Goal: Task Accomplishment & Management: Complete application form

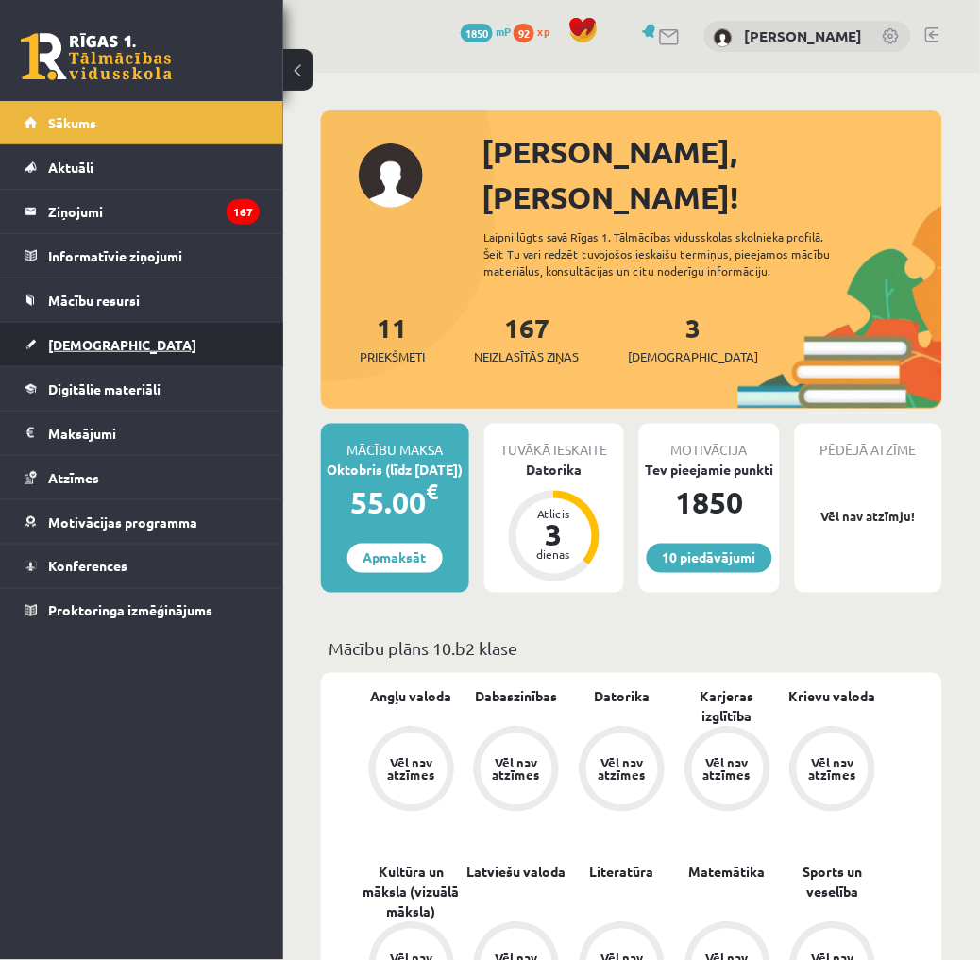
click at [128, 343] on link "[DEMOGRAPHIC_DATA]" at bounding box center [142, 344] width 235 height 43
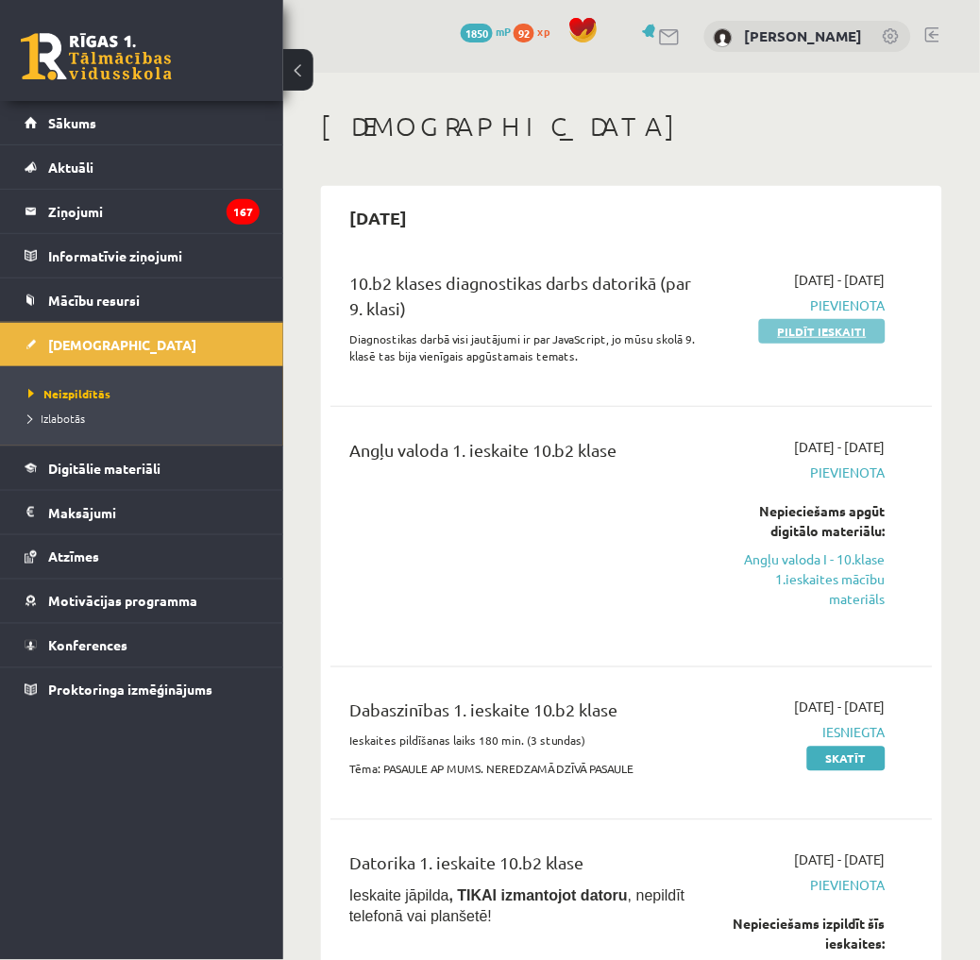
click at [812, 328] on link "Pildīt ieskaiti" at bounding box center [822, 331] width 126 height 25
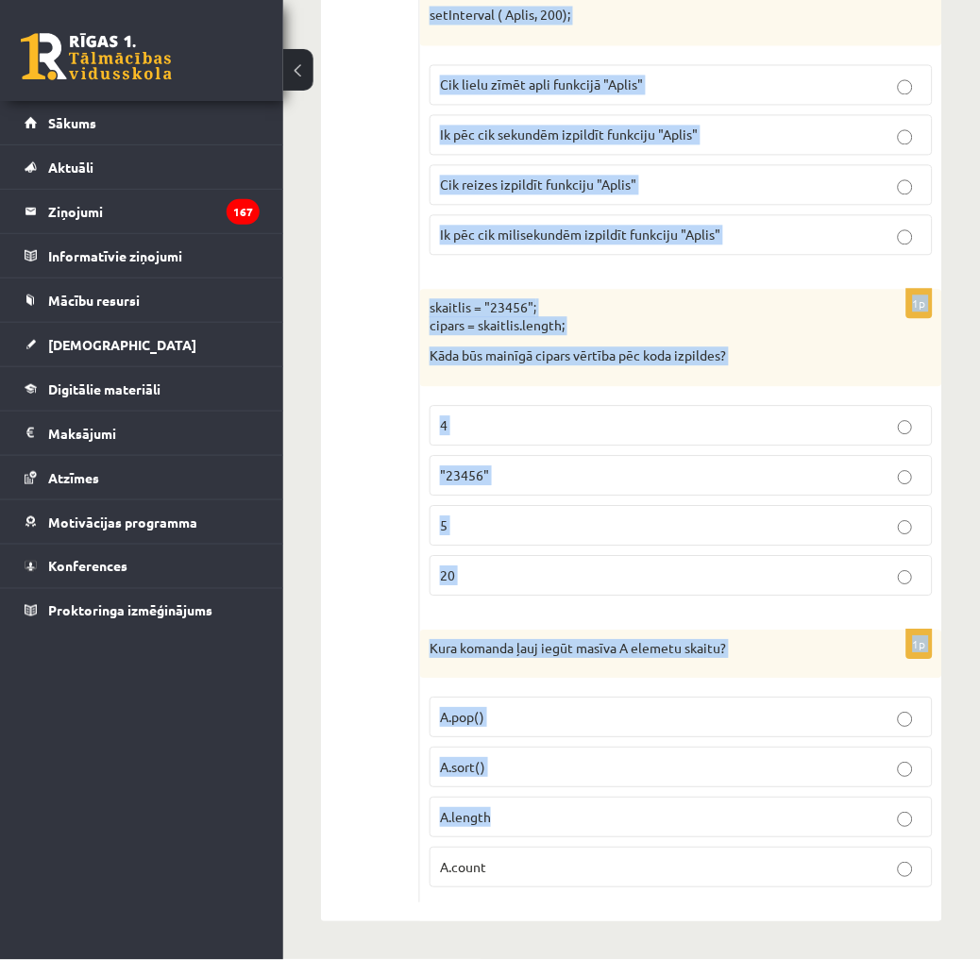
scroll to position [9391, 0]
drag, startPoint x: 426, startPoint y: 411, endPoint x: 851, endPoint y: 879, distance: 632.6
copy form "lorem("34" + "61"); Ipsu dolorsitam cons adipisci eli sedd eiusmodt? 32 5012 "9…"
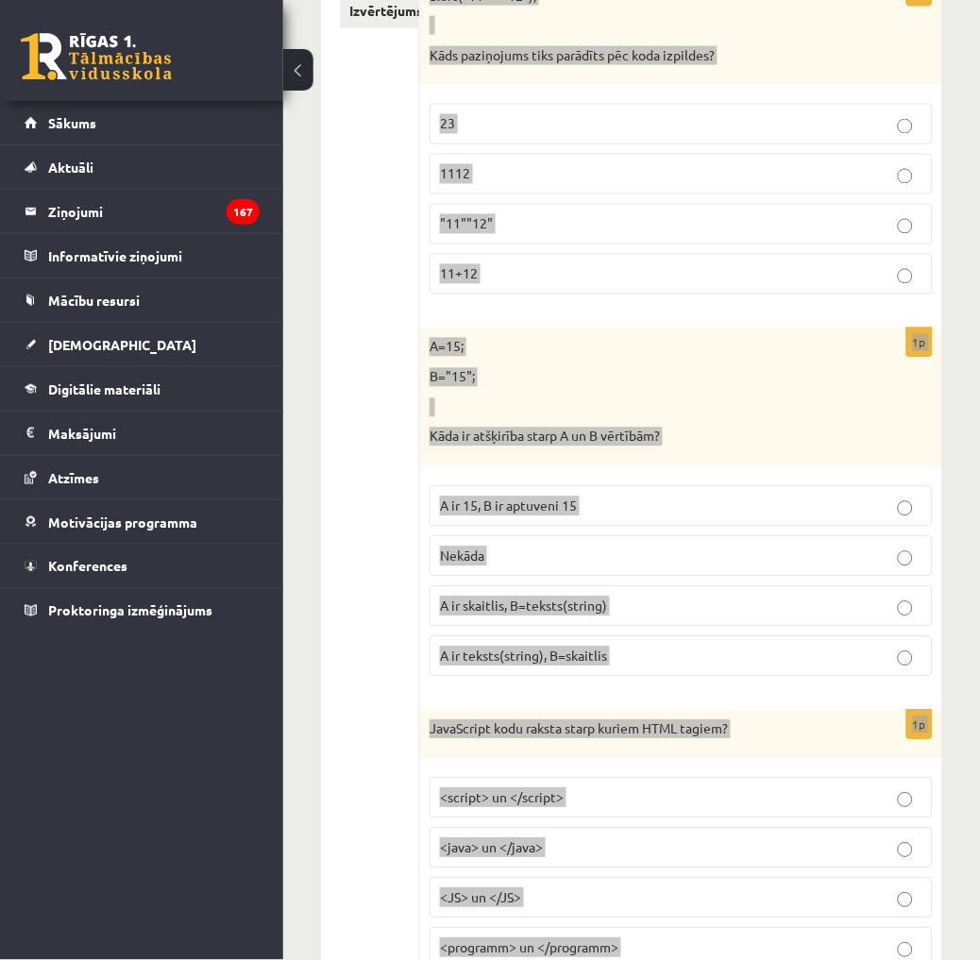
scroll to position [0, 0]
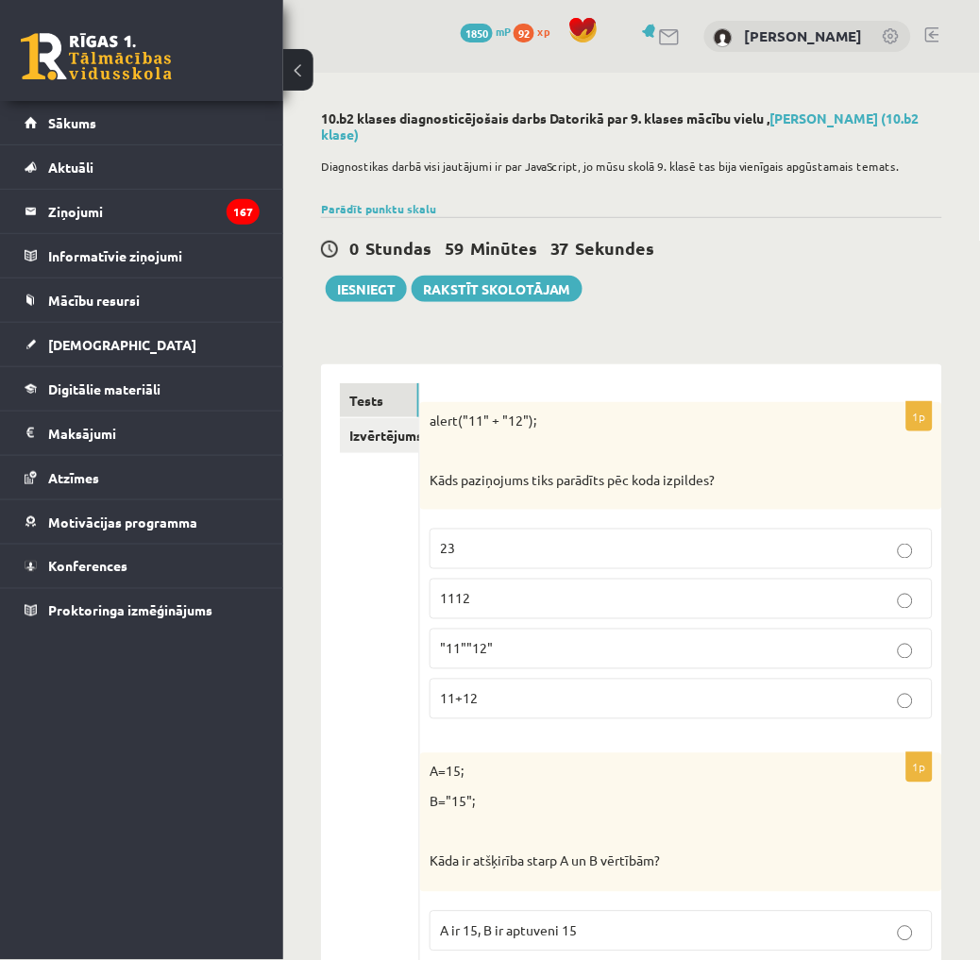
click at [538, 591] on p "1112" at bounding box center [681, 599] width 482 height 20
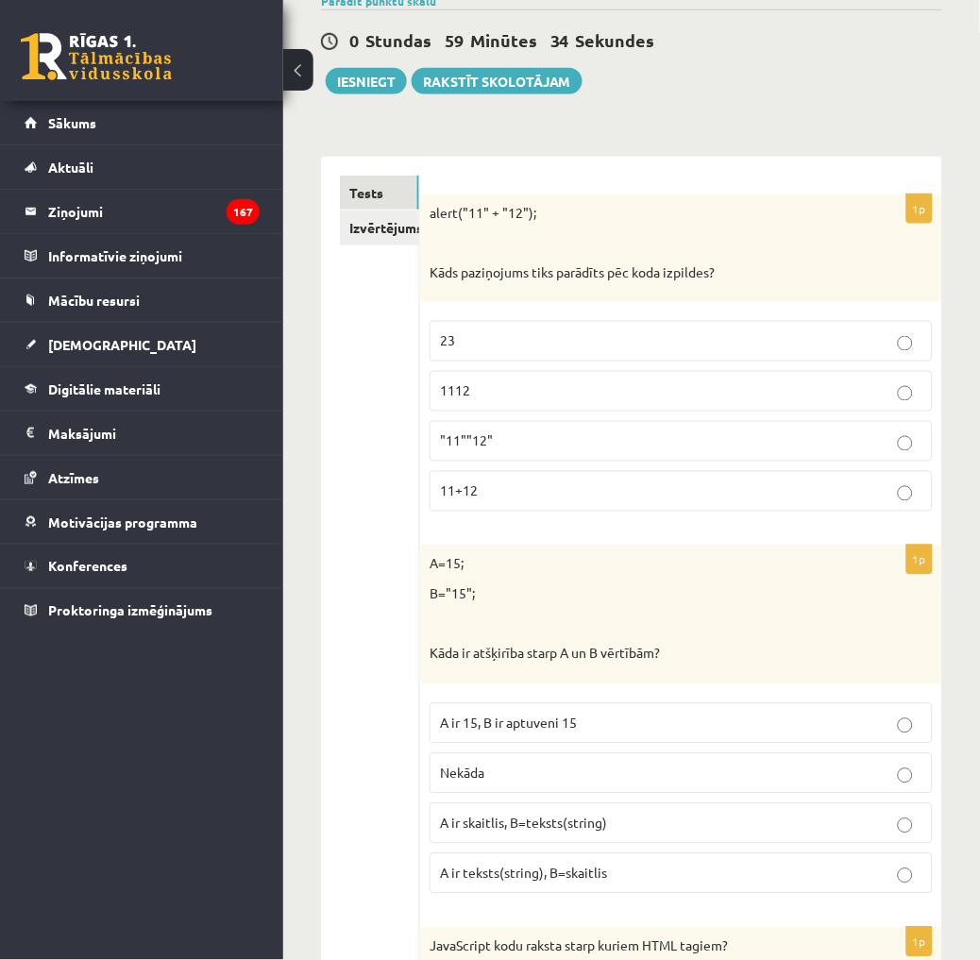
scroll to position [209, 0]
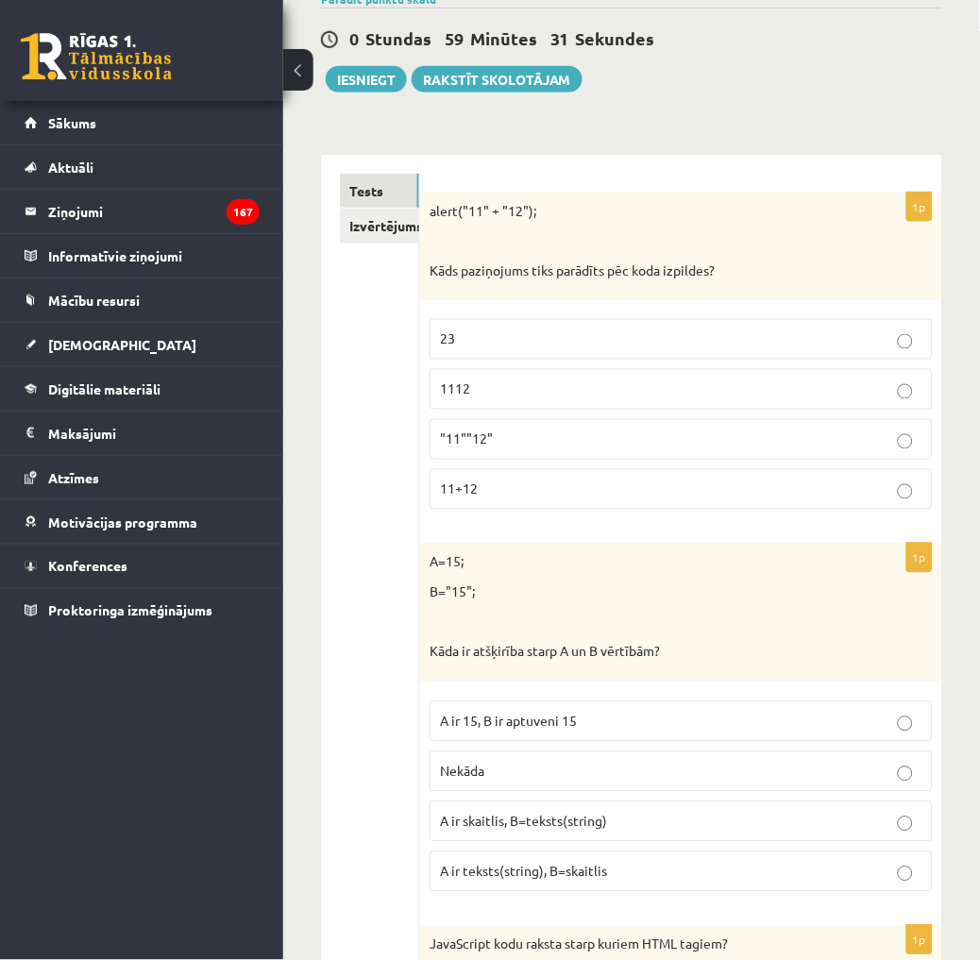
click at [595, 819] on span "A ir skaitlis, B=teksts(string)" at bounding box center [523, 820] width 167 height 17
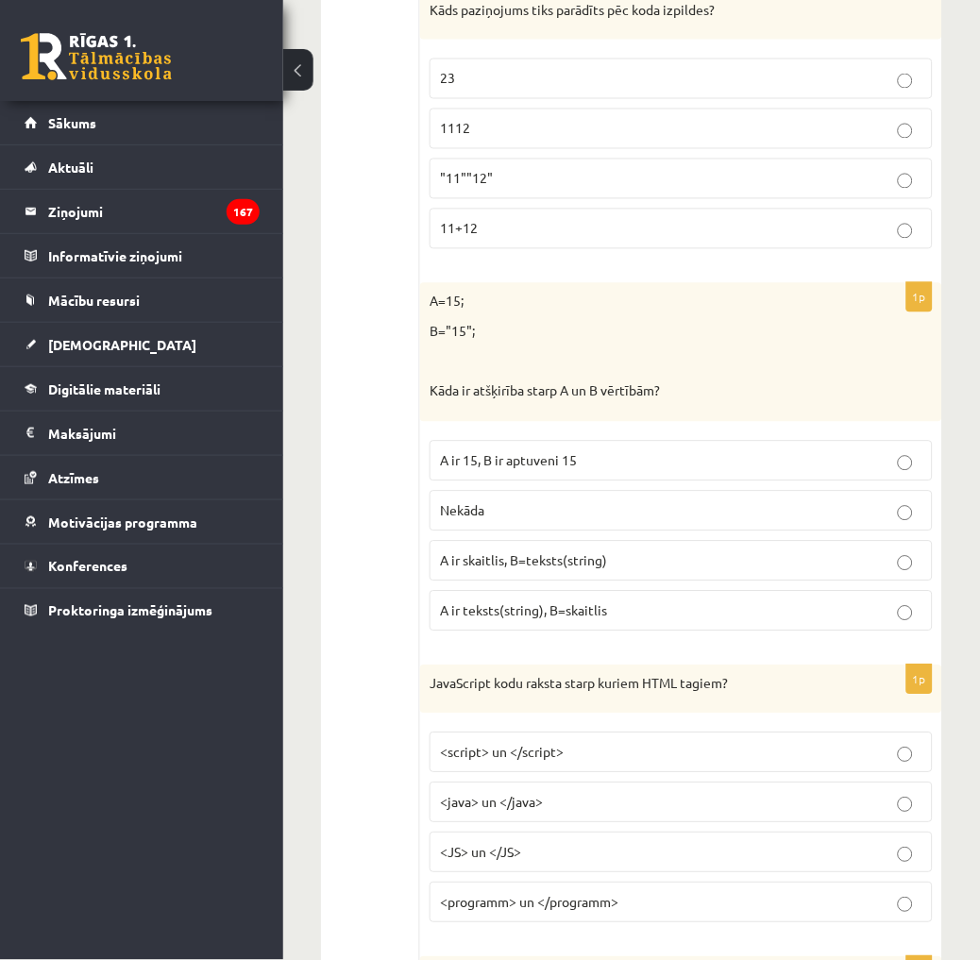
scroll to position [524, 0]
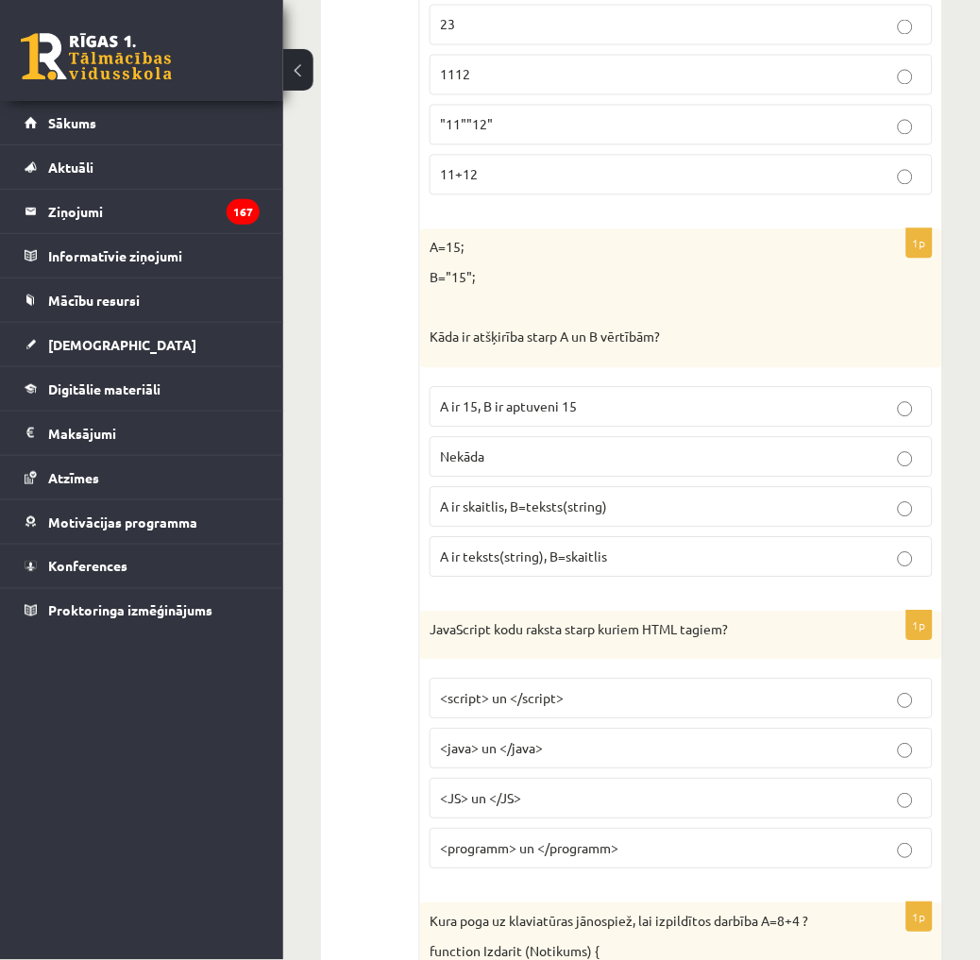
click at [534, 693] on span "<script> un </script>" at bounding box center [502, 698] width 124 height 17
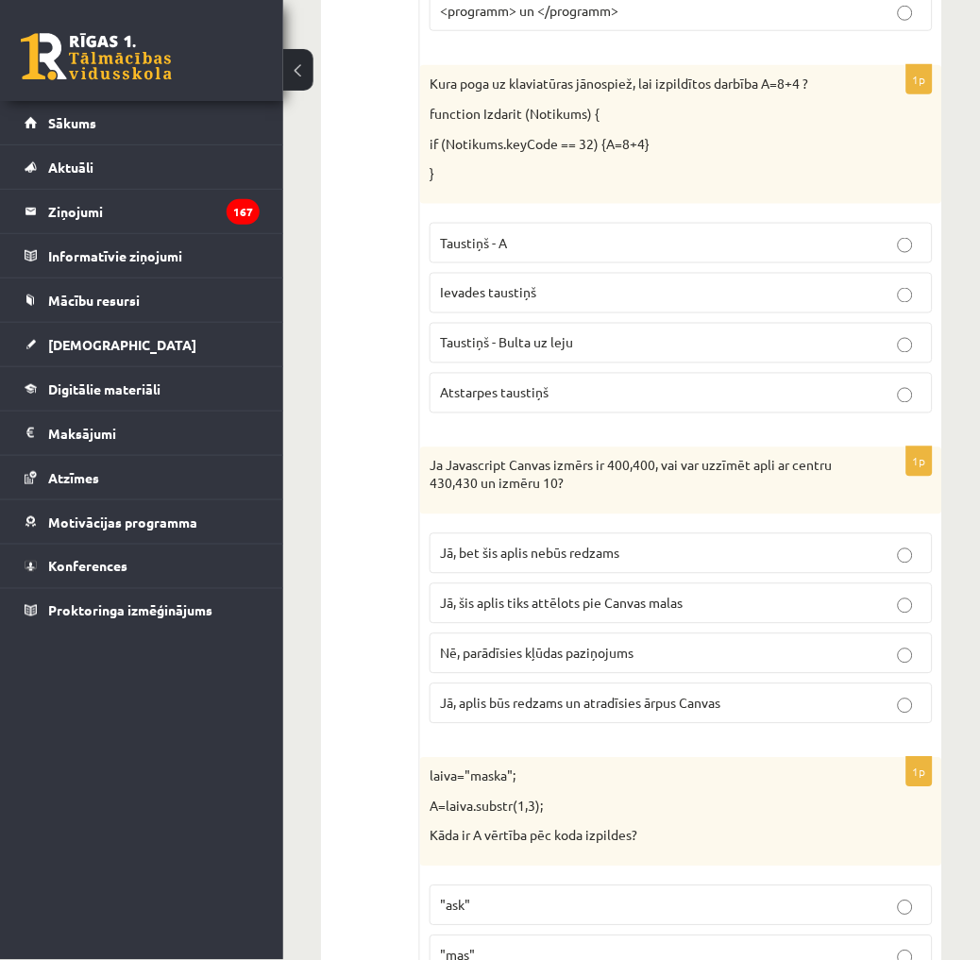
scroll to position [1363, 0]
click at [536, 356] on label "Taustiņš - Bulta uz leju" at bounding box center [680, 342] width 503 height 41
click at [526, 393] on span "Atstarpes taustiņš" at bounding box center [494, 391] width 109 height 17
click at [595, 542] on label "Jā, bet šis aplis nebūs redzams" at bounding box center [680, 552] width 503 height 41
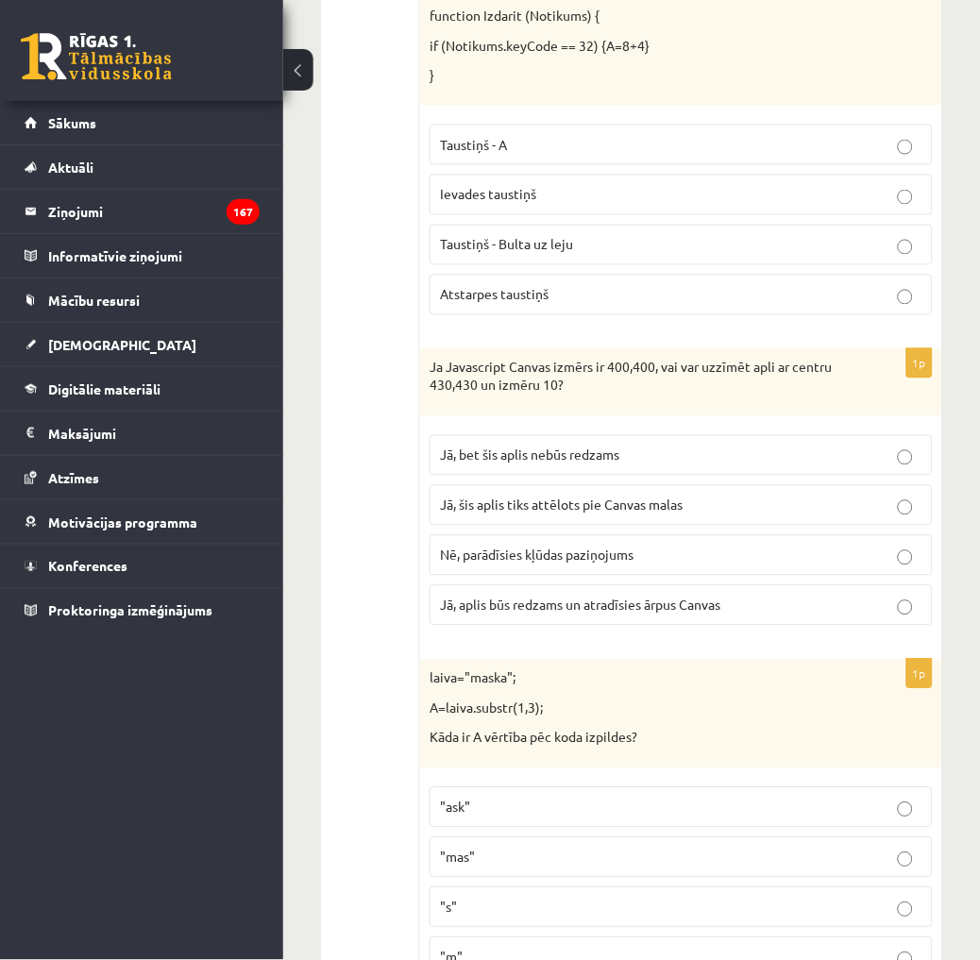
scroll to position [1467, 0]
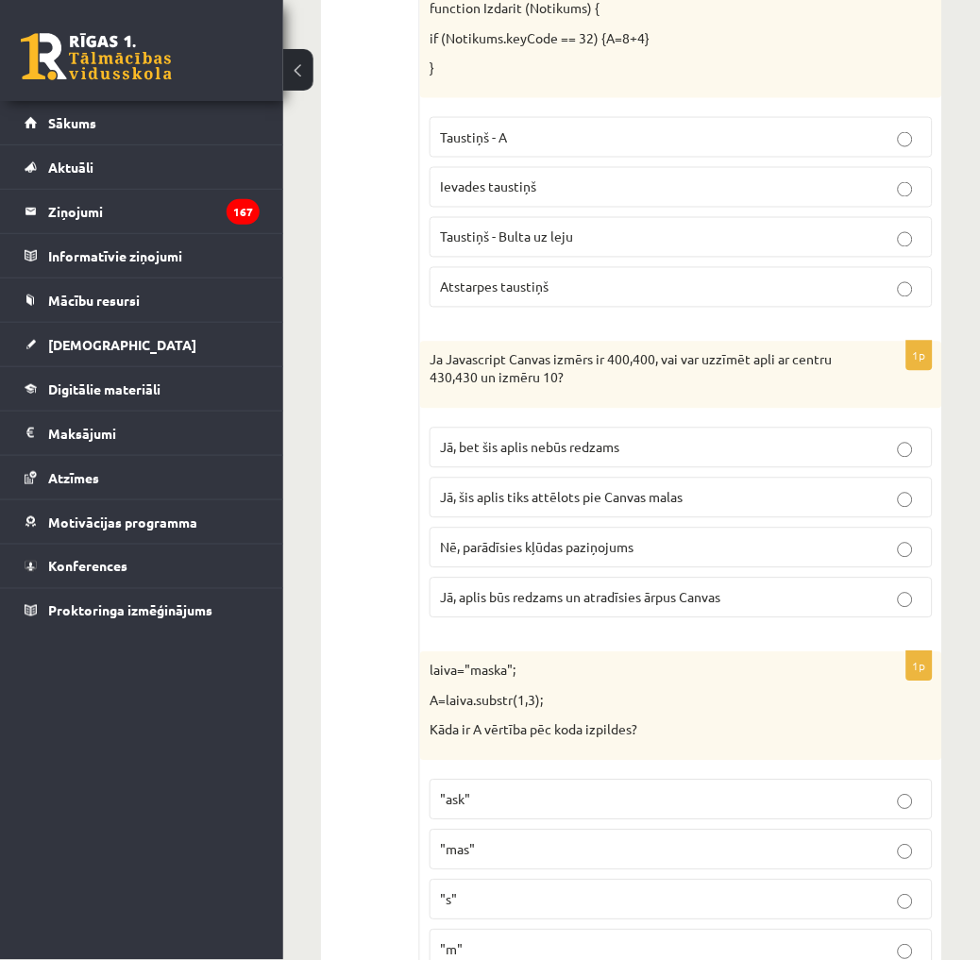
click at [511, 802] on p ""ask"" at bounding box center [681, 800] width 482 height 20
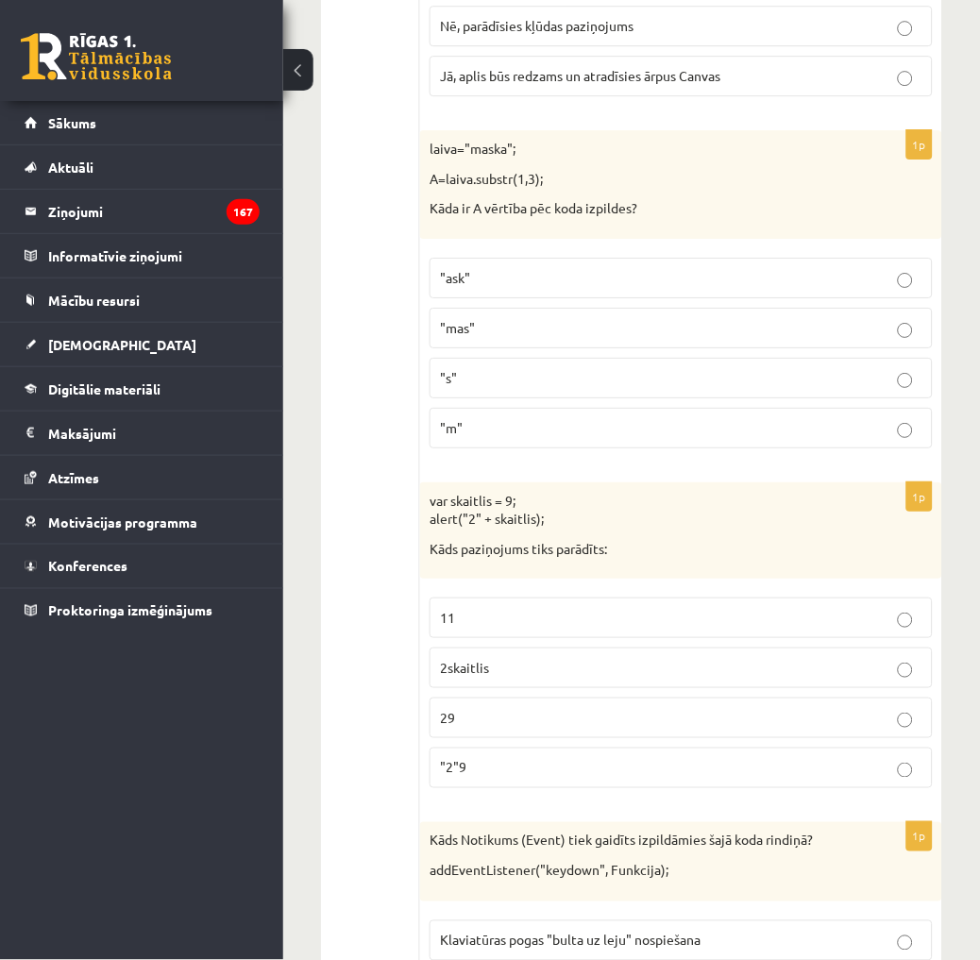
scroll to position [1992, 0]
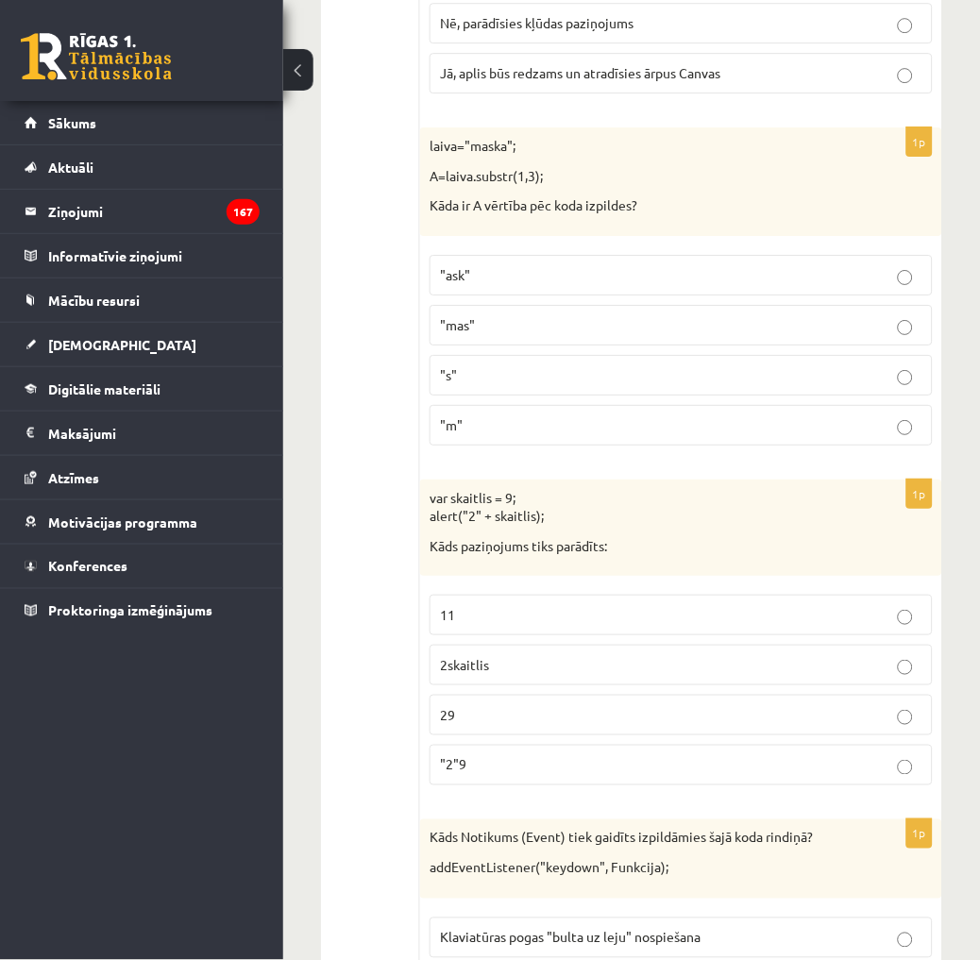
click at [489, 725] on p "29" at bounding box center [681, 715] width 482 height 20
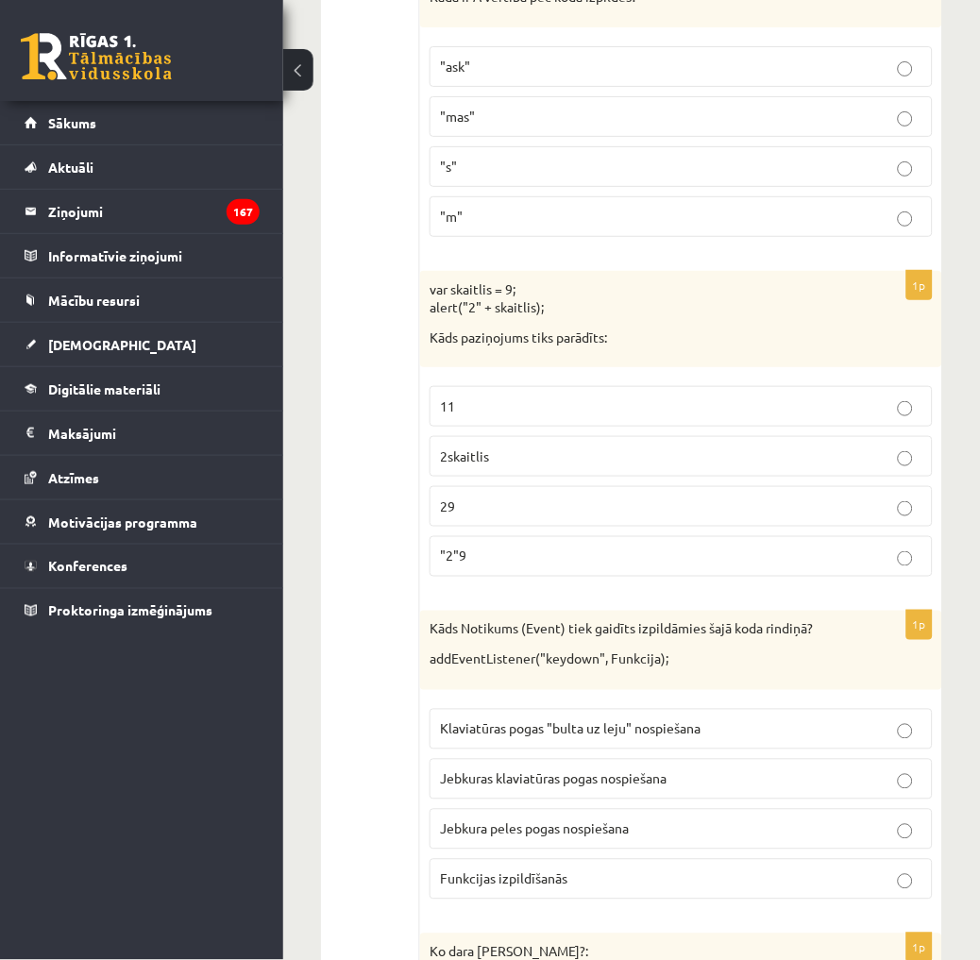
scroll to position [2202, 0]
click at [523, 779] on span "Jebkuras klaviatūras pogas nospiešana" at bounding box center [553, 777] width 226 height 17
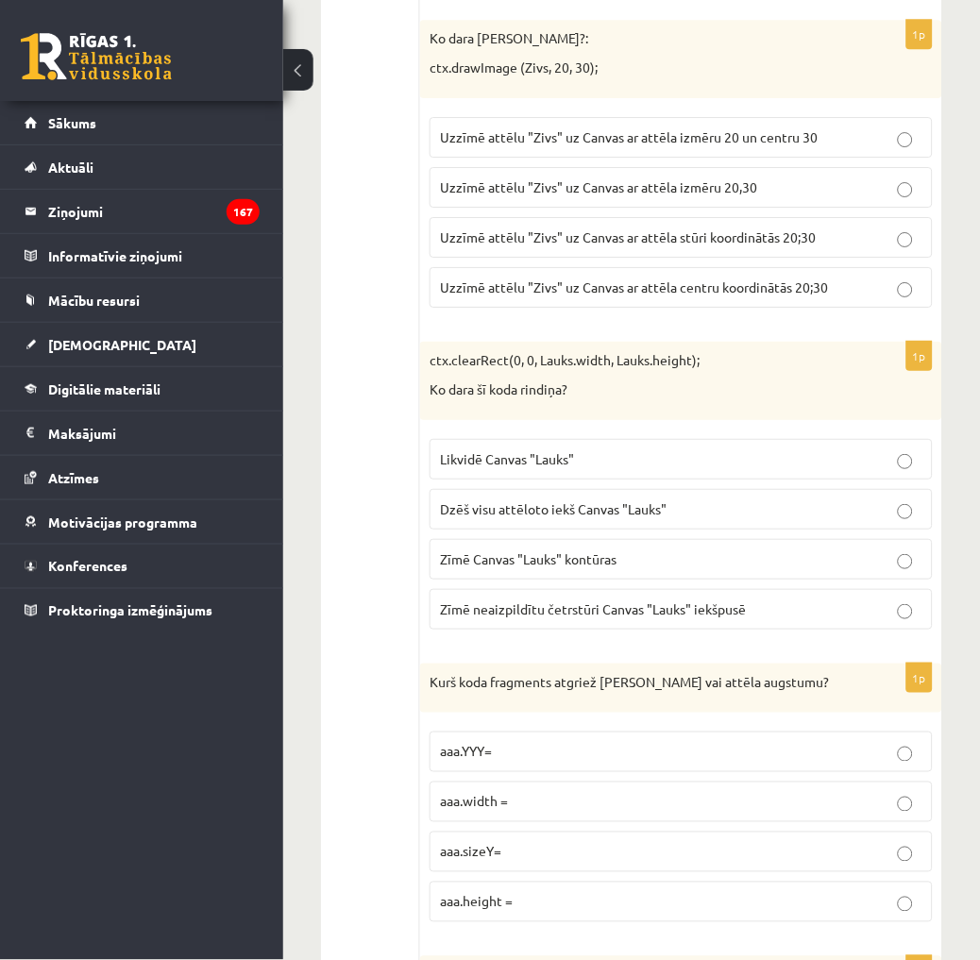
scroll to position [3145, 0]
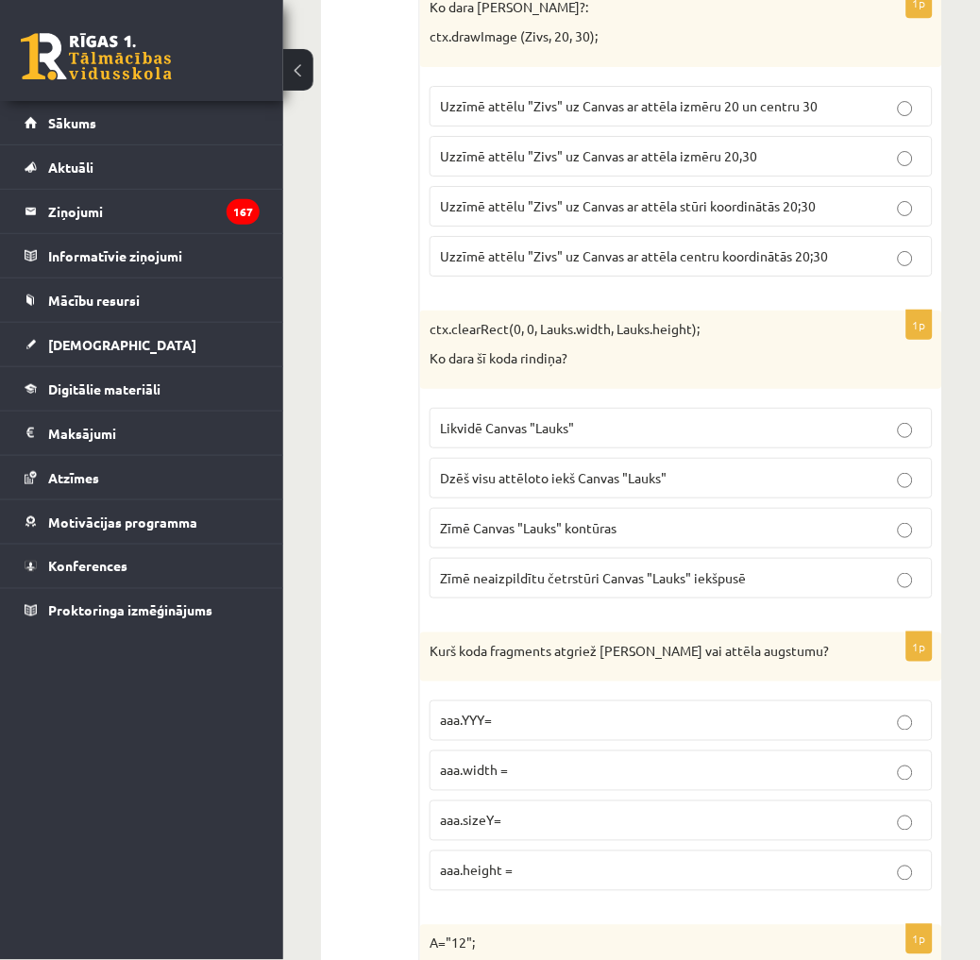
click at [768, 264] on span "Uzzīmē attēlu "Zivs" uz Canvas ar attēla centru koordinātās 20;30" at bounding box center [634, 255] width 388 height 17
click at [779, 216] on p "Uzzīmē attēlu "Zivs" uz Canvas ar attēla stūri koordinātās 20;30" at bounding box center [681, 206] width 482 height 20
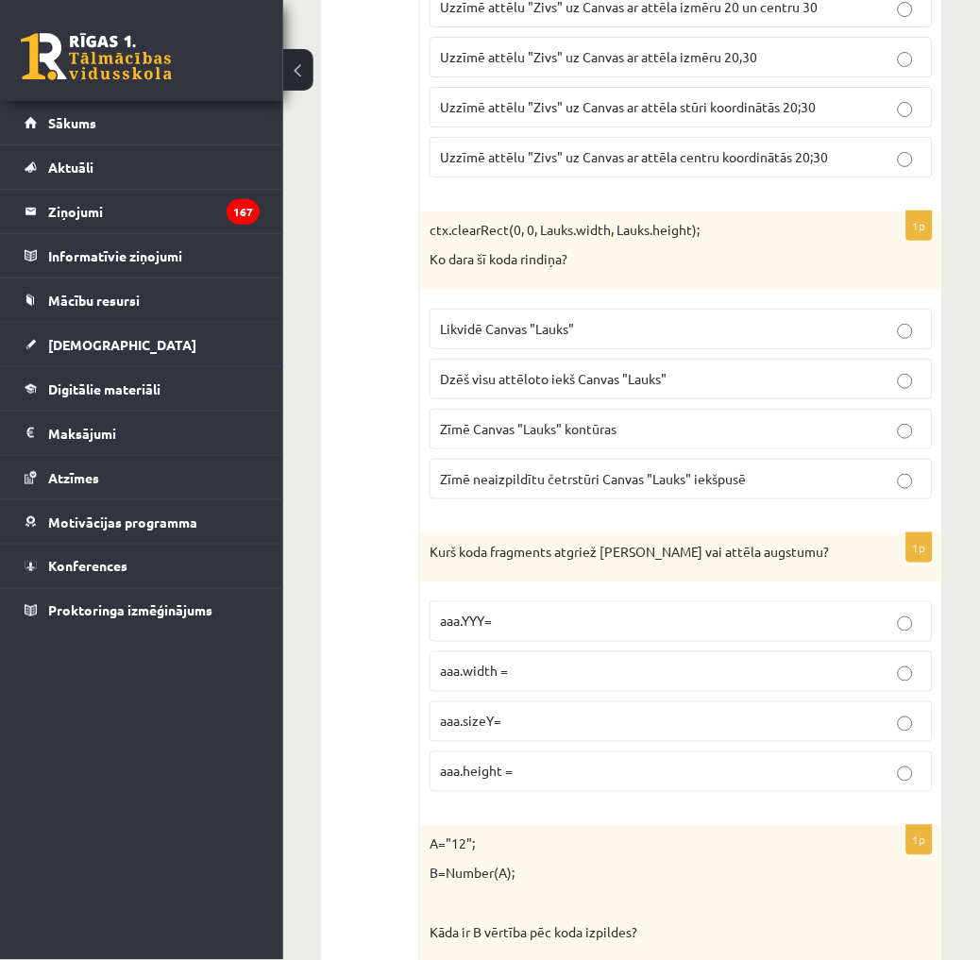
scroll to position [3250, 0]
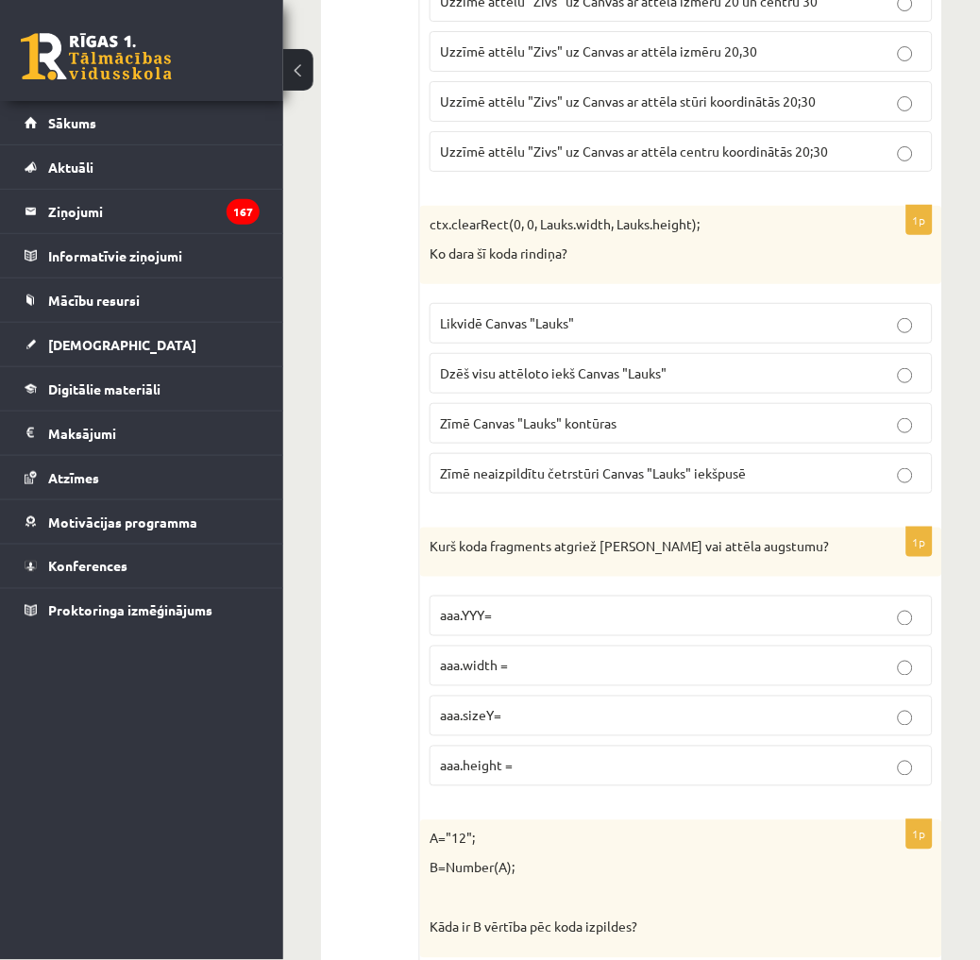
click at [712, 372] on p "Dzēš visu attēloto iekš Canvas "Lauks"" at bounding box center [681, 373] width 482 height 20
click at [558, 662] on p "aaa.width =" at bounding box center [681, 666] width 482 height 20
click at [560, 765] on p "aaa.height =" at bounding box center [681, 766] width 482 height 20
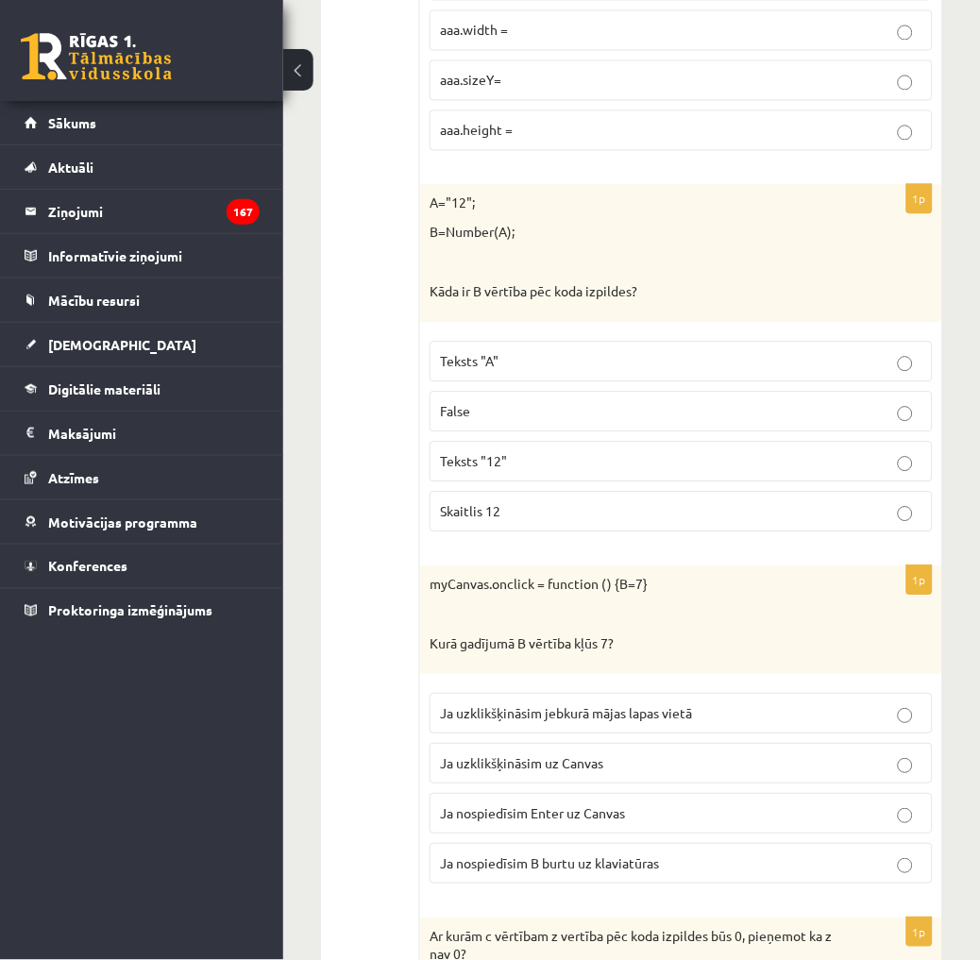
scroll to position [3984, 0]
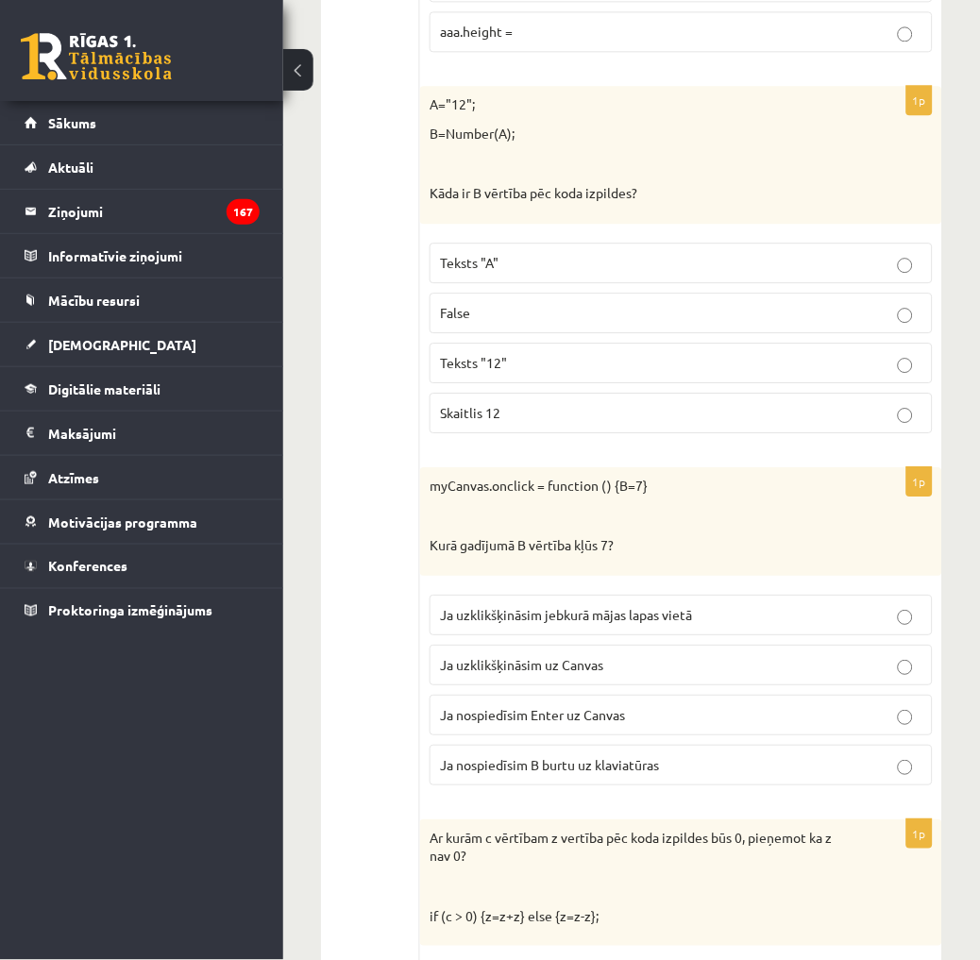
click at [528, 406] on label "Skaitlis 12" at bounding box center [680, 413] width 503 height 41
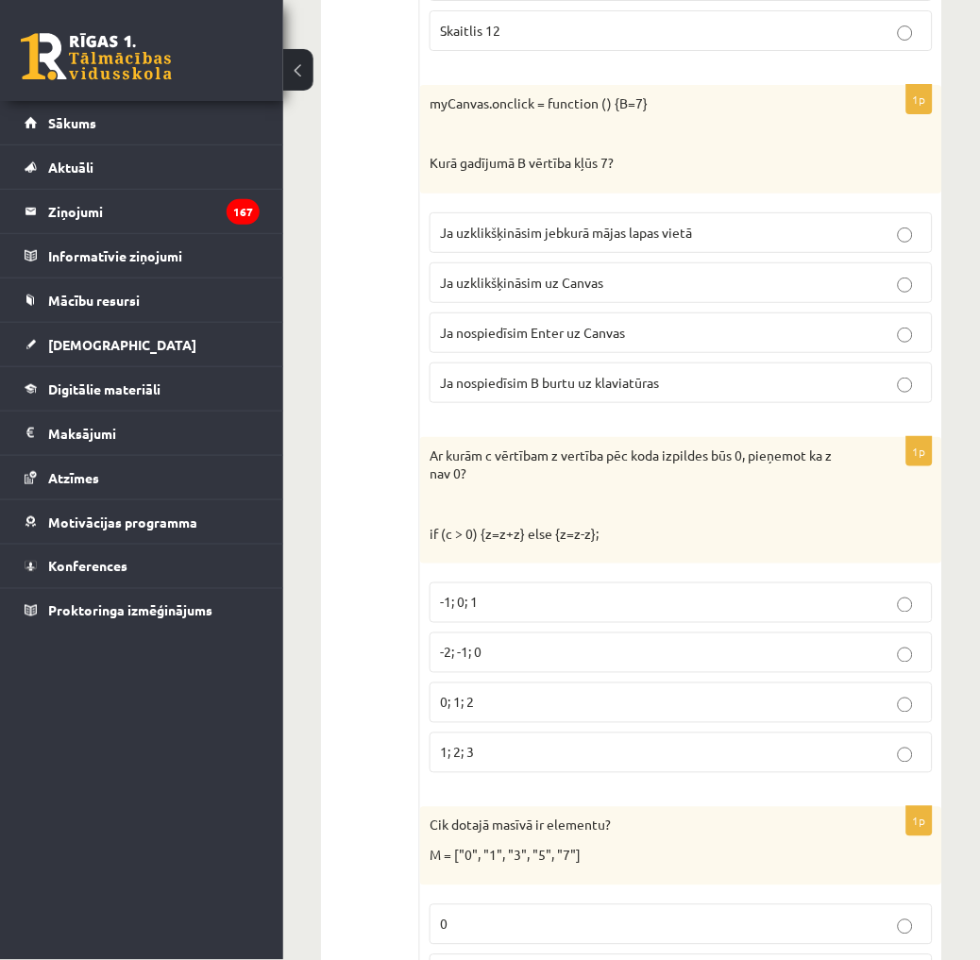
scroll to position [4403, 0]
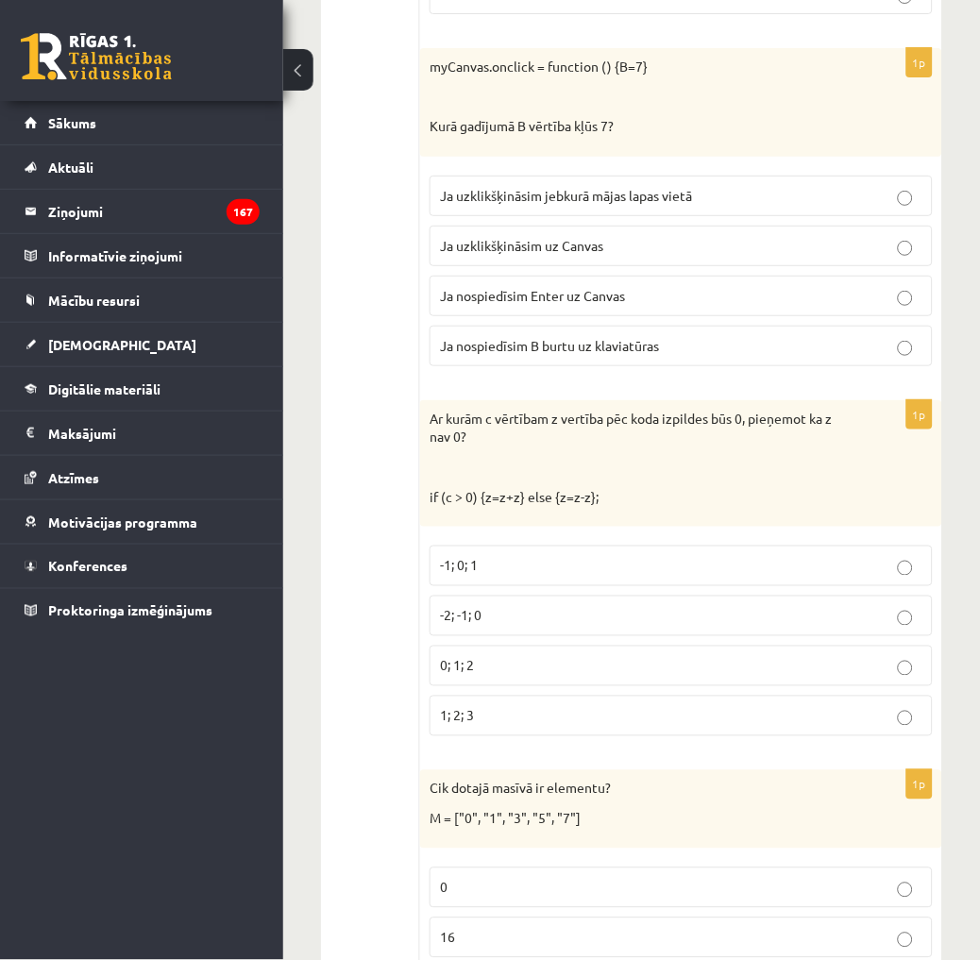
click at [675, 256] on p "Ja uzklikšķināsim uz Canvas" at bounding box center [681, 246] width 482 height 20
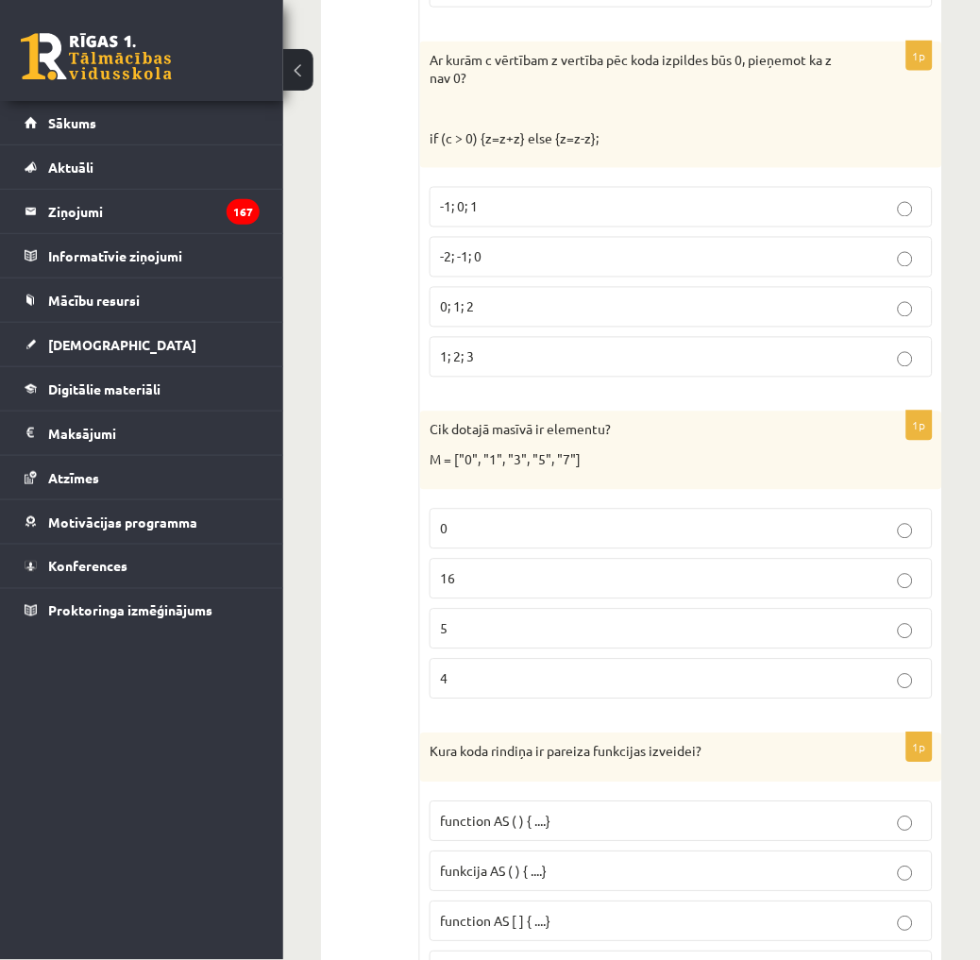
scroll to position [4823, 0]
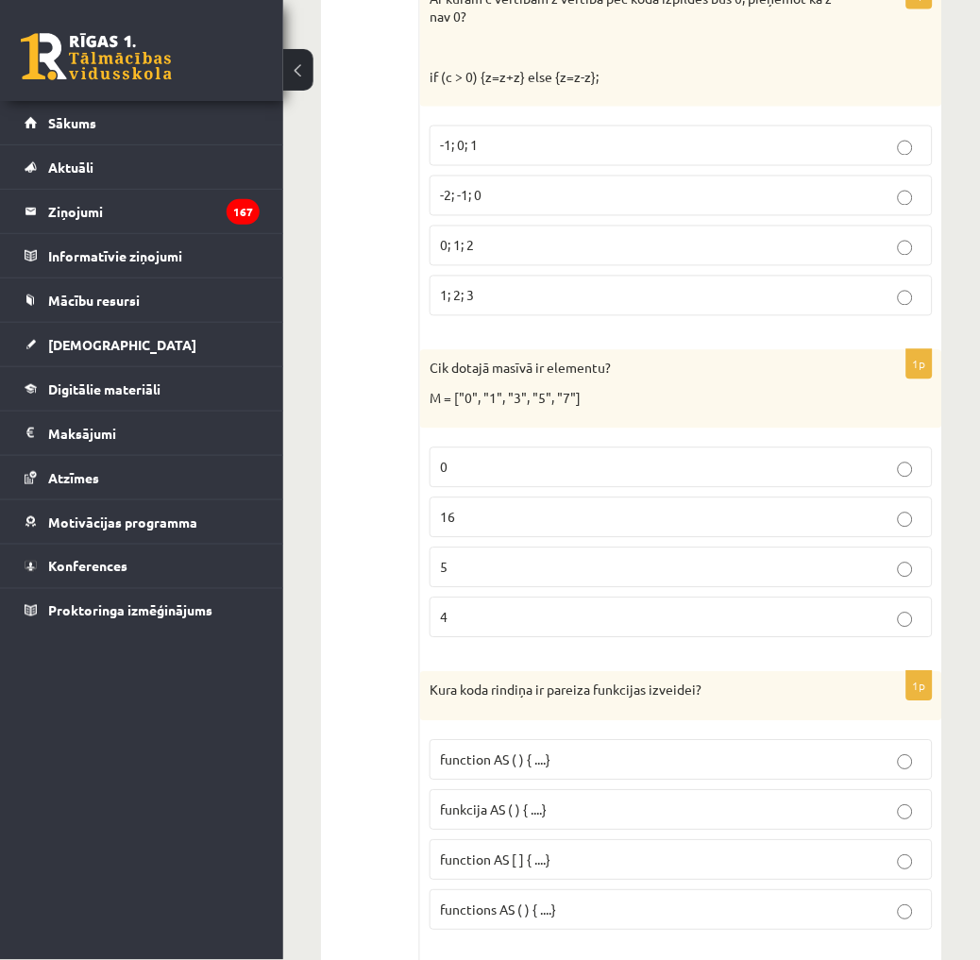
click at [578, 166] on label "-1; 0; 1" at bounding box center [680, 146] width 503 height 41
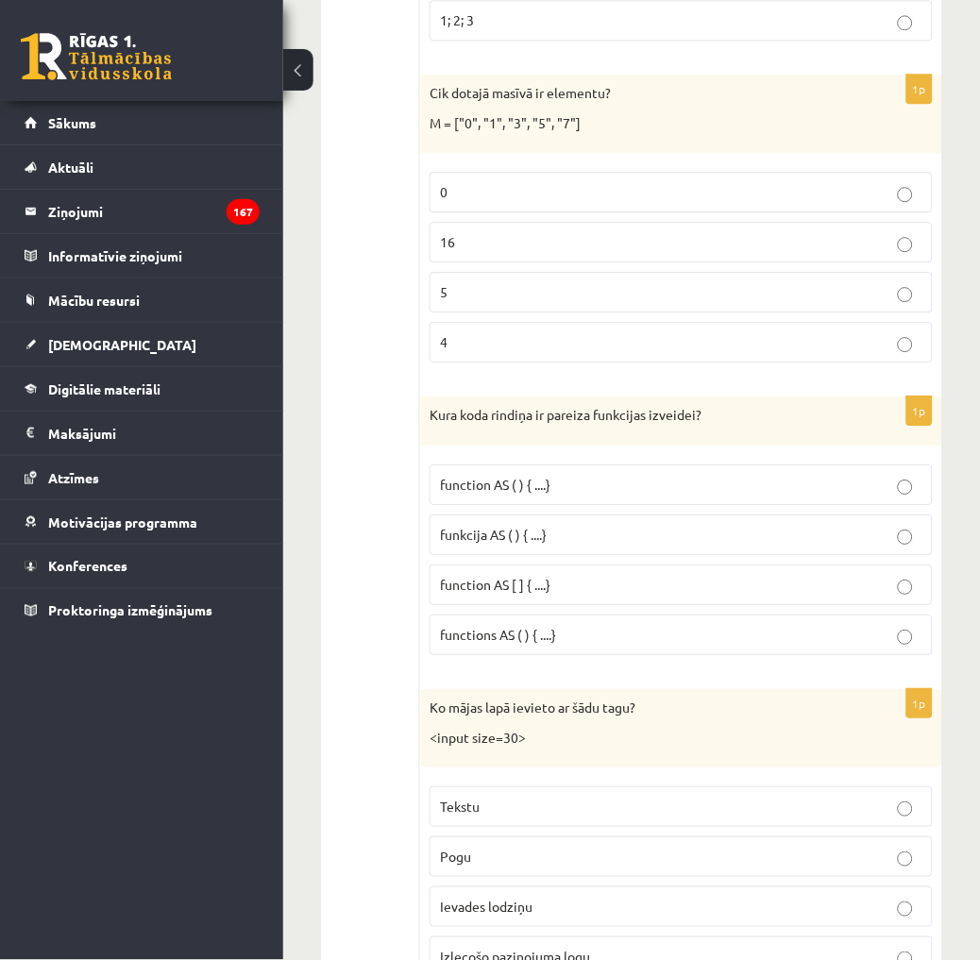
scroll to position [5137, 0]
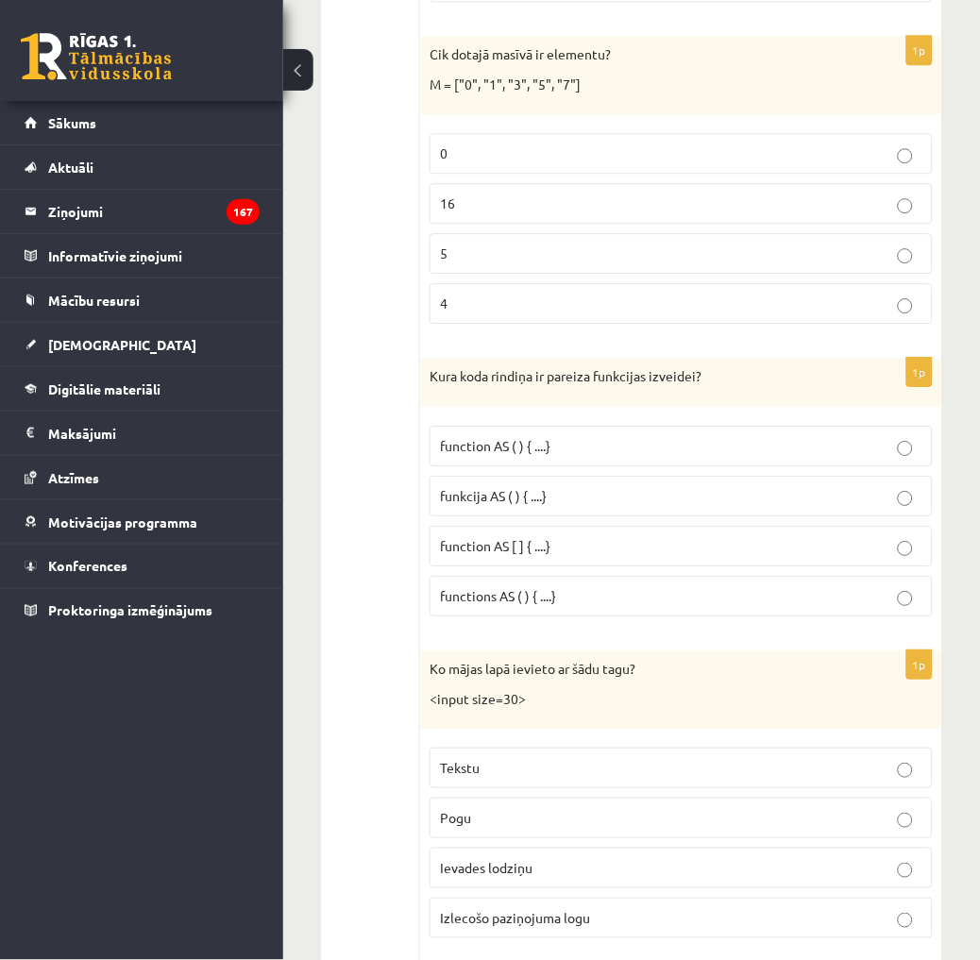
click at [477, 259] on p "5" at bounding box center [681, 253] width 482 height 20
click at [619, 506] on p "funkcija AS ( ) { ....}" at bounding box center [681, 496] width 482 height 20
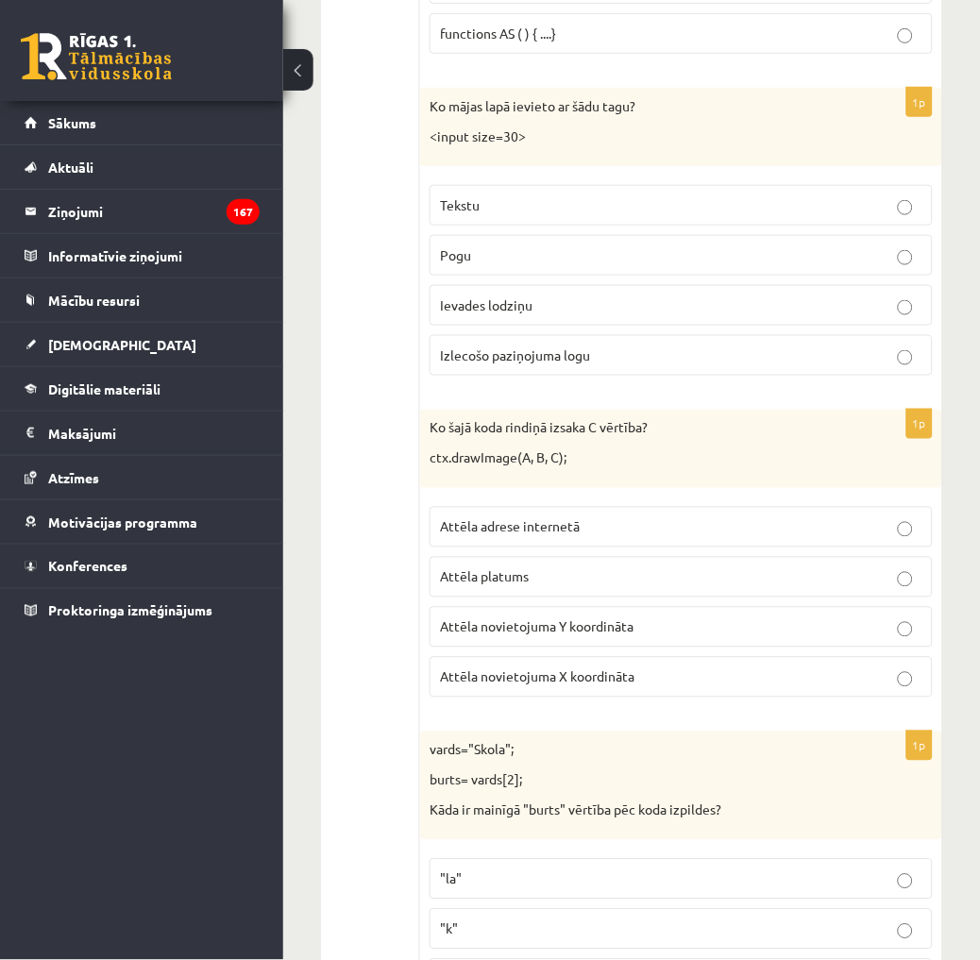
scroll to position [5767, 0]
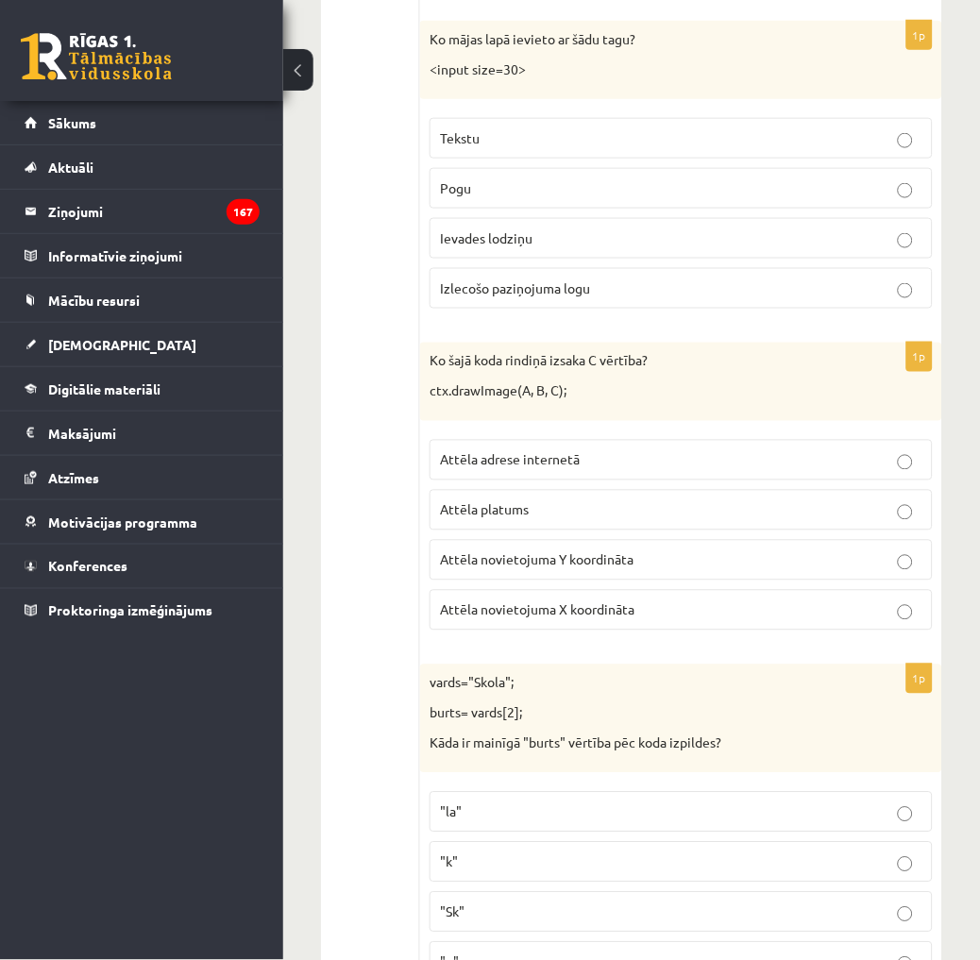
click at [599, 242] on p "Ievades lodziņu" at bounding box center [681, 238] width 482 height 20
click at [569, 568] on span "Attēla novietojuma Y koordināta" at bounding box center [536, 559] width 193 height 17
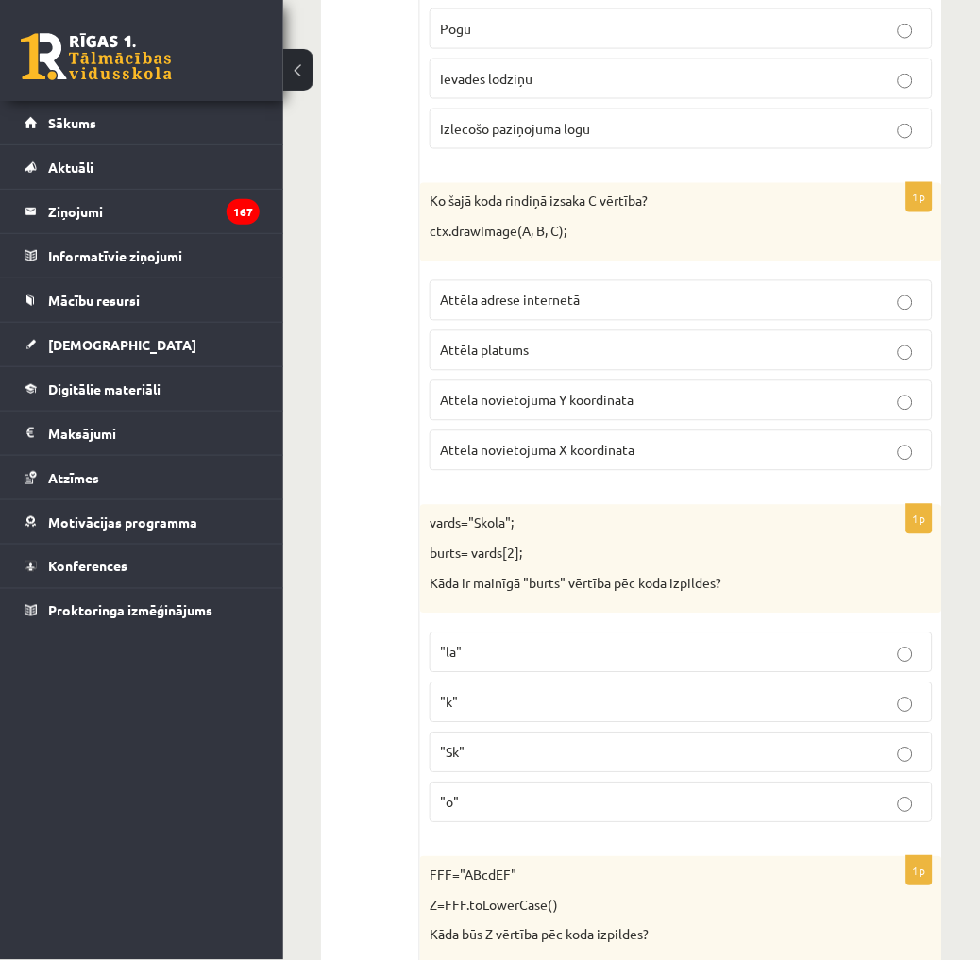
scroll to position [5976, 0]
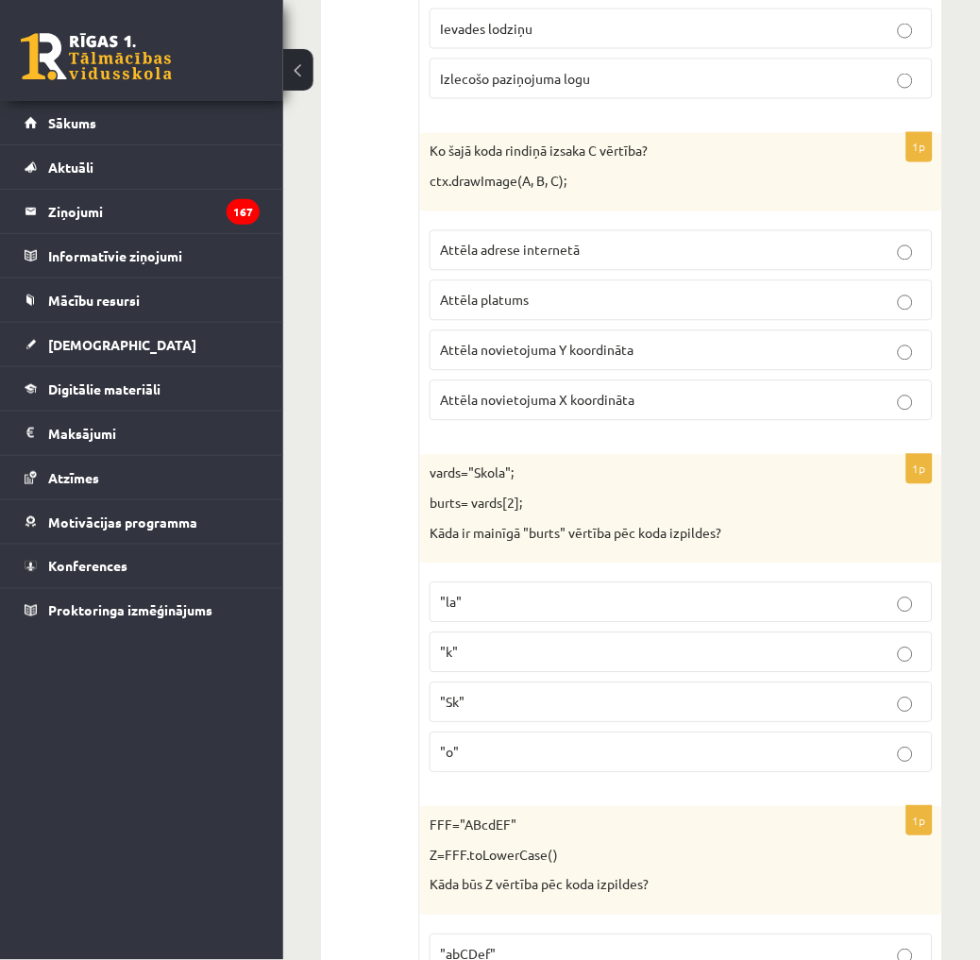
click at [489, 762] on p ""o"" at bounding box center [681, 753] width 482 height 20
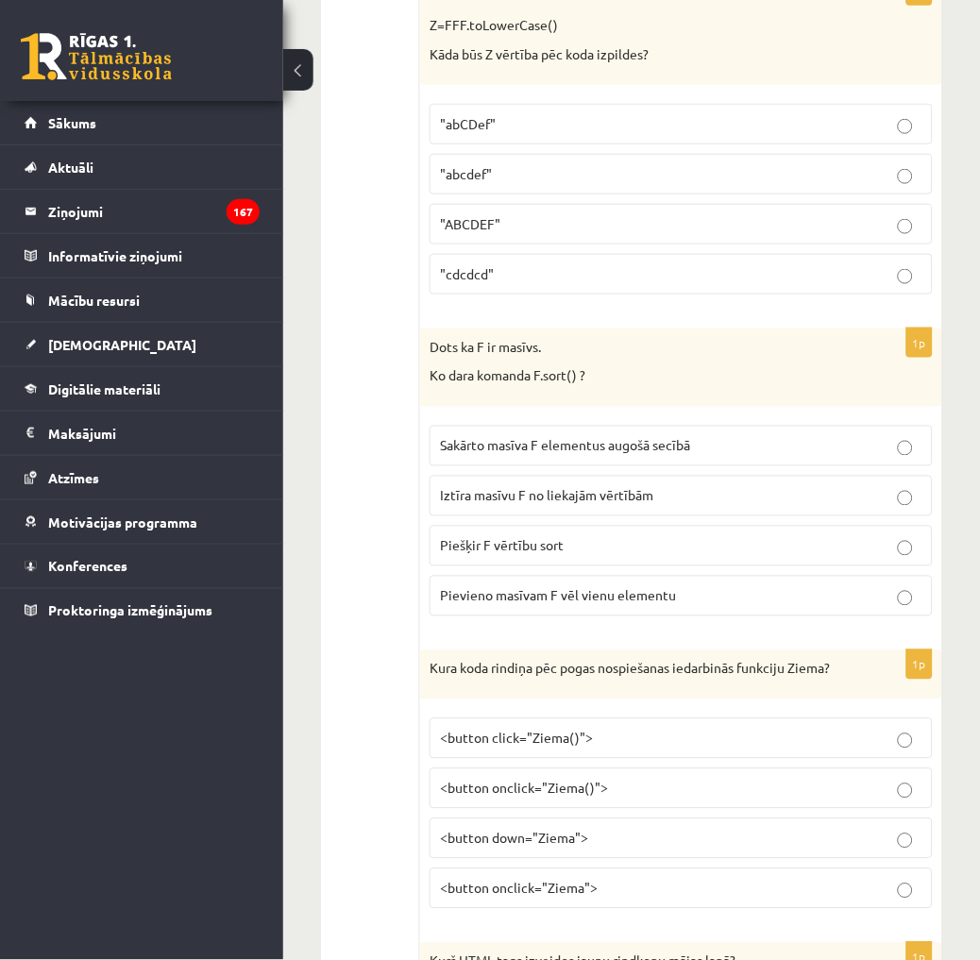
scroll to position [6815, 0]
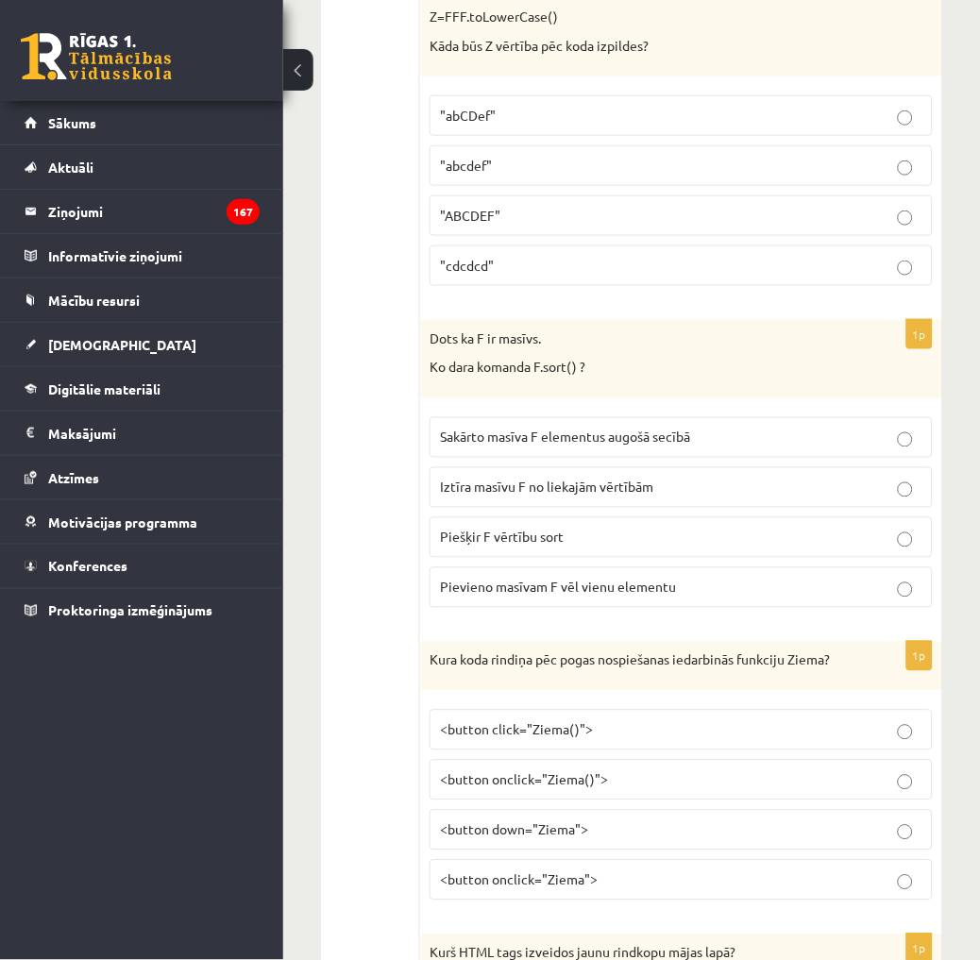
click at [512, 176] on p ""abcdef"" at bounding box center [681, 166] width 482 height 20
click at [553, 445] on span "Sakārto masīva F elementus augošā secībā" at bounding box center [565, 436] width 250 height 17
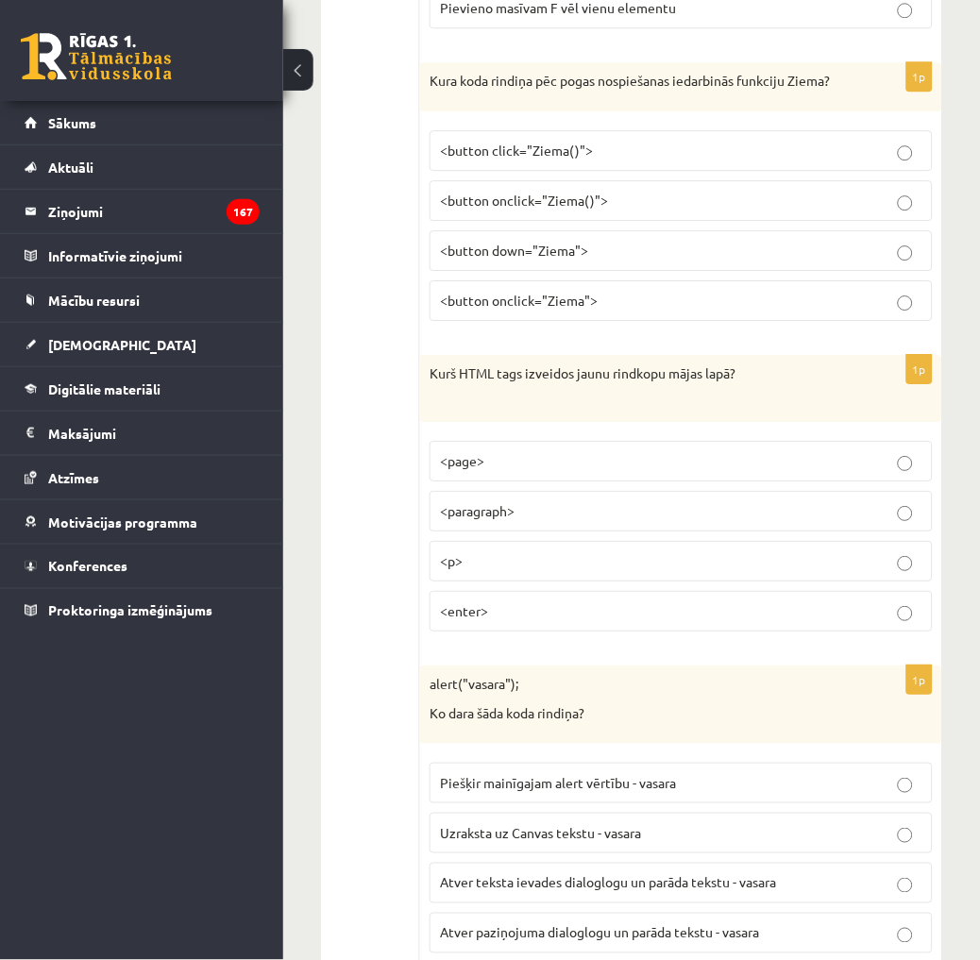
scroll to position [7444, 0]
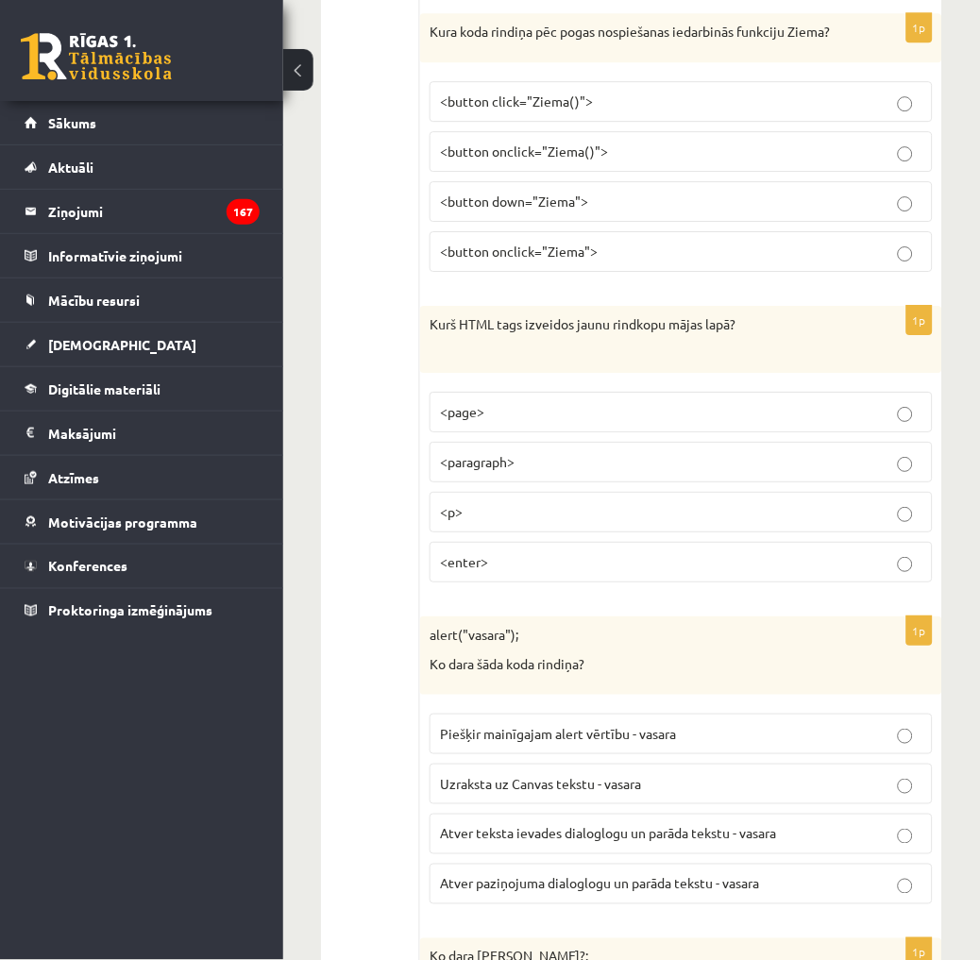
click at [656, 161] on p "<button onclick="Ziema()">" at bounding box center [681, 152] width 482 height 20
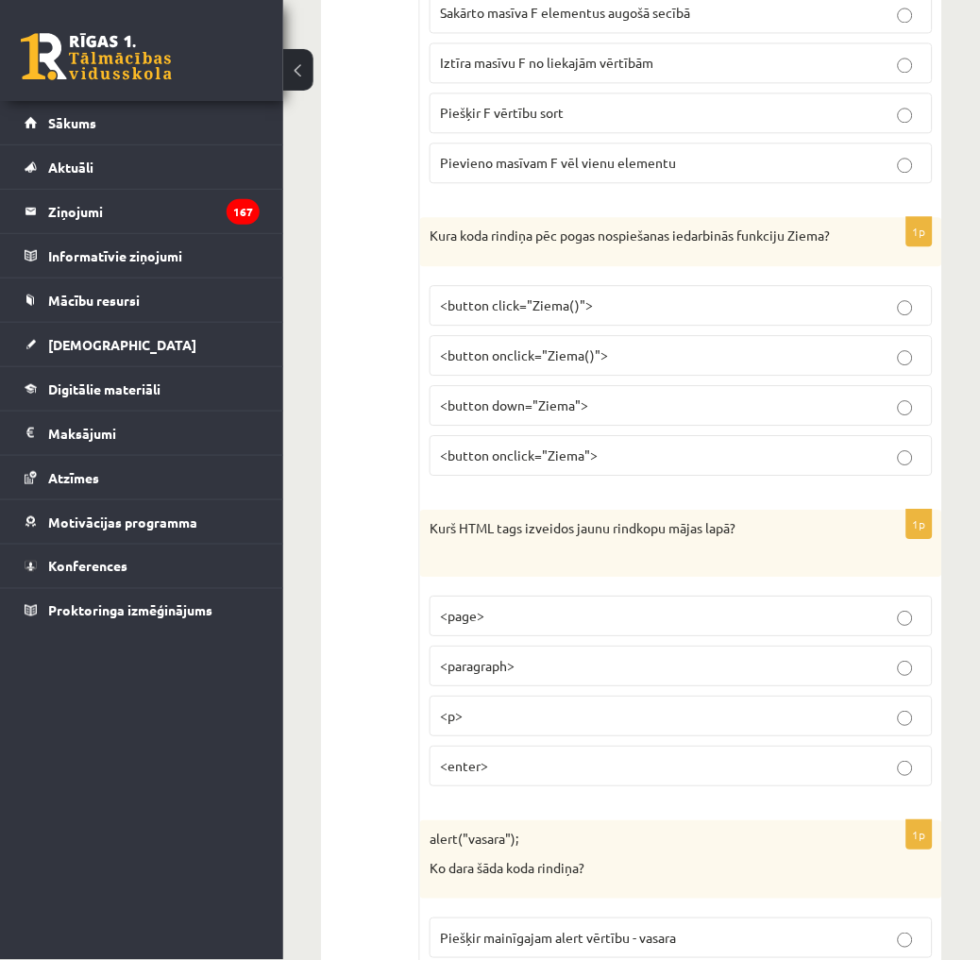
scroll to position [7339, 0]
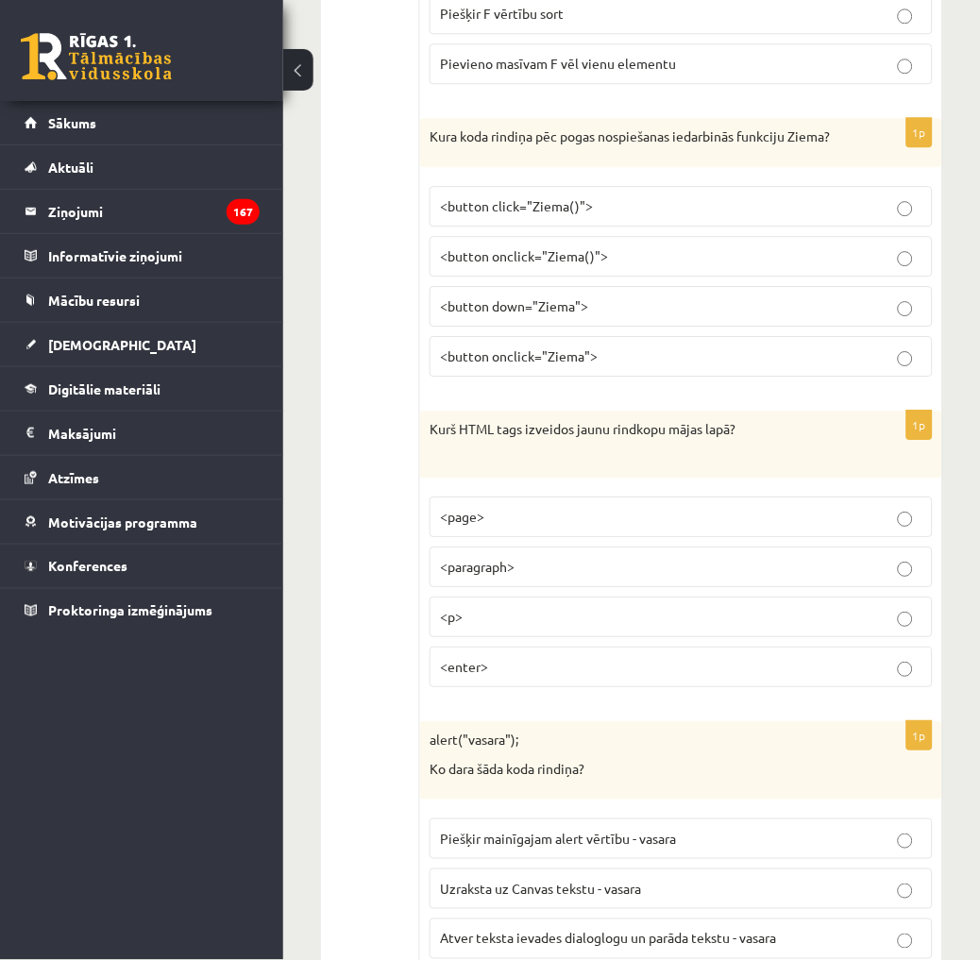
click at [511, 627] on p "<p>" at bounding box center [681, 617] width 482 height 20
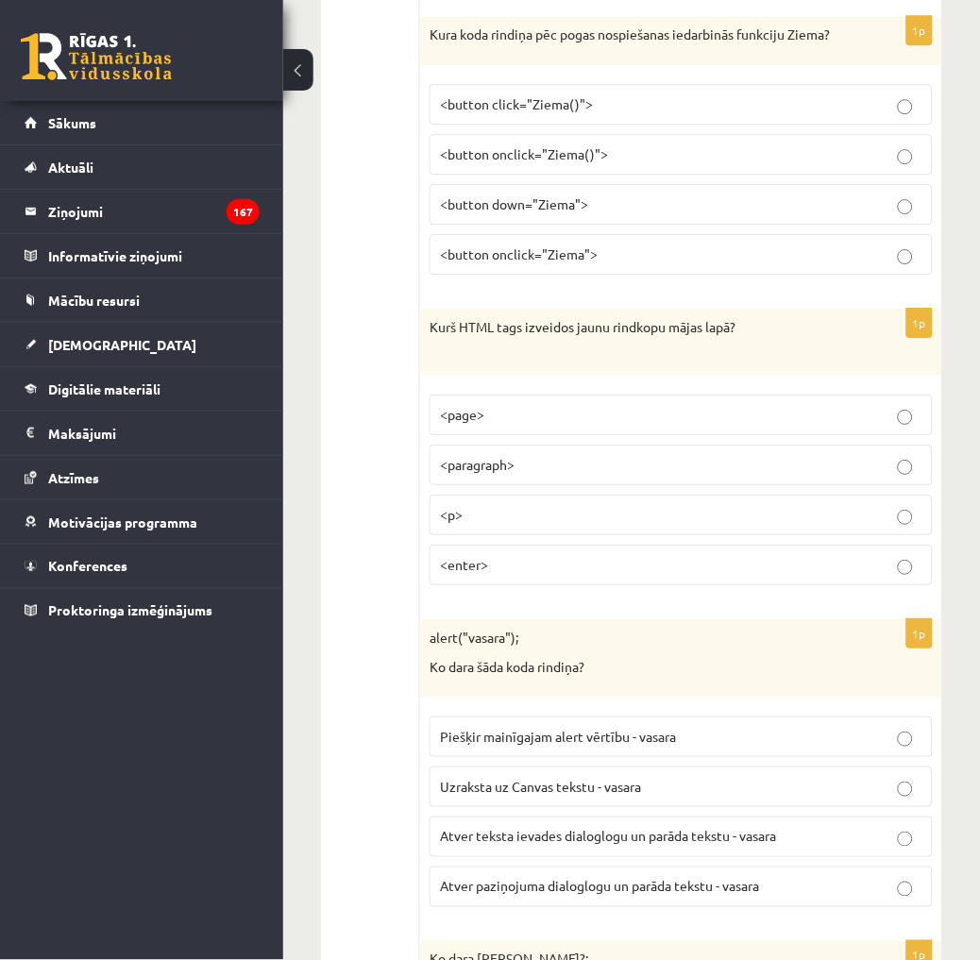
scroll to position [7444, 0]
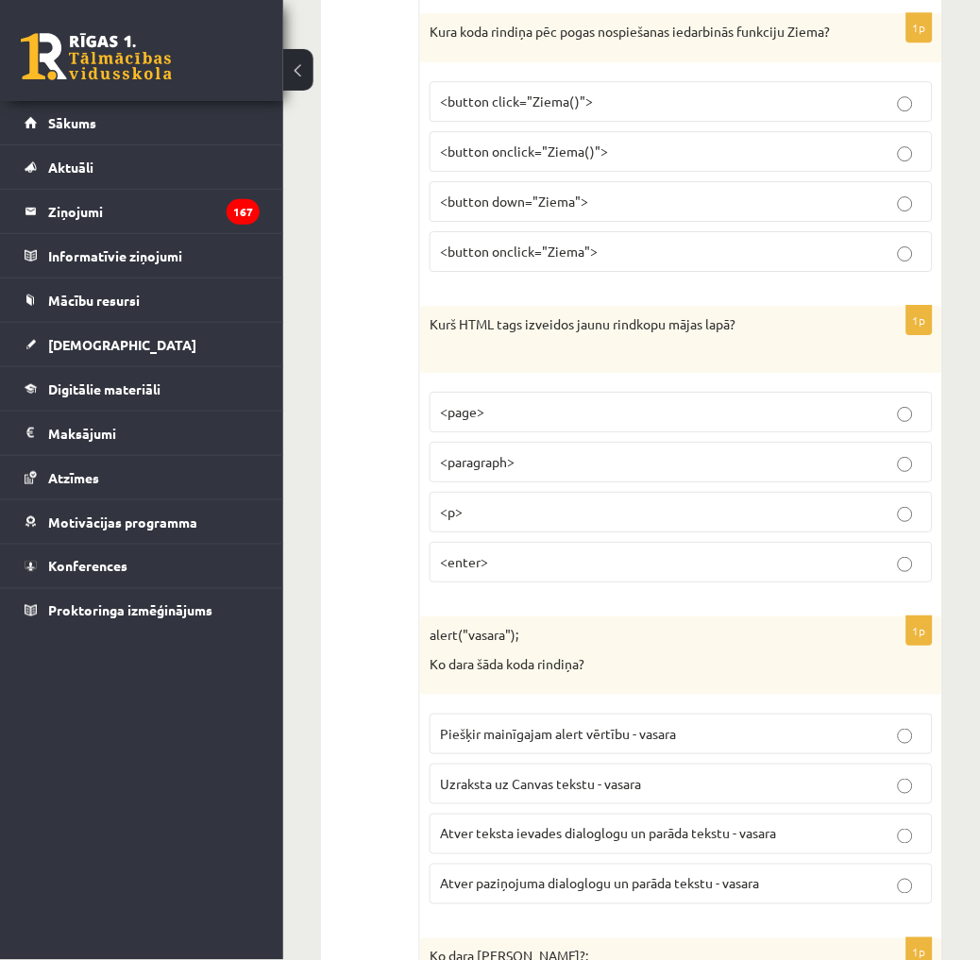
click at [685, 879] on fieldset "Piešķir mainīgajam alert vērtību - vasara Uzraksta uz Canvas tekstu - vasara At…" at bounding box center [680, 807] width 503 height 206
click at [700, 892] on span "Atver paziņojuma dialoglogu un parāda tekstu - vasara" at bounding box center [599, 883] width 319 height 17
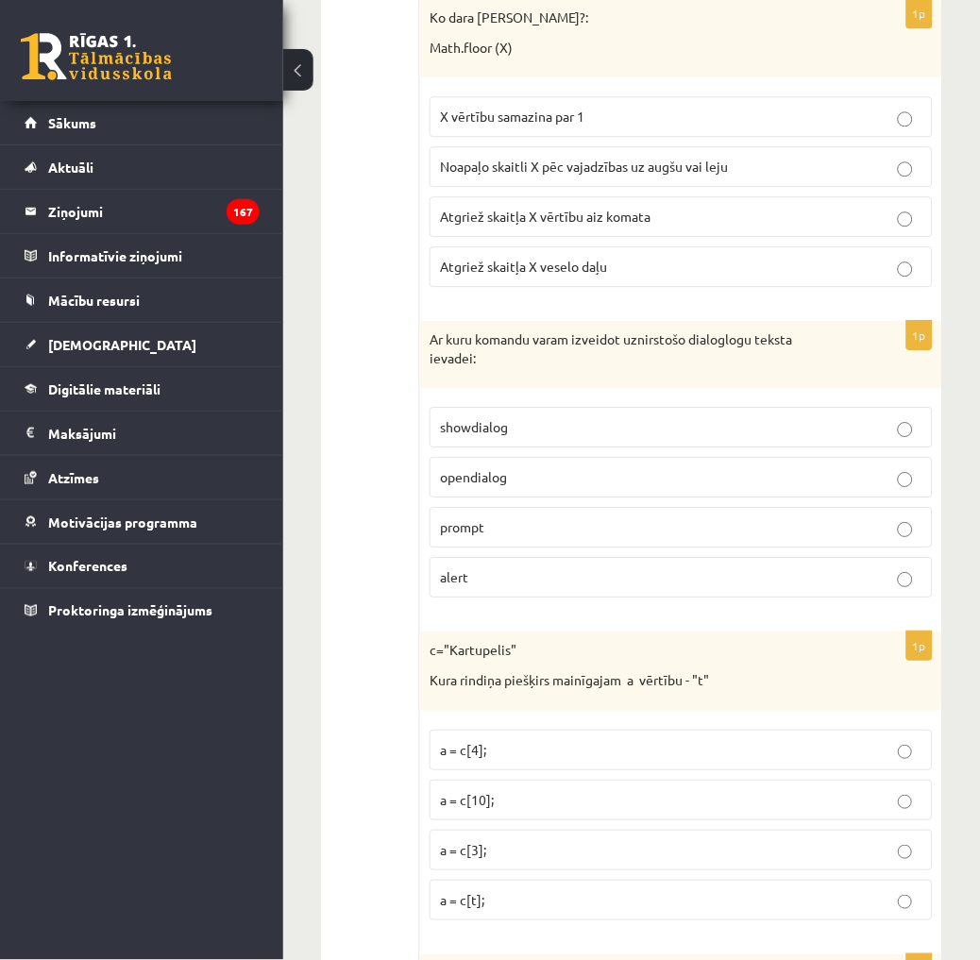
scroll to position [8387, 0]
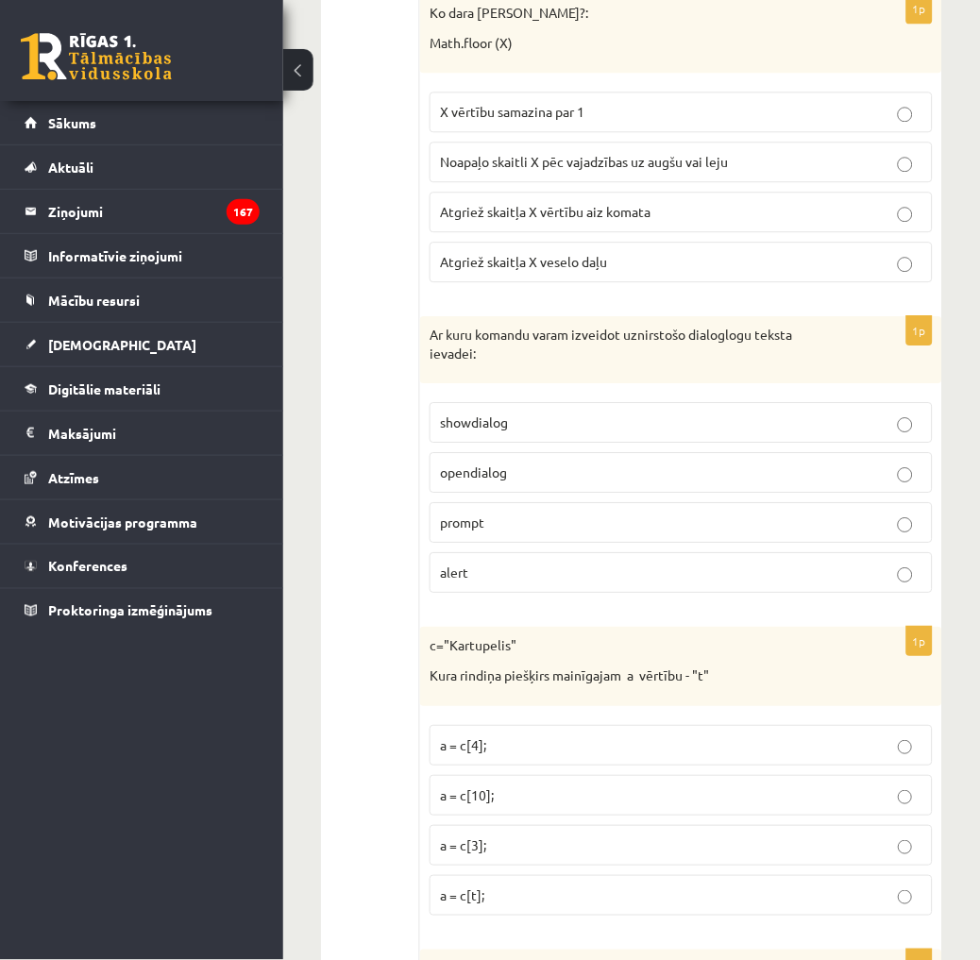
click at [689, 272] on p "Atgriež skaitļa X veselo daļu" at bounding box center [681, 262] width 482 height 20
click at [566, 532] on p "prompt" at bounding box center [681, 522] width 482 height 20
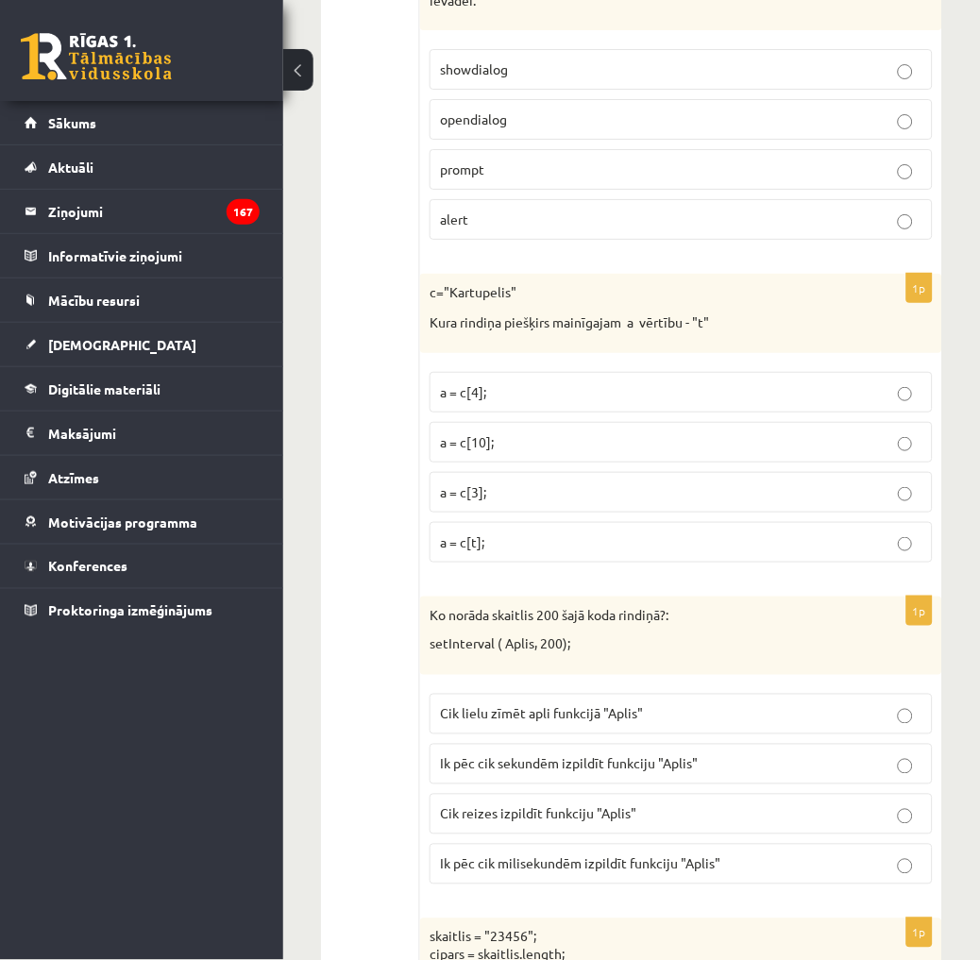
scroll to position [8807, 0]
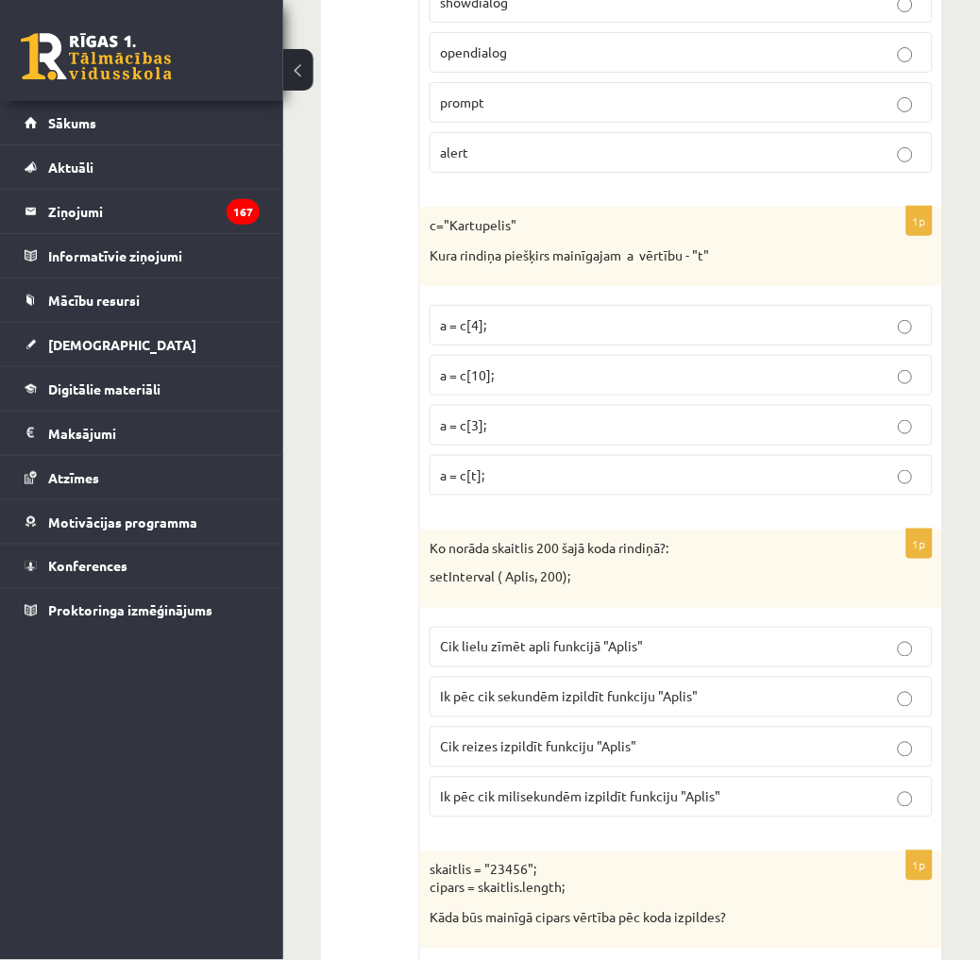
click at [614, 332] on label "a = c[4];" at bounding box center [680, 325] width 503 height 41
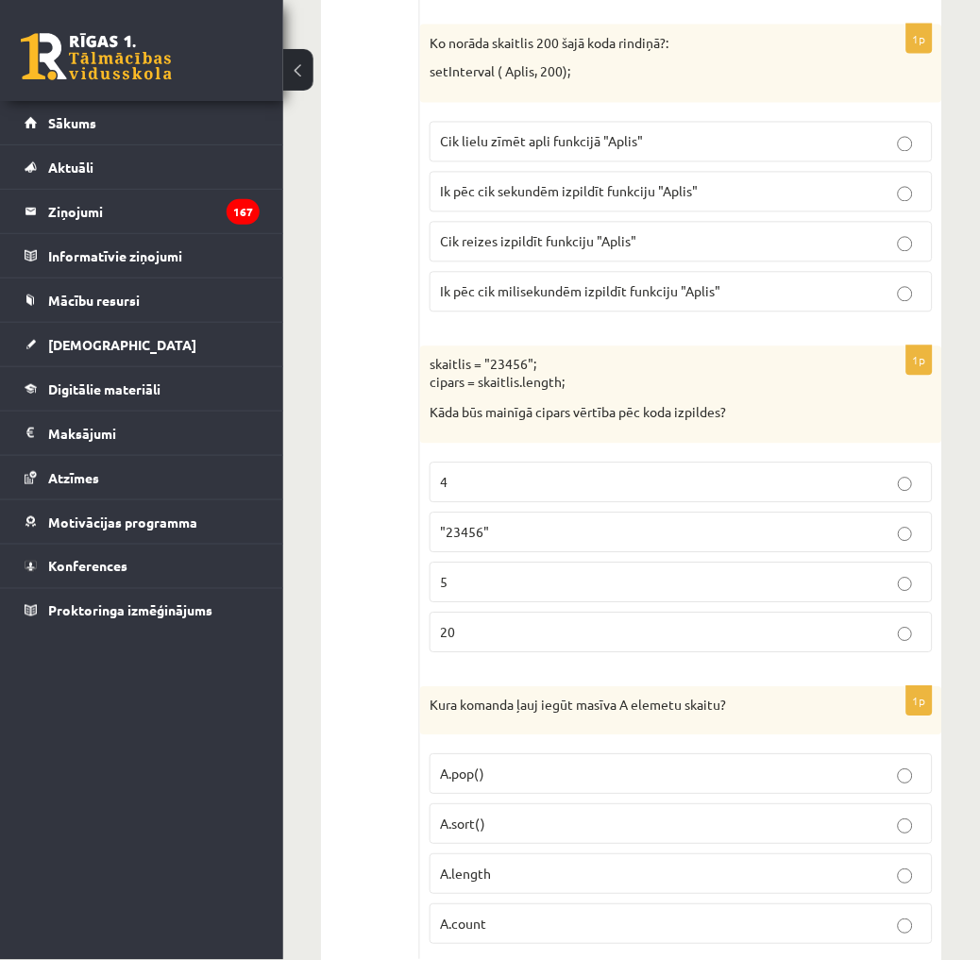
scroll to position [9331, 0]
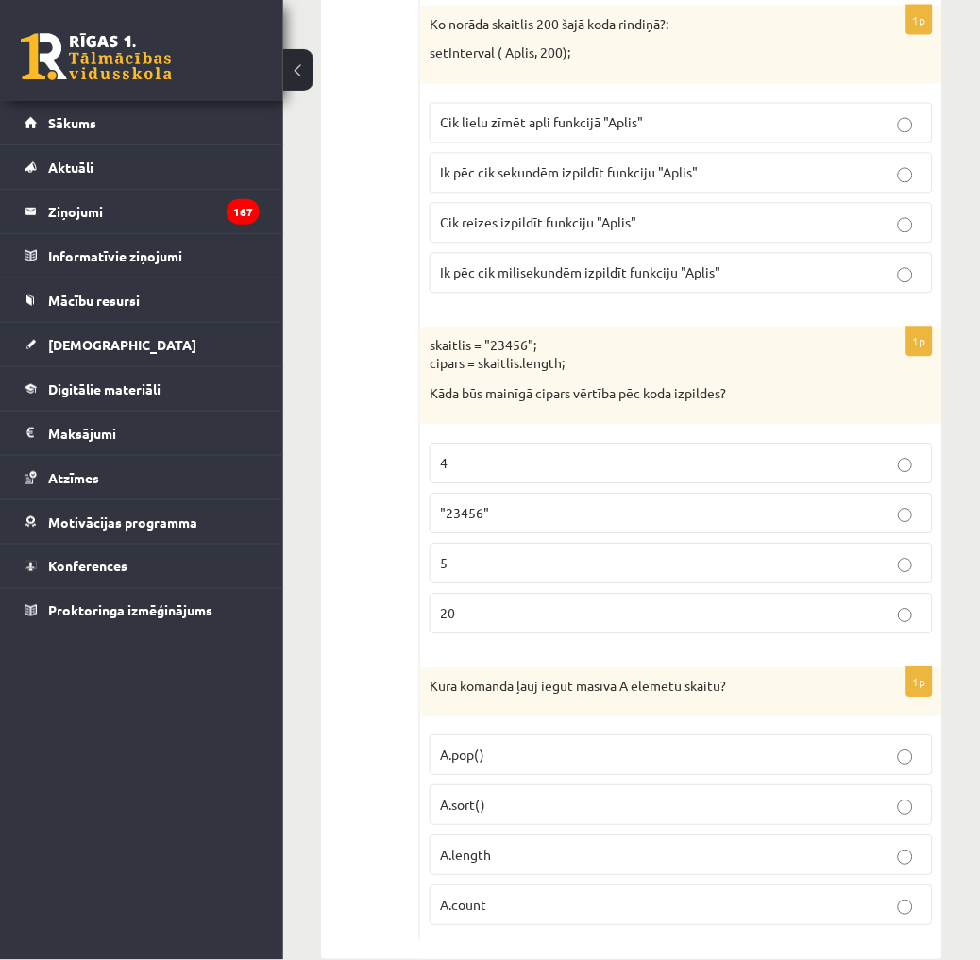
click at [590, 281] on span "Ik pēc cik milisekundēm izpildīt funkciju "Aplis"" at bounding box center [580, 272] width 280 height 17
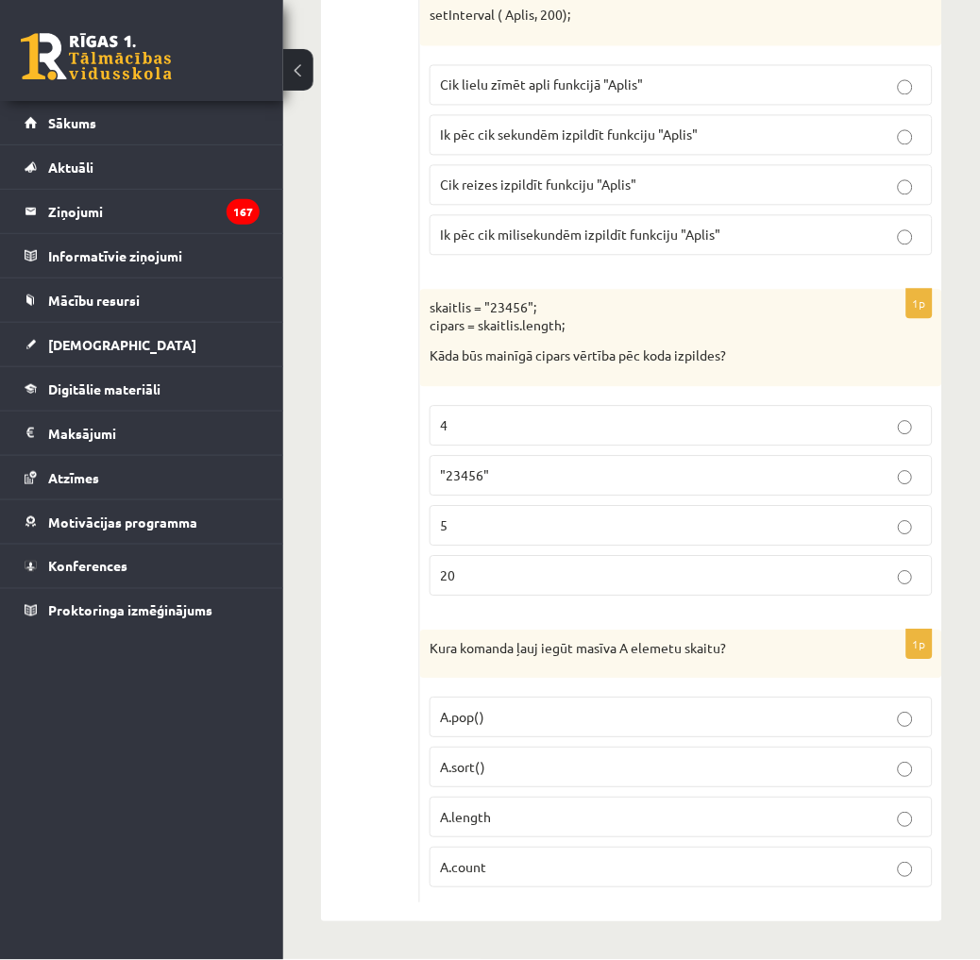
scroll to position [9391, 0]
click at [474, 542] on label "5" at bounding box center [680, 526] width 503 height 41
click at [497, 824] on p "A.length" at bounding box center [681, 818] width 482 height 20
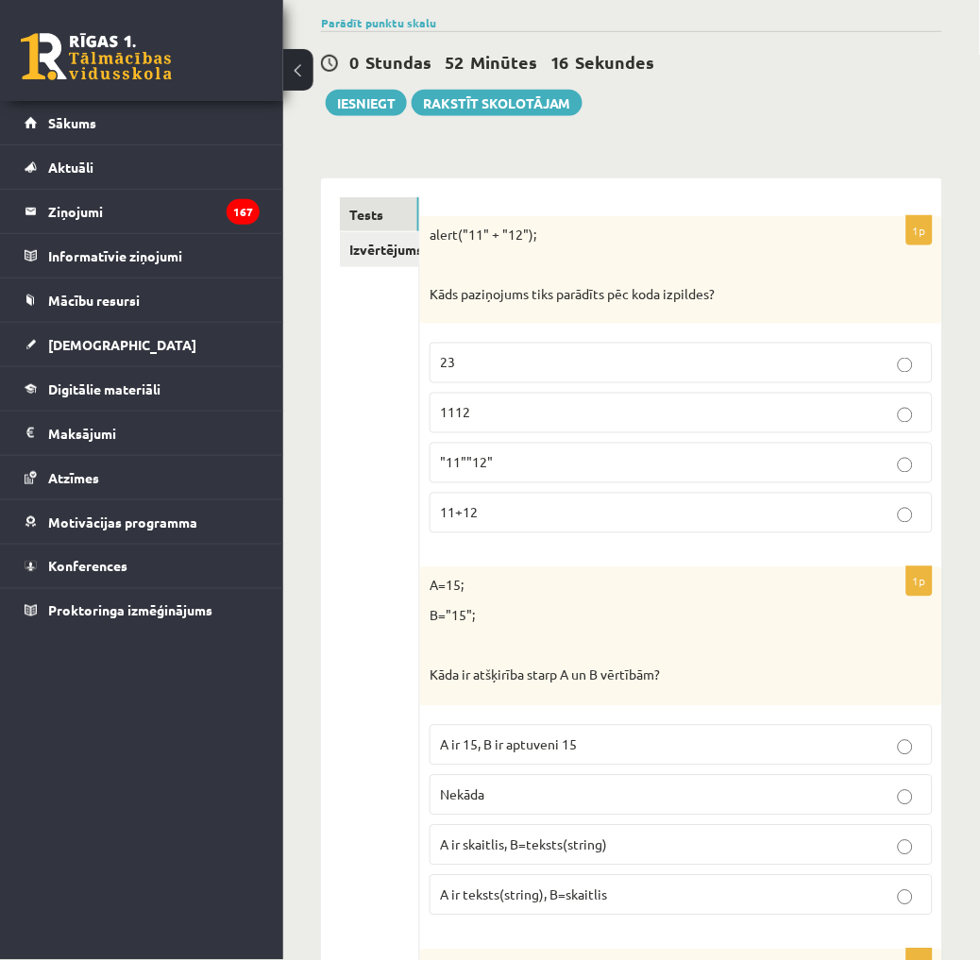
scroll to position [0, 0]
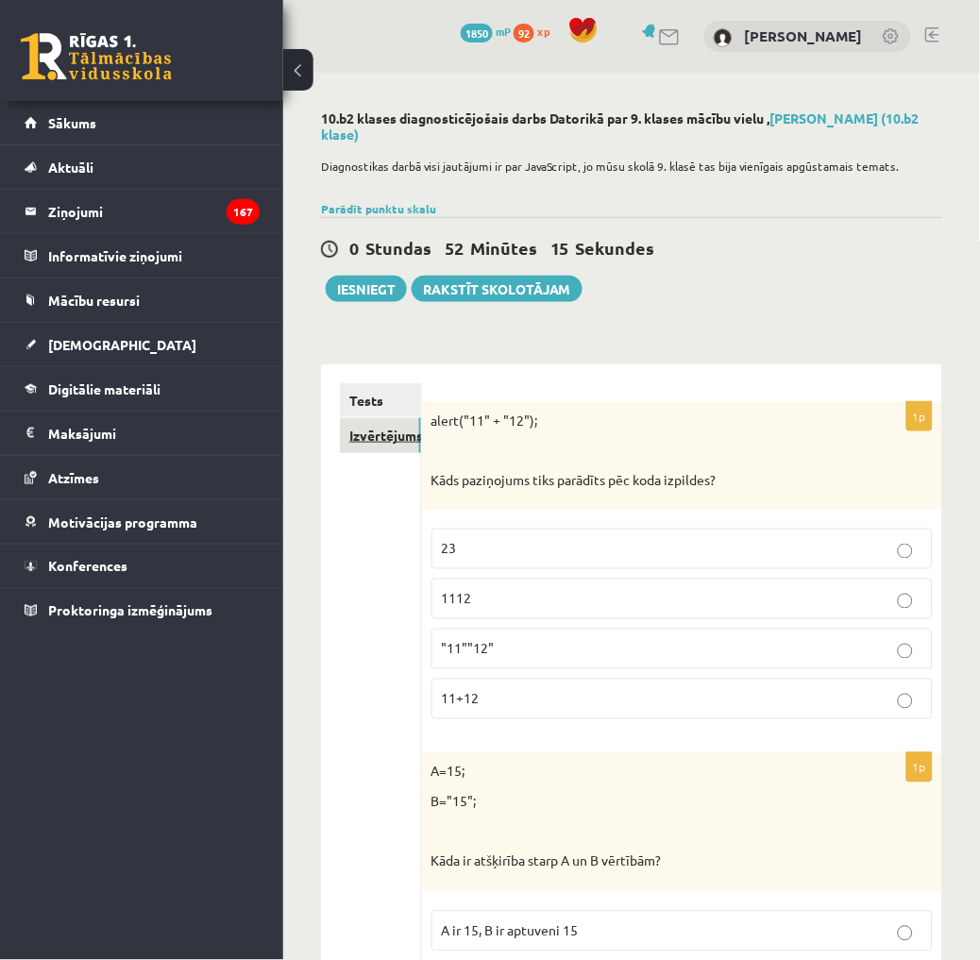
click at [380, 440] on link "Izvērtējums!" at bounding box center [380, 435] width 81 height 35
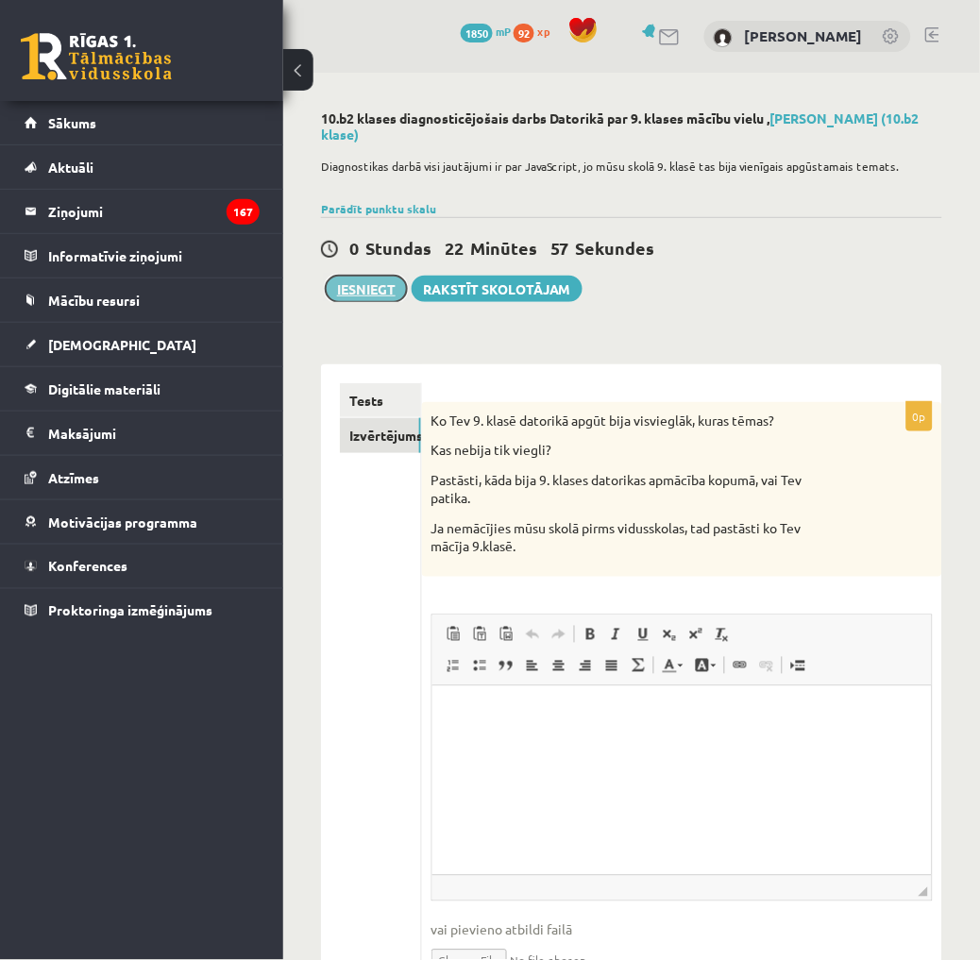
click at [349, 276] on button "Iesniegt" at bounding box center [366, 289] width 81 height 26
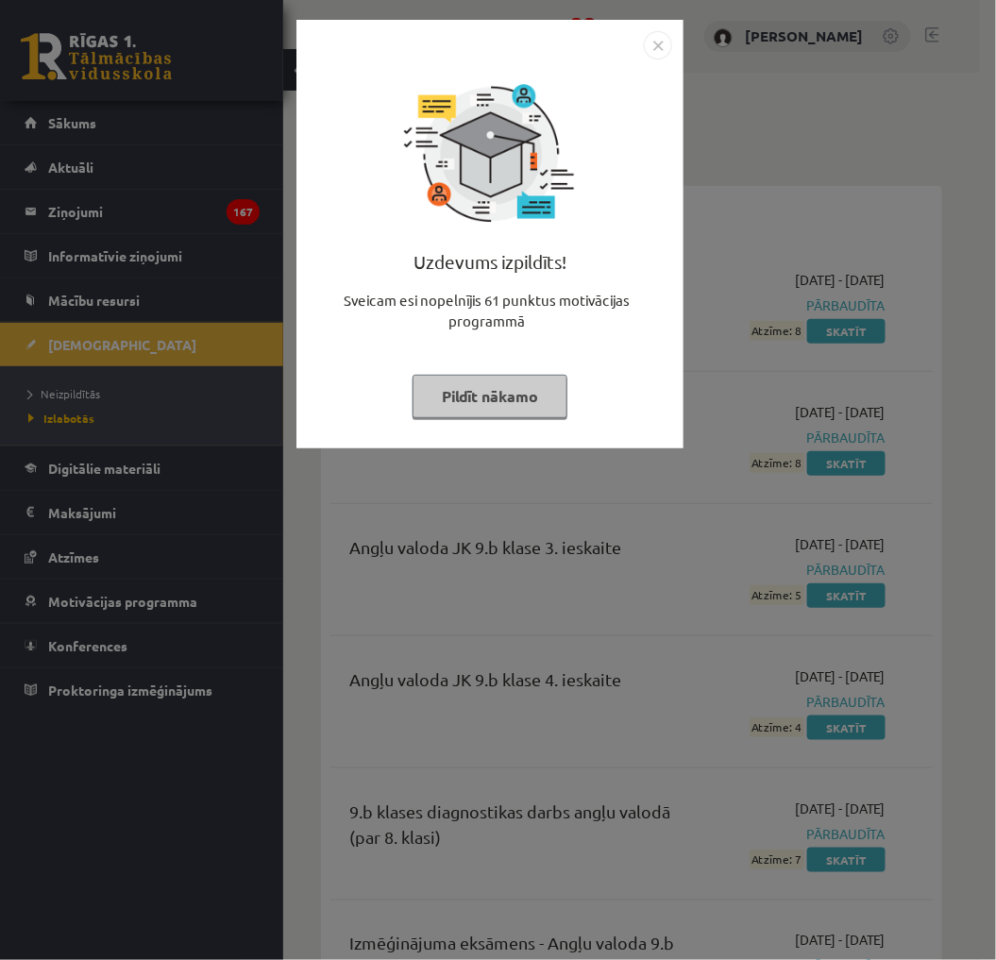
click at [664, 43] on img "Close" at bounding box center [658, 45] width 28 height 28
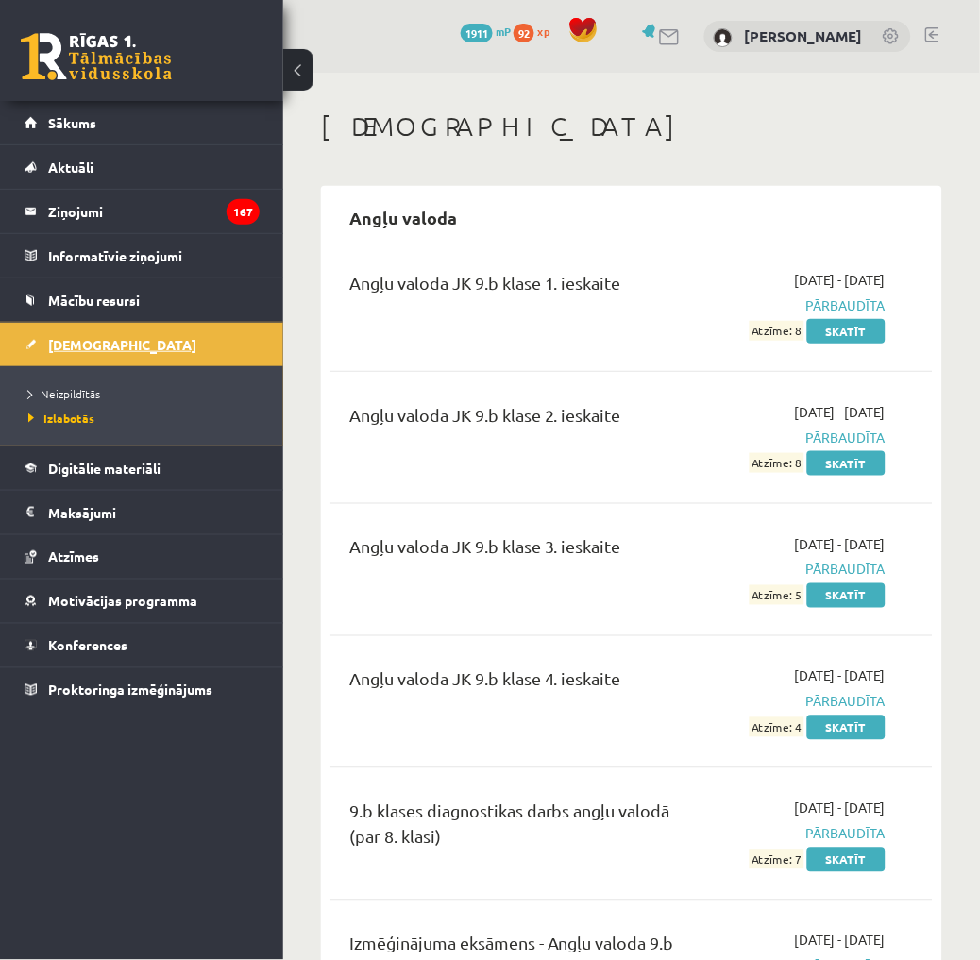
click at [186, 342] on link "[DEMOGRAPHIC_DATA]" at bounding box center [142, 344] width 235 height 43
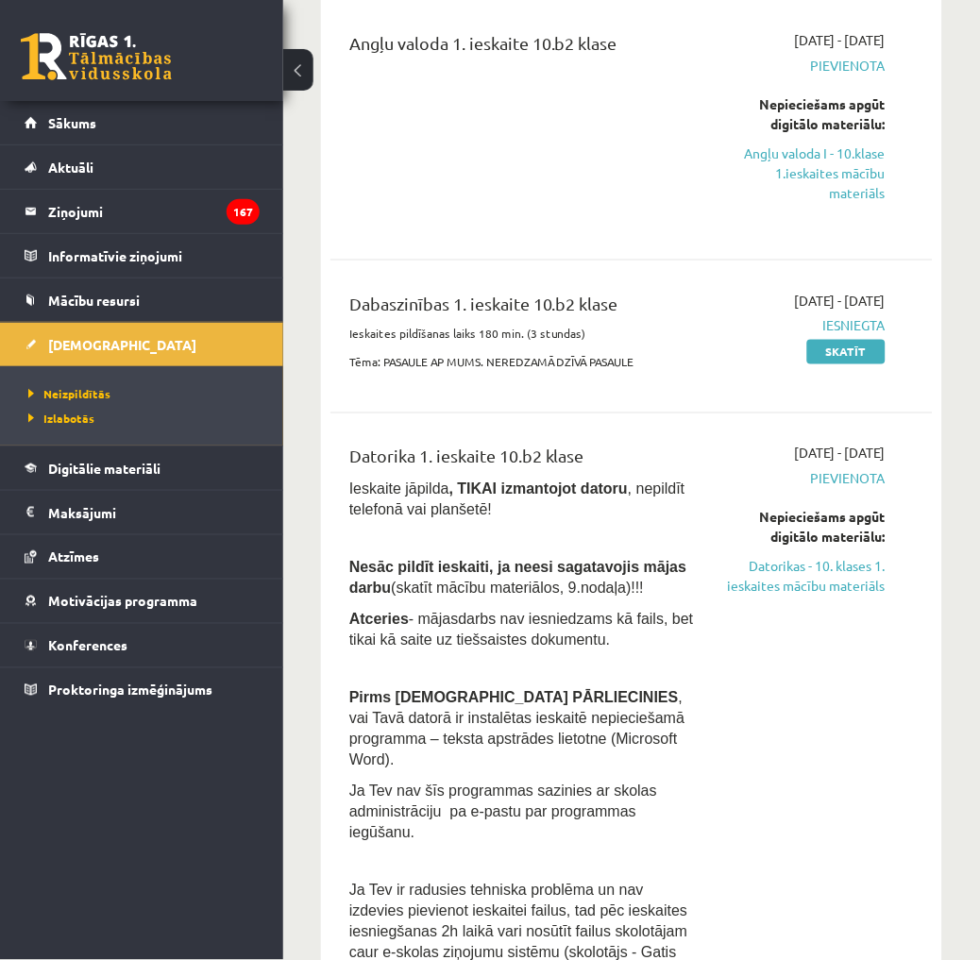
scroll to position [105, 0]
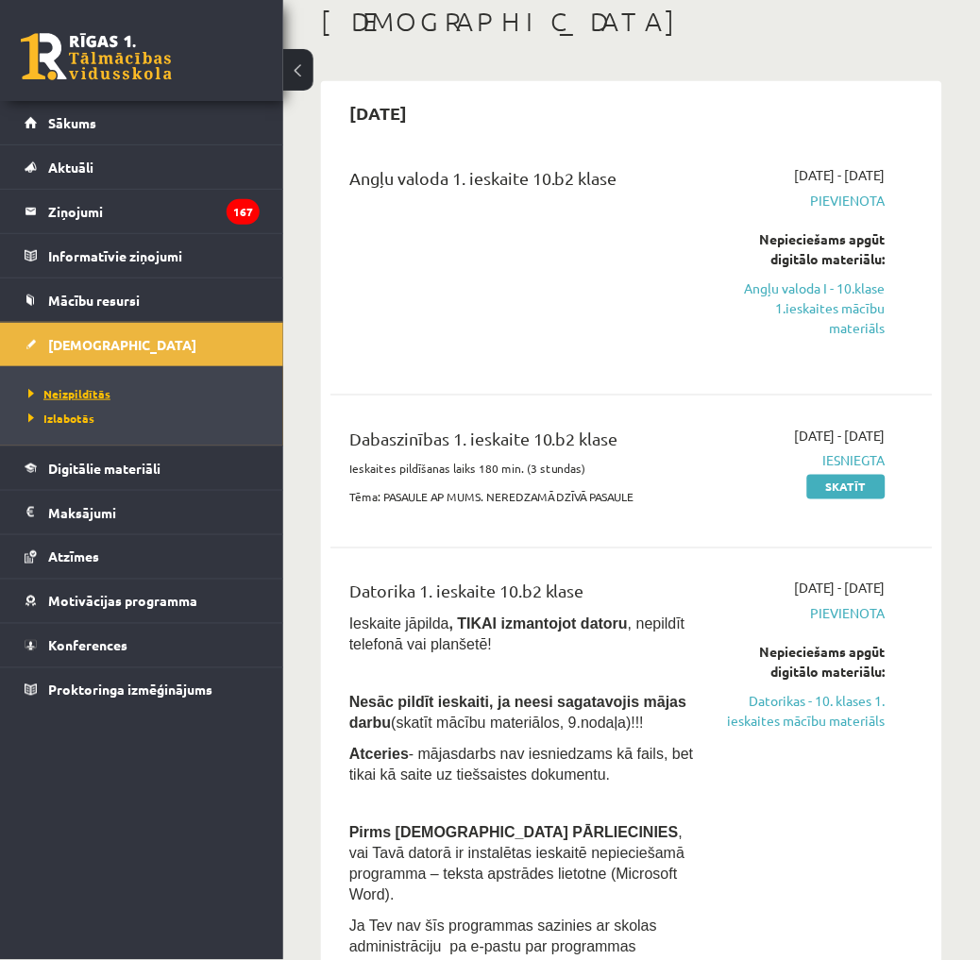
click at [83, 392] on span "Neizpildītās" at bounding box center [69, 393] width 82 height 15
click at [70, 418] on span "Izlabotās" at bounding box center [56, 417] width 57 height 15
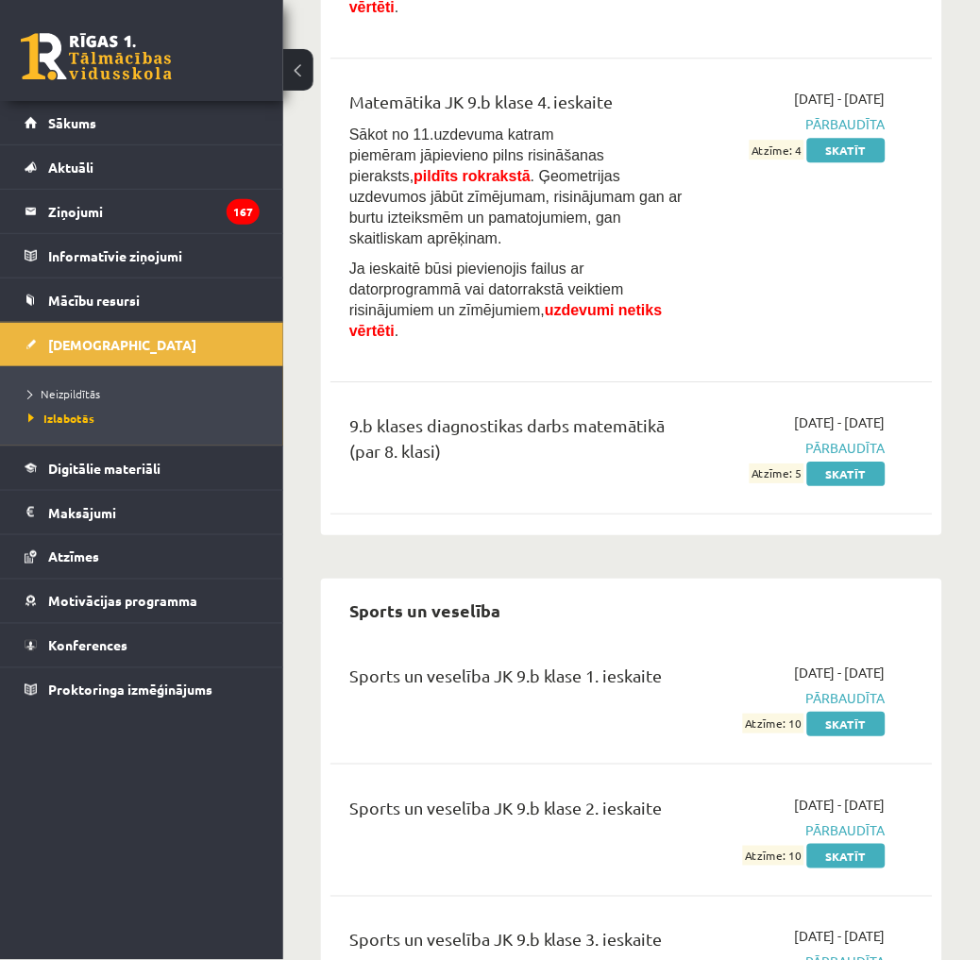
scroll to position [6478, 0]
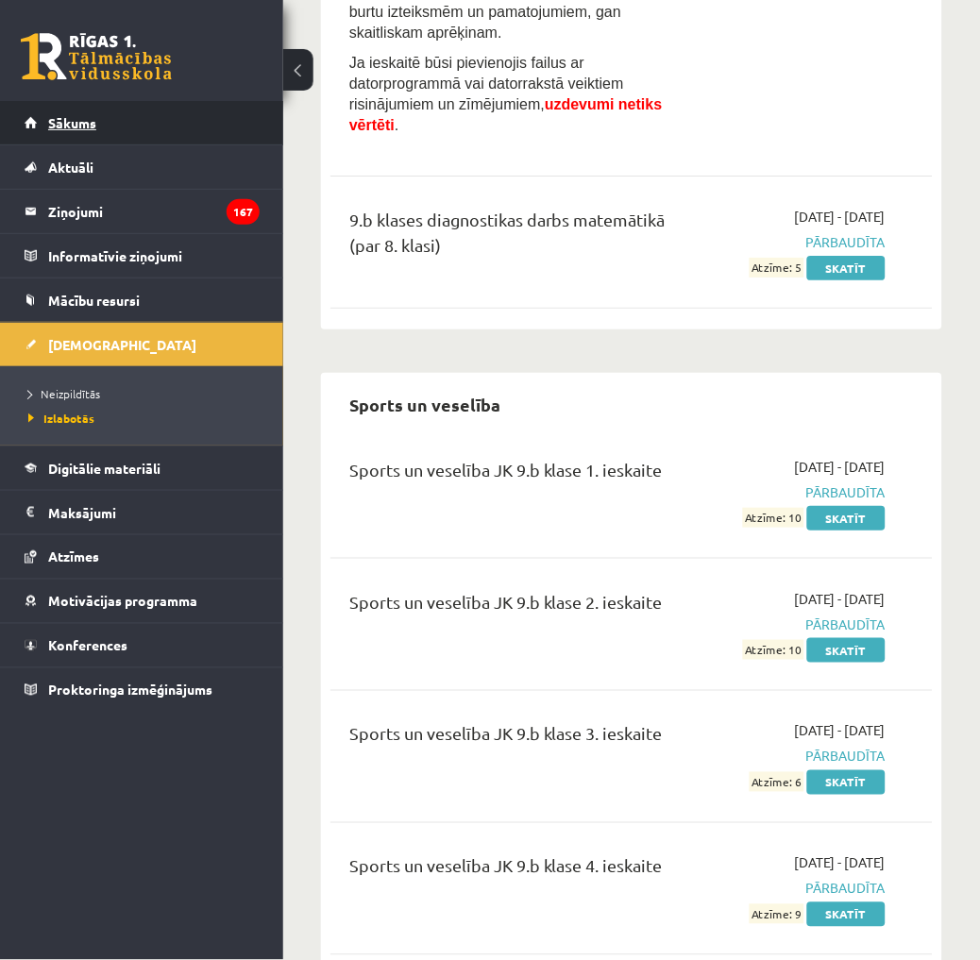
click at [135, 121] on link "Sākums" at bounding box center [142, 122] width 235 height 43
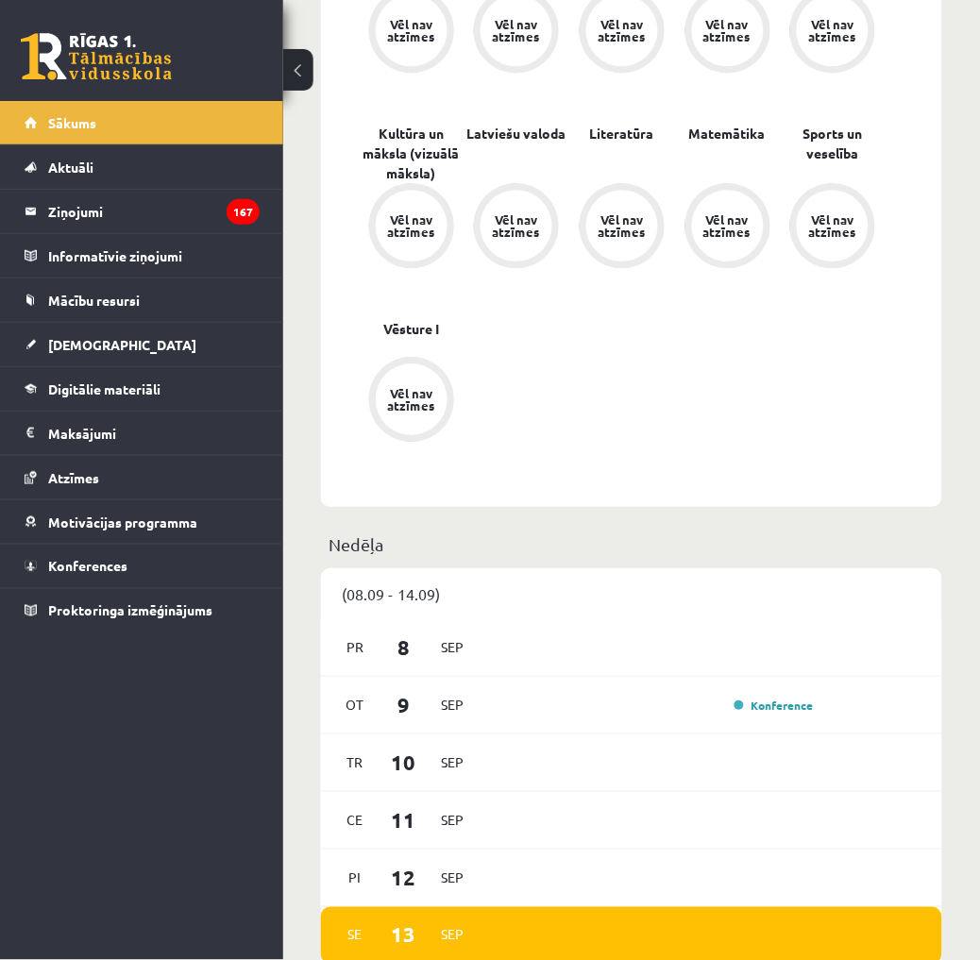
scroll to position [733, 0]
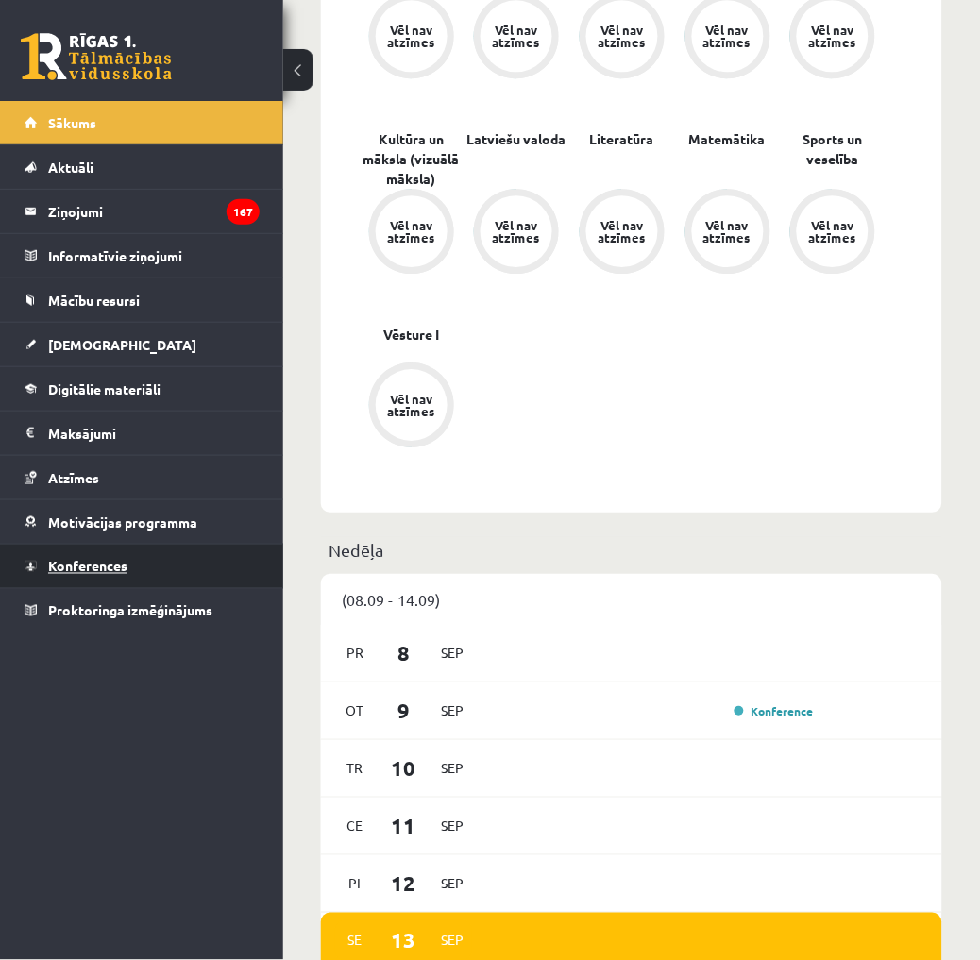
click at [142, 552] on link "Konferences" at bounding box center [142, 565] width 235 height 43
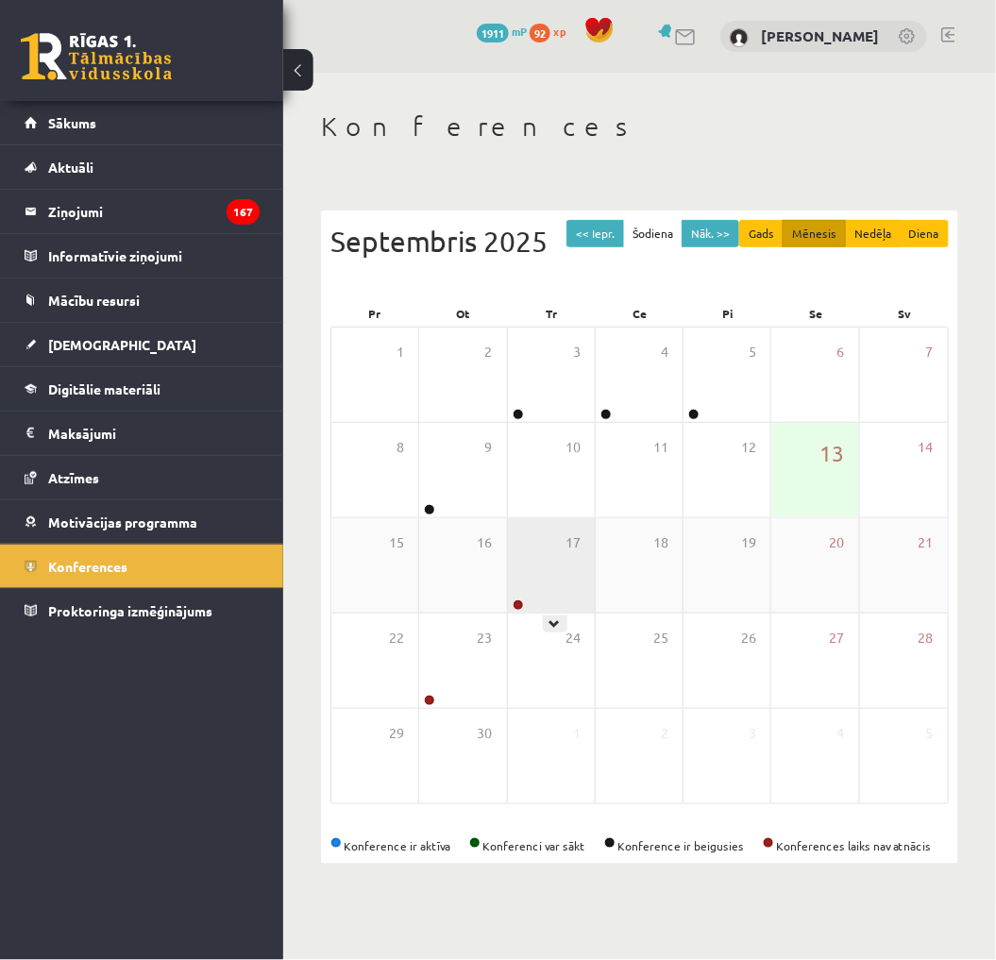
click at [514, 555] on div "17" at bounding box center [551, 565] width 87 height 94
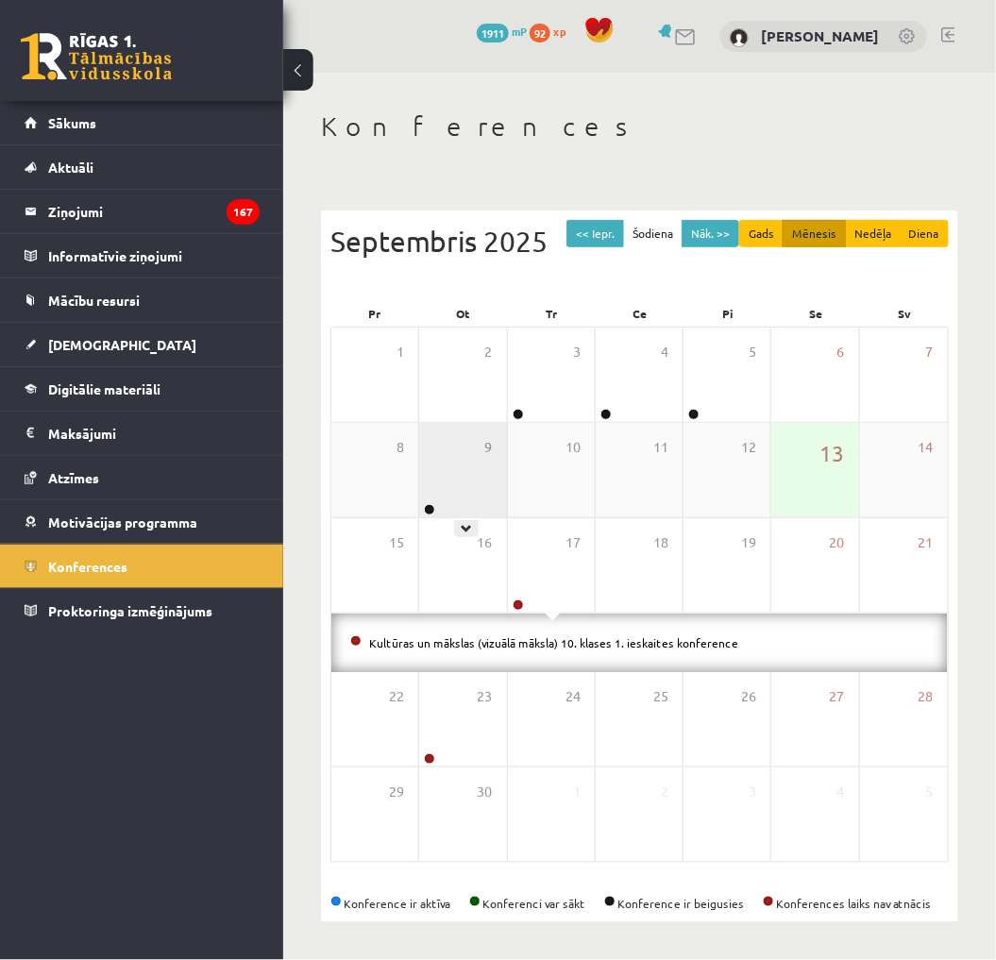
click at [470, 505] on div "9" at bounding box center [462, 470] width 87 height 94
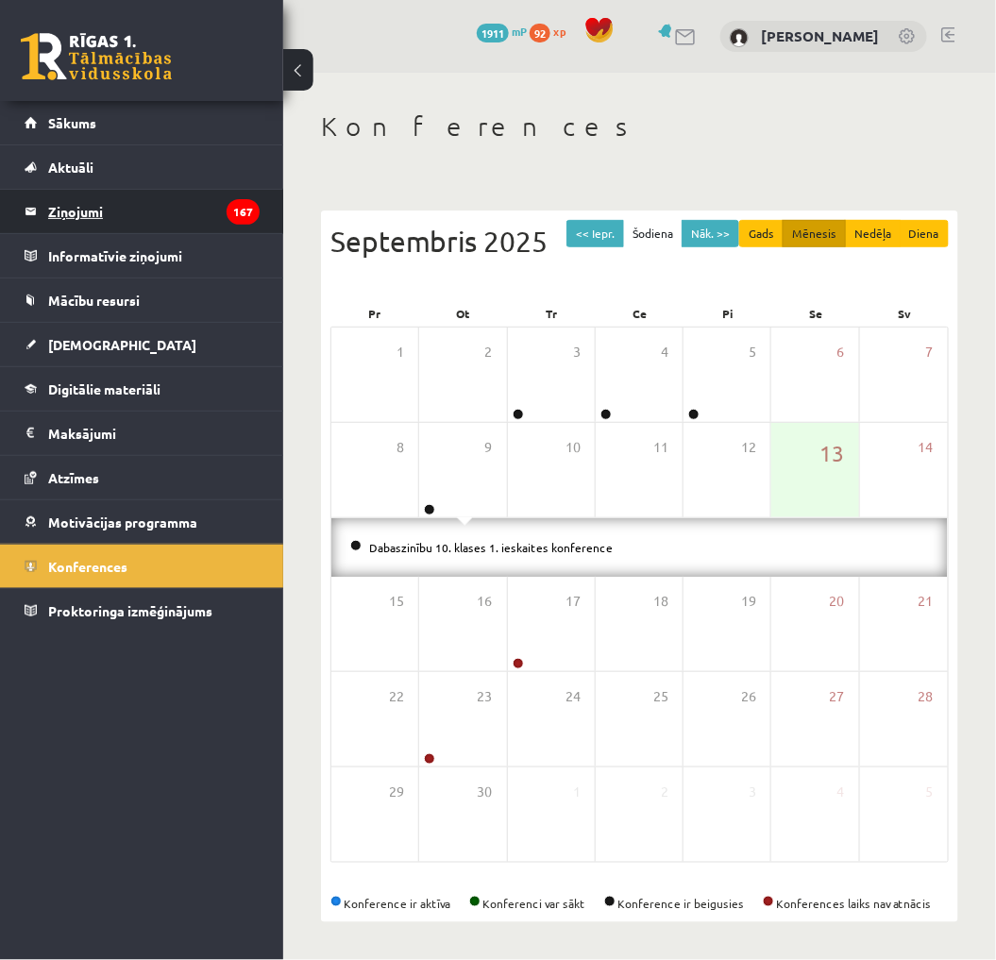
click at [164, 204] on legend "Ziņojumi 167" at bounding box center [153, 211] width 211 height 43
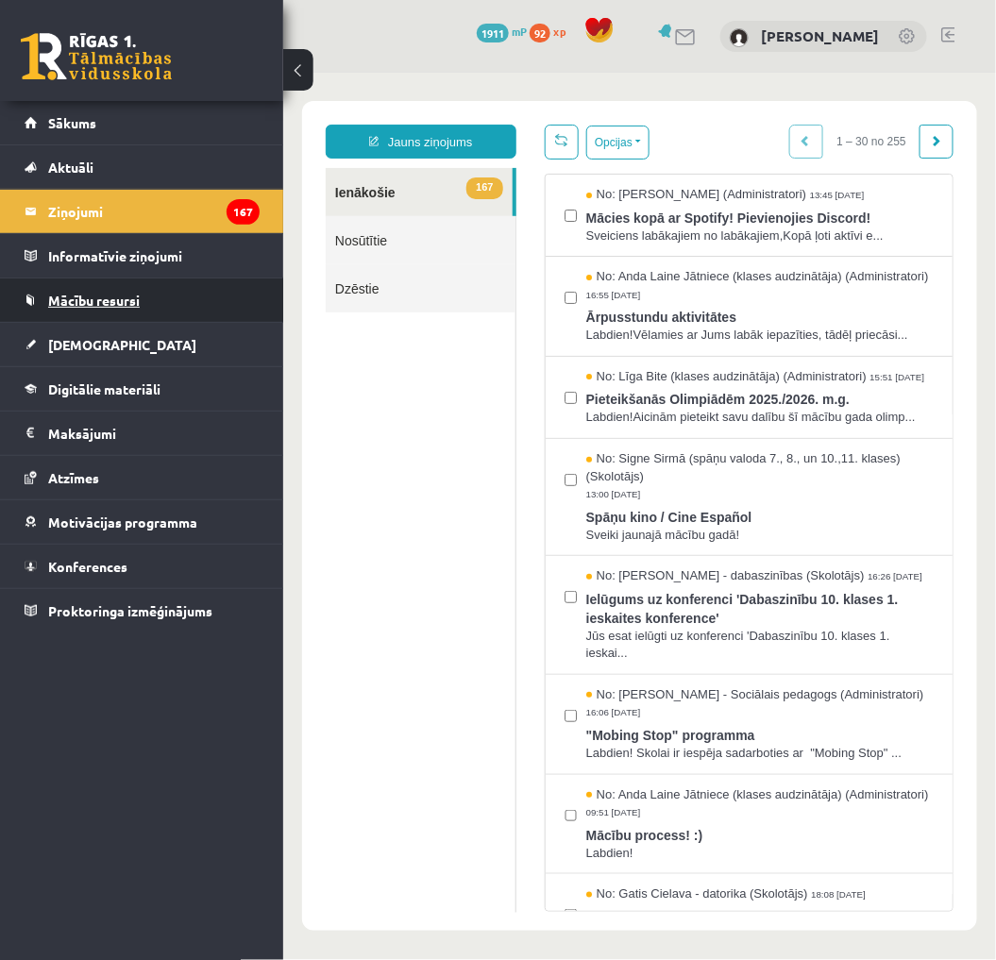
click at [194, 308] on link "Mācību resursi" at bounding box center [142, 299] width 235 height 43
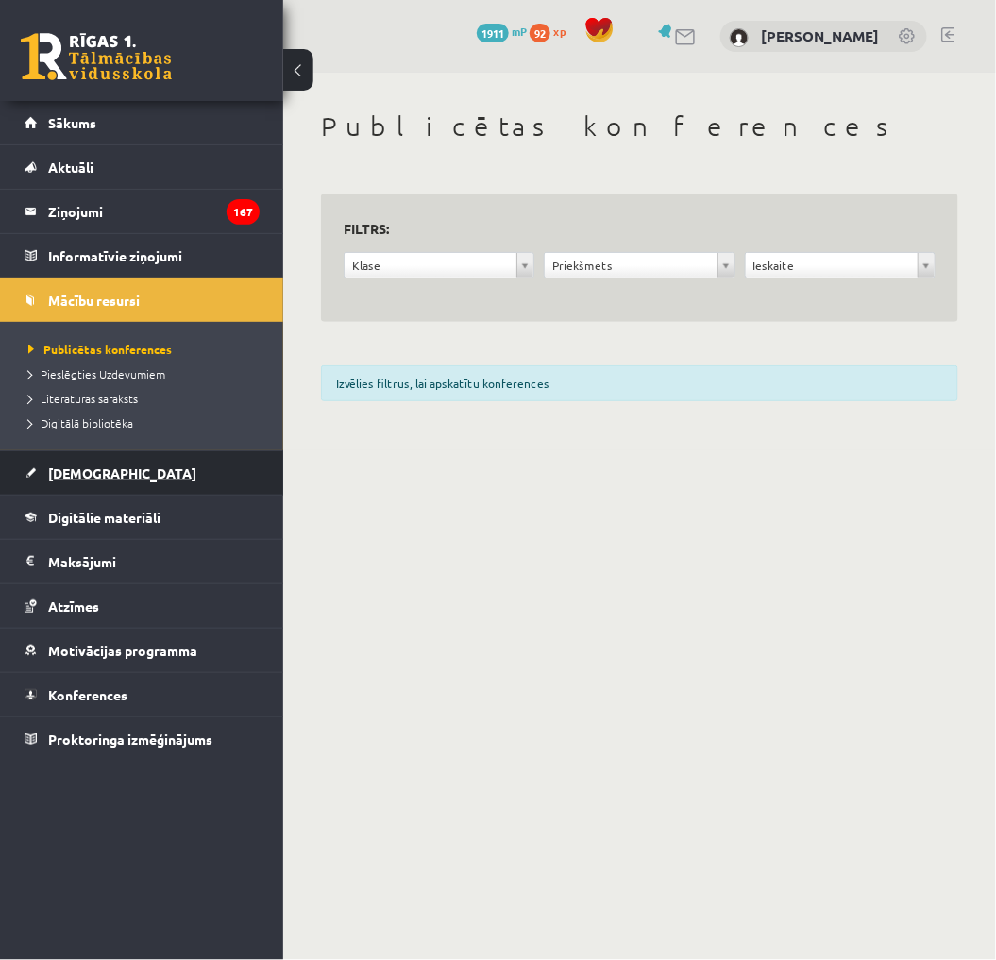
click at [92, 459] on link "[DEMOGRAPHIC_DATA]" at bounding box center [142, 472] width 235 height 43
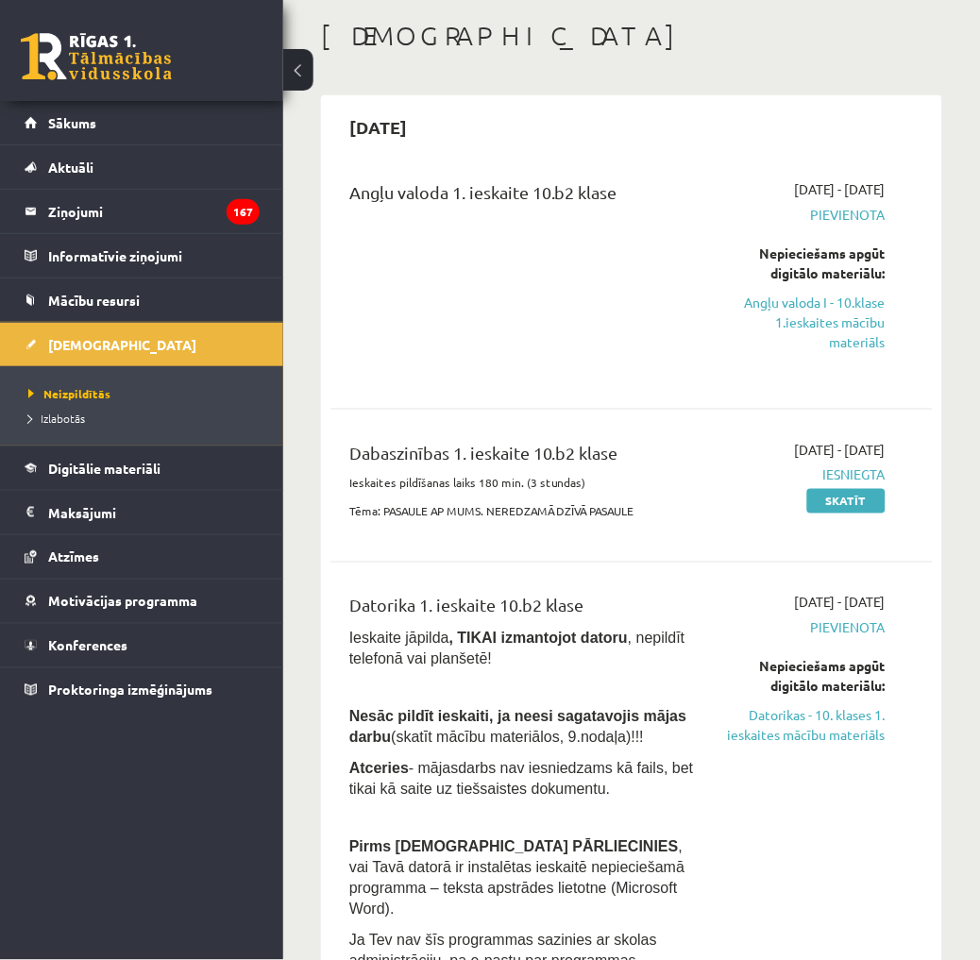
scroll to position [105, 0]
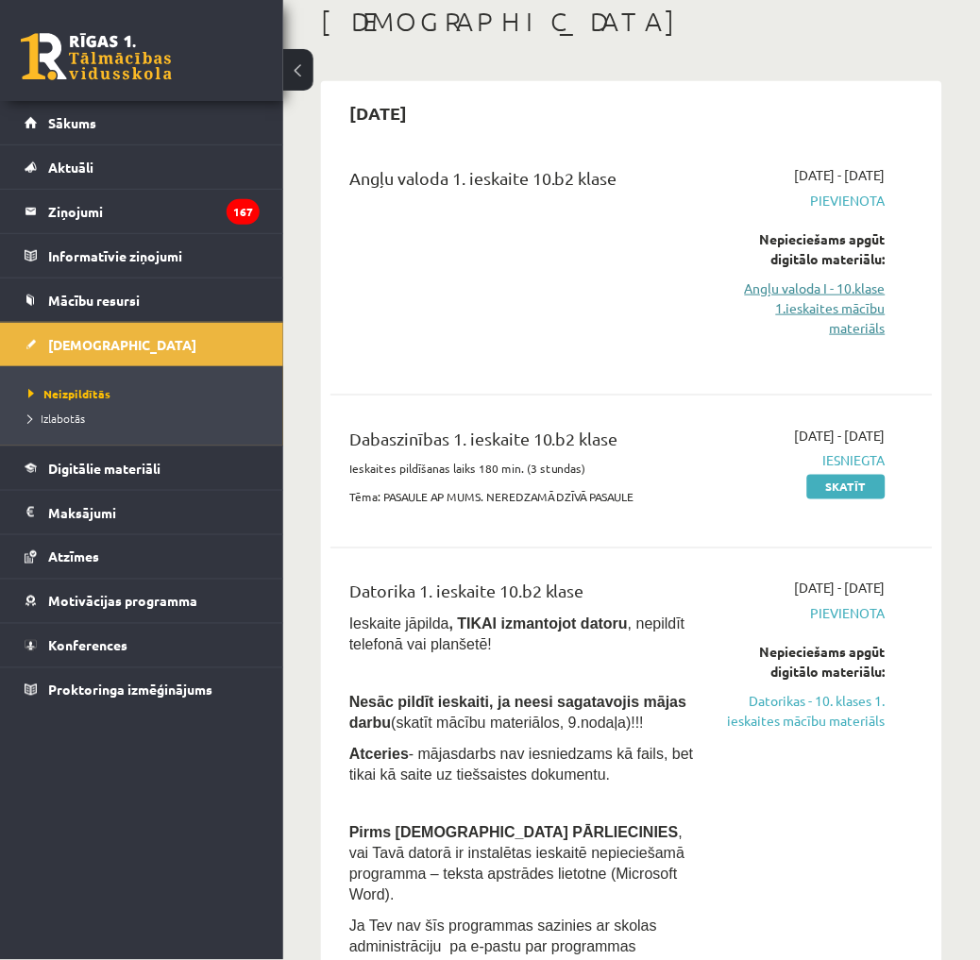
click at [822, 288] on link "Angļu valoda I - 10.klase 1.ieskaites mācību materiāls" at bounding box center [805, 307] width 159 height 59
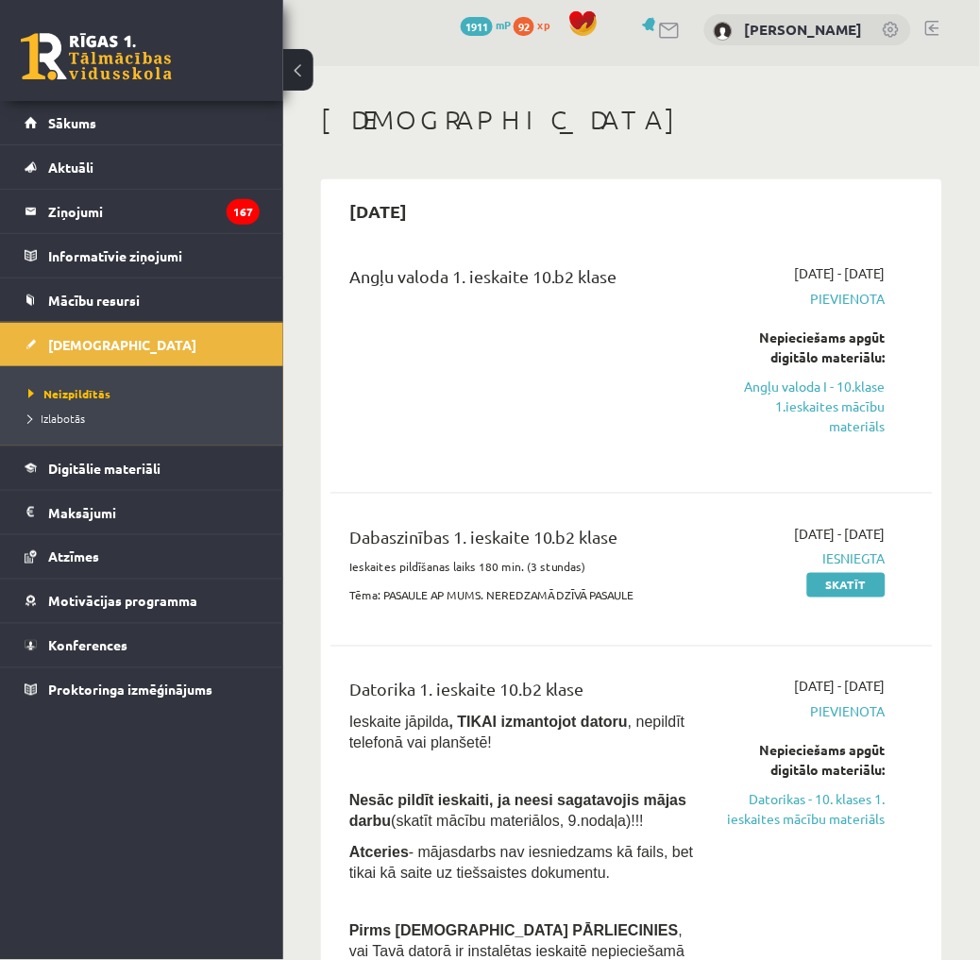
scroll to position [0, 0]
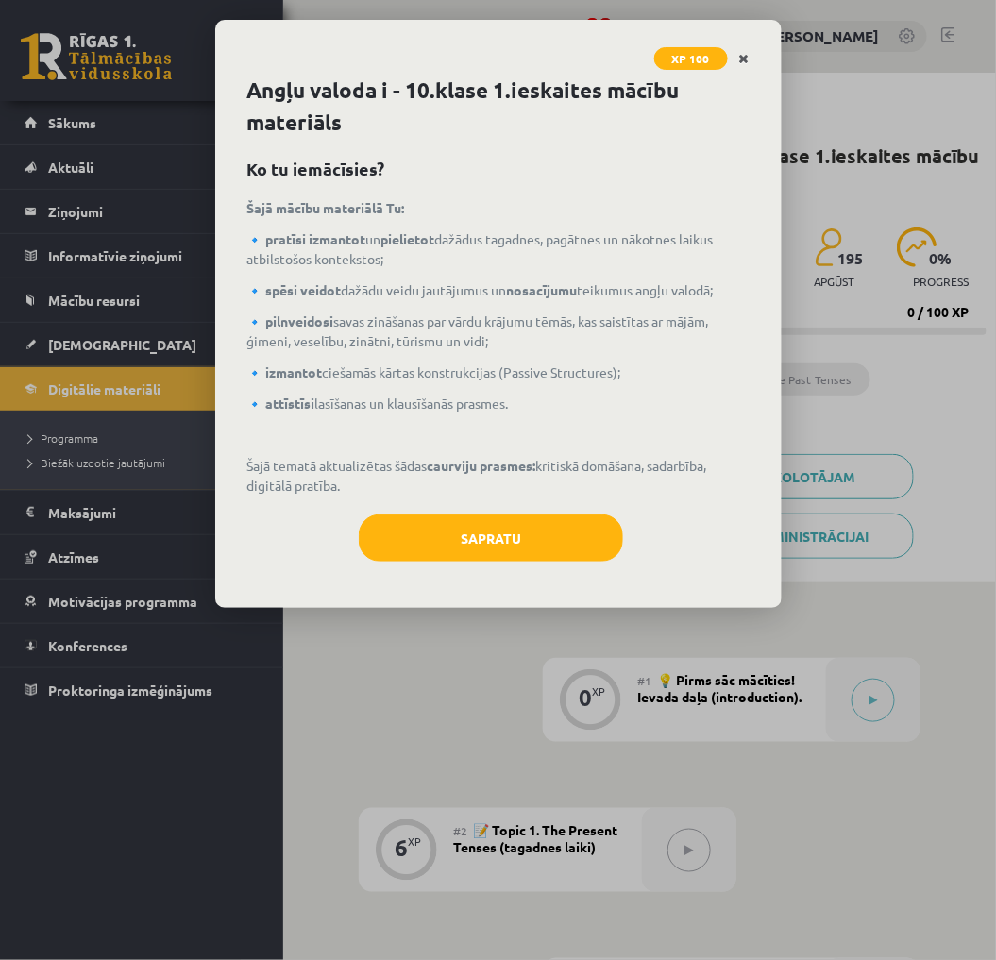
click at [742, 54] on icon "Close" at bounding box center [744, 59] width 10 height 13
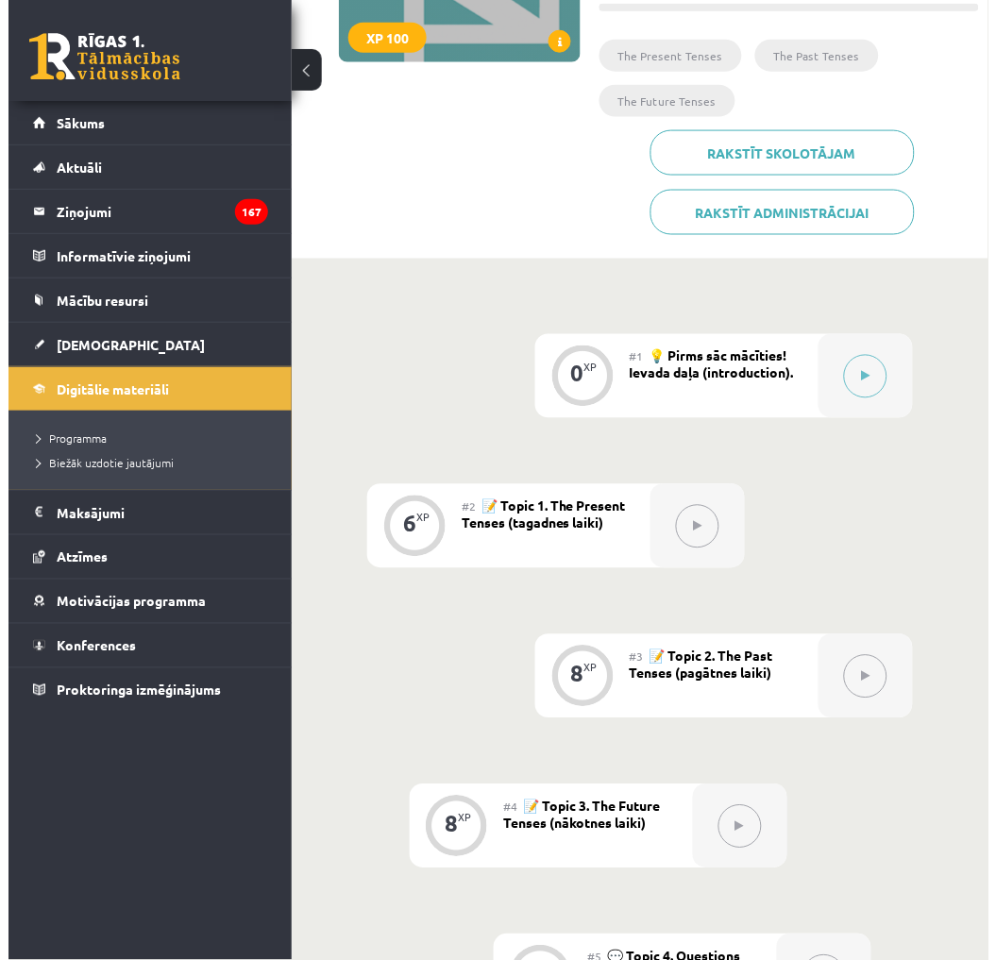
scroll to position [314, 0]
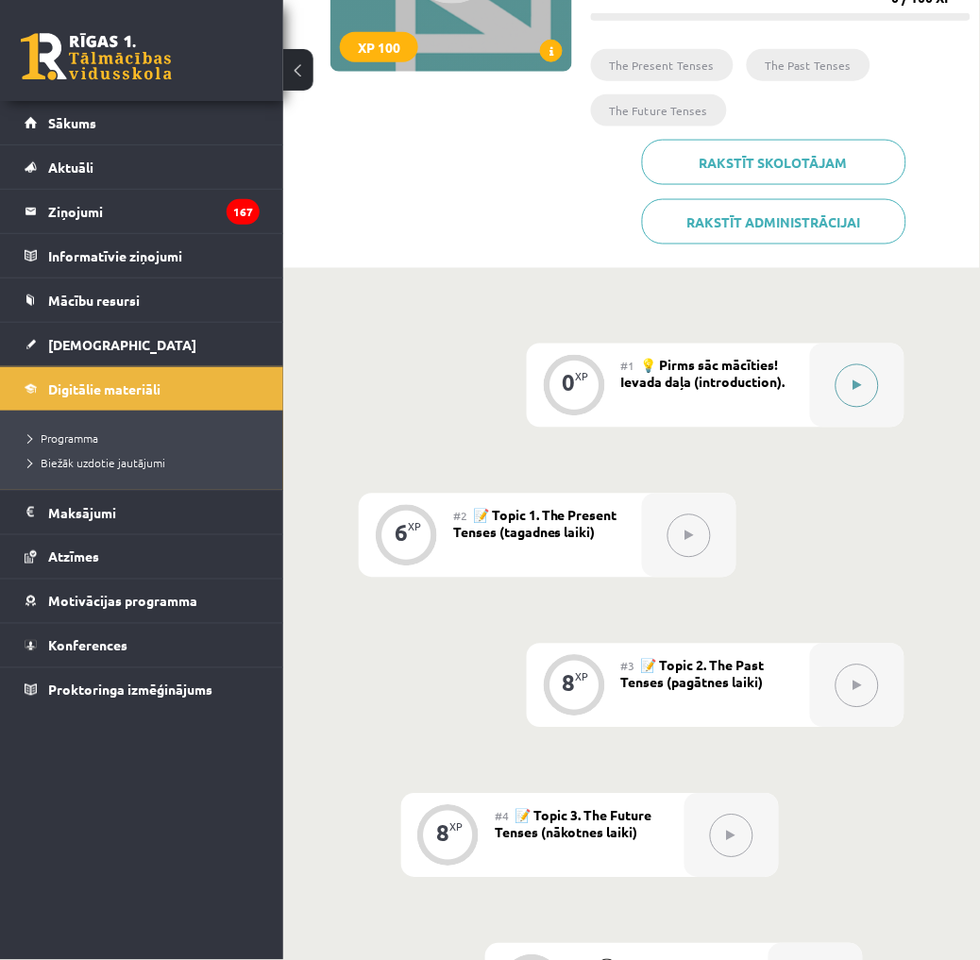
click at [856, 357] on div at bounding box center [857, 385] width 94 height 84
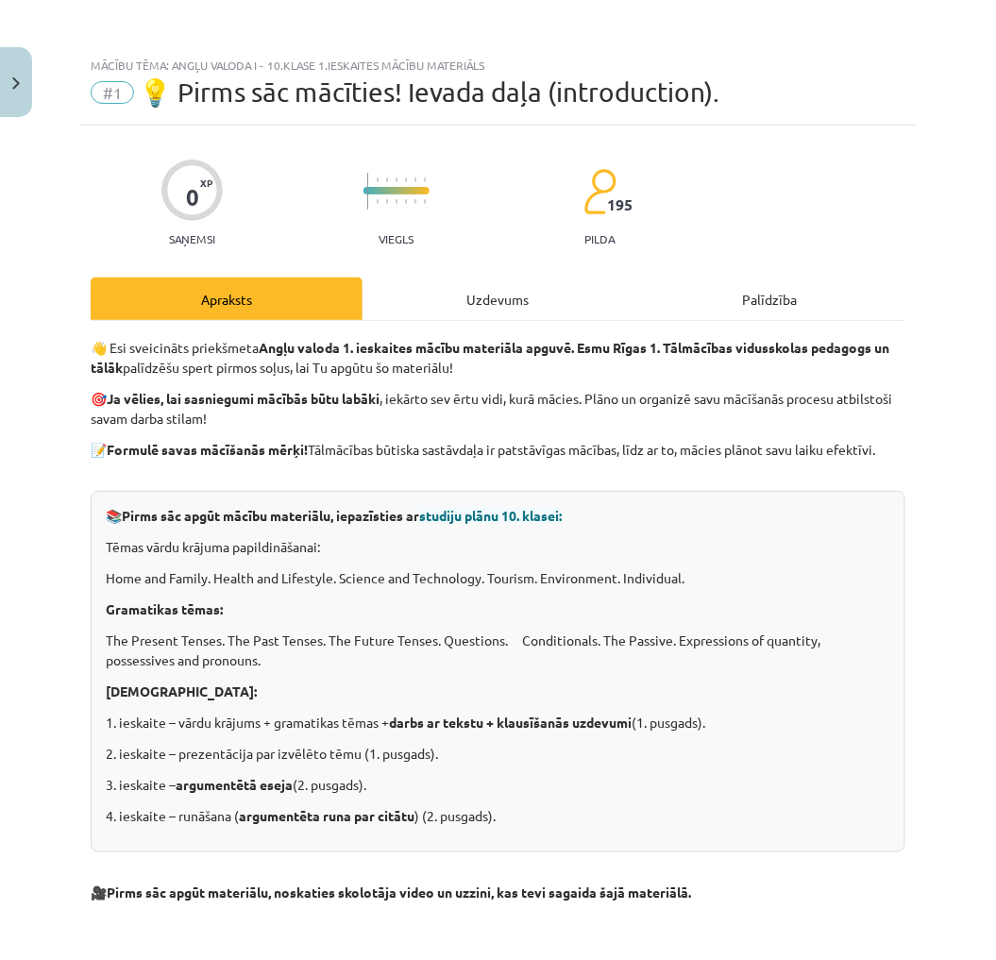
click at [553, 305] on div "Uzdevums" at bounding box center [498, 298] width 272 height 42
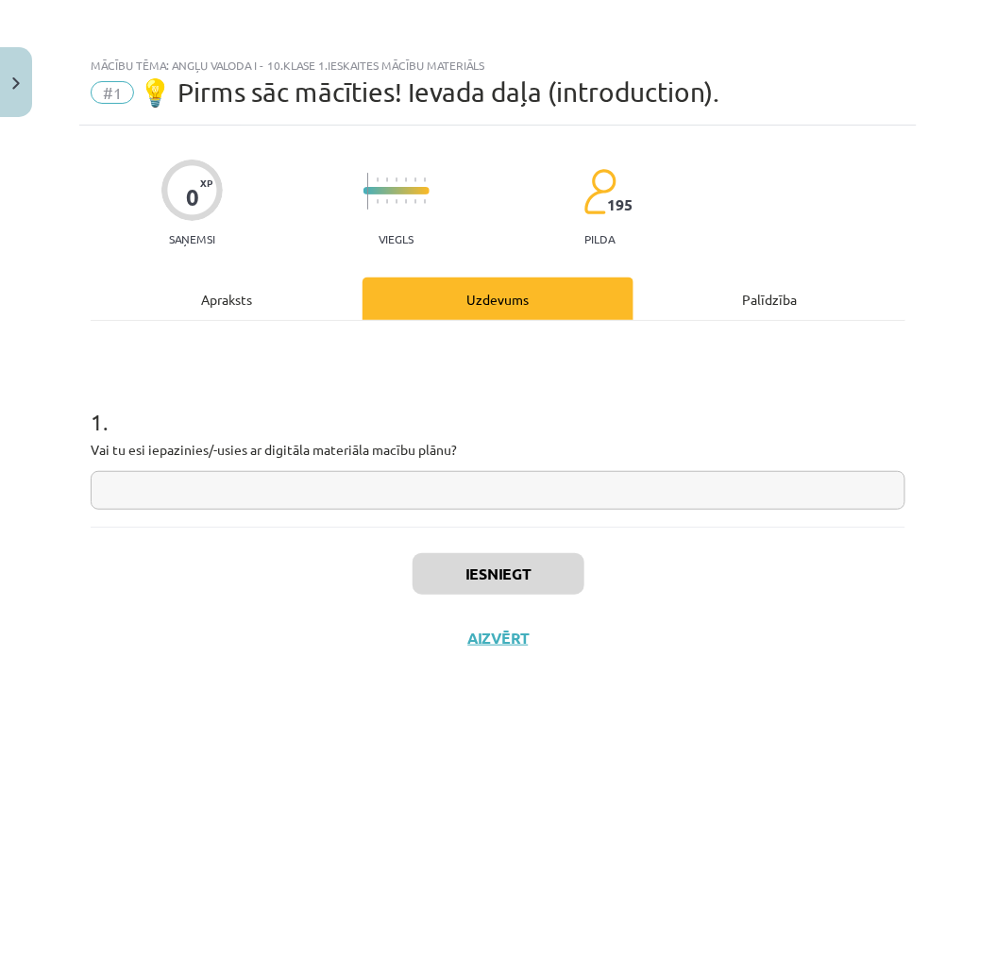
click at [473, 478] on input "text" at bounding box center [498, 490] width 814 height 39
type input "*"
click at [515, 569] on button "Iesniegt" at bounding box center [498, 574] width 172 height 42
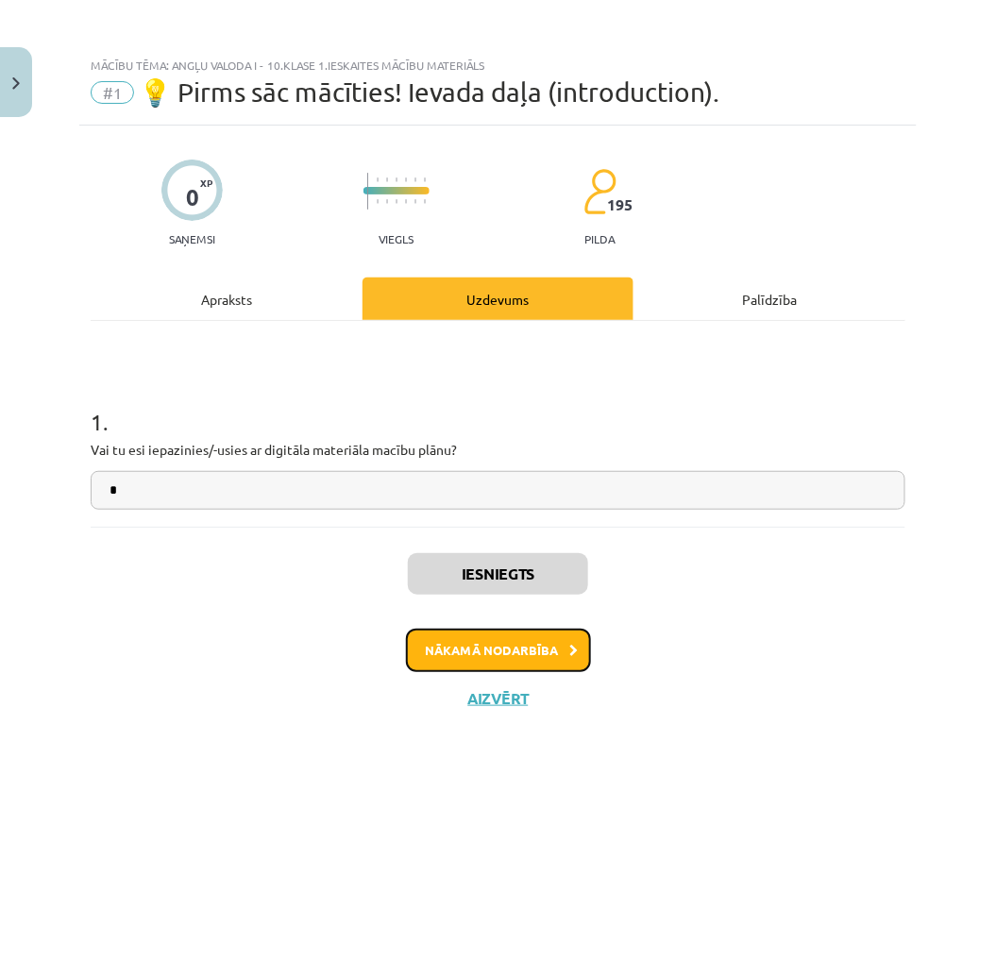
click at [563, 635] on button "Nākamā nodarbība" at bounding box center [498, 649] width 185 height 43
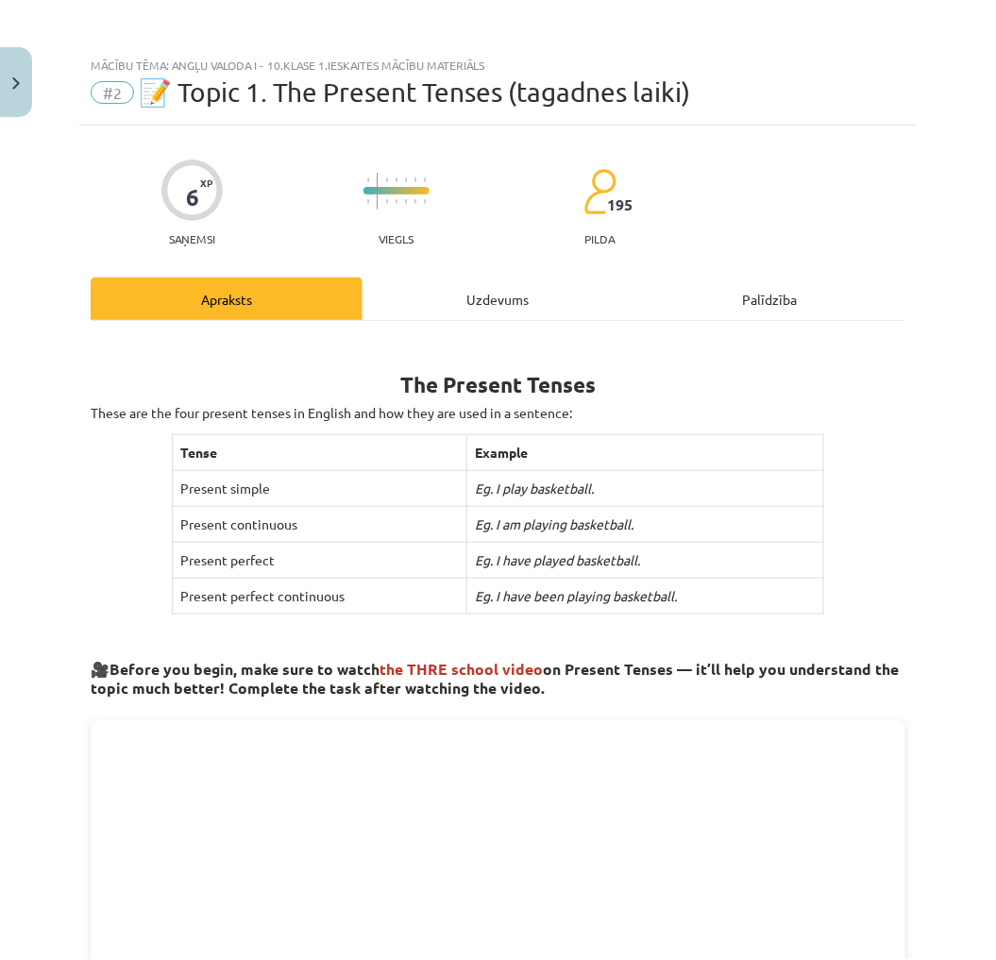
click at [432, 306] on div "Uzdevums" at bounding box center [498, 298] width 272 height 42
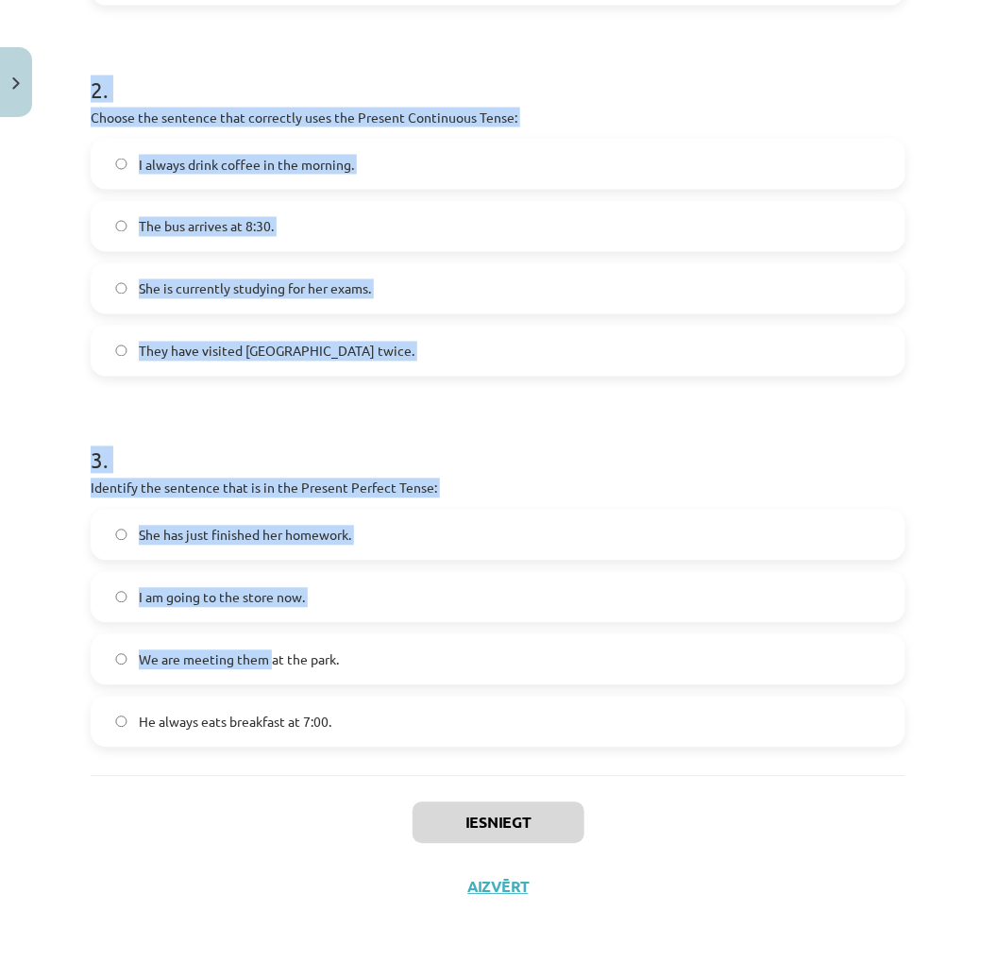
scroll to position [709, 0]
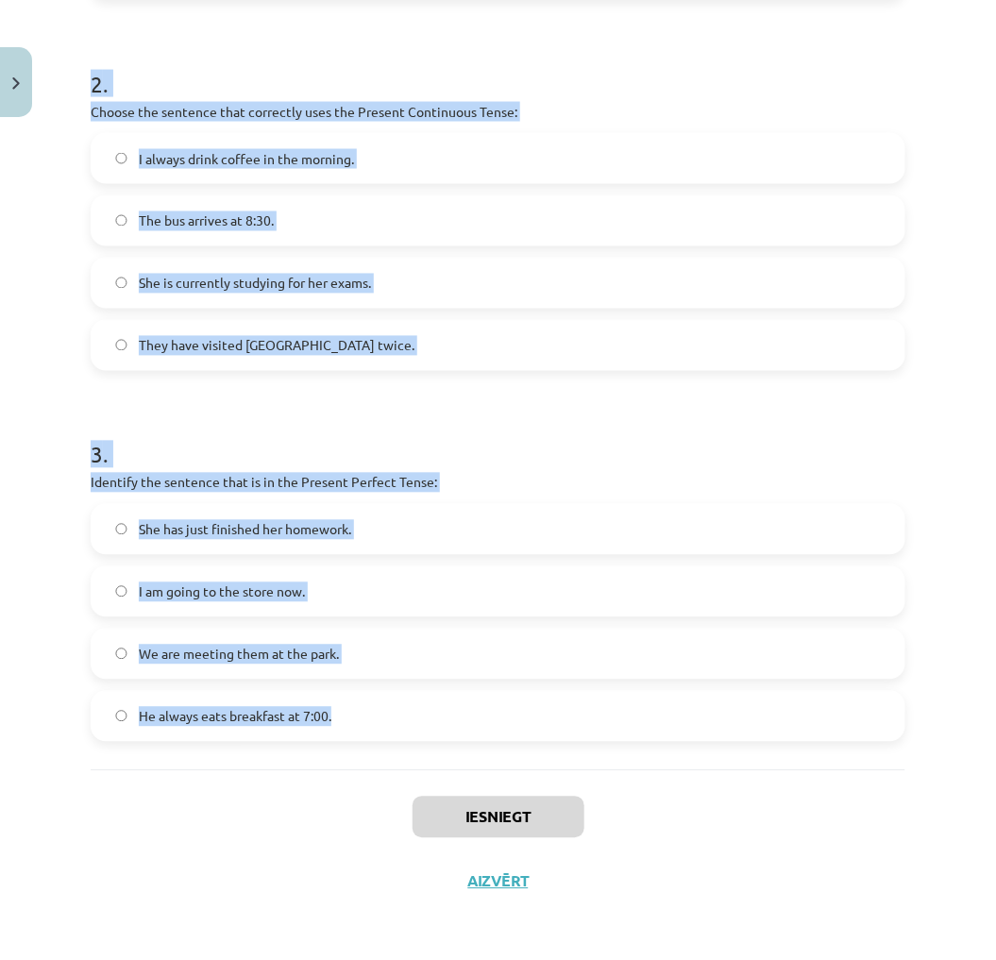
drag, startPoint x: 94, startPoint y: 363, endPoint x: 351, endPoint y: 698, distance: 422.0
click at [351, 699] on form "1 . Which sentence is in the Simple Present Tense? I am learning to play the gu…" at bounding box center [498, 204] width 814 height 1075
drag, startPoint x: 351, startPoint y: 698, endPoint x: 255, endPoint y: 477, distance: 240.9
copy form "1 . Which sentence is in the Simple Present Tense? I am learning to play the gu…"
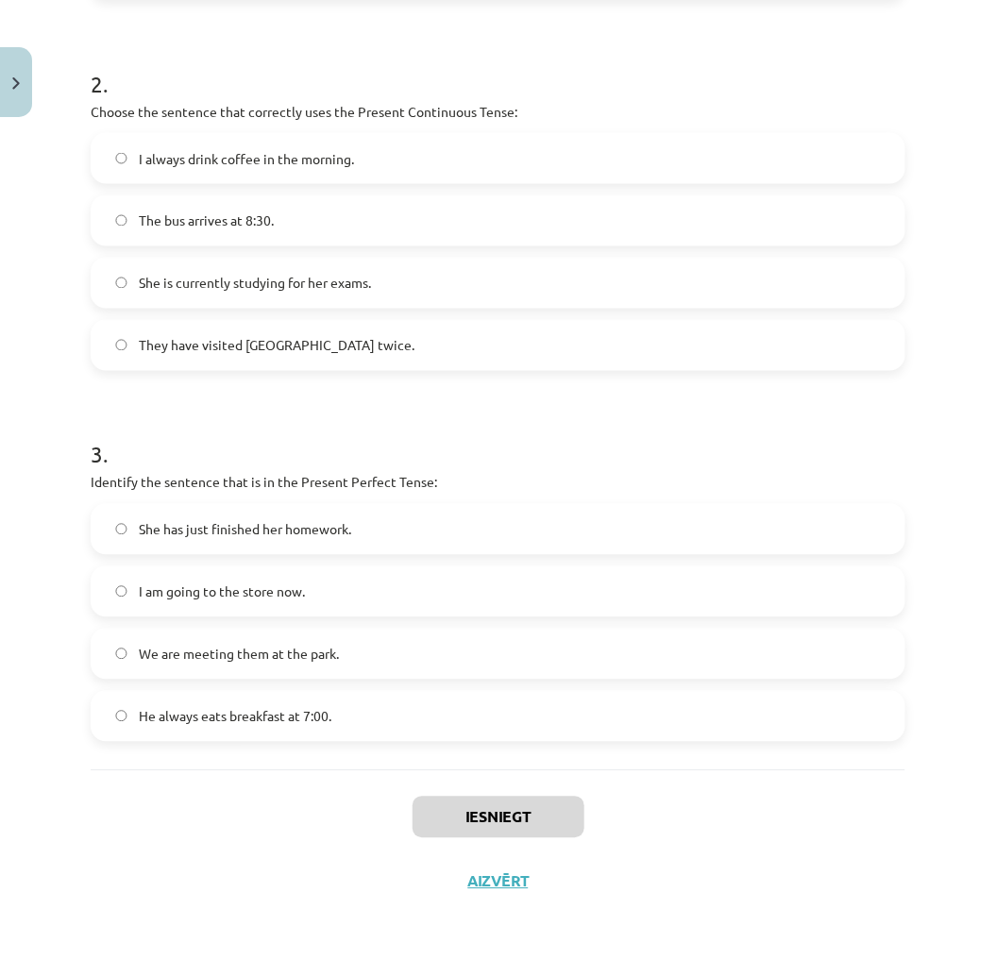
click at [694, 846] on div "Iesniegt Aizvērt" at bounding box center [498, 836] width 814 height 132
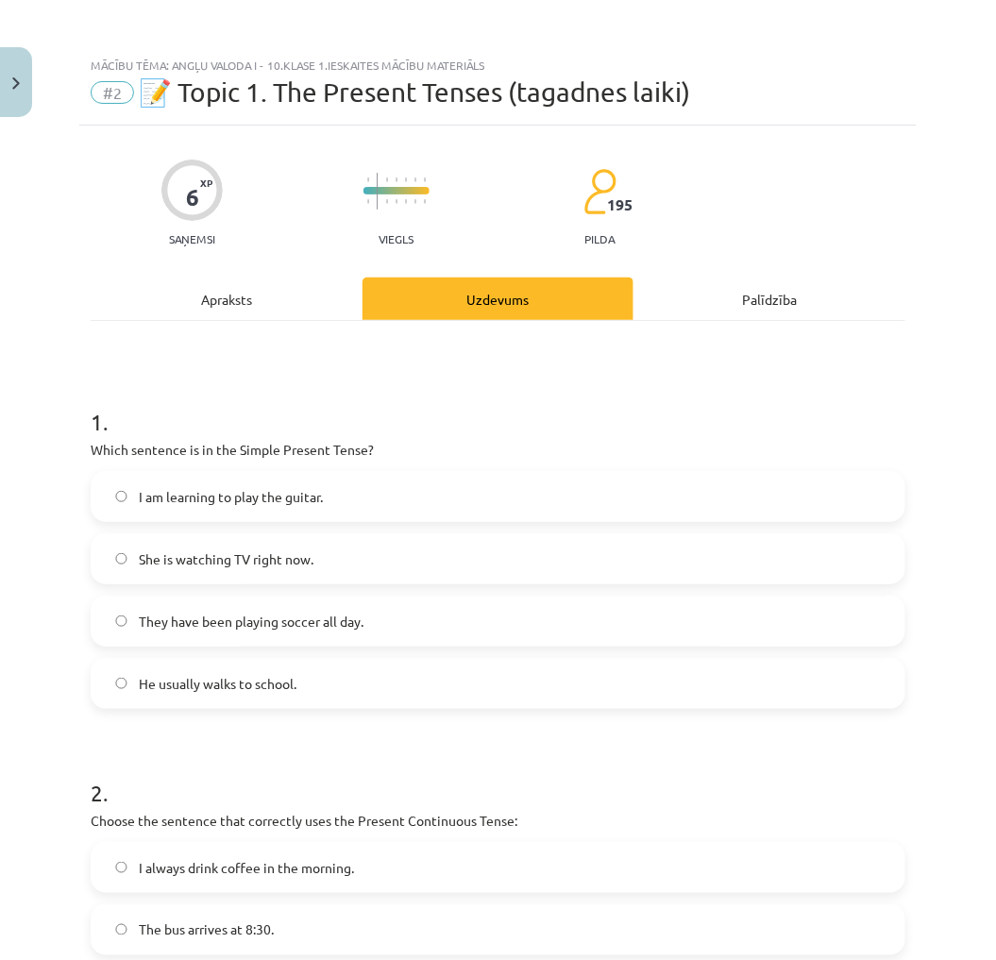
click at [210, 674] on span "He usually walks to school." at bounding box center [218, 684] width 158 height 20
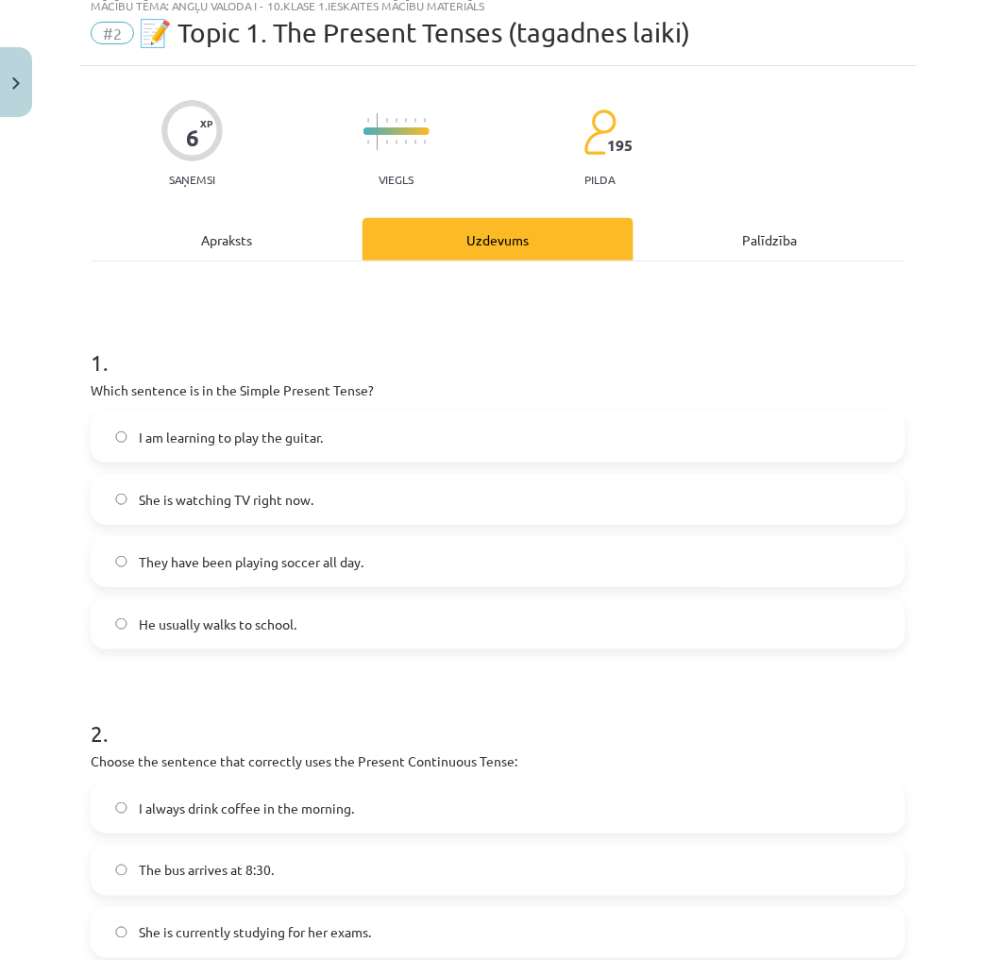
scroll to position [209, 0]
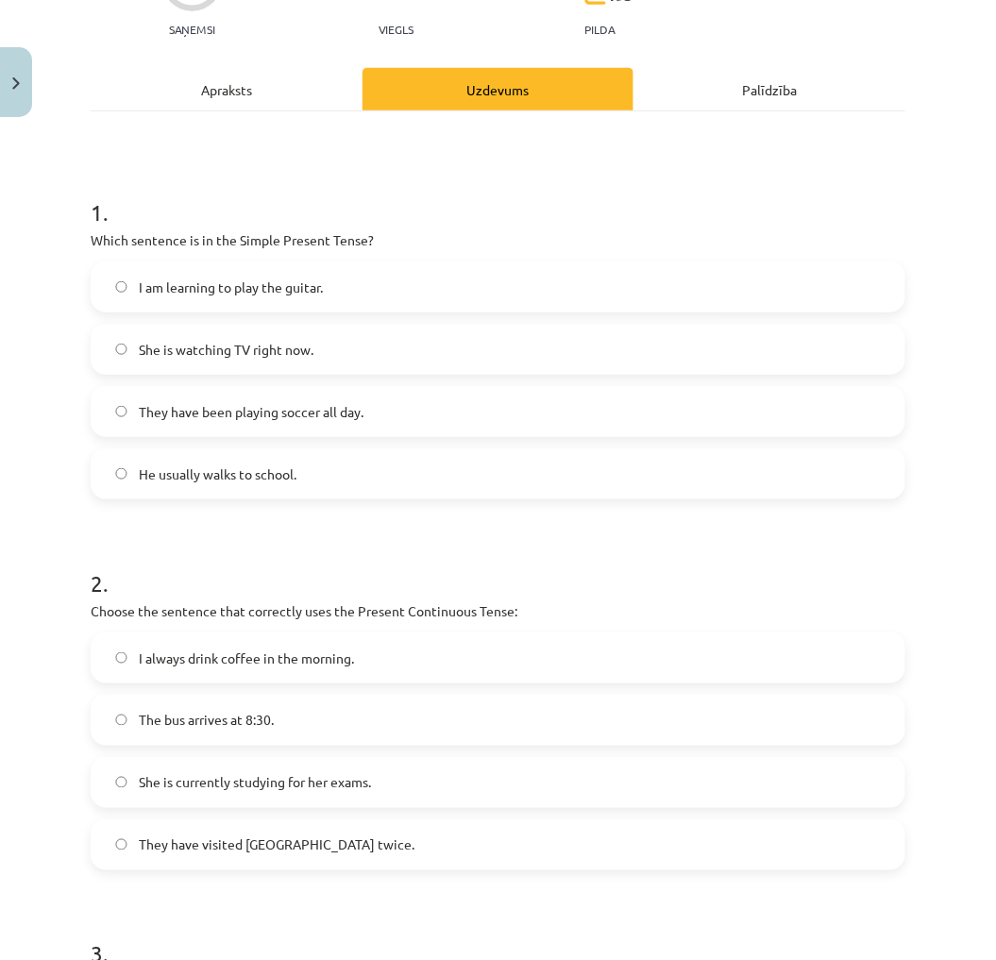
click at [249, 775] on span "She is currently studying for her exams." at bounding box center [255, 783] width 232 height 20
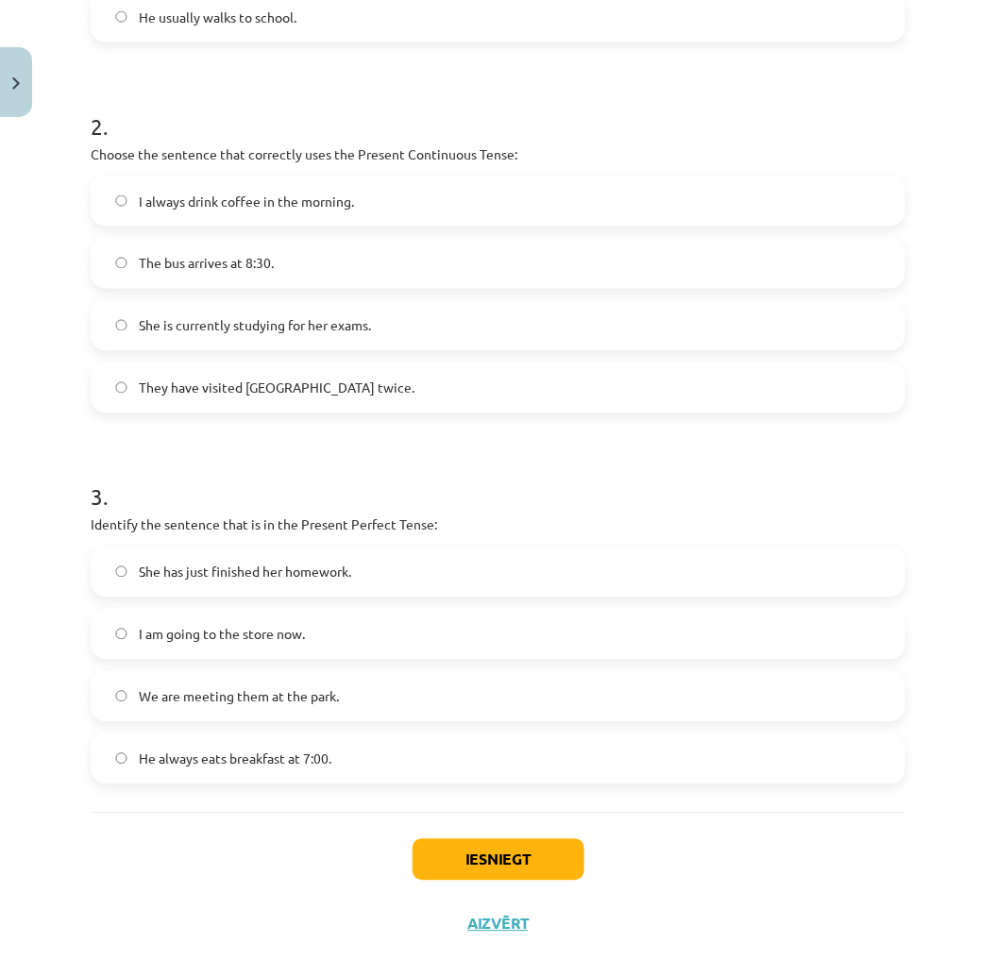
scroll to position [709, 0]
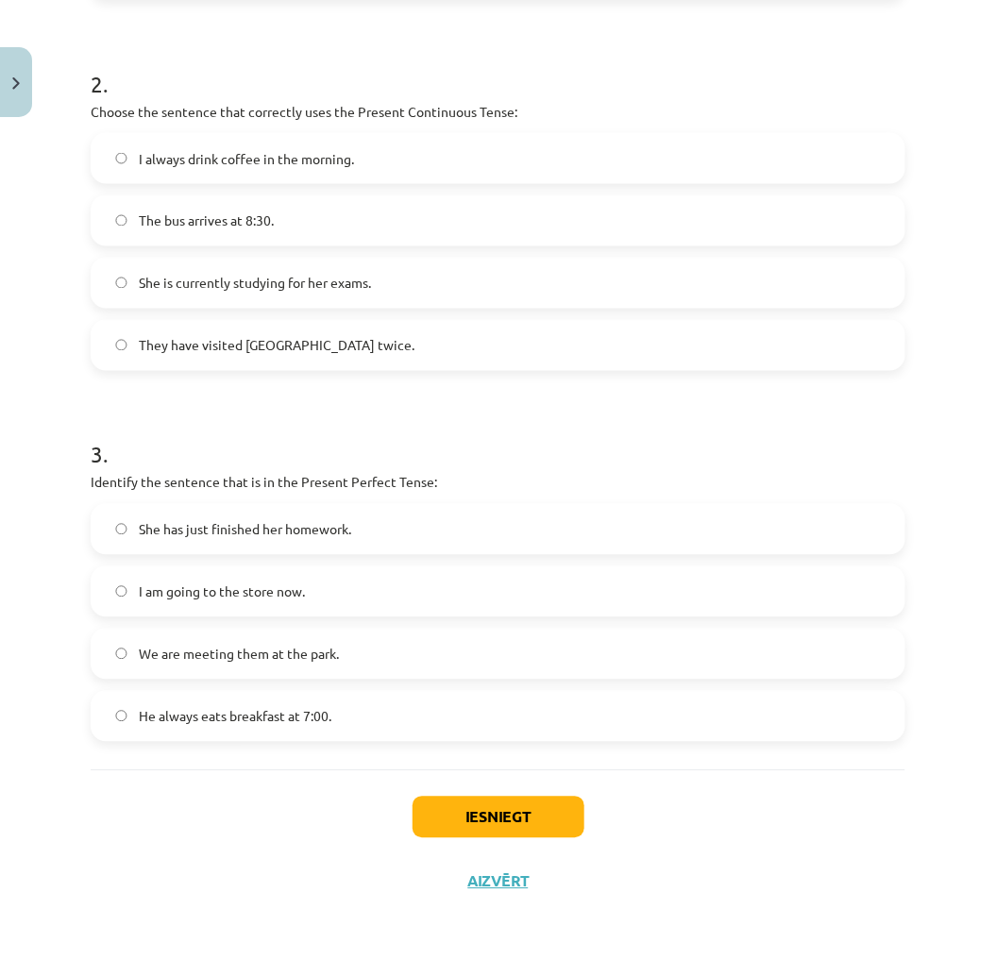
click at [212, 516] on label "She has just finished her homework." at bounding box center [497, 529] width 811 height 47
drag, startPoint x: 477, startPoint y: 810, endPoint x: 991, endPoint y: 918, distance: 525.6
click at [477, 810] on button "Iesniegt" at bounding box center [498, 817] width 172 height 42
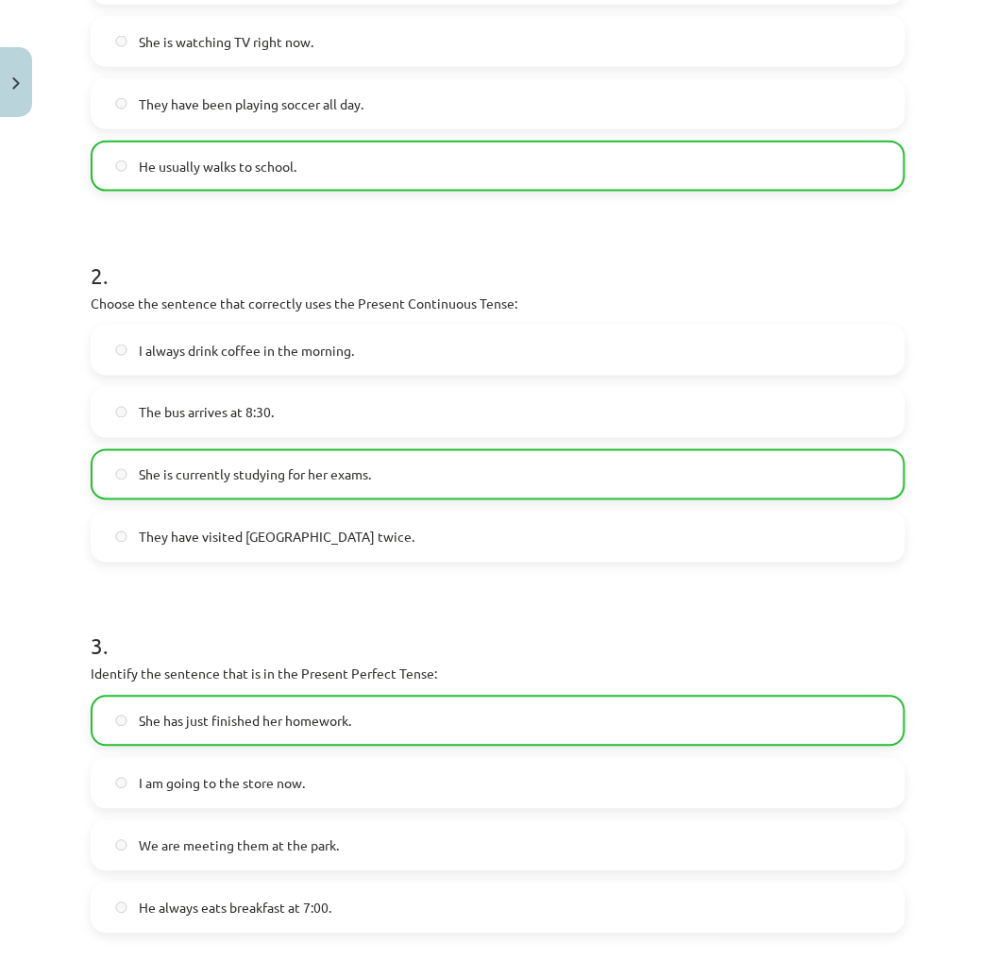
scroll to position [0, 0]
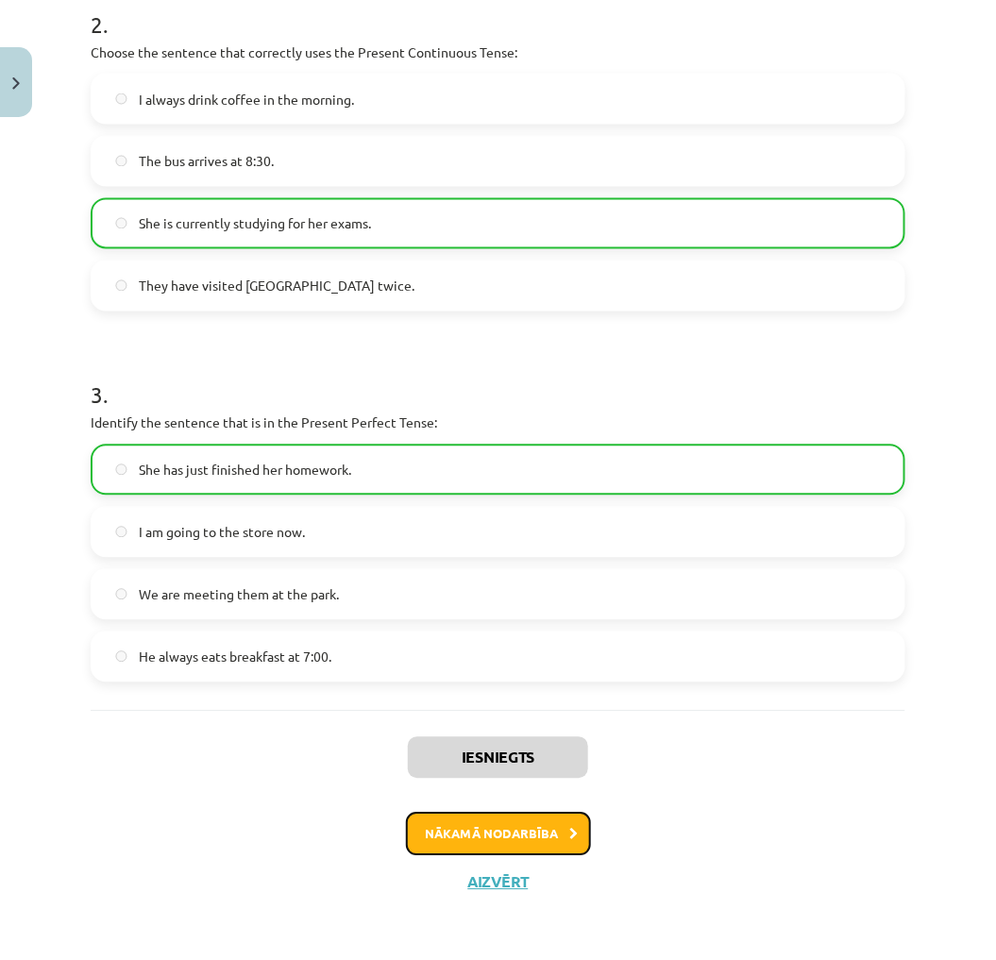
click at [525, 815] on button "Nākamā nodarbība" at bounding box center [498, 833] width 185 height 43
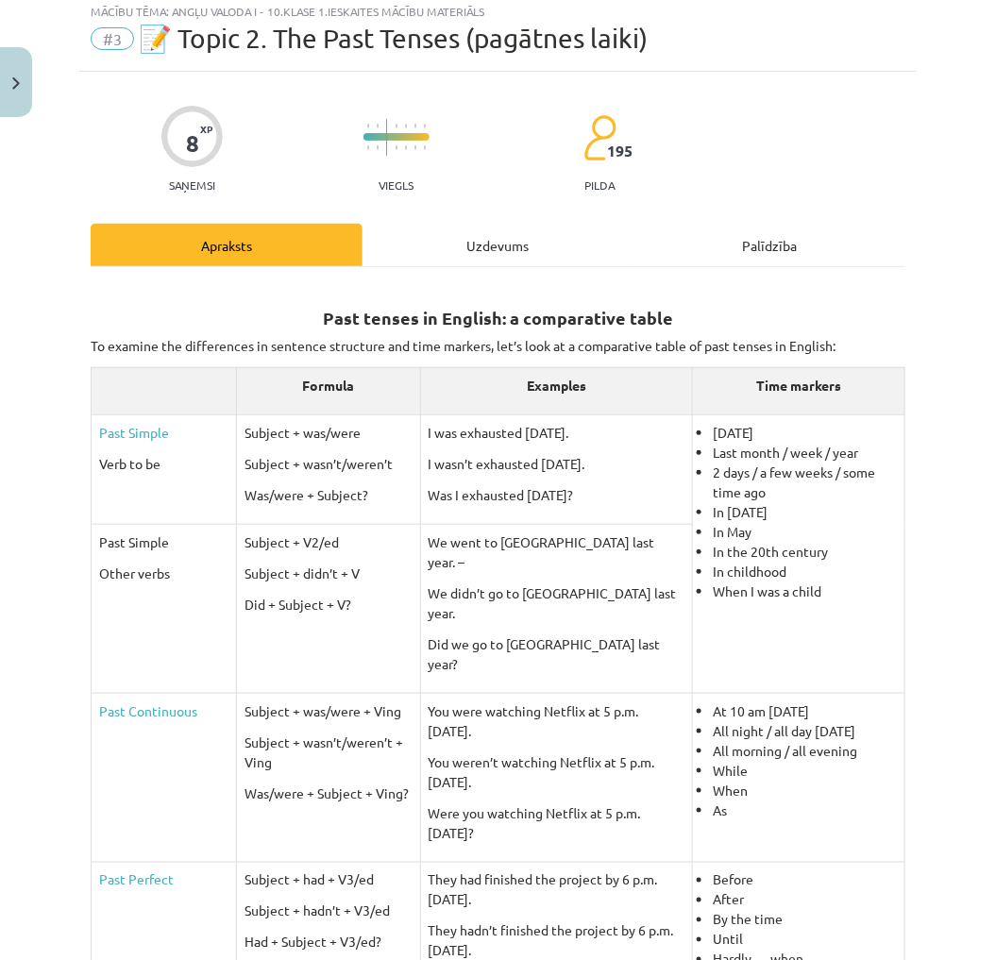
scroll to position [47, 0]
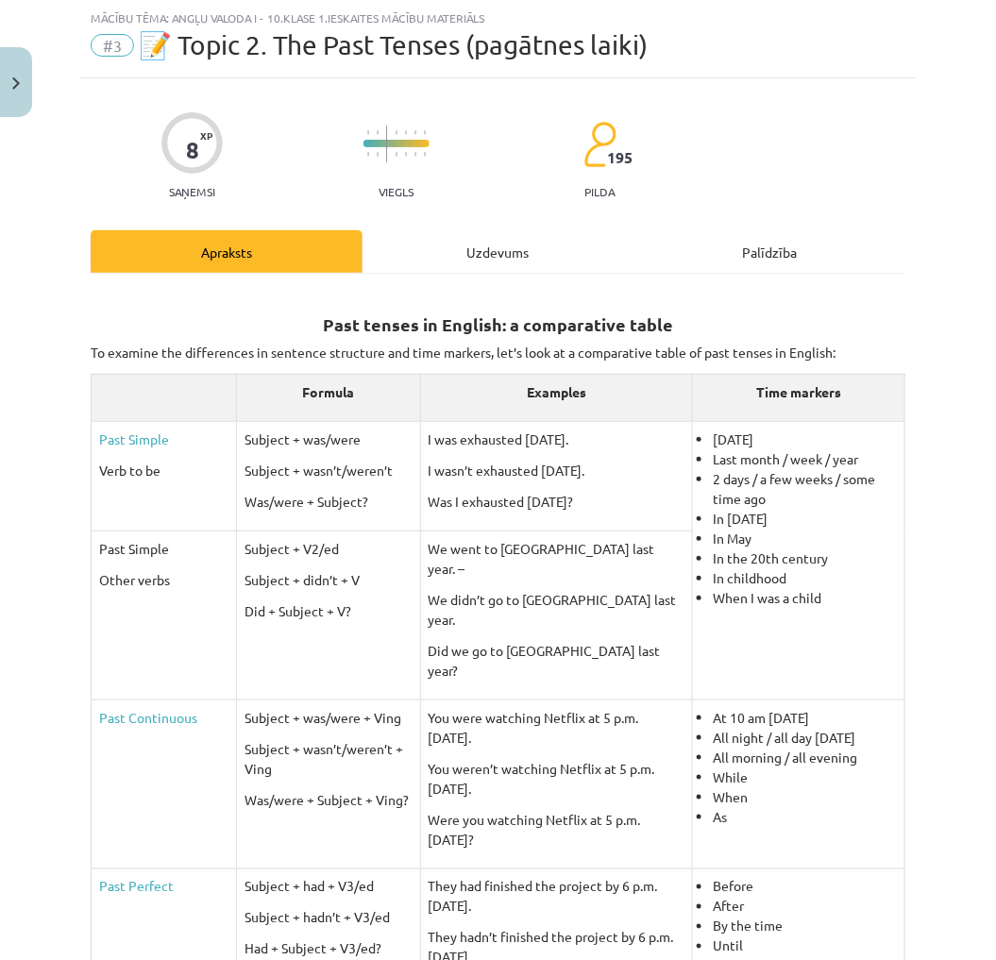
click at [477, 264] on div "Uzdevums" at bounding box center [498, 251] width 272 height 42
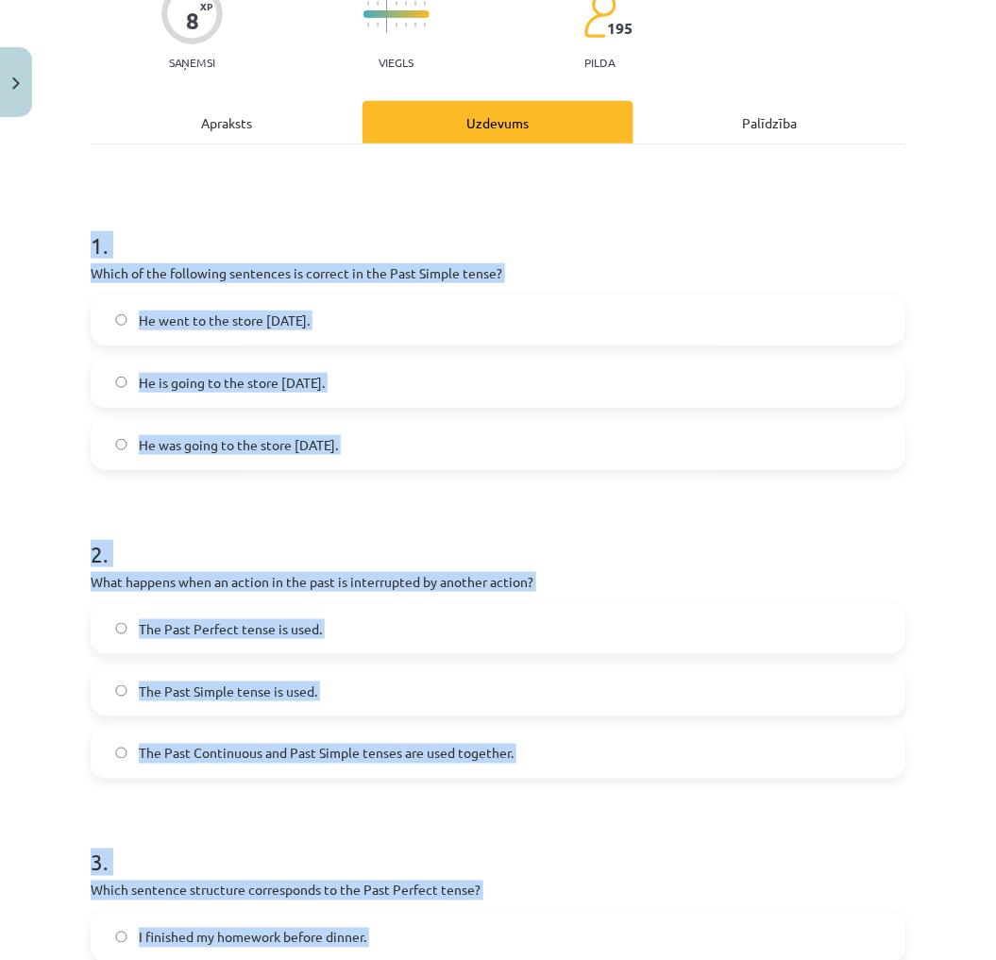
scroll to position [830, 0]
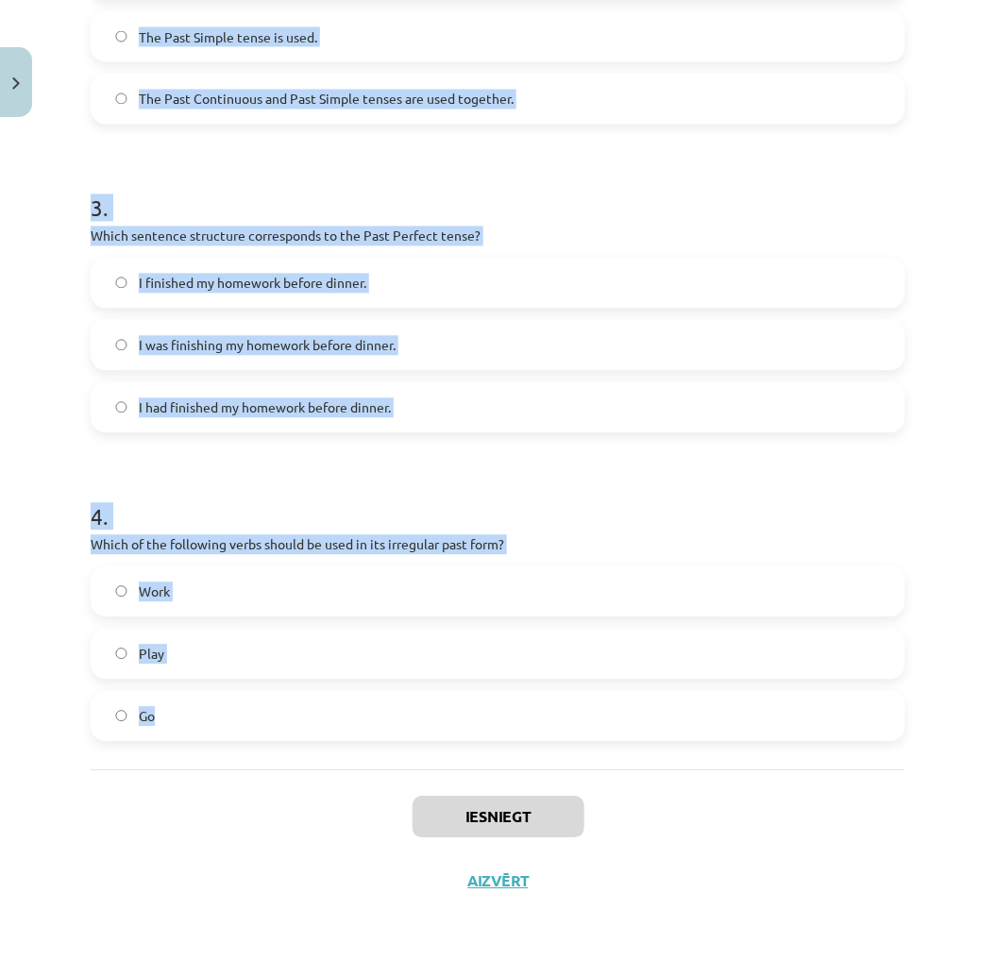
drag, startPoint x: 82, startPoint y: 355, endPoint x: 491, endPoint y: 732, distance: 556.3
click at [491, 732] on div "8 XP Saņemsi Viegls 195 pilda Apraksts Uzdevums Palīdzība 1 . Which of the foll…" at bounding box center [497, 104] width 837 height 1618
drag, startPoint x: 491, startPoint y: 732, endPoint x: 410, endPoint y: 539, distance: 209.8
copy form "1 . Which of the following sentences is correct in the Past Simple tense? He we…"
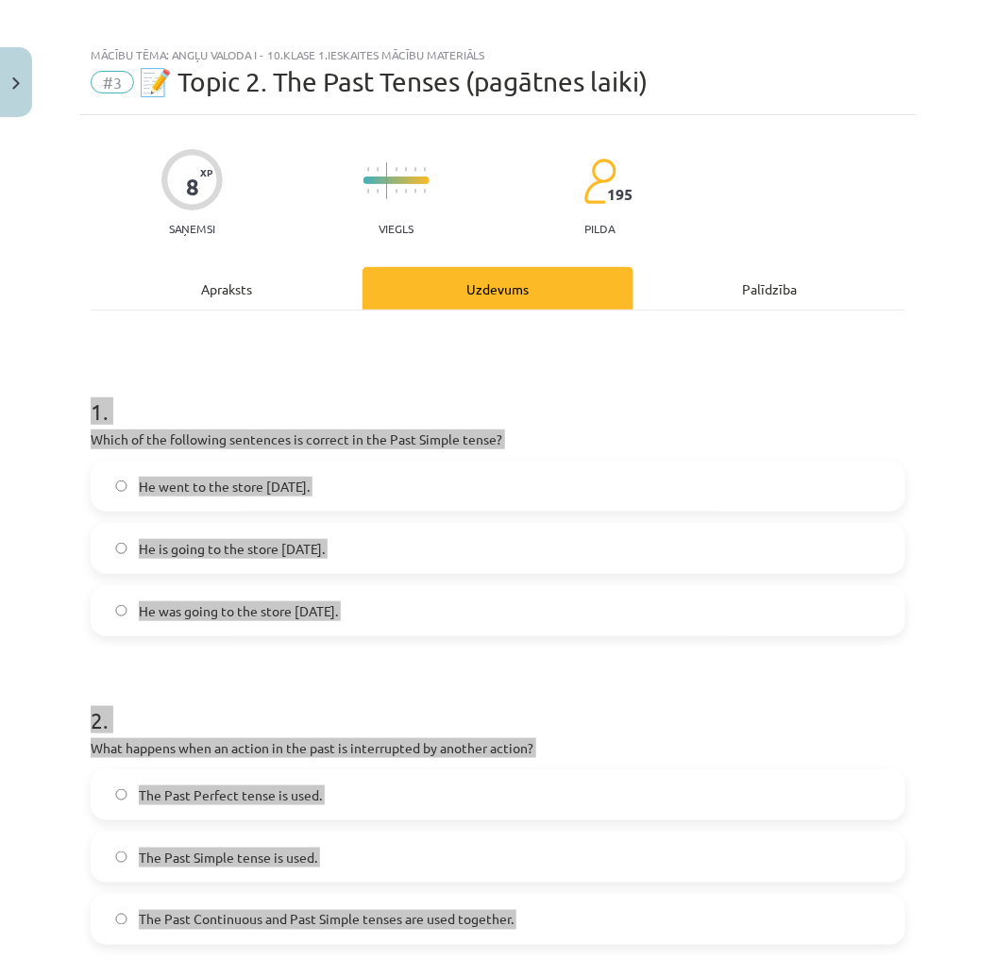
scroll to position [0, 0]
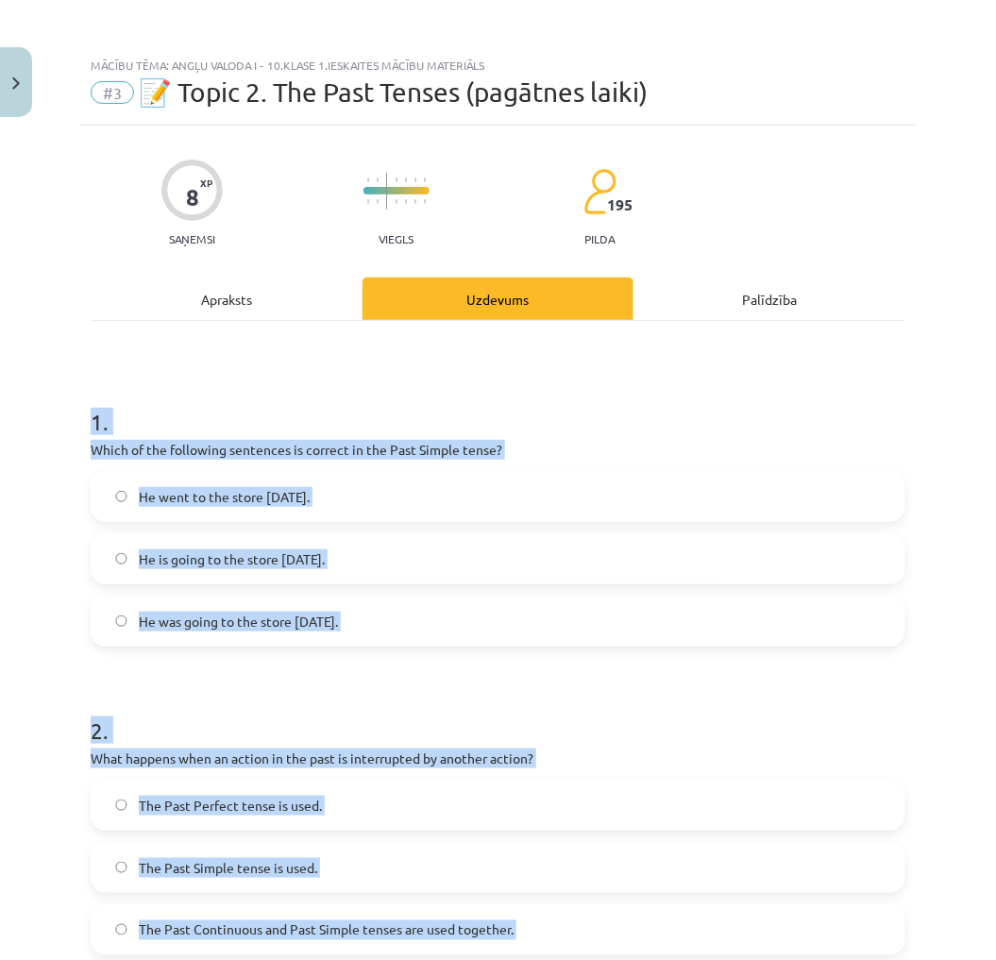
click at [554, 410] on h1 "1 ." at bounding box center [498, 405] width 814 height 59
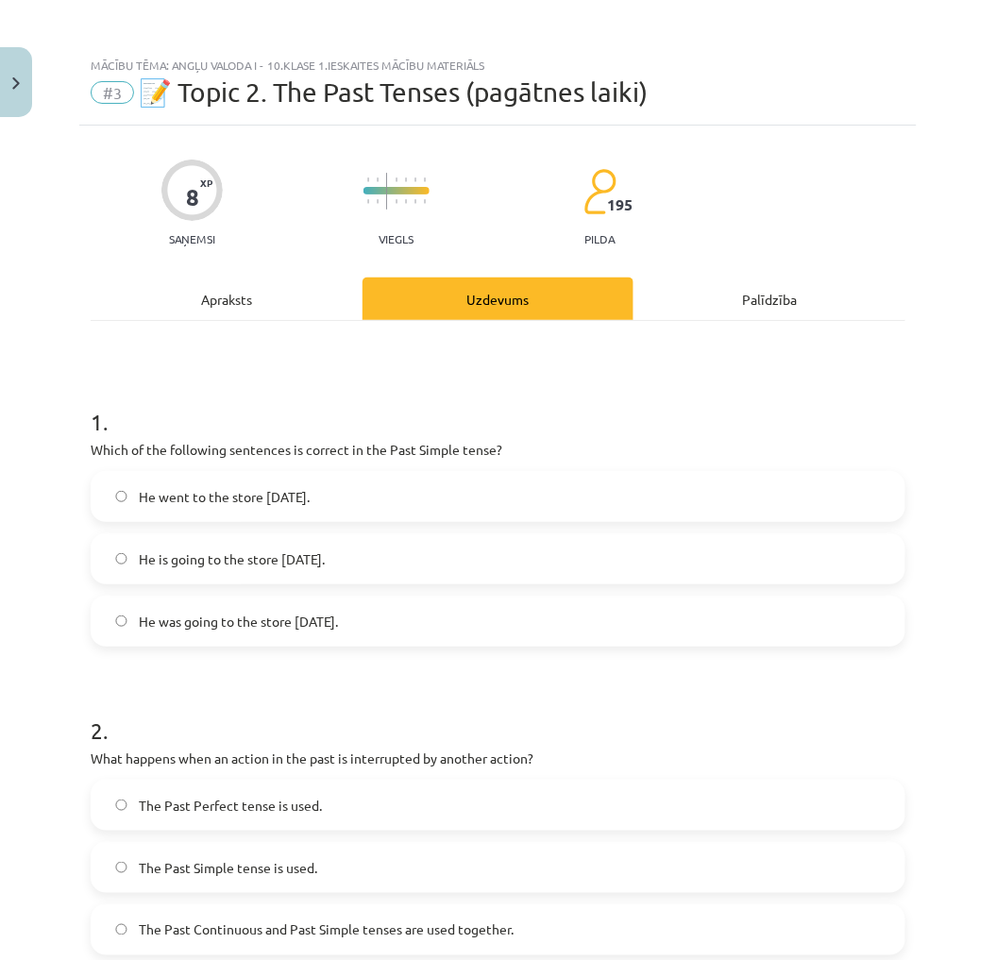
click at [303, 555] on span "He is going to the store yesterday." at bounding box center [232, 559] width 186 height 20
click at [297, 481] on label "He went to the store yesterday." at bounding box center [497, 496] width 811 height 47
click at [299, 551] on span "He is going to the store yesterday." at bounding box center [232, 559] width 186 height 20
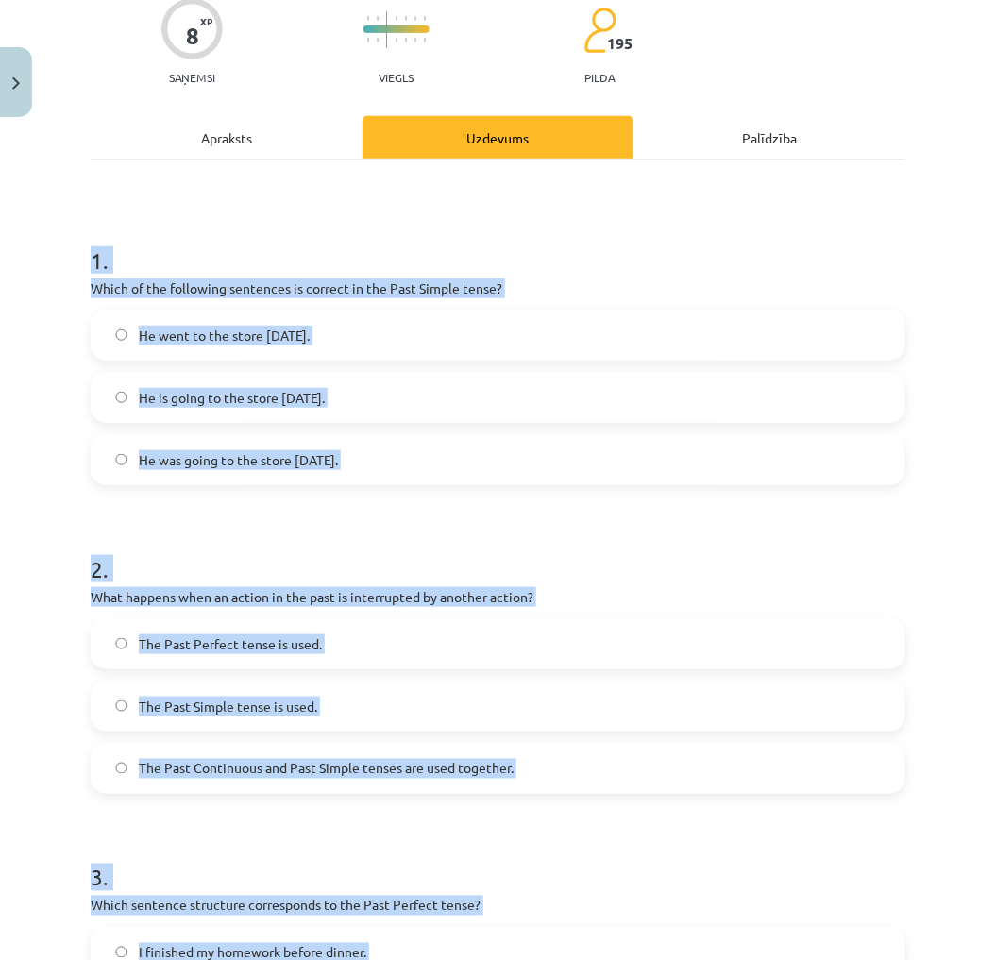
scroll to position [830, 0]
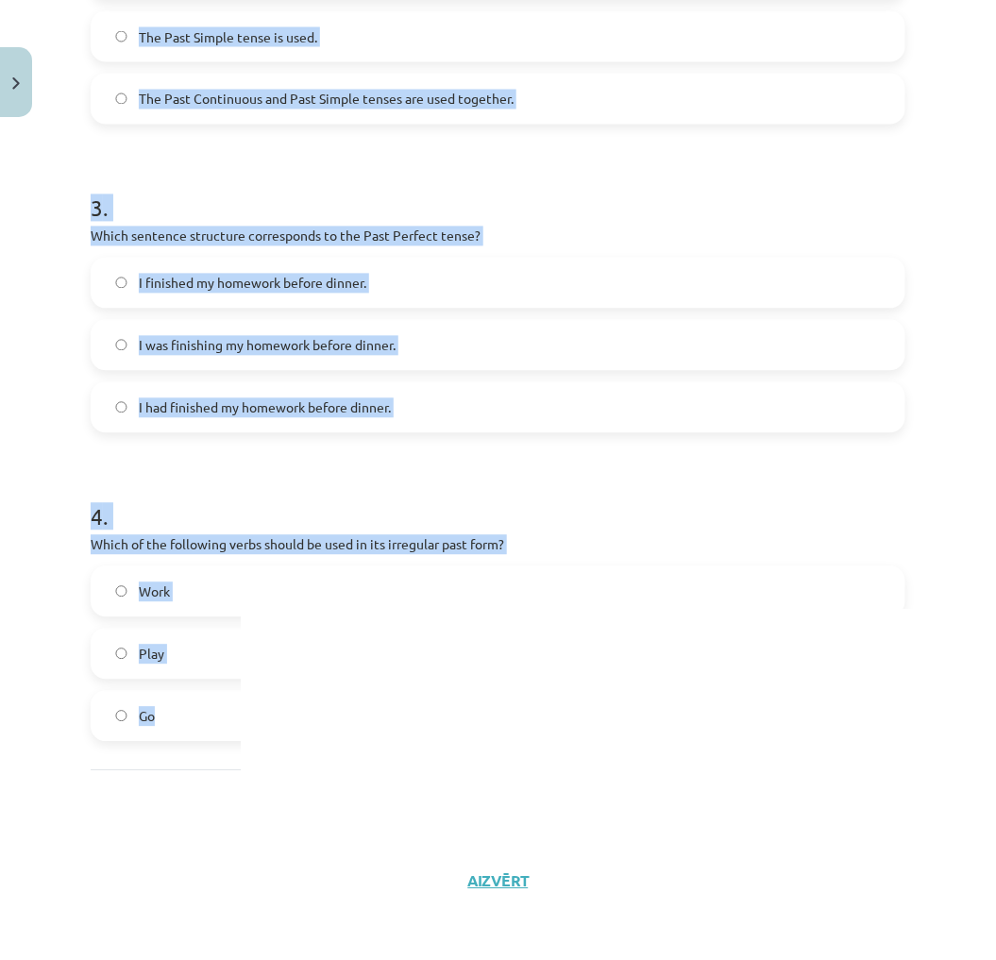
drag, startPoint x: 80, startPoint y: 409, endPoint x: 360, endPoint y: 705, distance: 407.9
click at [360, 705] on div "8 XP Saņemsi Viegls 195 pilda Apraksts Uzdevums Palīdzība 1 . Which of the foll…" at bounding box center [497, 104] width 837 height 1618
drag, startPoint x: 360, startPoint y: 705, endPoint x: 256, endPoint y: 536, distance: 198.8
copy form "1 . Which of the following sentences is correct in the Past Simple tense? He we…"
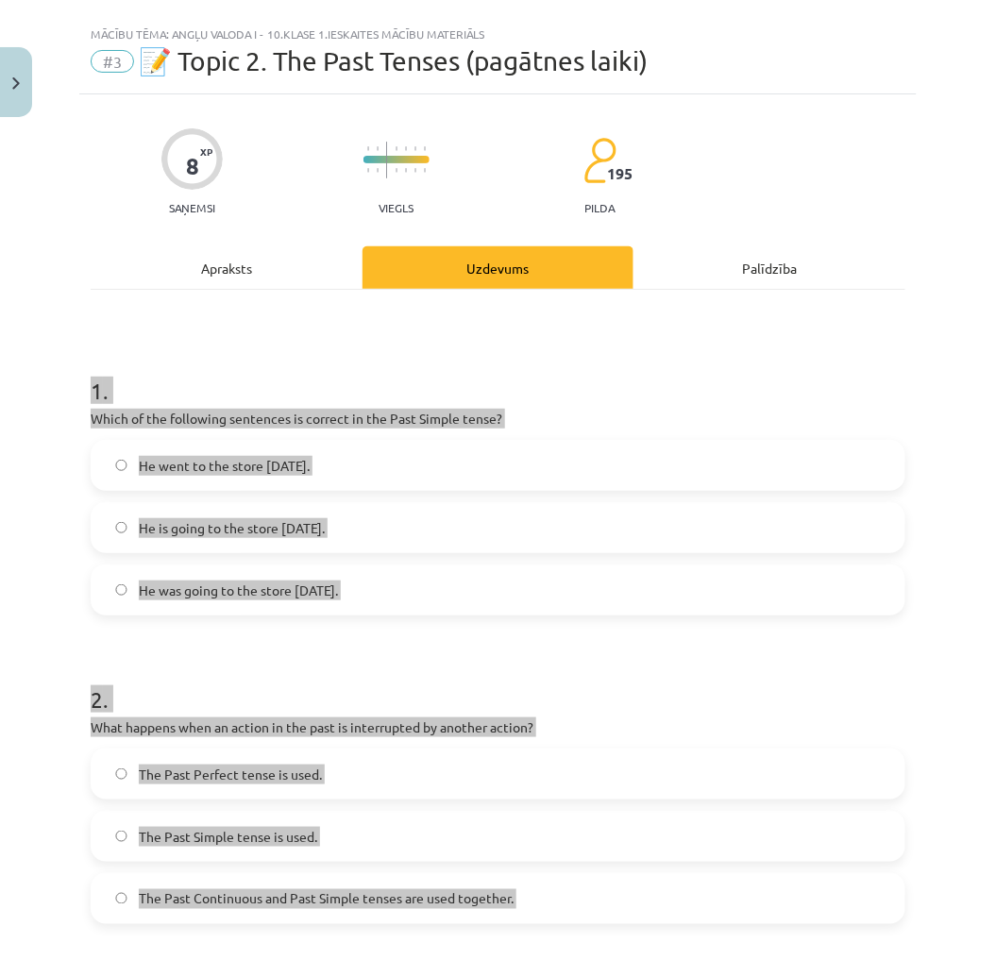
scroll to position [0, 0]
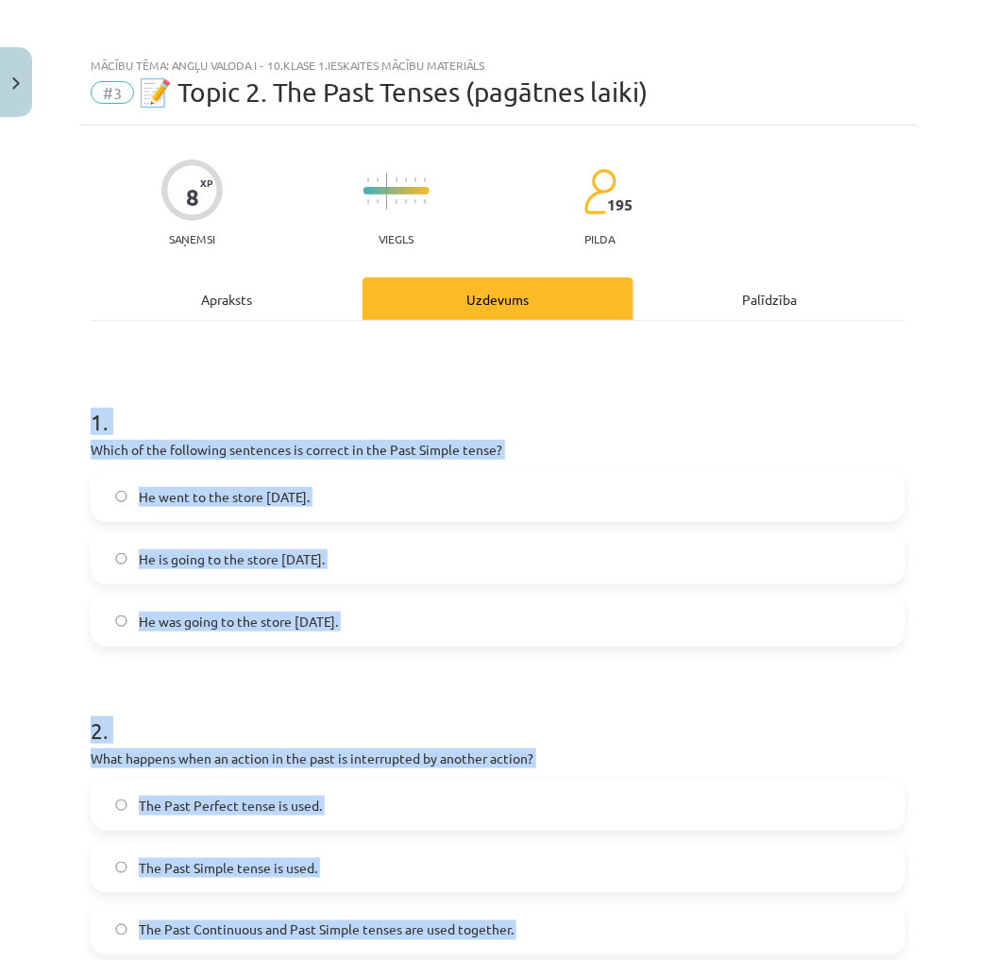
click at [281, 494] on span "He went to the store yesterday." at bounding box center [224, 497] width 171 height 20
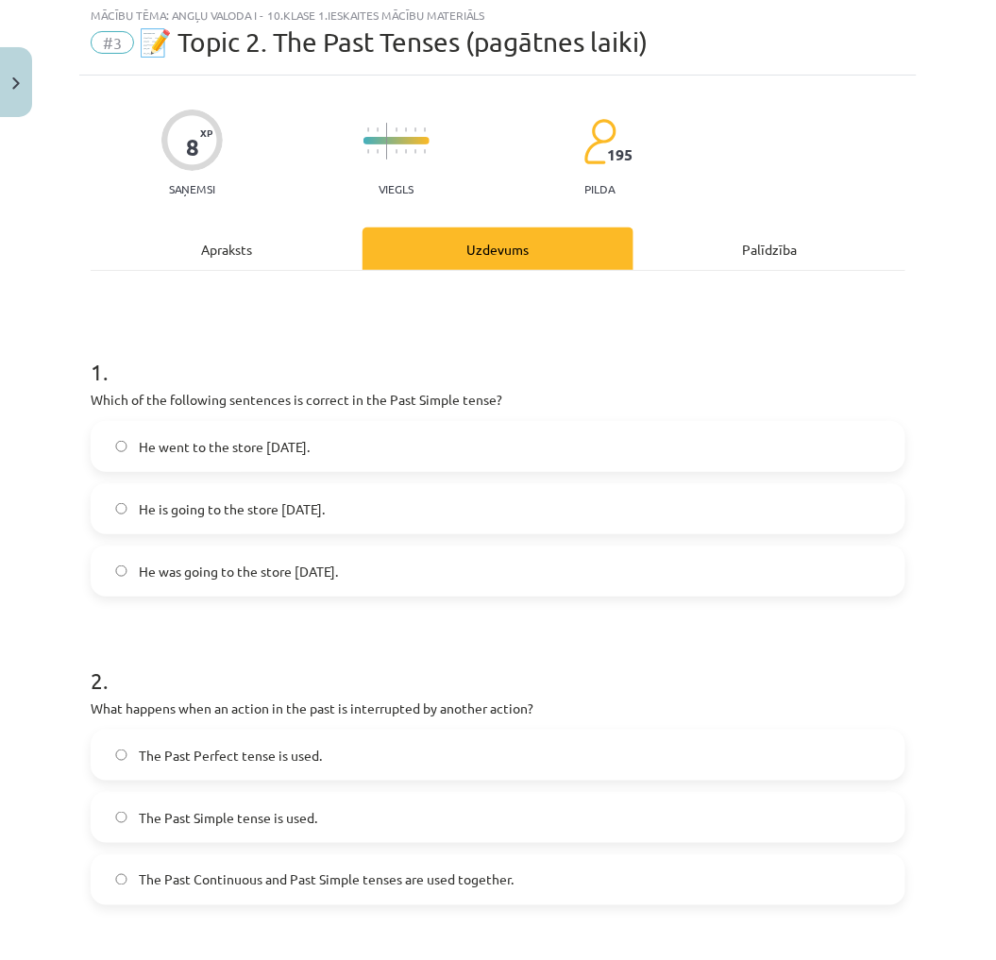
scroll to position [209, 0]
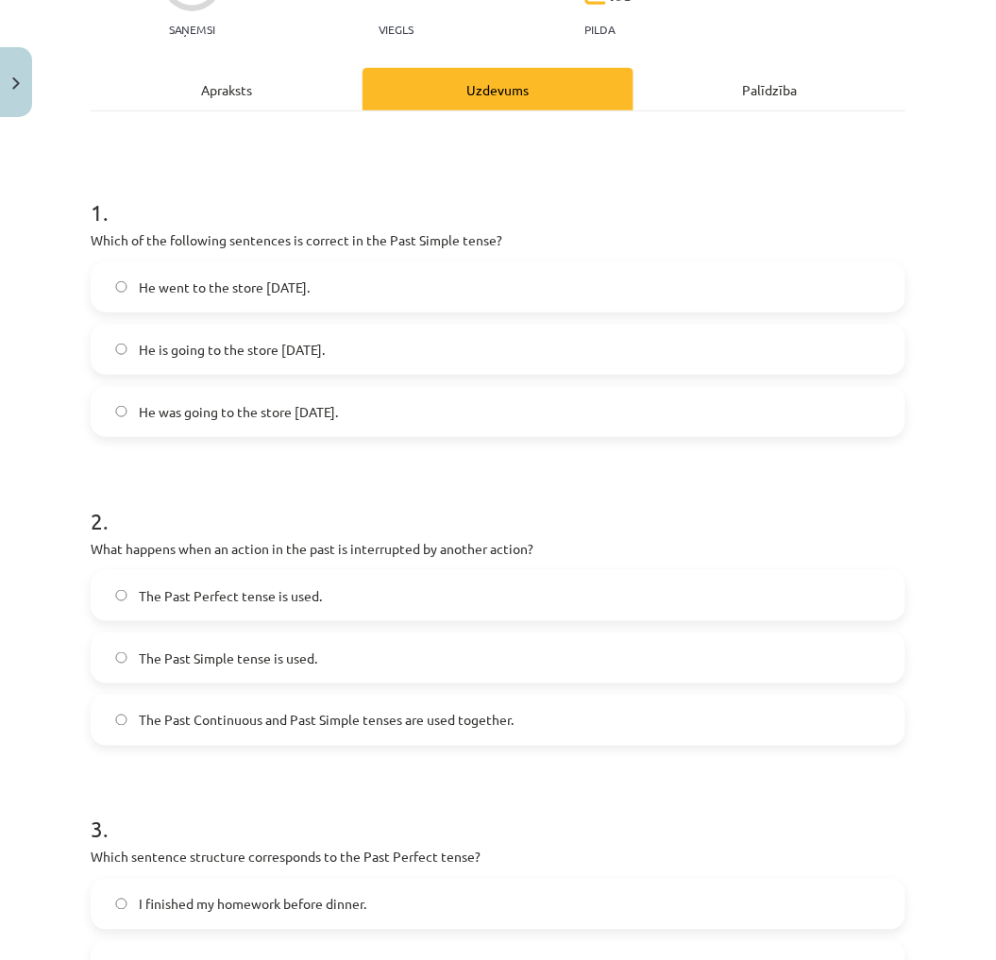
click at [287, 712] on span "The Past Continuous and Past Simple tenses are used together." at bounding box center [326, 721] width 375 height 20
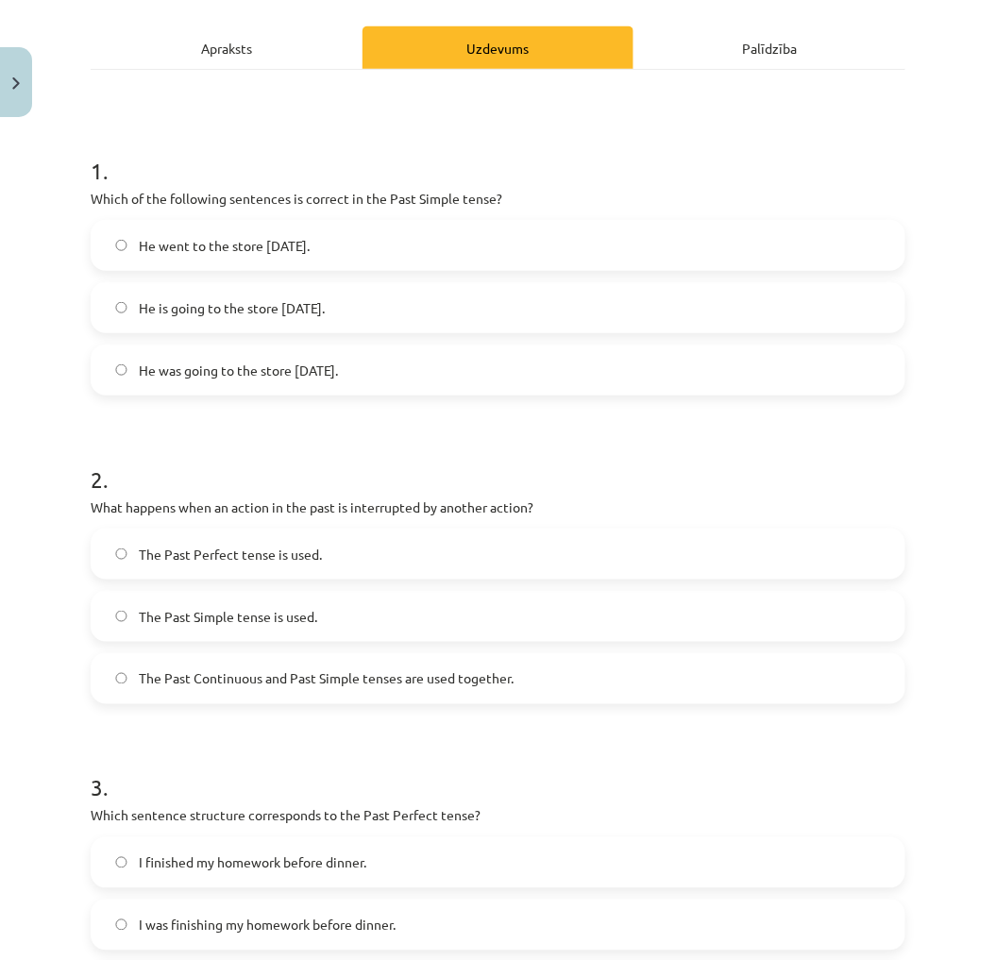
scroll to position [419, 0]
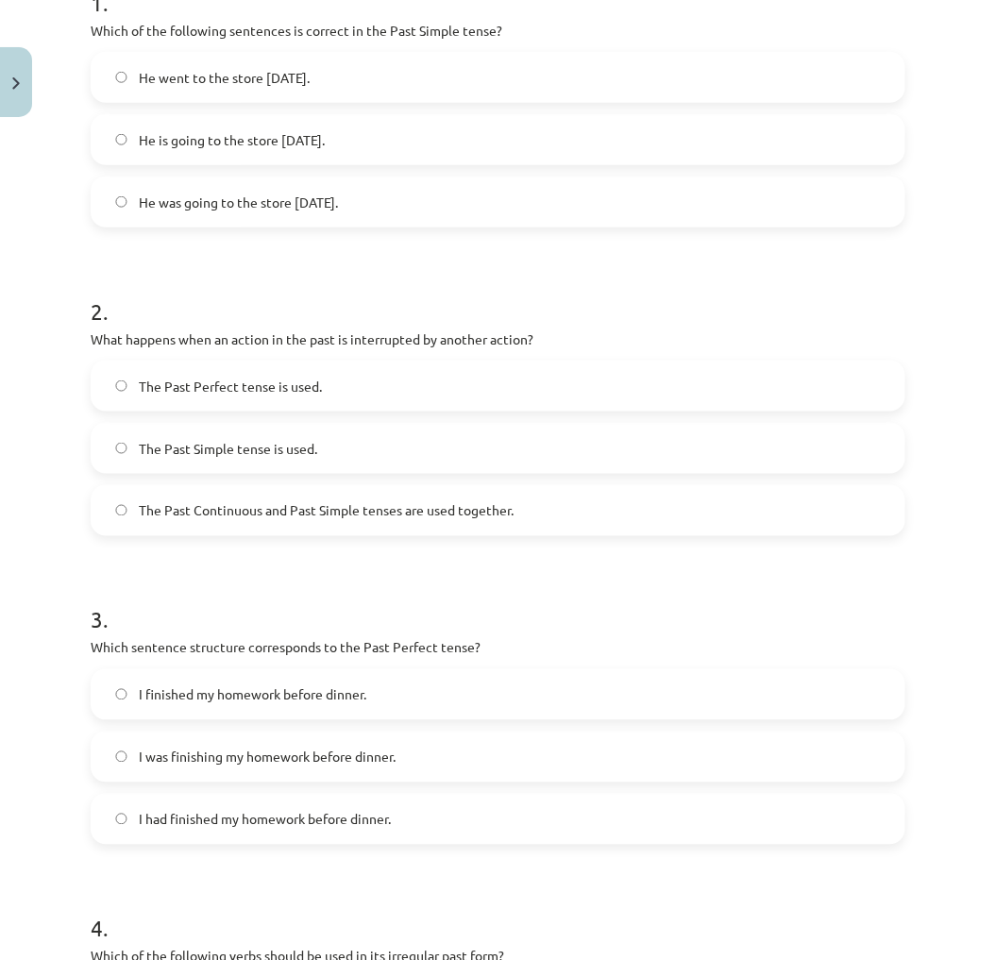
click at [184, 824] on span "I had finished my homework before dinner." at bounding box center [265, 820] width 252 height 20
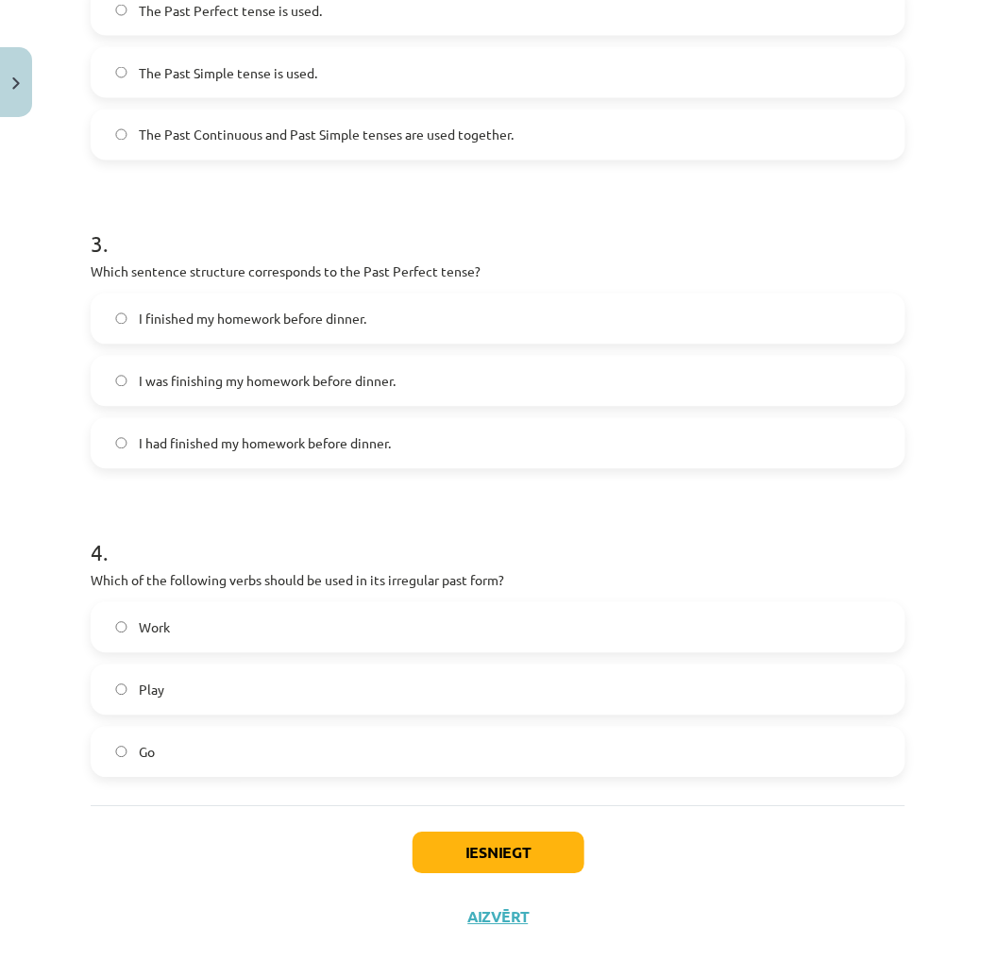
scroll to position [830, 0]
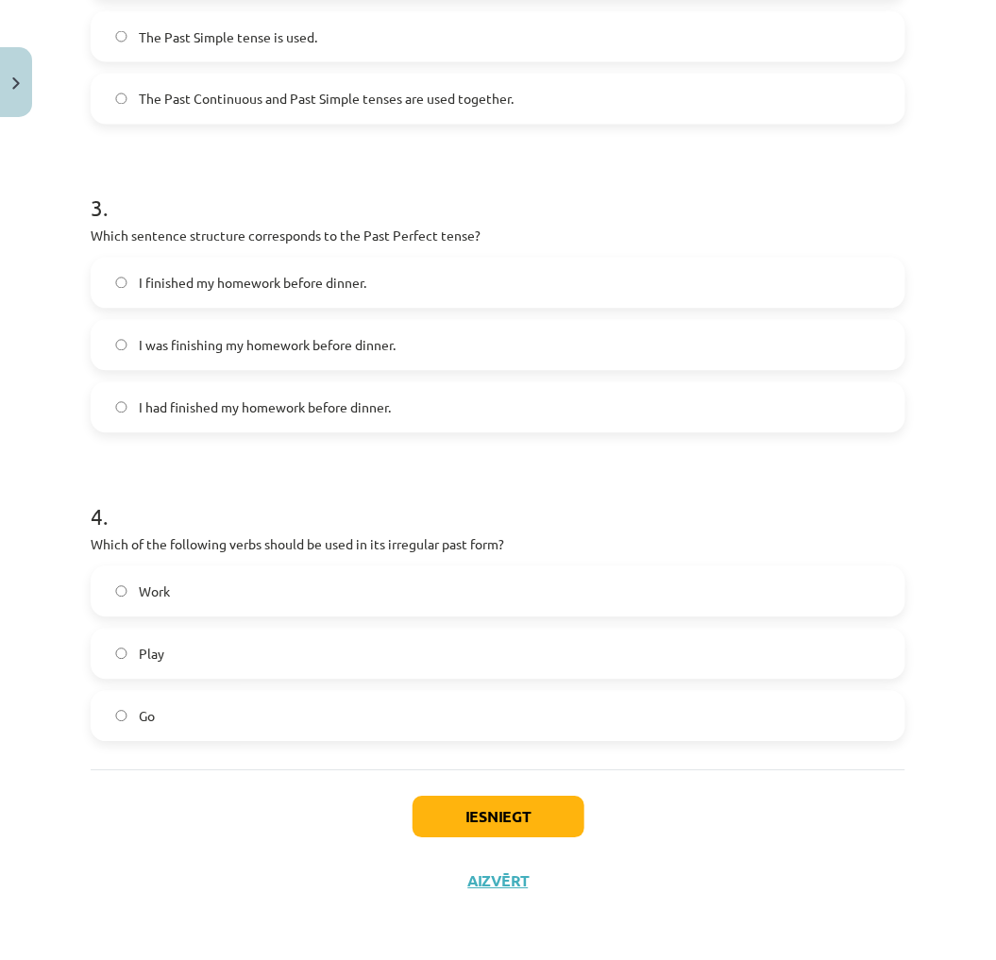
click at [163, 723] on label "Go" at bounding box center [497, 716] width 811 height 47
click at [552, 818] on button "Iesniegt" at bounding box center [498, 817] width 172 height 42
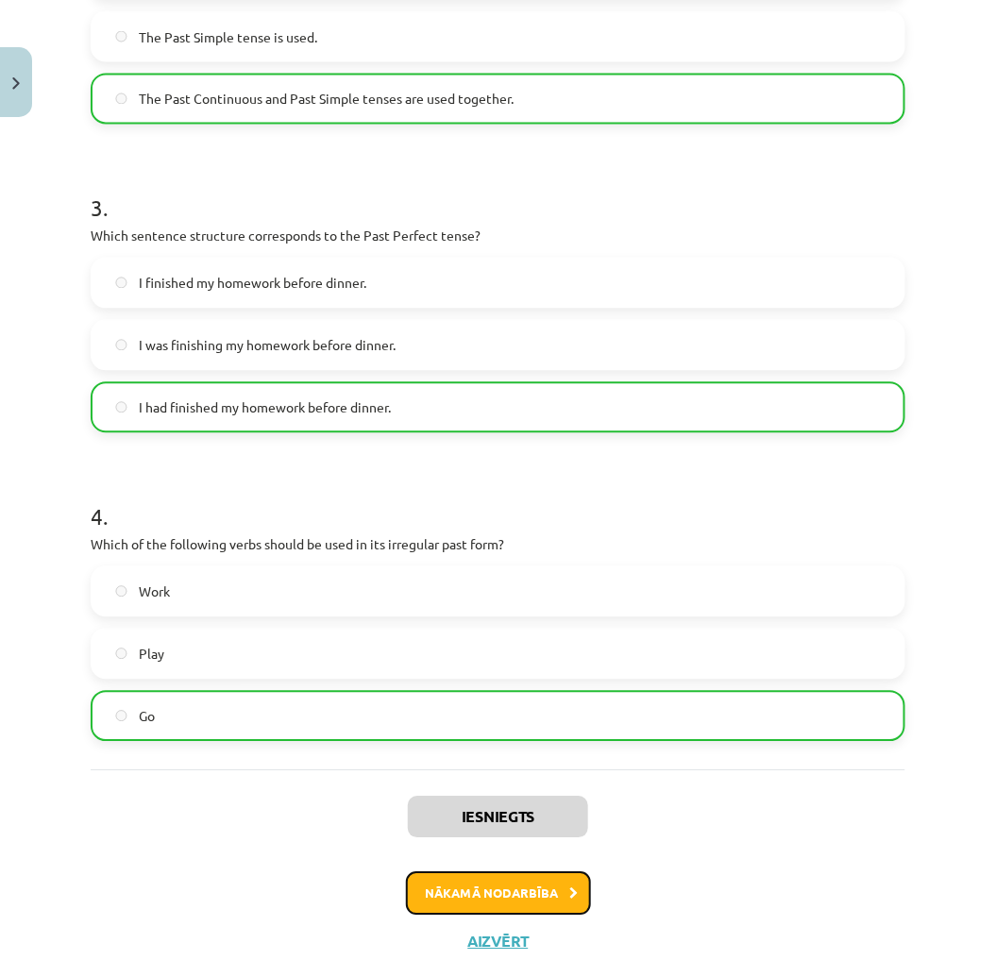
click at [570, 890] on icon at bounding box center [574, 894] width 8 height 12
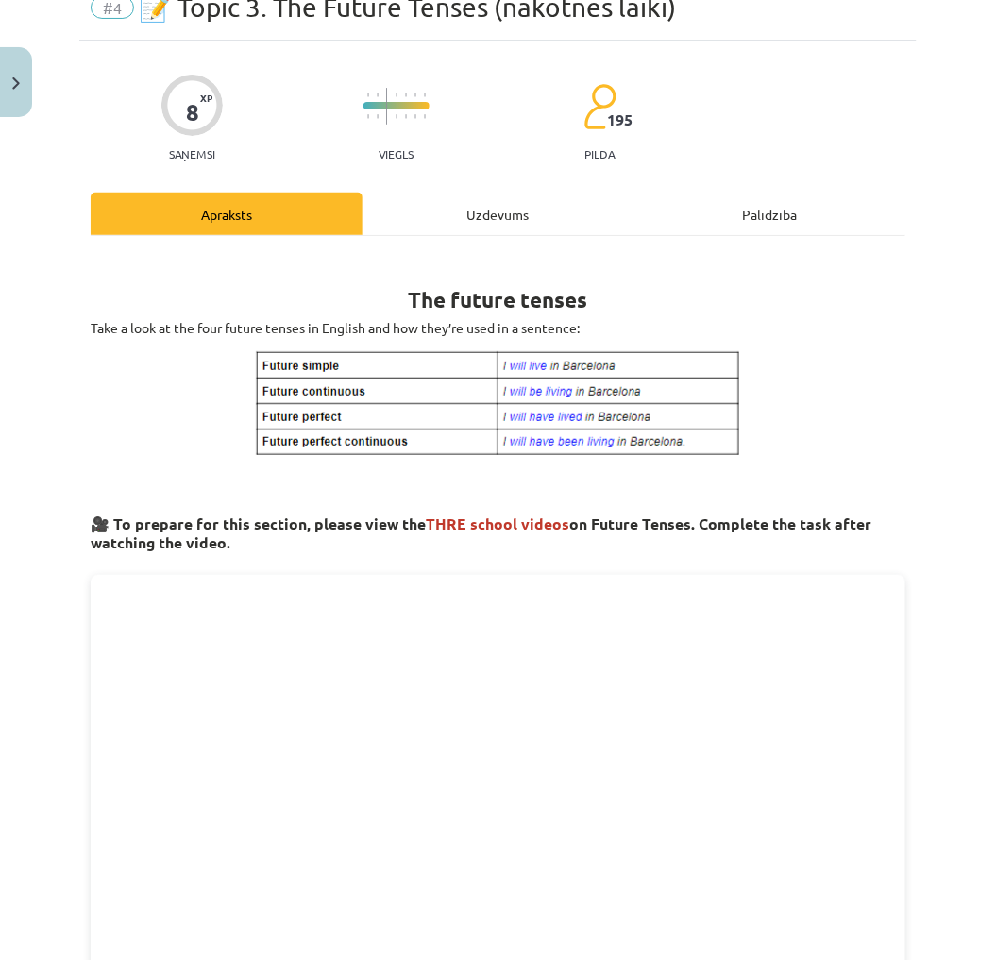
scroll to position [47, 0]
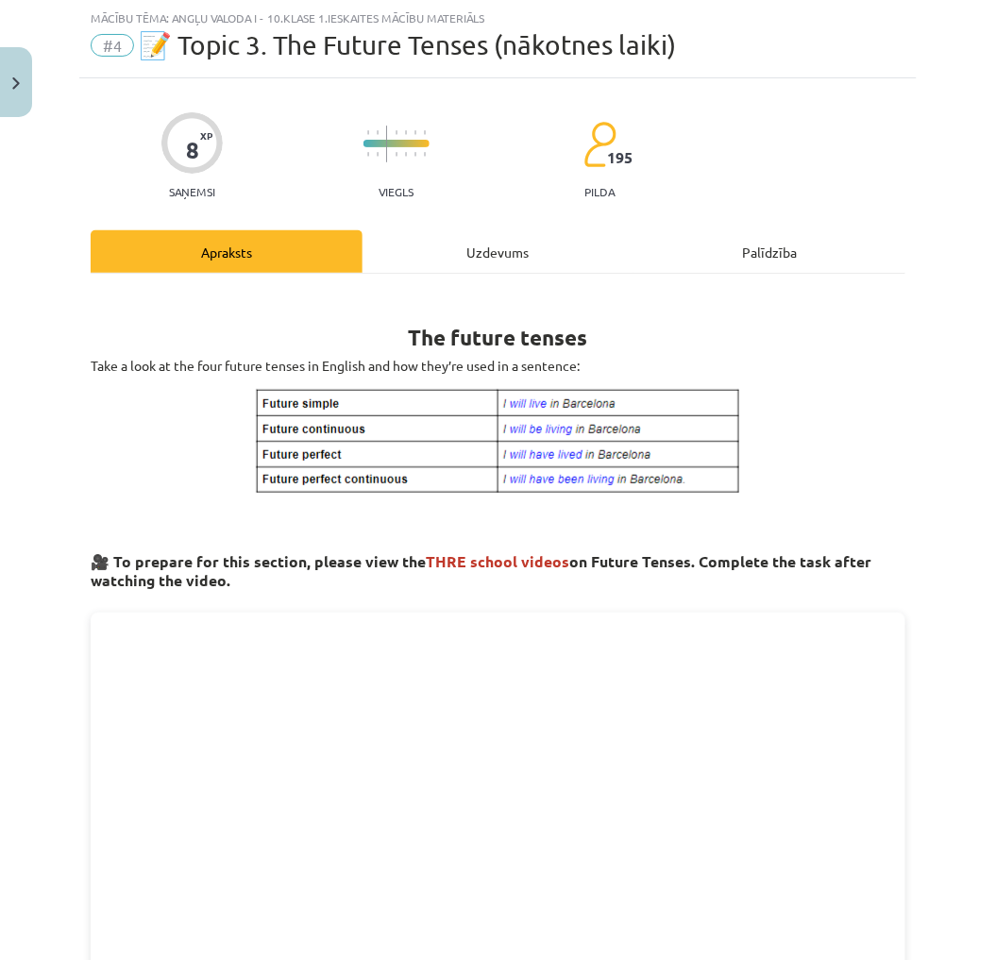
click at [491, 270] on div "Uzdevums" at bounding box center [498, 251] width 272 height 42
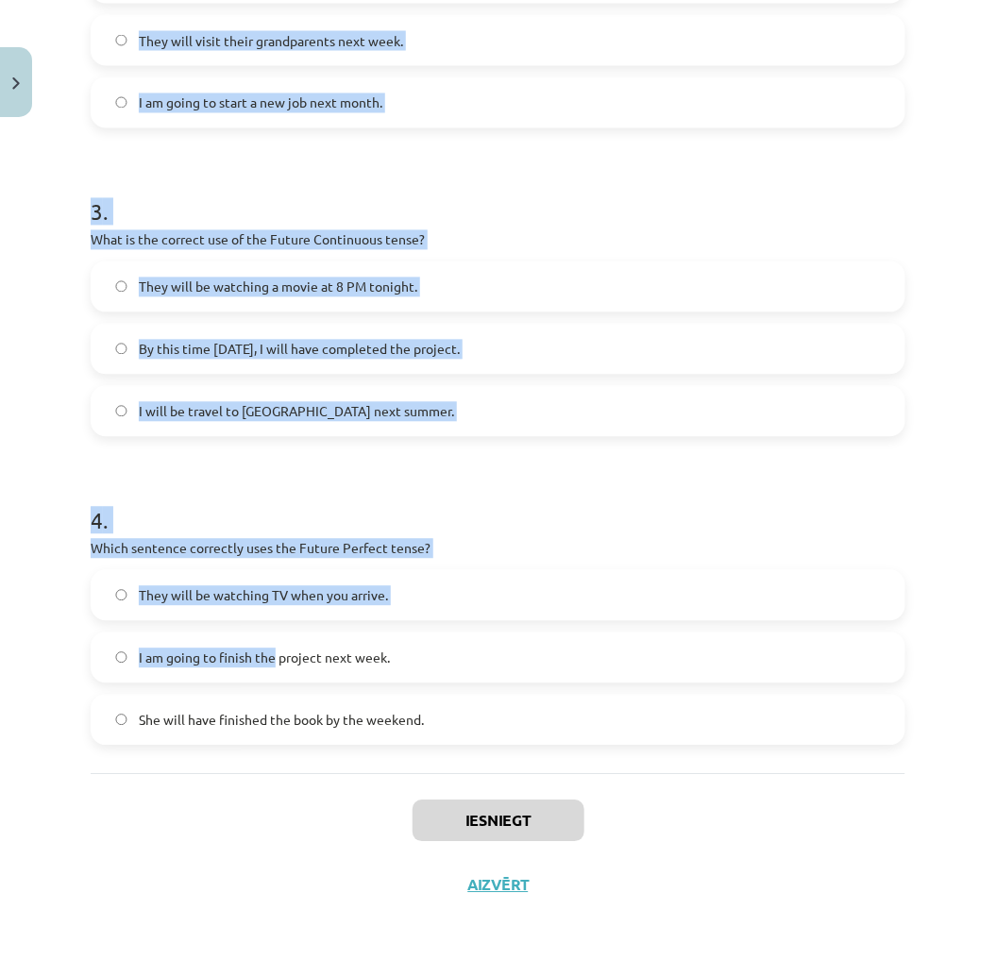
scroll to position [830, 0]
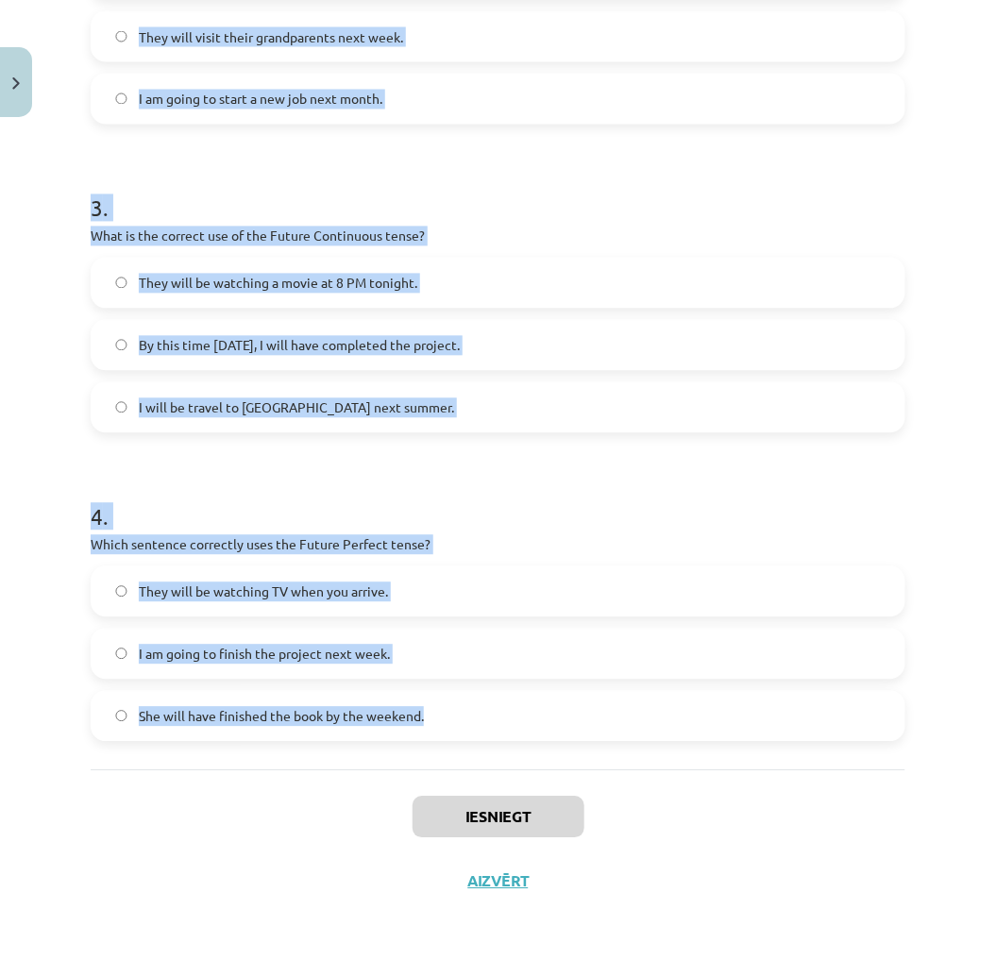
drag, startPoint x: 83, startPoint y: 372, endPoint x: 474, endPoint y: 712, distance: 517.7
click at [474, 712] on div "8 XP Saņemsi Viegls 195 pilda Apraksts Uzdevums Palīdzība 1 . Which sentence co…" at bounding box center [497, 104] width 837 height 1618
drag, startPoint x: 474, startPoint y: 712, endPoint x: 323, endPoint y: 540, distance: 228.7
copy form "1 . Which sentence correctly uses "will" to make a prediction? She is going to …"
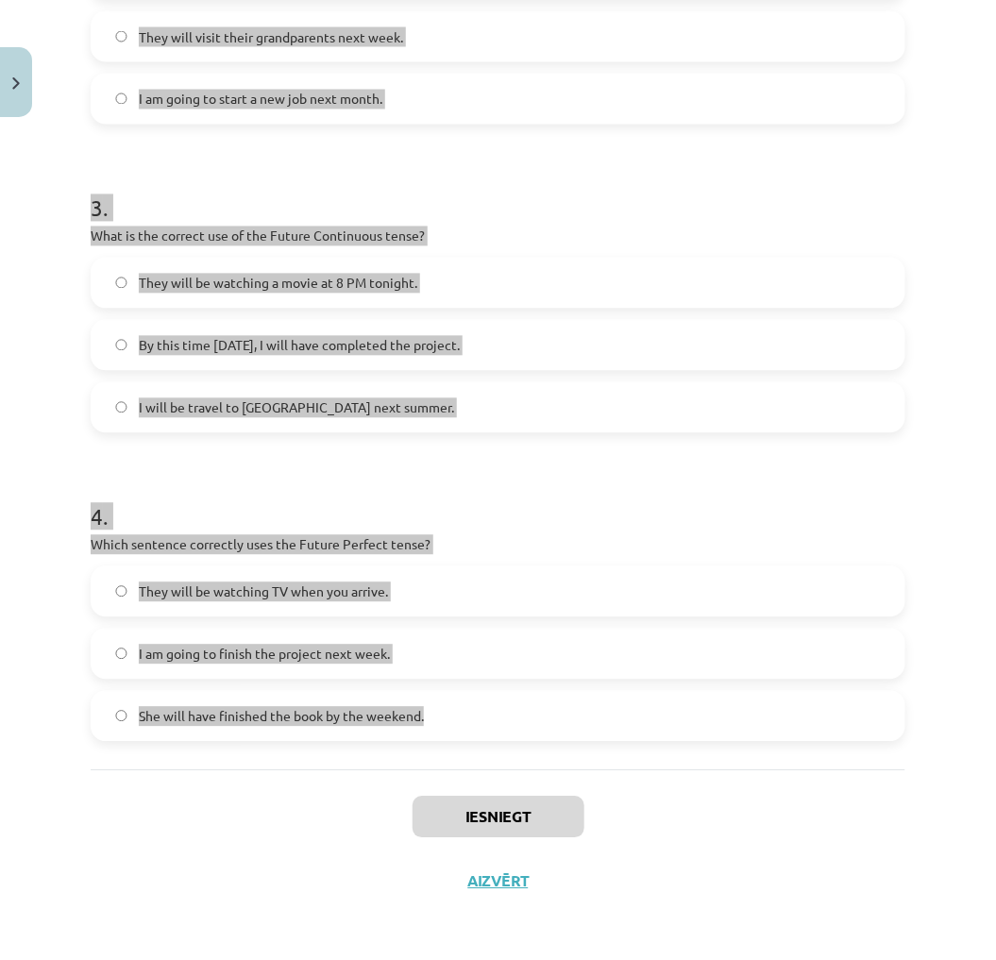
scroll to position [0, 0]
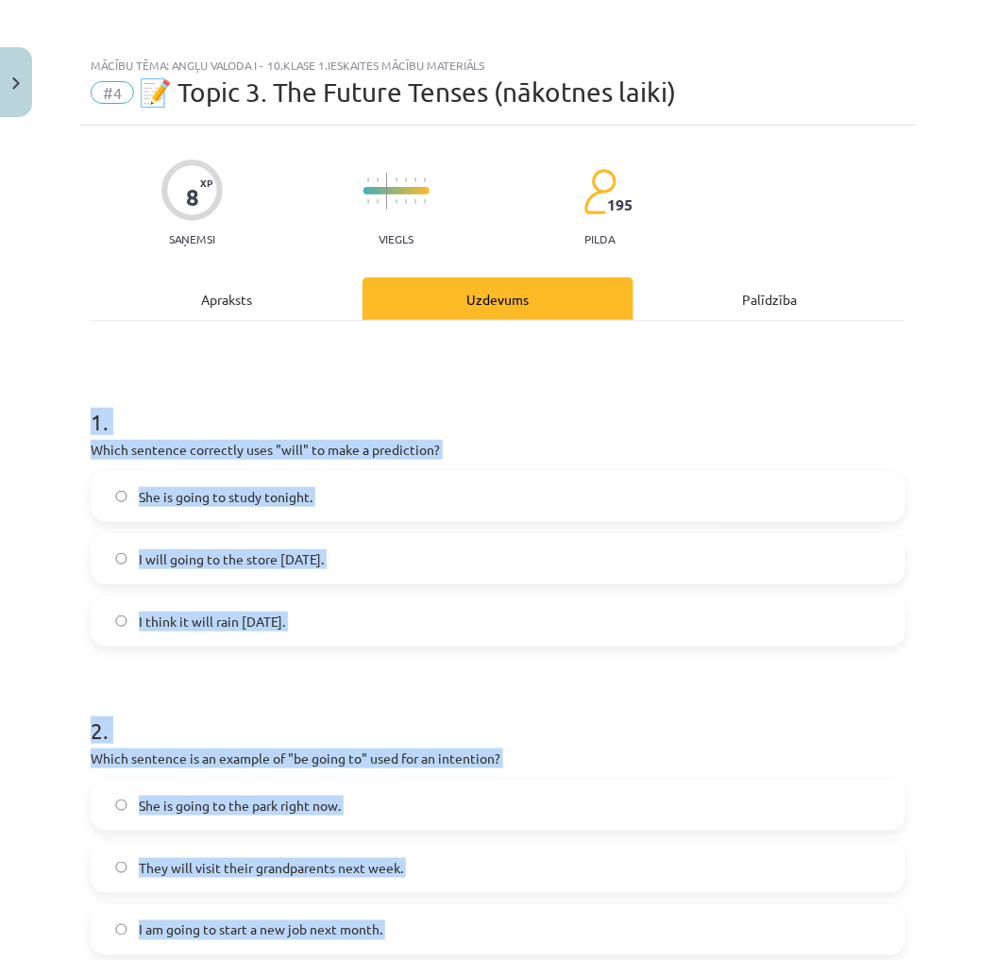
click at [16, 572] on div "Mācību tēma: Angļu valoda i - 10.klase 1.ieskaites mācību materiāls #4 📝 Topic …" at bounding box center [498, 480] width 996 height 960
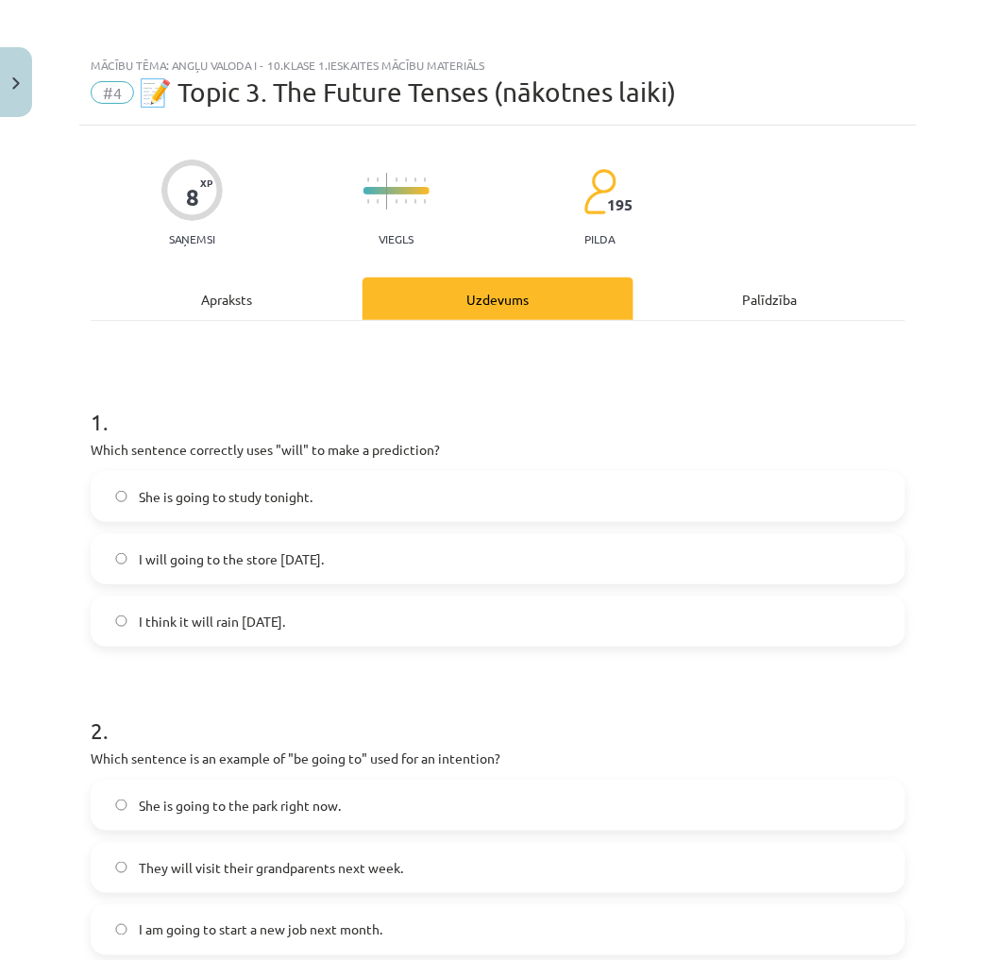
click at [287, 494] on span "She is going to study tonight." at bounding box center [226, 497] width 174 height 20
click at [266, 552] on span "I will going to the store tomorrow." at bounding box center [231, 559] width 185 height 20
click at [271, 625] on span "I think it will rain tomorrow." at bounding box center [212, 621] width 146 height 20
click at [214, 923] on span "I am going to start a new job next month." at bounding box center [260, 930] width 243 height 20
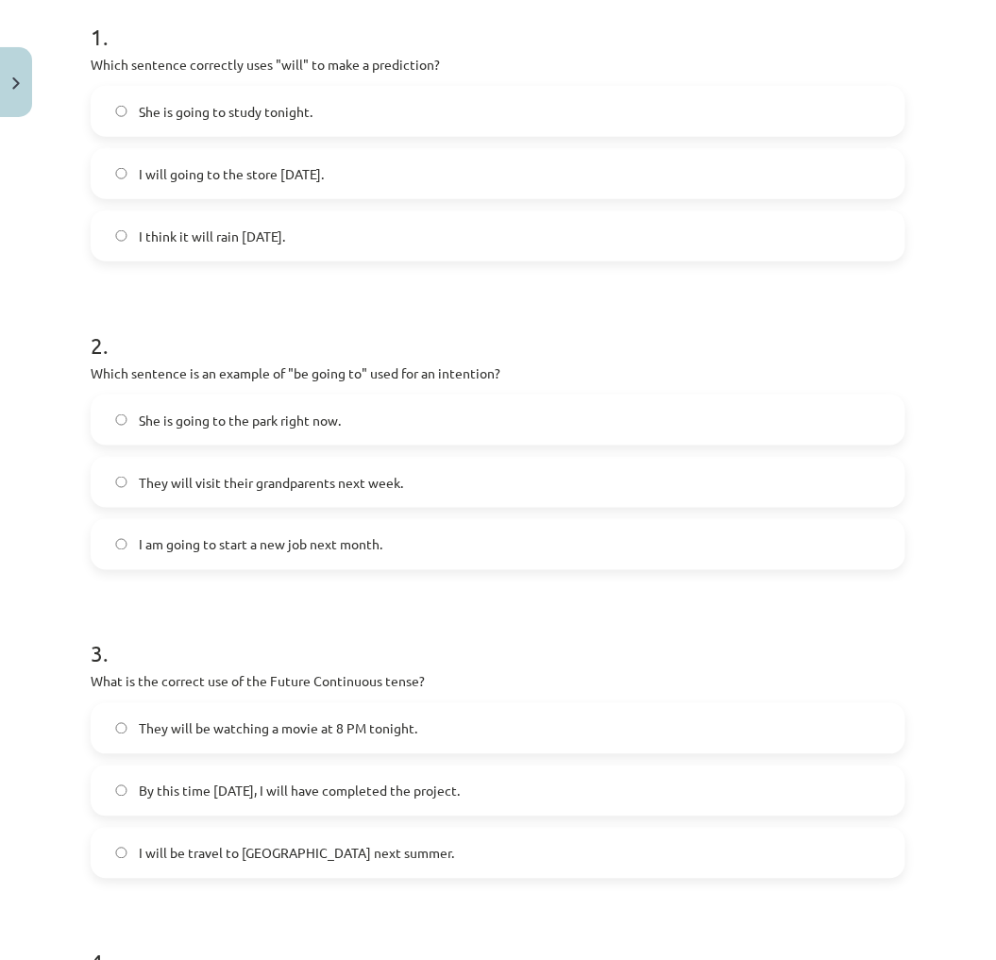
scroll to position [419, 0]
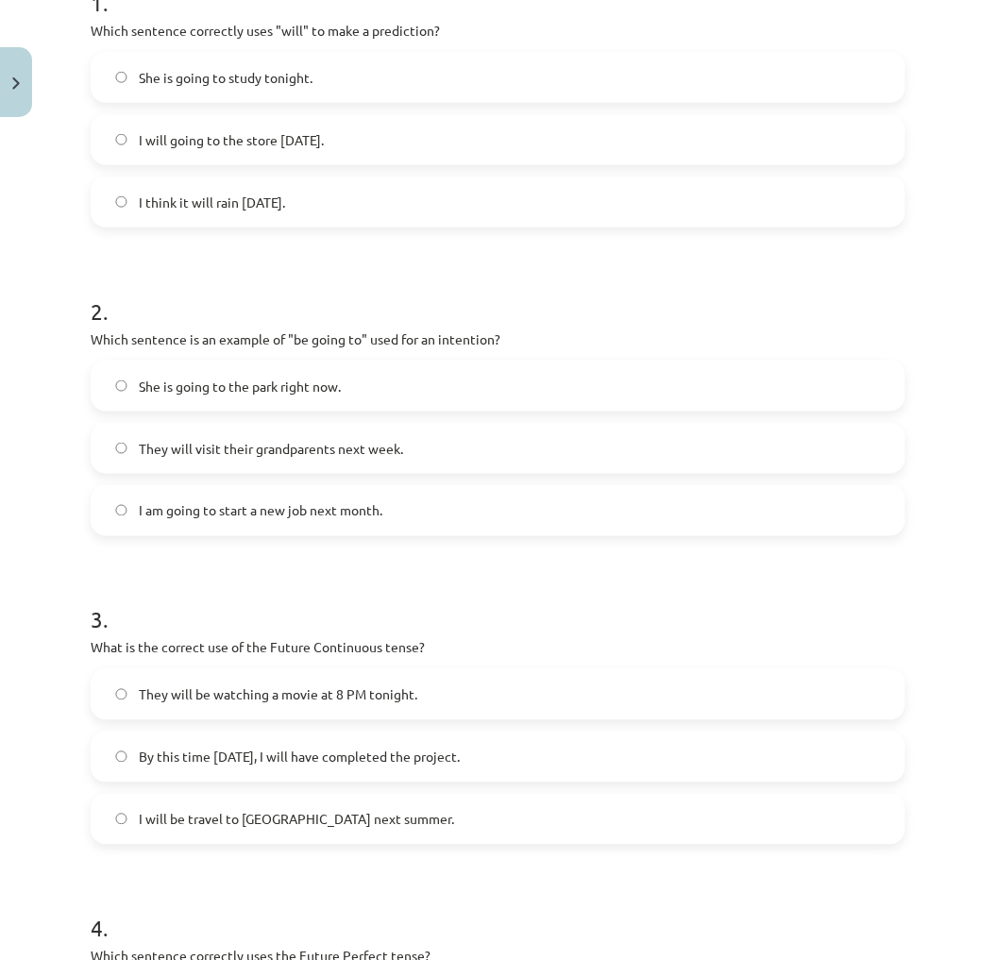
click at [245, 691] on span "They will be watching a movie at 8 PM tonight." at bounding box center [278, 695] width 278 height 20
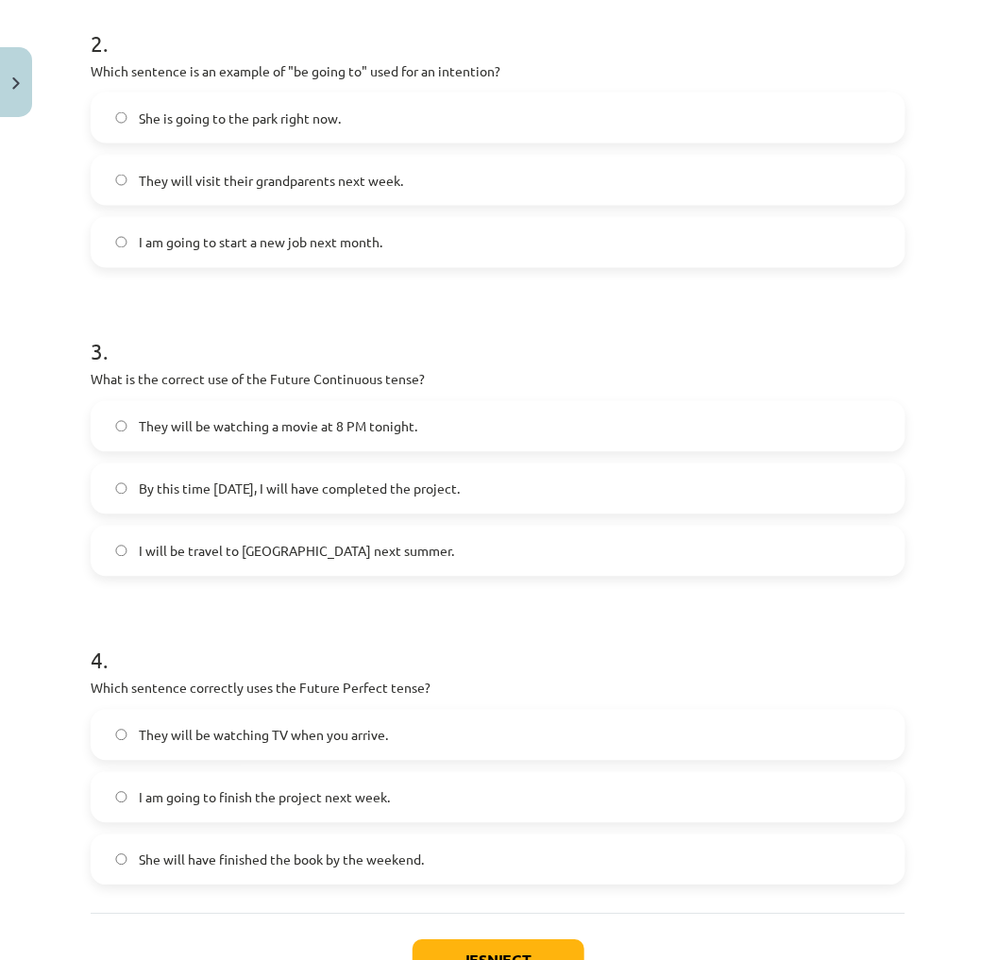
scroll to position [733, 0]
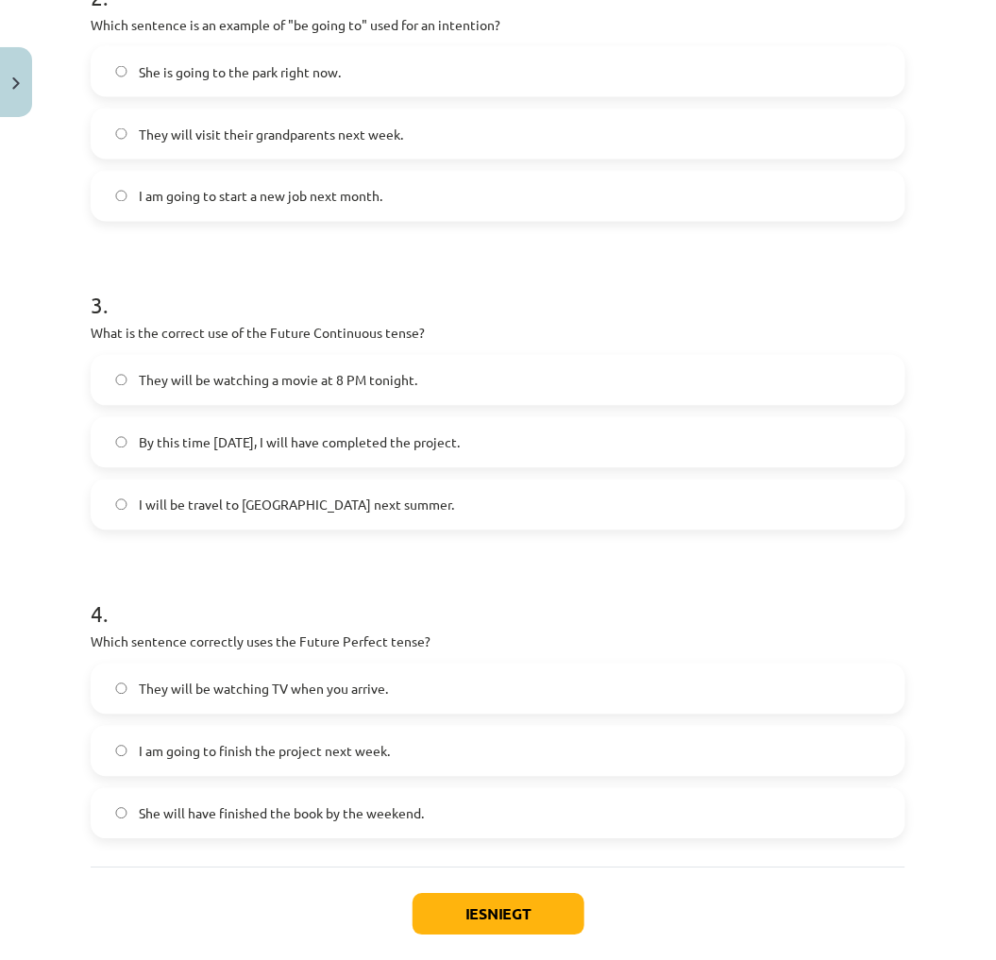
click at [212, 695] on span "They will be watching TV when you arrive." at bounding box center [263, 689] width 249 height 20
click at [194, 815] on span "She will have finished the book by the weekend." at bounding box center [281, 814] width 285 height 20
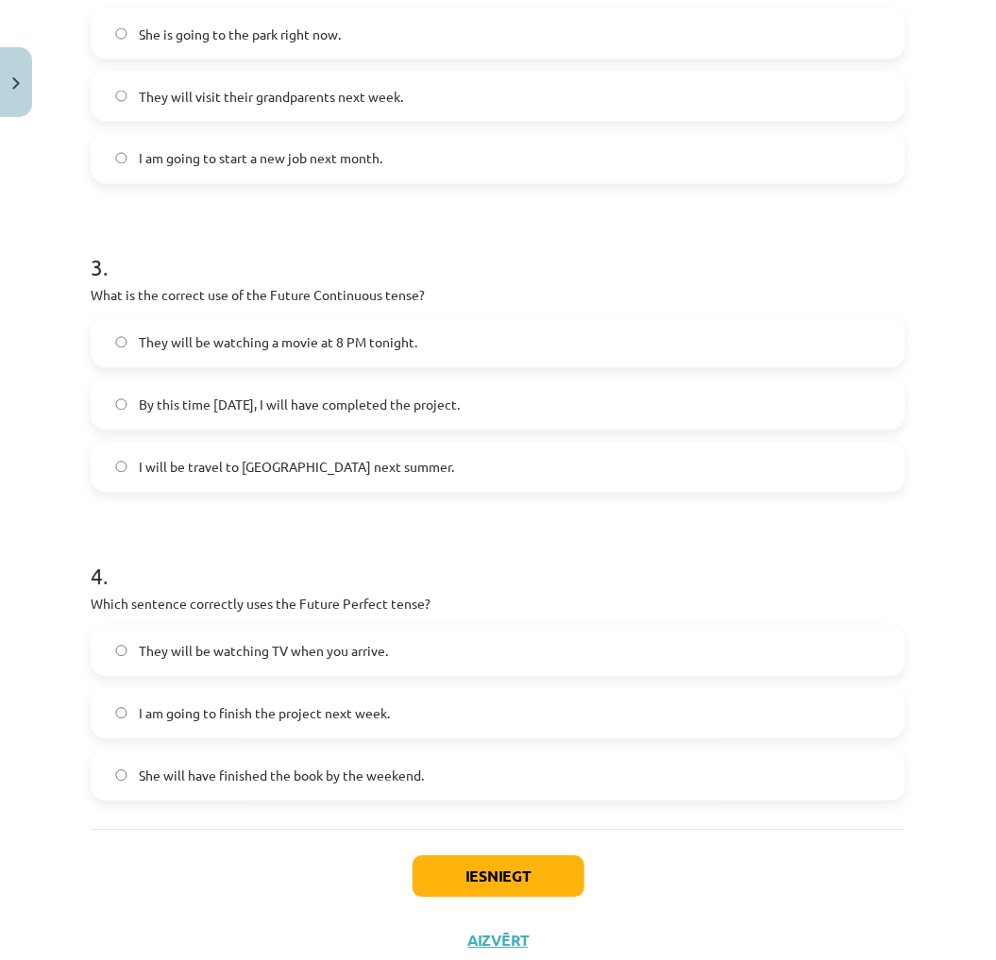
scroll to position [830, 0]
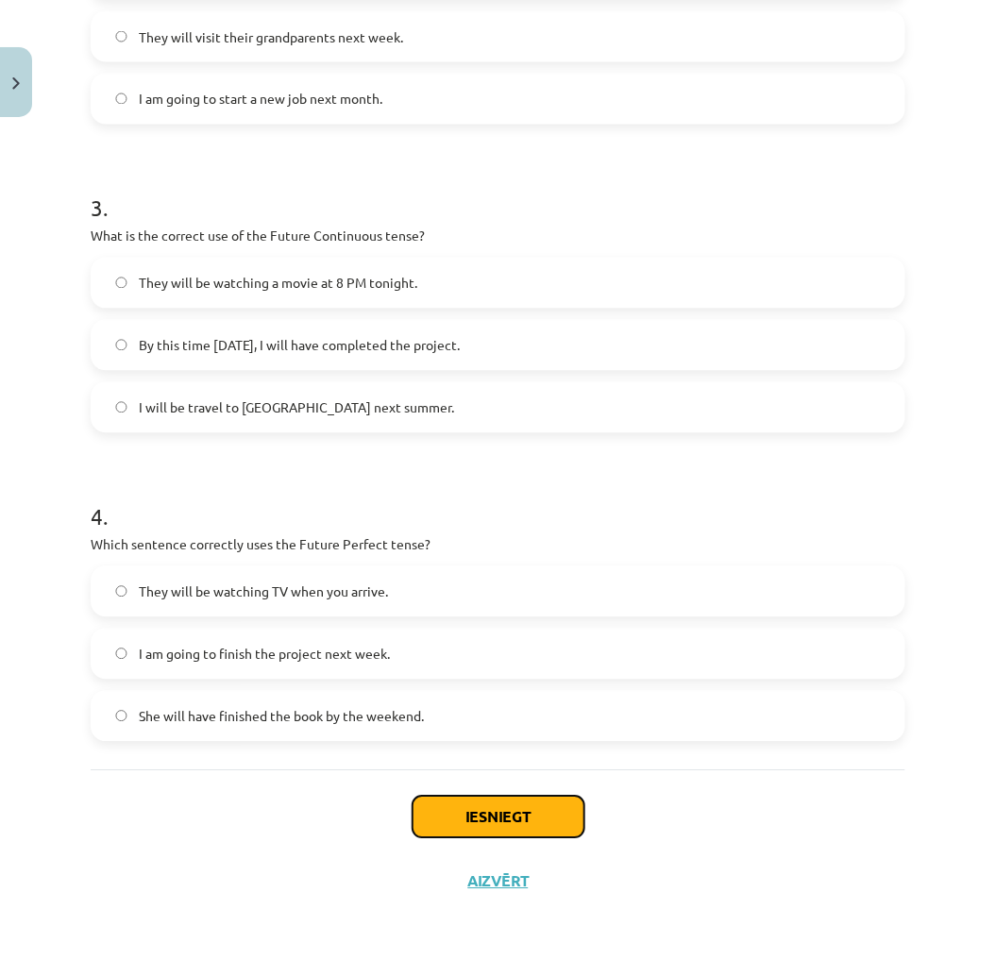
click at [504, 802] on button "Iesniegt" at bounding box center [498, 817] width 172 height 42
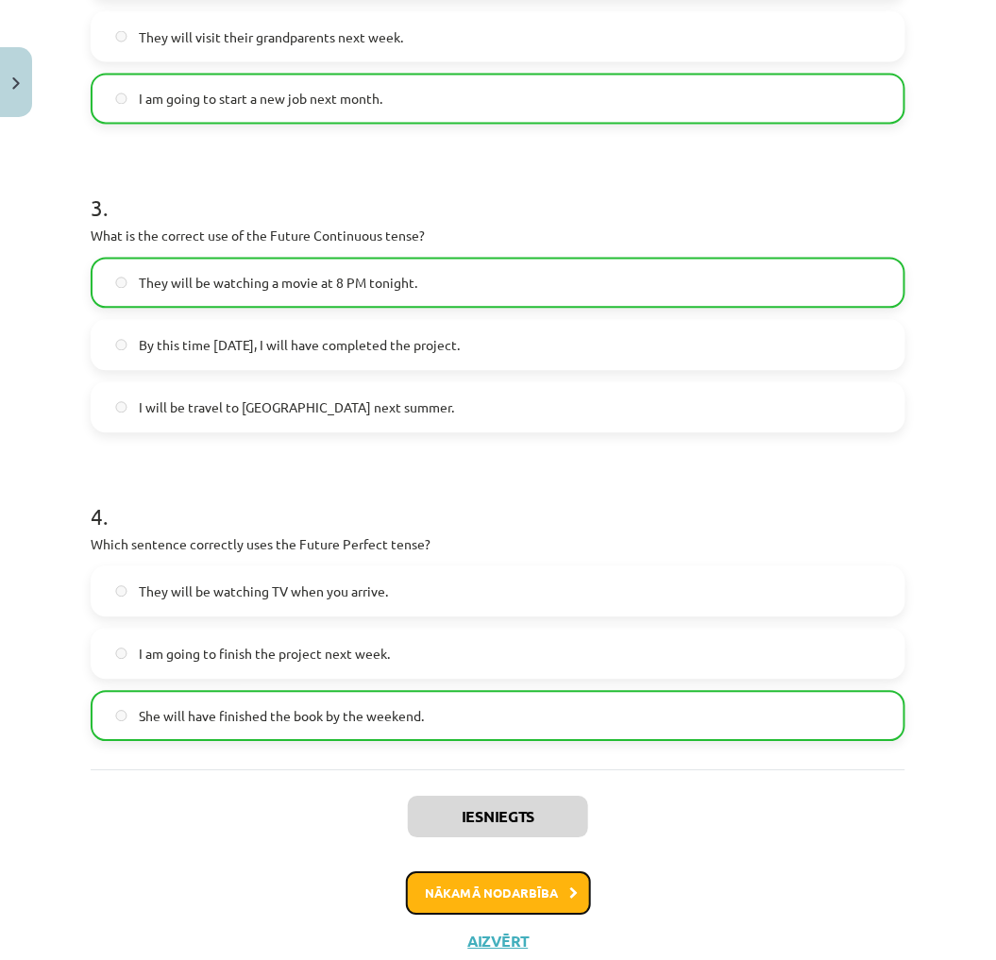
click at [497, 878] on button "Nākamā nodarbība" at bounding box center [498, 893] width 185 height 43
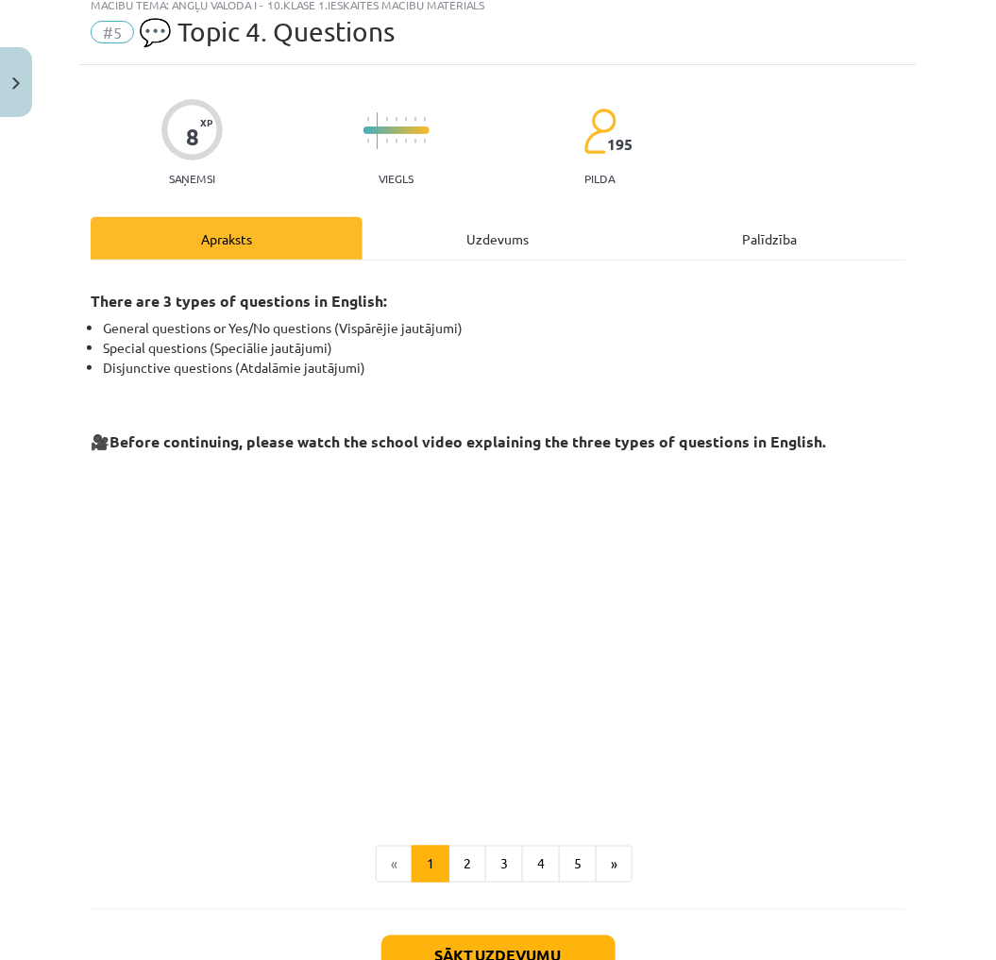
scroll to position [47, 0]
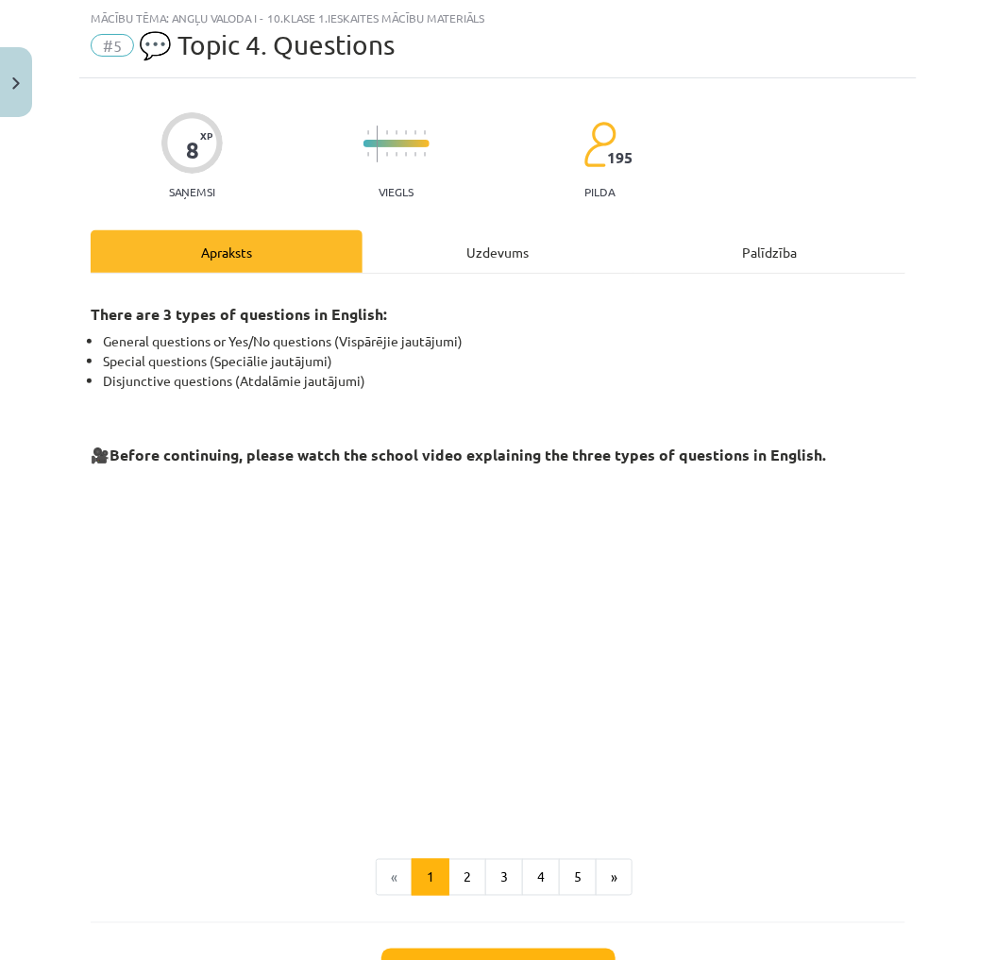
click at [524, 256] on div "Uzdevums" at bounding box center [498, 251] width 272 height 42
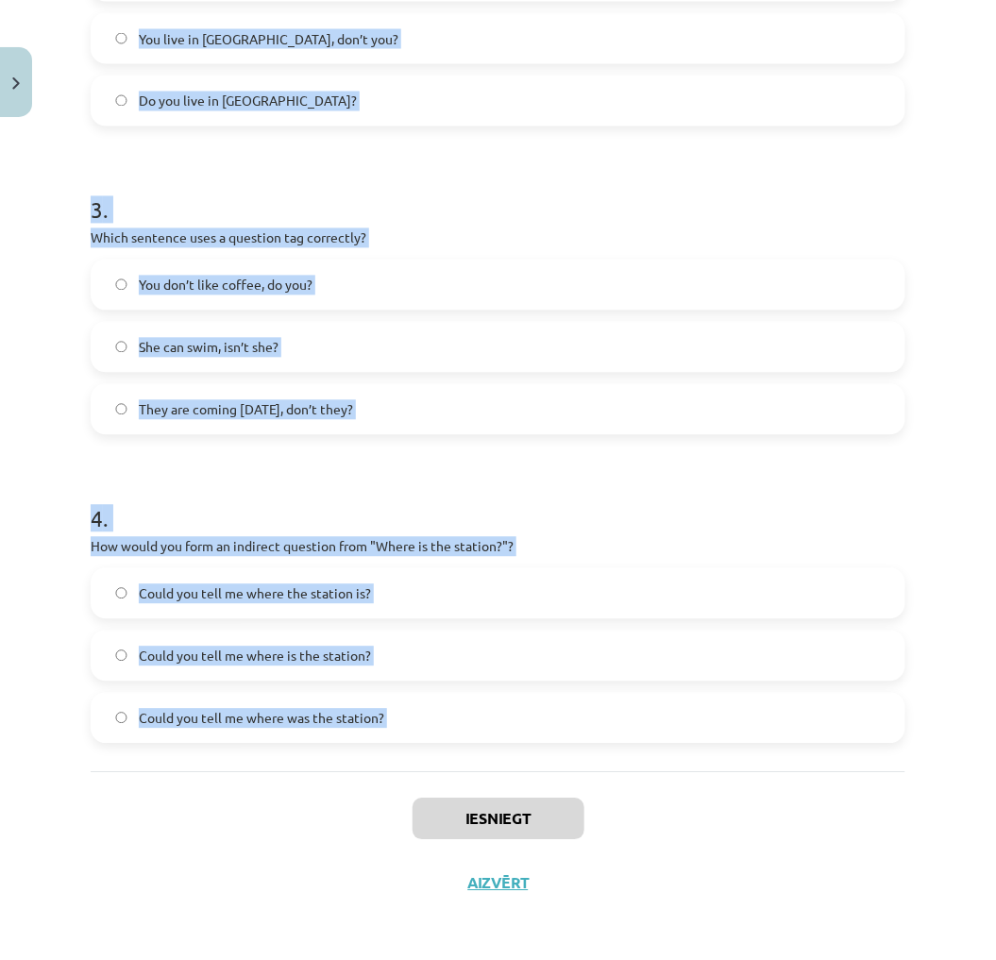
scroll to position [830, 0]
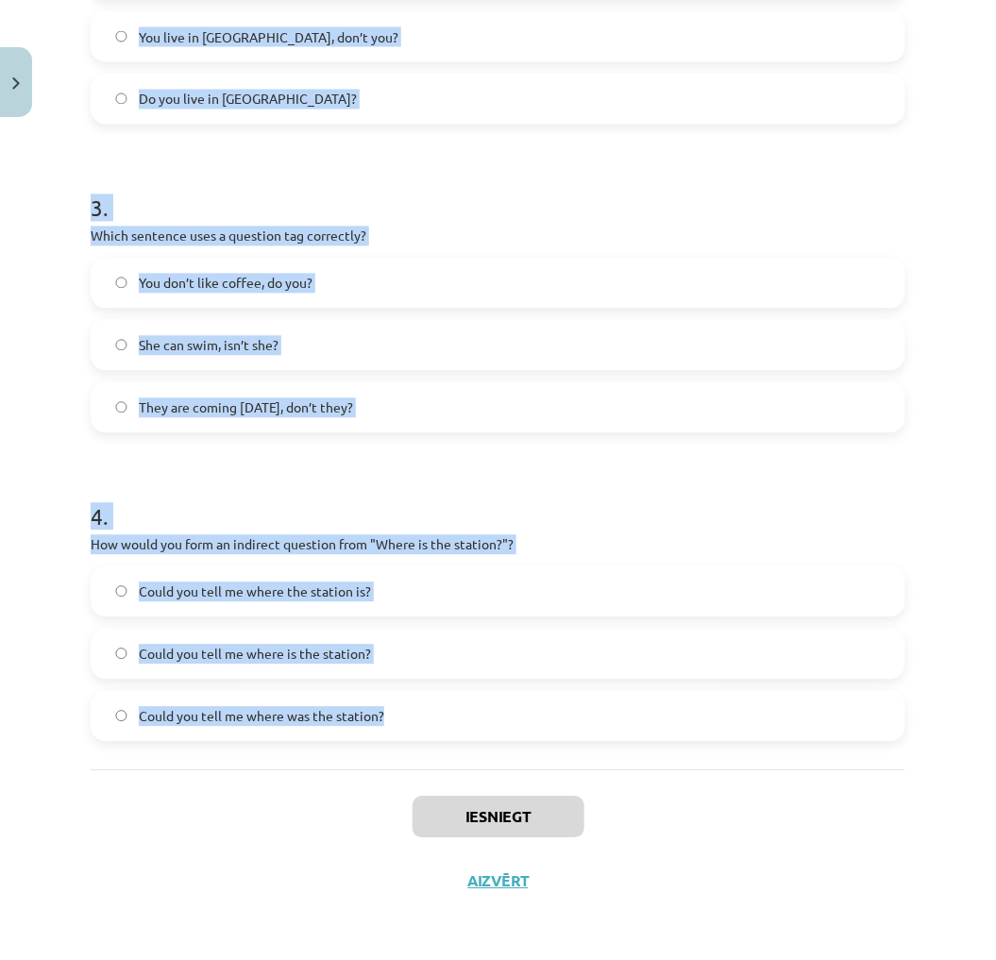
drag, startPoint x: 82, startPoint y: 360, endPoint x: 410, endPoint y: 720, distance: 486.9
click at [410, 720] on div "8 XP Saņemsi Viegls 195 pilda Apraksts Uzdevums Palīdzība 1 . What is the corre…" at bounding box center [497, 104] width 837 height 1618
copy form "1 . What is the correct word order for a question in the Present Simple tense? …"
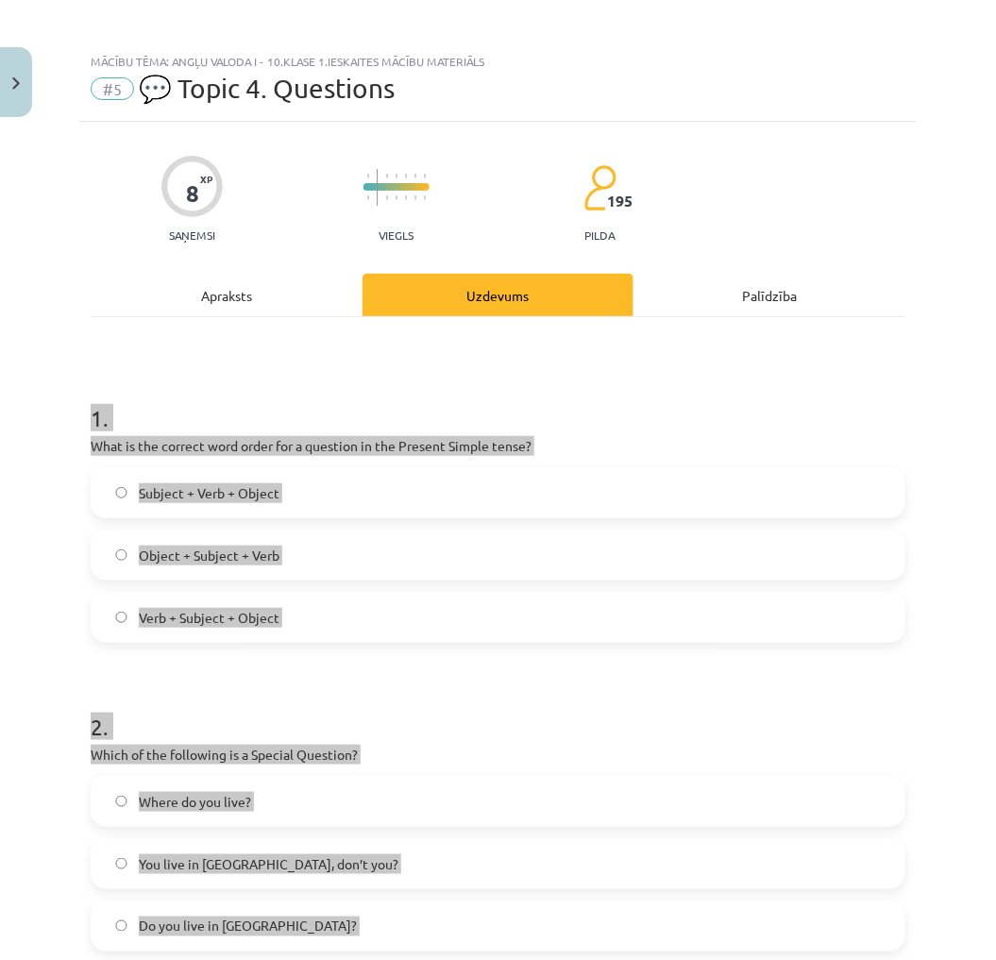
scroll to position [0, 0]
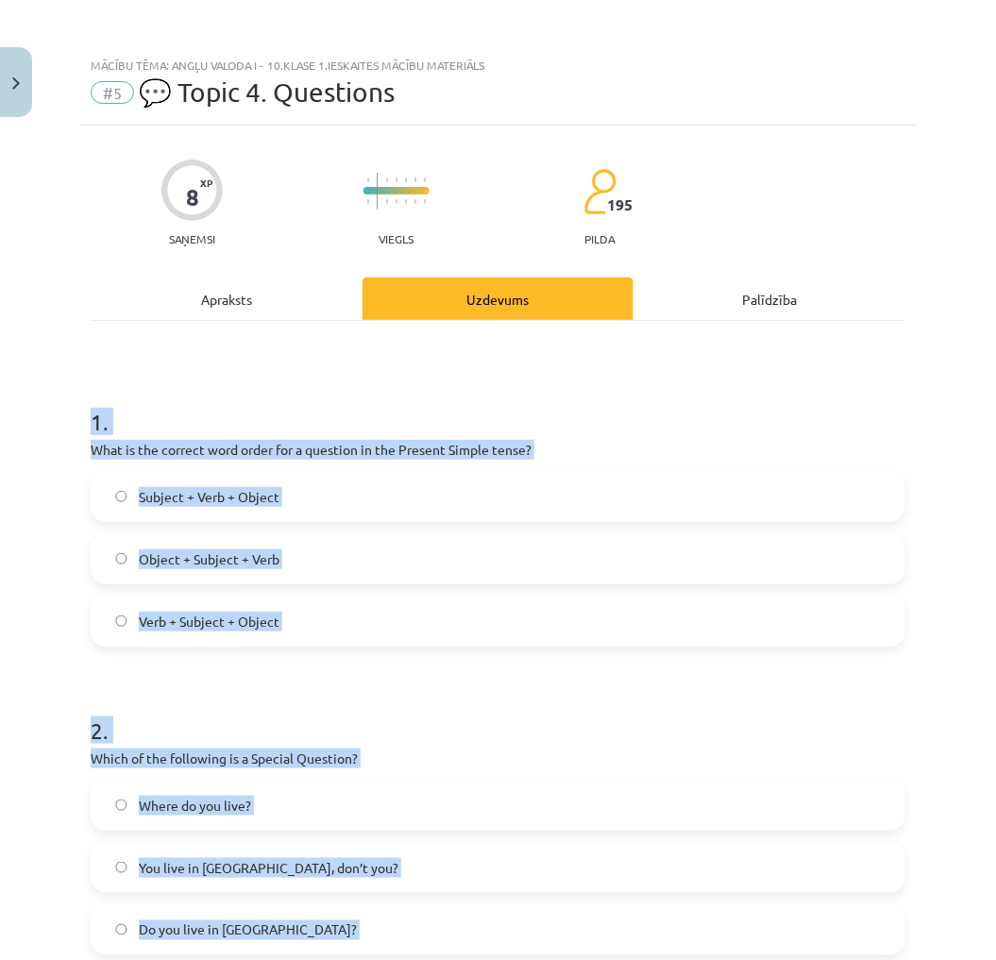
click at [870, 718] on h1 "2 ." at bounding box center [498, 713] width 814 height 59
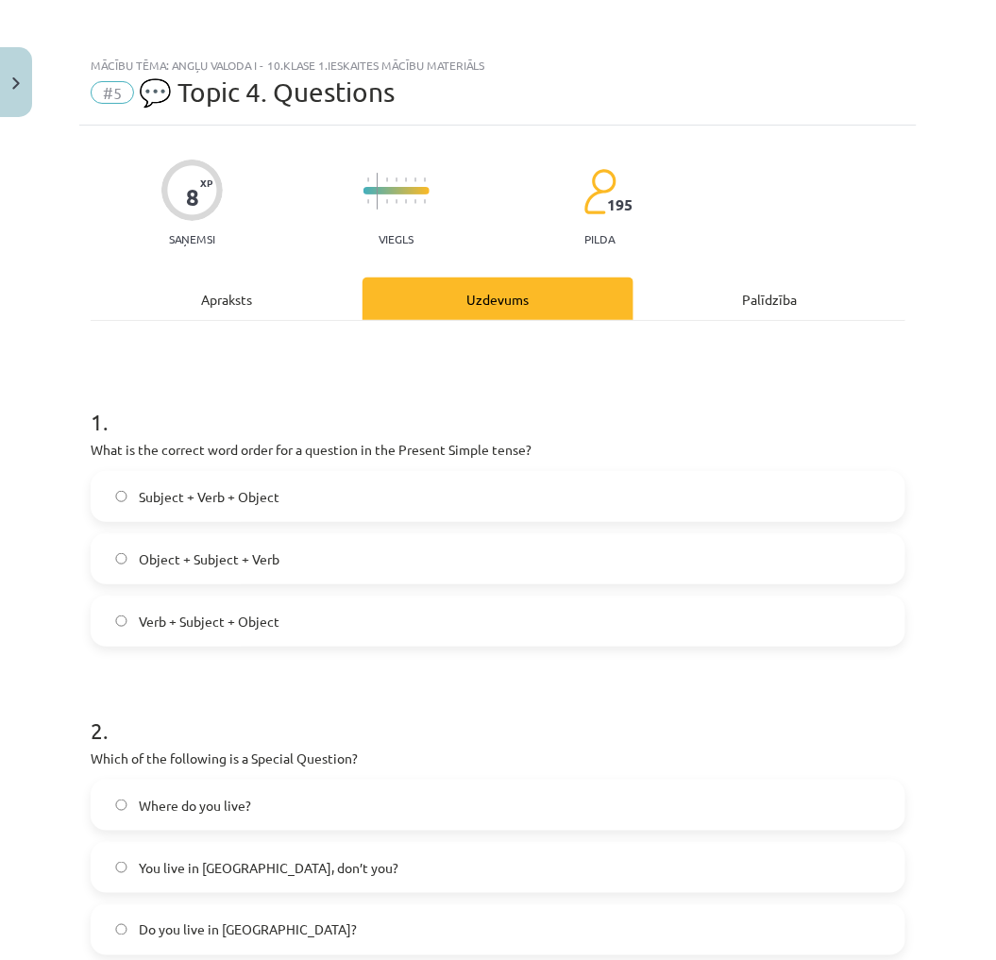
click at [204, 621] on span "Verb + Subject + Object" at bounding box center [209, 621] width 141 height 20
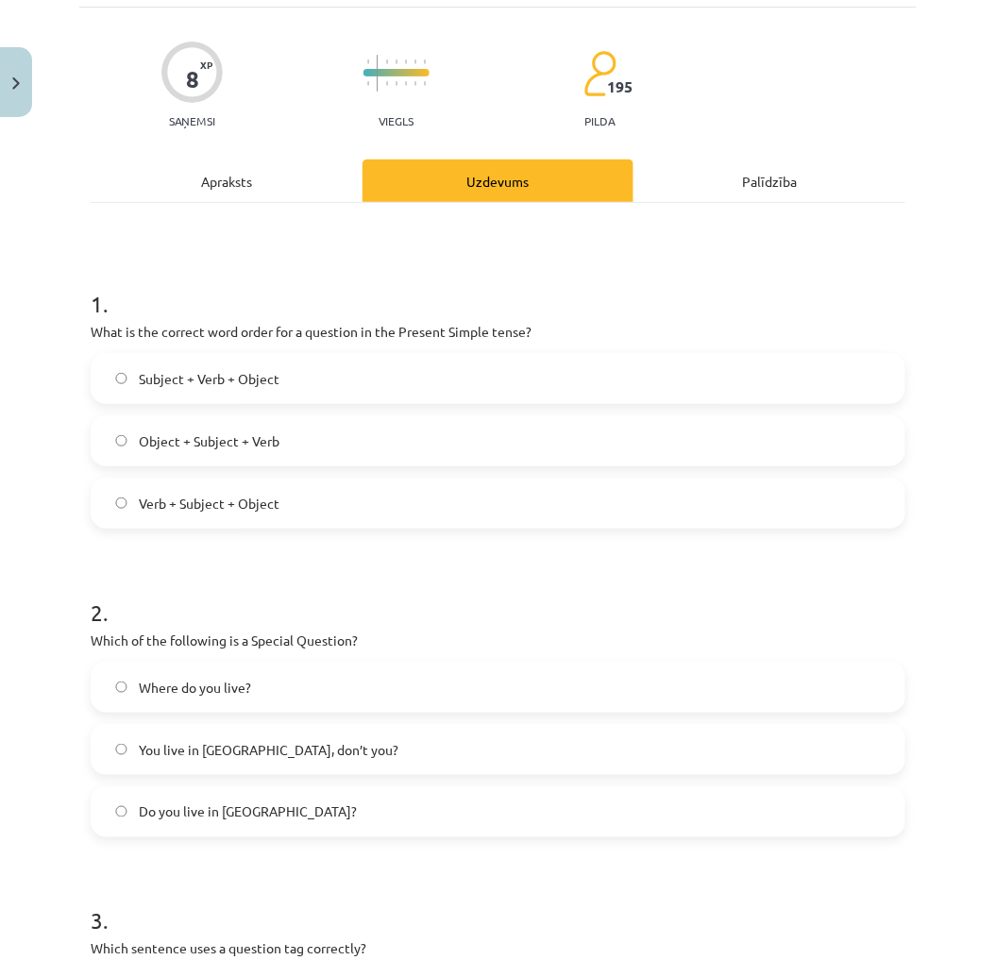
scroll to position [209, 0]
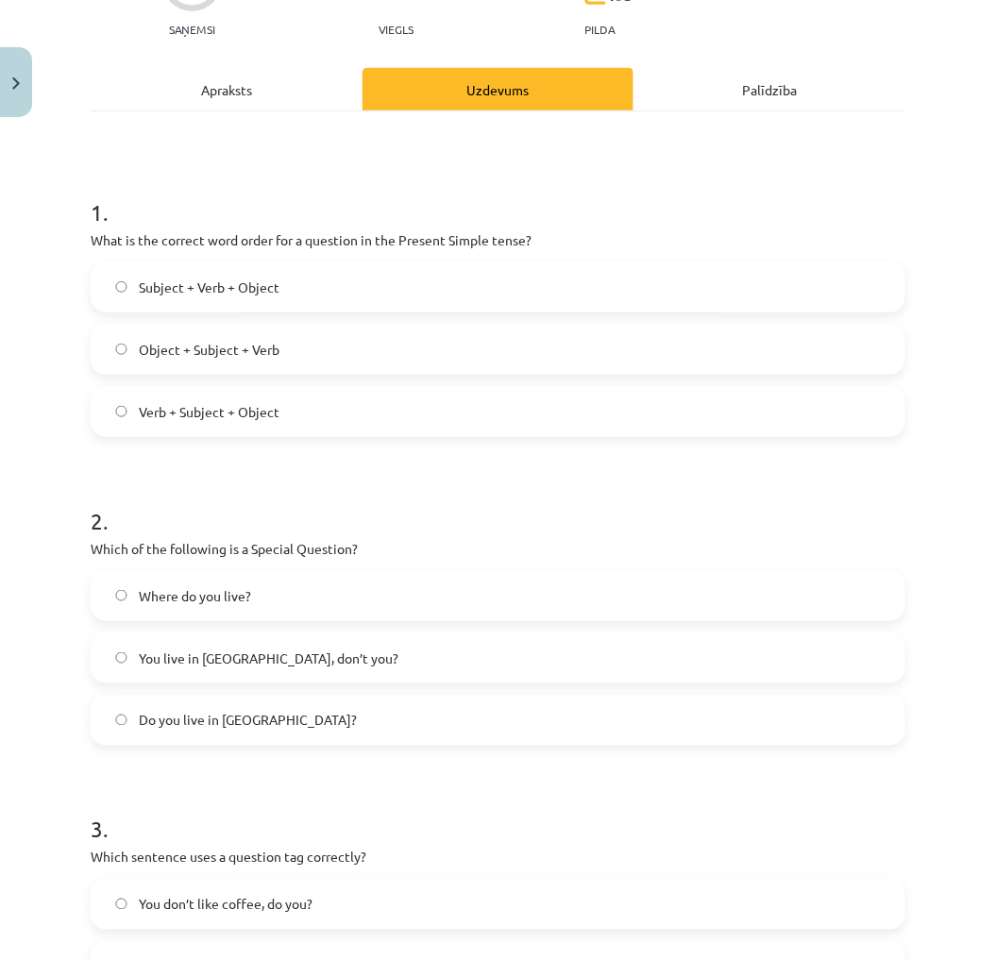
click at [249, 591] on span "Where do you live?" at bounding box center [195, 596] width 112 height 20
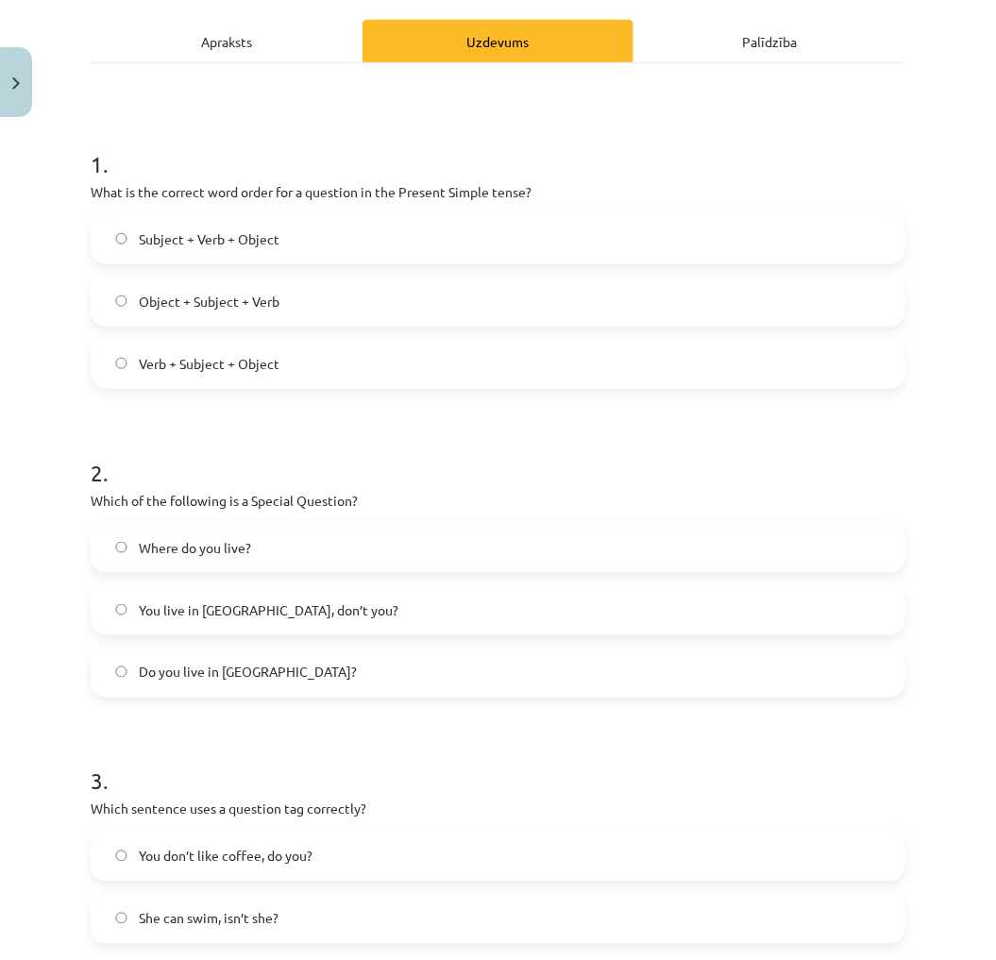
scroll to position [419, 0]
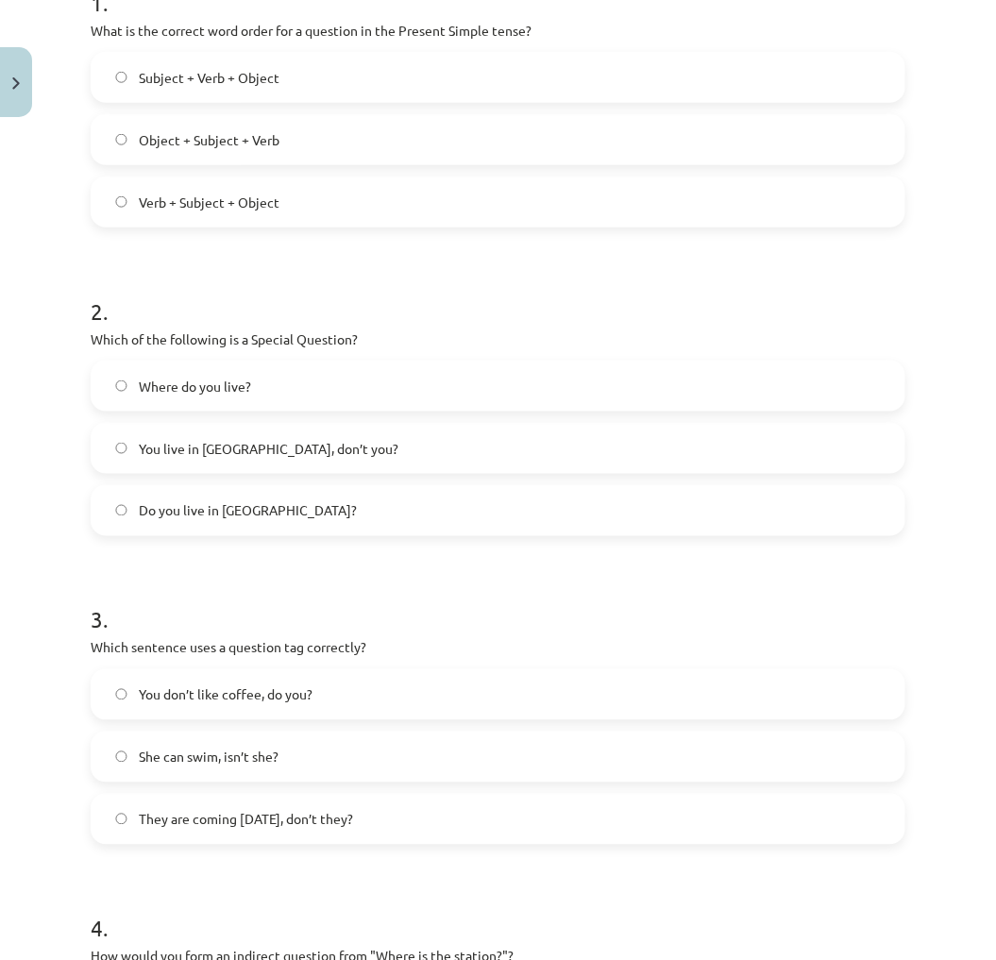
click at [343, 696] on label "You don’t like coffee, do you?" at bounding box center [497, 694] width 811 height 47
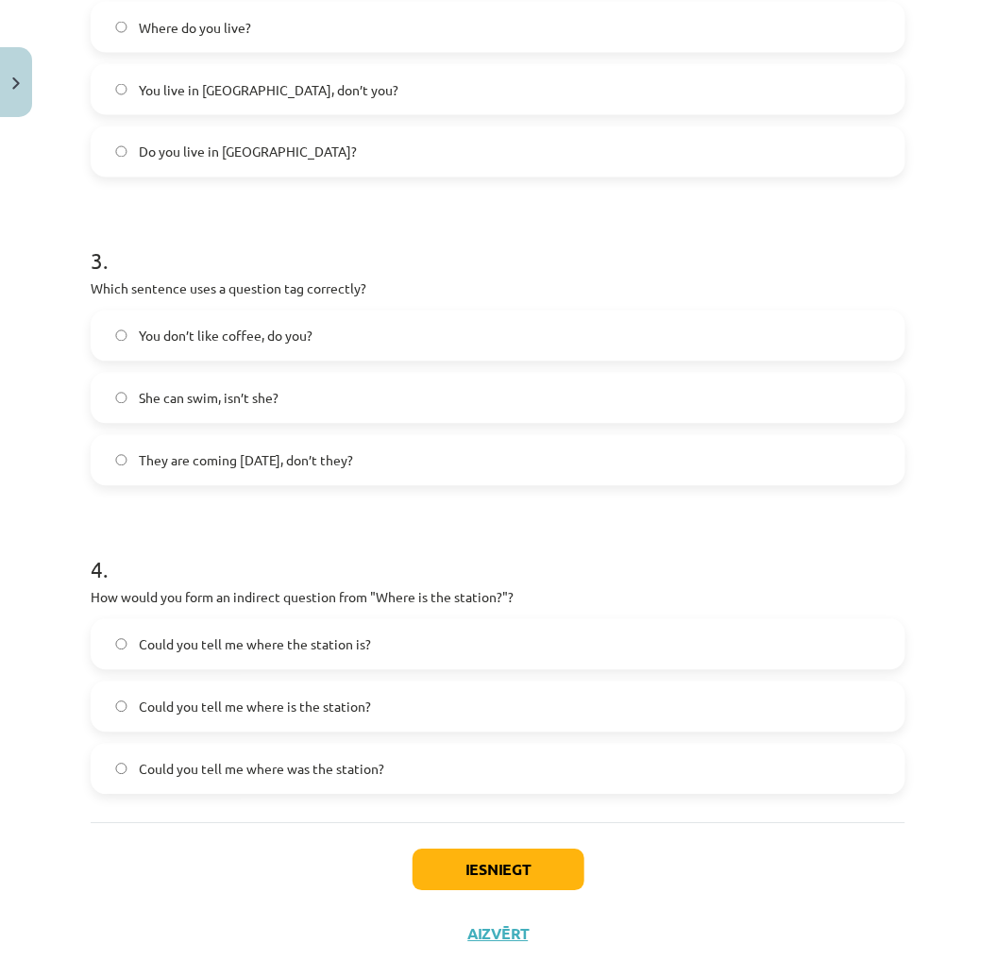
scroll to position [830, 0]
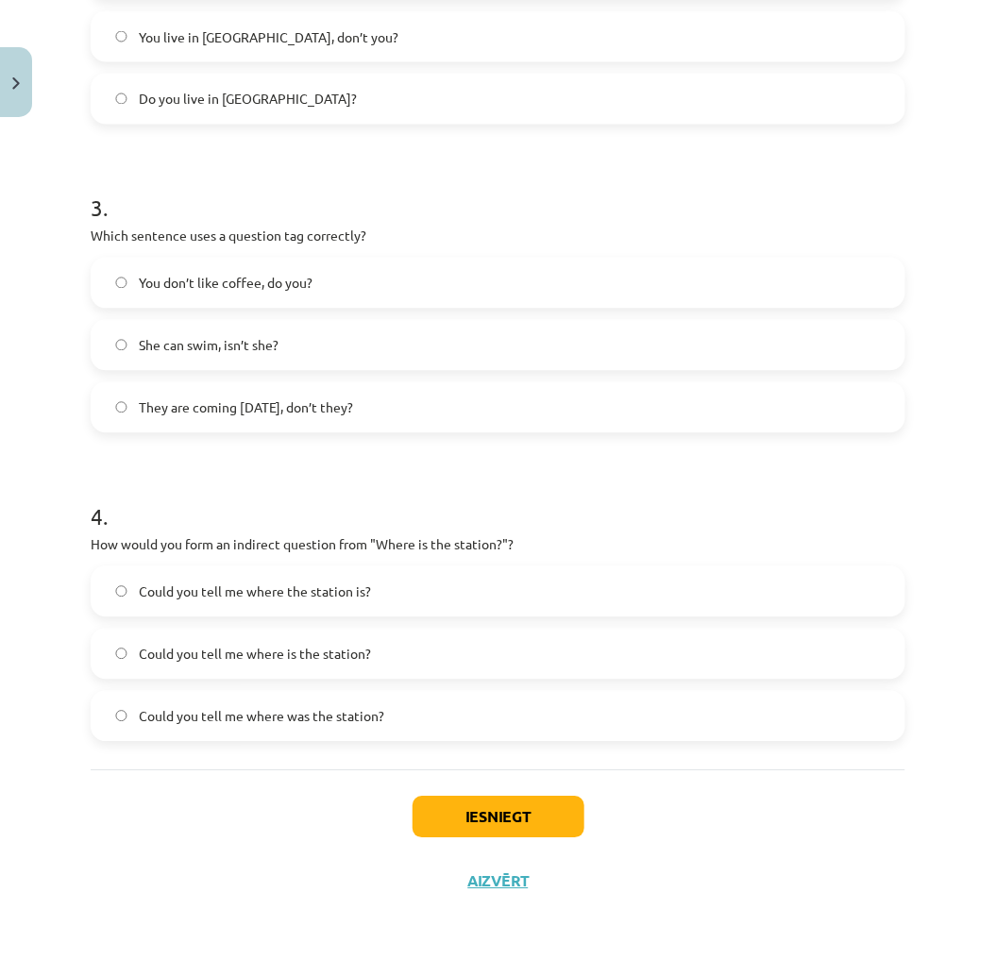
click at [384, 595] on label "Could you tell me where the station is?" at bounding box center [497, 591] width 811 height 47
click at [512, 806] on button "Iesniegt" at bounding box center [498, 817] width 172 height 42
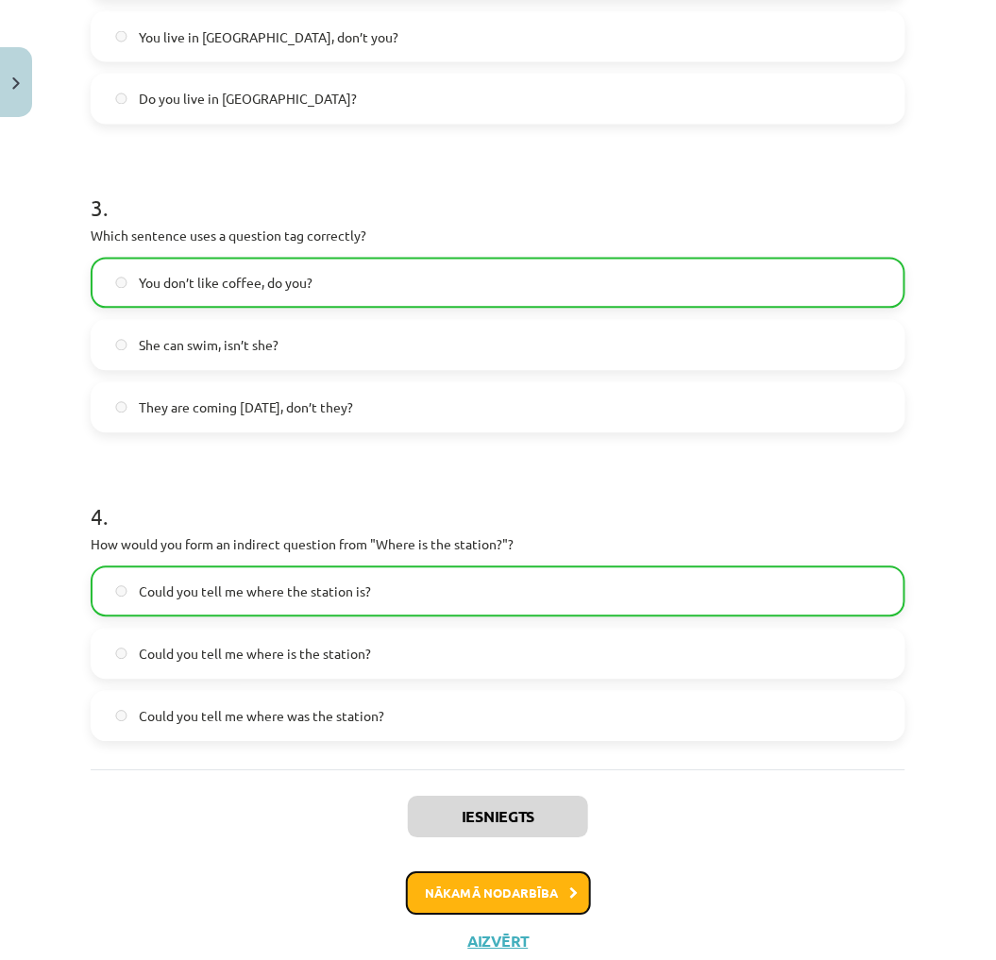
click at [528, 881] on button "Nākamā nodarbība" at bounding box center [498, 893] width 185 height 43
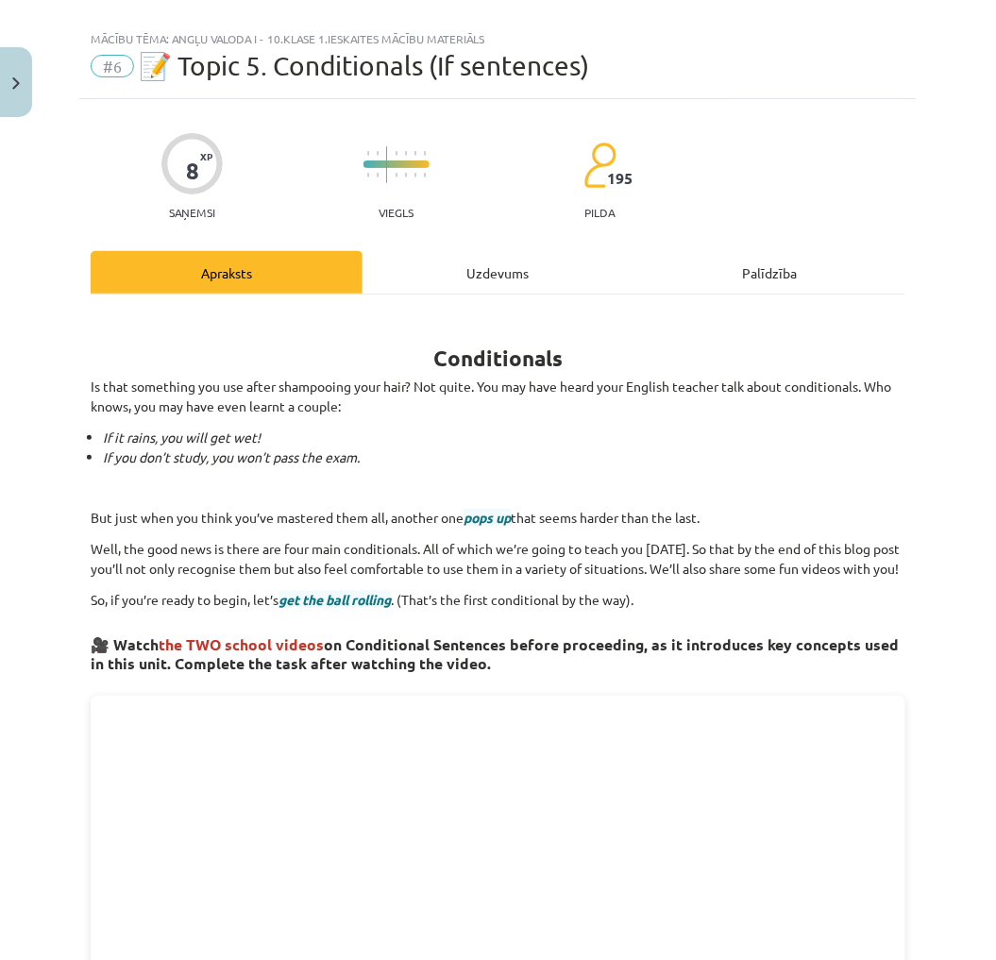
scroll to position [0, 0]
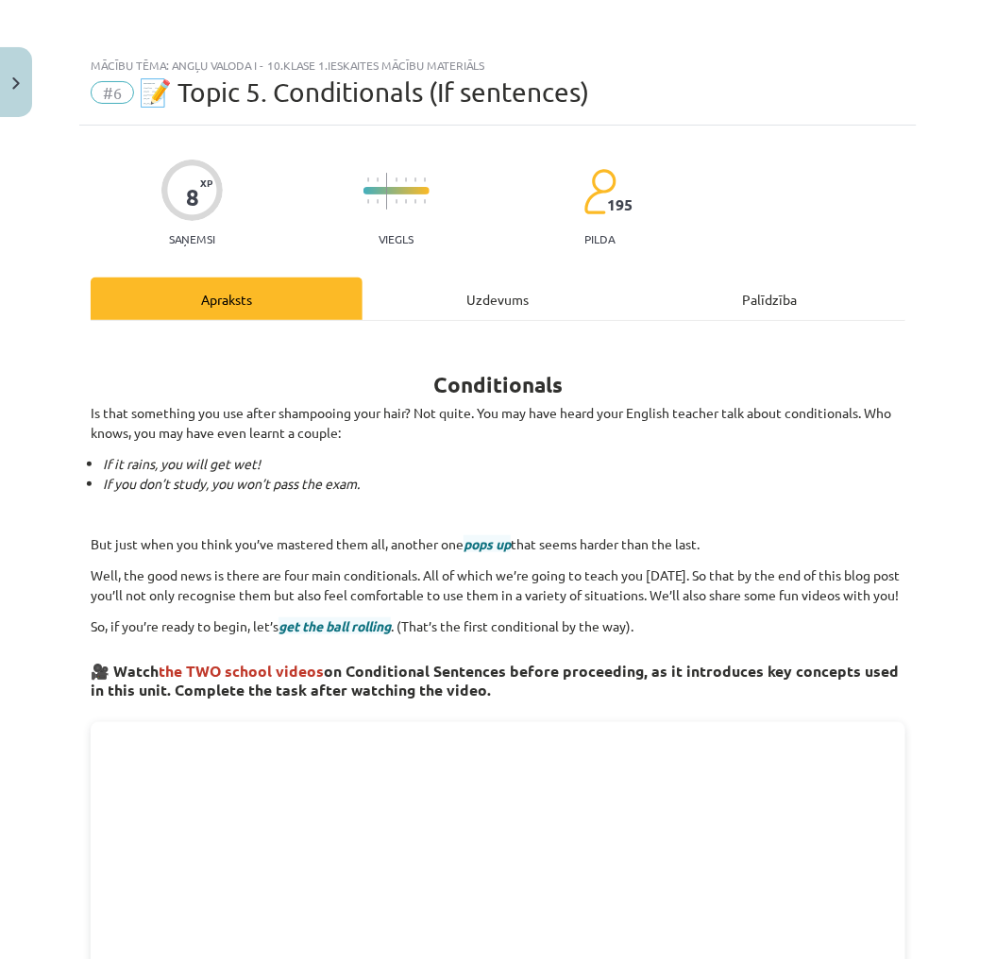
click at [484, 315] on div "Uzdevums" at bounding box center [498, 298] width 272 height 42
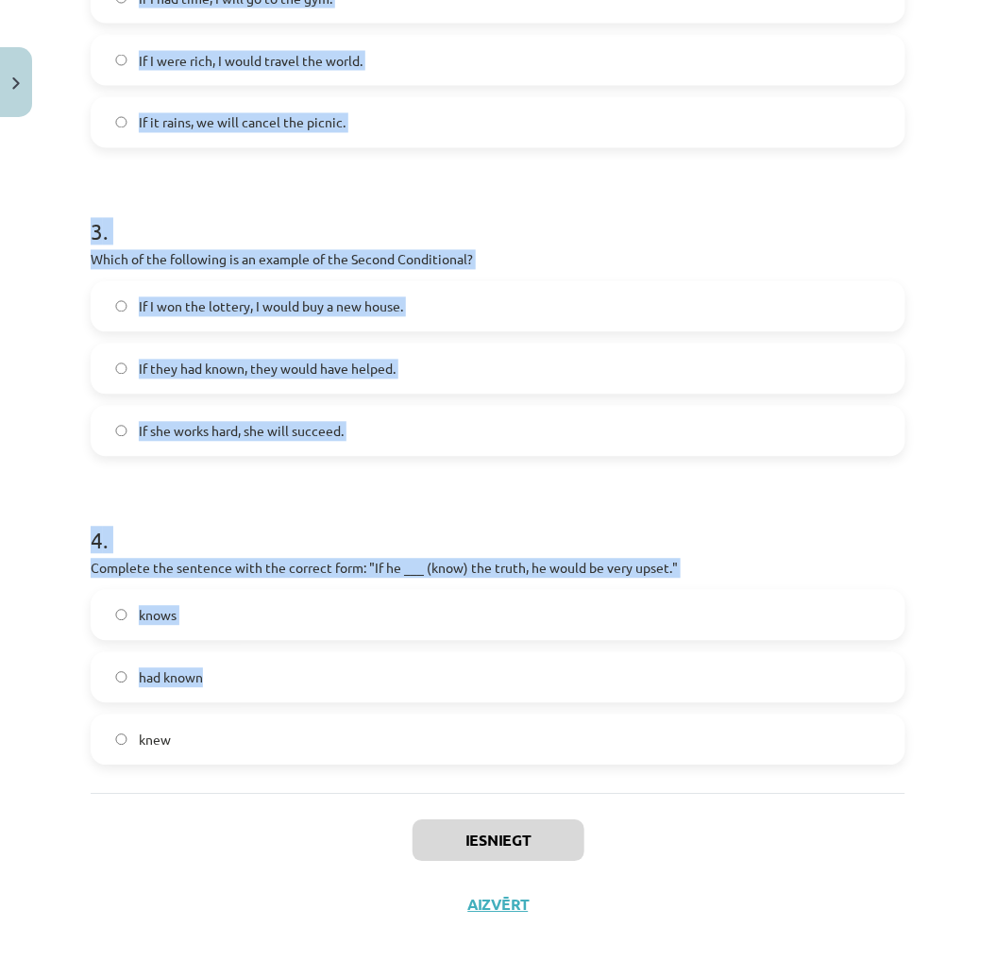
scroll to position [830, 0]
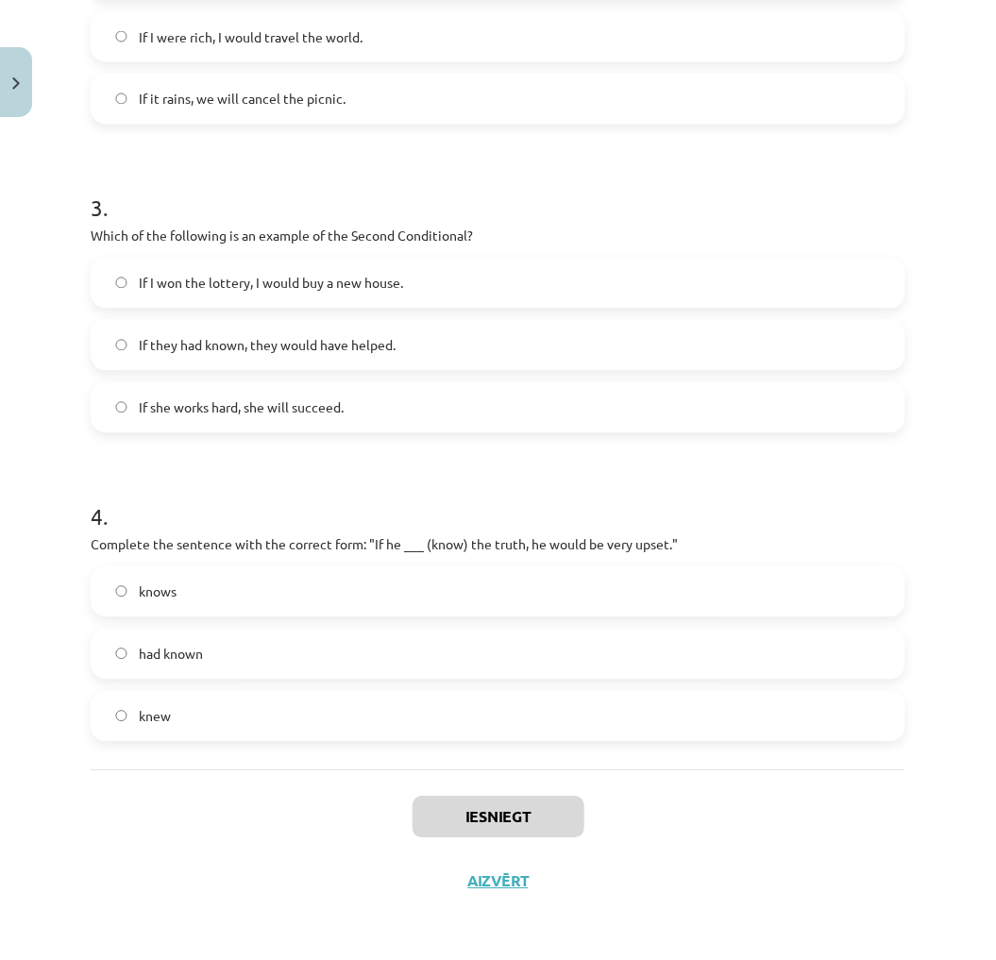
drag, startPoint x: 308, startPoint y: 643, endPoint x: 314, endPoint y: 676, distance: 33.7
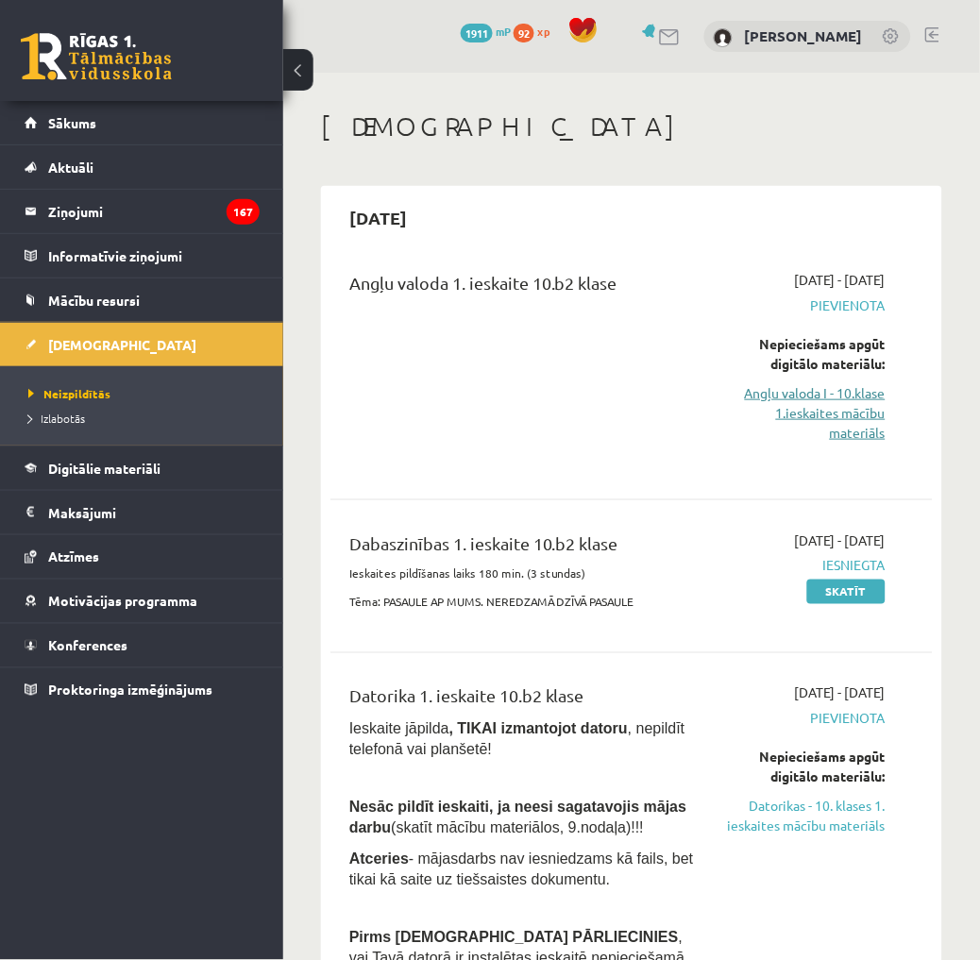
click at [824, 399] on link "Angļu valoda I - 10.klase 1.ieskaites mācību materiāls" at bounding box center [805, 412] width 159 height 59
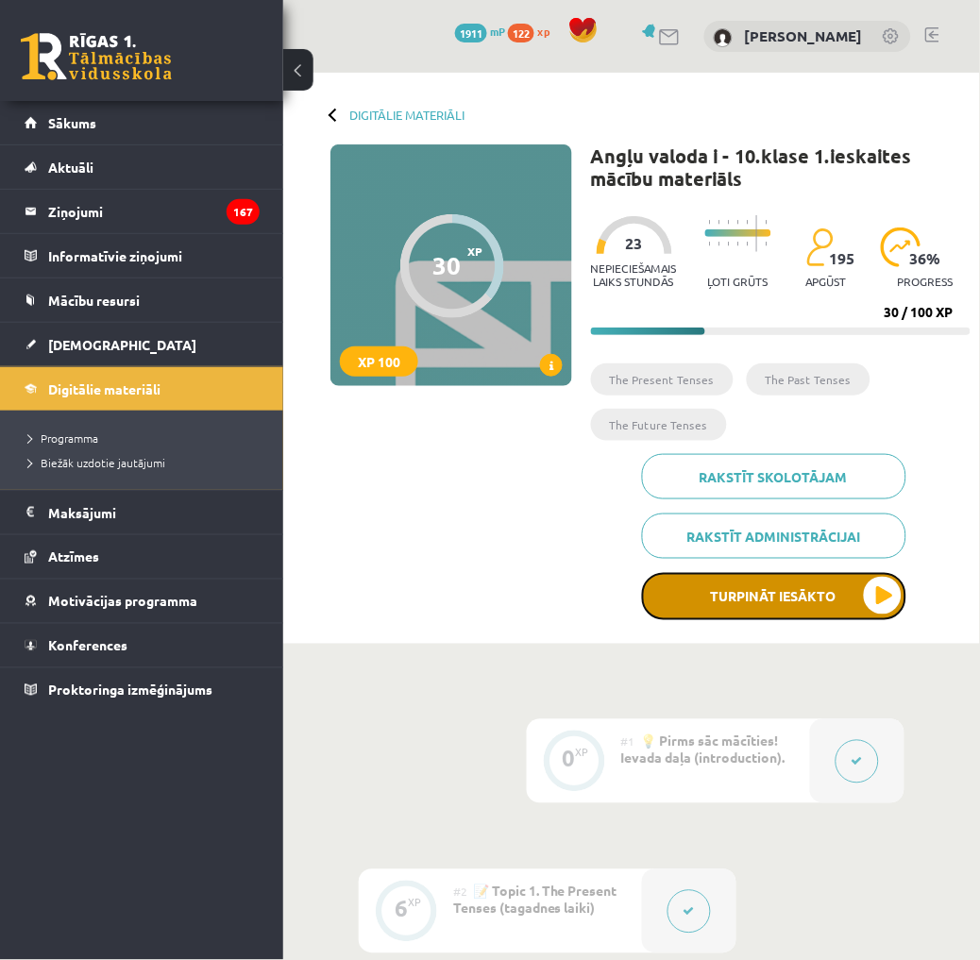
click at [757, 598] on button "Turpināt iesākto" at bounding box center [774, 596] width 264 height 47
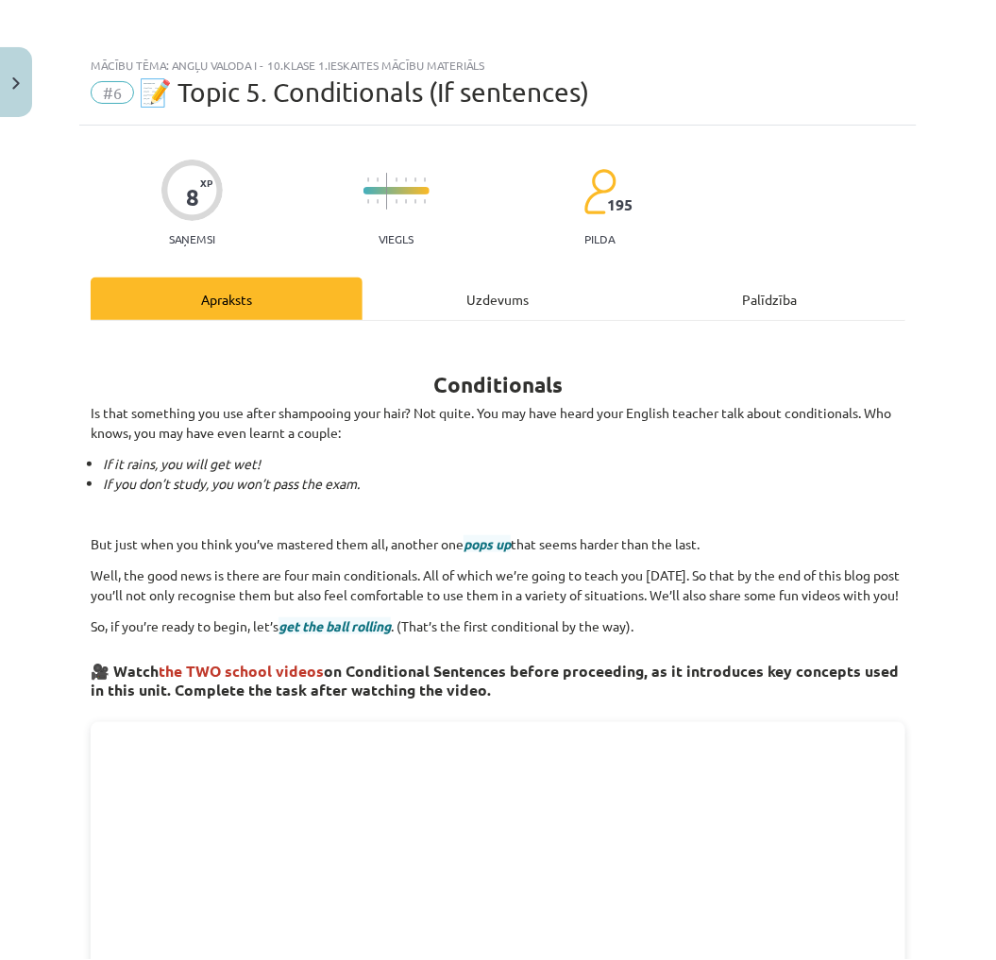
click at [515, 295] on div "Uzdevums" at bounding box center [498, 298] width 272 height 42
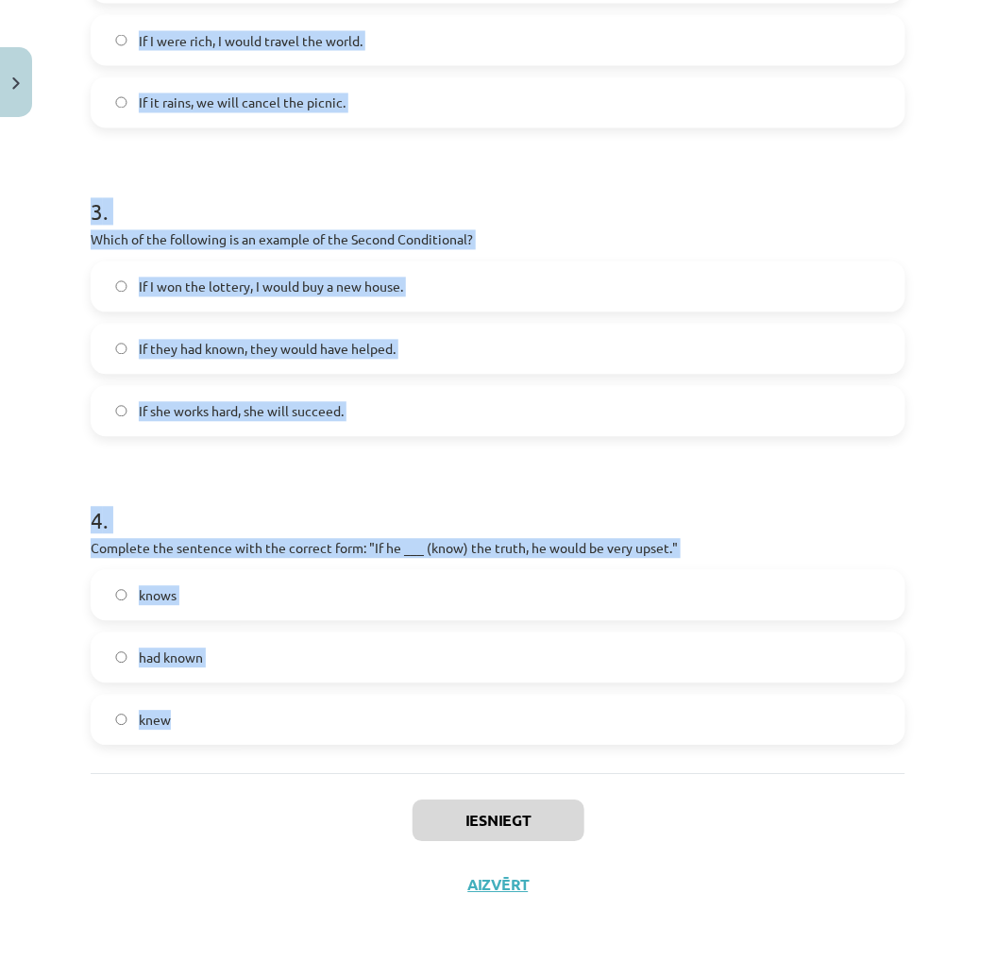
scroll to position [830, 0]
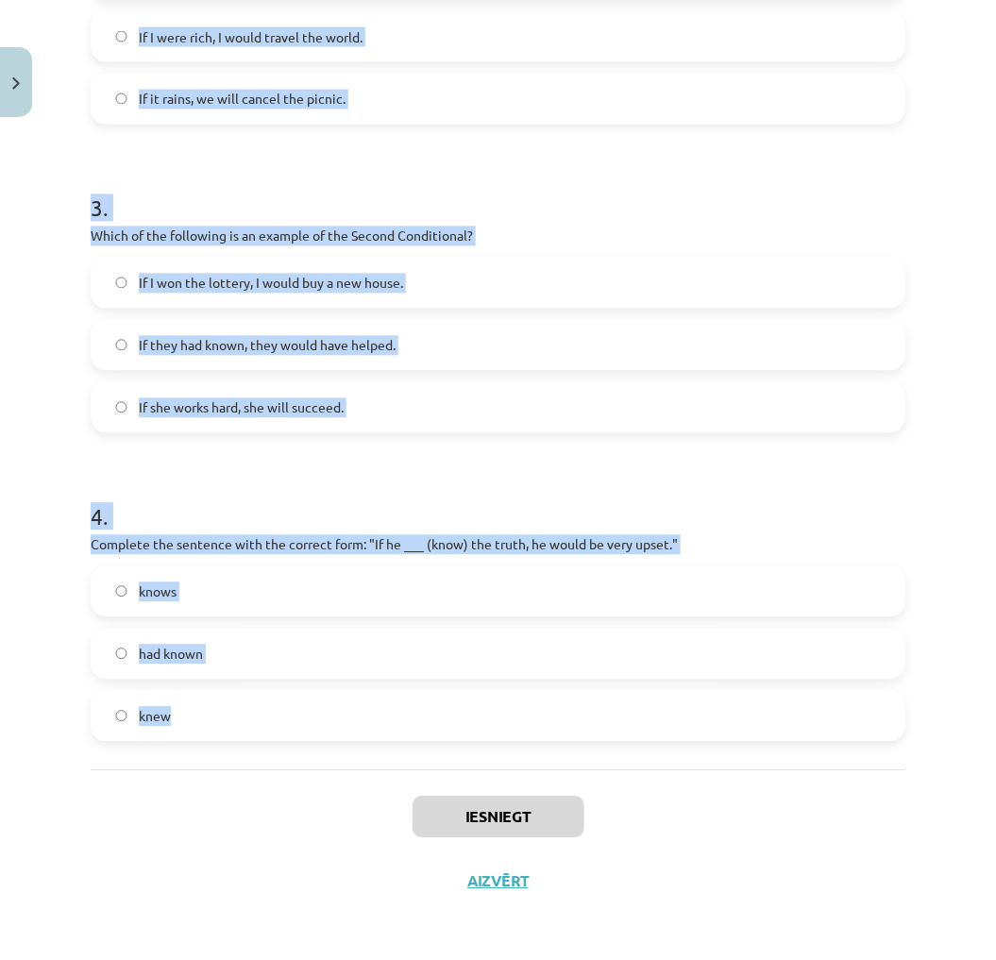
drag, startPoint x: 81, startPoint y: 361, endPoint x: 486, endPoint y: 752, distance: 562.6
click at [486, 752] on div "8 XP Saņemsi Viegls 195 pilda Apraksts Uzdevums Palīdzība 1 . Which conditional…" at bounding box center [497, 104] width 837 height 1618
copy form "1 . Which conditional is used to express a general truth? Zero Conditional Firs…"
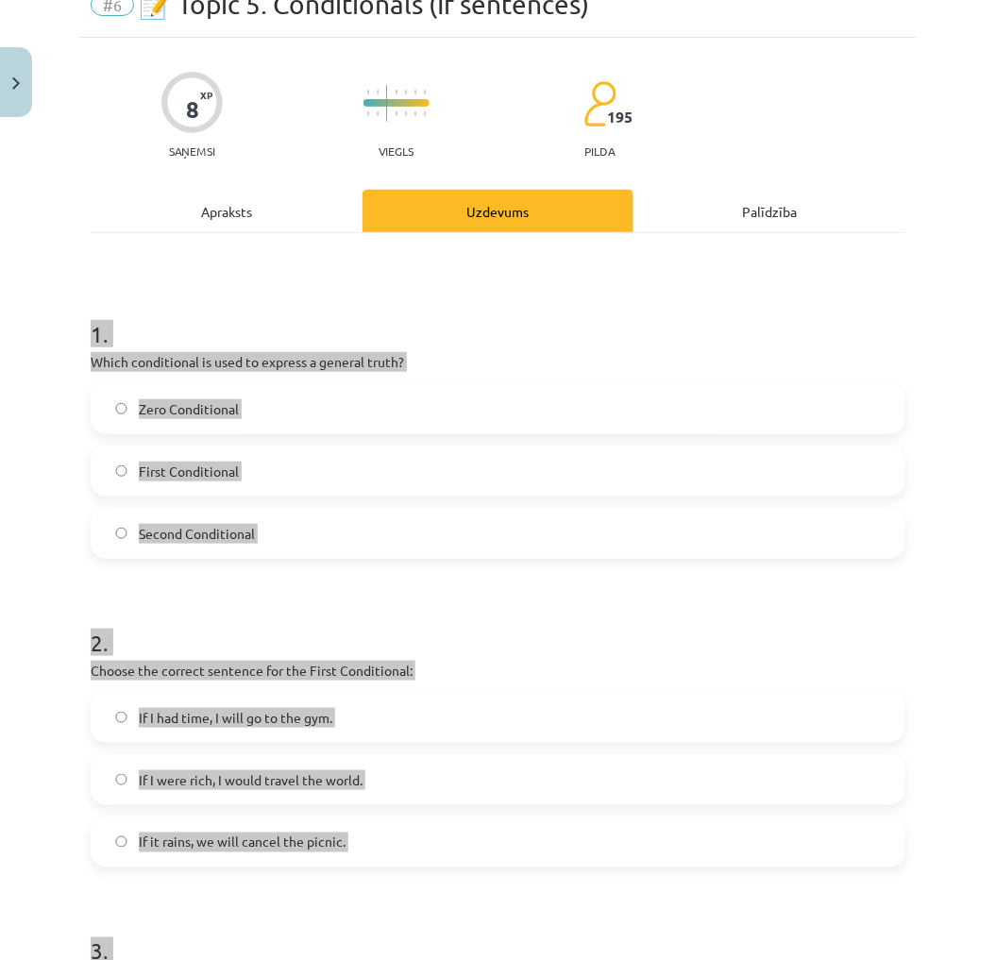
scroll to position [0, 0]
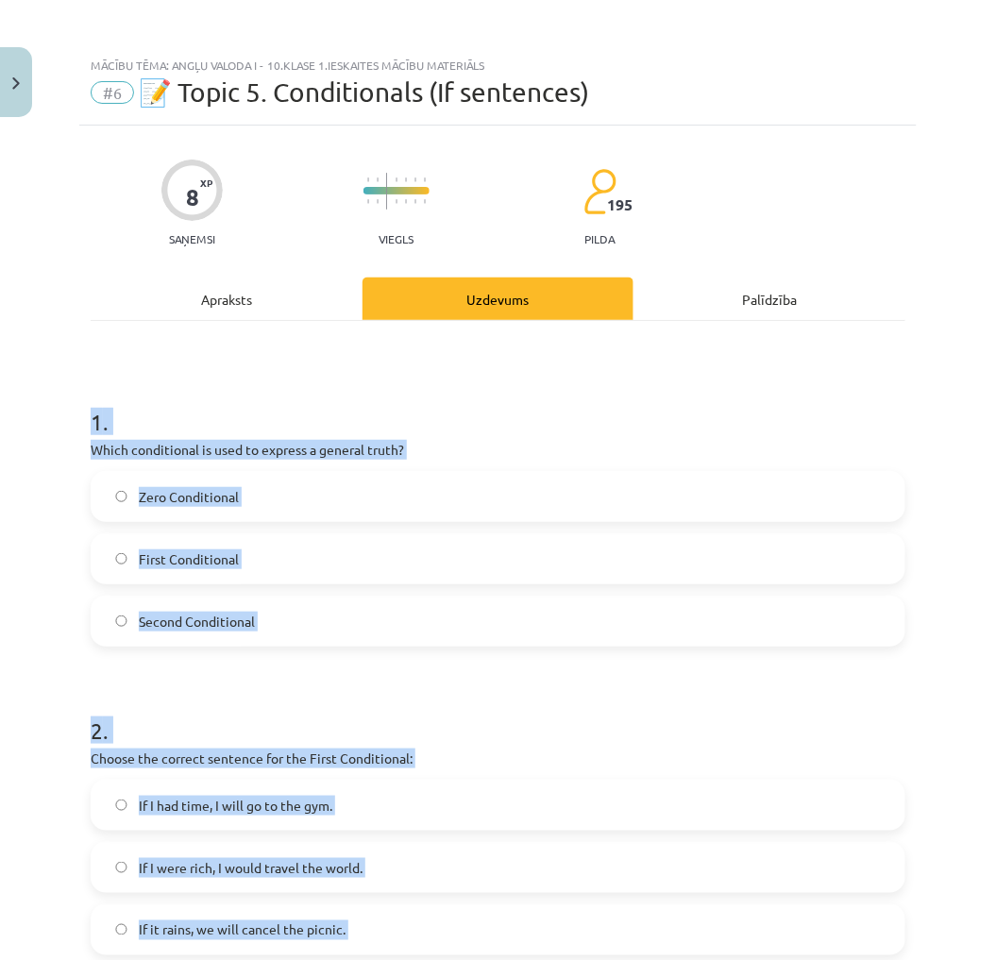
copy form "1 . Which conditional is used to express a general truth? Zero Conditional Firs…"
click at [872, 678] on form "1 . Which conditional is used to express a general truth? Zero Conditional Firs…" at bounding box center [498, 974] width 814 height 1197
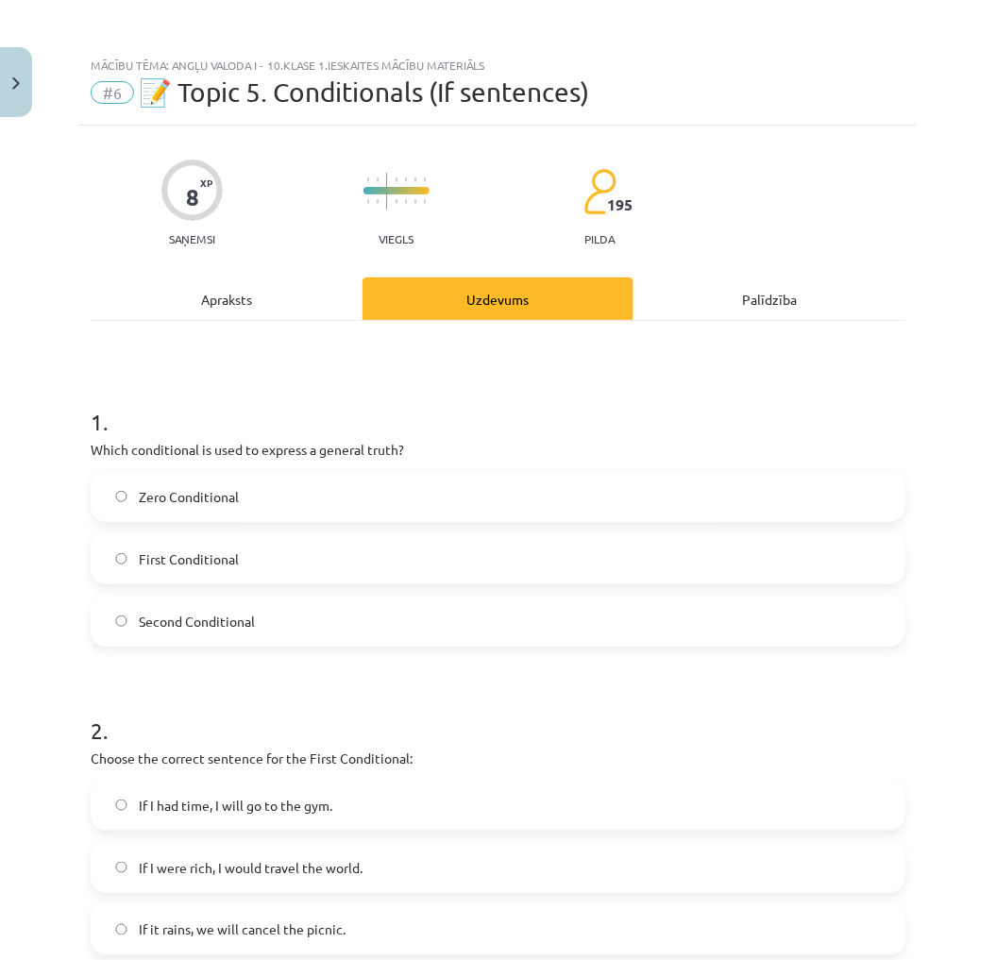
click at [275, 485] on label "Zero Conditional" at bounding box center [497, 496] width 811 height 47
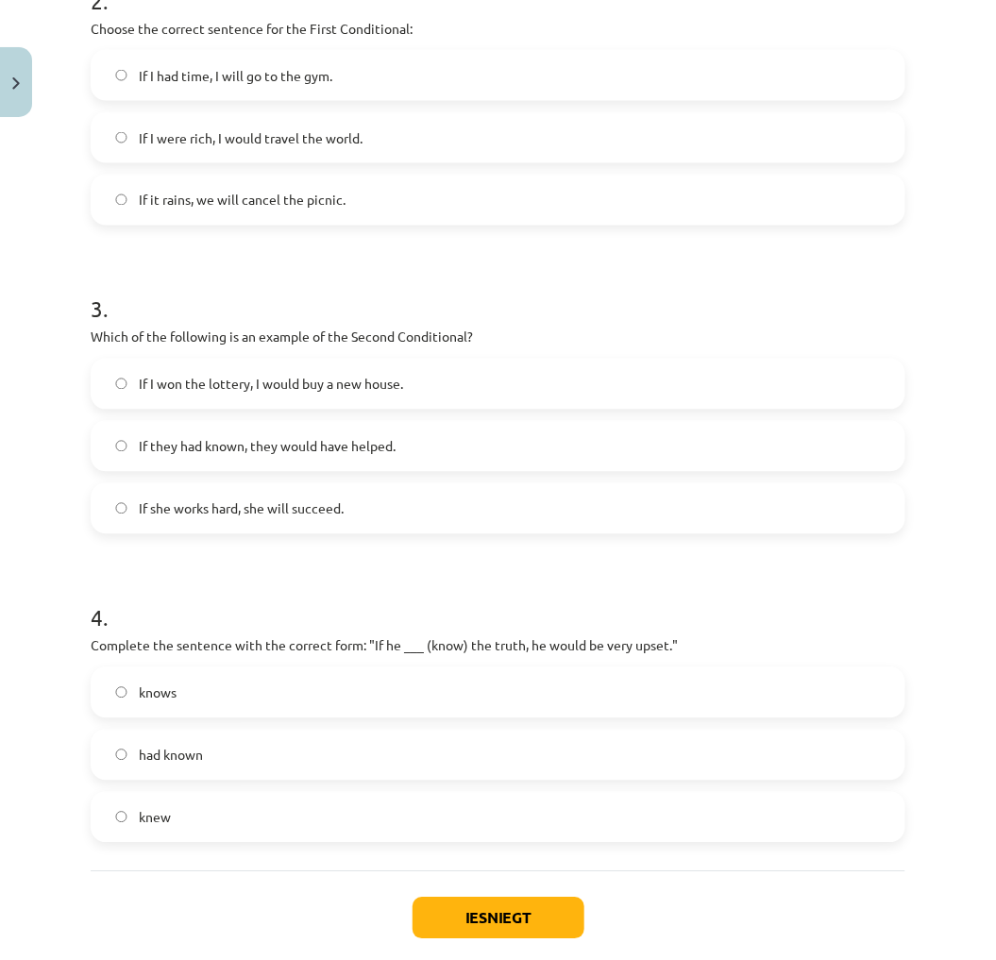
scroll to position [733, 0]
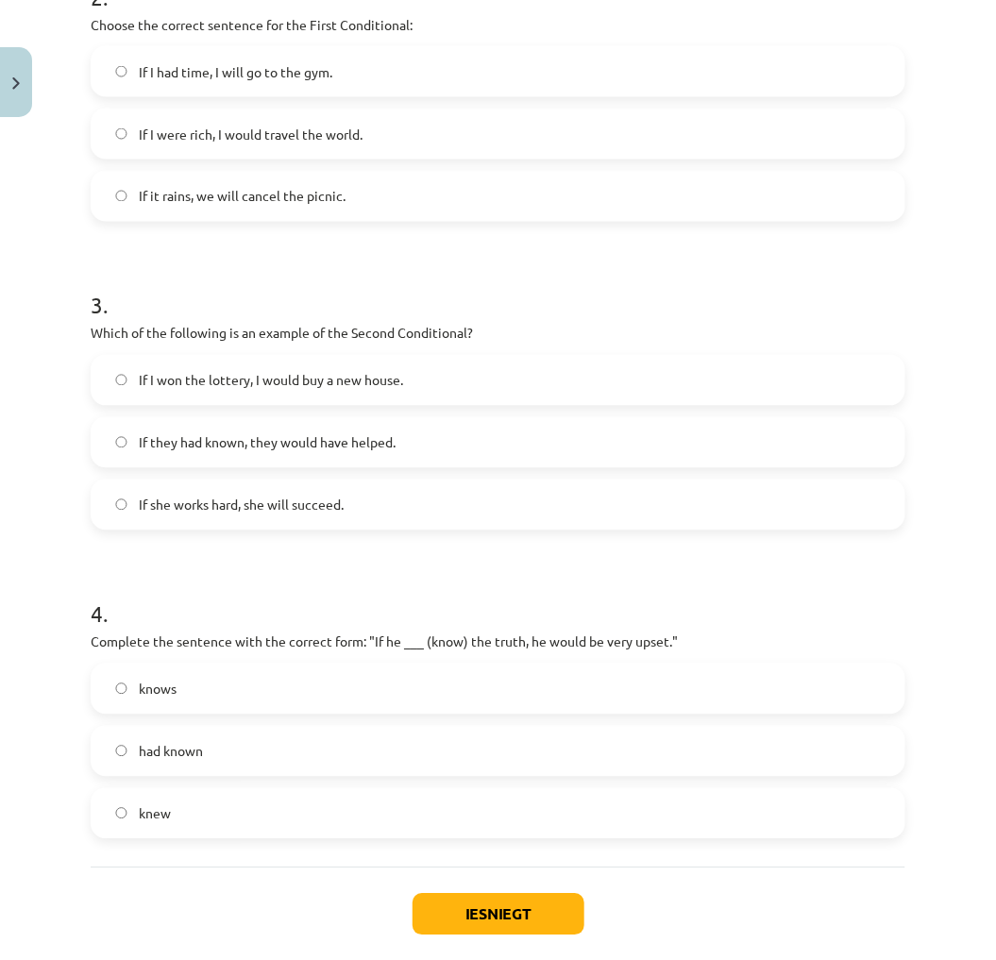
click at [260, 69] on span "If I had time, I will go to the gym." at bounding box center [235, 72] width 193 height 20
click at [260, 117] on label "If I were rich, I would travel the world." at bounding box center [497, 133] width 811 height 47
click at [249, 187] on span "If it rains, we will cancel the picnic." at bounding box center [242, 197] width 207 height 20
click at [249, 390] on label "If I won the lottery, I would buy a new house." at bounding box center [497, 380] width 811 height 47
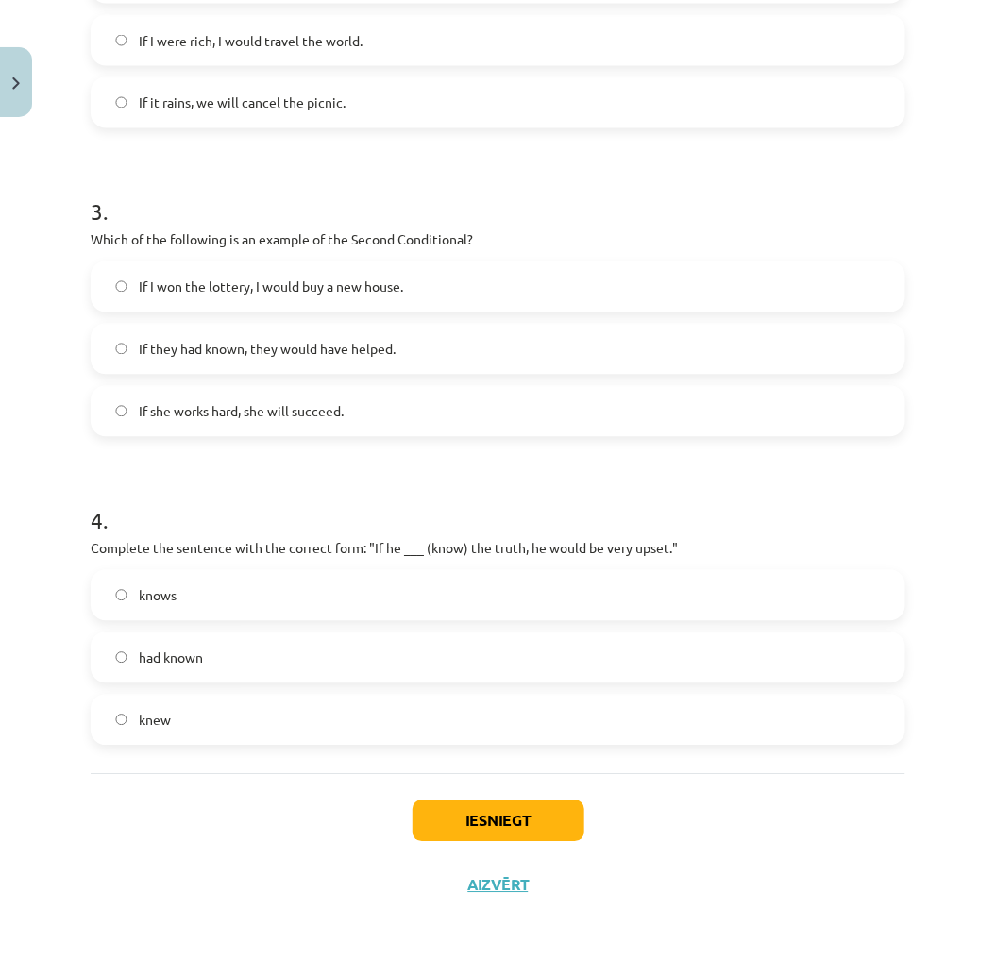
scroll to position [830, 0]
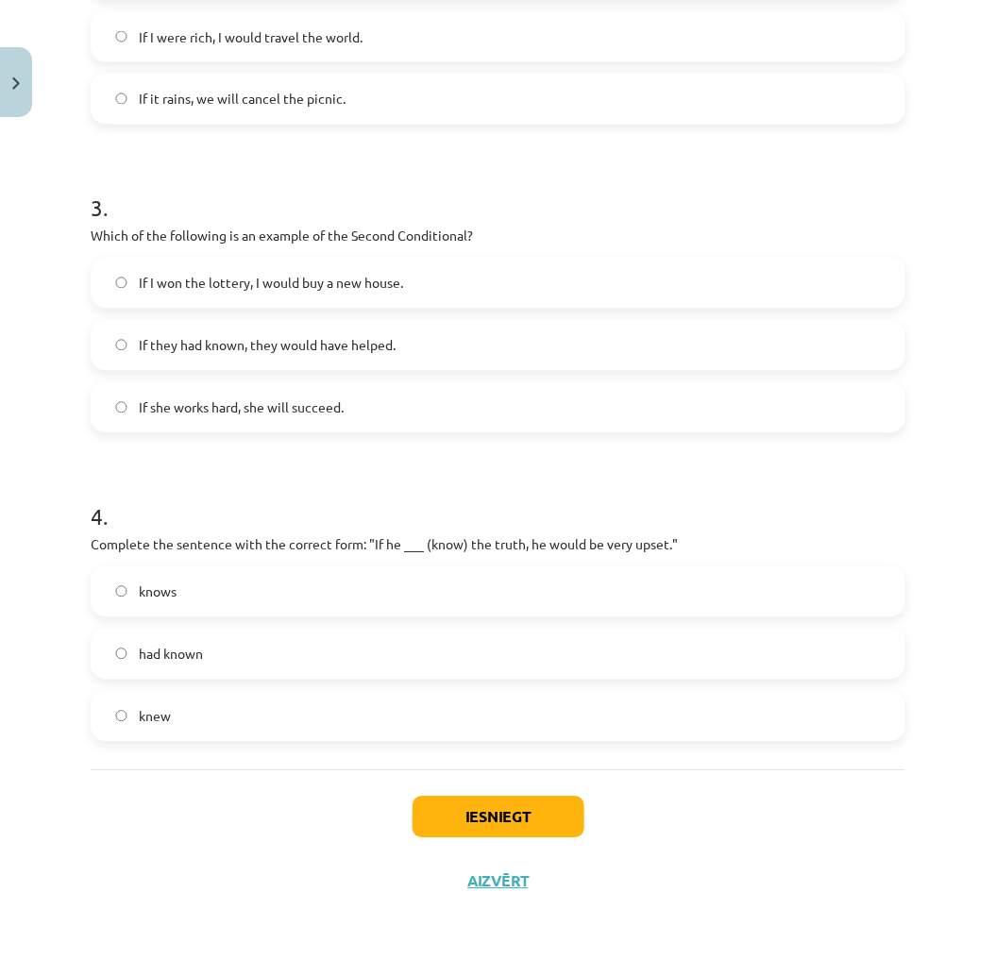
click at [189, 721] on label "knew" at bounding box center [497, 716] width 811 height 47
click at [516, 804] on button "Iesniegt" at bounding box center [498, 817] width 172 height 42
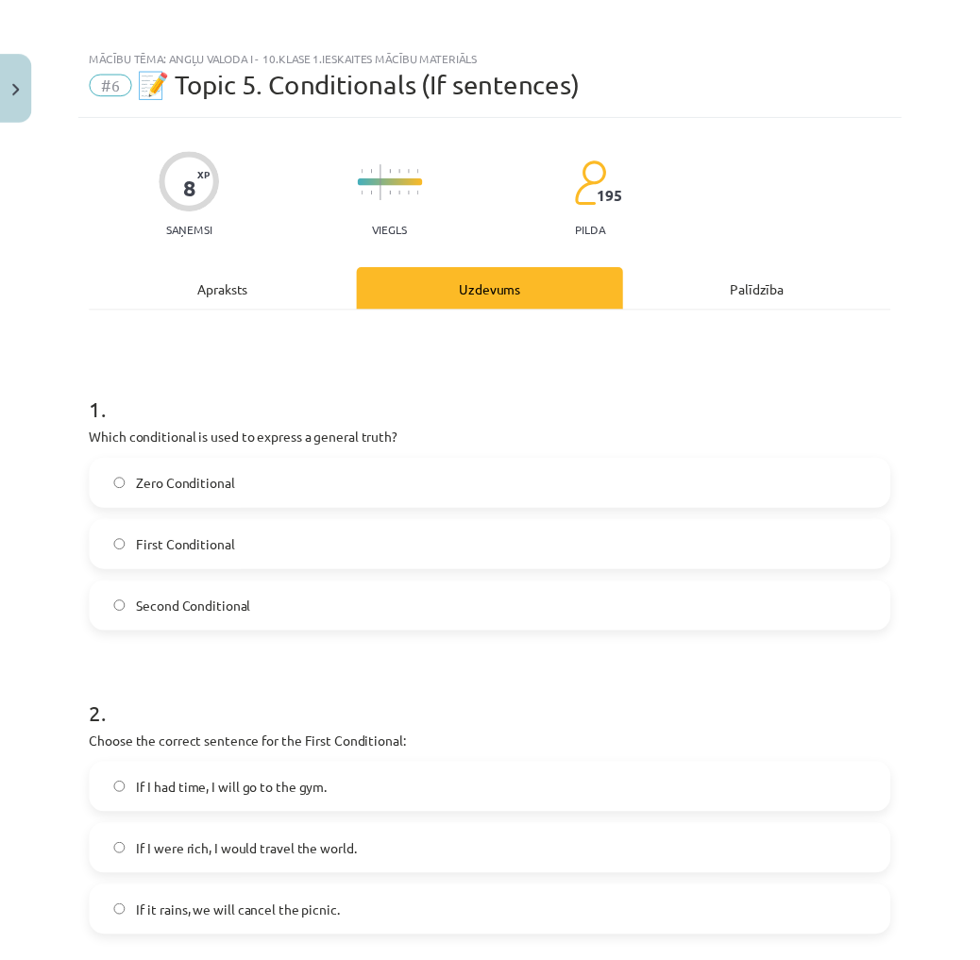
scroll to position [0, 0]
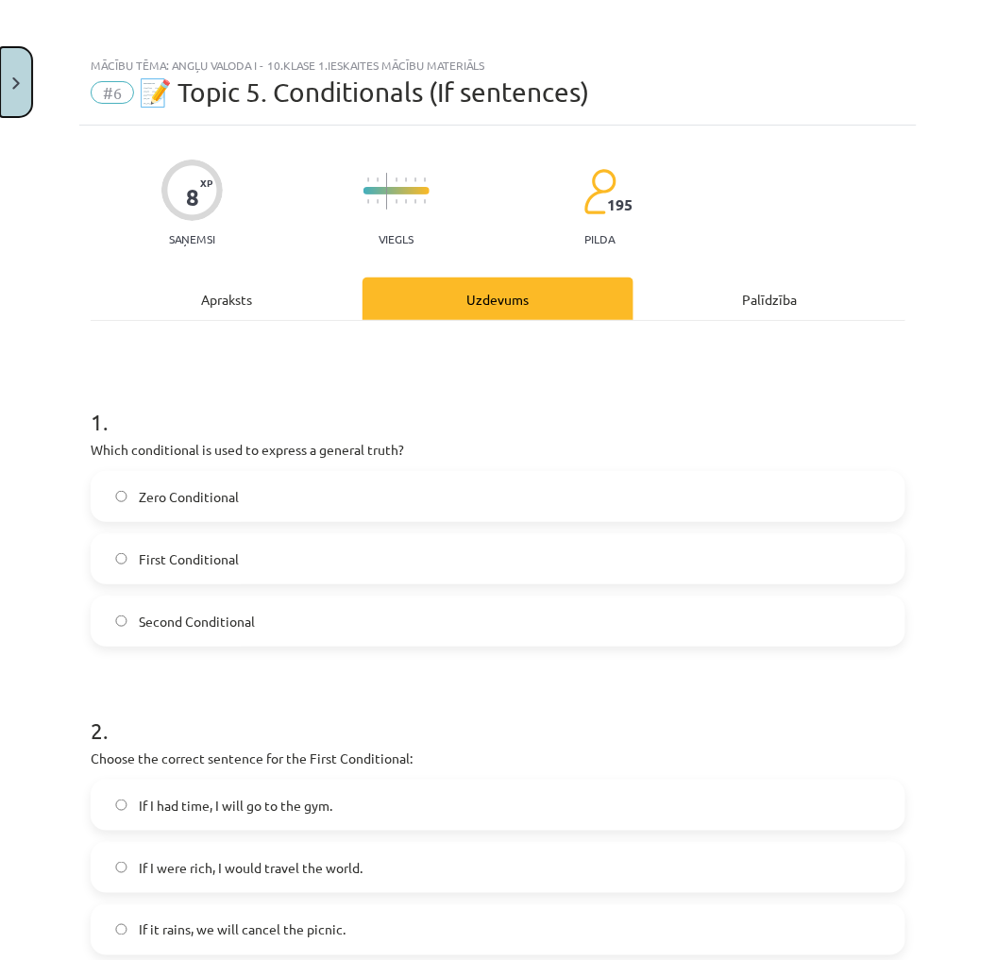
click at [25, 79] on button "Close" at bounding box center [16, 82] width 32 height 70
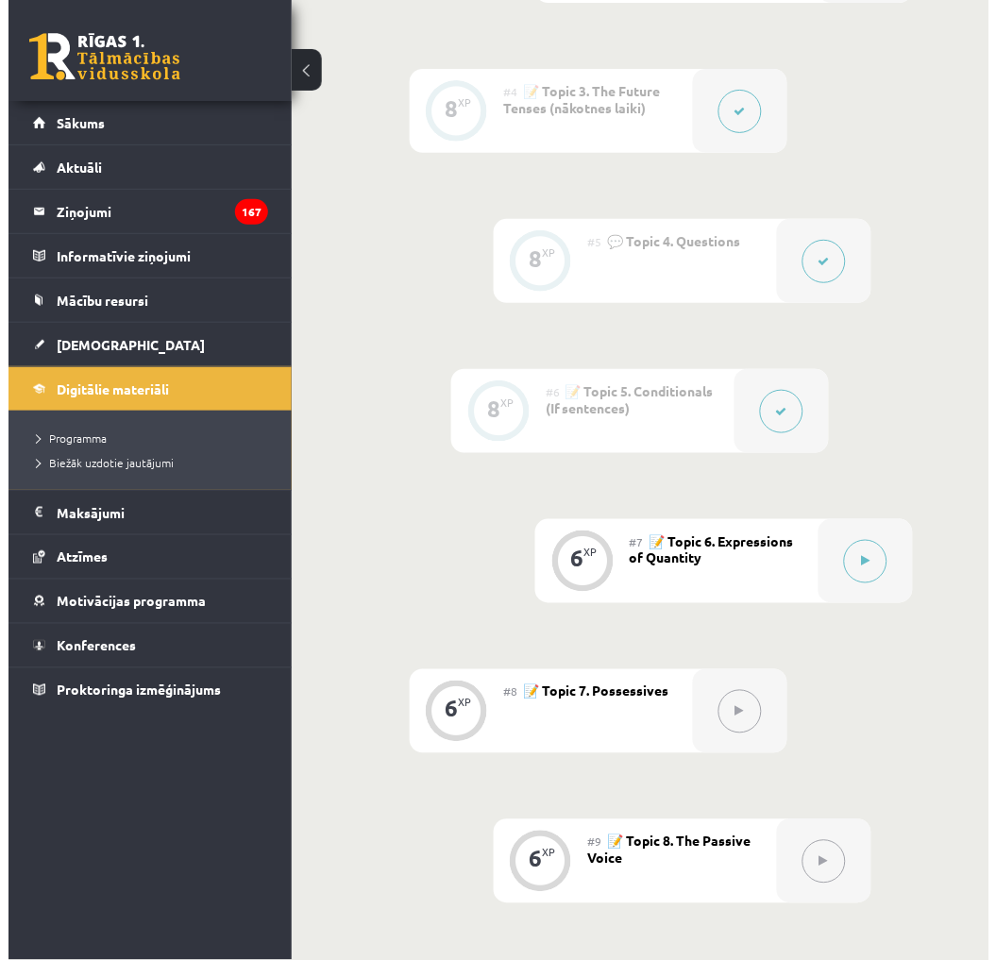
scroll to position [1153, 0]
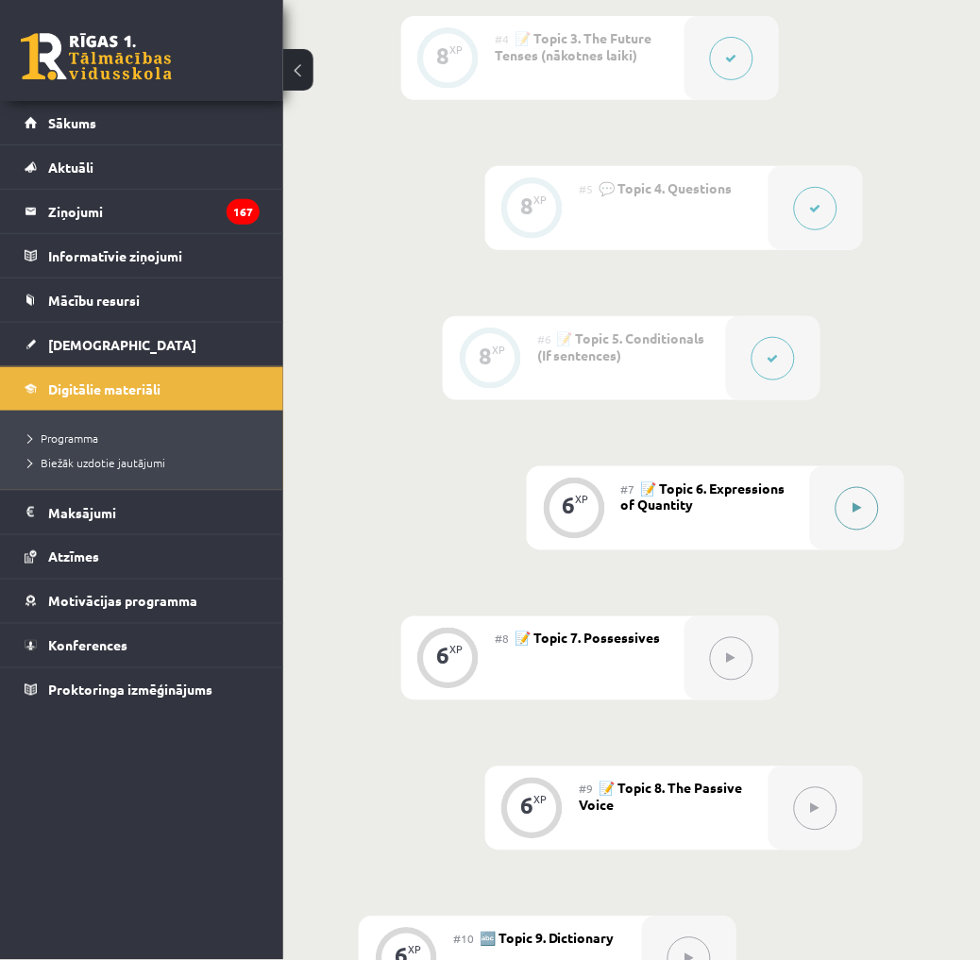
click at [857, 505] on icon at bounding box center [857, 508] width 8 height 11
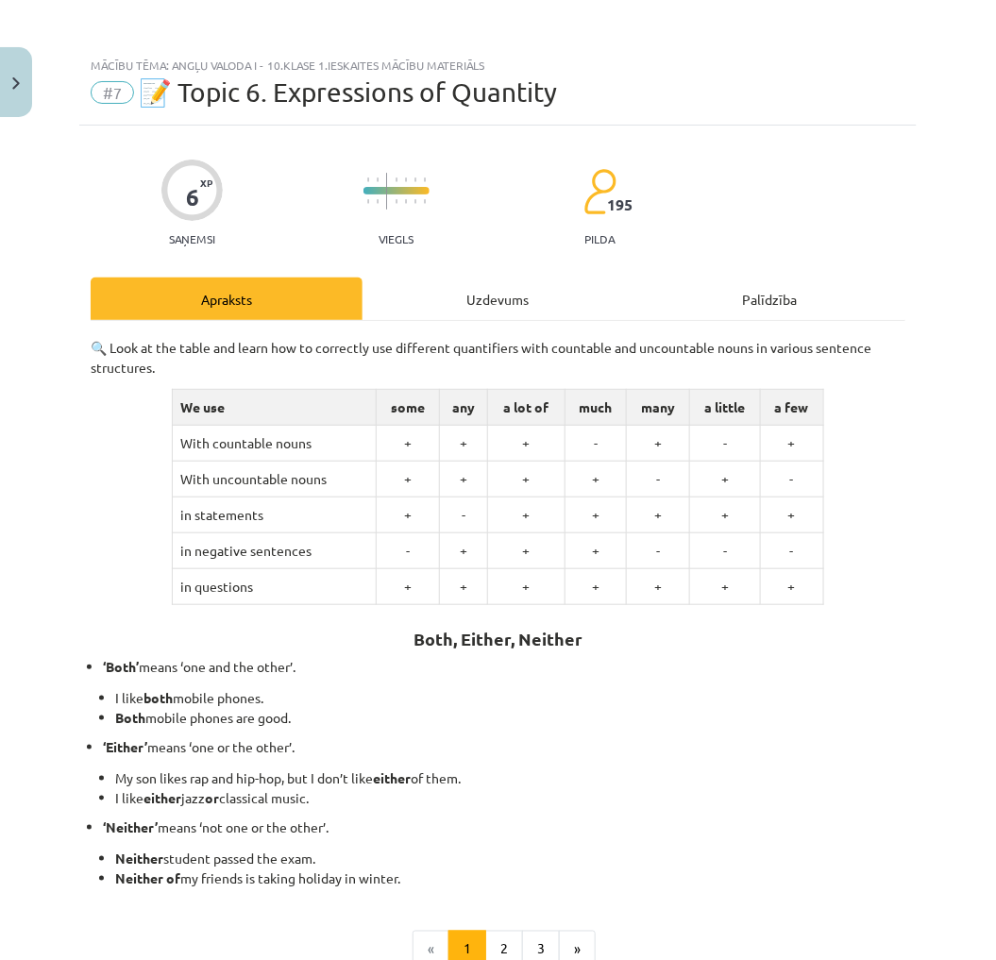
click at [532, 312] on div "Uzdevums" at bounding box center [498, 298] width 272 height 42
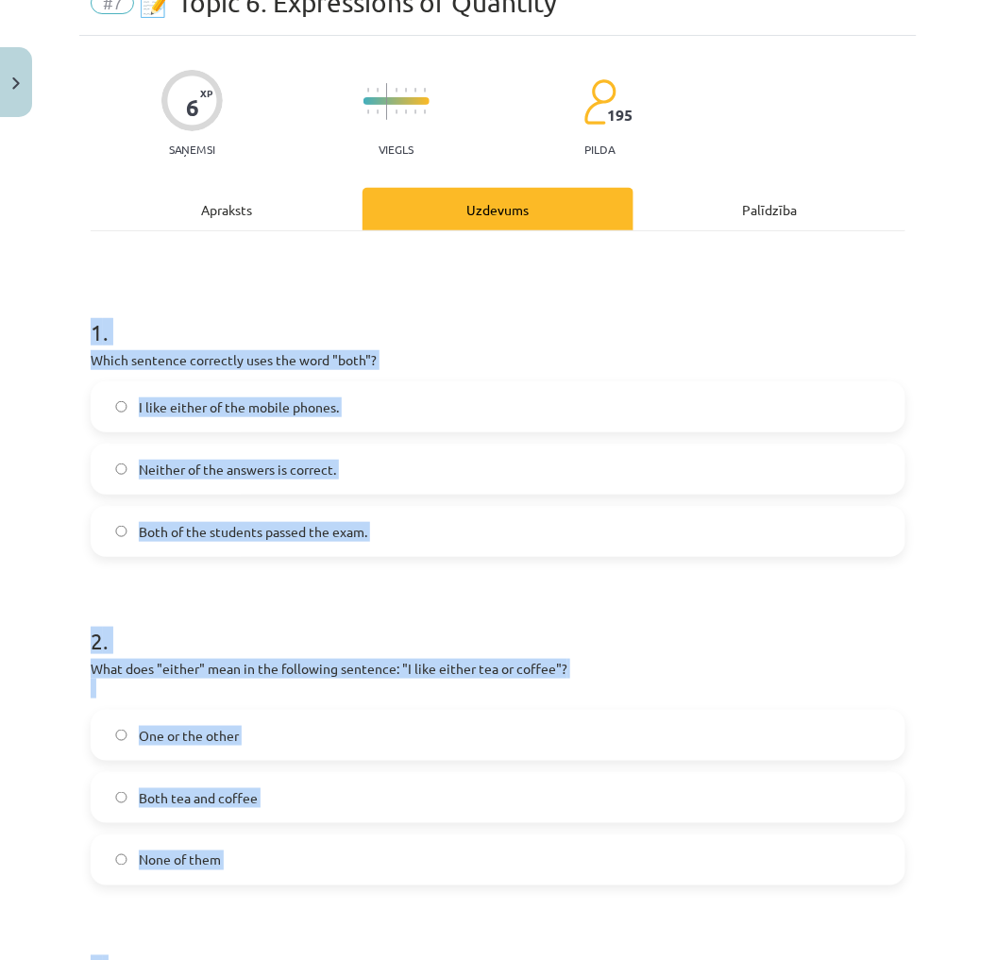
scroll to position [542, 0]
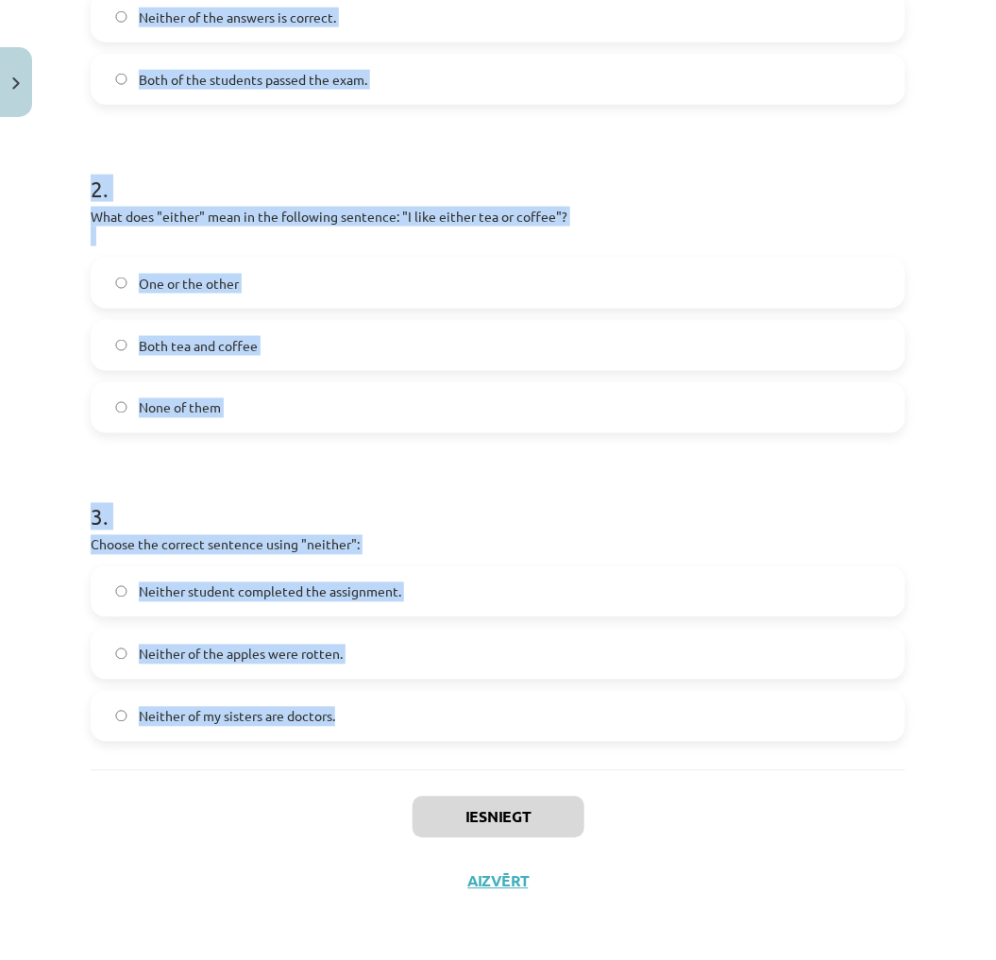
drag, startPoint x: 64, startPoint y: 407, endPoint x: 448, endPoint y: 762, distance: 522.9
click at [448, 762] on div "Mācību tēma: Angļu valoda i - 10.klase 1.ieskaites mācību materiāls #7 📝 Topic …" at bounding box center [498, 480] width 996 height 960
copy form "1 . Which sentence correctly uses the word "both"? I like either of the mobile …"
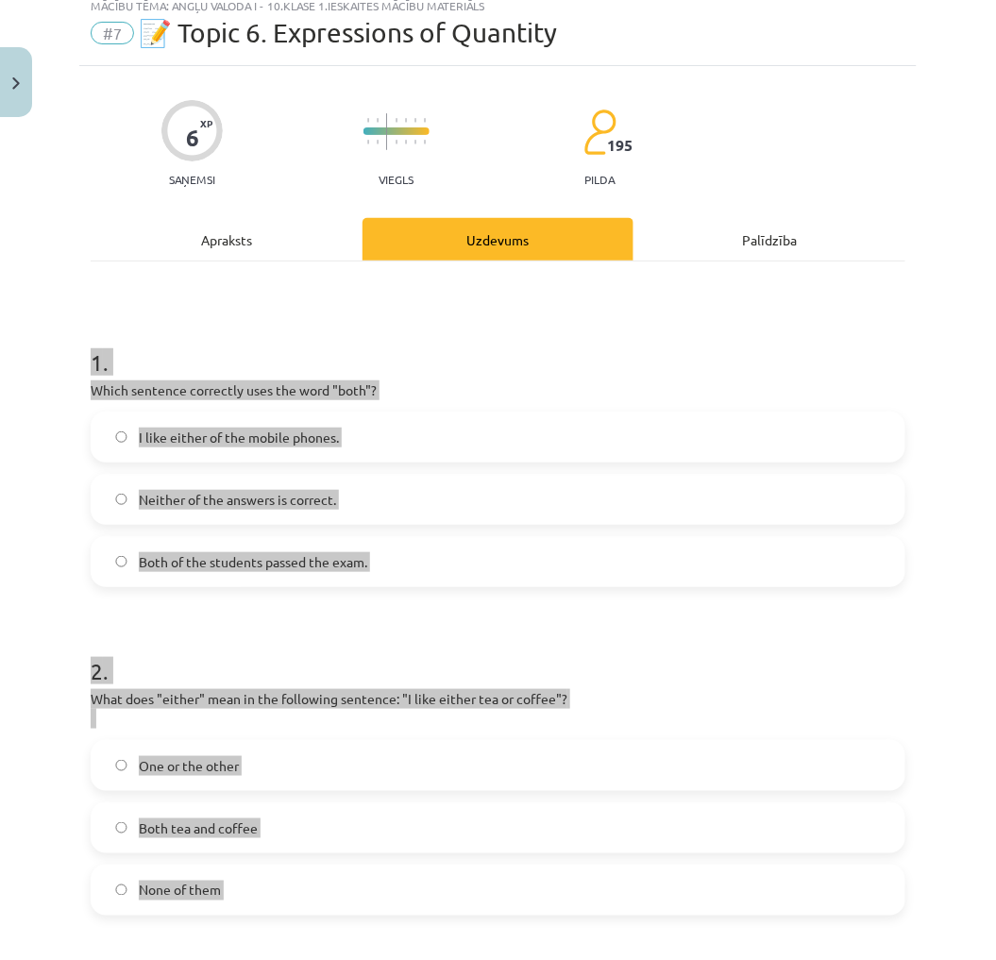
scroll to position [0, 0]
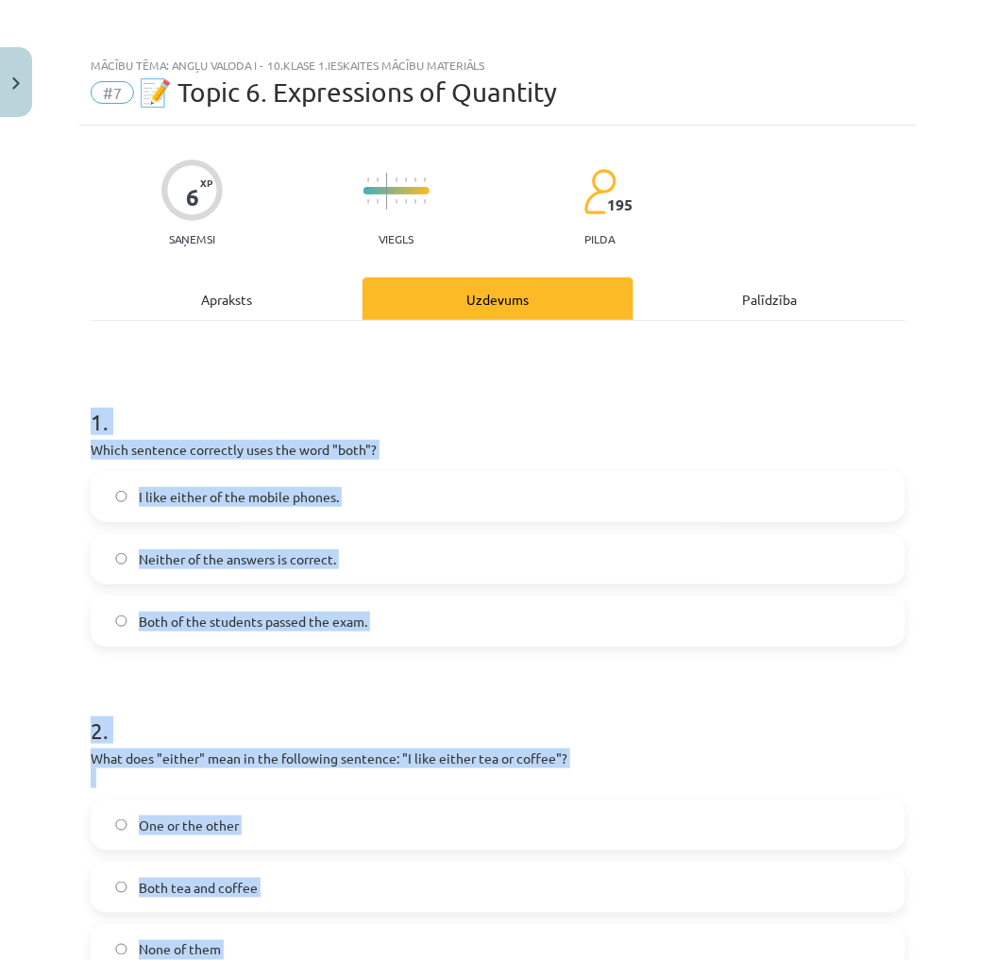
click at [203, 611] on span "Both of the students passed the exam." at bounding box center [253, 621] width 228 height 20
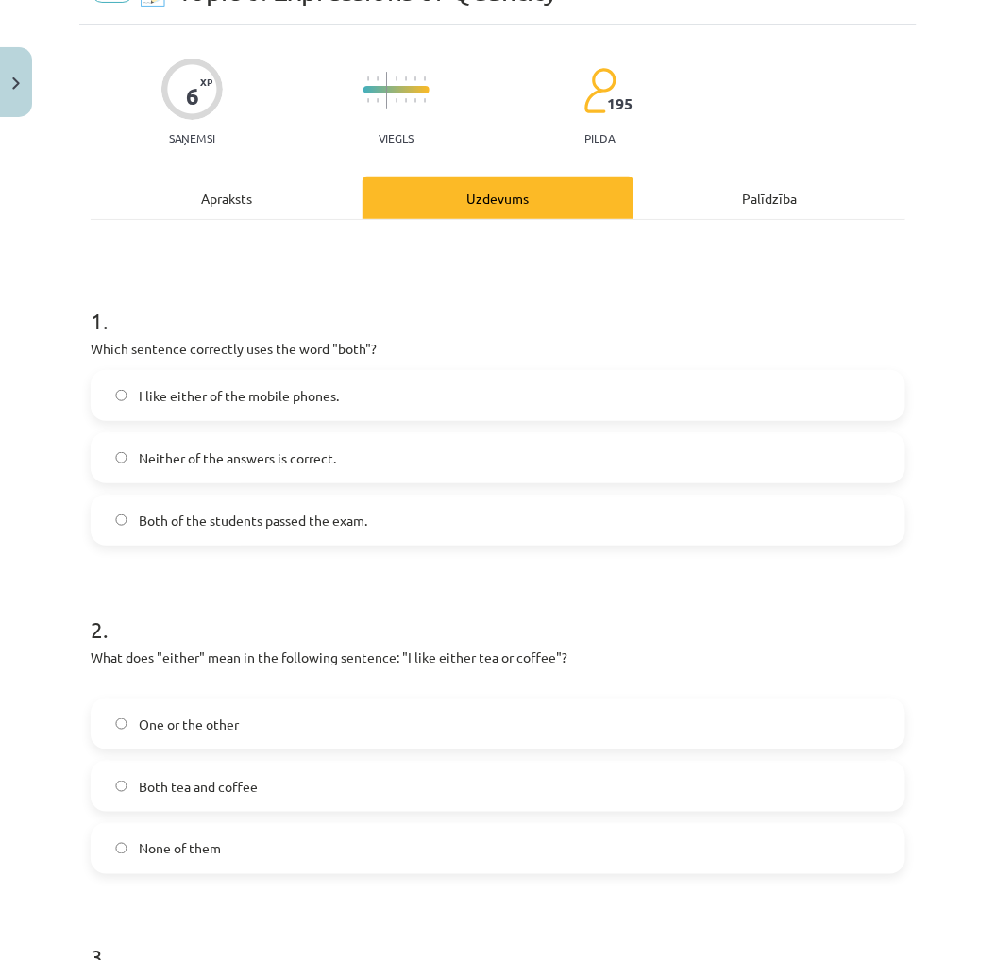
scroll to position [105, 0]
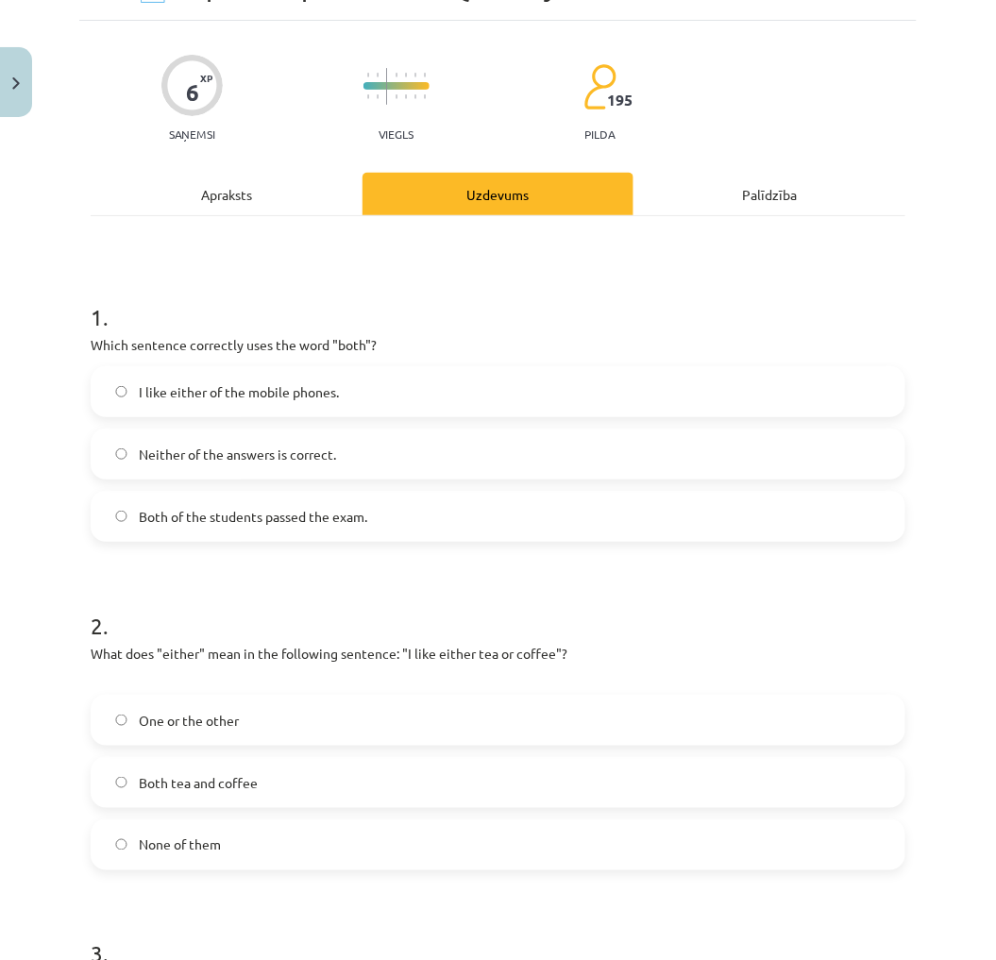
click at [240, 710] on label "One or the other" at bounding box center [497, 719] width 811 height 47
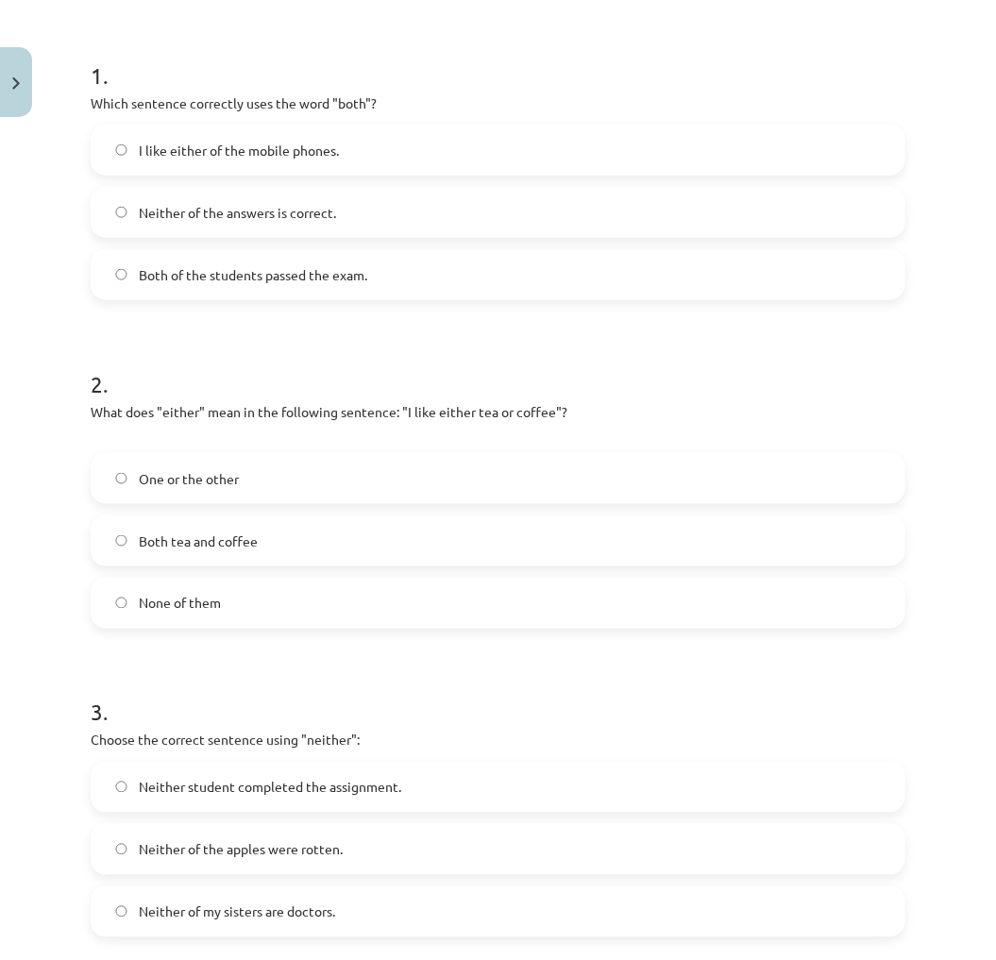
scroll to position [419, 0]
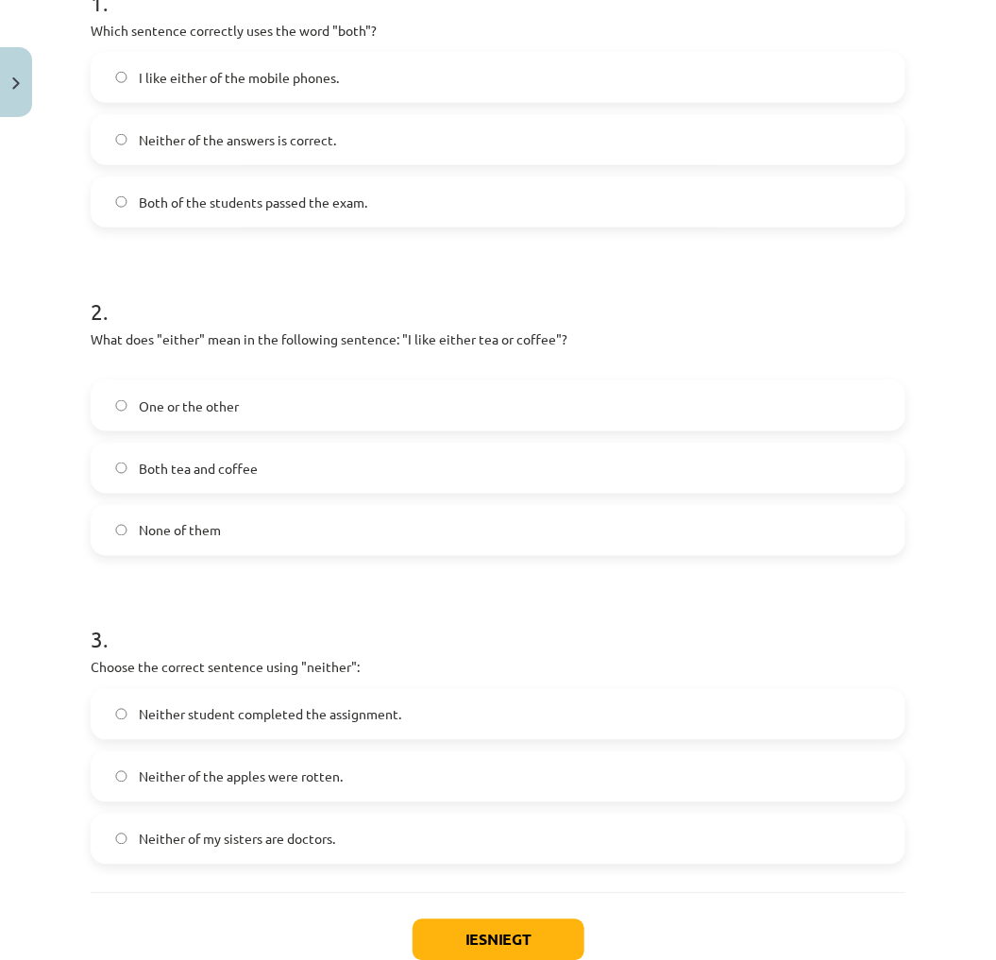
click at [245, 721] on span "Neither student completed the assignment." at bounding box center [270, 715] width 262 height 20
click at [454, 936] on button "Iesniegt" at bounding box center [498, 940] width 172 height 42
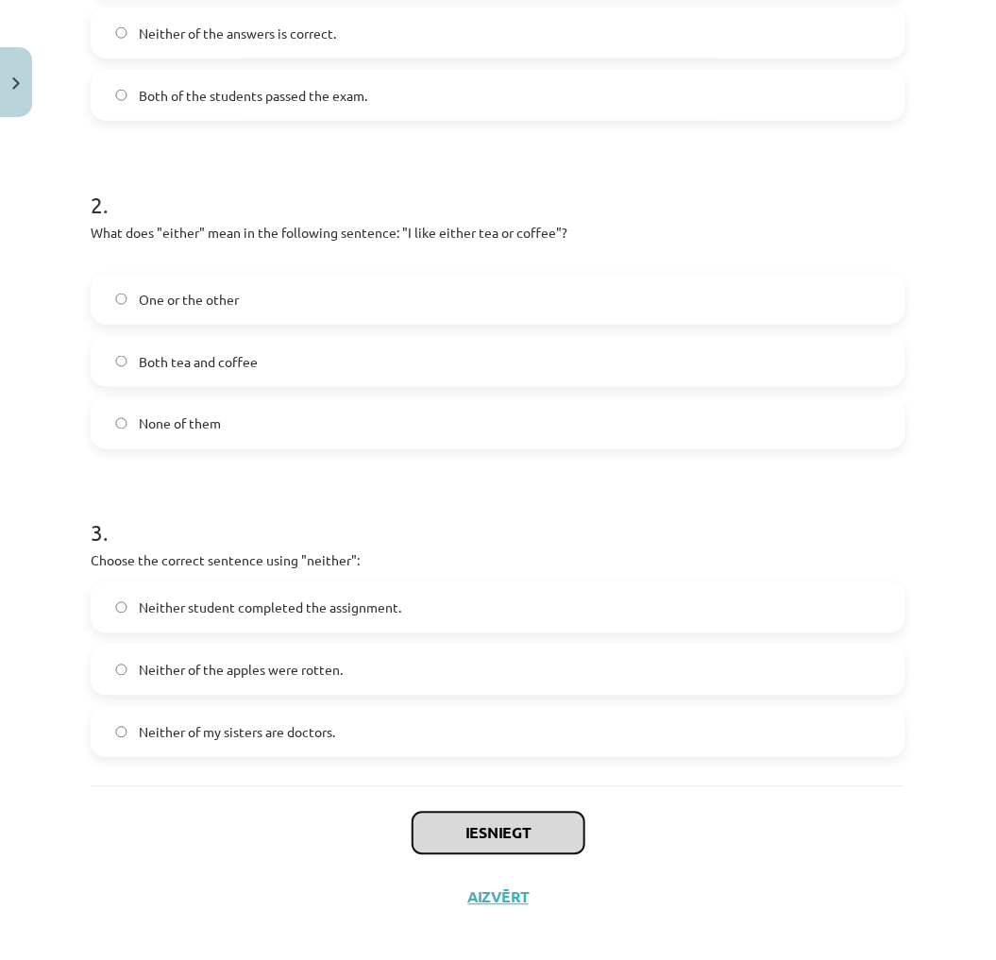
scroll to position [542, 0]
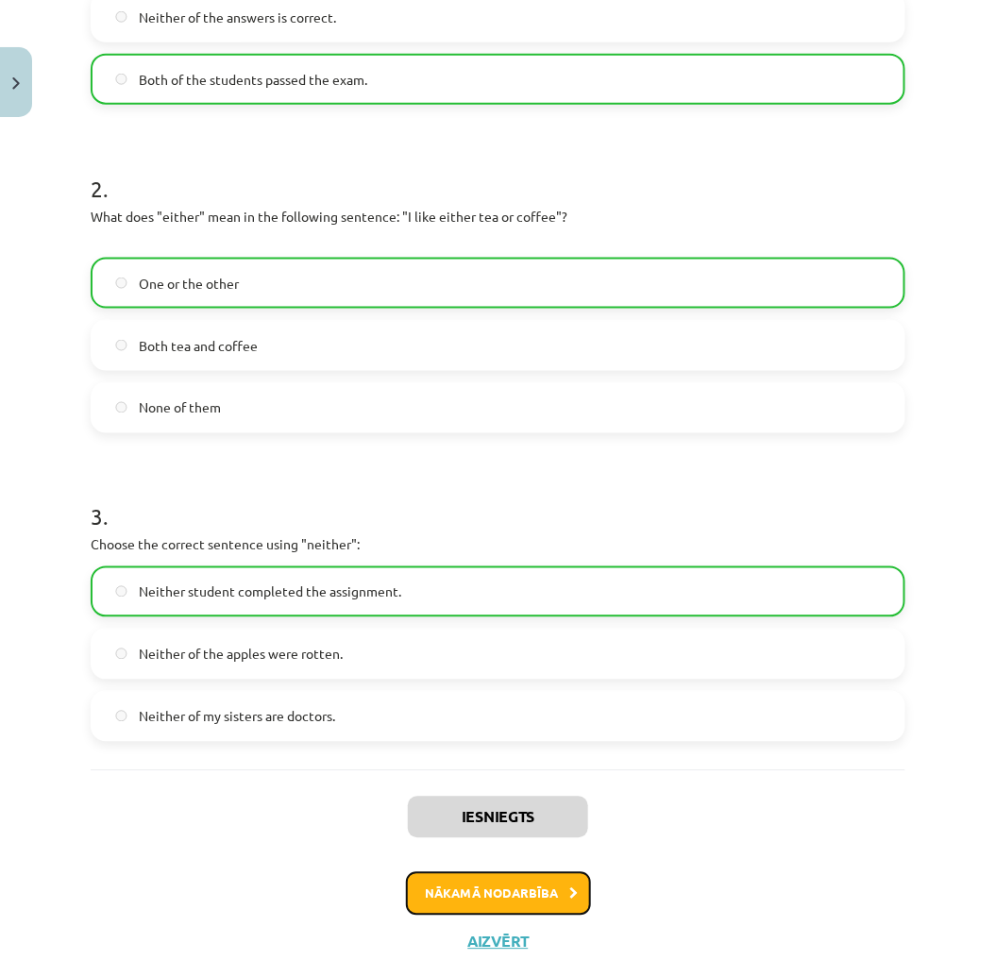
click at [526, 879] on button "Nākamā nodarbība" at bounding box center [498, 893] width 185 height 43
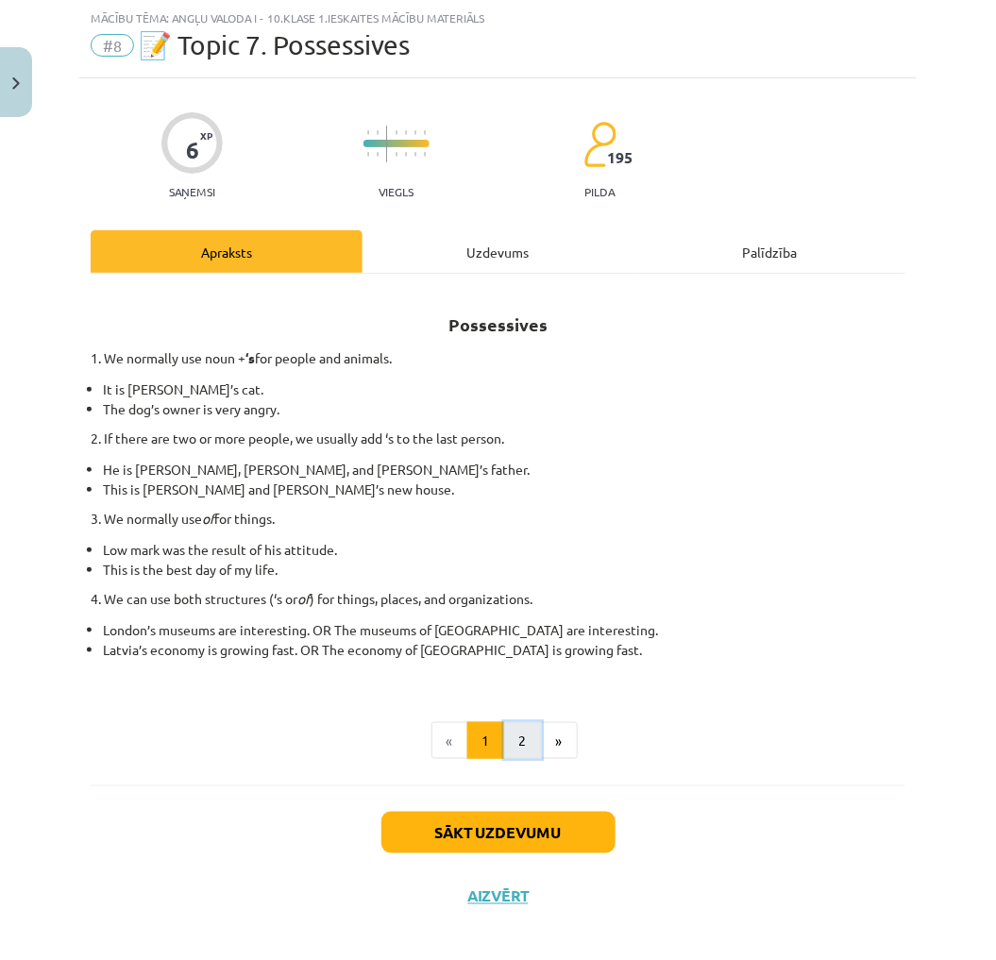
click at [521, 743] on button "2" at bounding box center [523, 741] width 38 height 38
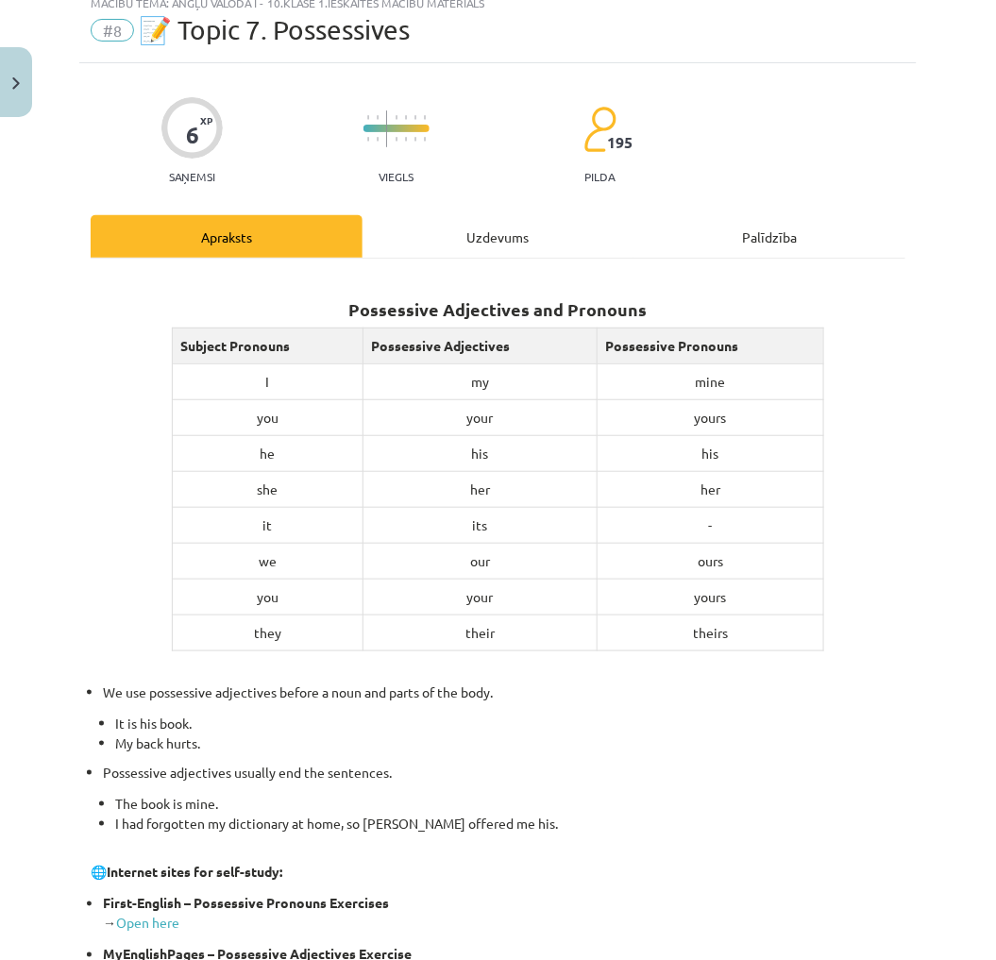
click at [429, 227] on div "Uzdevums" at bounding box center [498, 236] width 272 height 42
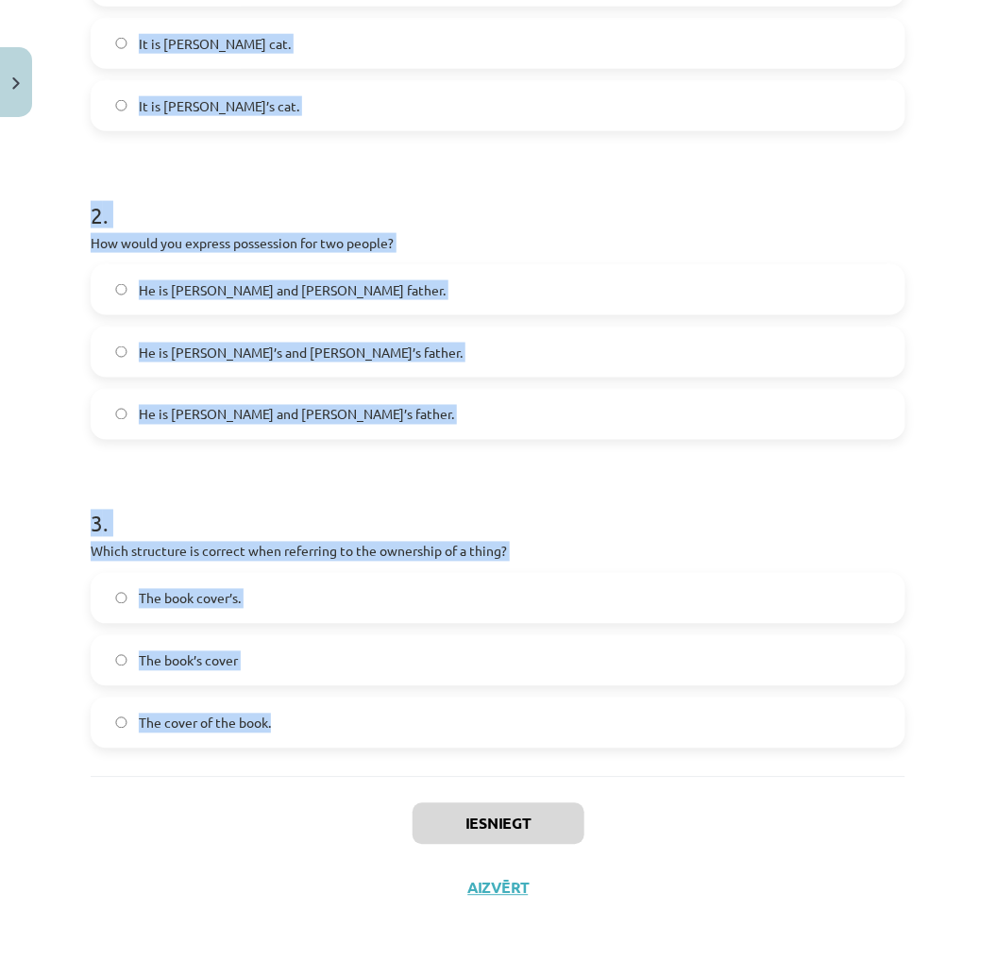
scroll to position [522, 0]
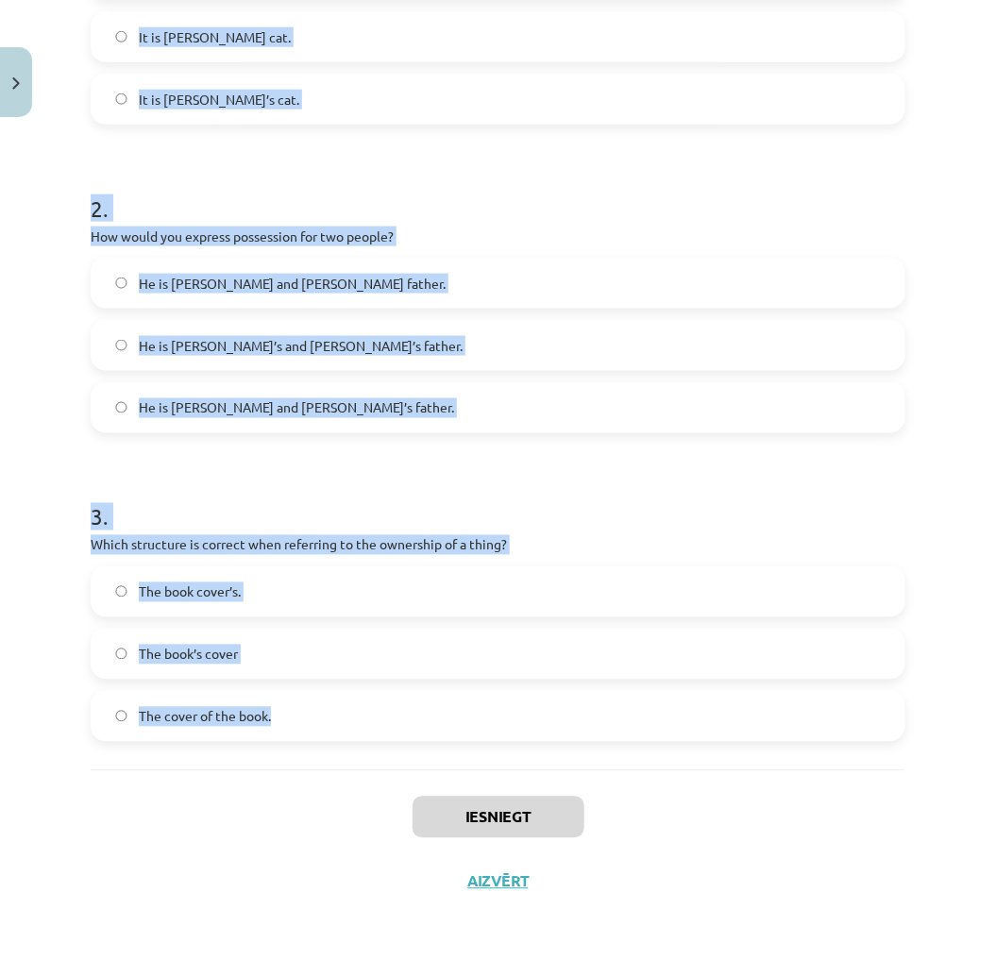
drag, startPoint x: 88, startPoint y: 361, endPoint x: 378, endPoint y: 725, distance: 465.3
click at [378, 725] on div "6 XP Saņemsi Viegls 195 pilda Apraksts Uzdevums Palīdzība 1 . Which sentence co…" at bounding box center [497, 259] width 837 height 1310
drag, startPoint x: 378, startPoint y: 725, endPoint x: 307, endPoint y: 544, distance: 194.9
copy form "1 . Which sentence correctly shows possession for a single person? It is Janes …"
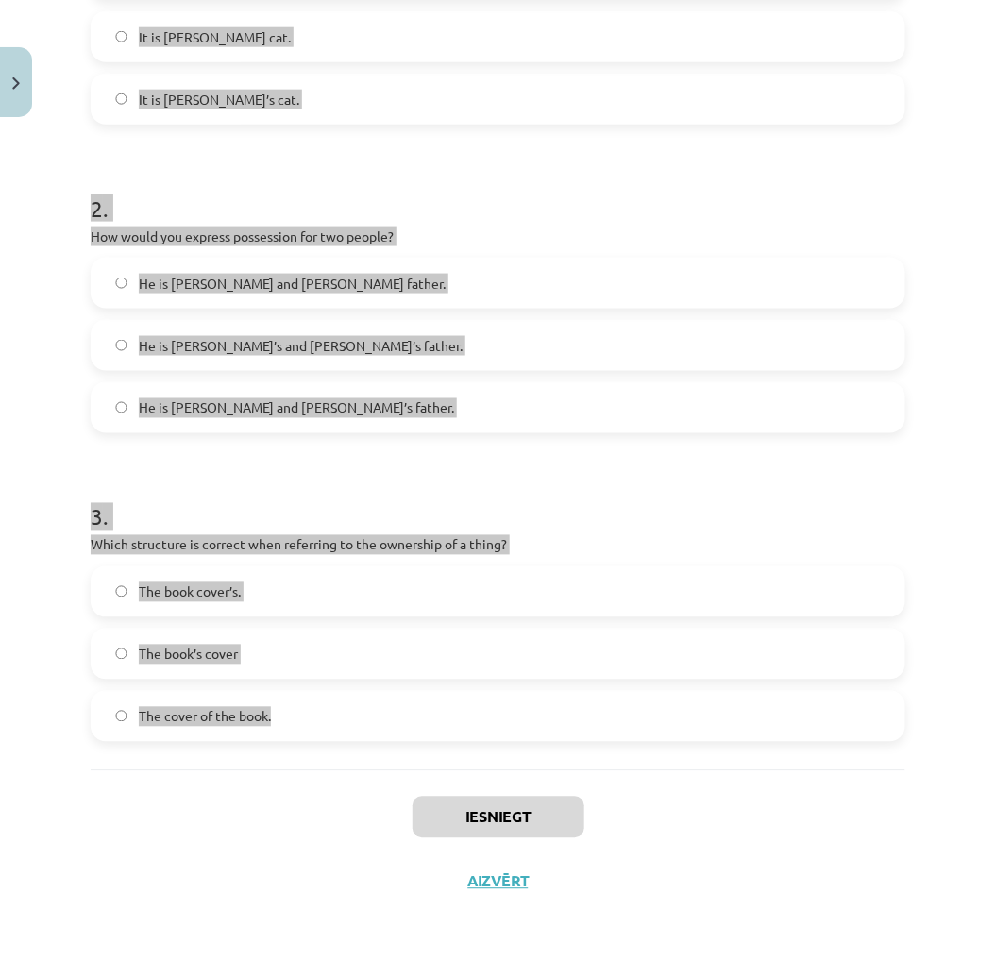
scroll to position [0, 0]
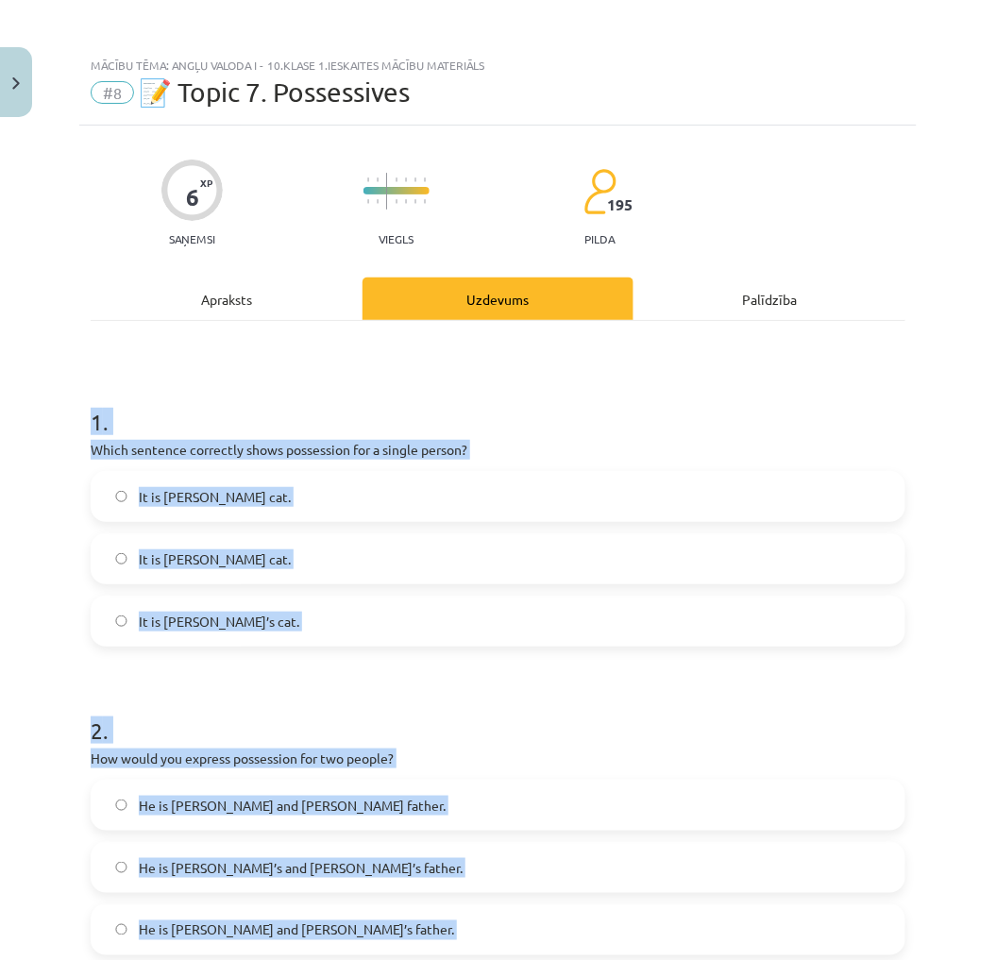
click at [917, 676] on div "Mācību tēma: Angļu valoda i - 10.klase 1.ieskaites mācību materiāls #8 📝 Topic …" at bounding box center [498, 480] width 996 height 960
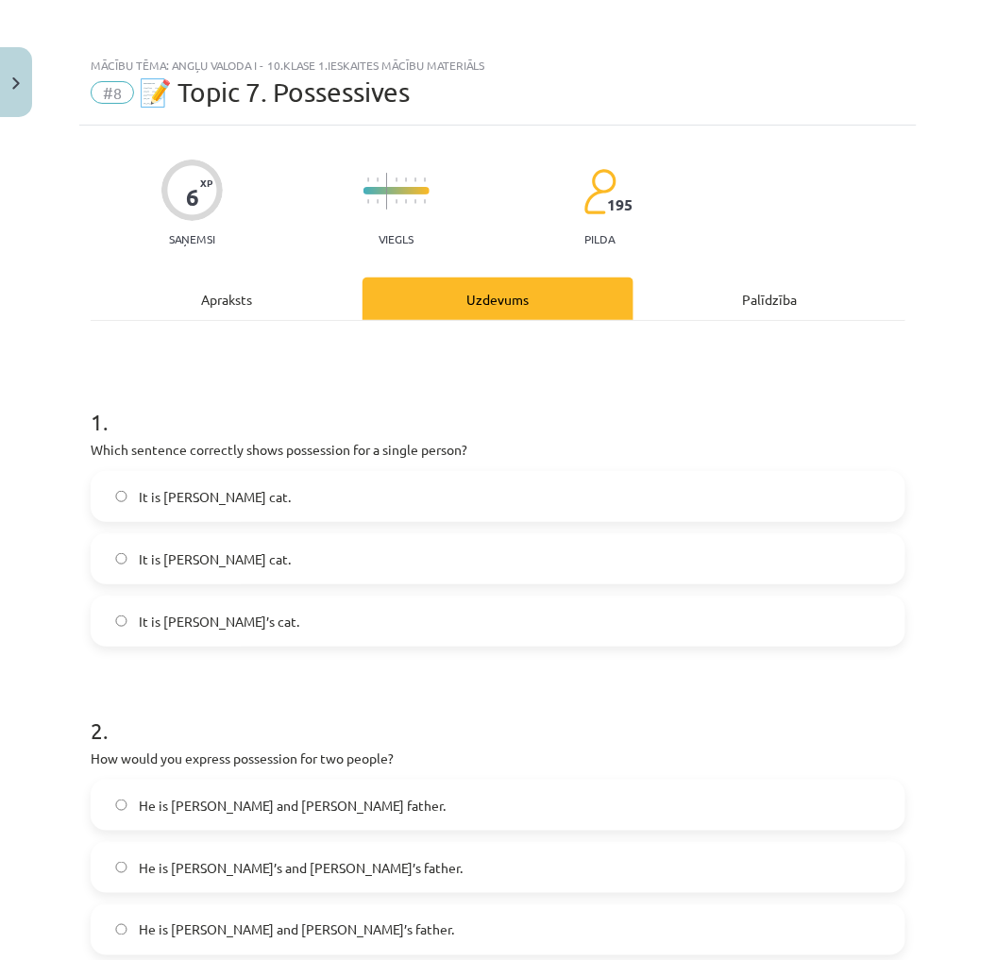
click at [266, 615] on label "It is Jane’s cat." at bounding box center [497, 620] width 811 height 47
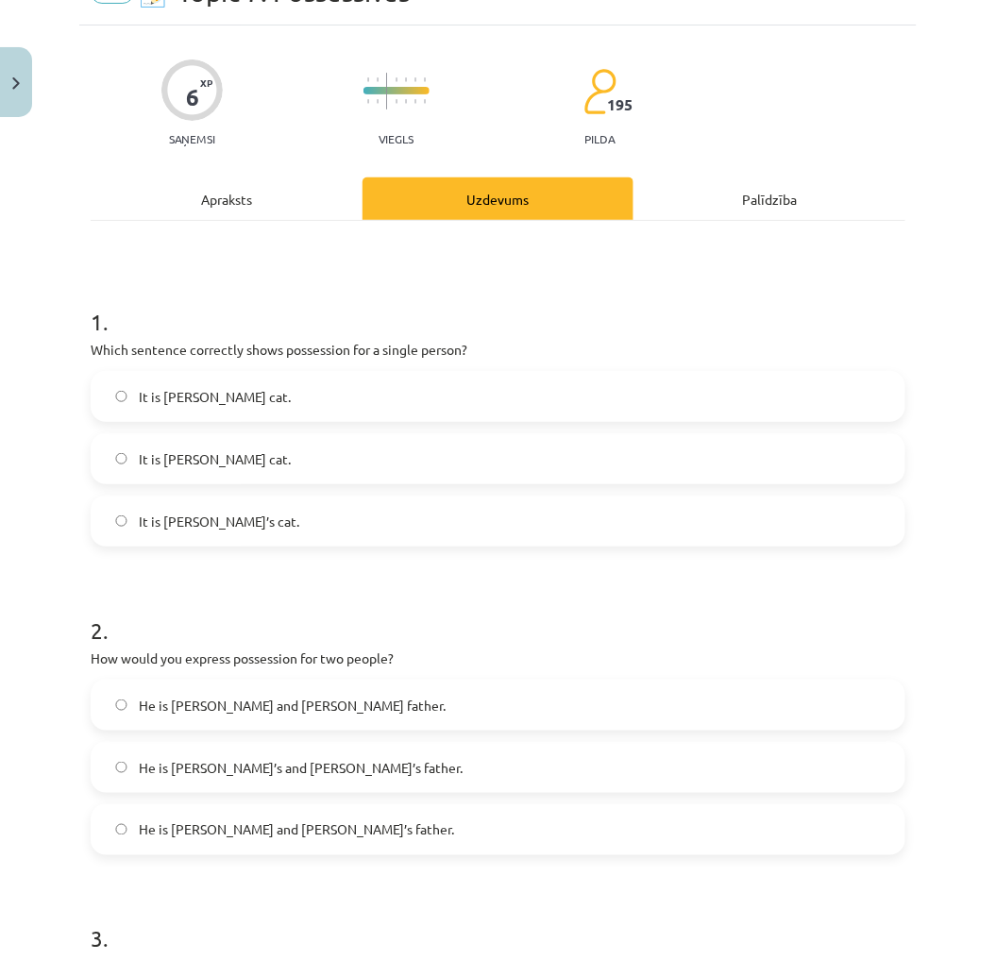
scroll to position [105, 0]
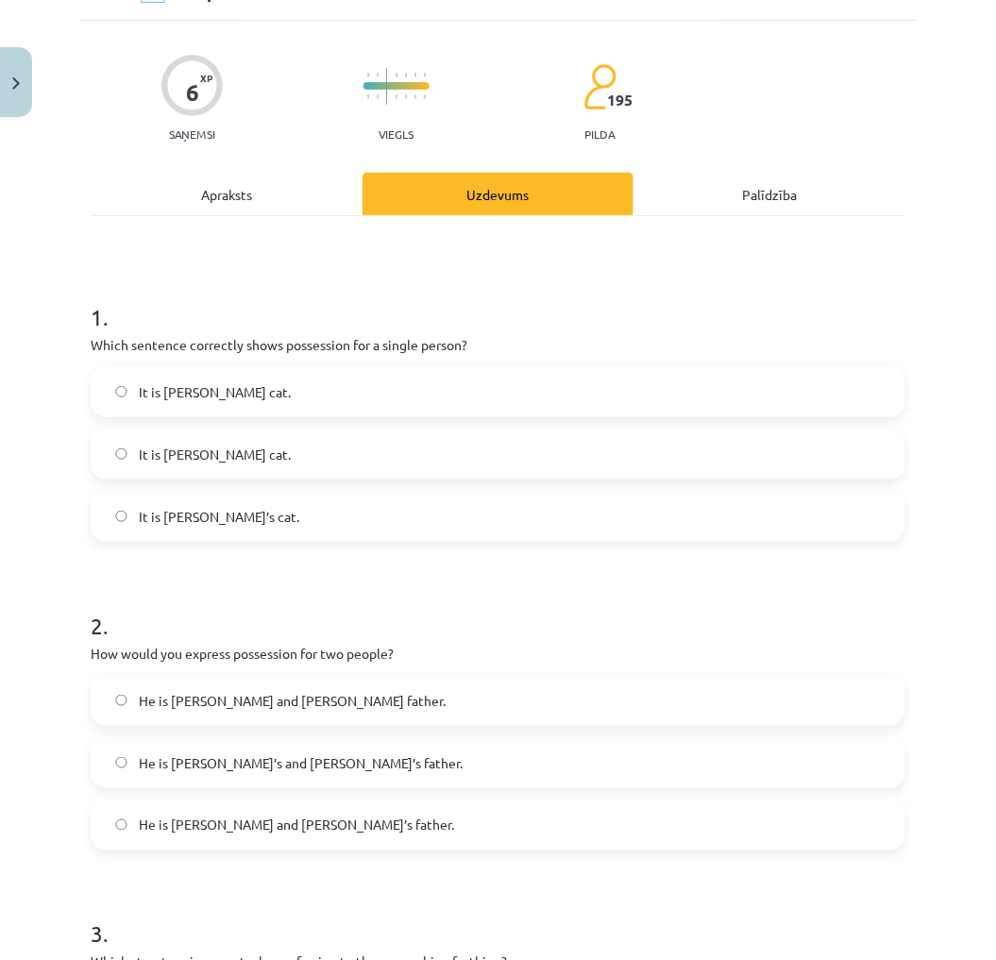
click at [327, 693] on label "He is Alice and James father." at bounding box center [497, 700] width 811 height 47
click at [360, 758] on label "He is Alice’s and James’s father." at bounding box center [497, 762] width 811 height 47
click at [355, 822] on label "He is Alice and James’s father." at bounding box center [497, 824] width 811 height 47
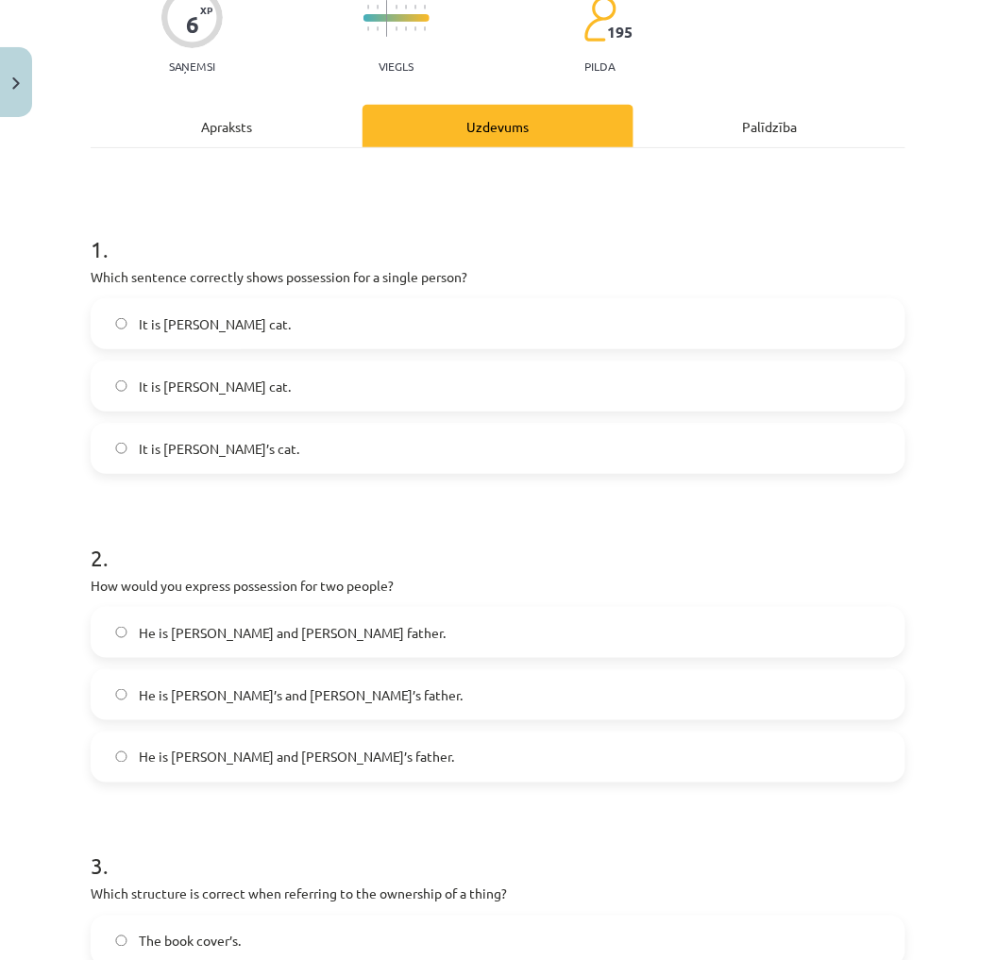
scroll to position [419, 0]
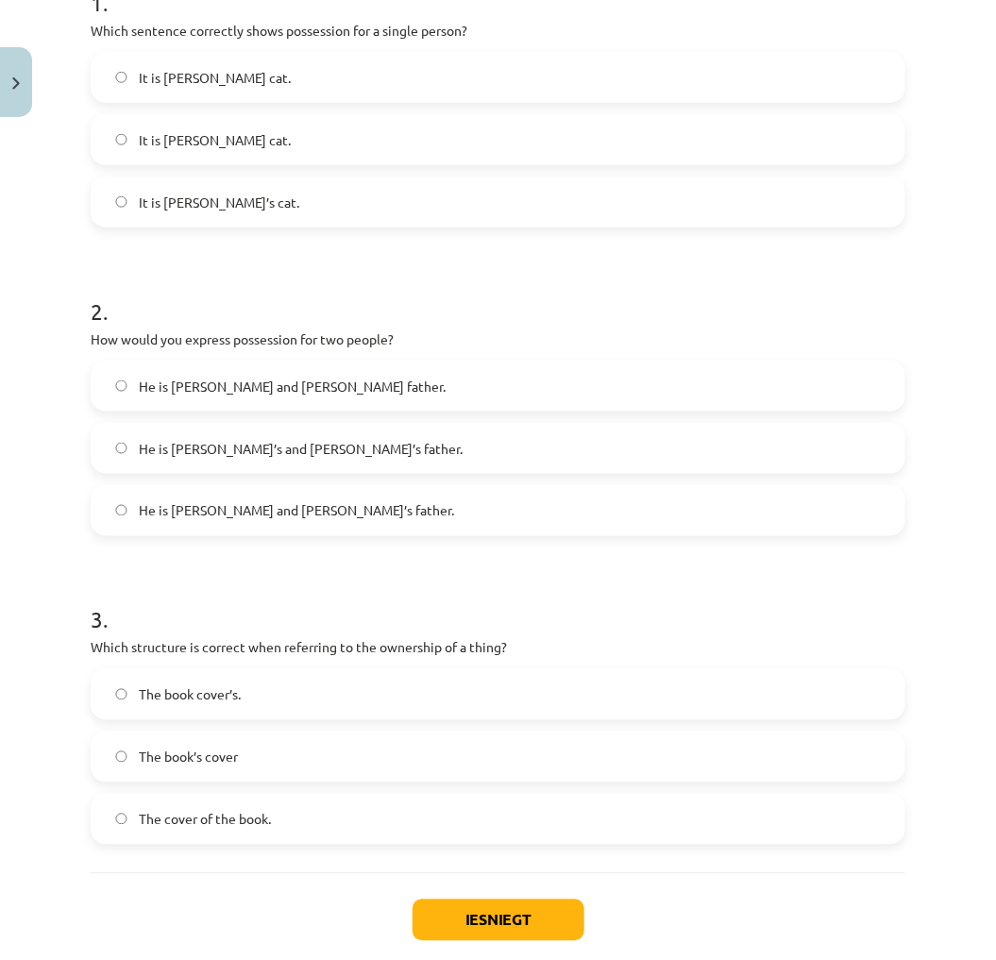
click at [275, 737] on label "The book’s cover" at bounding box center [497, 756] width 811 height 47
click at [474, 906] on button "Iesniegt" at bounding box center [498, 920] width 172 height 42
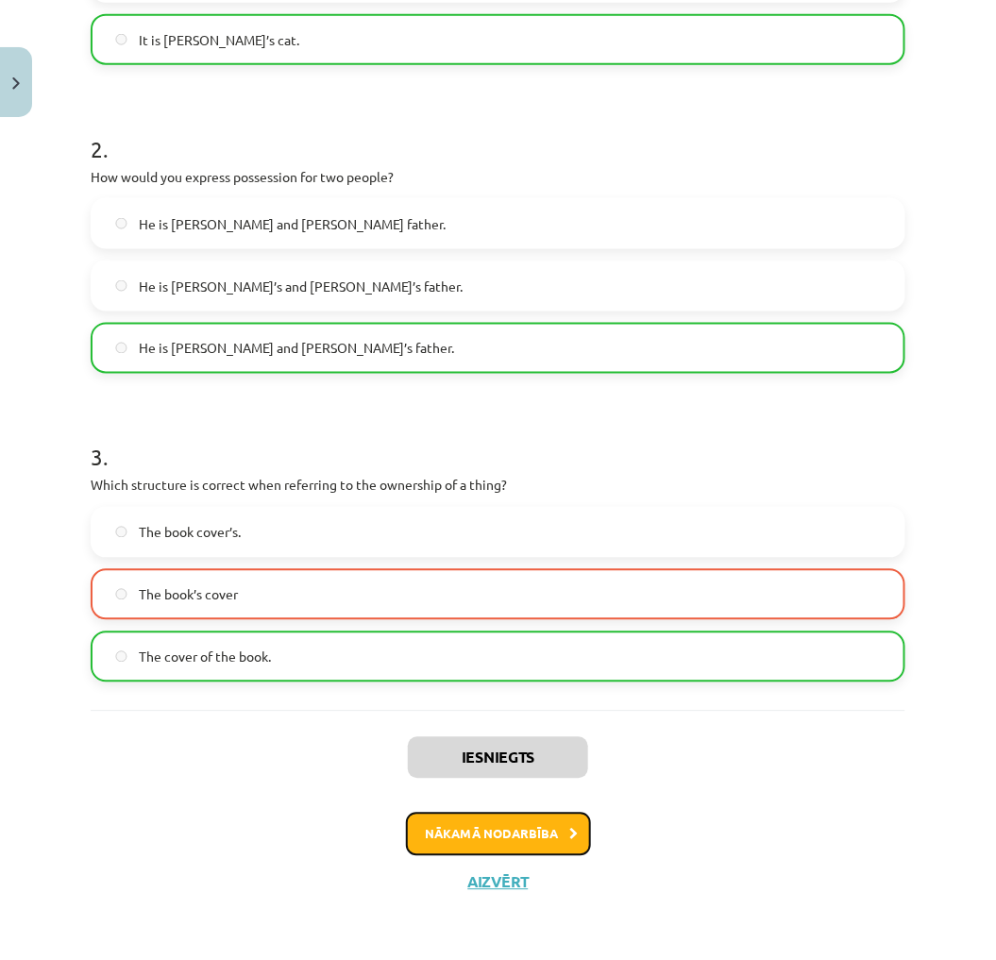
click at [506, 827] on button "Nākamā nodarbība" at bounding box center [498, 833] width 185 height 43
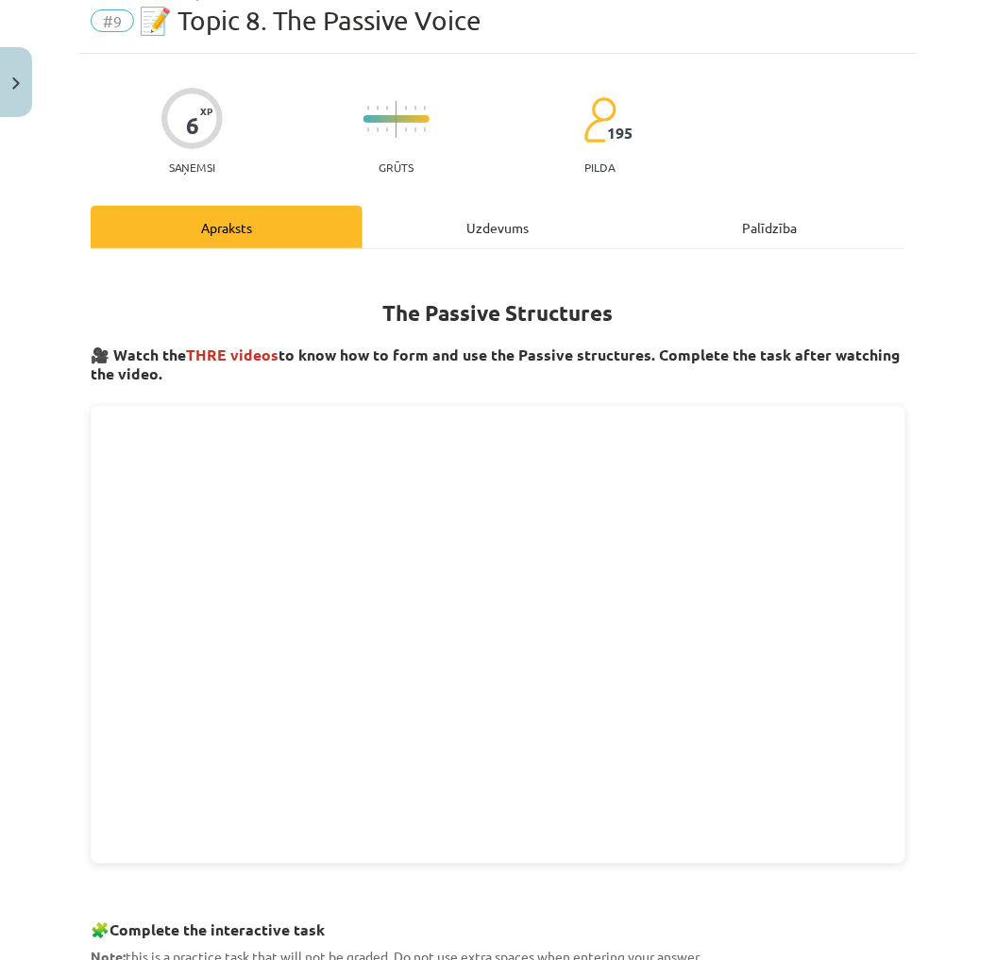
scroll to position [47, 0]
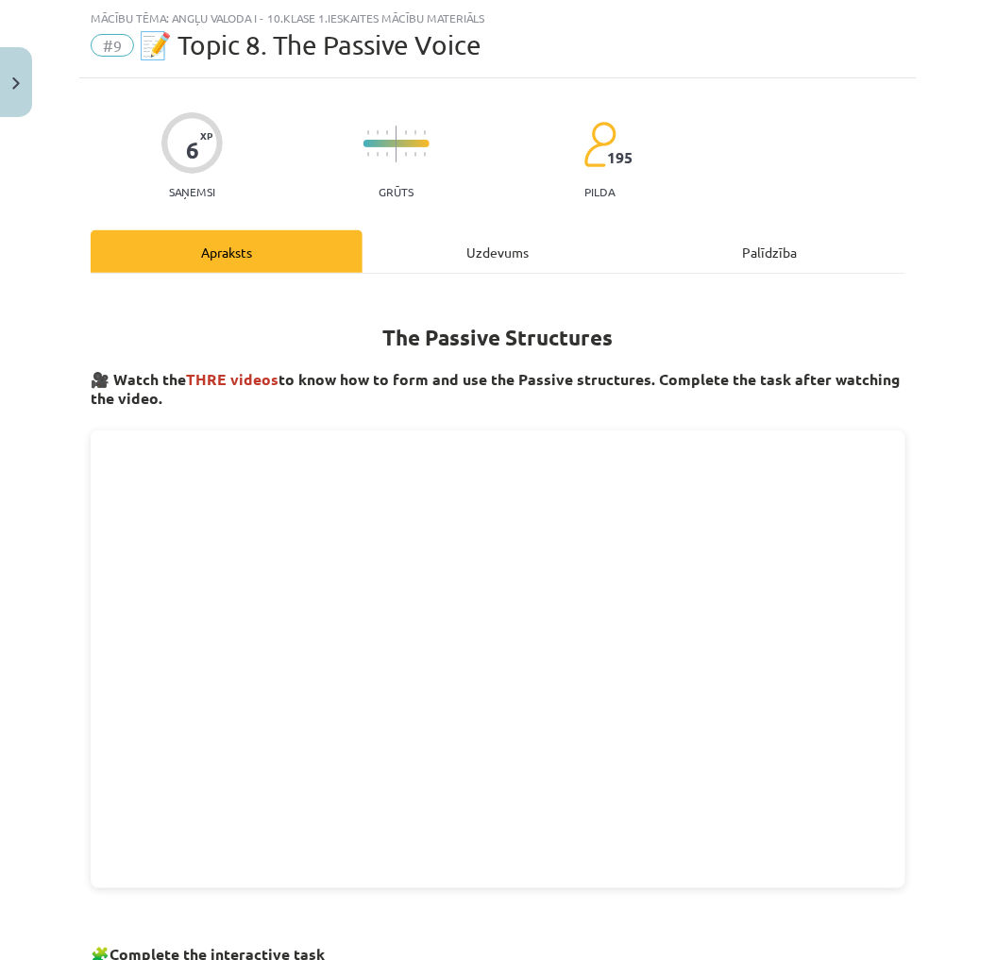
click at [449, 267] on div "Uzdevums" at bounding box center [498, 251] width 272 height 42
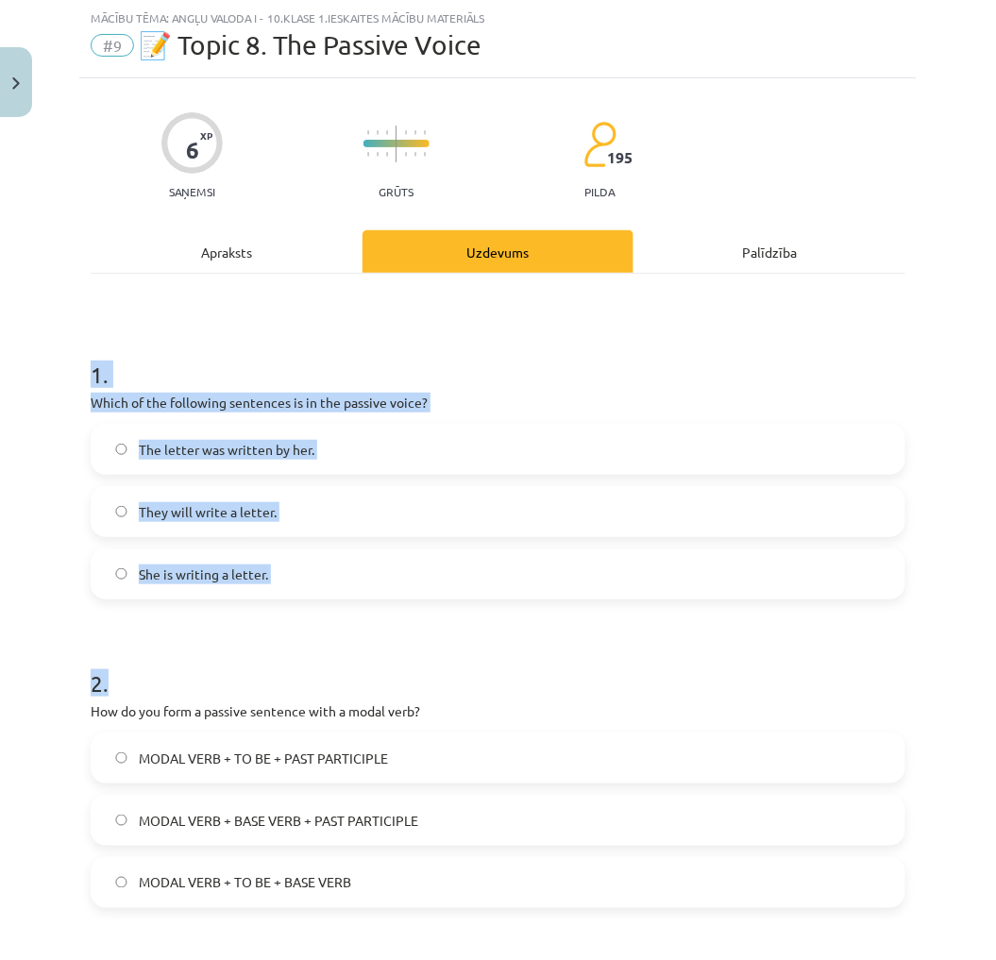
scroll to position [522, 0]
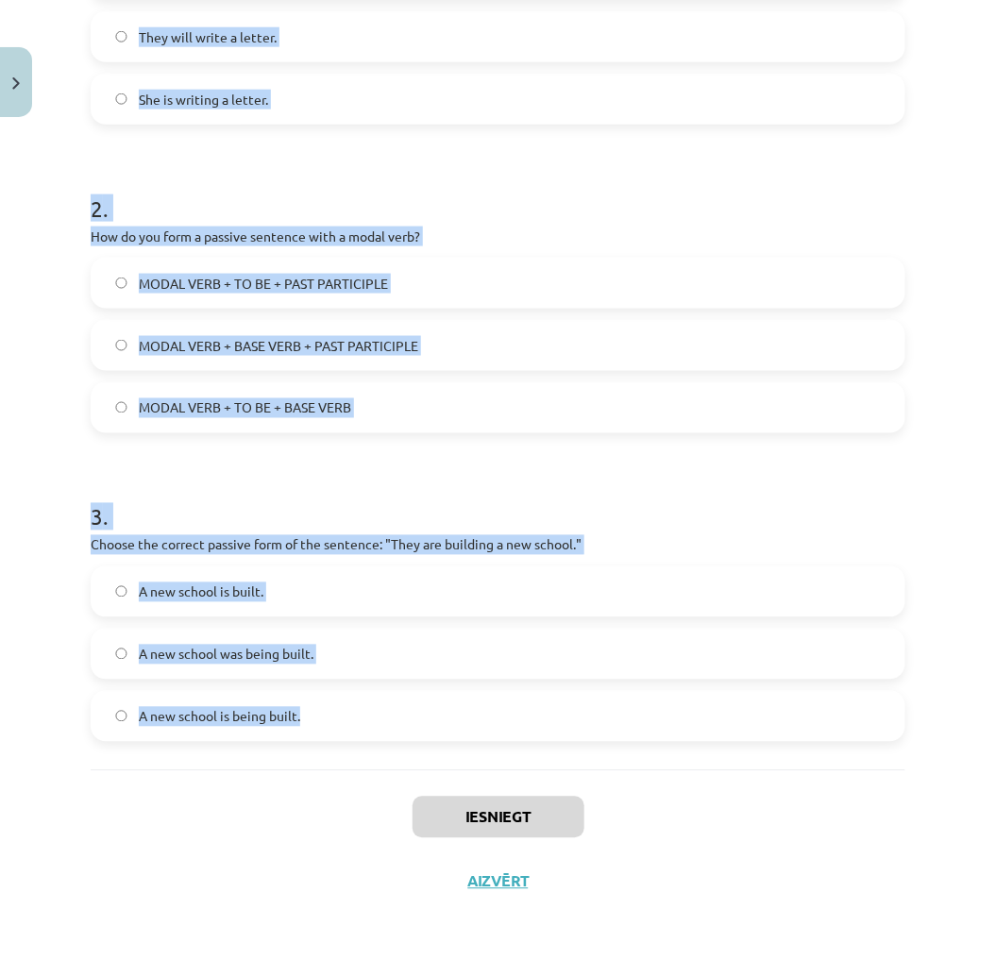
drag, startPoint x: 82, startPoint y: 365, endPoint x: 384, endPoint y: 699, distance: 450.3
click at [384, 699] on div "6 XP Saņemsi Grūts 195 pilda Apraksts Uzdevums Palīdzība 1 . Which of the follo…" at bounding box center [497, 259] width 837 height 1310
drag, startPoint x: 385, startPoint y: 699, endPoint x: 345, endPoint y: 543, distance: 161.6
copy form "1 . Which of the following sentences is in the passive voice? The letter was wr…"
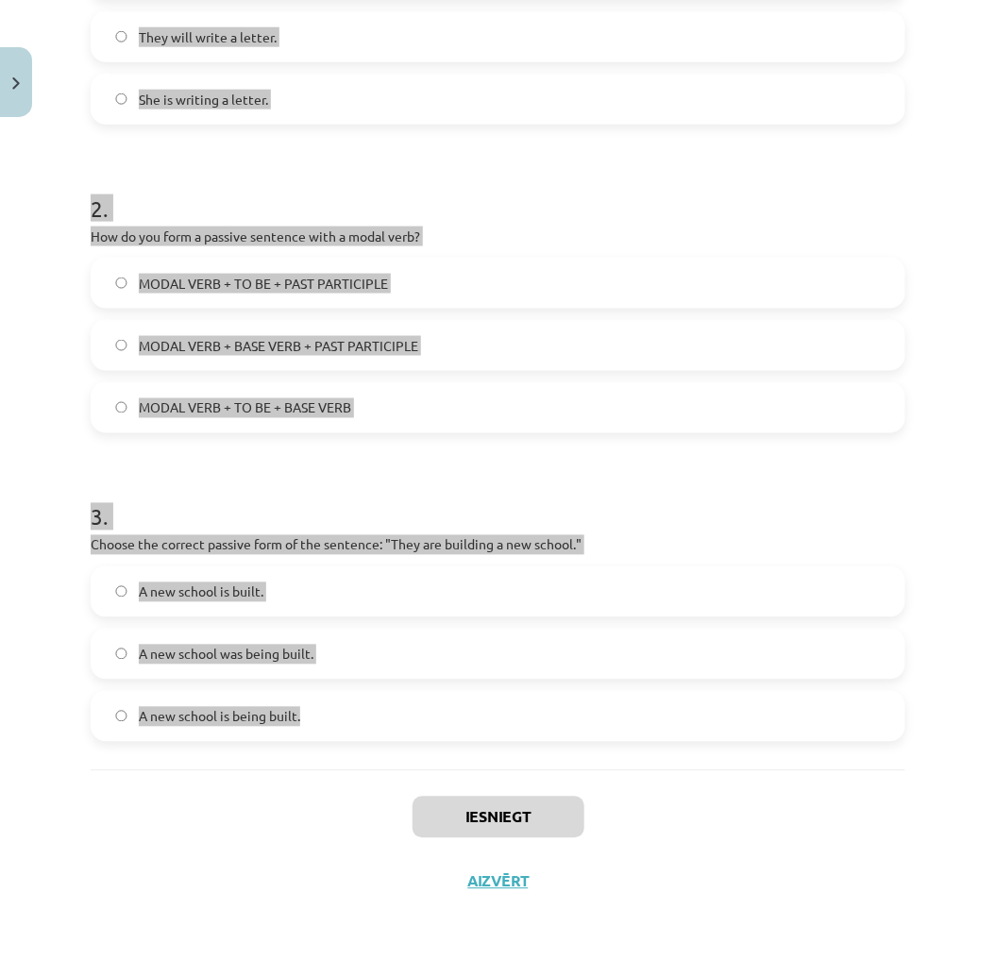
scroll to position [0, 0]
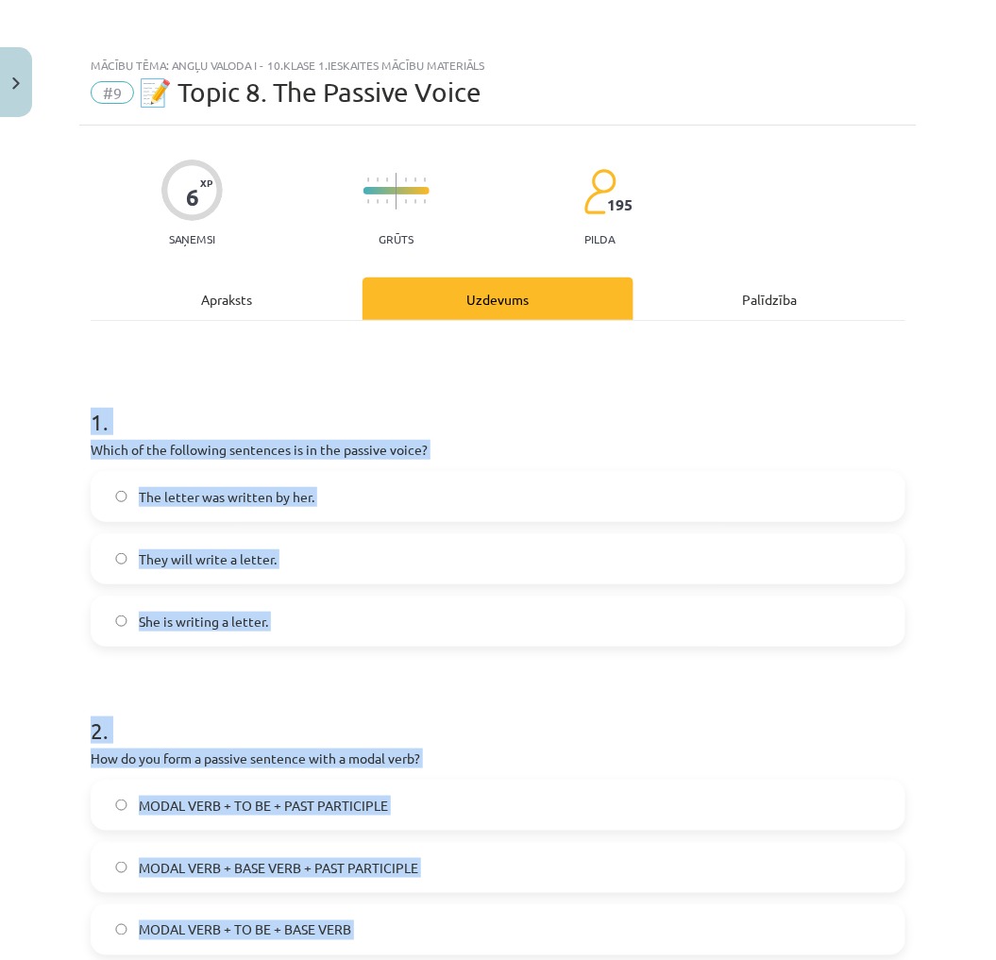
click at [173, 505] on span "The letter was written by her." at bounding box center [227, 497] width 176 height 20
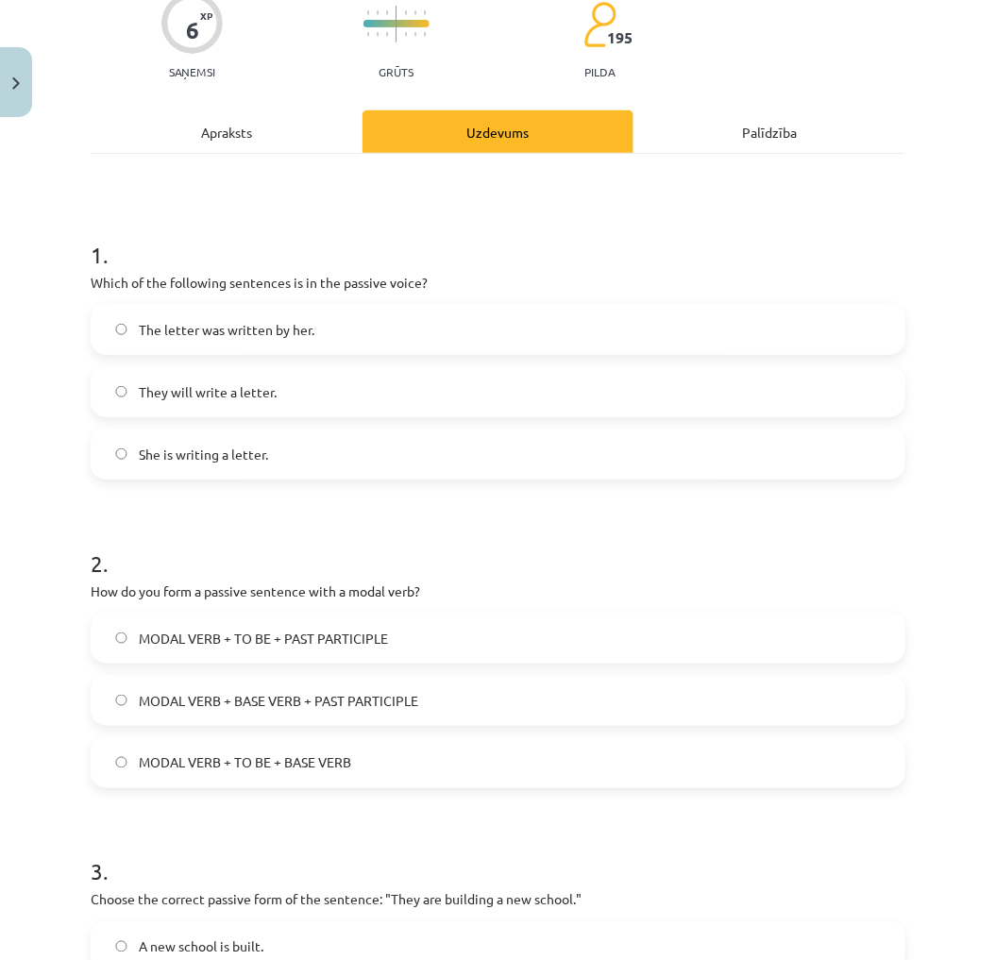
scroll to position [209, 0]
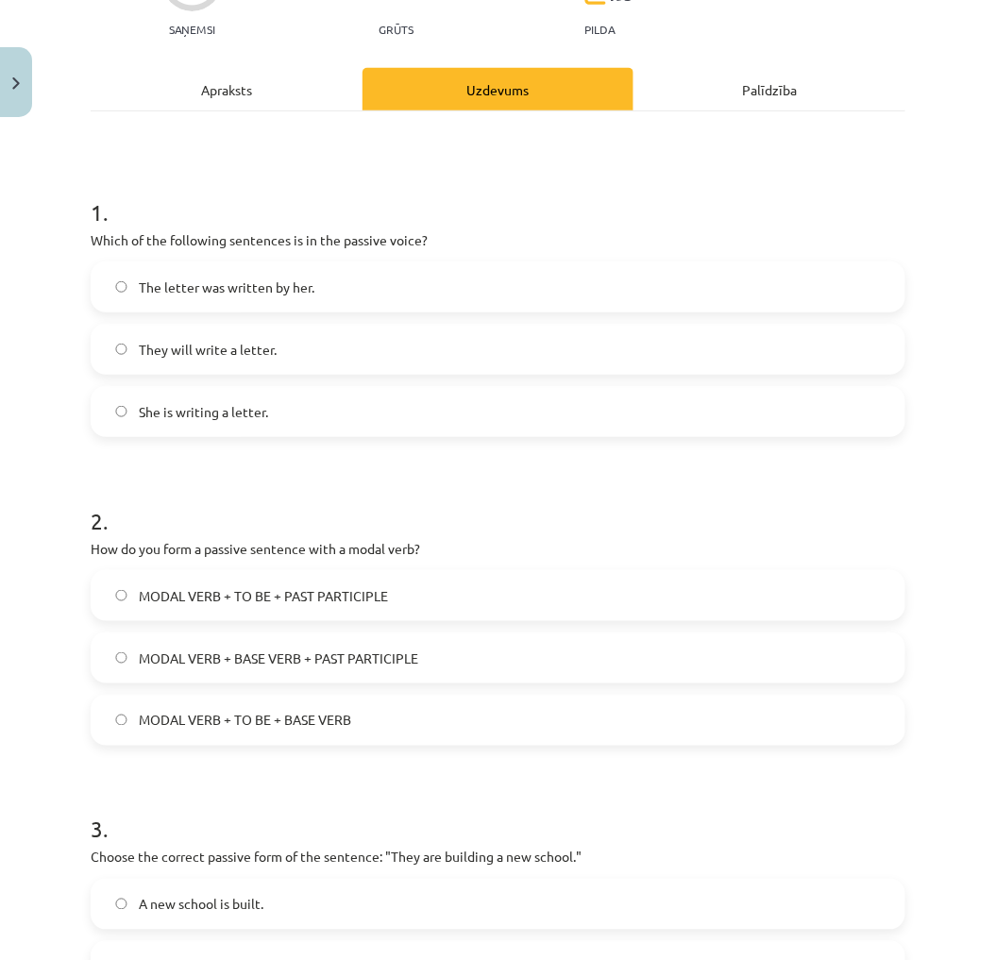
click at [422, 595] on label "MODAL VERB + TO BE + PAST PARTICIPLE" at bounding box center [497, 595] width 811 height 47
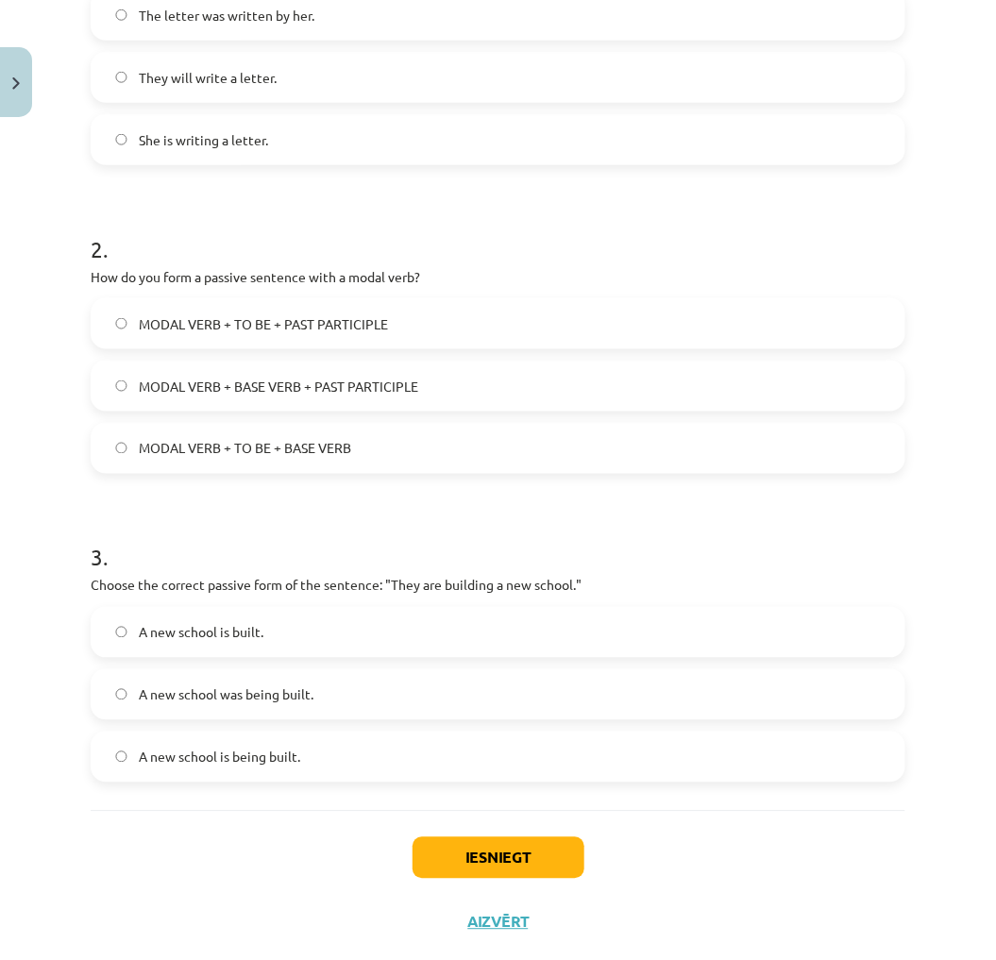
scroll to position [522, 0]
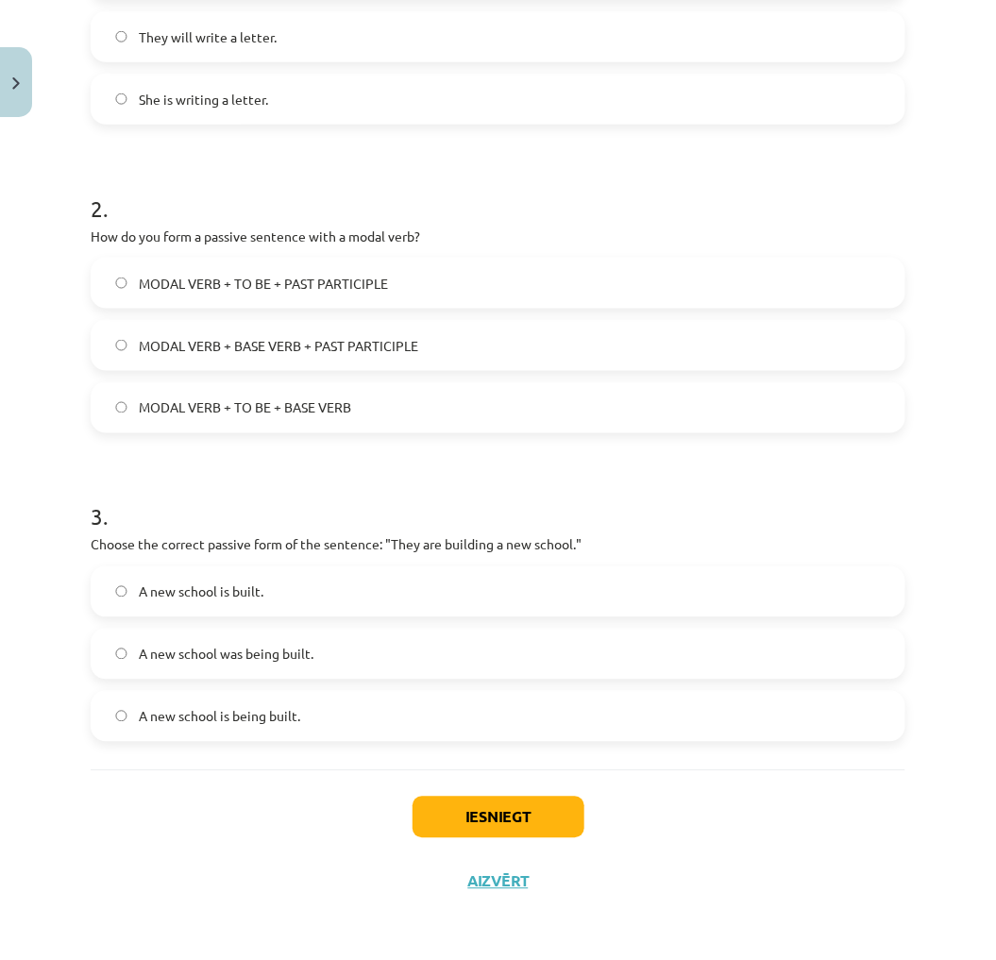
click at [275, 590] on label "A new school is built." at bounding box center [497, 591] width 811 height 47
click at [335, 714] on label "A new school is being built." at bounding box center [497, 716] width 811 height 47
click at [510, 819] on button "Iesniegt" at bounding box center [498, 817] width 172 height 42
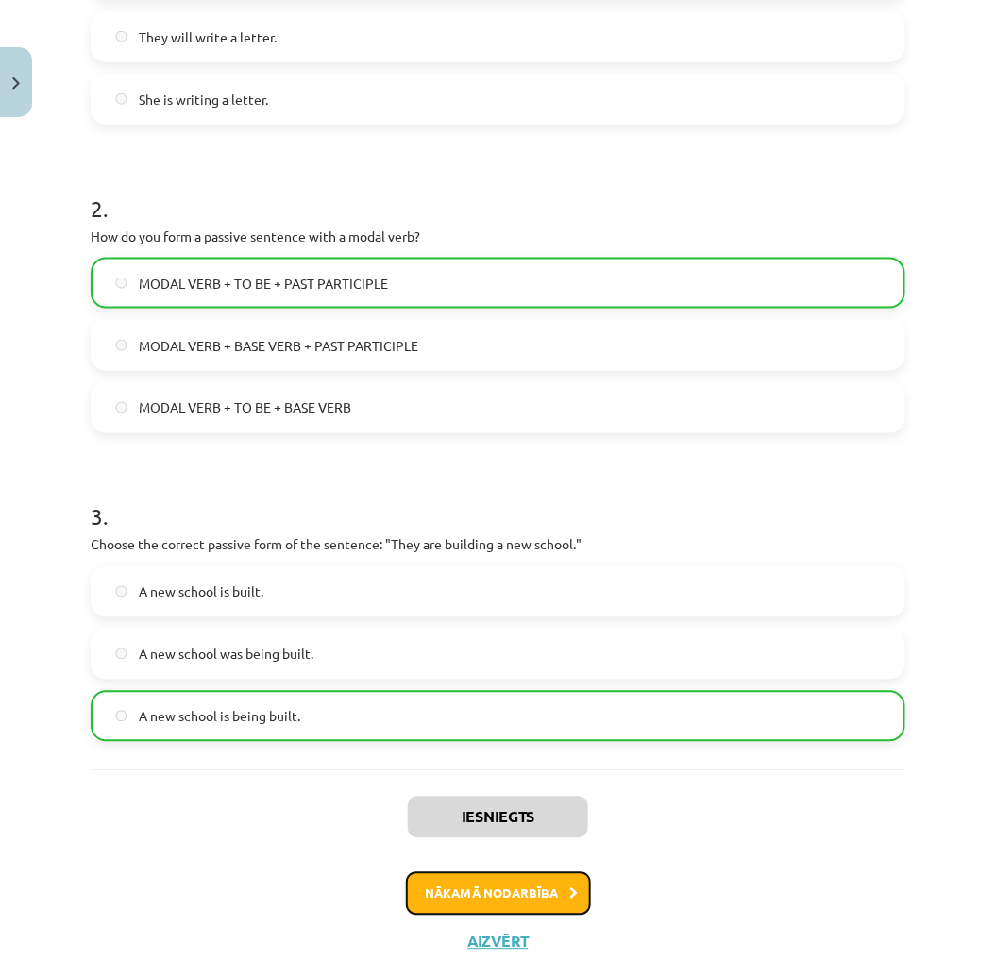
click at [495, 893] on button "Nākamā nodarbība" at bounding box center [498, 893] width 185 height 43
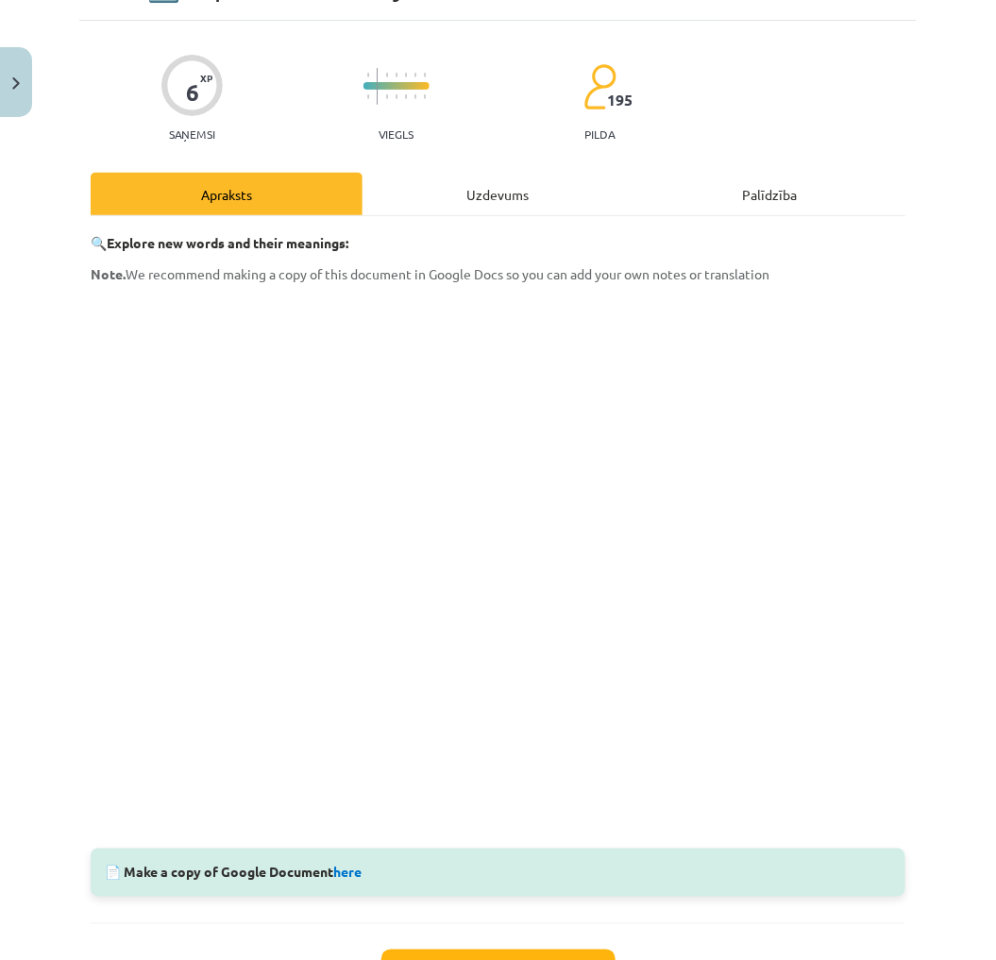
scroll to position [47, 0]
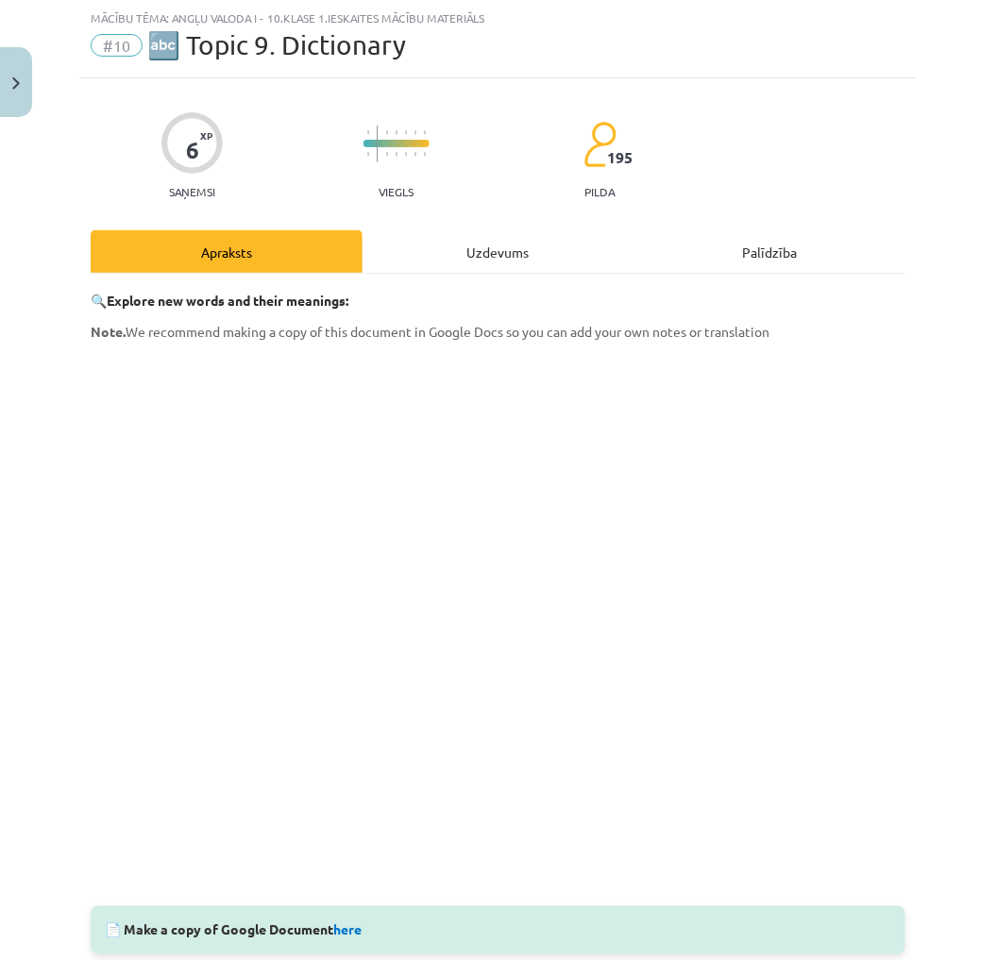
click at [460, 248] on div "Uzdevums" at bounding box center [498, 251] width 272 height 42
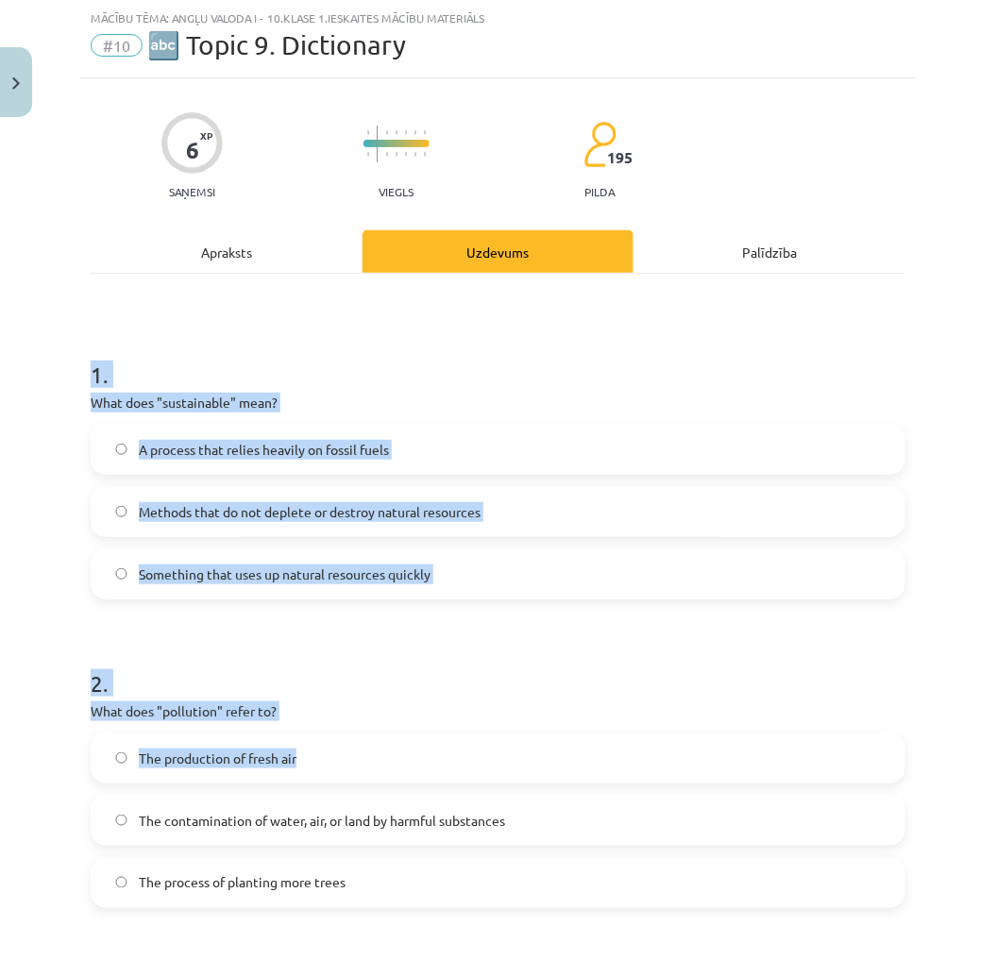
scroll to position [522, 0]
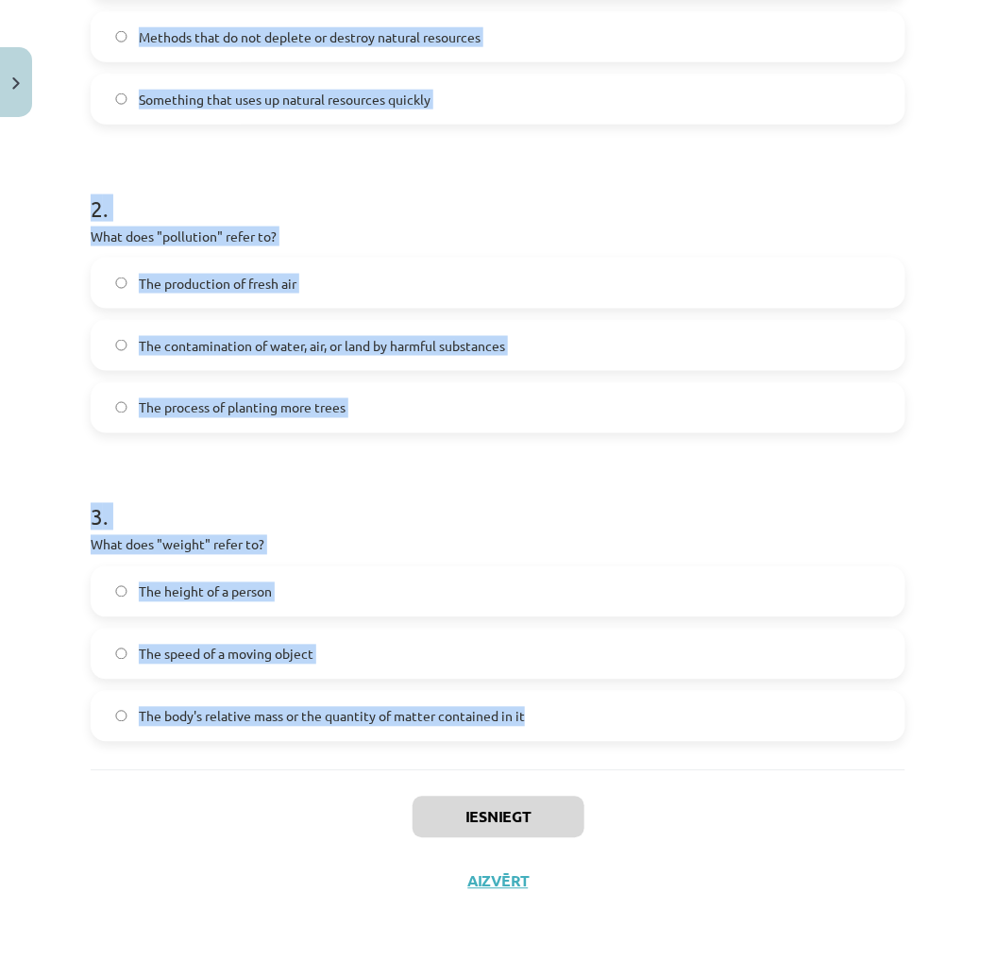
drag, startPoint x: 83, startPoint y: 369, endPoint x: 553, endPoint y: 713, distance: 582.6
click at [553, 713] on div "6 XP Saņemsi Viegls 195 pilda Apraksts Uzdevums Palīdzība 1 . What does "sustai…" at bounding box center [497, 259] width 837 height 1310
copy form "1 . What does "sustainable" mean? A process that relies heavily on fossil fuels…"
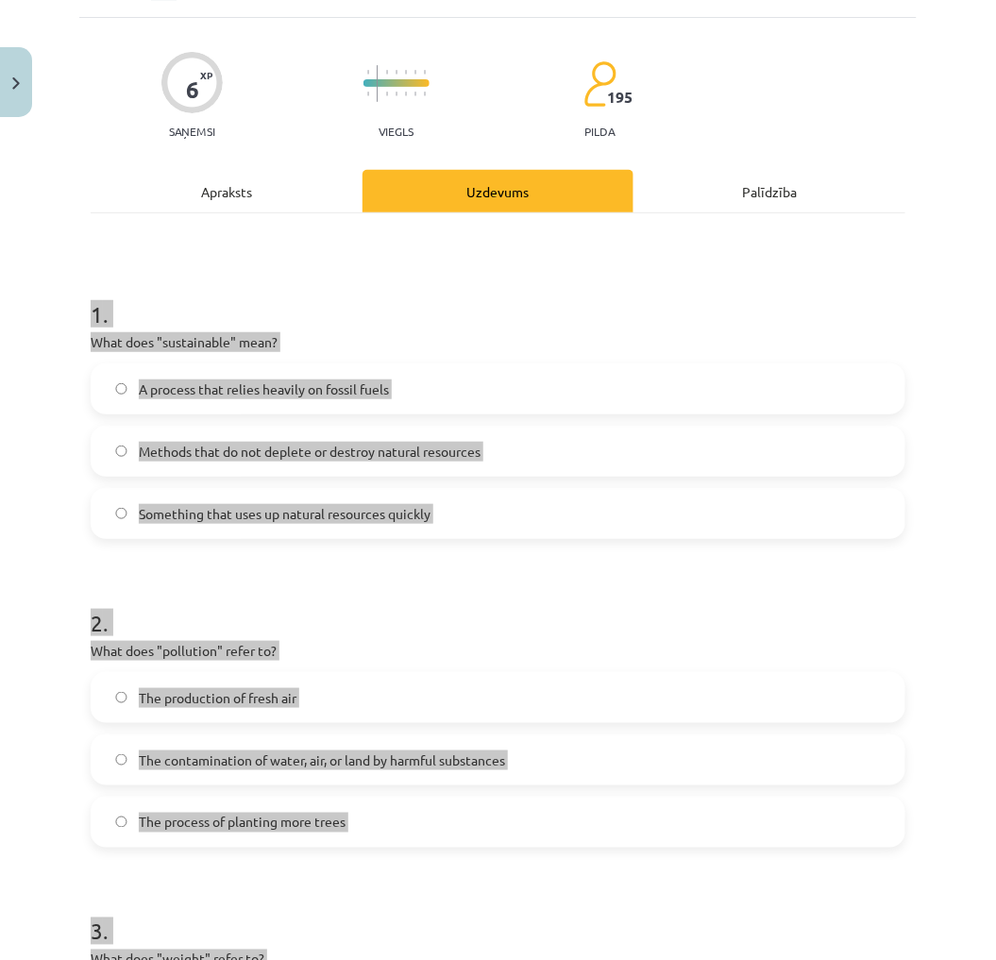
scroll to position [102, 0]
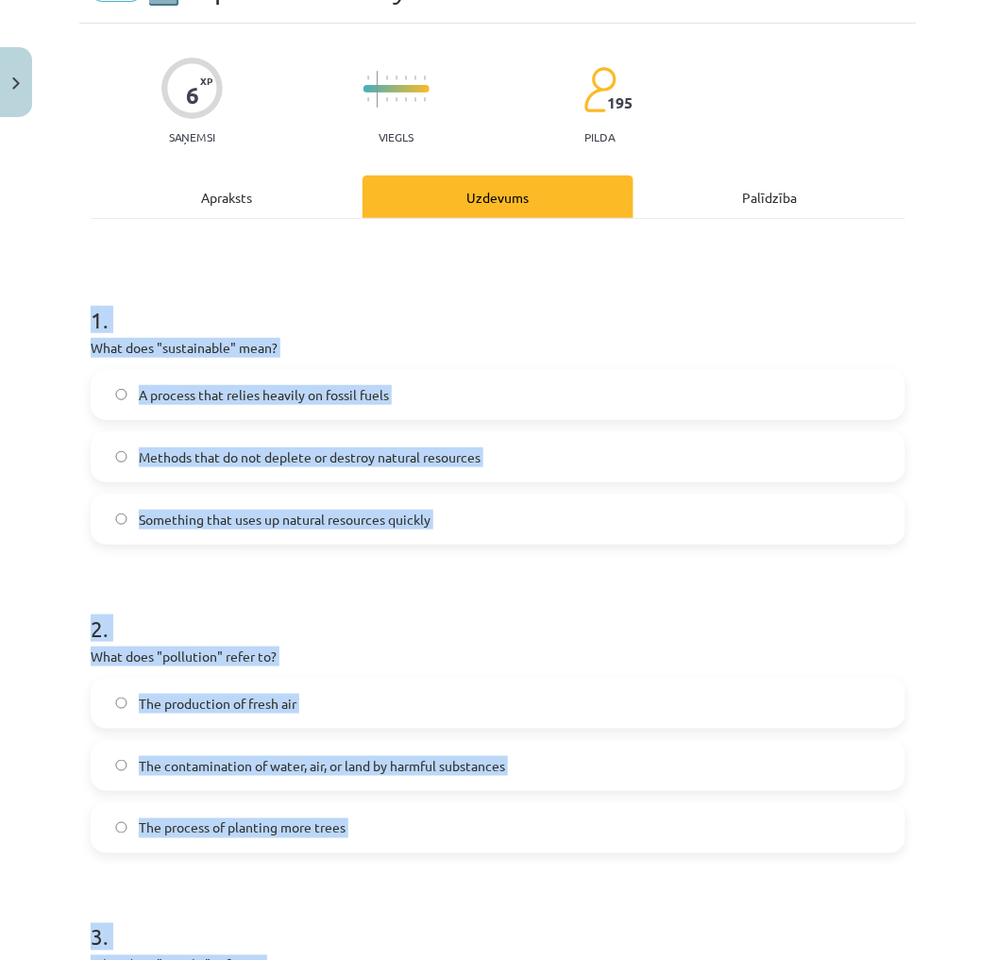
click at [241, 450] on span "Methods that do not deplete or destroy natural resources" at bounding box center [310, 457] width 342 height 20
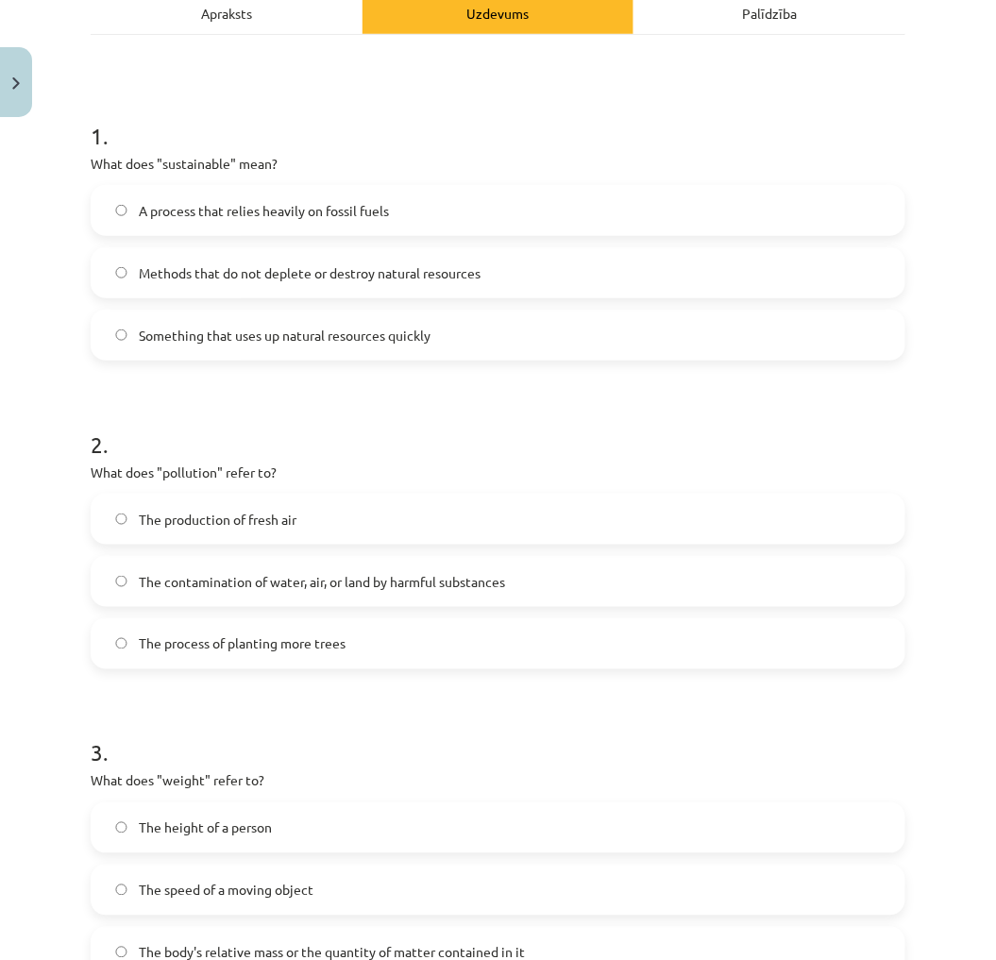
scroll to position [312, 0]
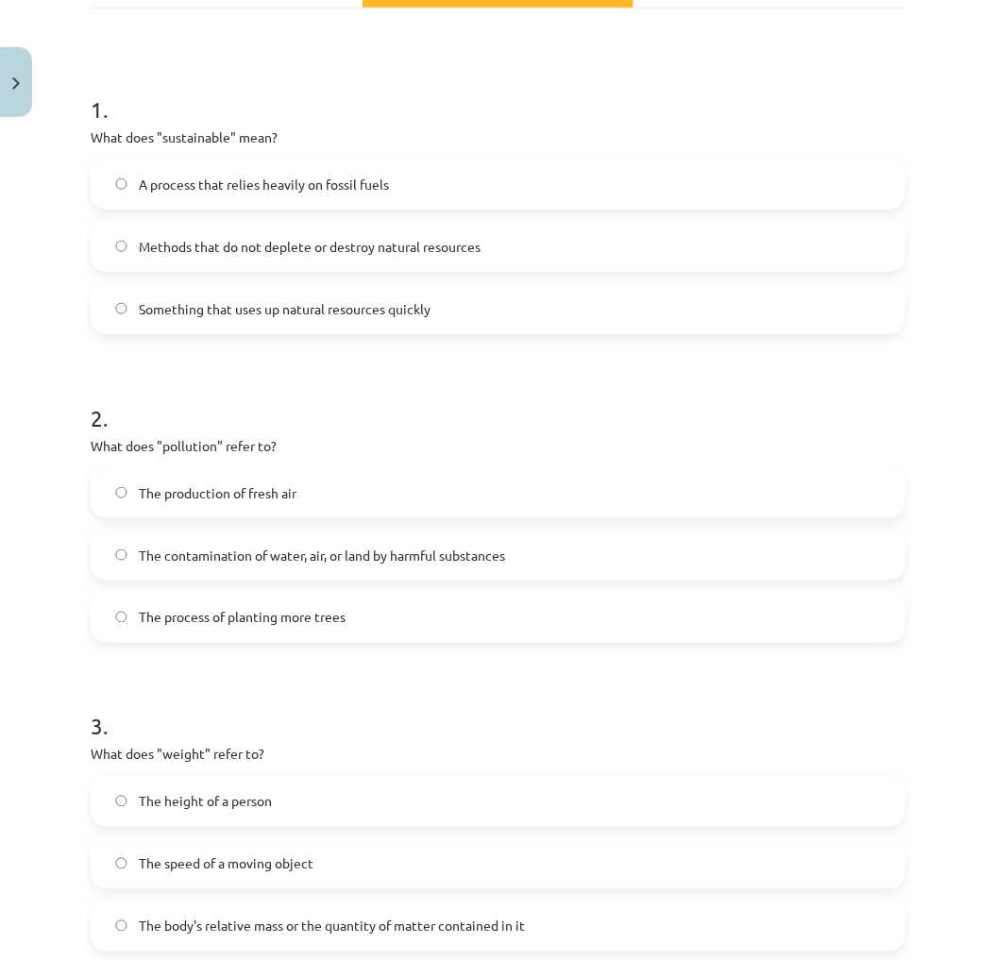
click at [264, 543] on label "The contamination of water, air, or land by harmful substances" at bounding box center [497, 554] width 811 height 47
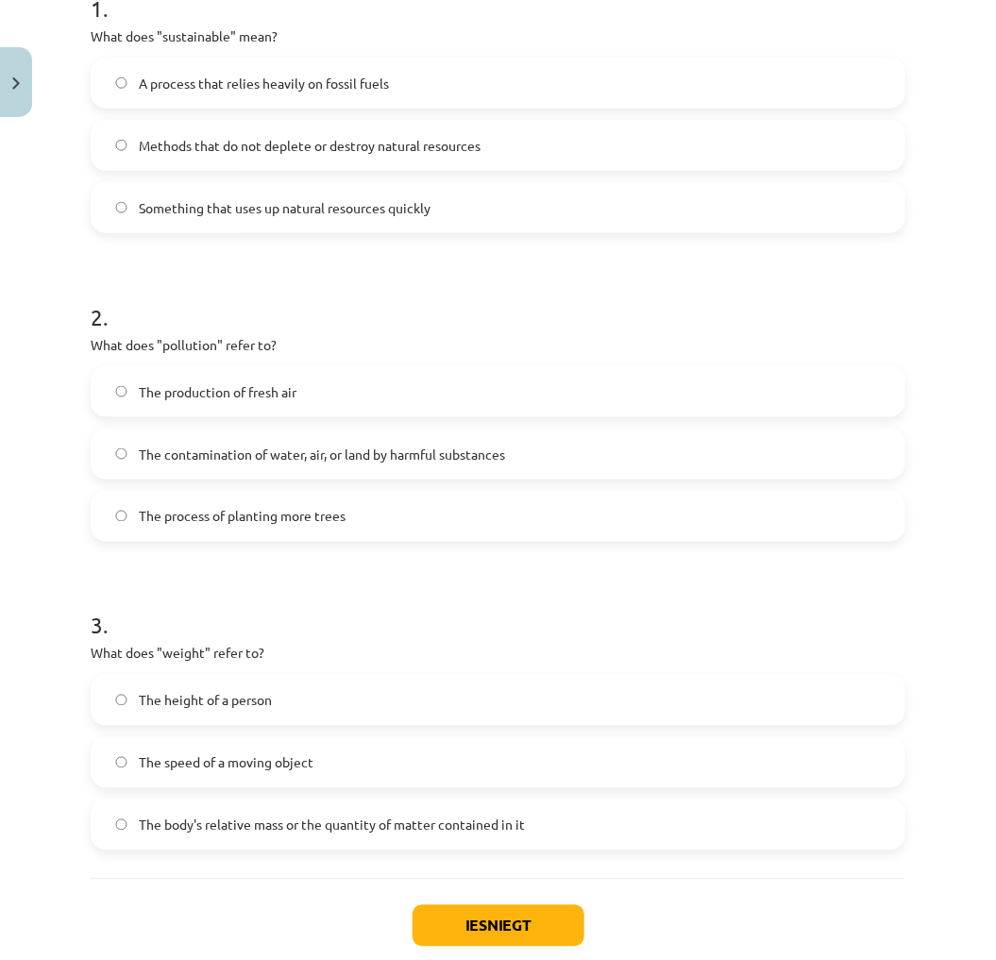
scroll to position [417, 0]
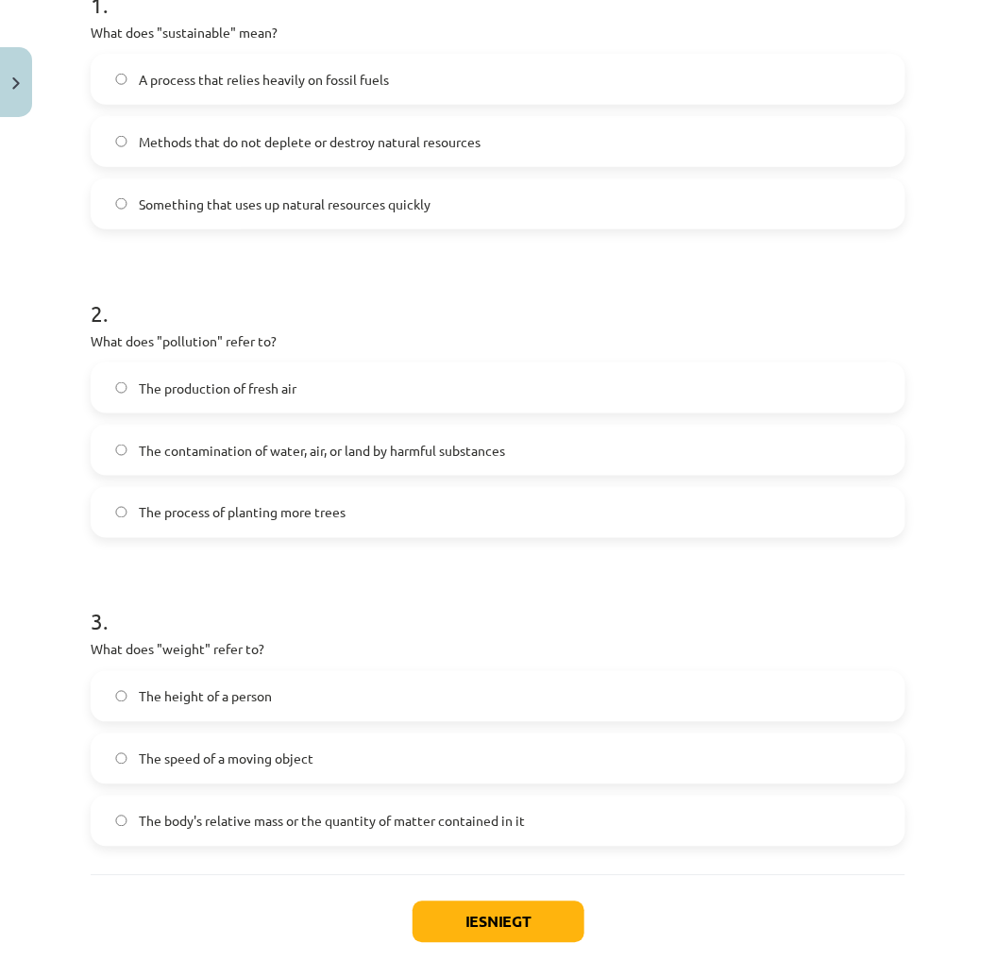
click at [266, 814] on span "The body's relative mass or the quantity of matter contained in it" at bounding box center [332, 822] width 386 height 20
click at [453, 904] on button "Iesniegt" at bounding box center [498, 922] width 172 height 42
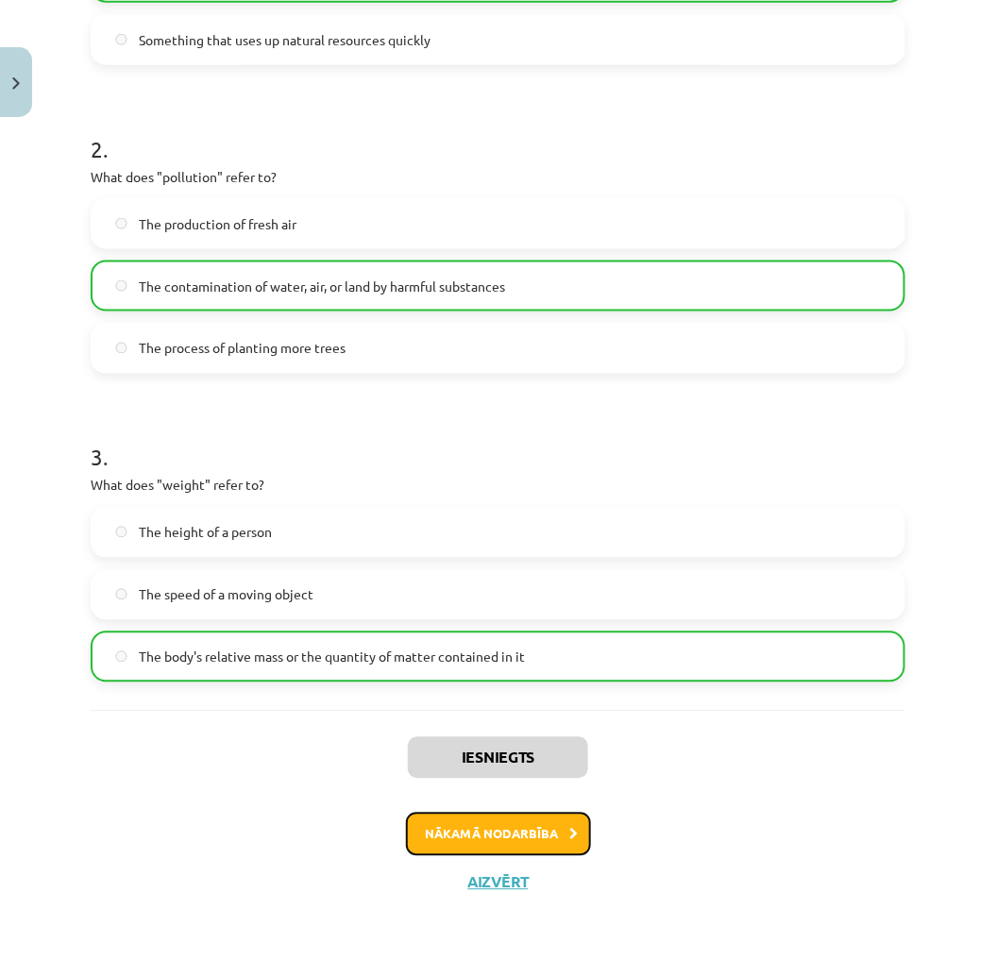
click at [521, 841] on button "Nākamā nodarbība" at bounding box center [498, 833] width 185 height 43
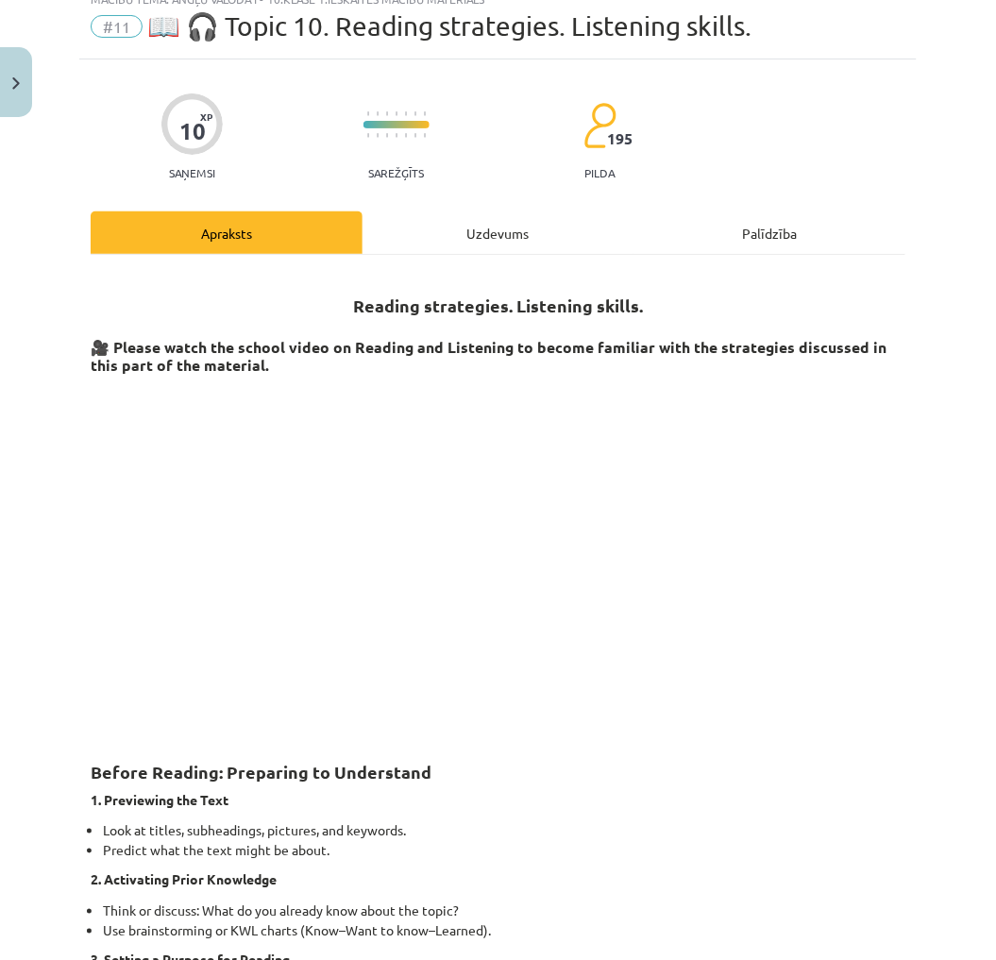
scroll to position [47, 0]
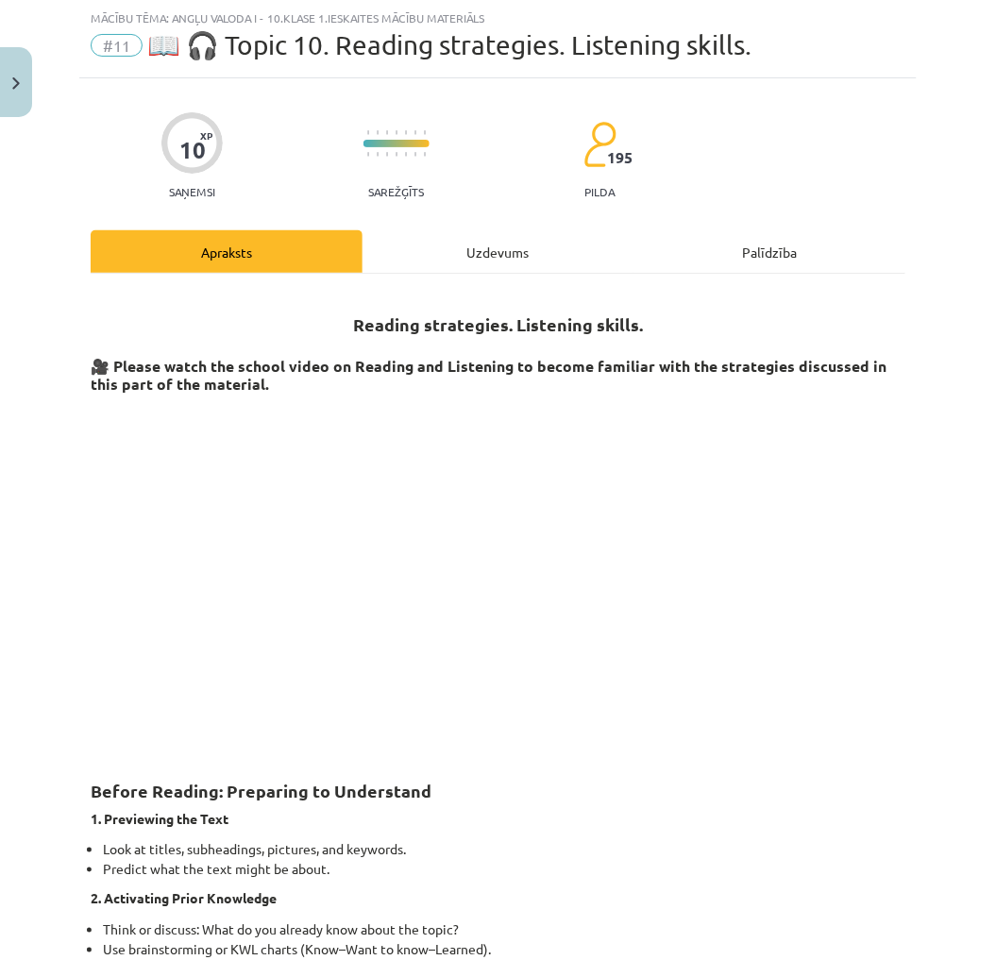
click at [439, 261] on div "Uzdevums" at bounding box center [498, 251] width 272 height 42
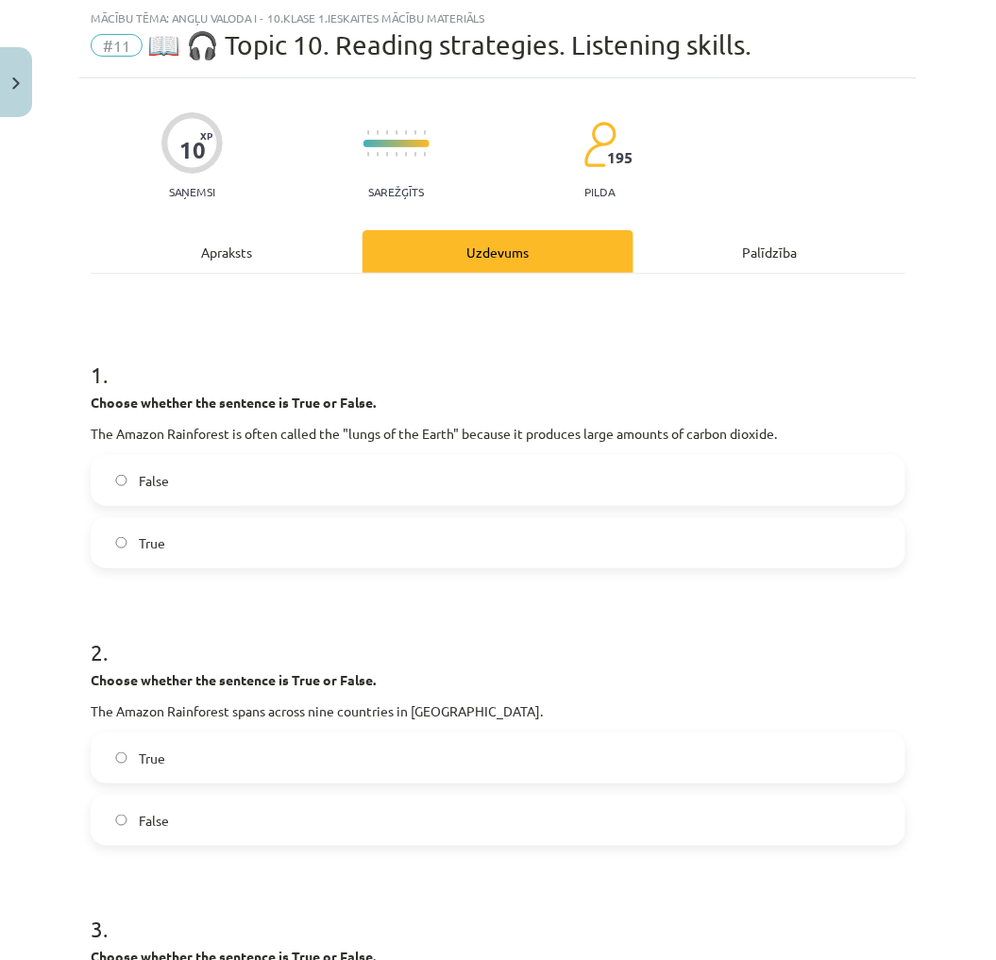
click at [293, 260] on div "Apraksts" at bounding box center [227, 251] width 272 height 42
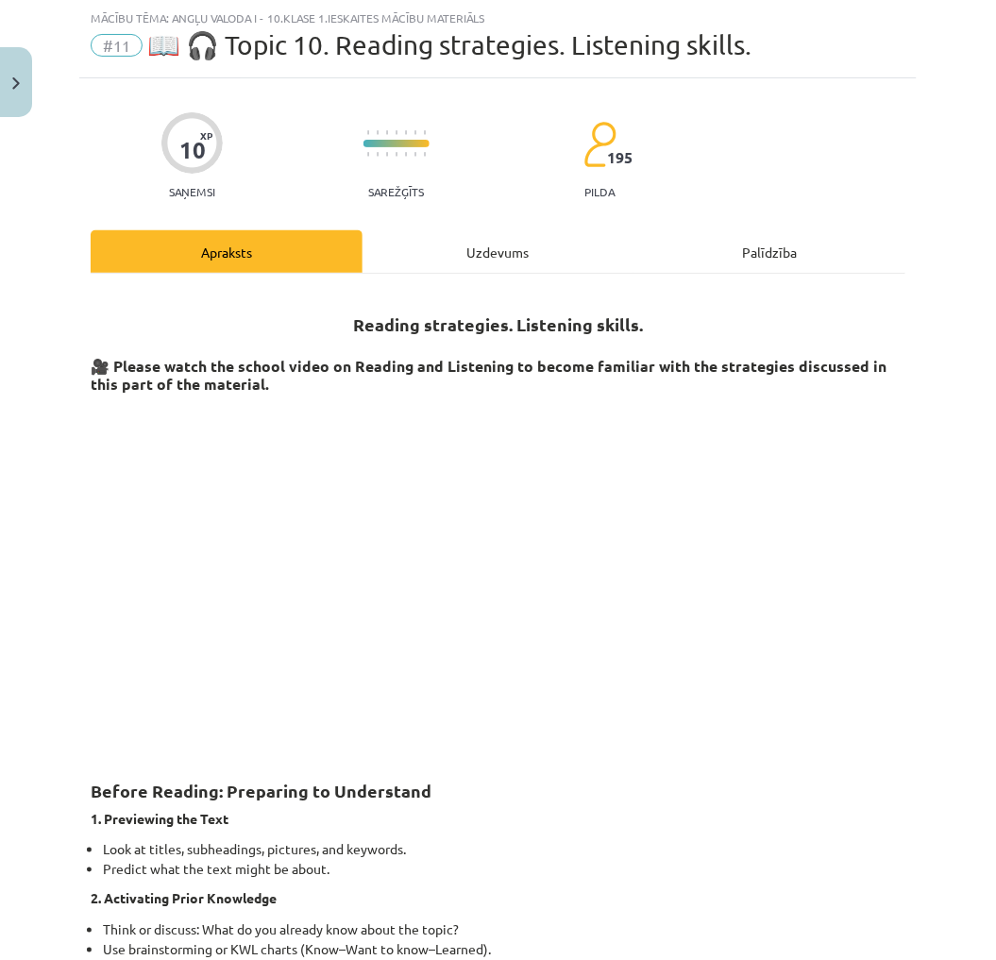
click at [453, 260] on div "Uzdevums" at bounding box center [498, 251] width 272 height 42
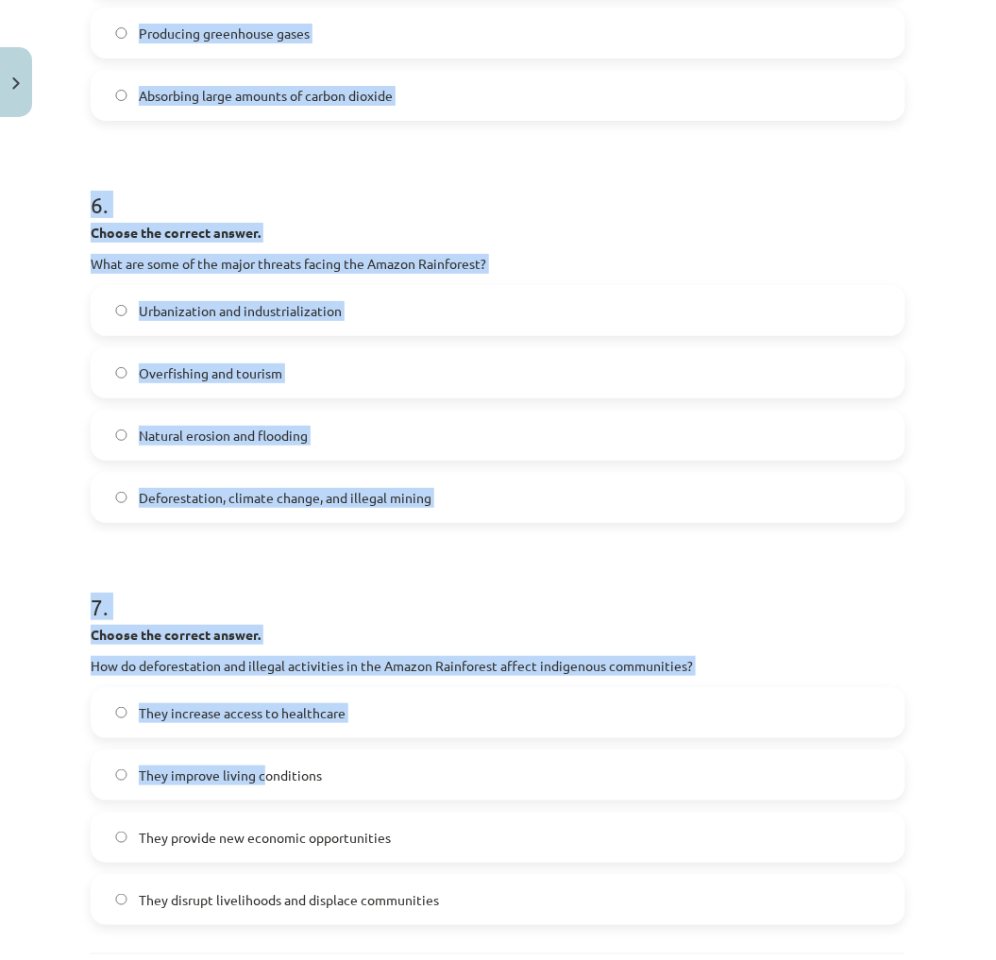
scroll to position [1911, 0]
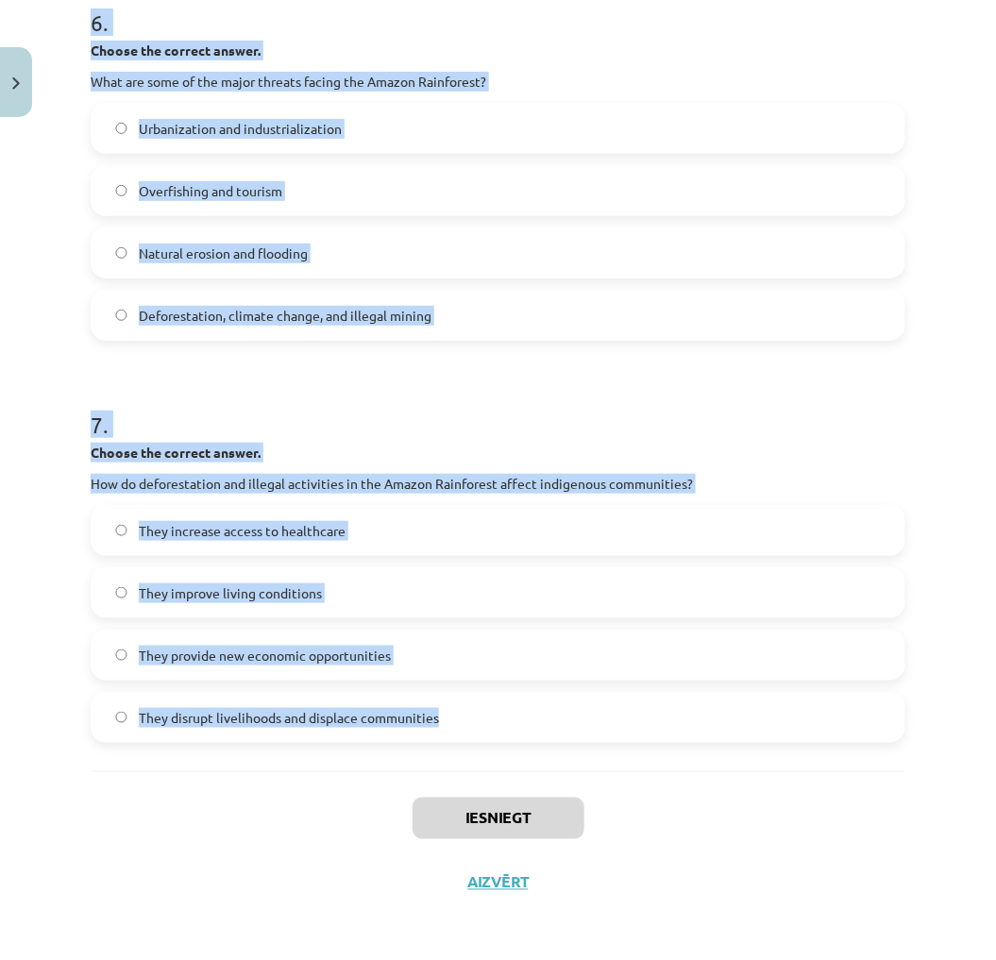
drag, startPoint x: 92, startPoint y: 365, endPoint x: 457, endPoint y: 710, distance: 502.0
copy form "1 . Choose whether the sentence is True or False. The Amazon Rainforest is ofte…"
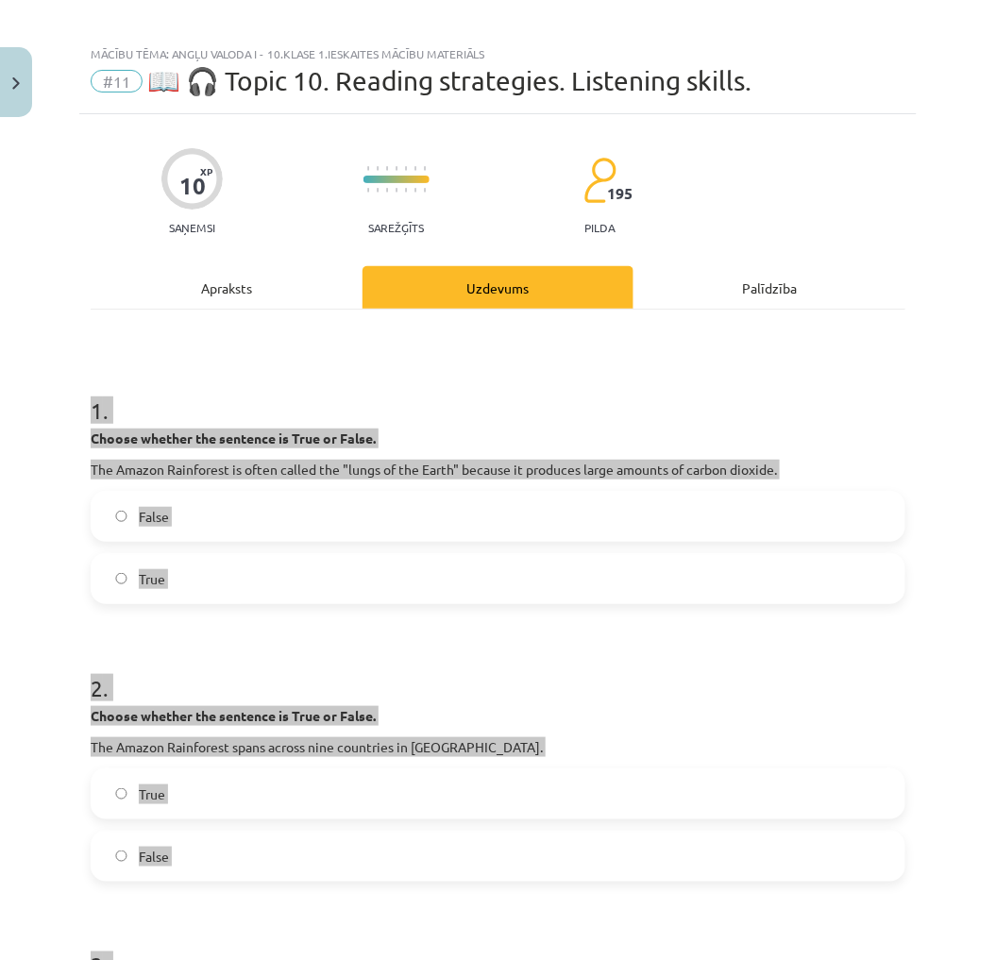
scroll to position [0, 0]
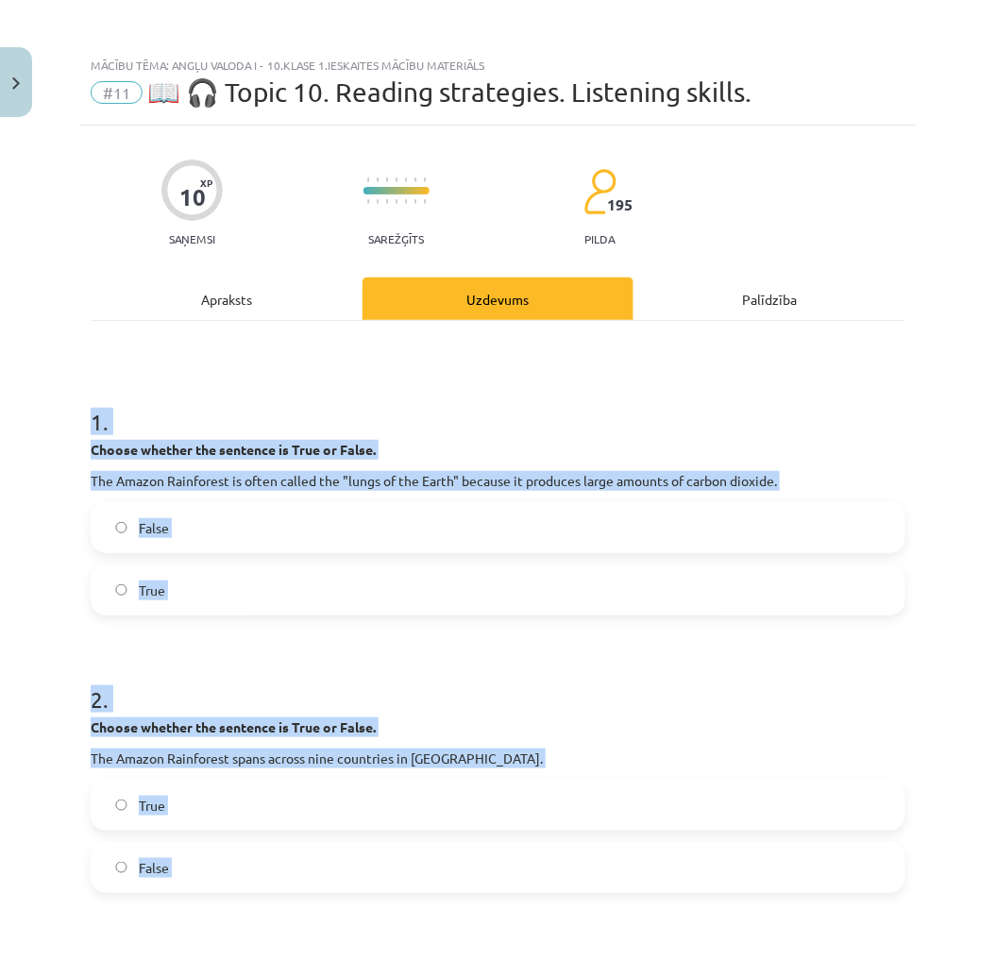
click at [913, 505] on div "Mācību tēma: Angļu valoda i - 10.klase 1.ieskaites mācību materiāls #11 📖 🎧 Top…" at bounding box center [498, 480] width 996 height 960
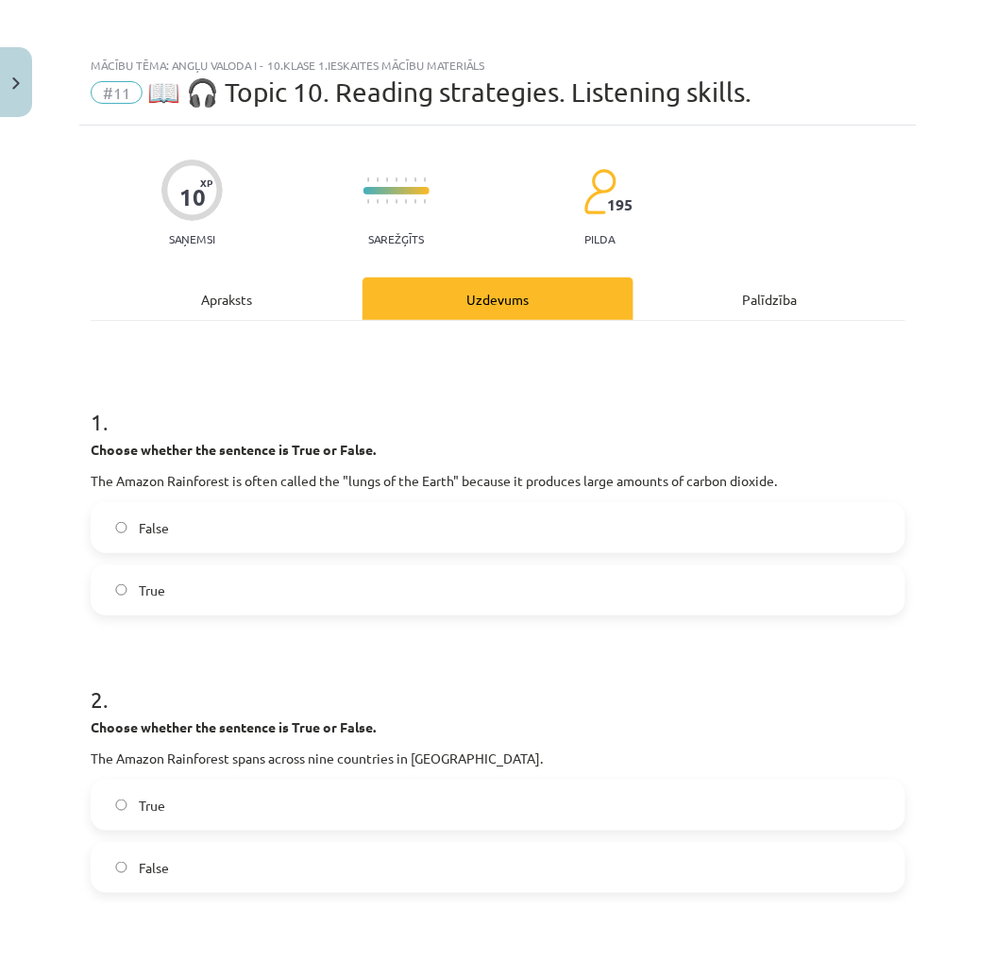
click at [225, 524] on label "False" at bounding box center [497, 527] width 811 height 47
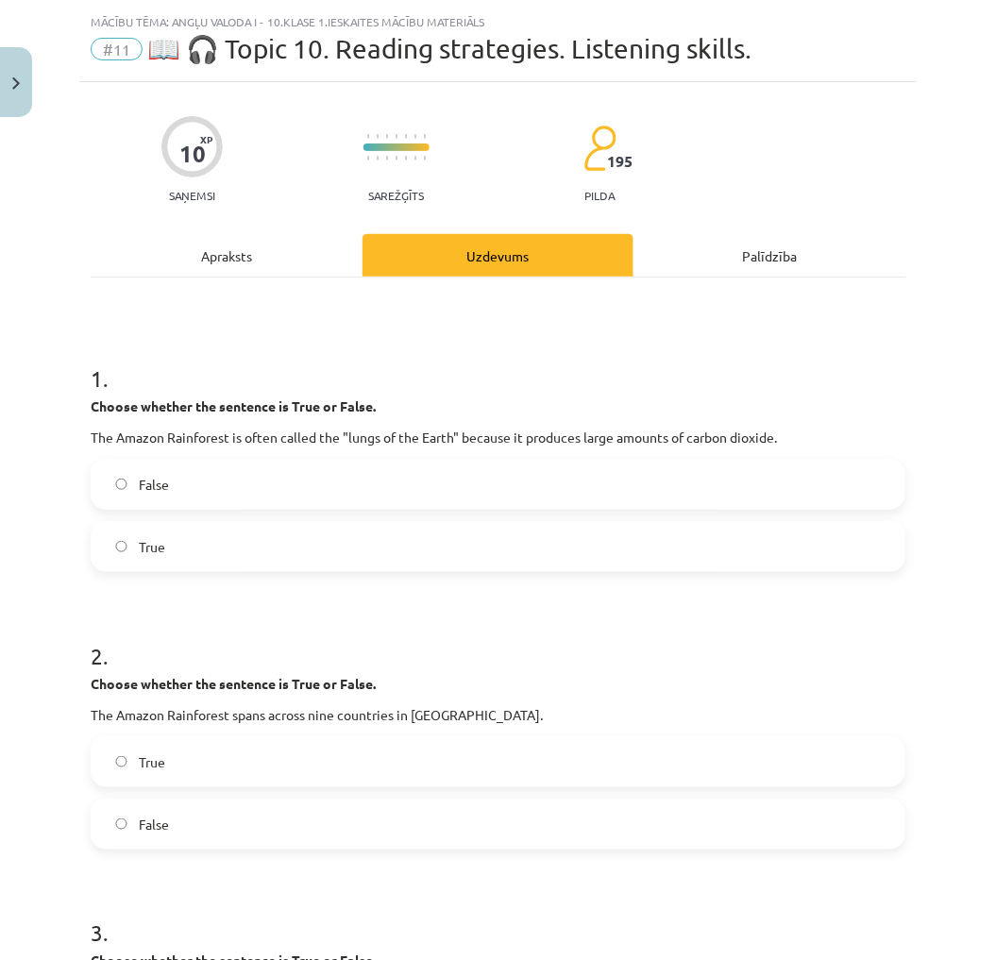
scroll to position [105, 0]
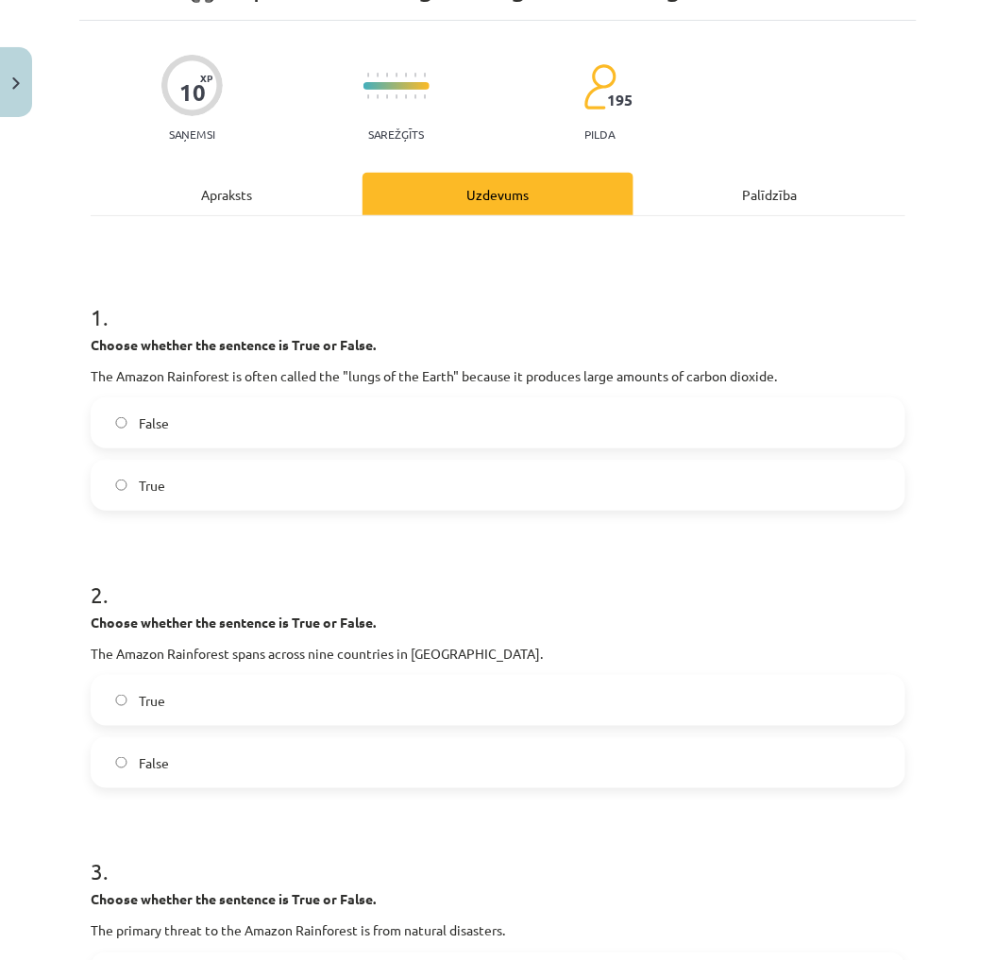
click at [173, 704] on label "True" at bounding box center [497, 700] width 811 height 47
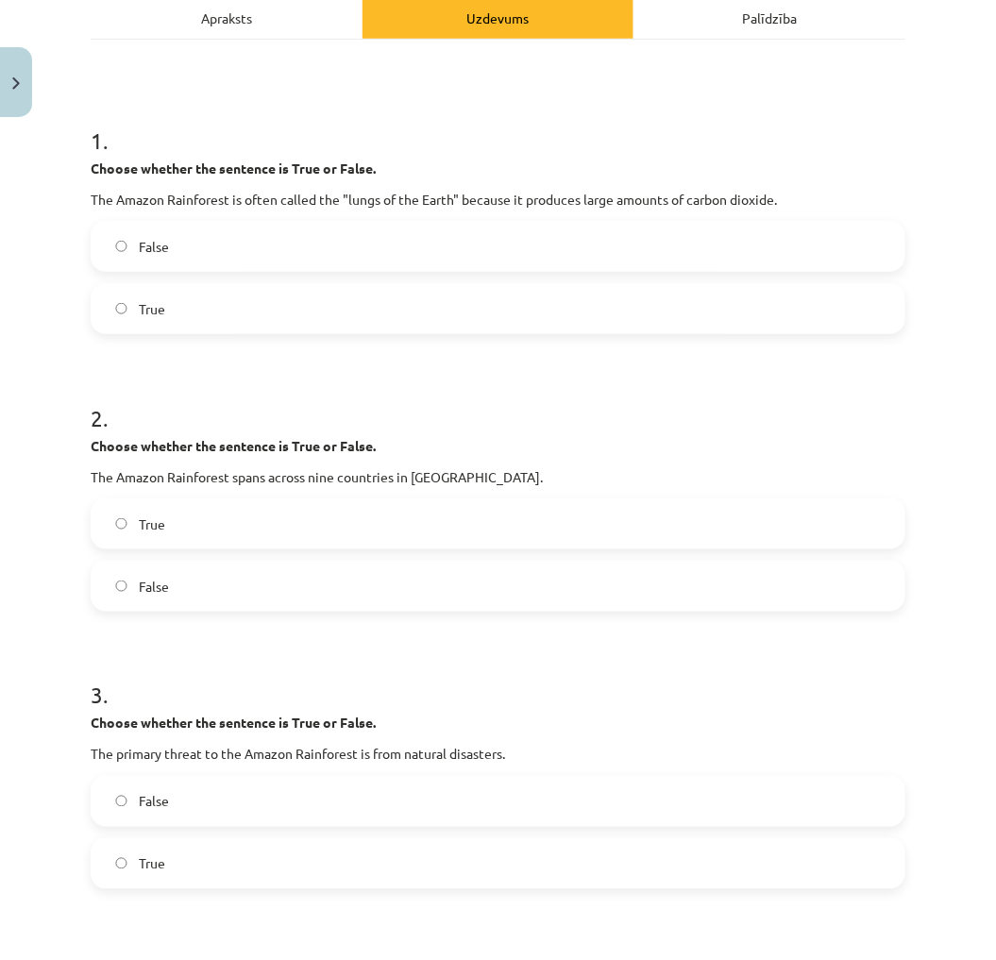
scroll to position [314, 0]
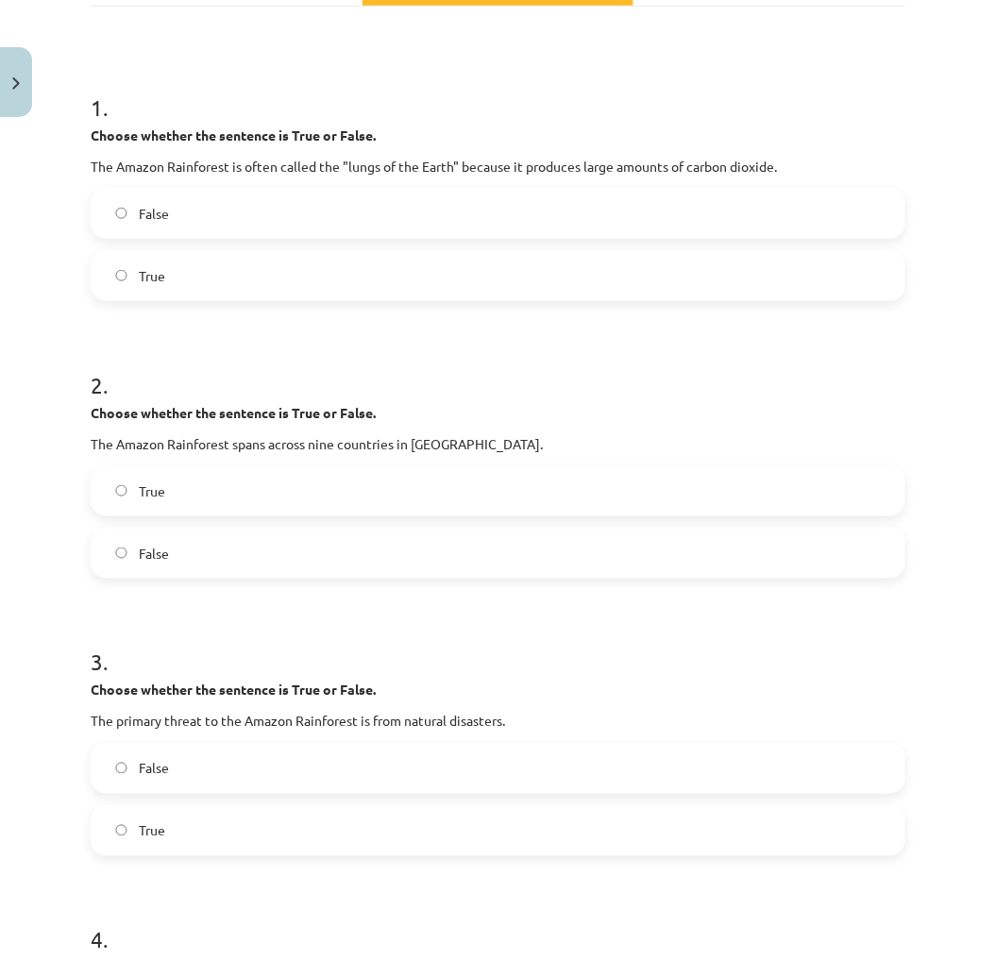
click at [186, 750] on label "False" at bounding box center [497, 768] width 811 height 47
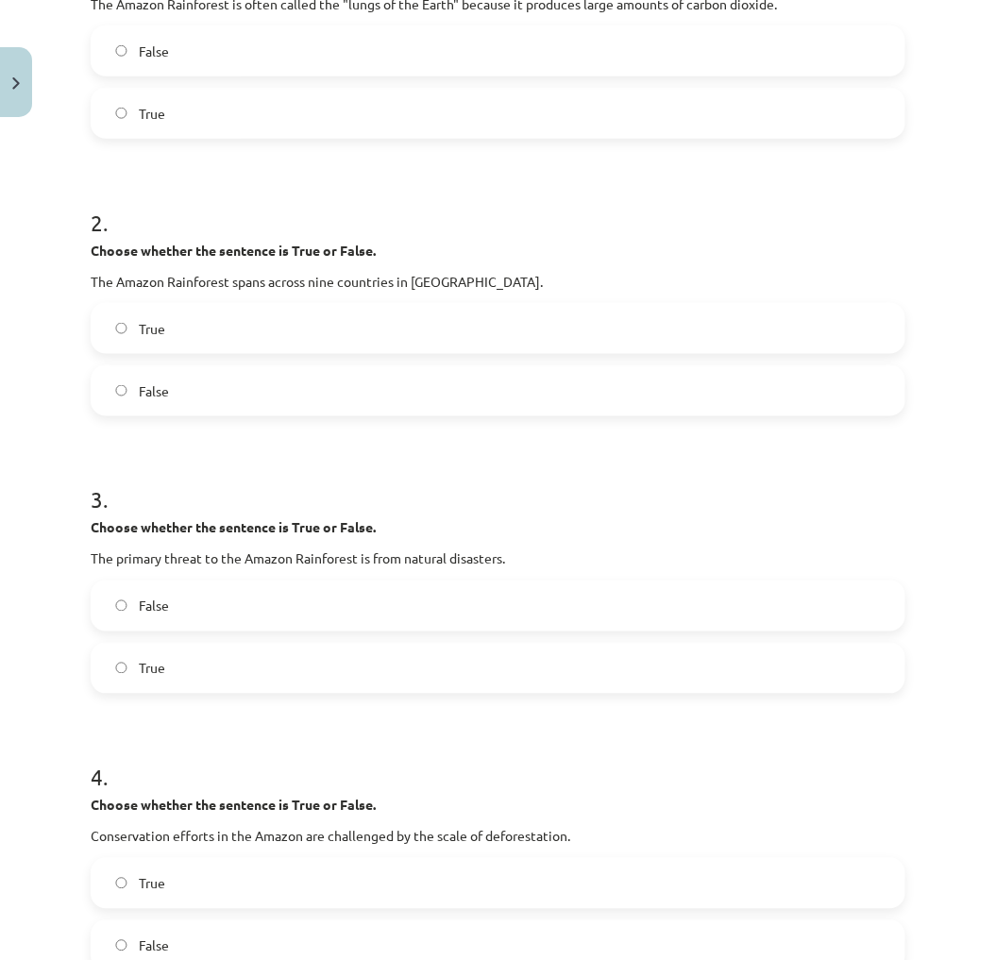
scroll to position [524, 0]
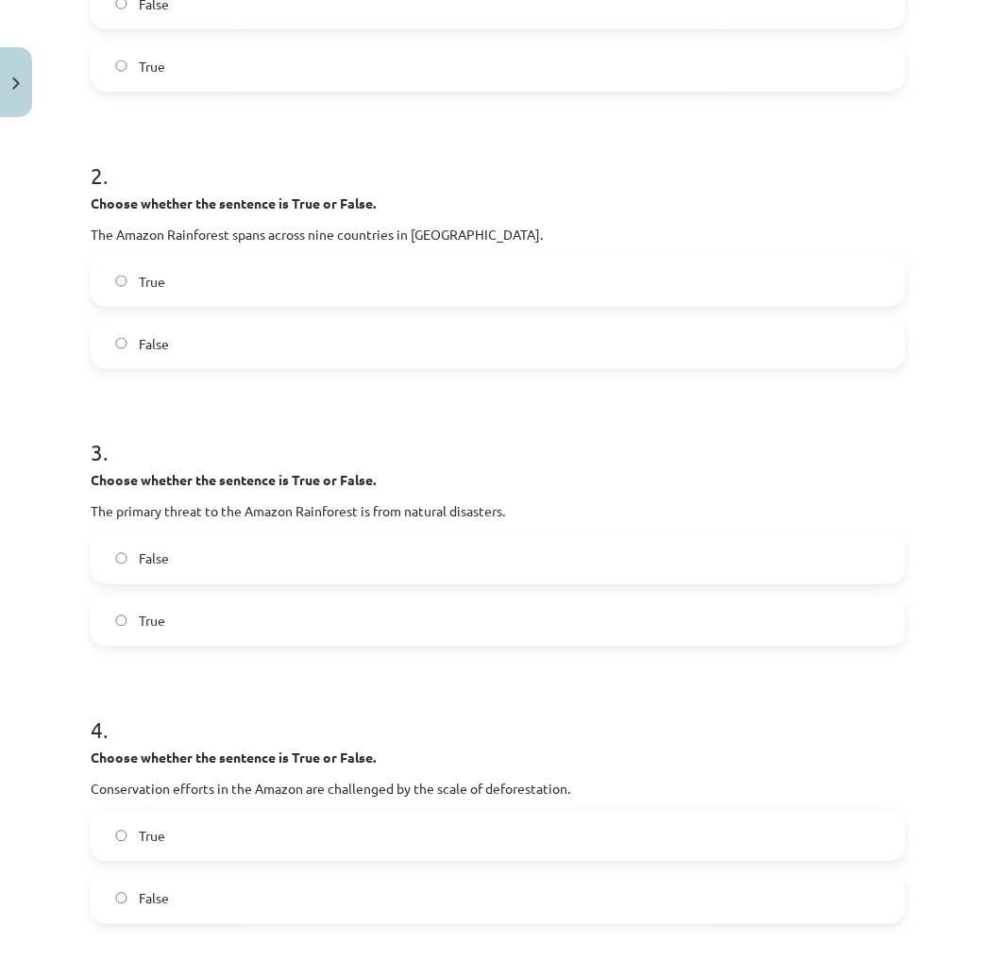
click at [202, 850] on label "True" at bounding box center [497, 835] width 811 height 47
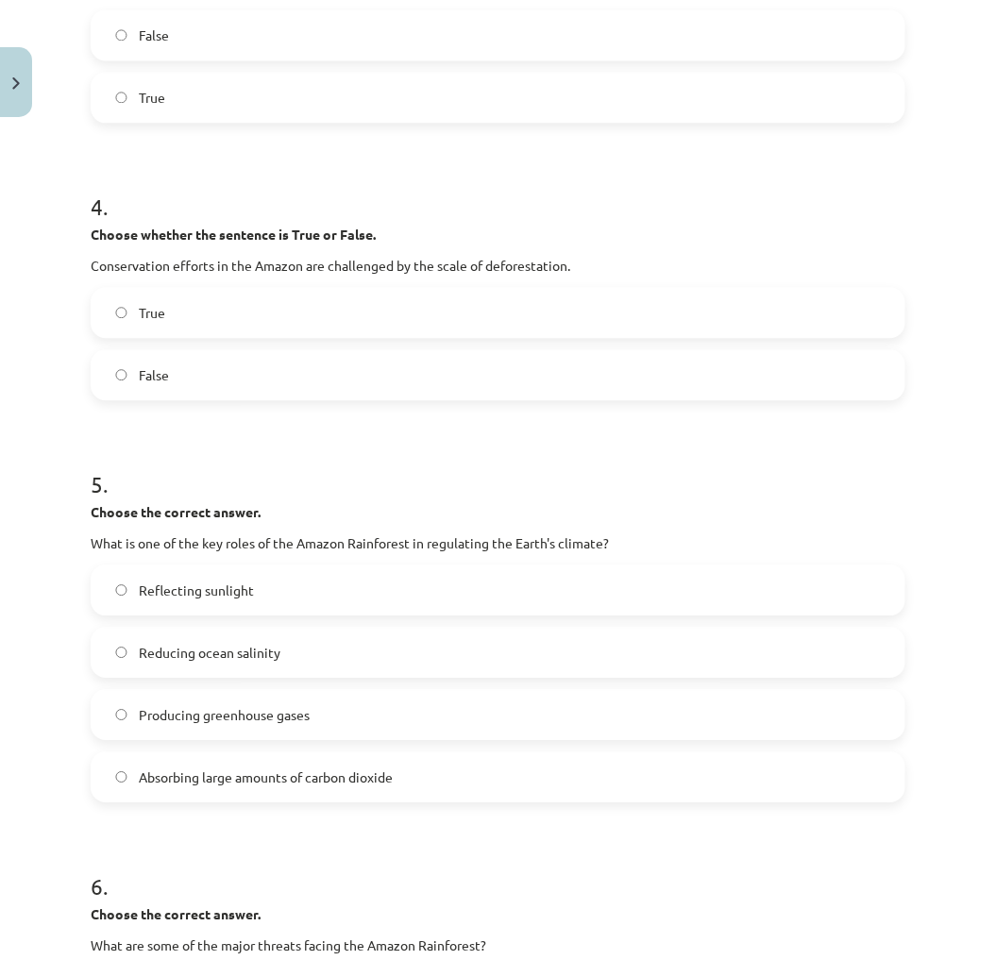
scroll to position [1048, 0]
click at [214, 796] on label "Absorbing large amounts of carbon dioxide" at bounding box center [497, 775] width 811 height 47
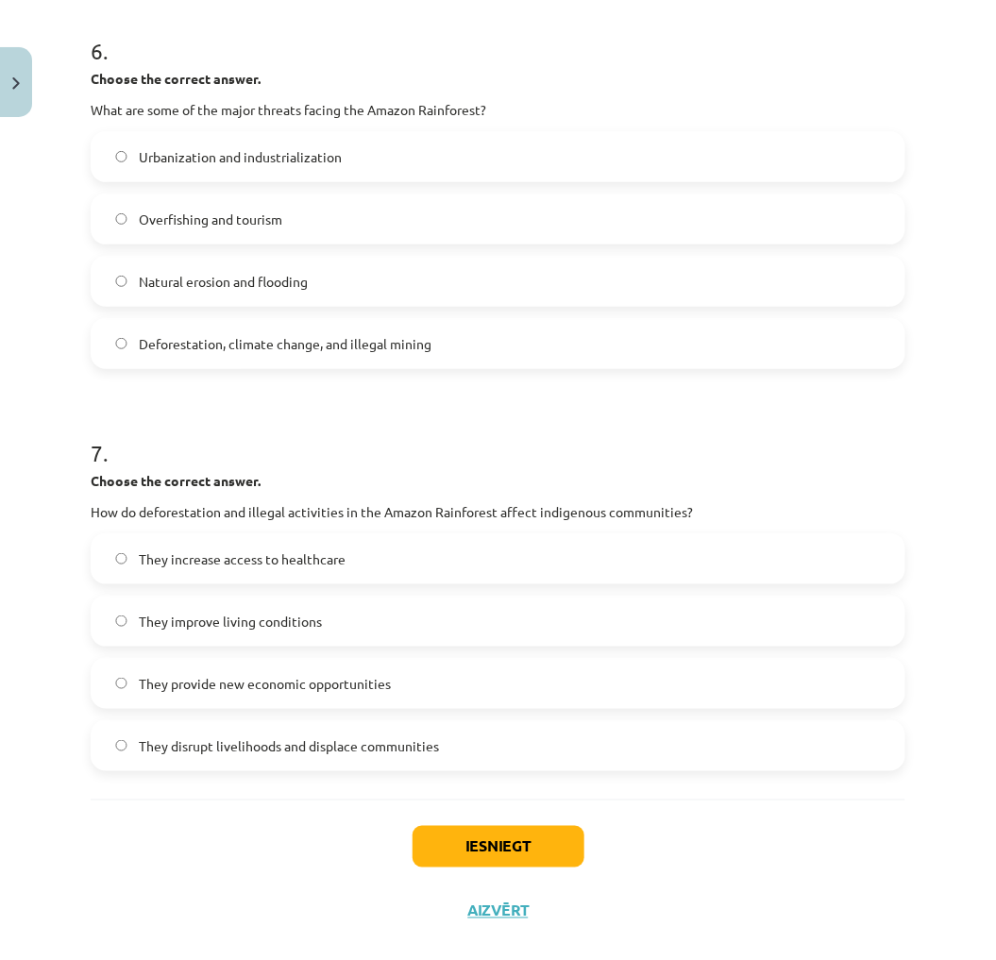
scroll to position [1887, 0]
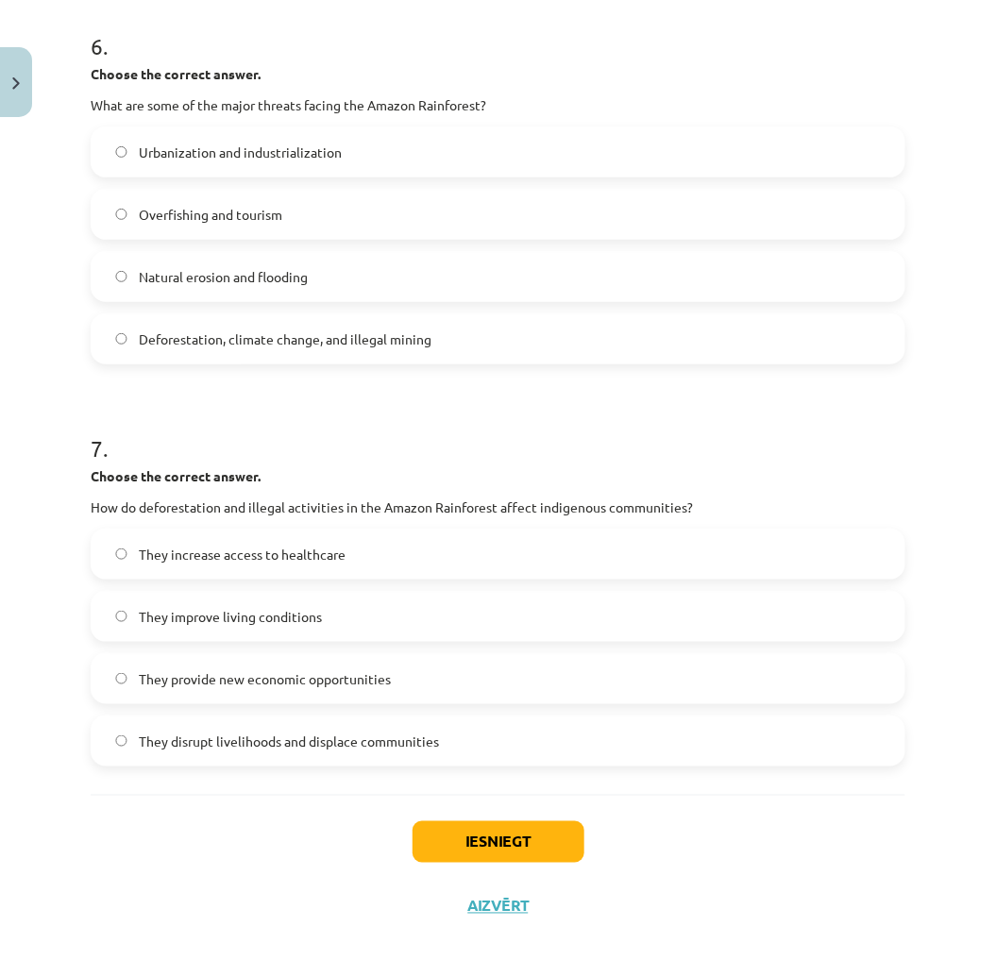
click at [218, 344] on span "Deforestation, climate change, and illegal mining" at bounding box center [285, 339] width 293 height 20
click at [271, 740] on span "They disrupt livelihoods and displace communities" at bounding box center [289, 741] width 300 height 20
click at [470, 828] on button "Iesniegt" at bounding box center [498, 842] width 172 height 42
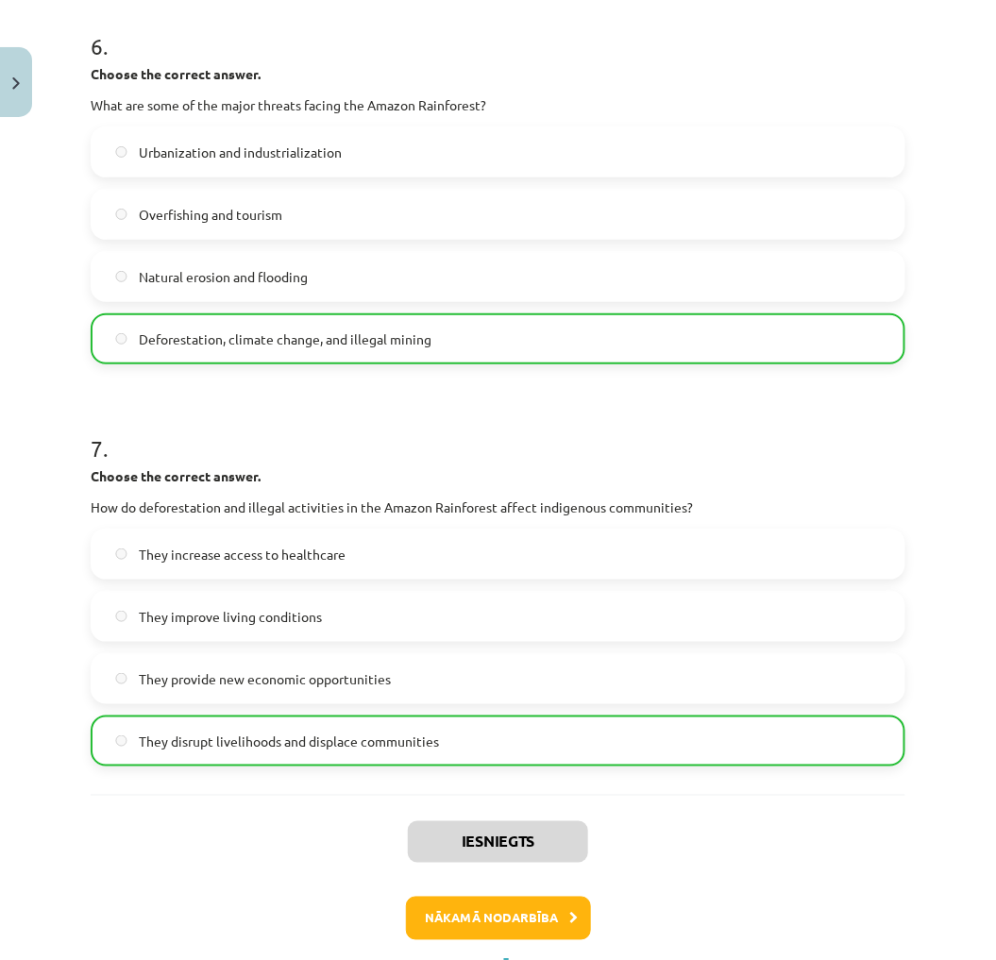
click at [936, 437] on div "Mācību tēma: Angļu valoda i - 10.klase 1.ieskaites mācību materiāls #11 📖 🎧 Top…" at bounding box center [498, 480] width 996 height 960
click at [514, 902] on button "Nākamā nodarbība" at bounding box center [498, 917] width 185 height 43
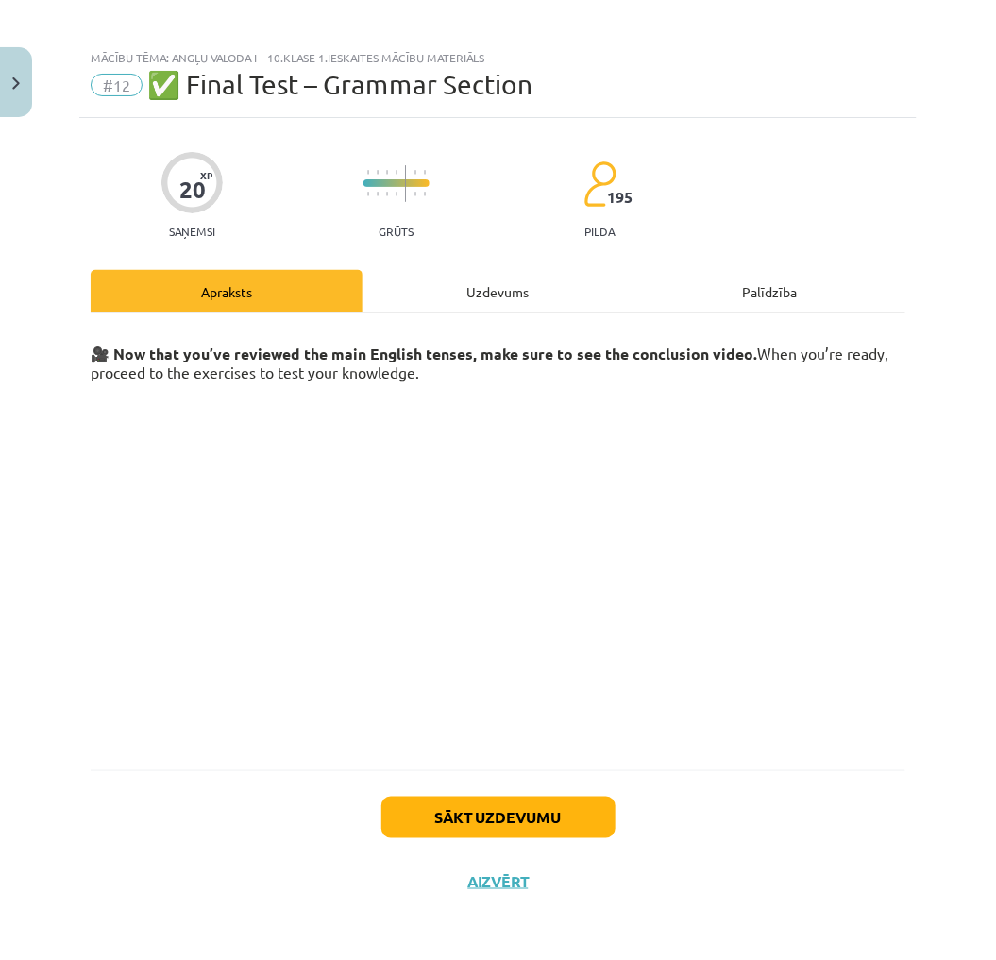
click at [487, 270] on div "Uzdevums" at bounding box center [498, 291] width 272 height 42
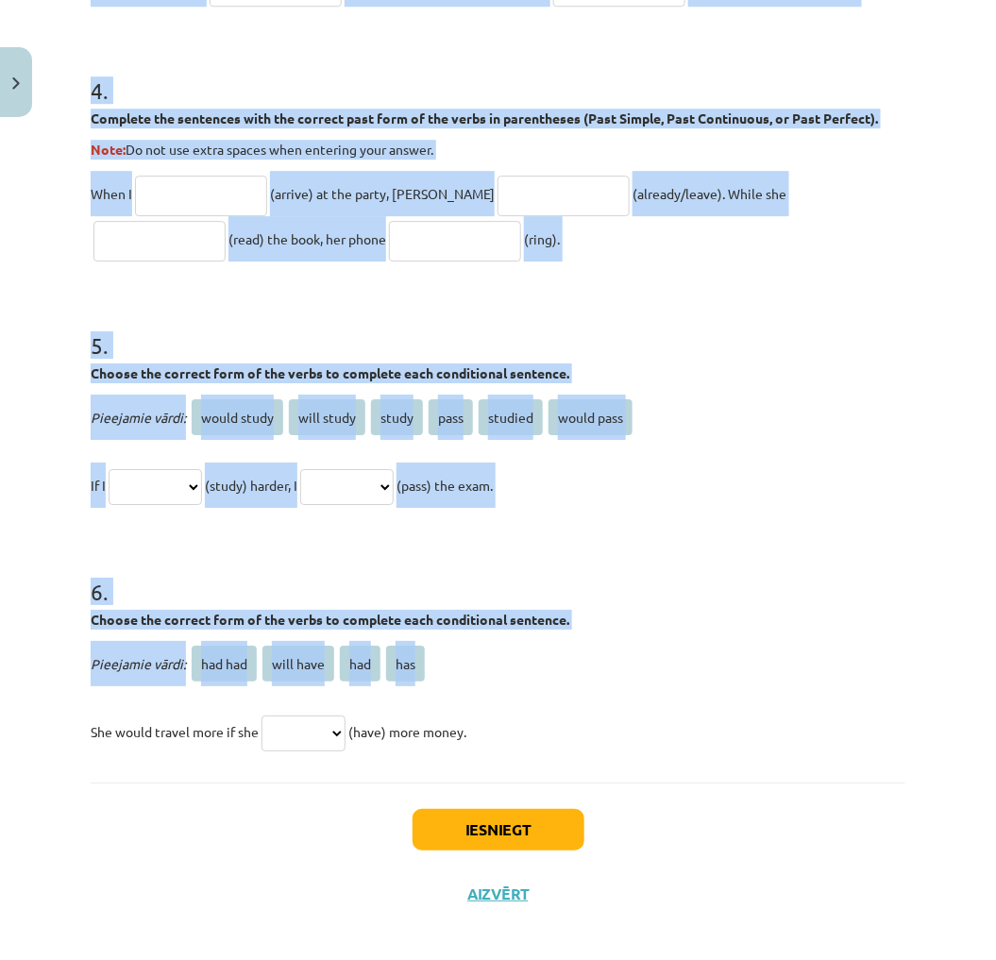
scroll to position [1356, 0]
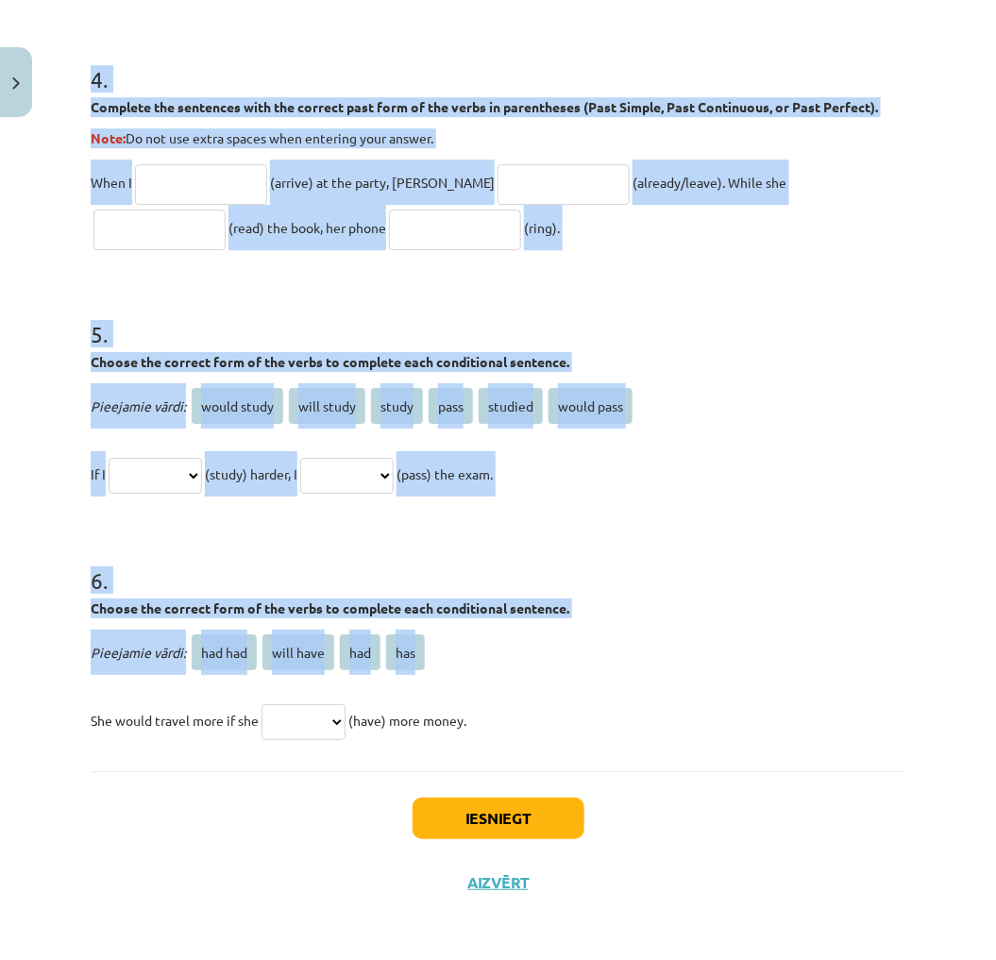
drag, startPoint x: 72, startPoint y: 410, endPoint x: 489, endPoint y: 698, distance: 506.8
click at [489, 698] on div "Mācību tēma: Angļu valoda i - 10.klase 1.ieskaites mācību materiāls #12 ✅ Final…" at bounding box center [498, 480] width 996 height 960
drag, startPoint x: 489, startPoint y: 698, endPoint x: 505, endPoint y: 473, distance: 226.1
copy form "1 . Choose the correct passive voice form for each sentence. The chef prepares …"
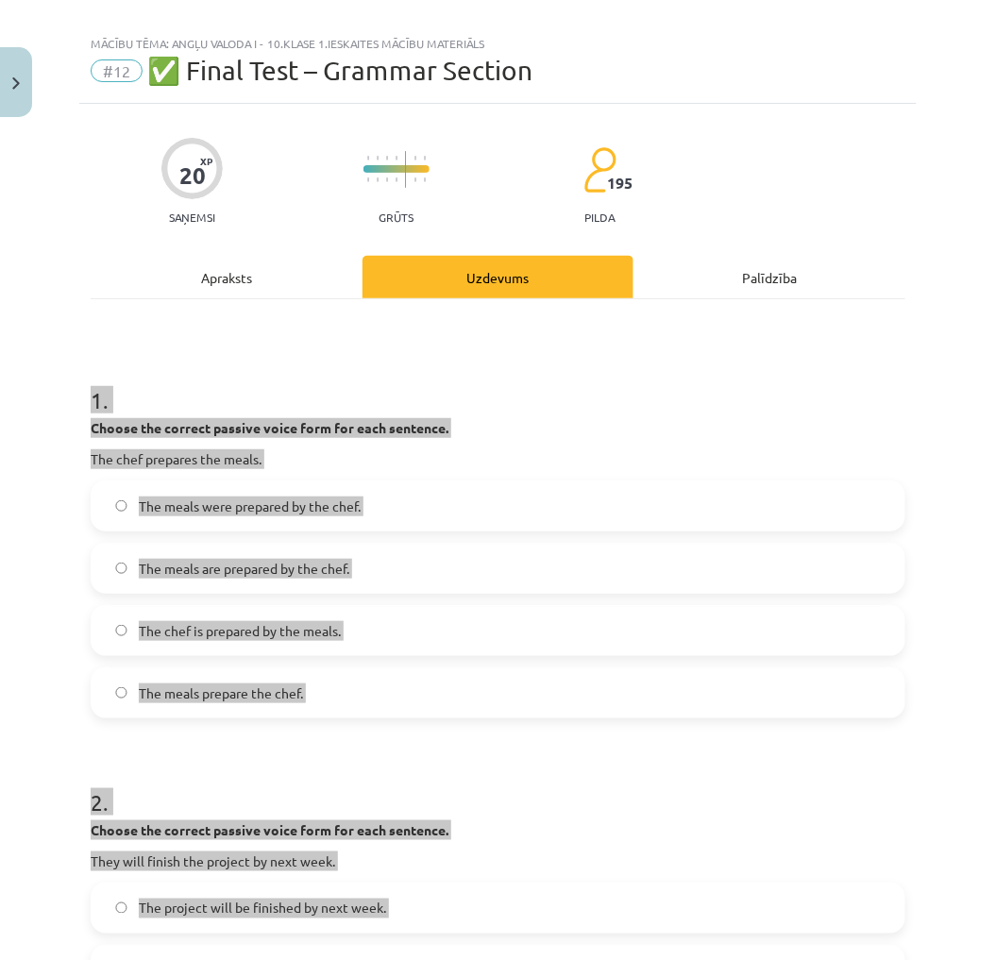
scroll to position [0, 0]
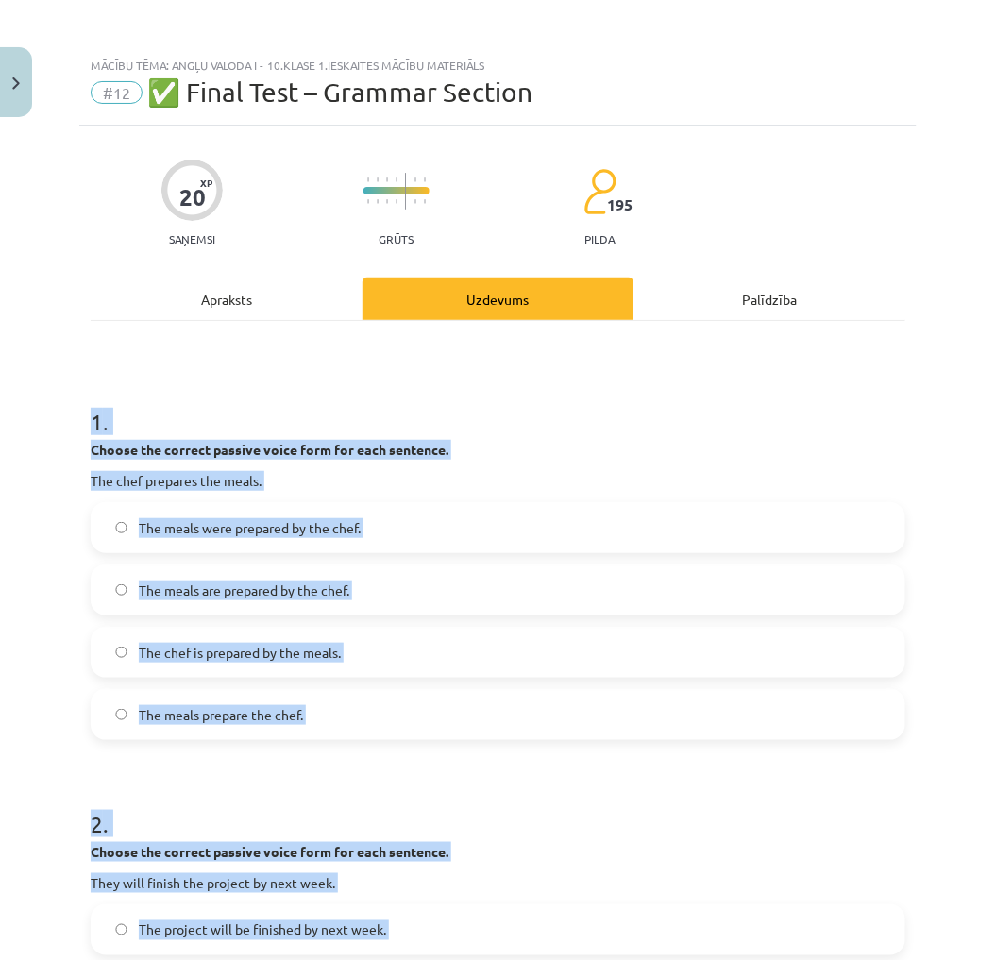
click at [576, 460] on div "Choose the correct passive voice form for each sentence. The chef prepares the …" at bounding box center [498, 465] width 814 height 51
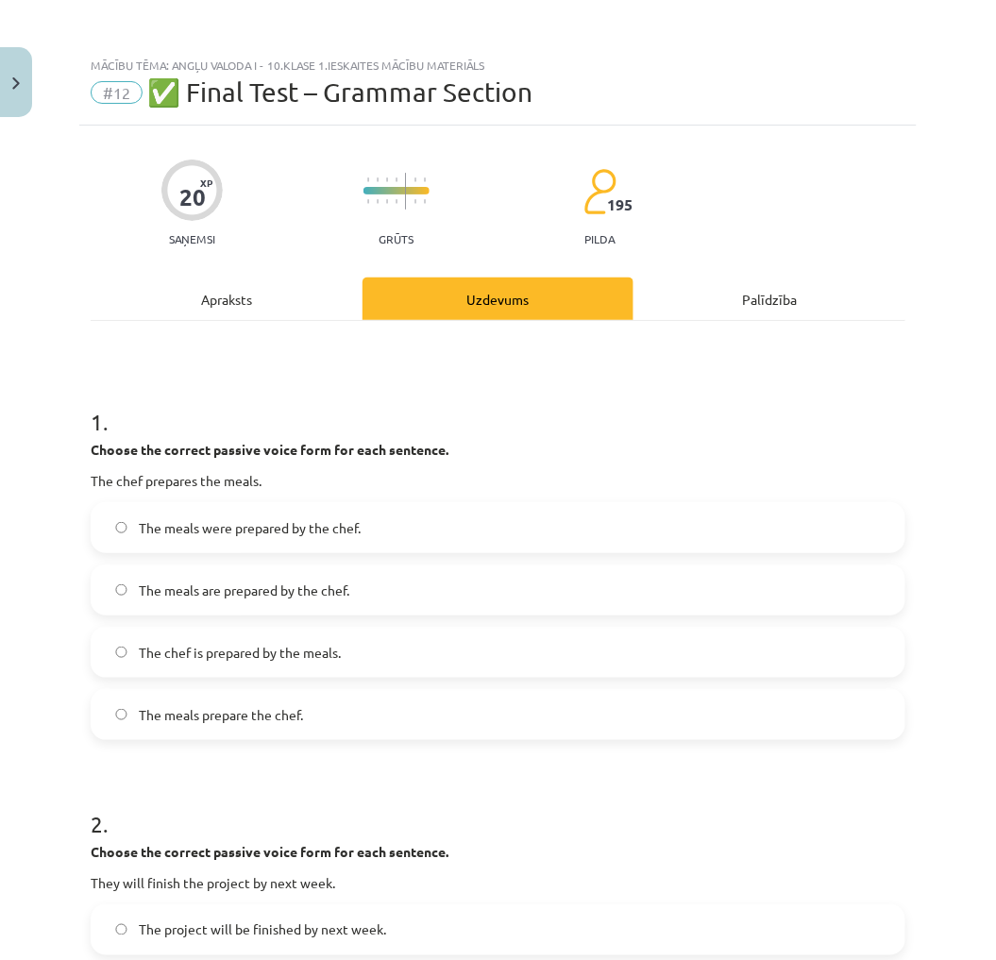
click at [403, 581] on label "The meals are prepared by the chef." at bounding box center [497, 589] width 811 height 47
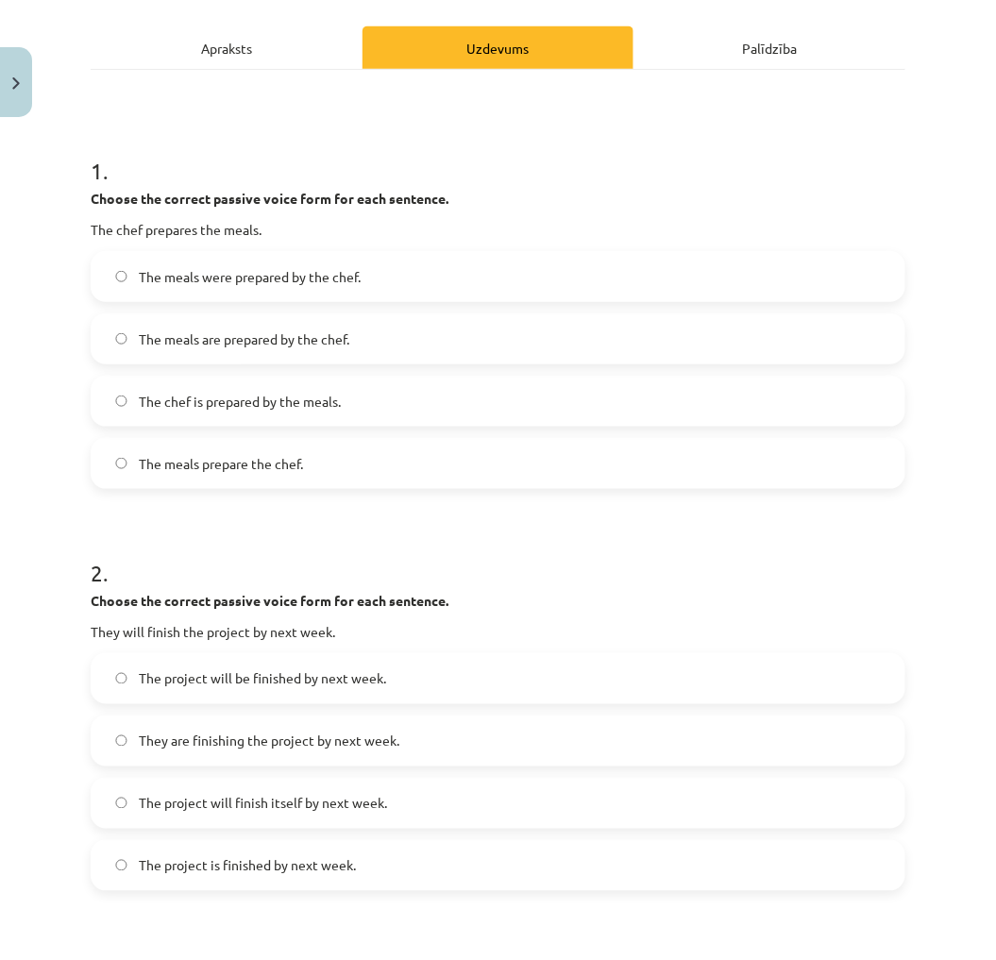
scroll to position [419, 0]
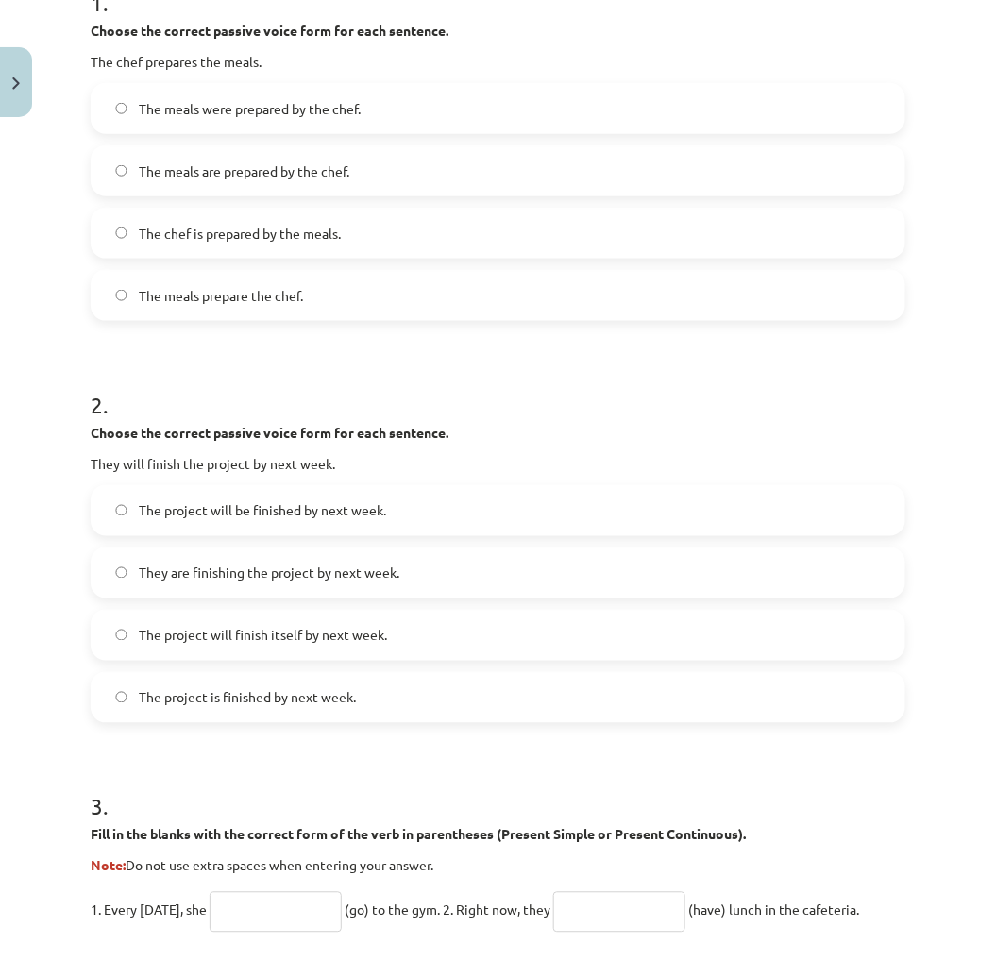
click at [267, 502] on span "The project will be finished by next week." at bounding box center [262, 511] width 247 height 20
click at [268, 701] on span "The project is finished by next week." at bounding box center [247, 698] width 217 height 20
click at [297, 495] on label "The project will be finished by next week." at bounding box center [497, 510] width 811 height 47
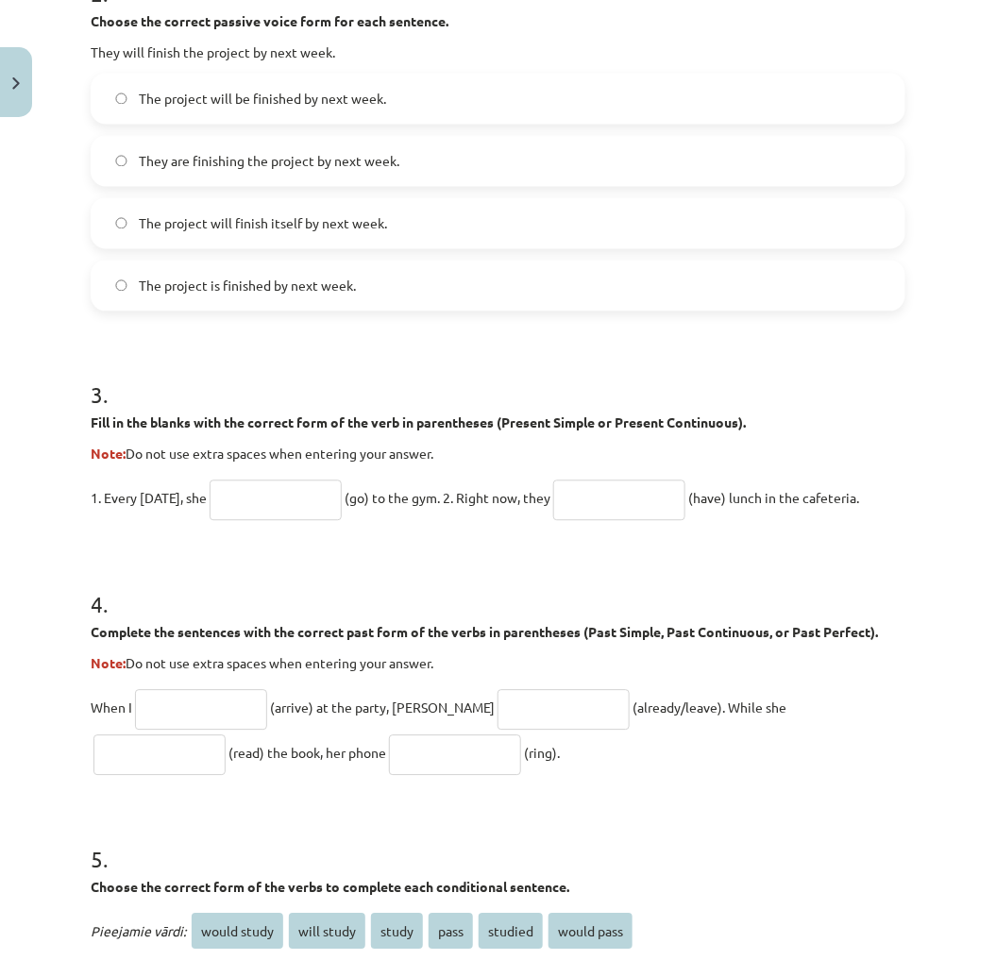
scroll to position [838, 0]
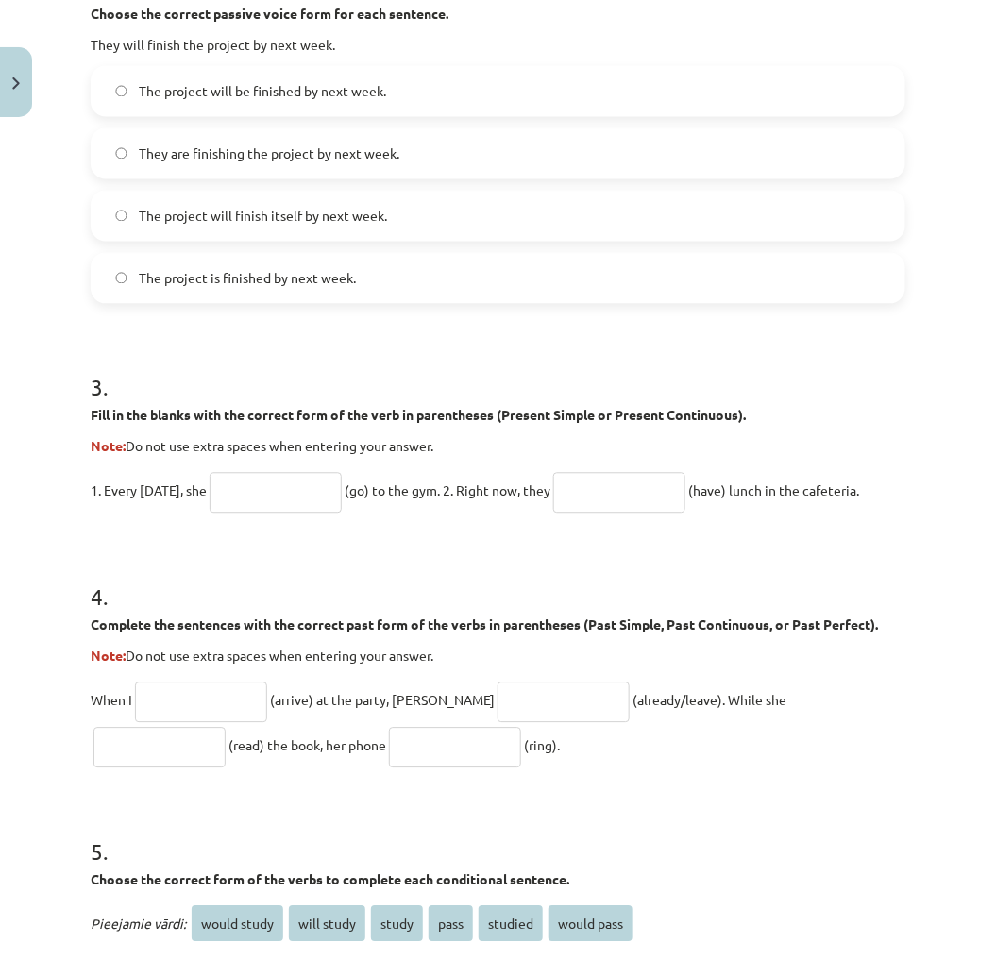
click at [300, 489] on input "text" at bounding box center [275, 493] width 132 height 41
click at [280, 486] on input "text" at bounding box center [275, 493] width 132 height 41
paste input "****"
type input "****"
click at [655, 481] on input "text" at bounding box center [619, 493] width 132 height 41
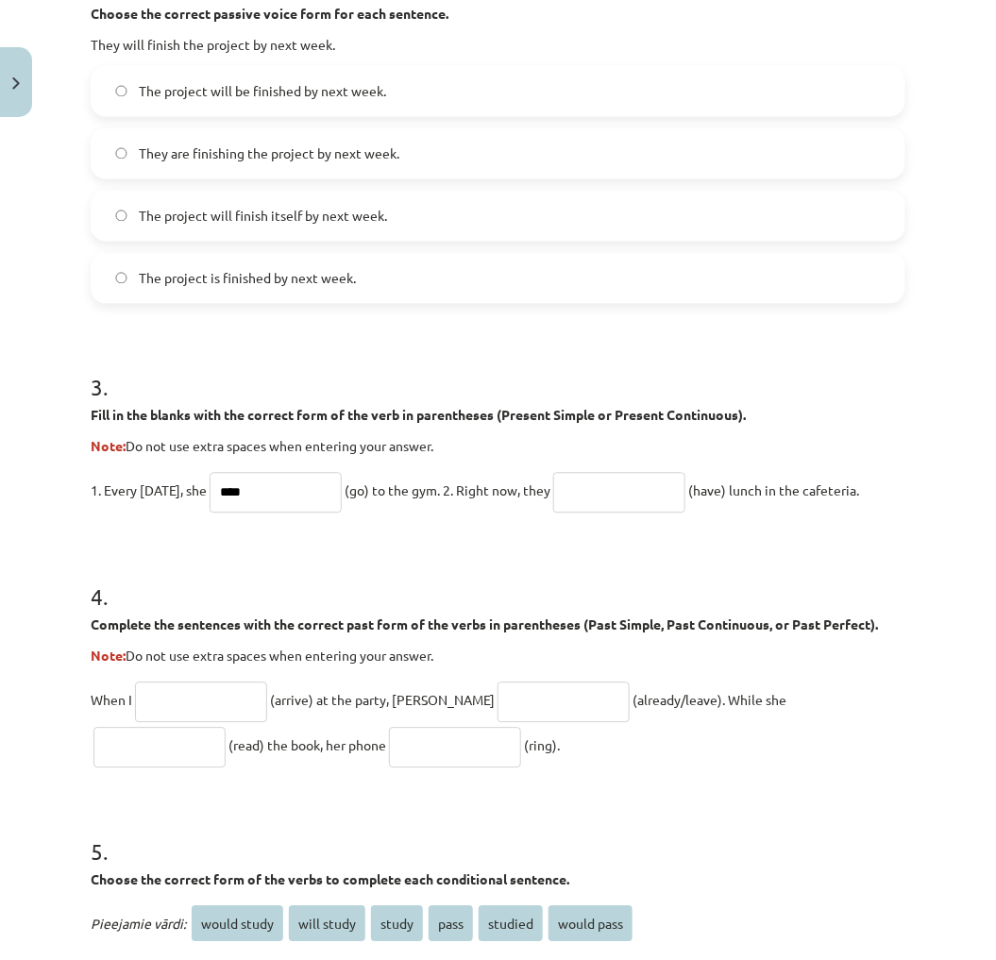
paste input "**********"
type input "**********"
click at [665, 574] on h1 "4 ." at bounding box center [498, 580] width 814 height 59
click at [196, 696] on input "text" at bounding box center [201, 702] width 132 height 41
paste input "*******"
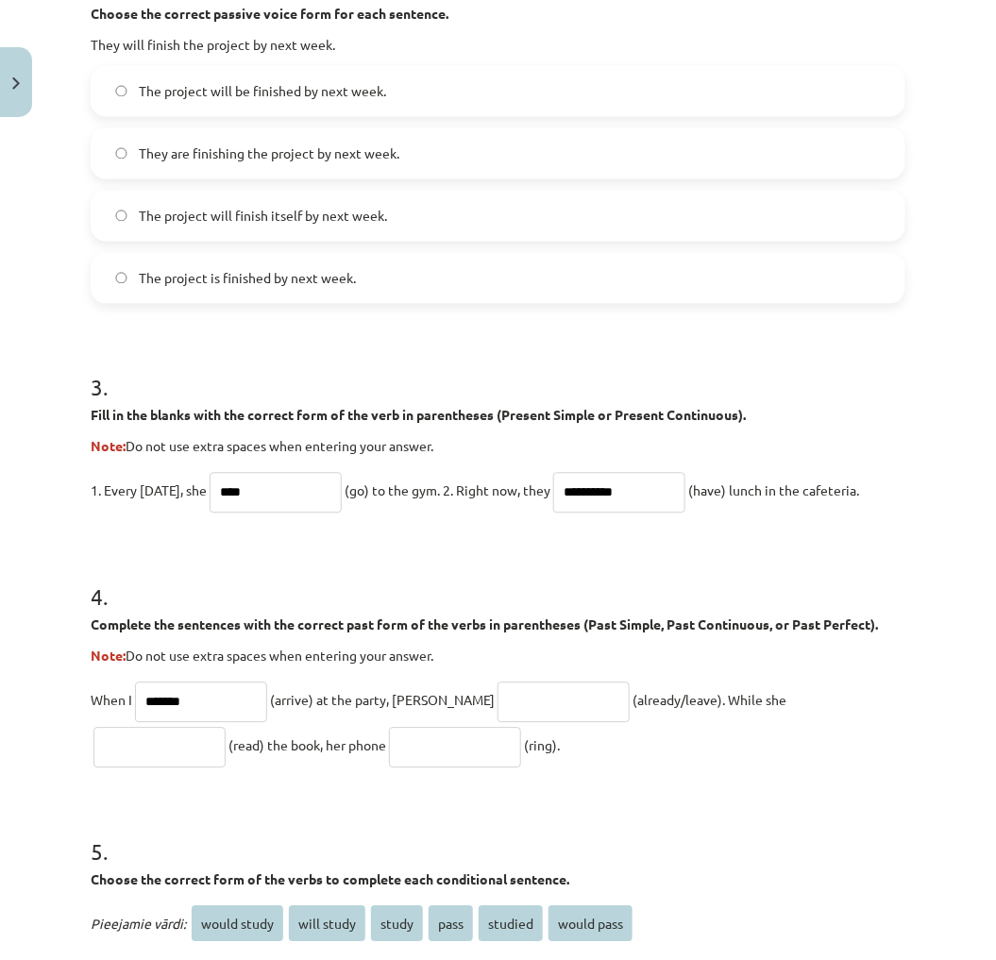
type input "*******"
click at [512, 690] on input "text" at bounding box center [563, 702] width 132 height 41
paste input "**********"
type input "**********"
click at [226, 728] on input "text" at bounding box center [159, 748] width 132 height 41
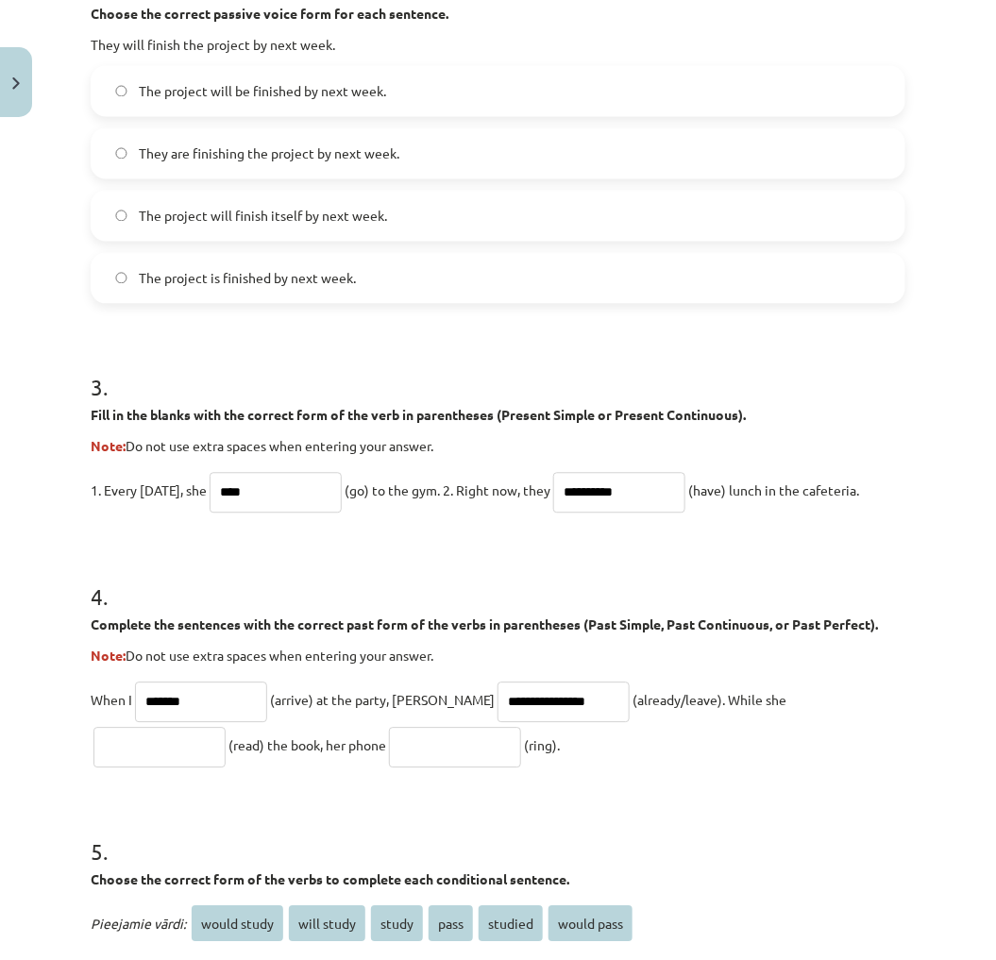
paste input "**********"
type input "**********"
click at [390, 737] on p "**********" at bounding box center [498, 723] width 814 height 91
click at [389, 749] on input "text" at bounding box center [455, 748] width 132 height 41
paste input "****"
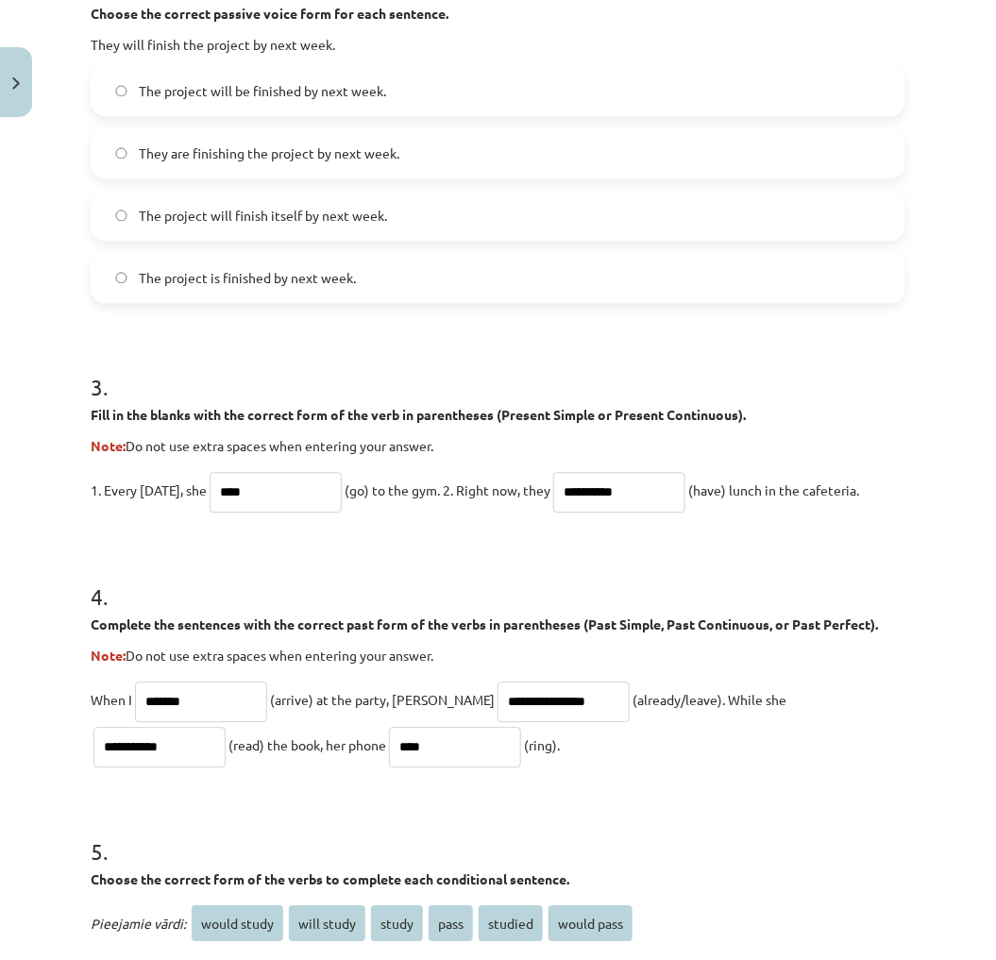
type input "****"
click at [582, 719] on p "**********" at bounding box center [498, 723] width 814 height 91
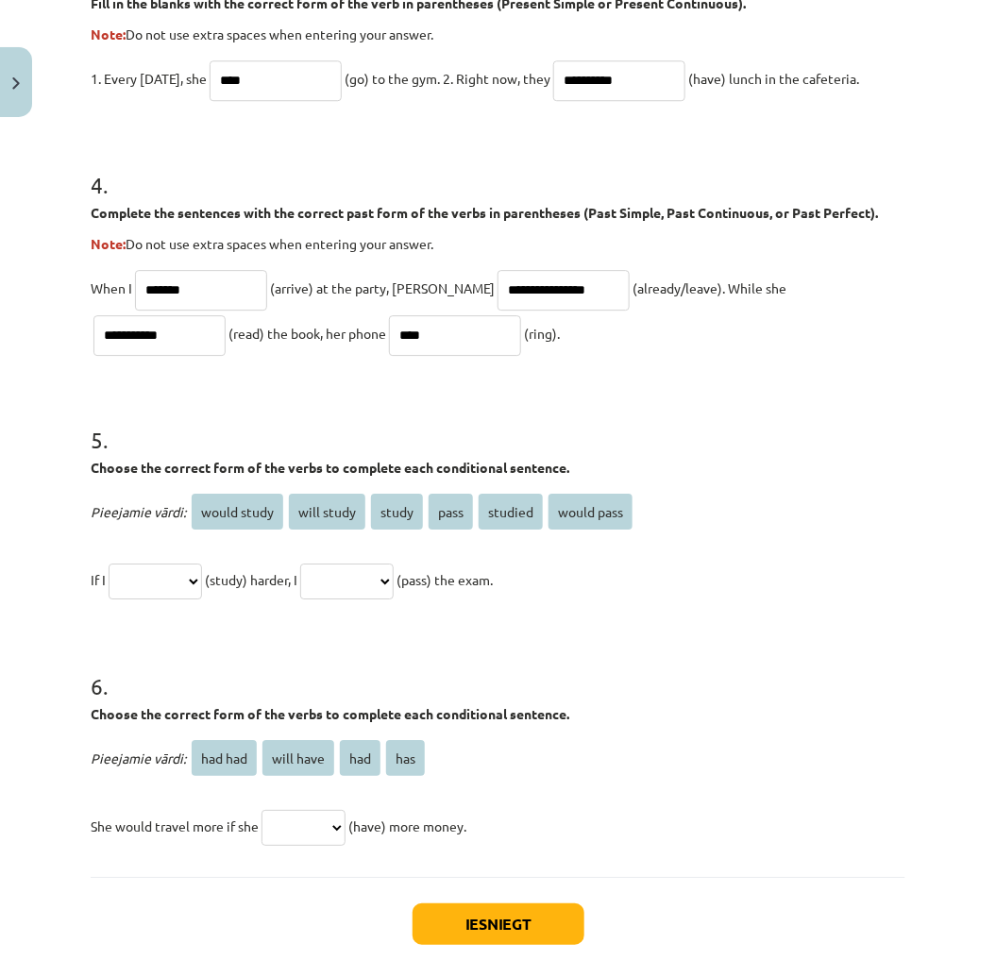
scroll to position [1258, 0]
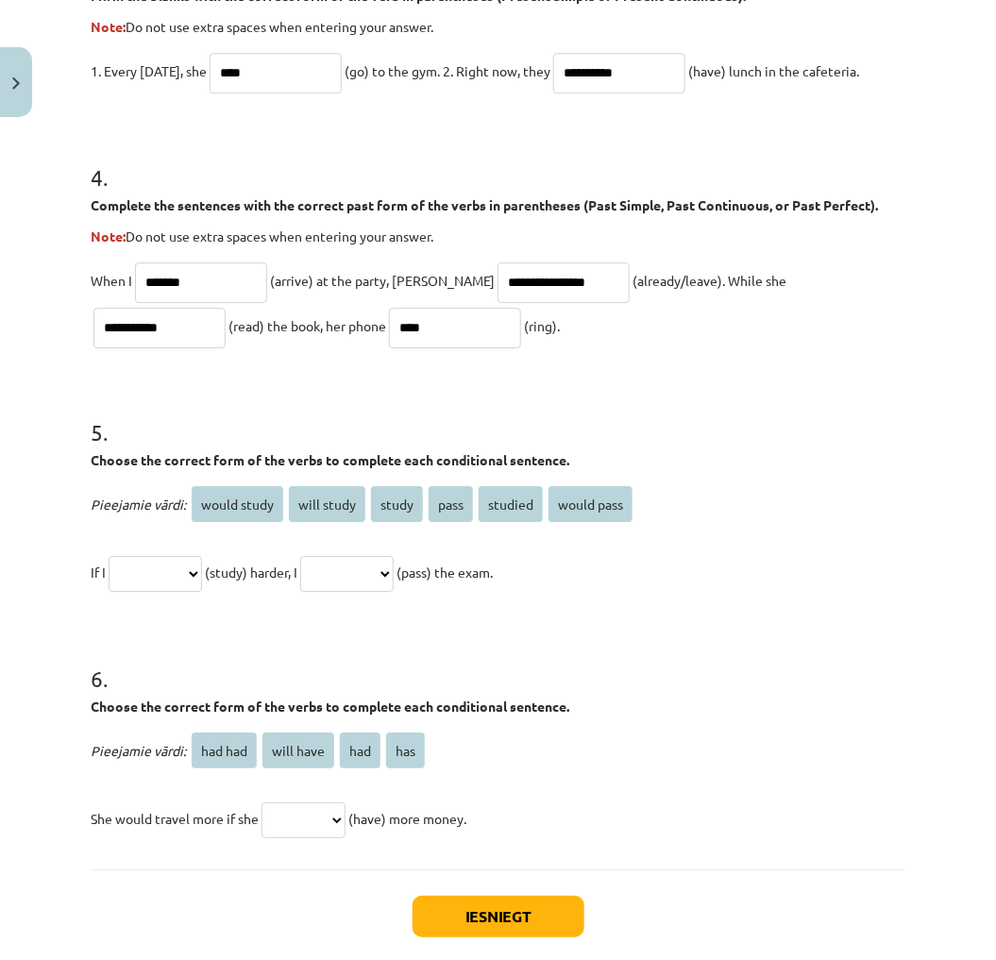
click at [174, 578] on select "**********" at bounding box center [155, 574] width 93 height 36
select select "*******"
click at [111, 556] on select "**********" at bounding box center [155, 574] width 93 height 36
click at [391, 556] on select "**********" at bounding box center [346, 574] width 93 height 36
click at [330, 556] on select "**********" at bounding box center [346, 574] width 93 height 36
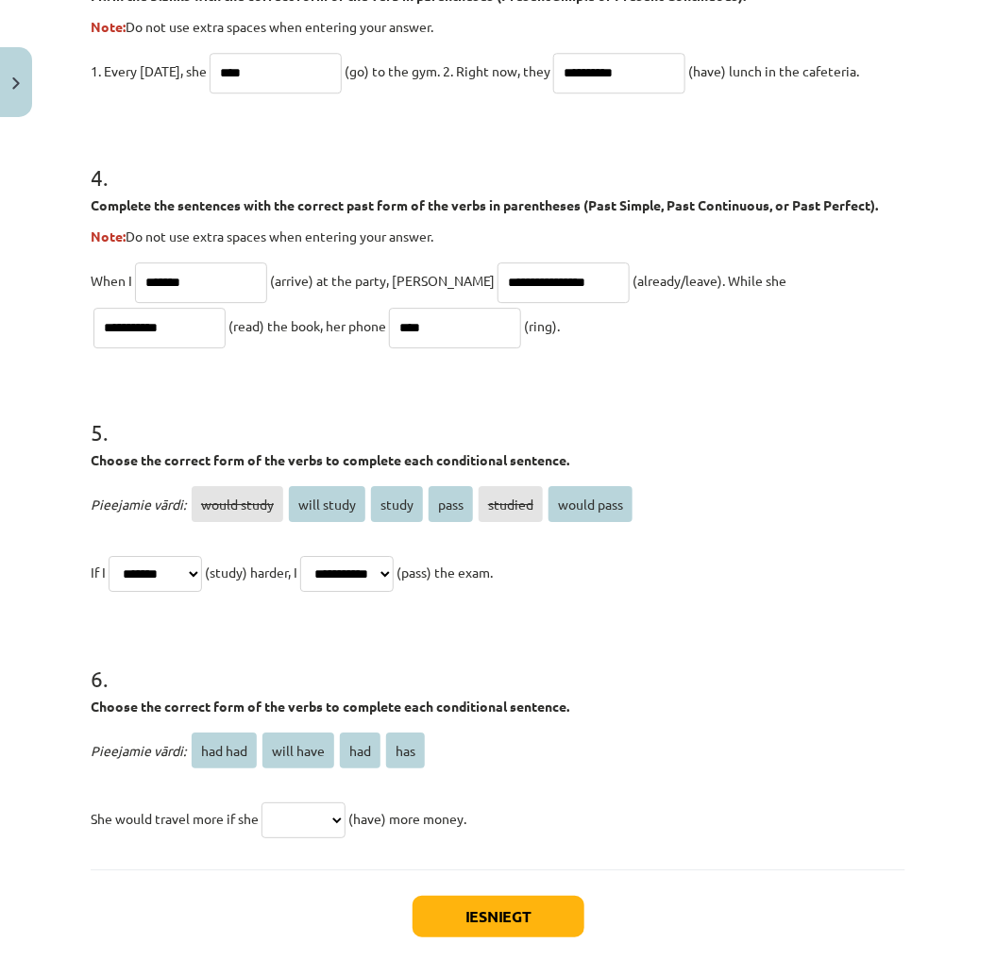
click at [394, 583] on select "**********" at bounding box center [346, 574] width 93 height 36
select select "**********"
click at [330, 556] on select "**********" at bounding box center [346, 574] width 93 height 36
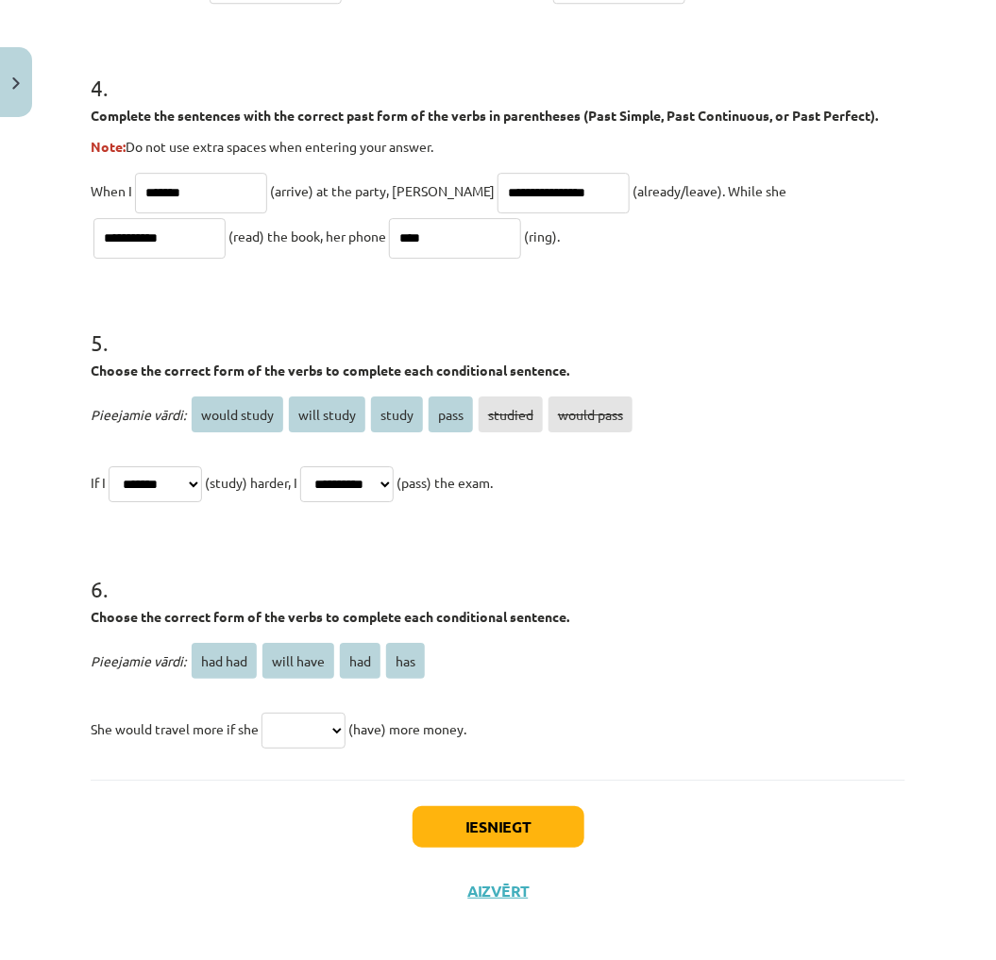
scroll to position [1356, 0]
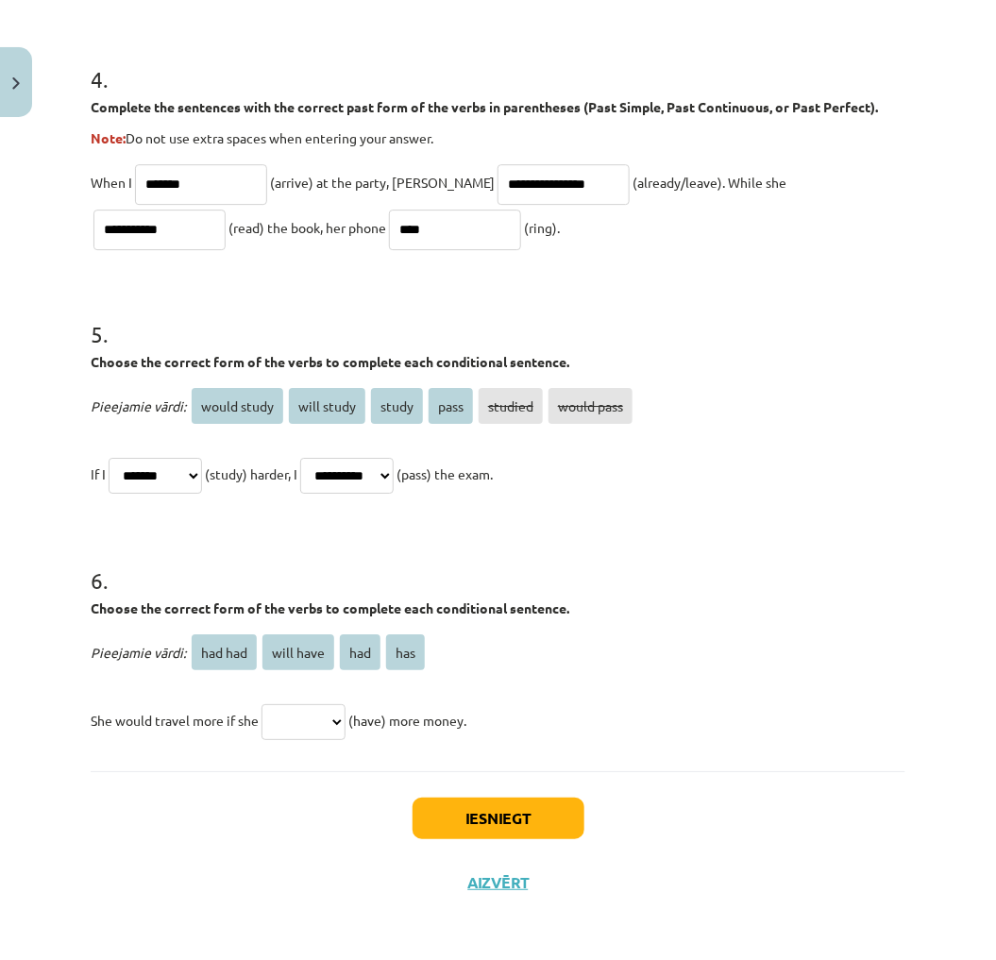
click at [345, 709] on select "******* ********* *** ***" at bounding box center [303, 722] width 84 height 36
select select "***"
click at [265, 704] on select "******* ********* *** ***" at bounding box center [303, 722] width 84 height 36
click at [473, 813] on button "Iesniegt" at bounding box center [498, 818] width 172 height 42
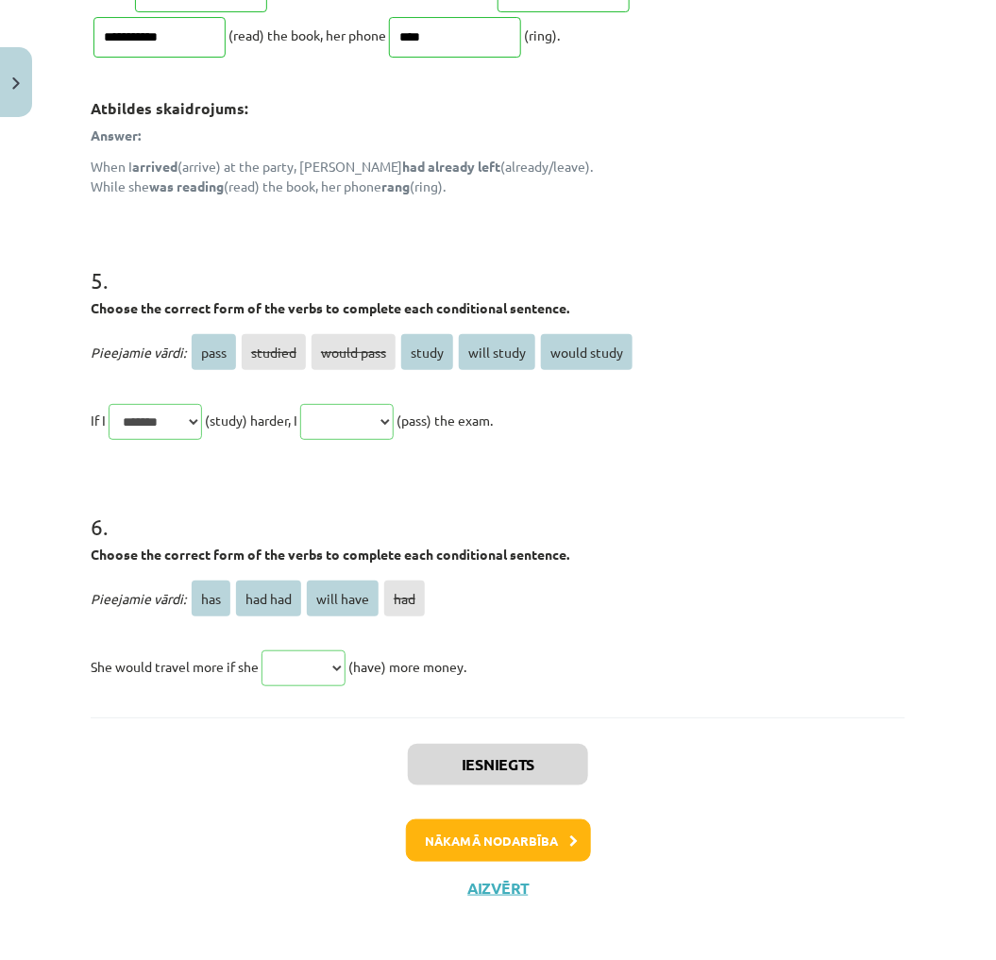
scroll to position [1694, 0]
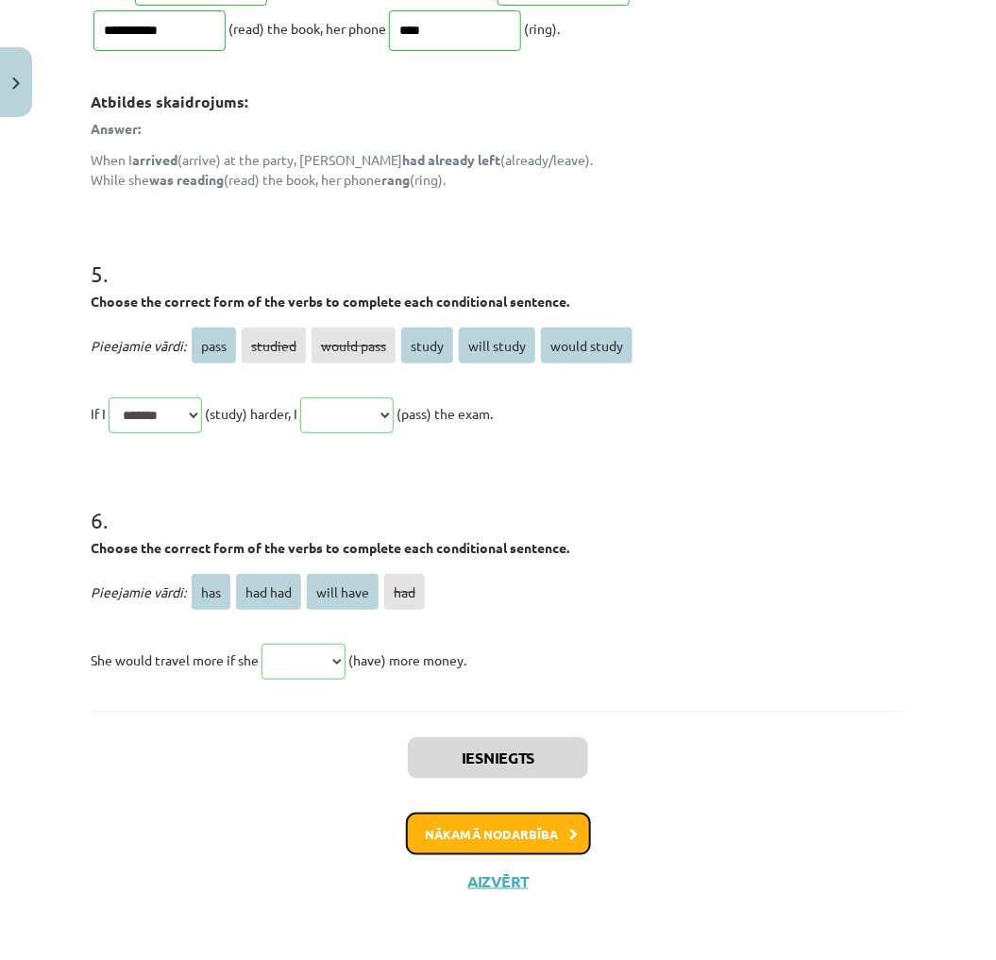
click at [536, 831] on button "Nākamā nodarbība" at bounding box center [498, 833] width 185 height 43
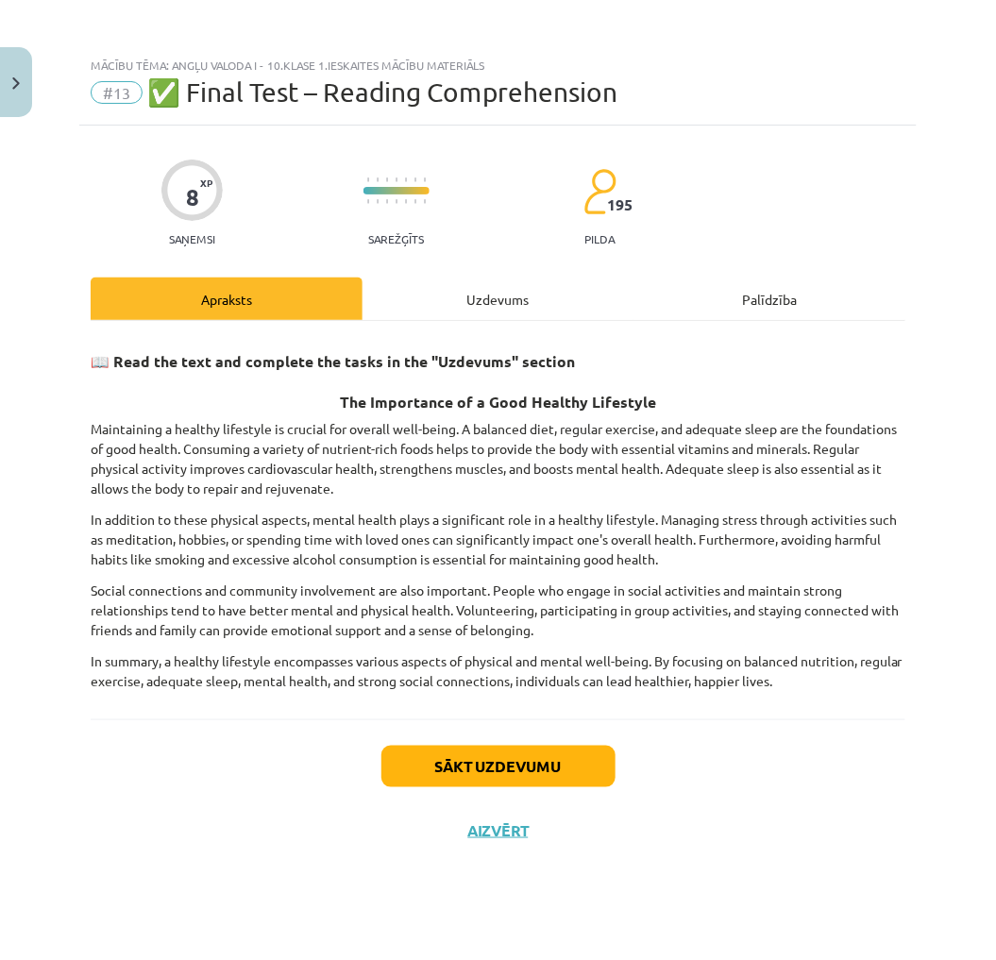
click at [451, 315] on div "Uzdevums" at bounding box center [498, 298] width 272 height 42
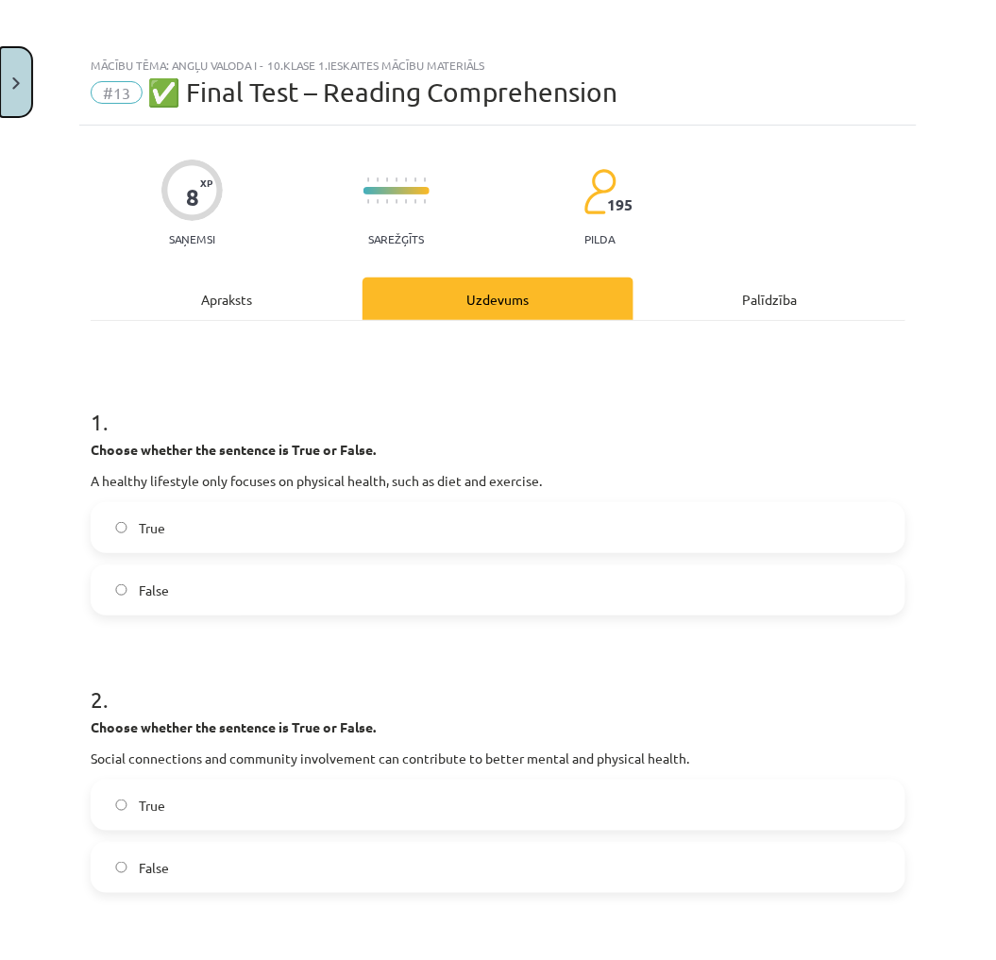
click at [21, 91] on button "Close" at bounding box center [16, 82] width 32 height 70
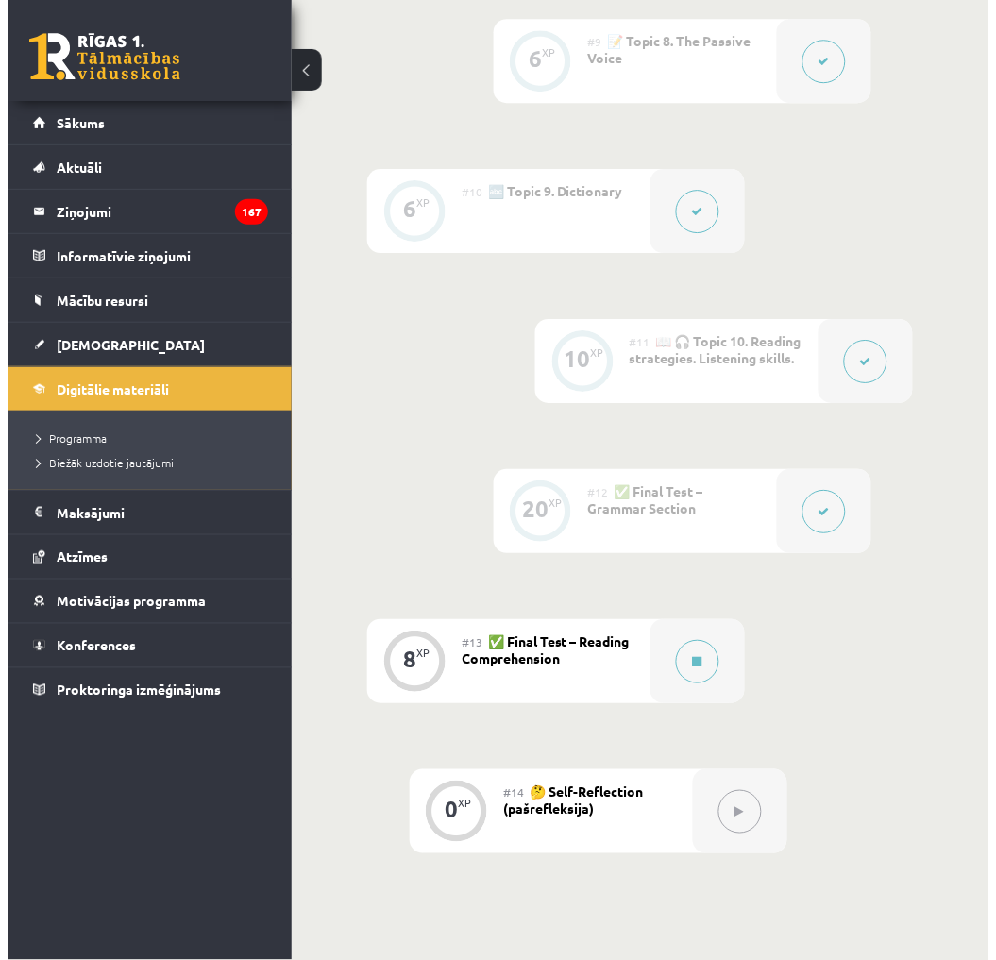
scroll to position [2124, 0]
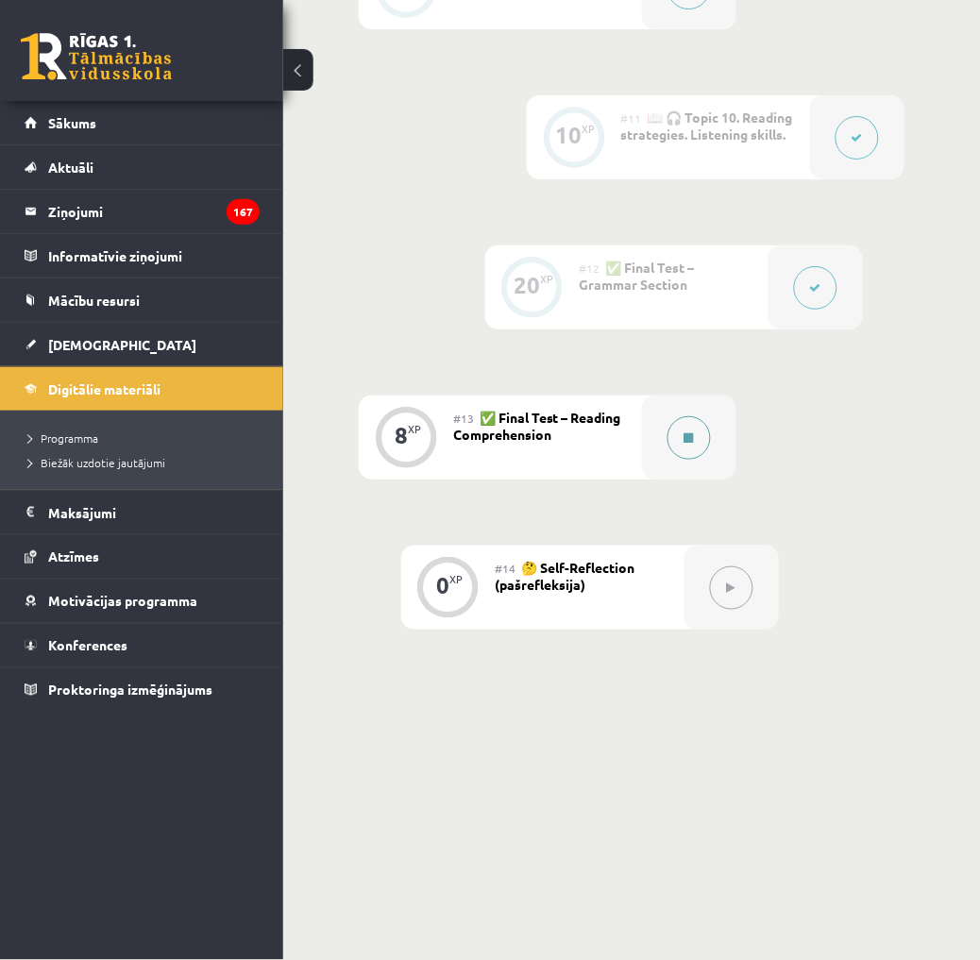
click at [689, 438] on icon at bounding box center [688, 437] width 9 height 11
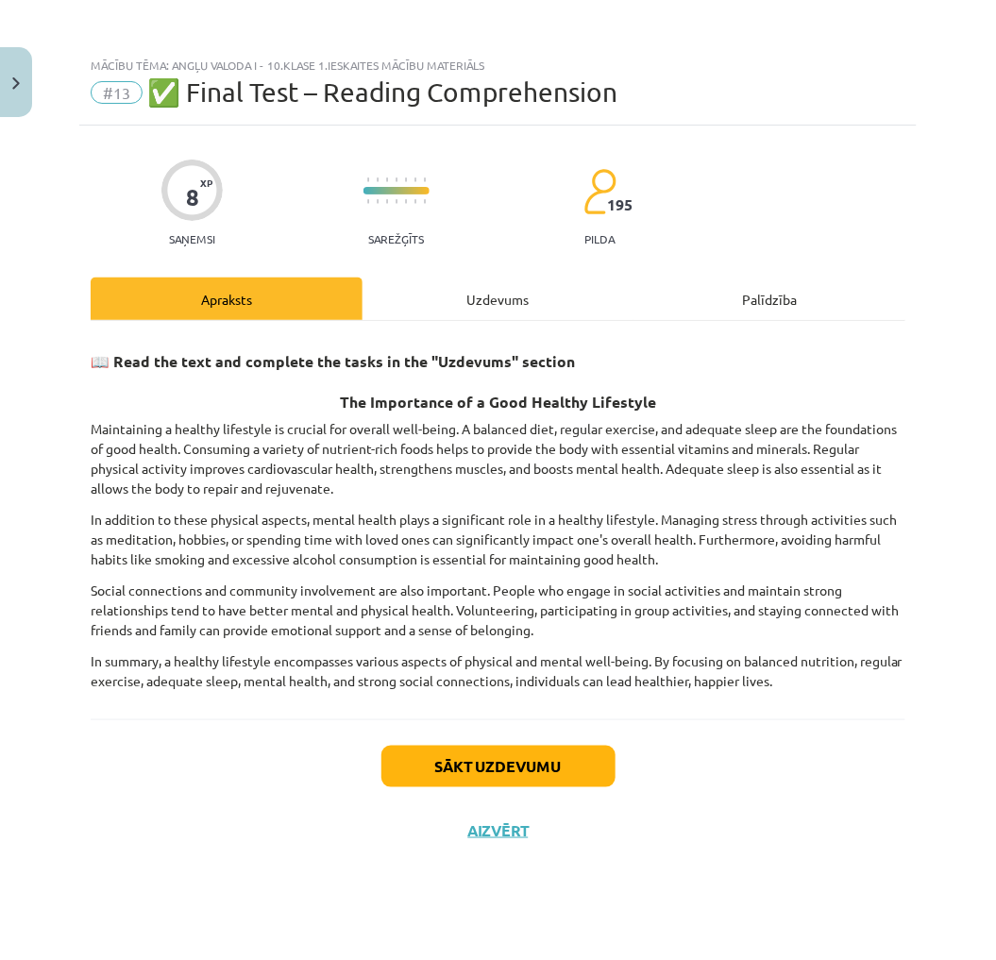
click at [577, 307] on div "Uzdevums" at bounding box center [498, 298] width 272 height 42
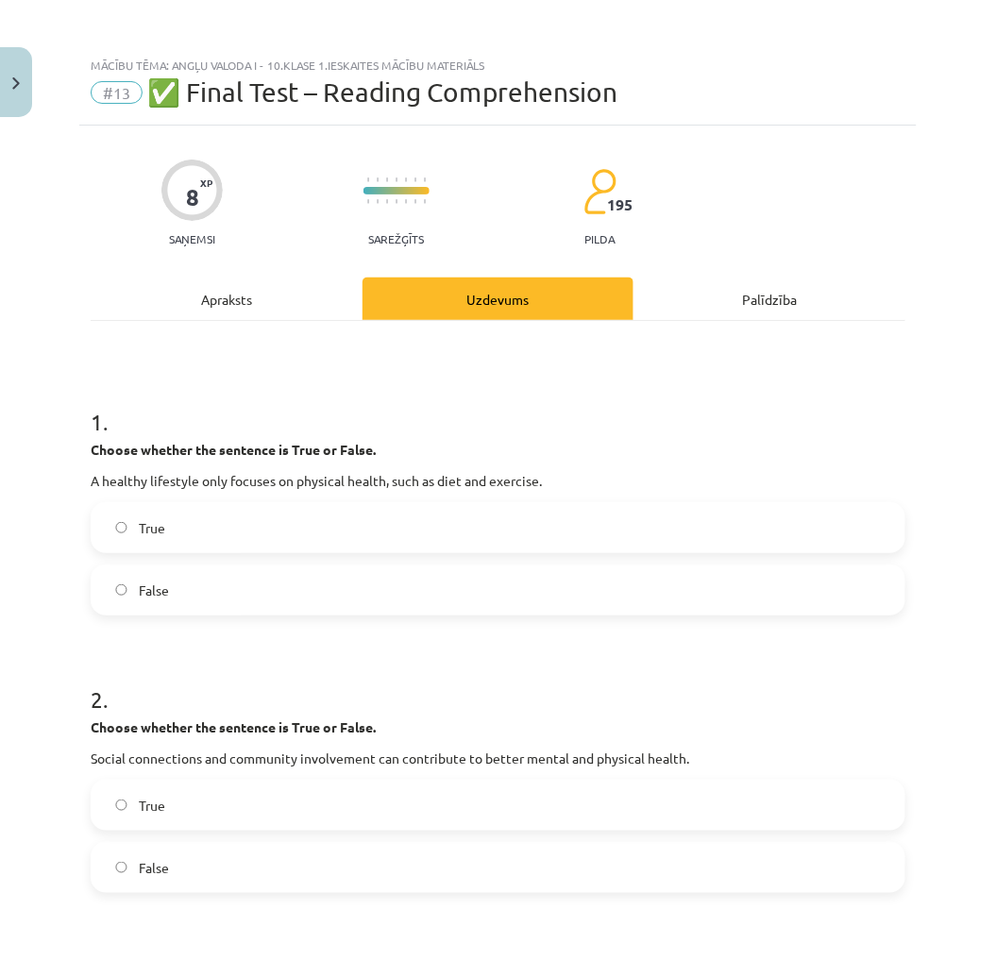
click at [227, 550] on label "True" at bounding box center [497, 527] width 811 height 47
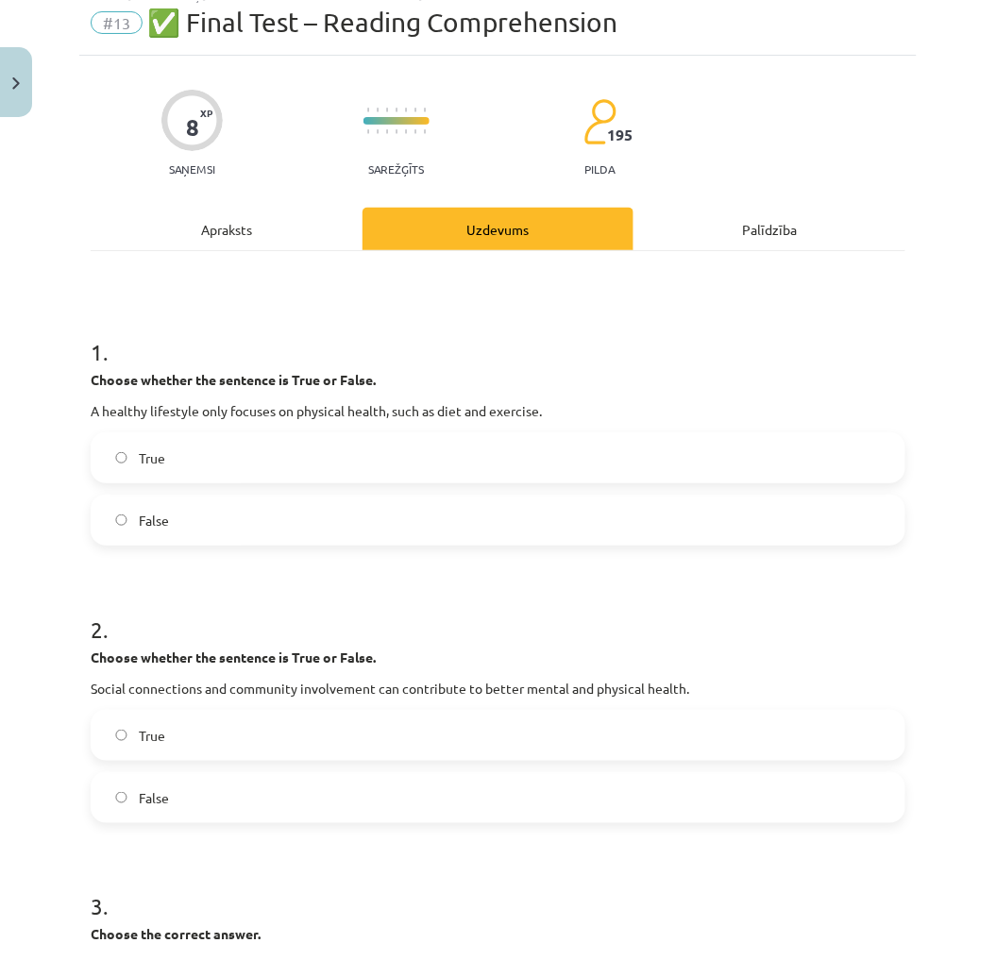
scroll to position [419, 0]
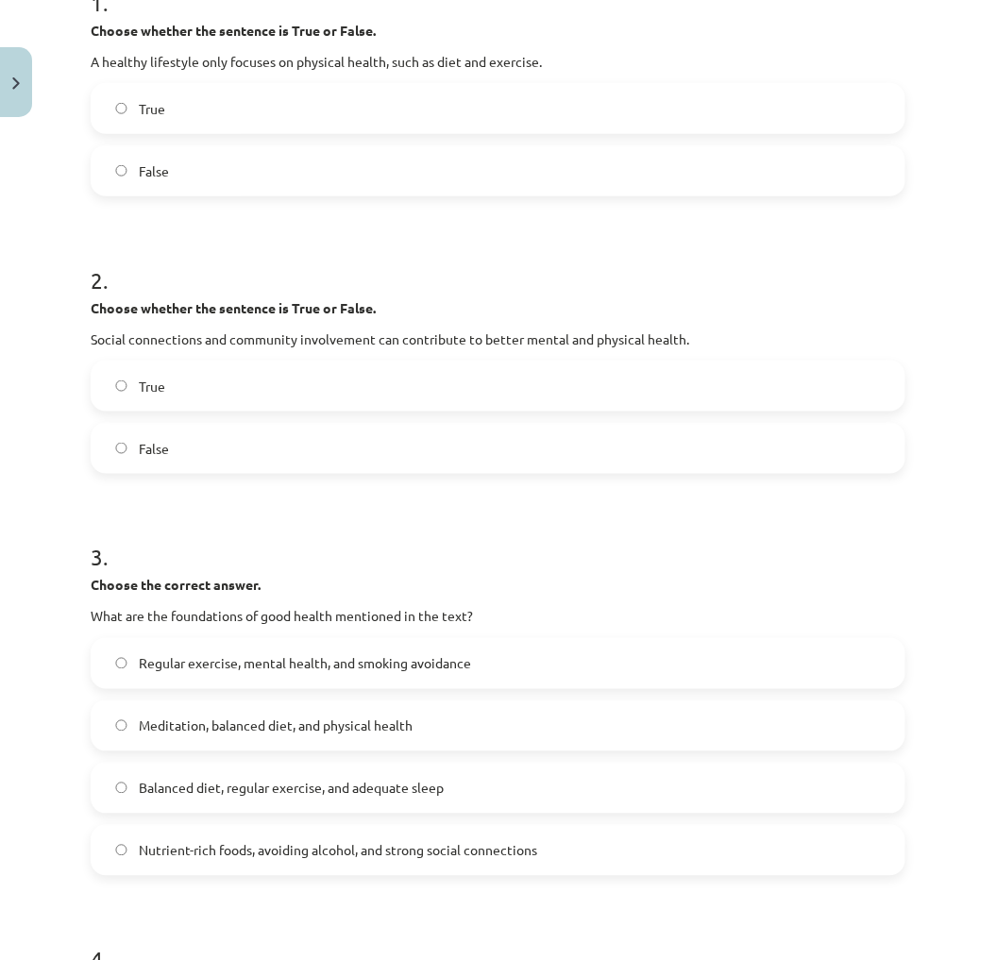
click at [243, 447] on label "False" at bounding box center [497, 448] width 811 height 47
click at [204, 682] on label "Regular exercise, mental health, and smoking avoidance" at bounding box center [497, 663] width 811 height 47
click at [212, 759] on div "Regular exercise, mental health, and smoking avoidance Meditation, balanced die…" at bounding box center [498, 757] width 814 height 238
click at [220, 760] on div "Regular exercise, mental health, and smoking avoidance Meditation, balanced die…" at bounding box center [498, 757] width 814 height 238
click at [221, 779] on span "Balanced diet, regular exercise, and adequate sleep" at bounding box center [291, 789] width 305 height 20
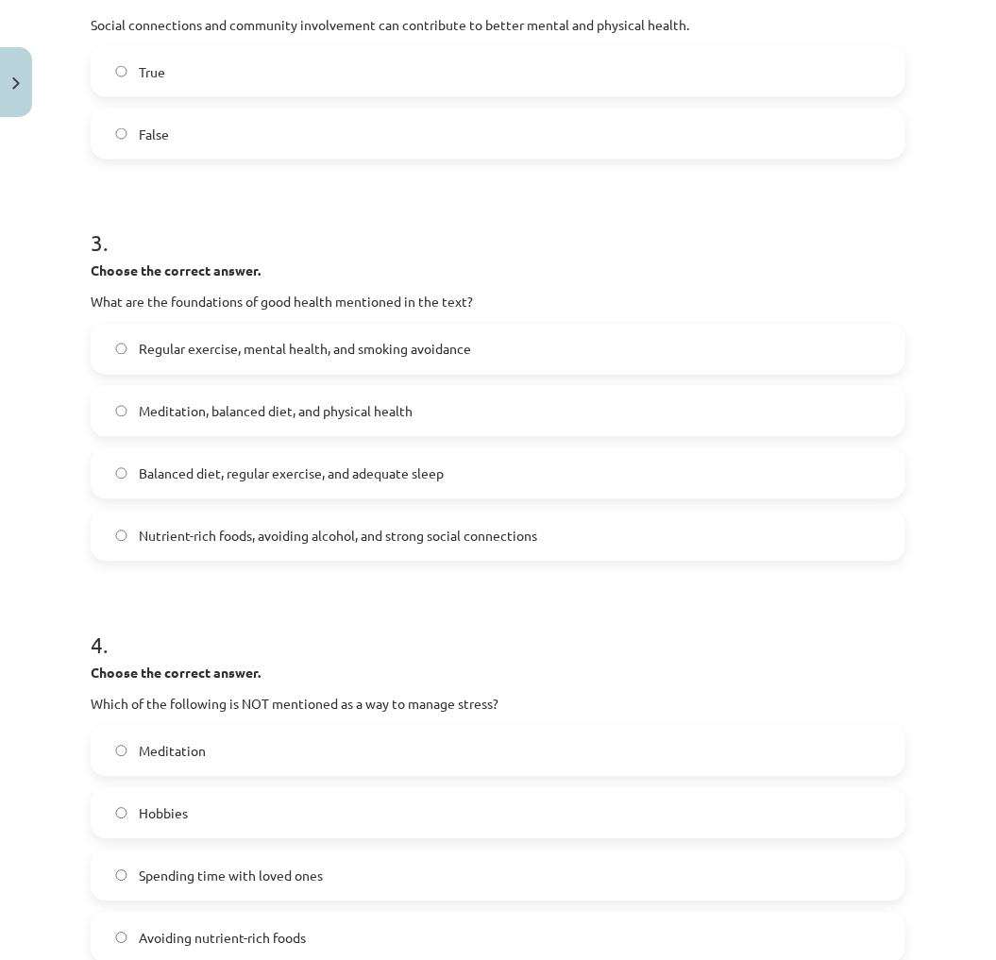
click at [177, 785] on div "Meditation Hobbies Spending time with loved ones Avoiding nutrient-rich foods" at bounding box center [498, 845] width 814 height 238
click at [195, 819] on label "Hobbies" at bounding box center [497, 813] width 811 height 47
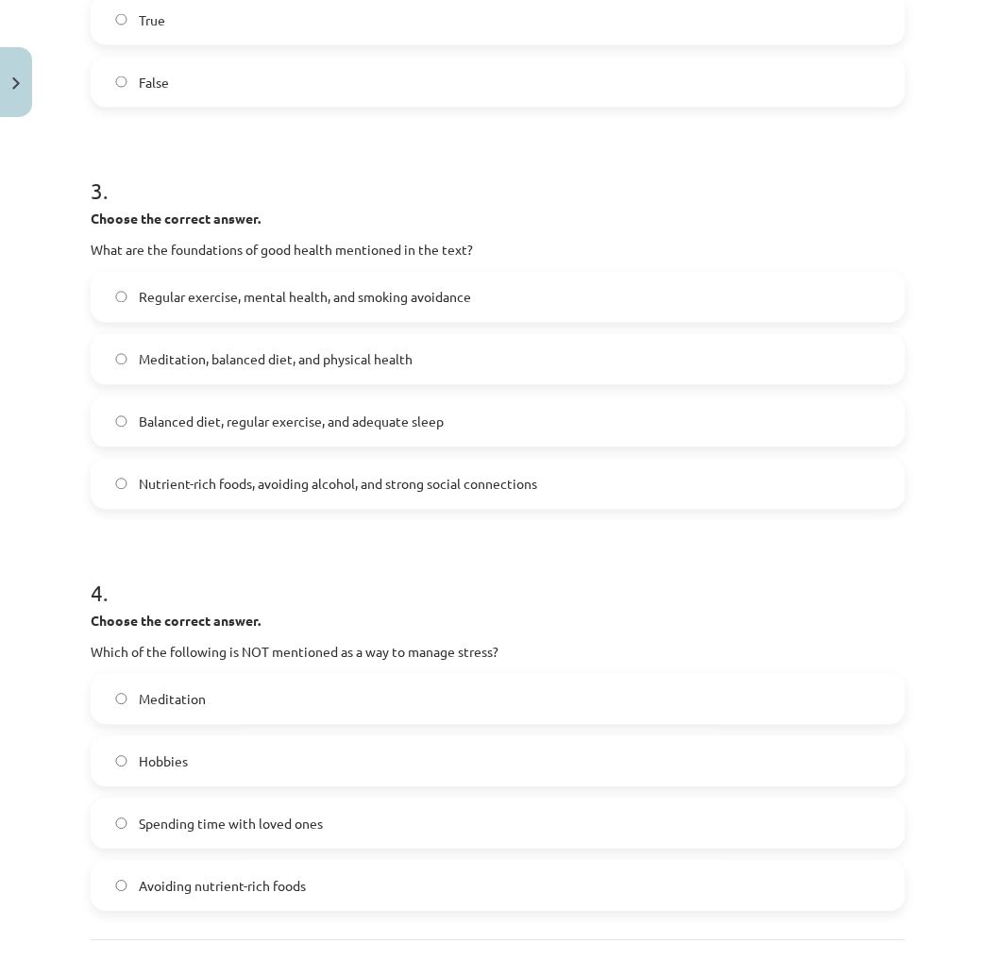
scroll to position [955, 0]
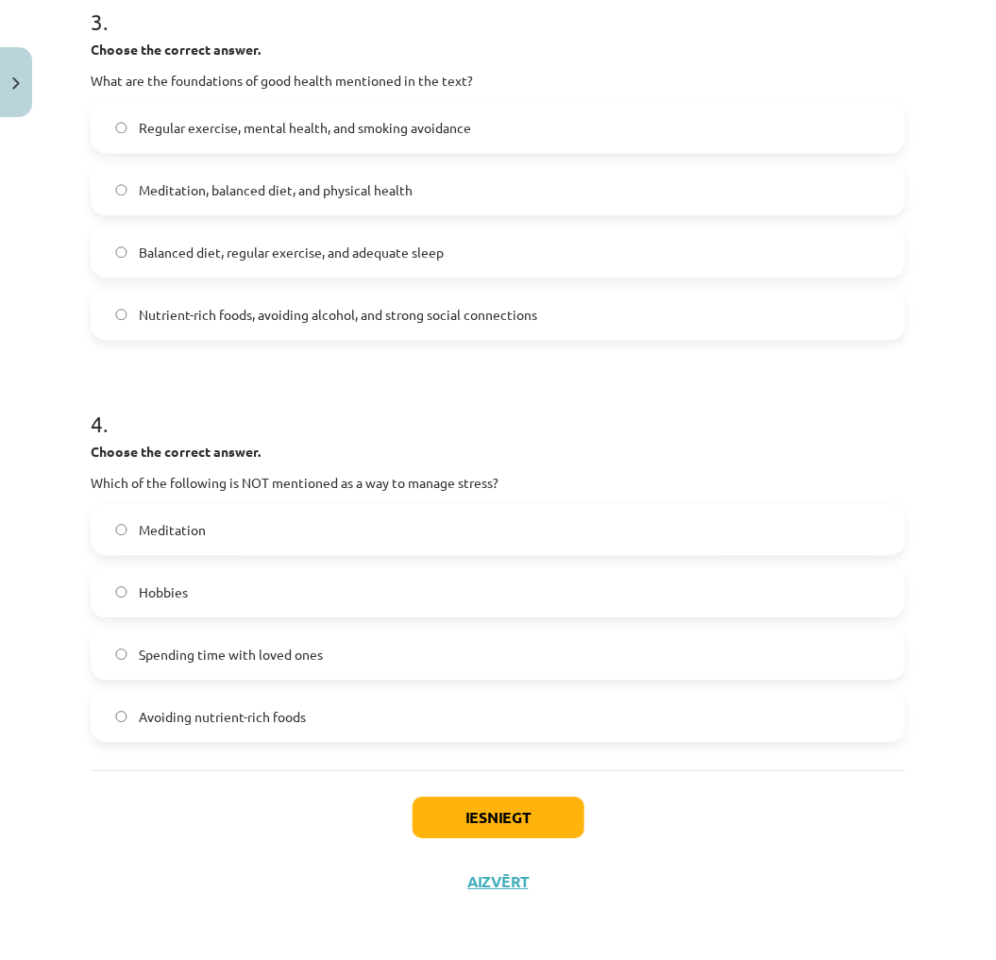
click at [202, 695] on label "Avoiding nutrient-rich foods" at bounding box center [497, 716] width 811 height 47
click at [484, 809] on button "Iesniegt" at bounding box center [498, 817] width 172 height 42
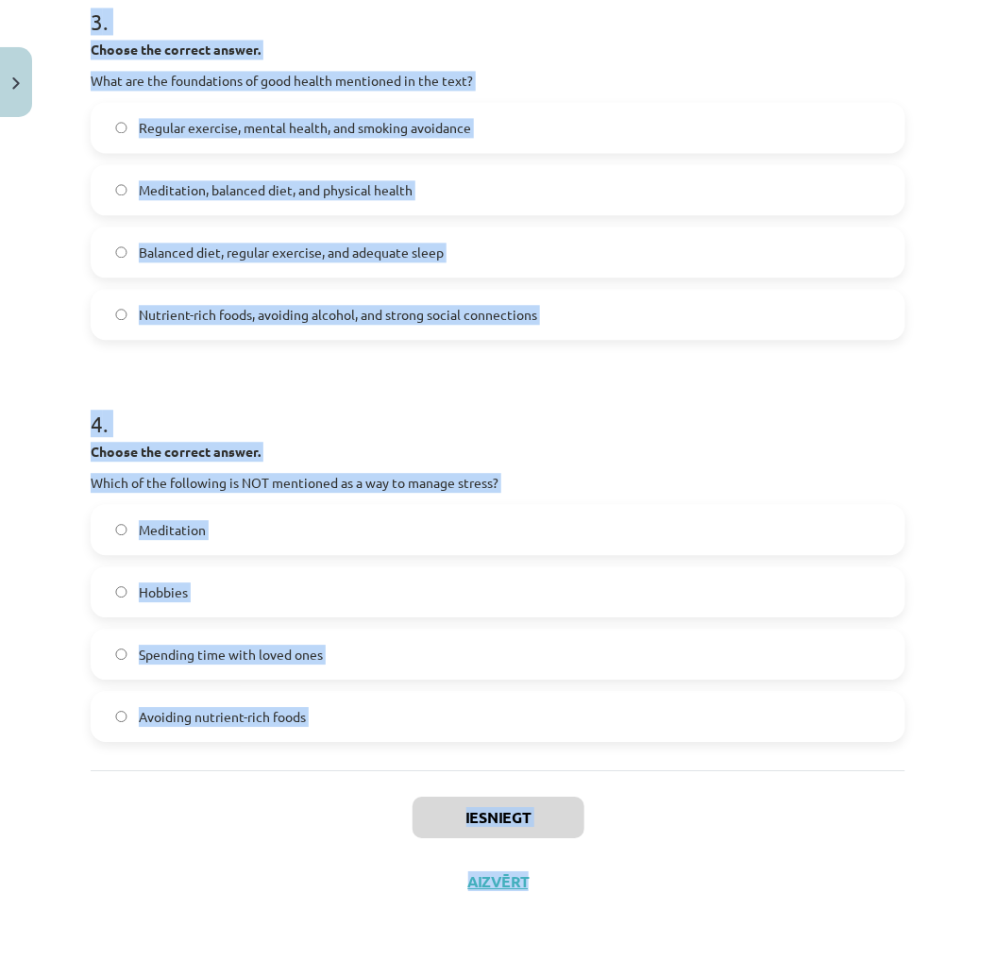
scroll to position [1014, 0]
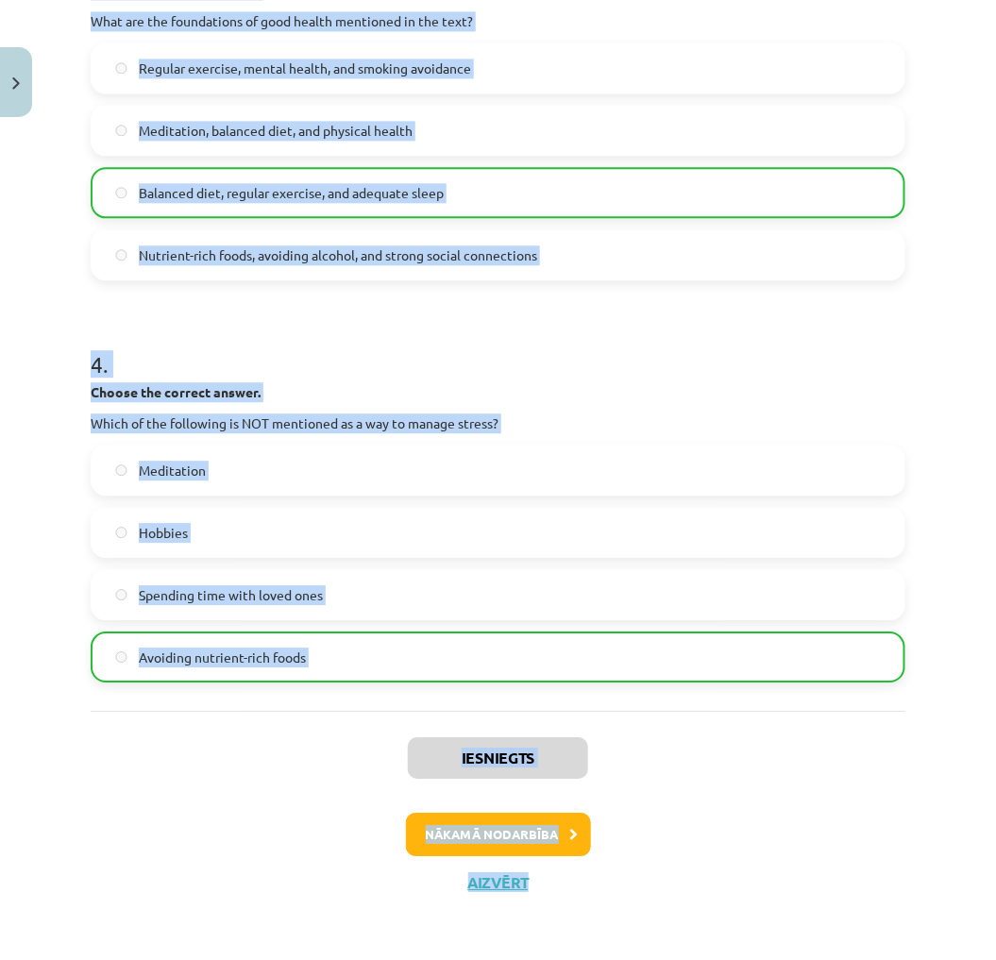
drag, startPoint x: 94, startPoint y: 508, endPoint x: 541, endPoint y: 949, distance: 627.9
click at [541, 949] on div "Mācību tēma: Angļu valoda i - 10.klase 1.ieskaites mācību materiāls #13 ✅ Final…" at bounding box center [498, 480] width 996 height 960
drag, startPoint x: 541, startPoint y: 949, endPoint x: 729, endPoint y: 903, distance: 194.3
click at [729, 903] on div "8 XP Saņemsi Sarežģīts 195 pilda Apraksts Uzdevums Palīdzība 1 . Choose whether…" at bounding box center [497, 12] width 837 height 1803
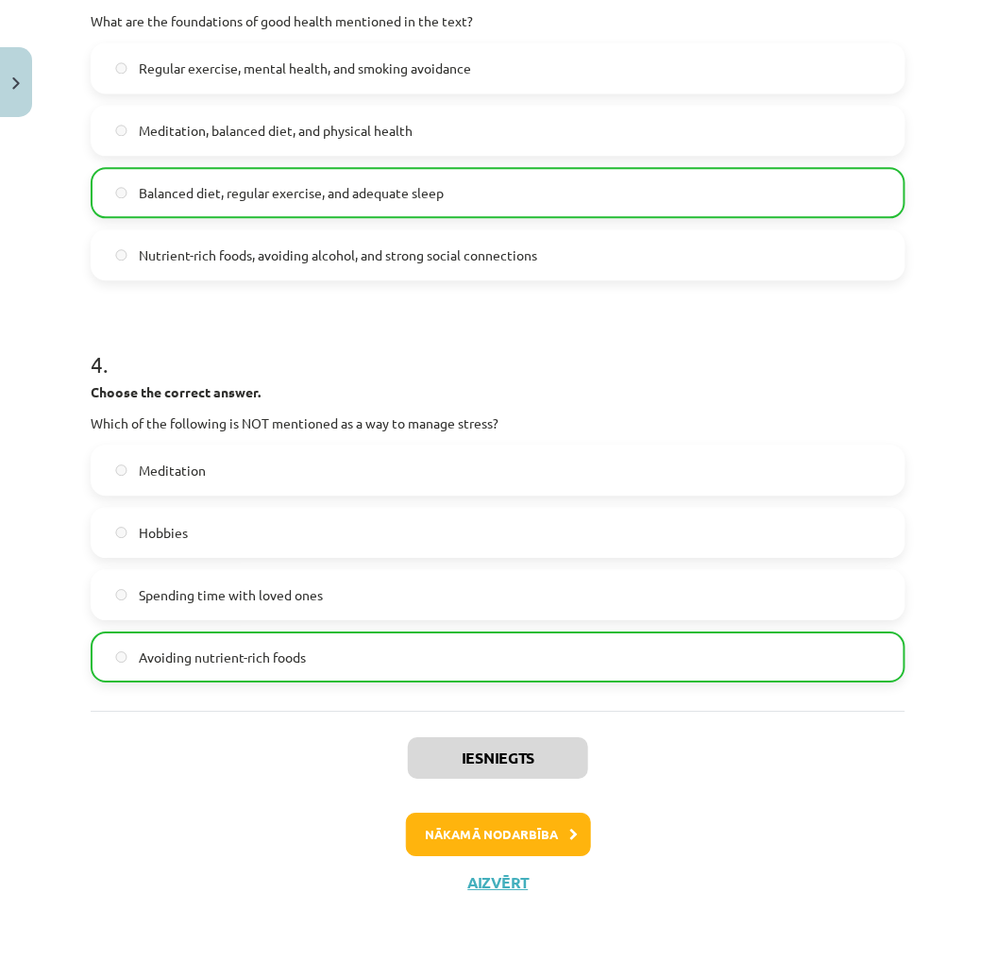
click at [550, 809] on div "Iesniegts Nākamā nodarbība Aizvērt" at bounding box center [498, 807] width 814 height 193
click at [548, 825] on button "Nākamā nodarbība" at bounding box center [498, 833] width 185 height 43
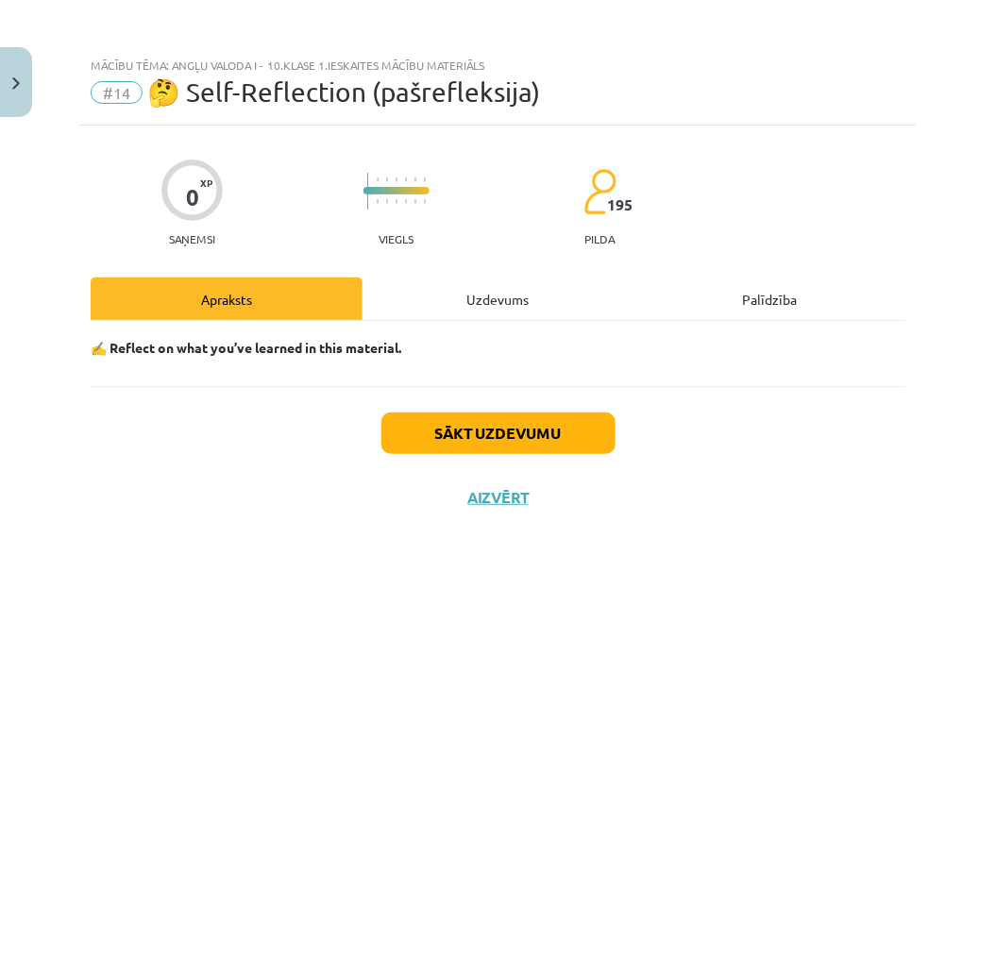
click at [492, 335] on div "✍️ Reflect on what you’ve learned in this material." at bounding box center [498, 353] width 814 height 65
click at [482, 305] on div "Uzdevums" at bounding box center [498, 298] width 272 height 42
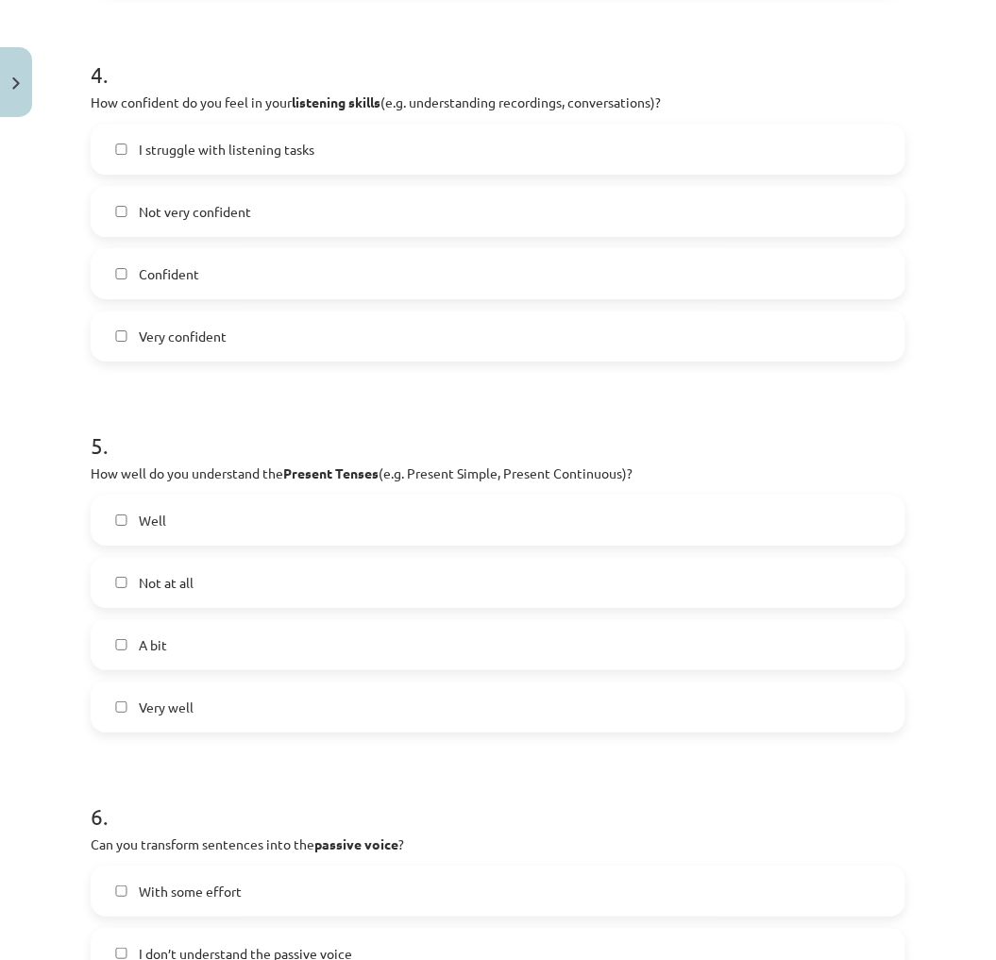
scroll to position [1759, 0]
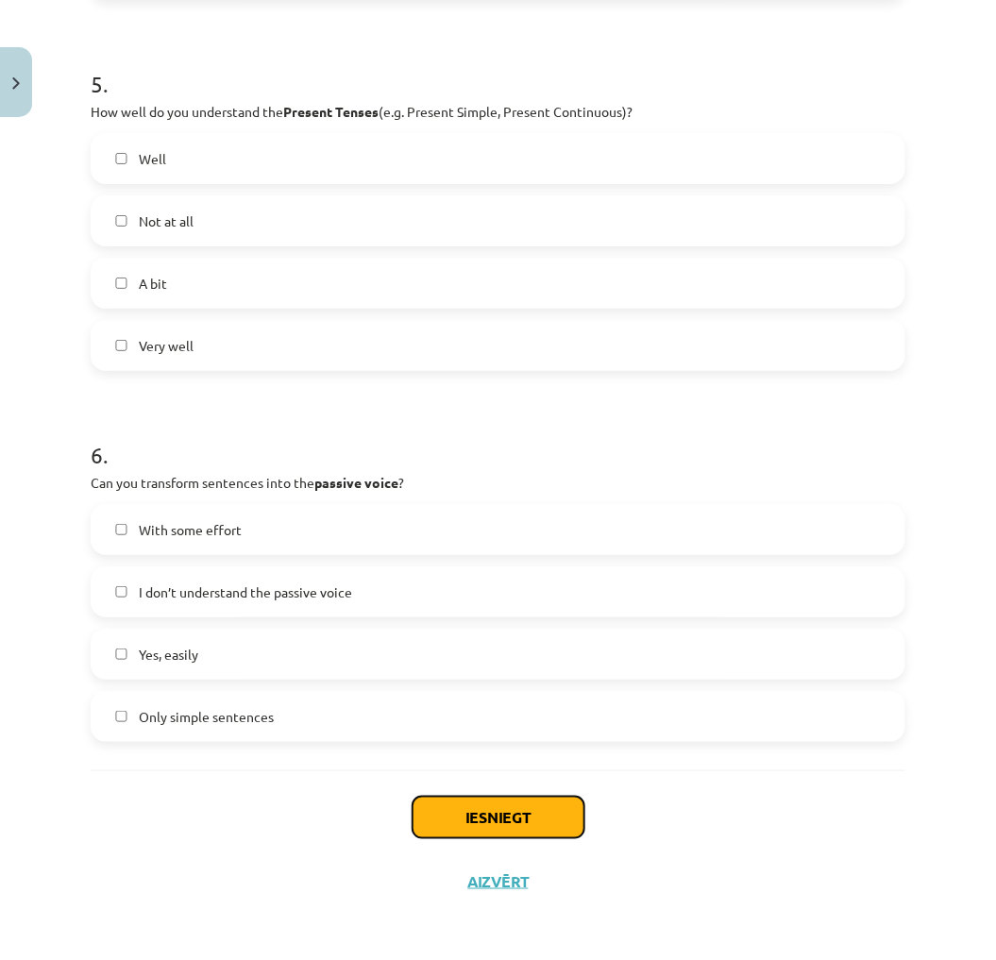
click at [506, 802] on button "Iesniegt" at bounding box center [498, 817] width 172 height 42
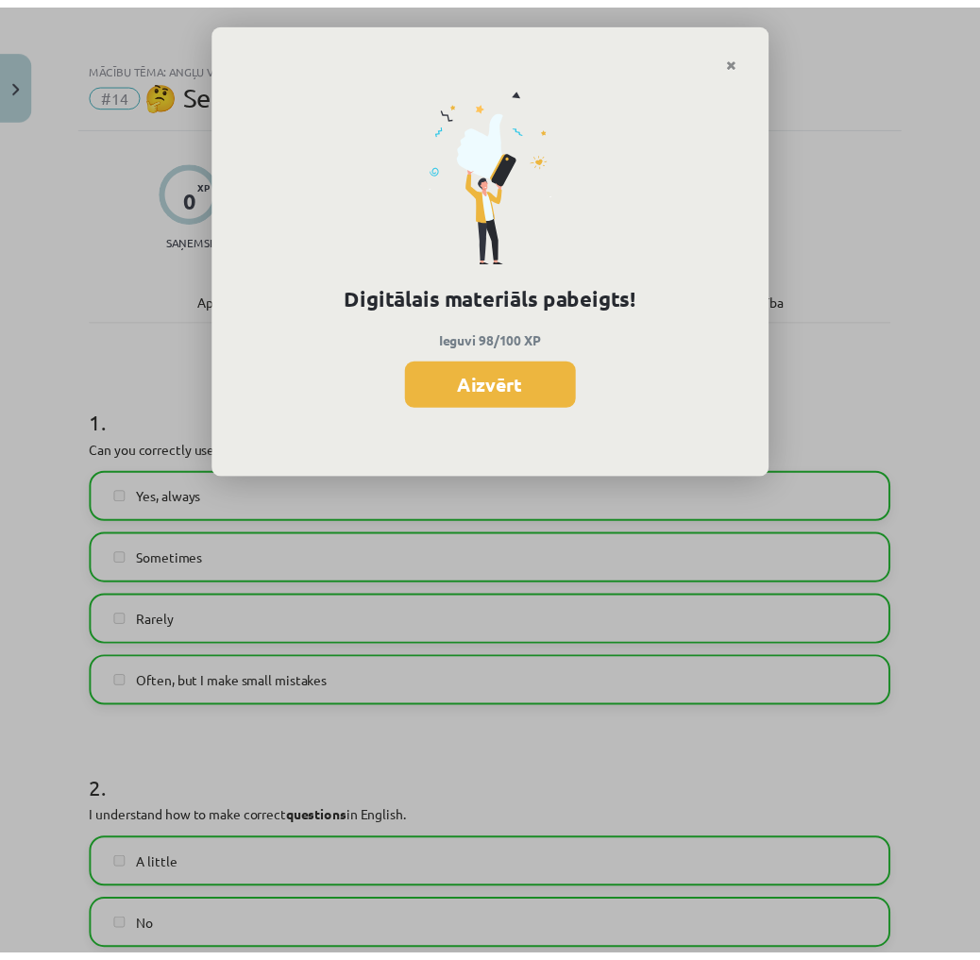
scroll to position [2062, 0]
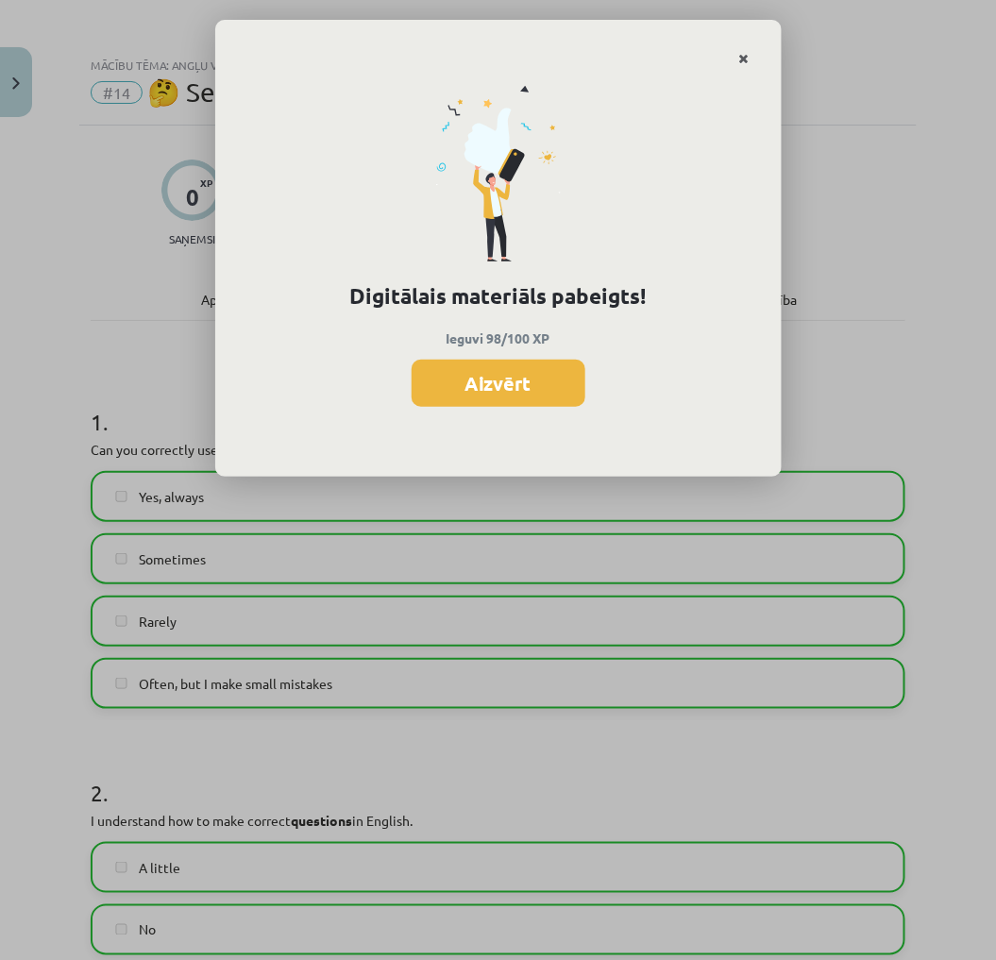
click at [741, 54] on icon "Close" at bounding box center [744, 59] width 10 height 13
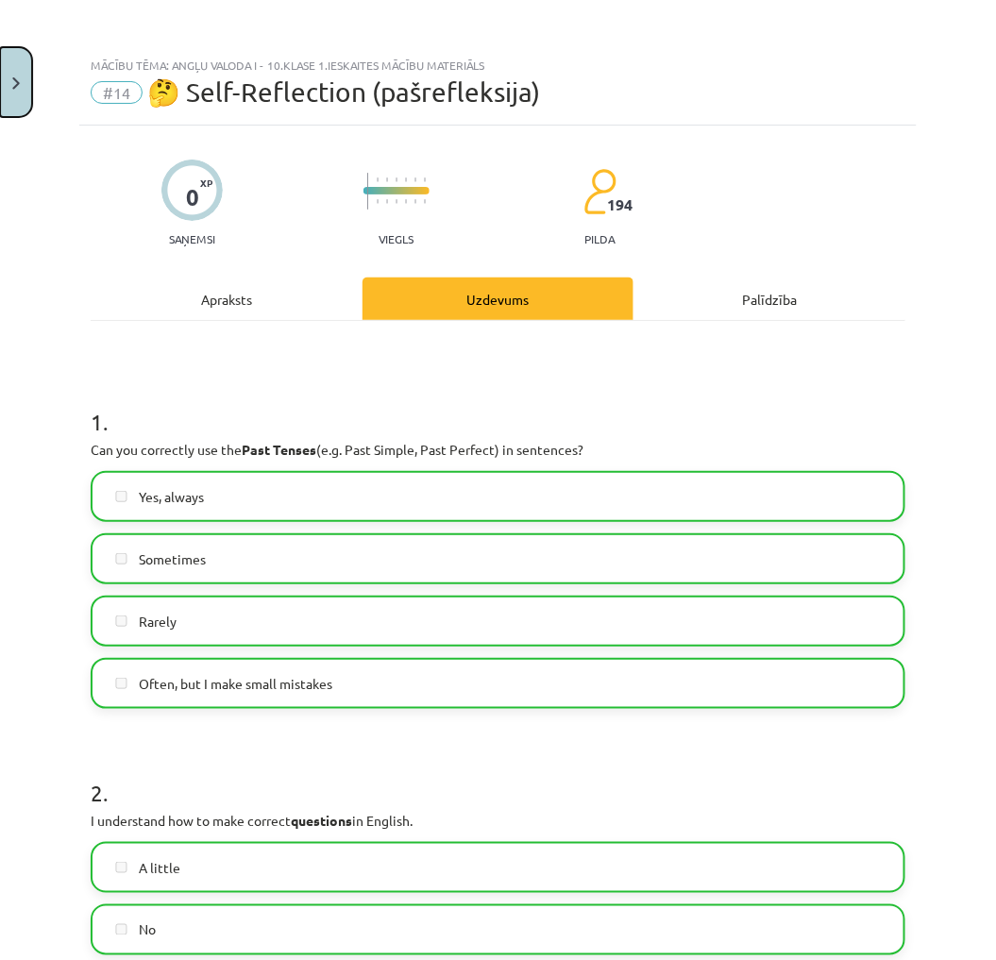
click at [15, 83] on img "Close" at bounding box center [16, 83] width 8 height 12
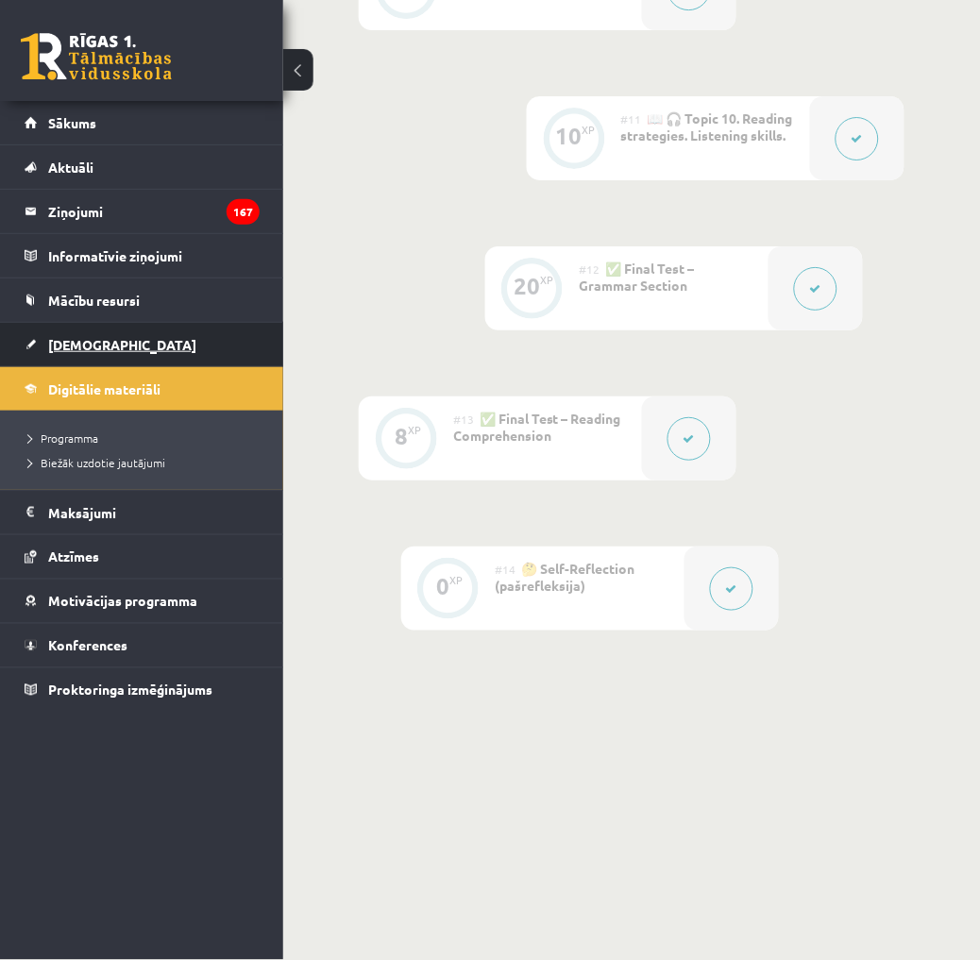
click at [106, 342] on link "[DEMOGRAPHIC_DATA]" at bounding box center [142, 344] width 235 height 43
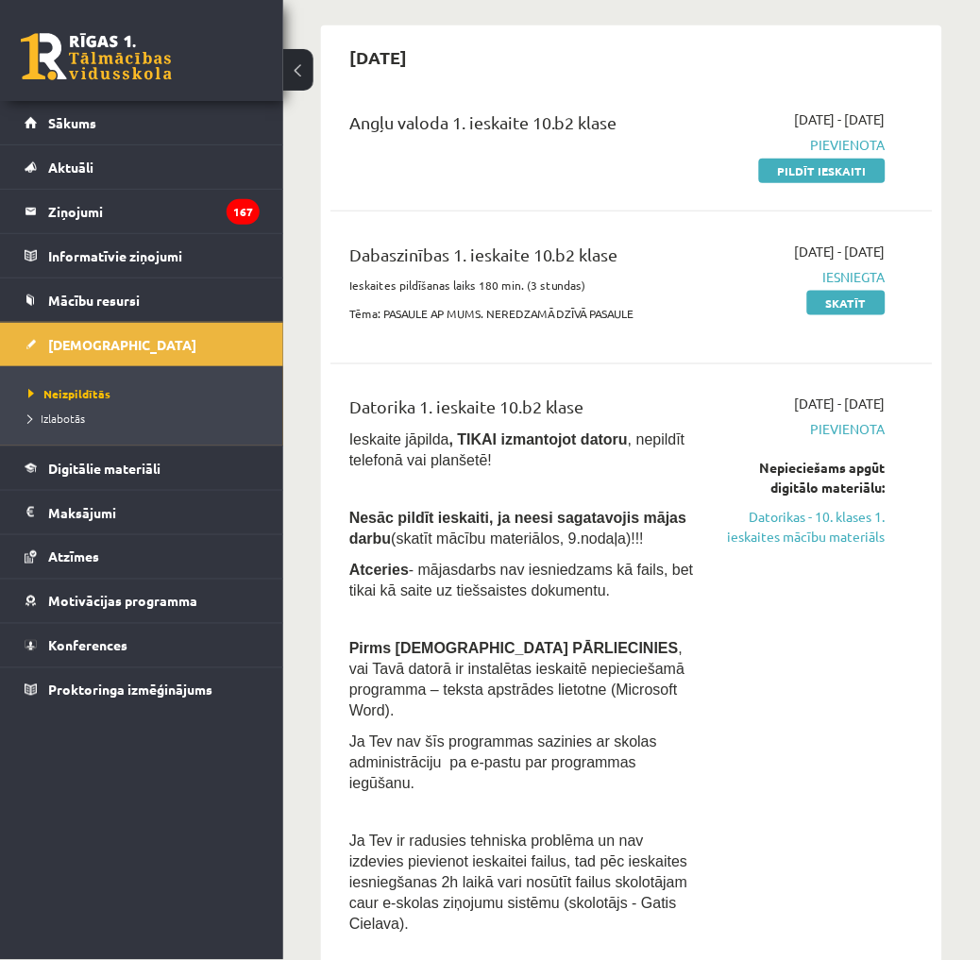
scroll to position [105, 0]
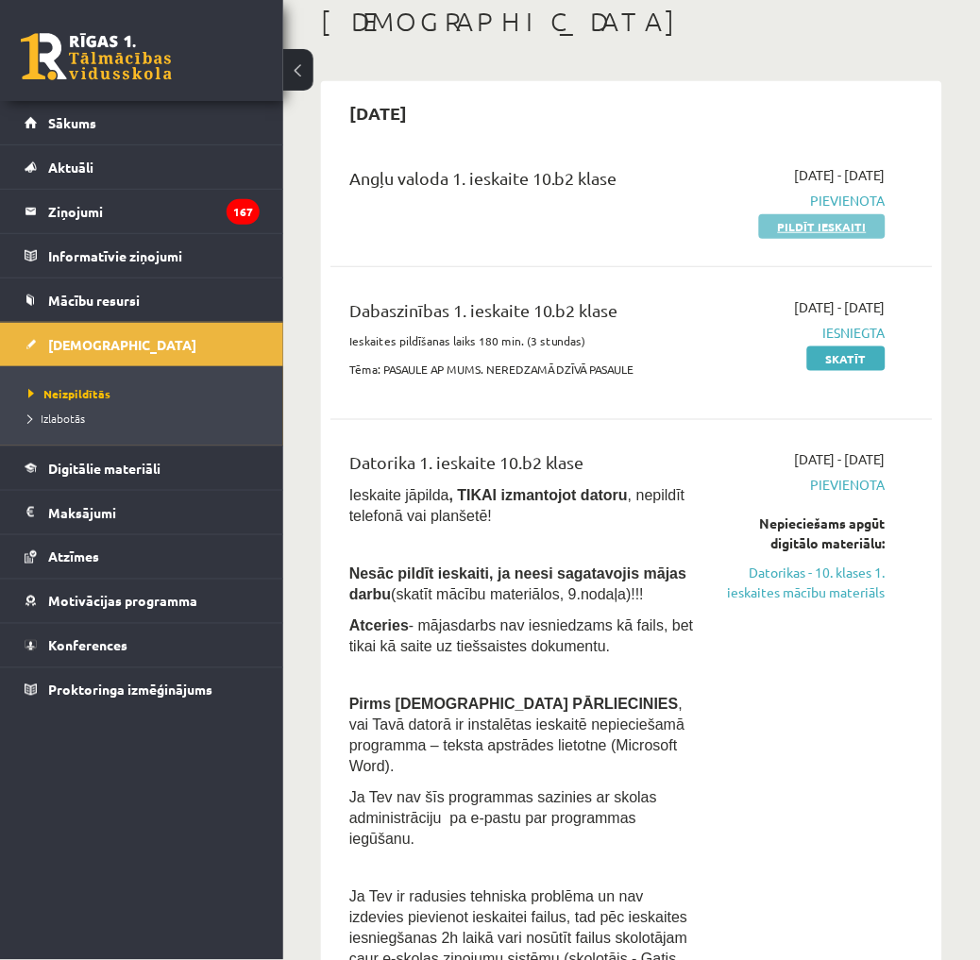
click at [842, 232] on link "Pildīt ieskaiti" at bounding box center [822, 226] width 126 height 25
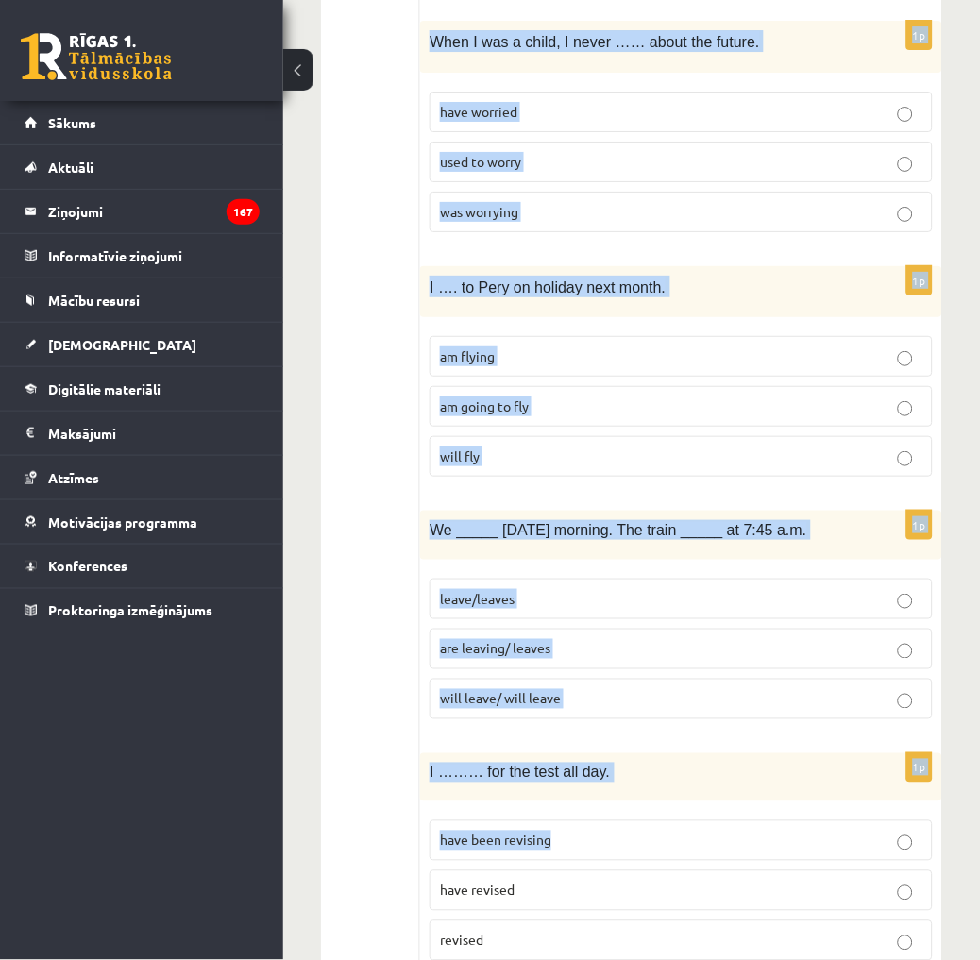
scroll to position [4369, 0]
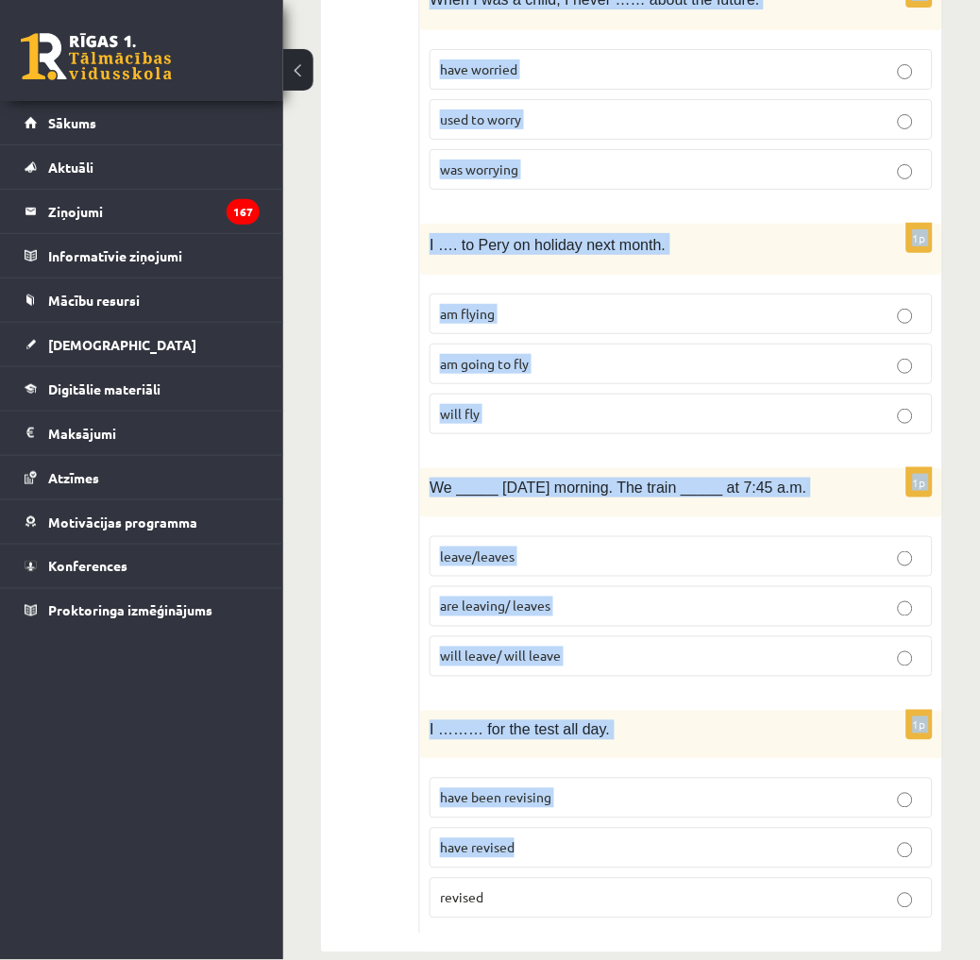
copy form "Lo _____ ip dolor sit ametc ad elits do. Ei ______ te incididun ut labor. etd m…"
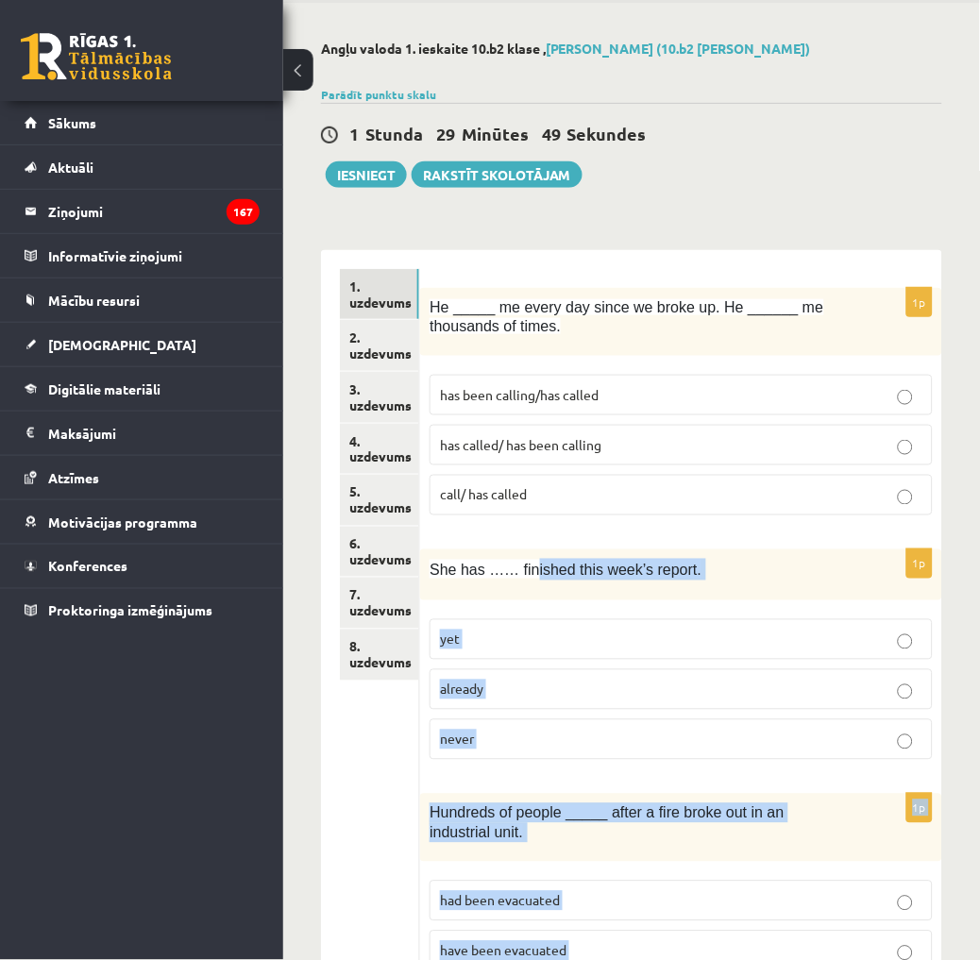
scroll to position [0, 0]
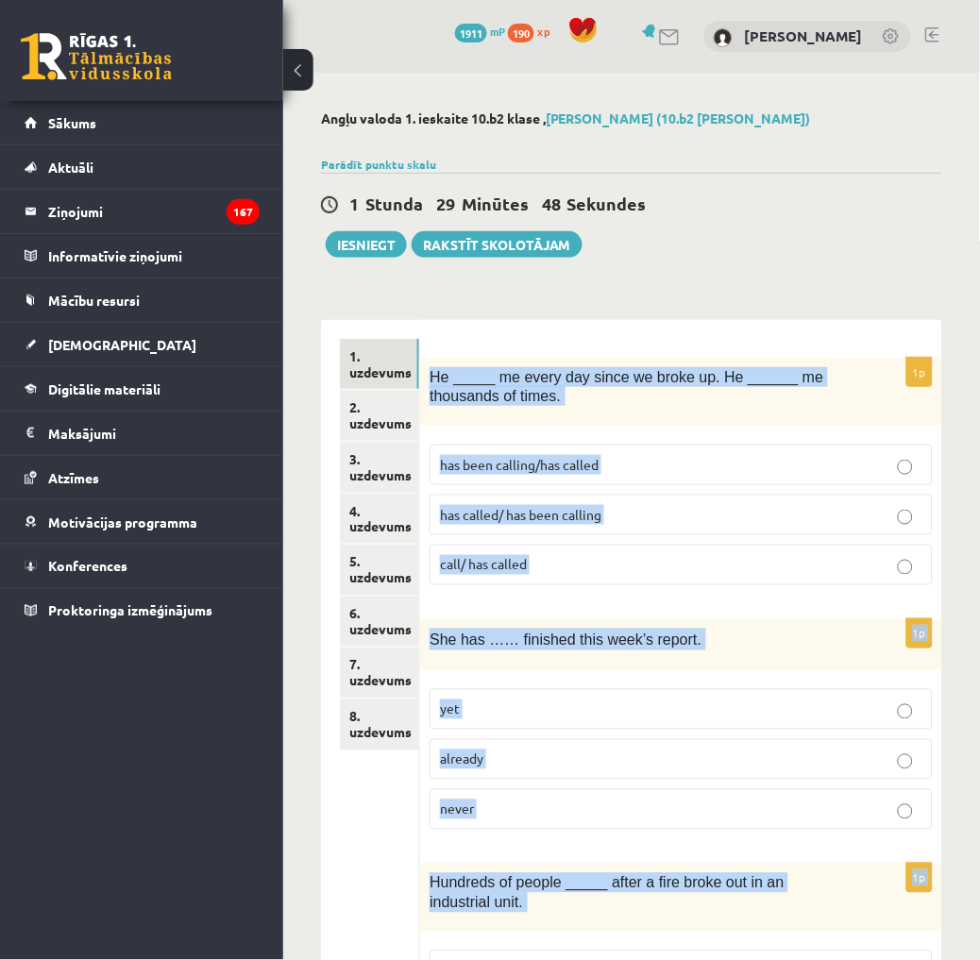
drag, startPoint x: 917, startPoint y: 903, endPoint x: 432, endPoint y: 378, distance: 714.5
drag, startPoint x: 432, startPoint y: 378, endPoint x: 447, endPoint y: 377, distance: 15.1
copy form "He _____ me every day since we broke up. He ______ me thousands of times. has b…"
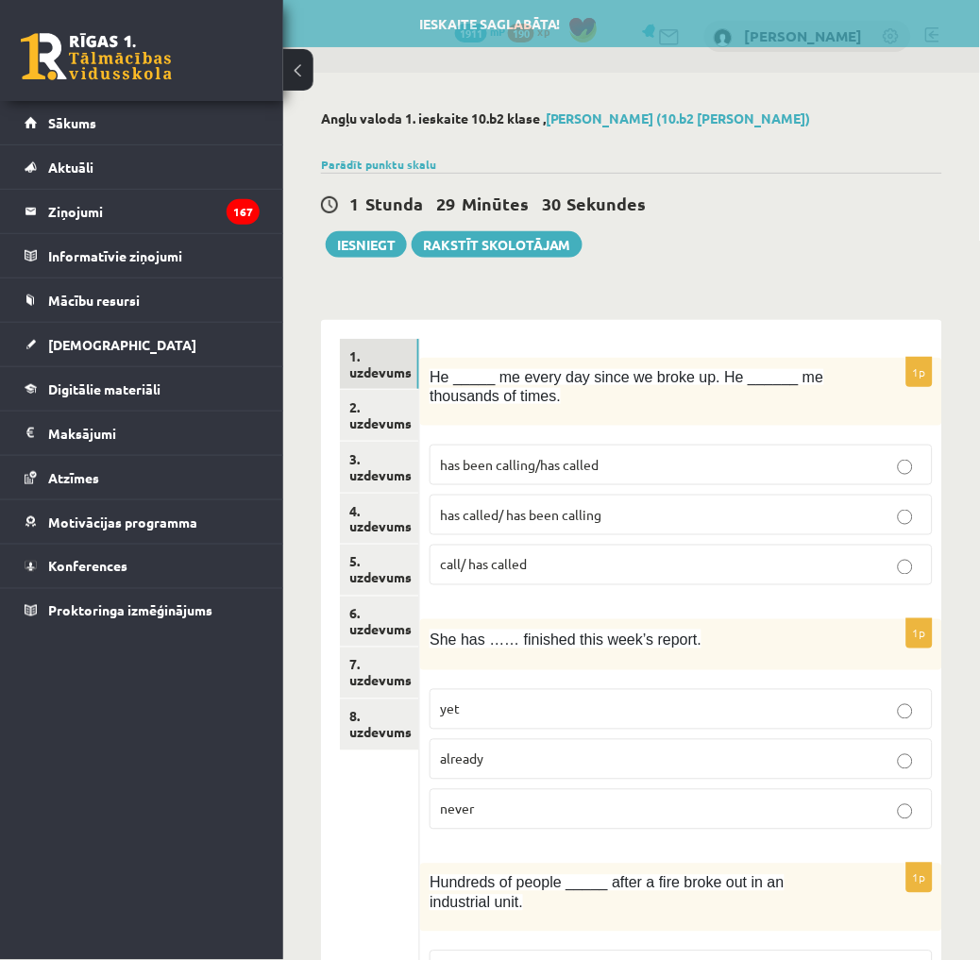
click at [673, 462] on p "has been calling/has called" at bounding box center [681, 465] width 482 height 20
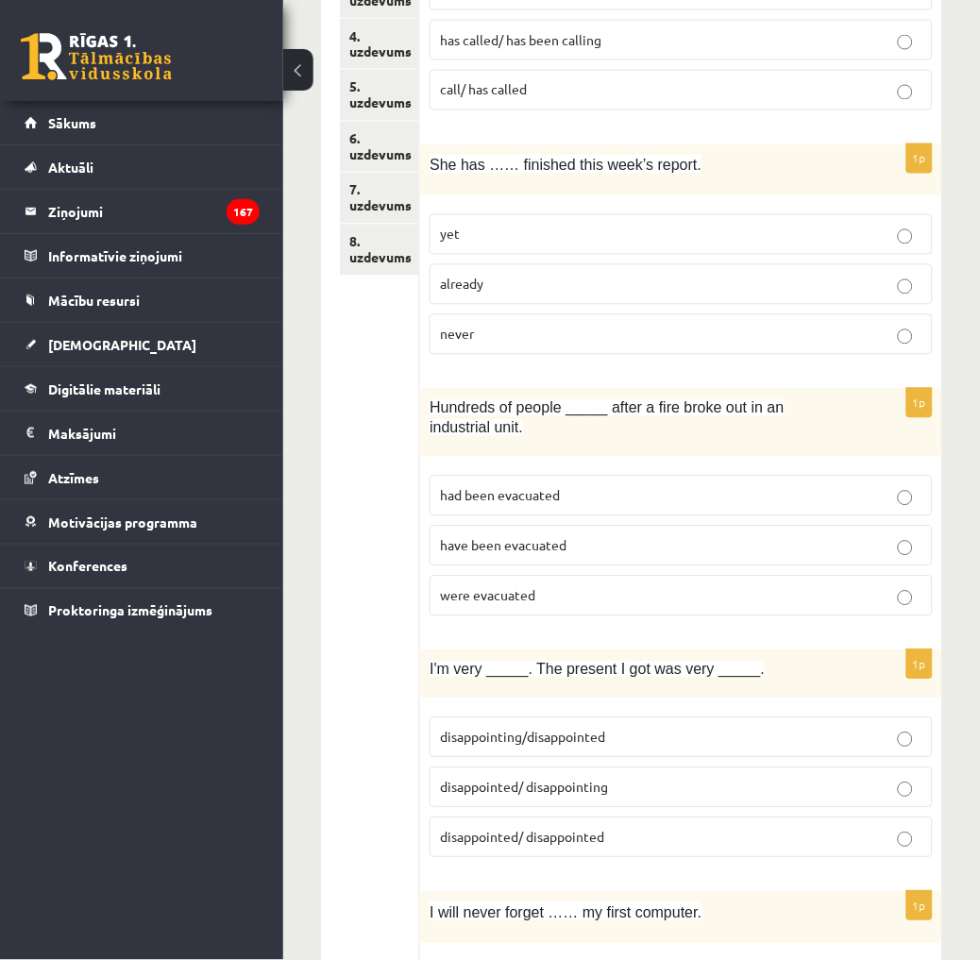
scroll to position [419, 0]
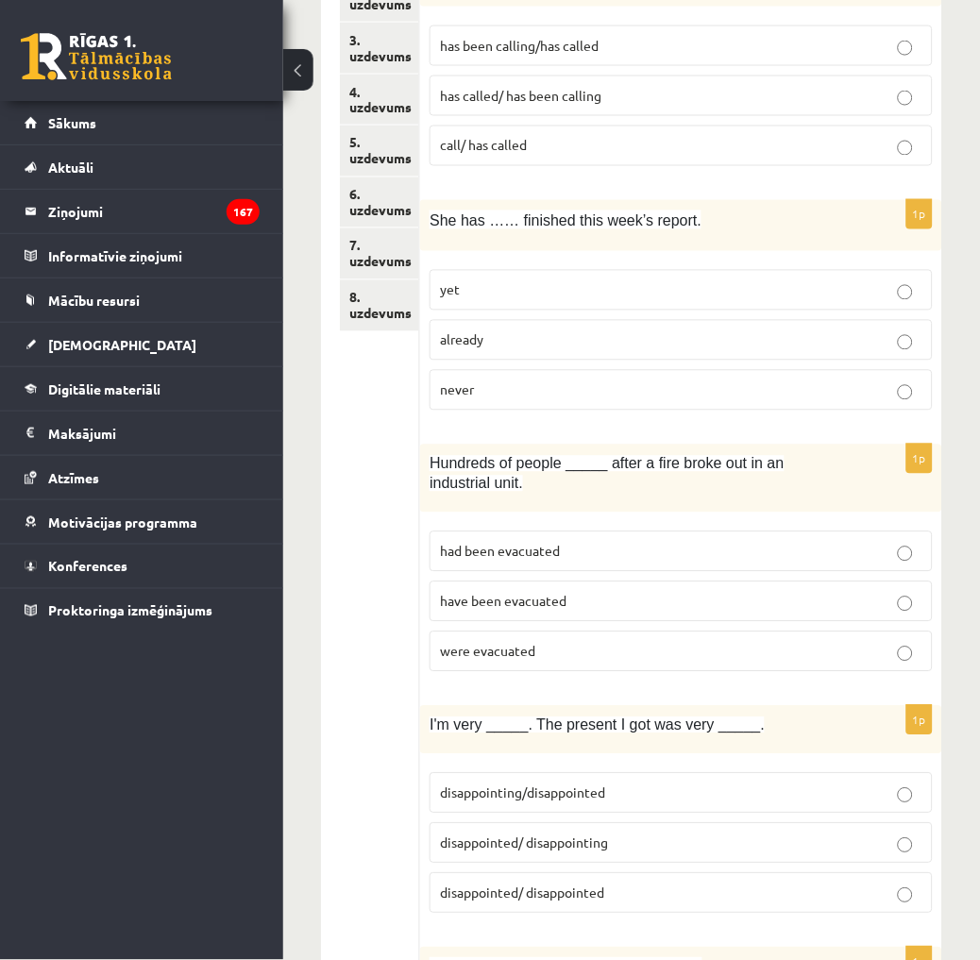
click at [524, 337] on p "already" at bounding box center [681, 340] width 482 height 20
click at [545, 649] on p "were evacuated" at bounding box center [681, 652] width 482 height 20
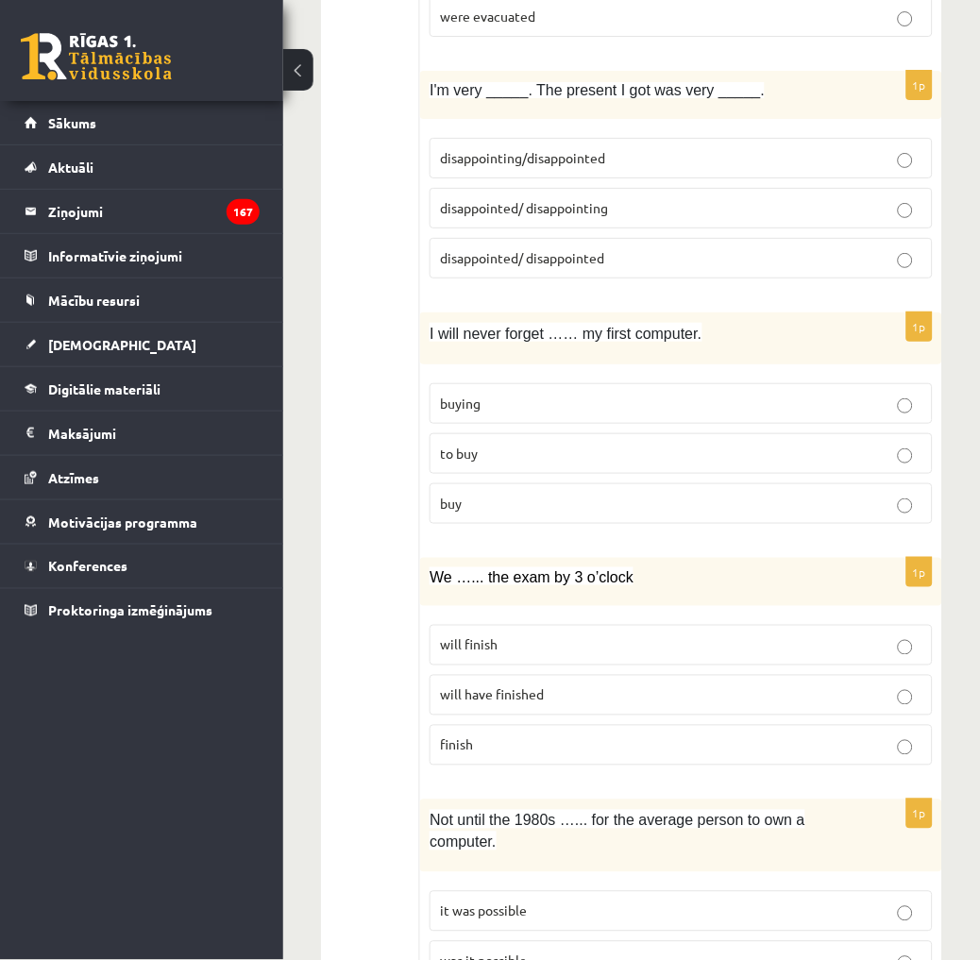
scroll to position [1048, 0]
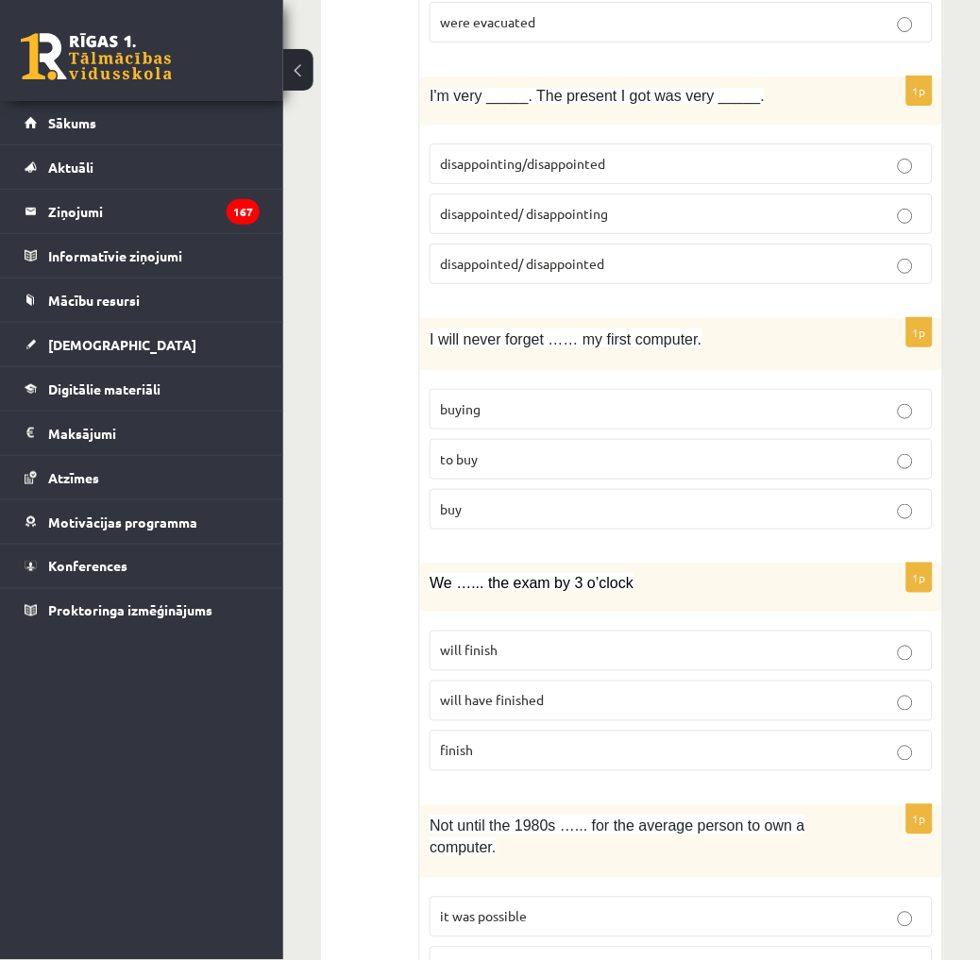
click at [619, 163] on p "disappointing/disappointed" at bounding box center [681, 164] width 482 height 20
click at [628, 209] on p "disappointed/ disappointing" at bounding box center [681, 214] width 482 height 20
click at [520, 410] on p "buying" at bounding box center [681, 409] width 482 height 20
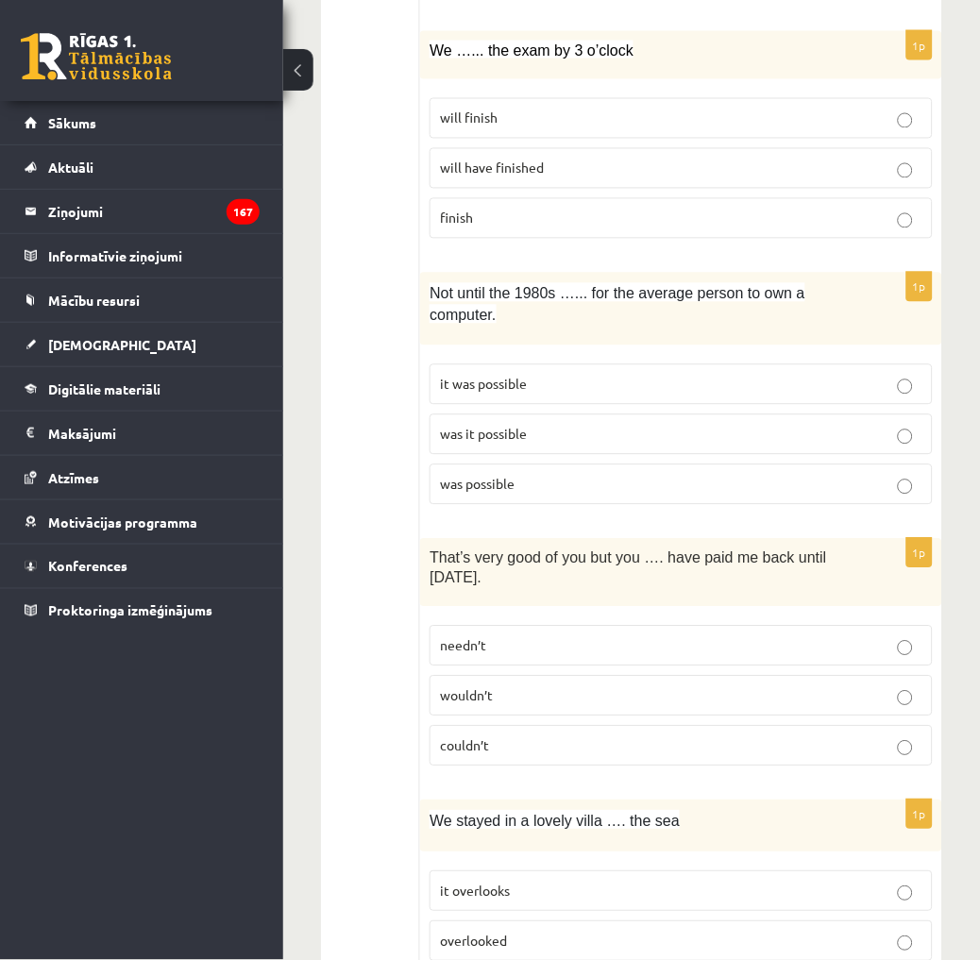
scroll to position [1572, 0]
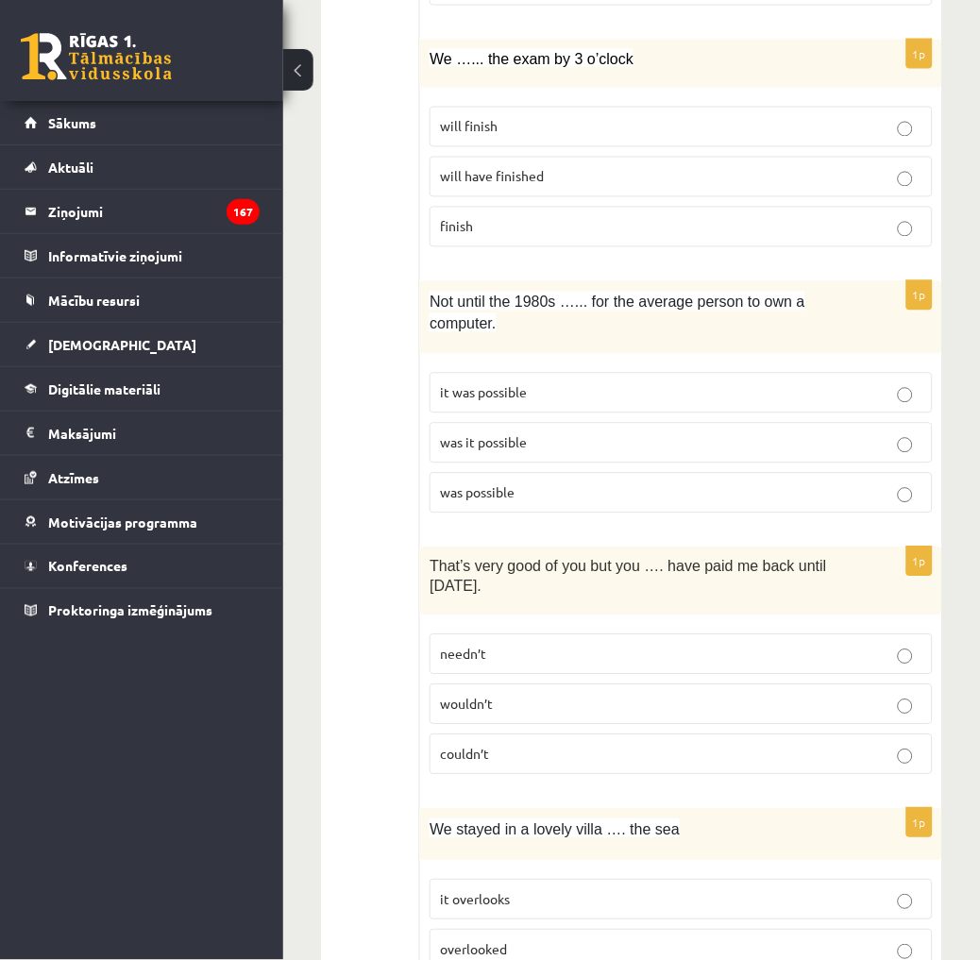
click at [528, 179] on span "will have finished" at bounding box center [492, 176] width 104 height 17
click at [550, 433] on p "was it possible" at bounding box center [681, 443] width 482 height 20
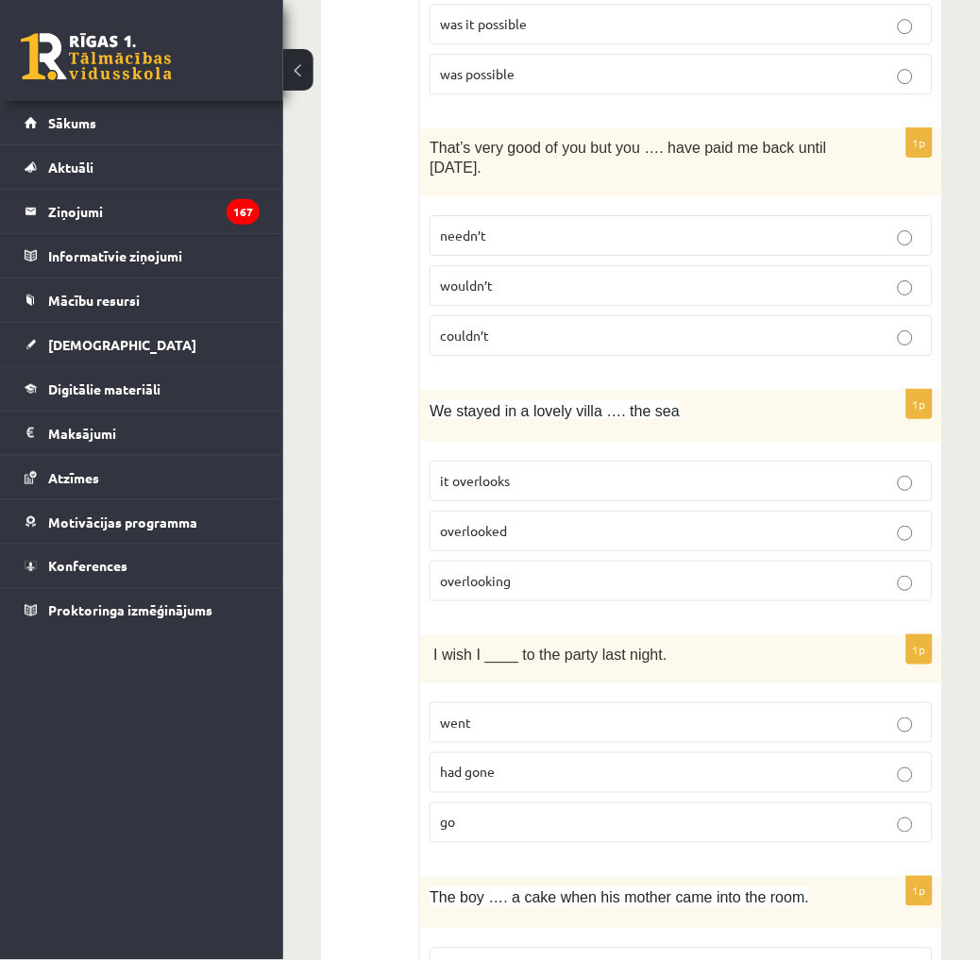
scroll to position [1992, 0]
click at [507, 225] on p "needn’t" at bounding box center [681, 235] width 482 height 20
click at [497, 521] on span "overlooked" at bounding box center [473, 529] width 67 height 17
click at [610, 570] on p "overlooking" at bounding box center [681, 580] width 482 height 20
click at [513, 762] on p "had gone" at bounding box center [681, 772] width 482 height 20
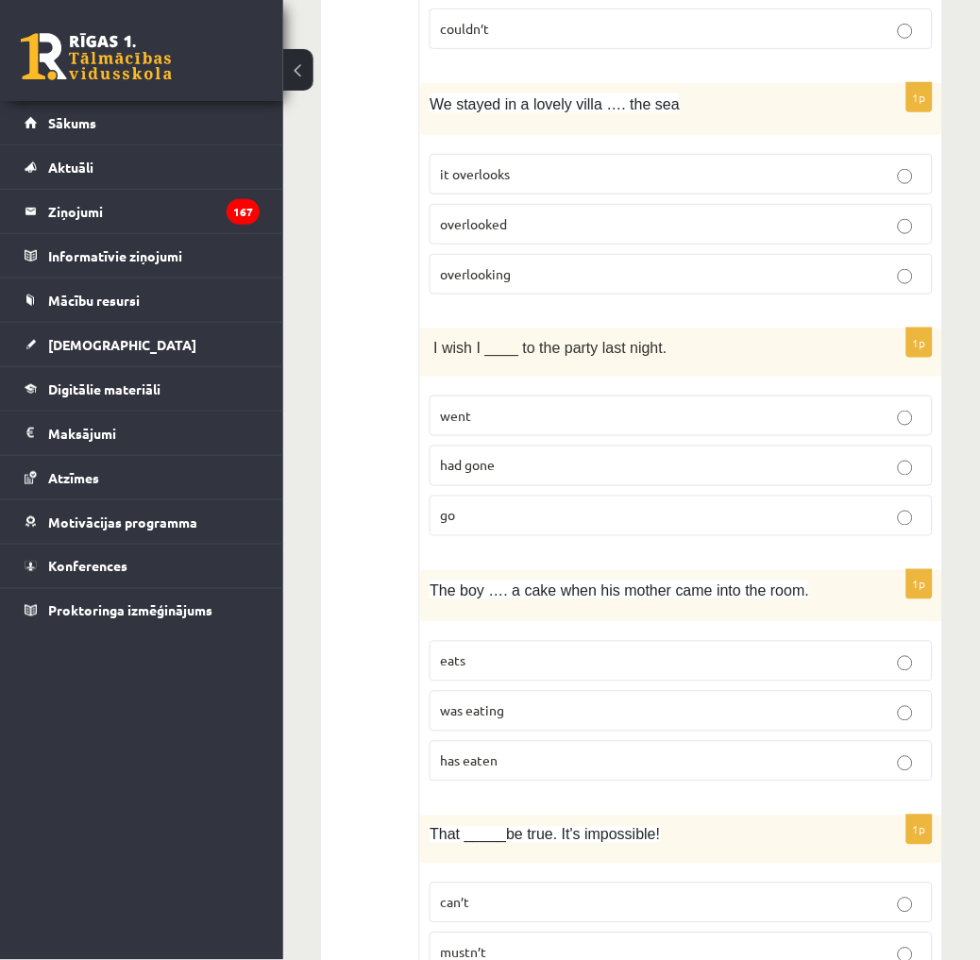
scroll to position [2306, 0]
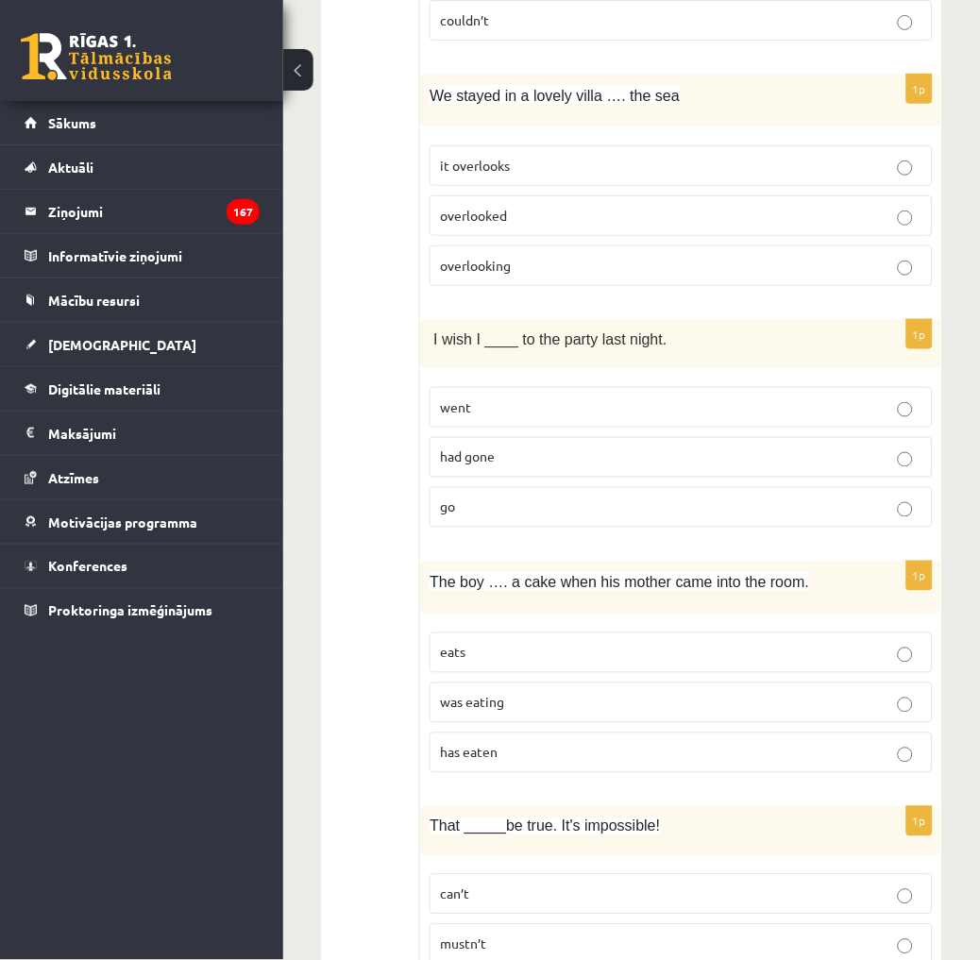
click at [531, 693] on p "was eating" at bounding box center [681, 703] width 482 height 20
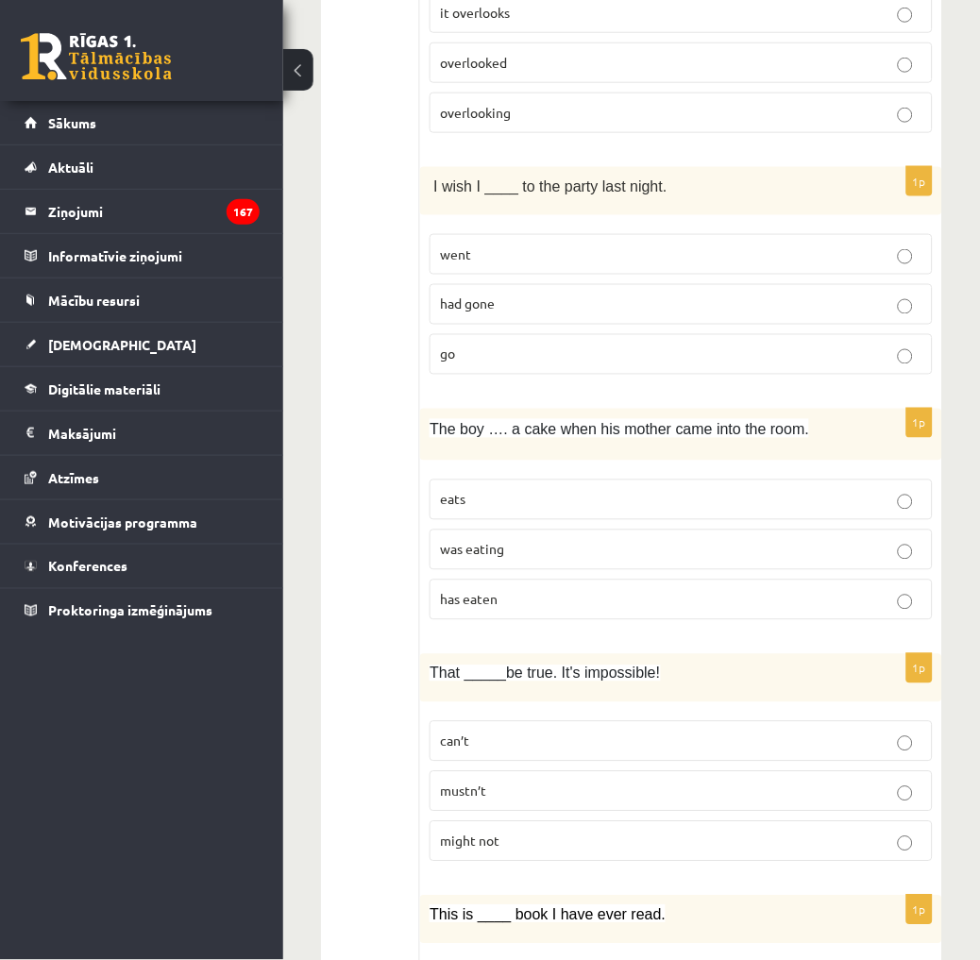
scroll to position [2516, 0]
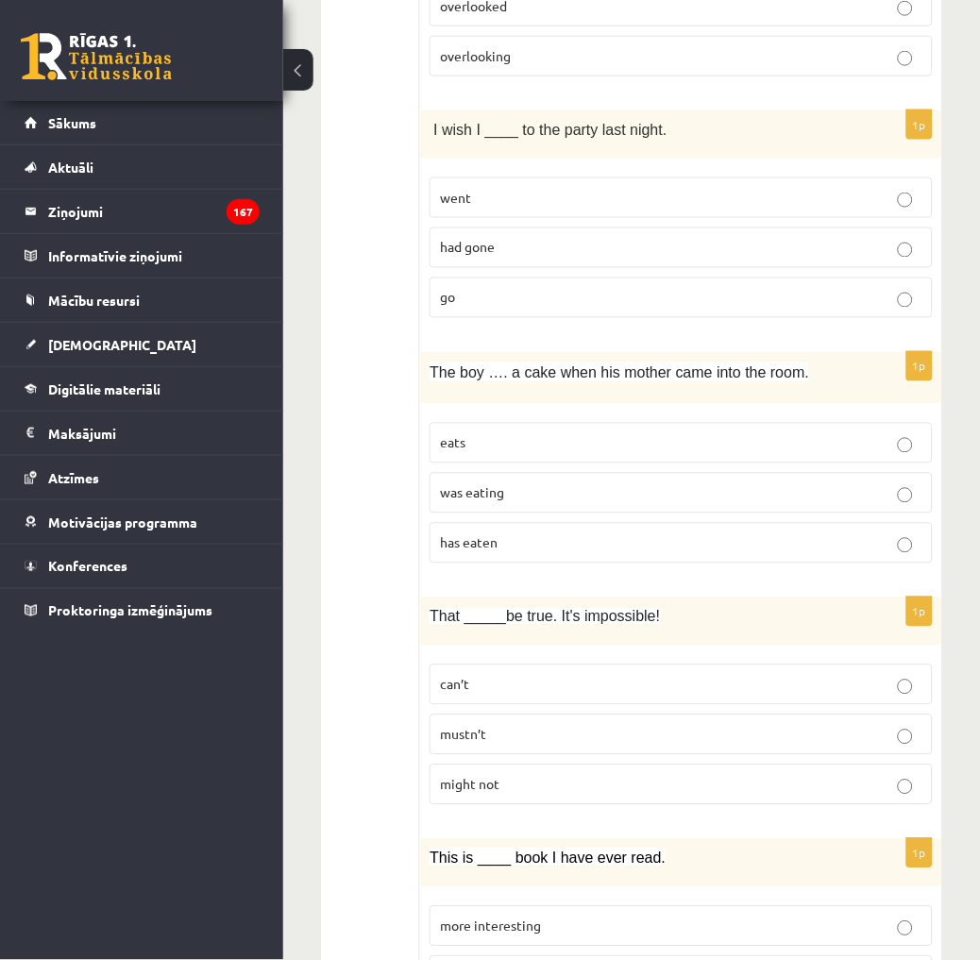
click at [503, 675] on p "can’t" at bounding box center [681, 685] width 482 height 20
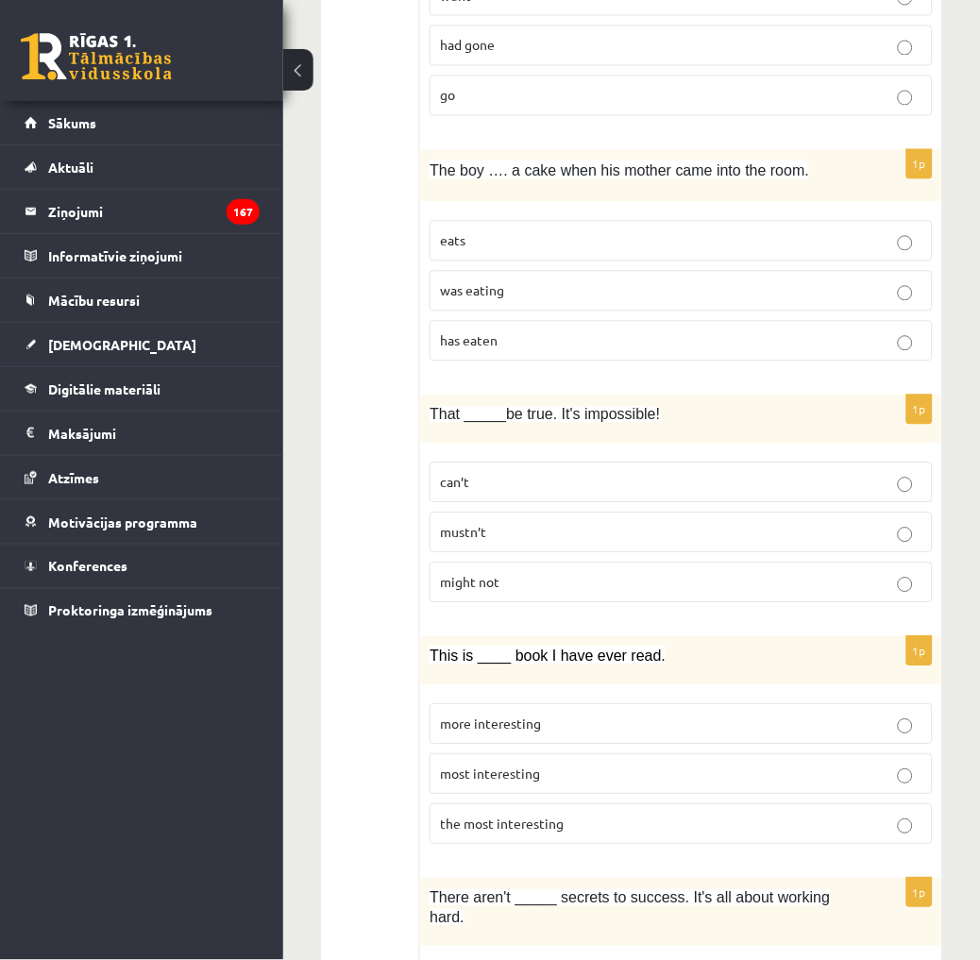
scroll to position [2725, 0]
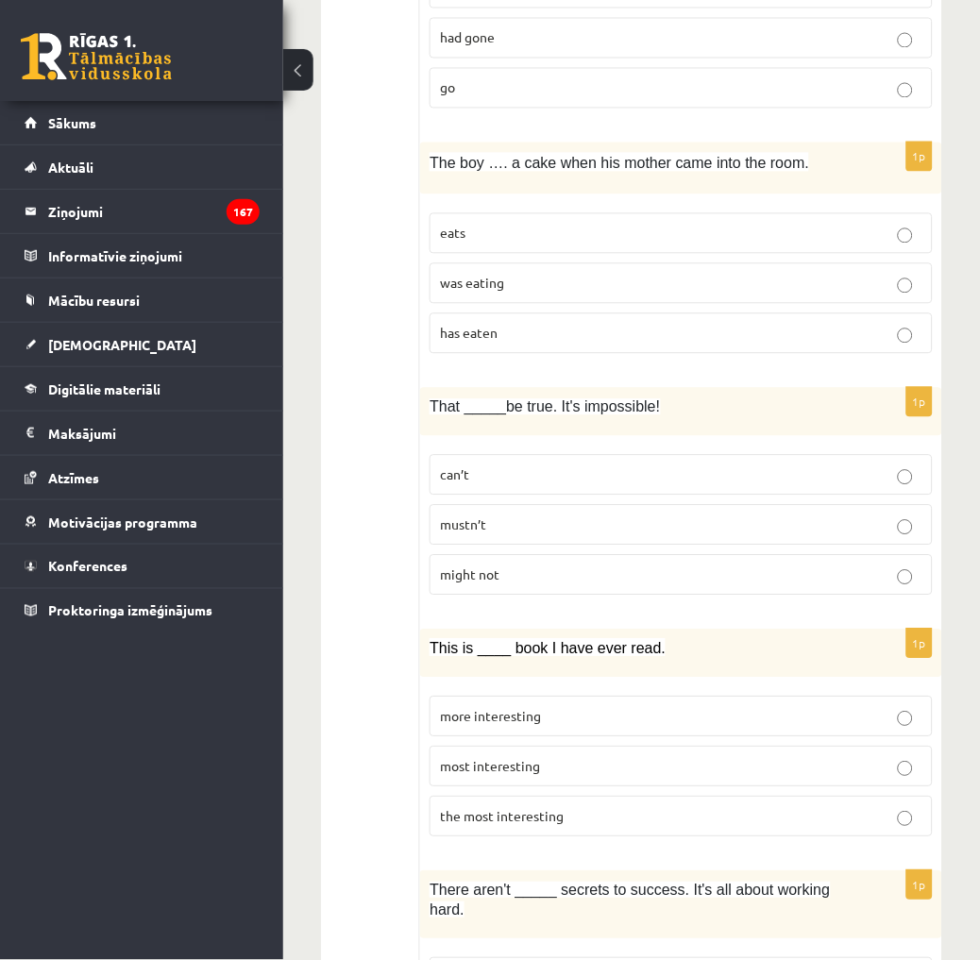
click at [548, 818] on label "the most interesting" at bounding box center [680, 816] width 503 height 41
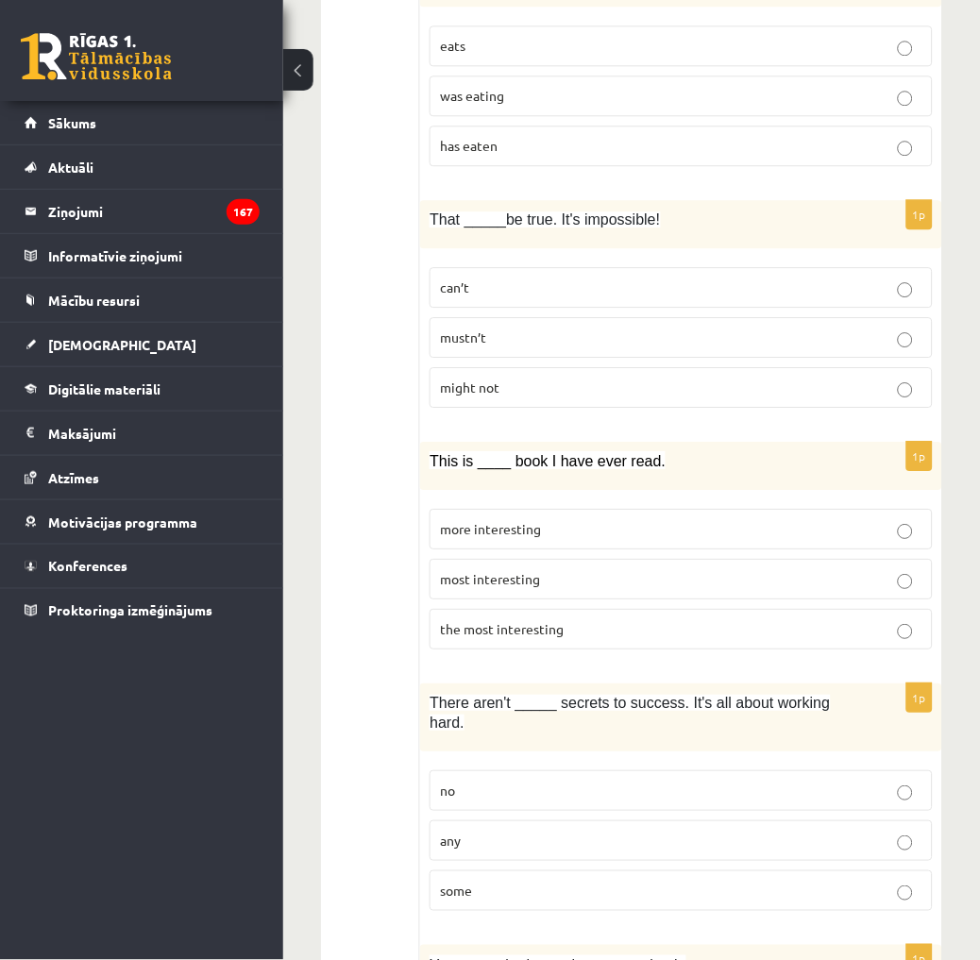
scroll to position [2936, 0]
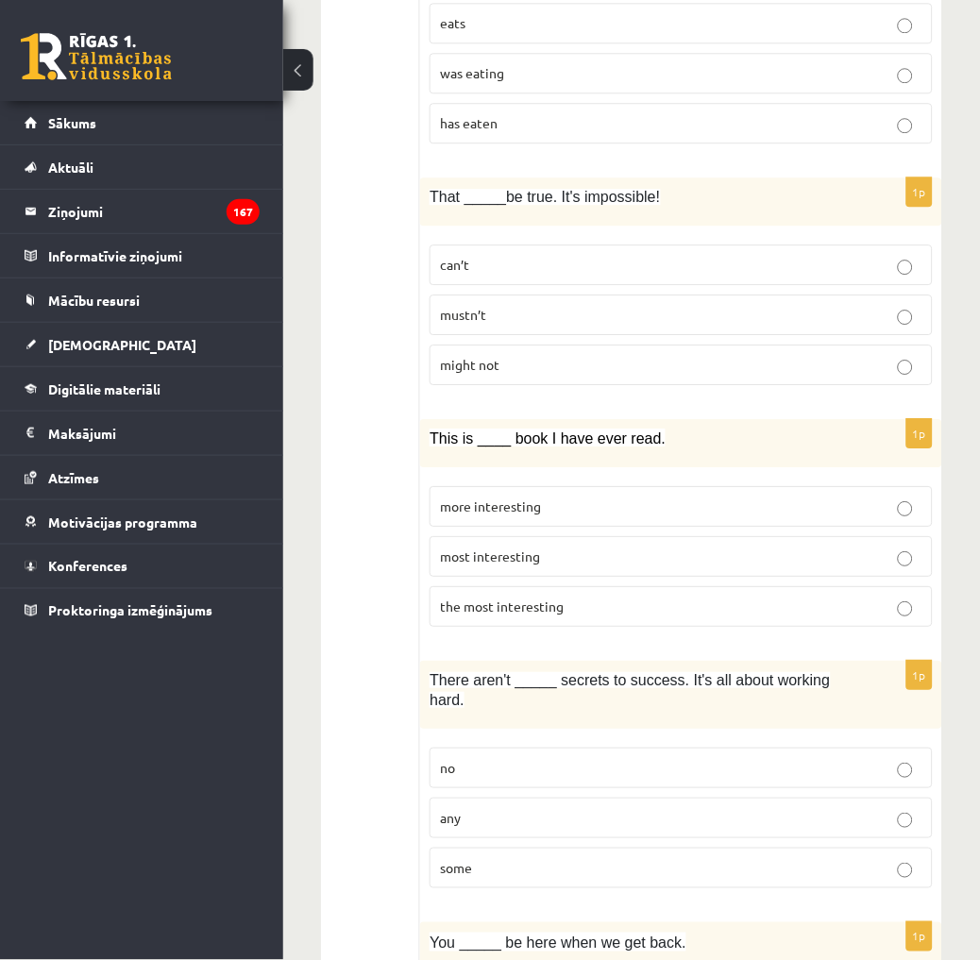
click at [485, 808] on p "any" at bounding box center [681, 818] width 482 height 20
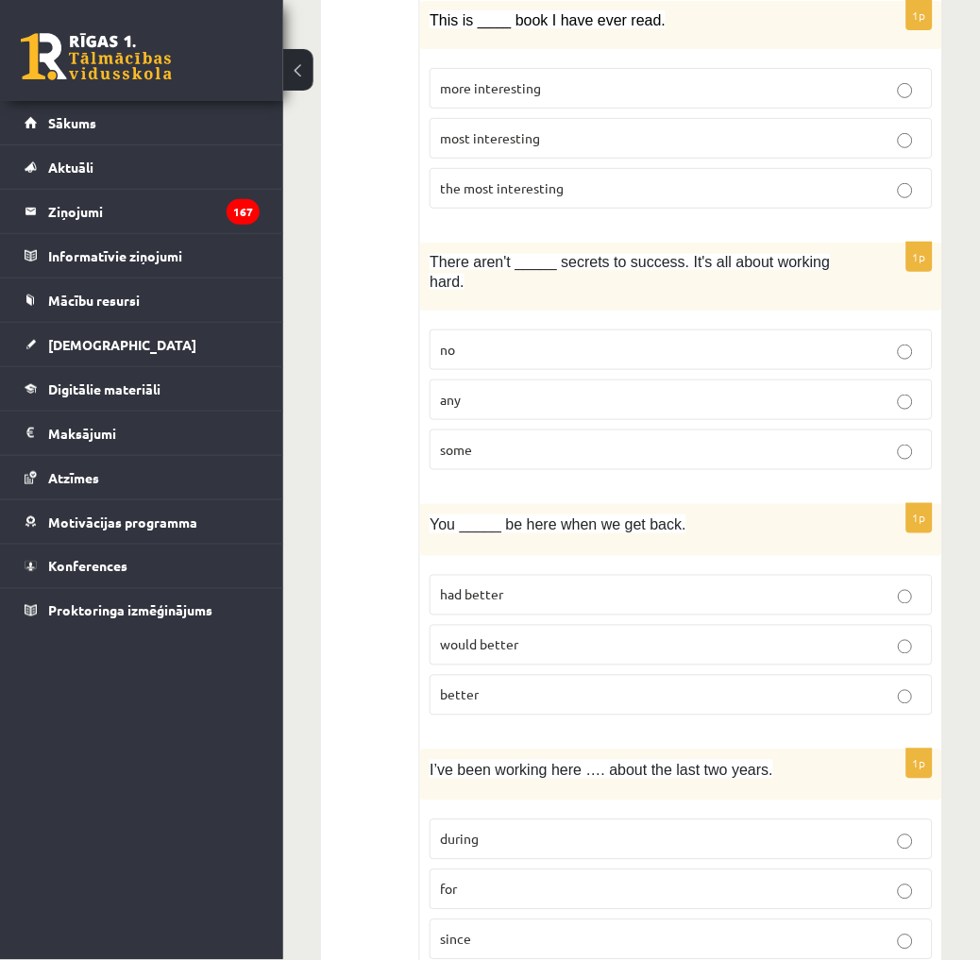
scroll to position [3355, 0]
click at [489, 684] on p "better" at bounding box center [681, 694] width 482 height 20
click at [549, 584] on p "had better" at bounding box center [681, 594] width 482 height 20
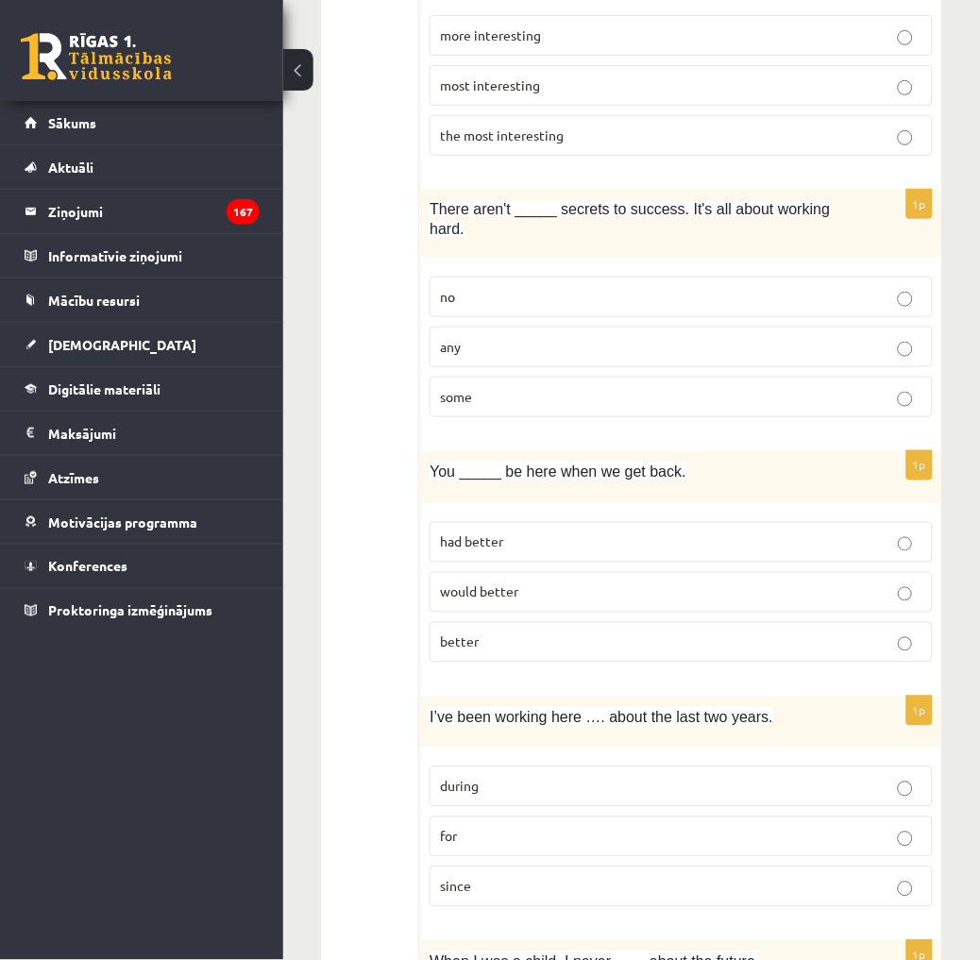
scroll to position [3564, 0]
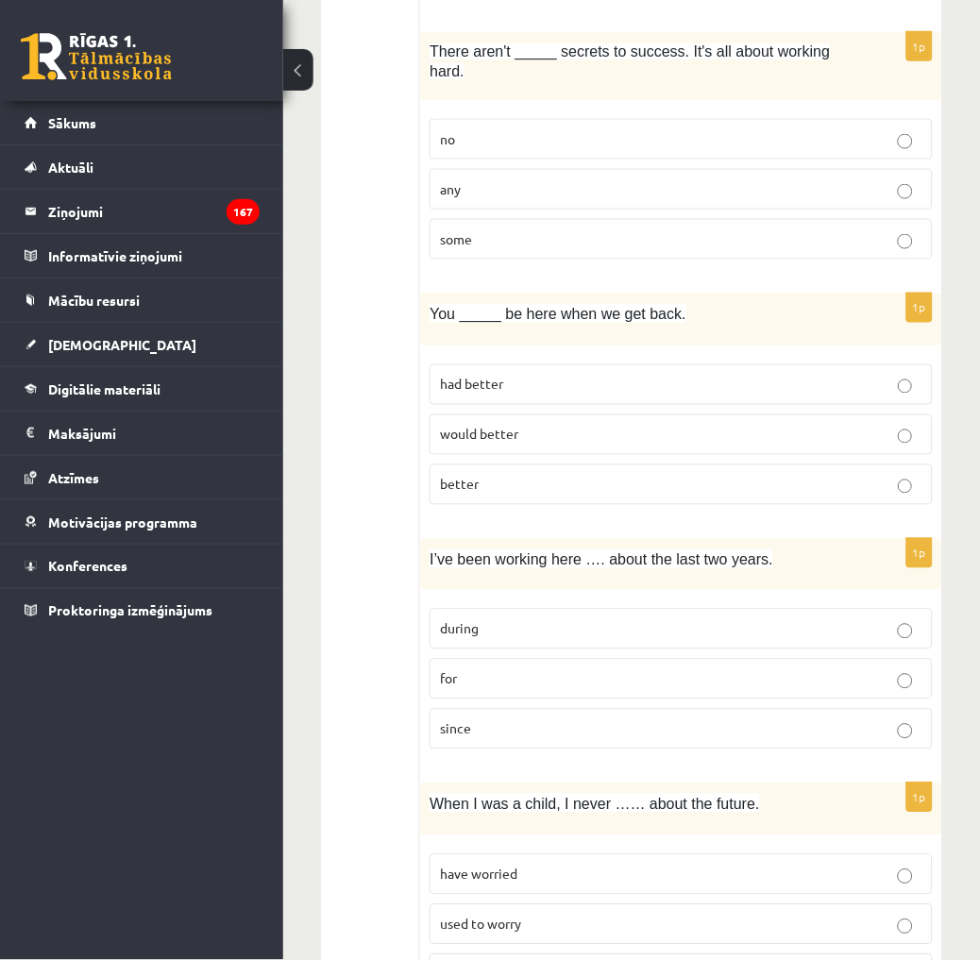
click at [485, 669] on p "for" at bounding box center [681, 679] width 482 height 20
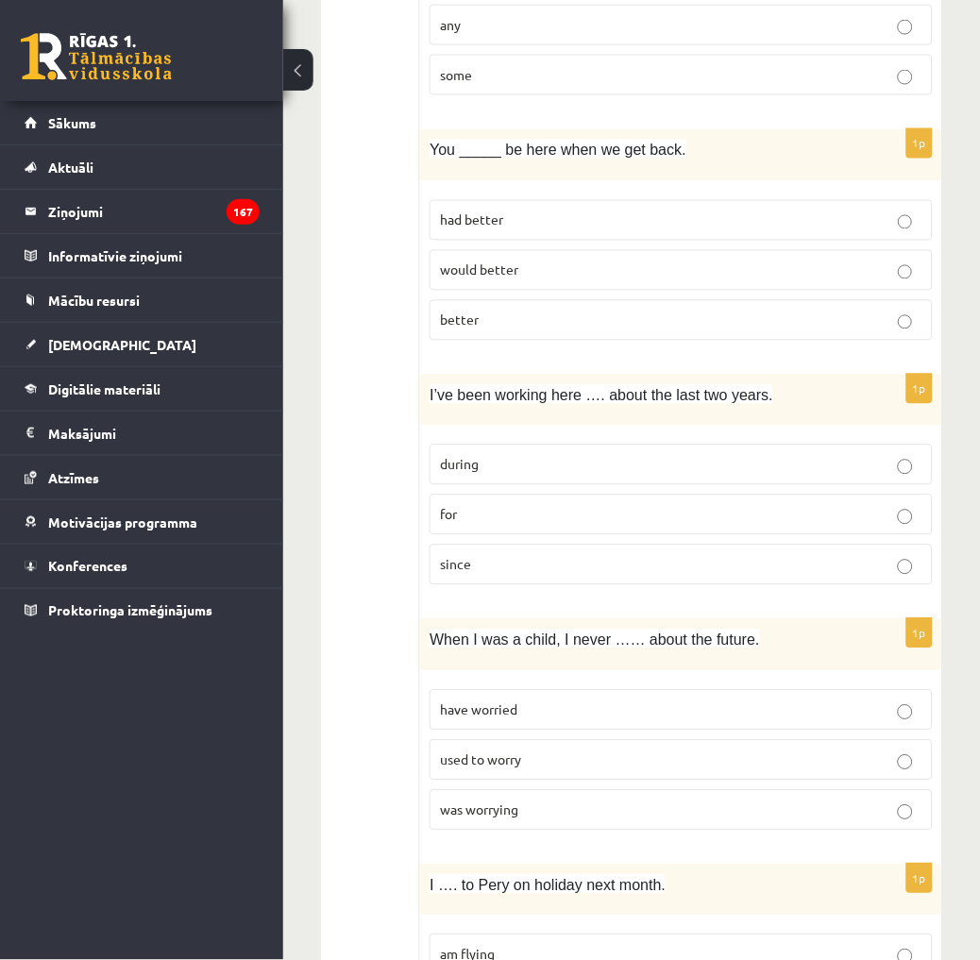
scroll to position [3775, 0]
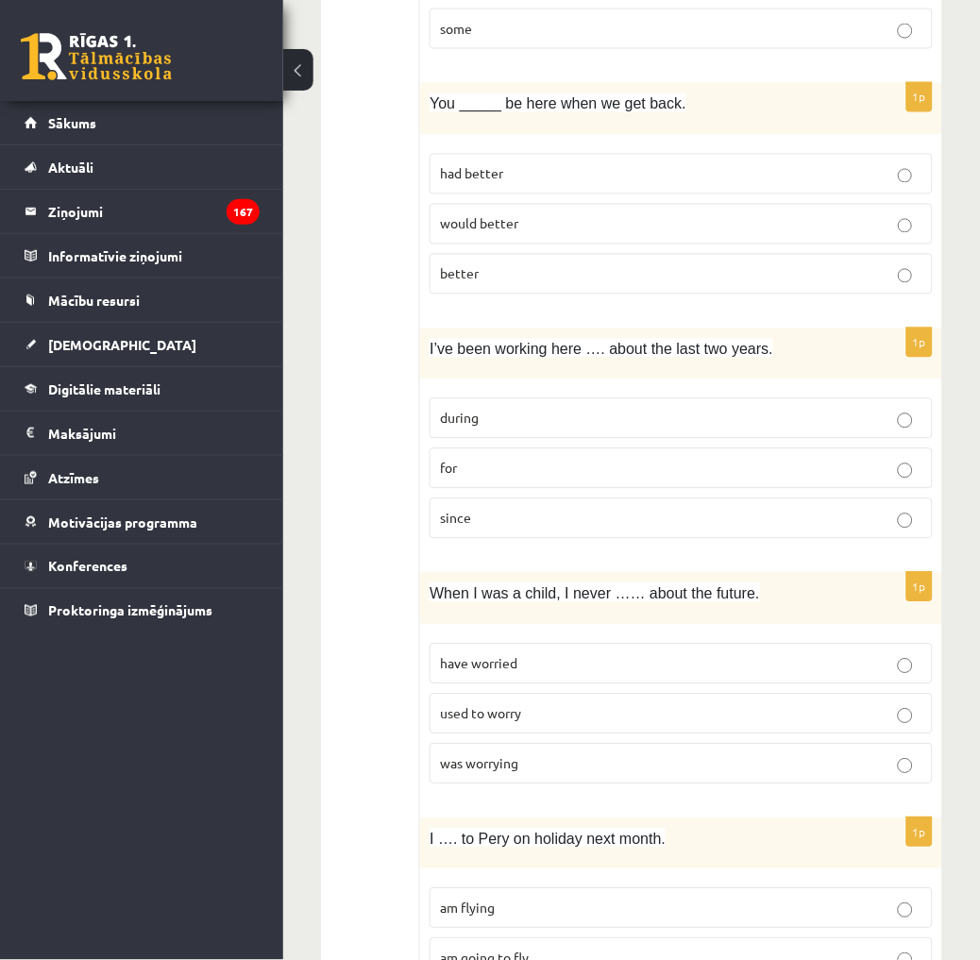
click at [520, 704] on p "used to worry" at bounding box center [681, 714] width 482 height 20
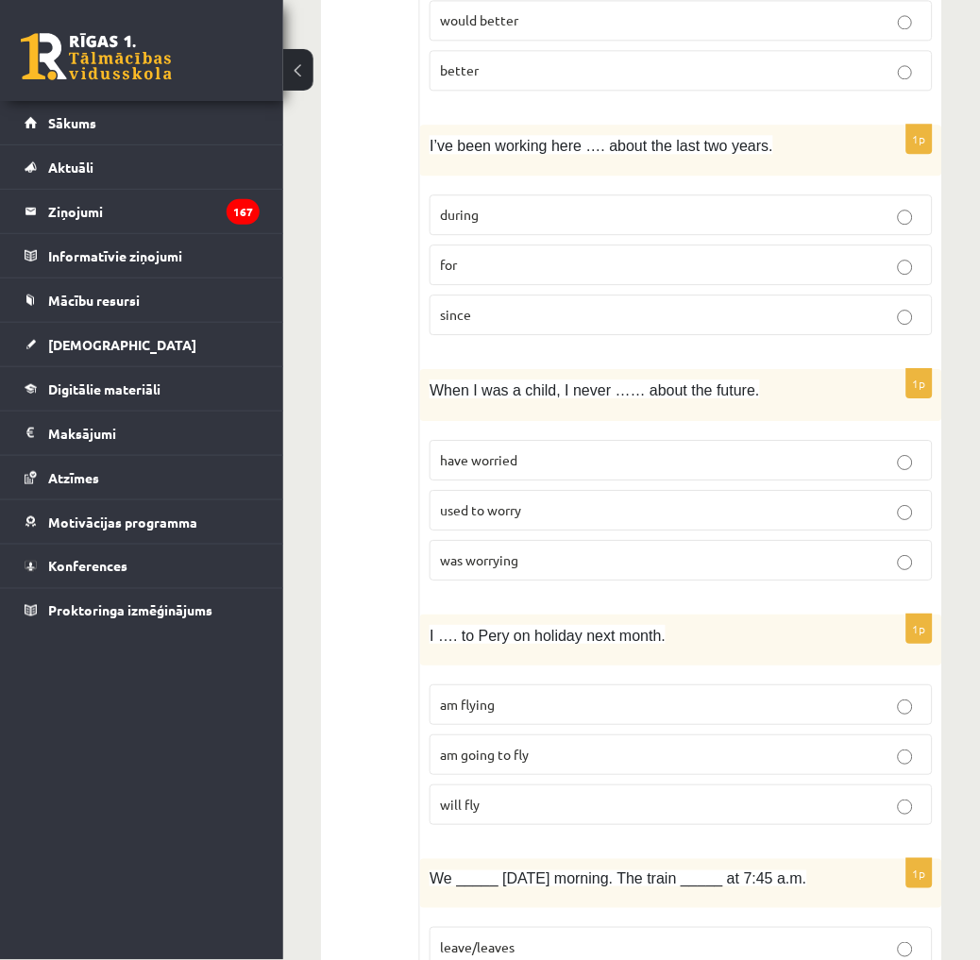
scroll to position [3984, 0]
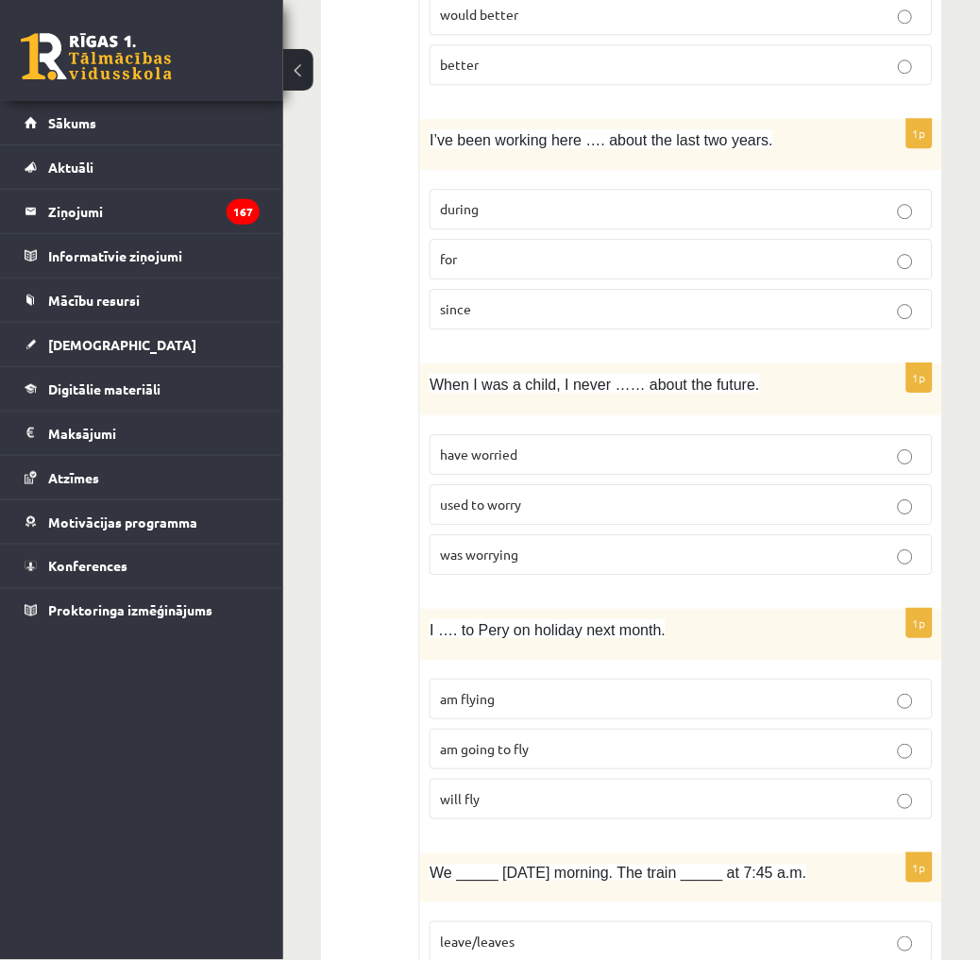
click at [510, 689] on p "am flying" at bounding box center [681, 699] width 482 height 20
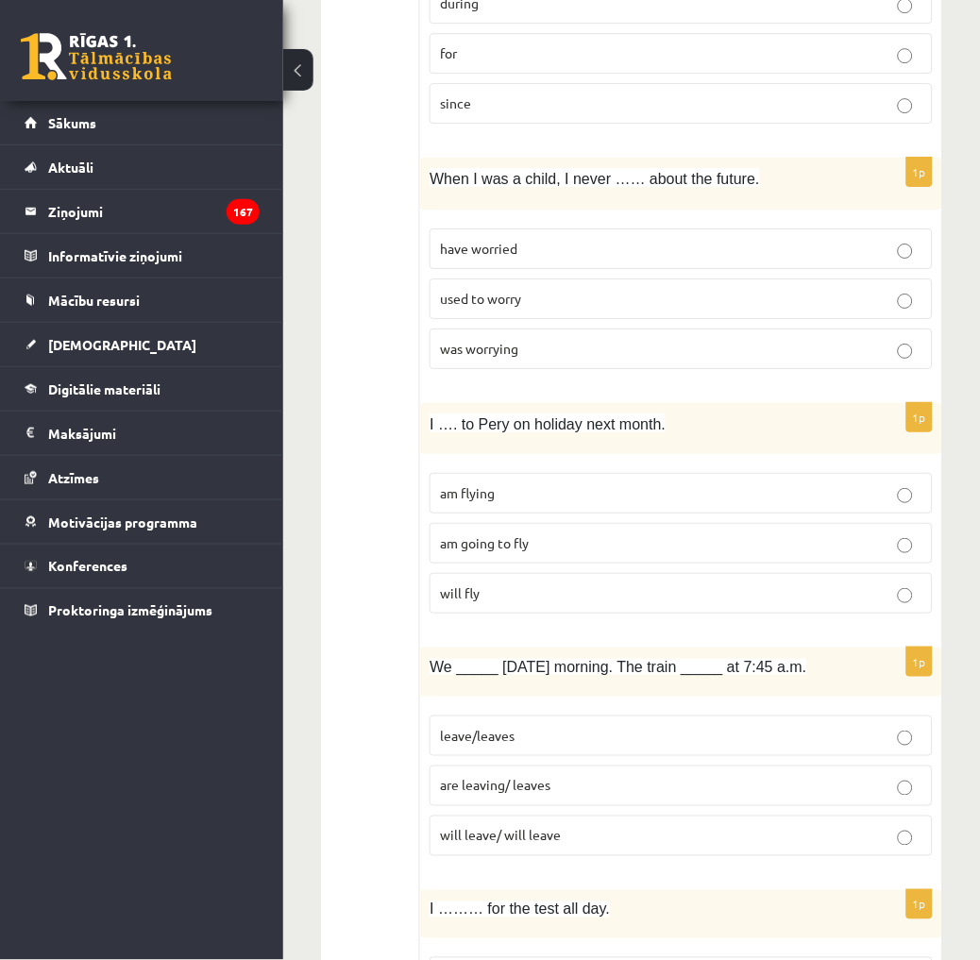
scroll to position [4194, 0]
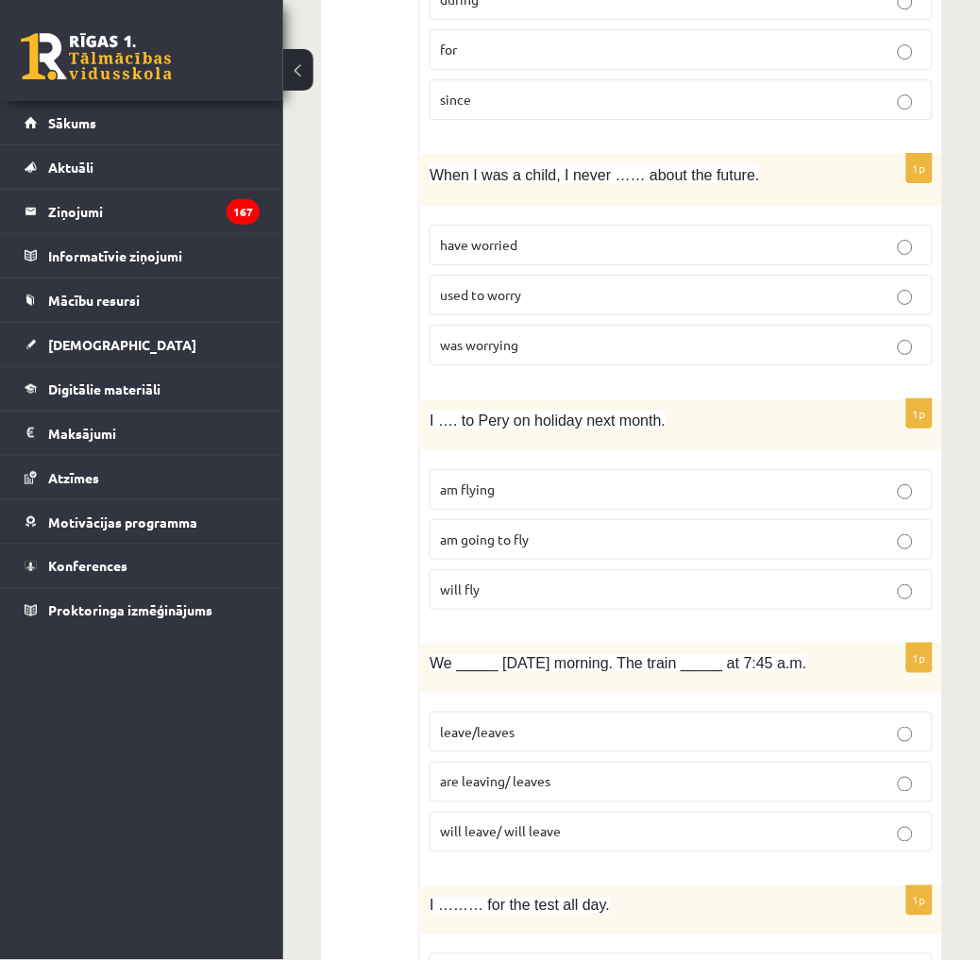
click at [531, 773] on span "are leaving/ leaves" at bounding box center [495, 781] width 110 height 17
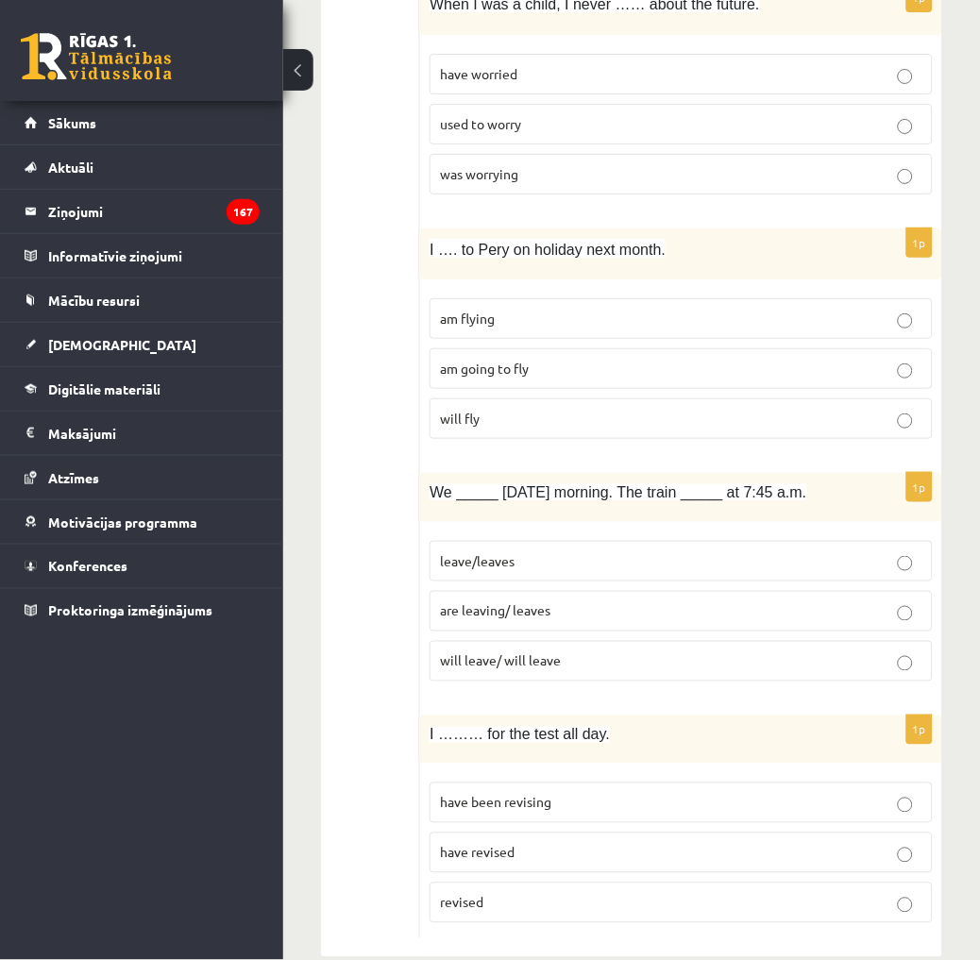
scroll to position [4369, 0]
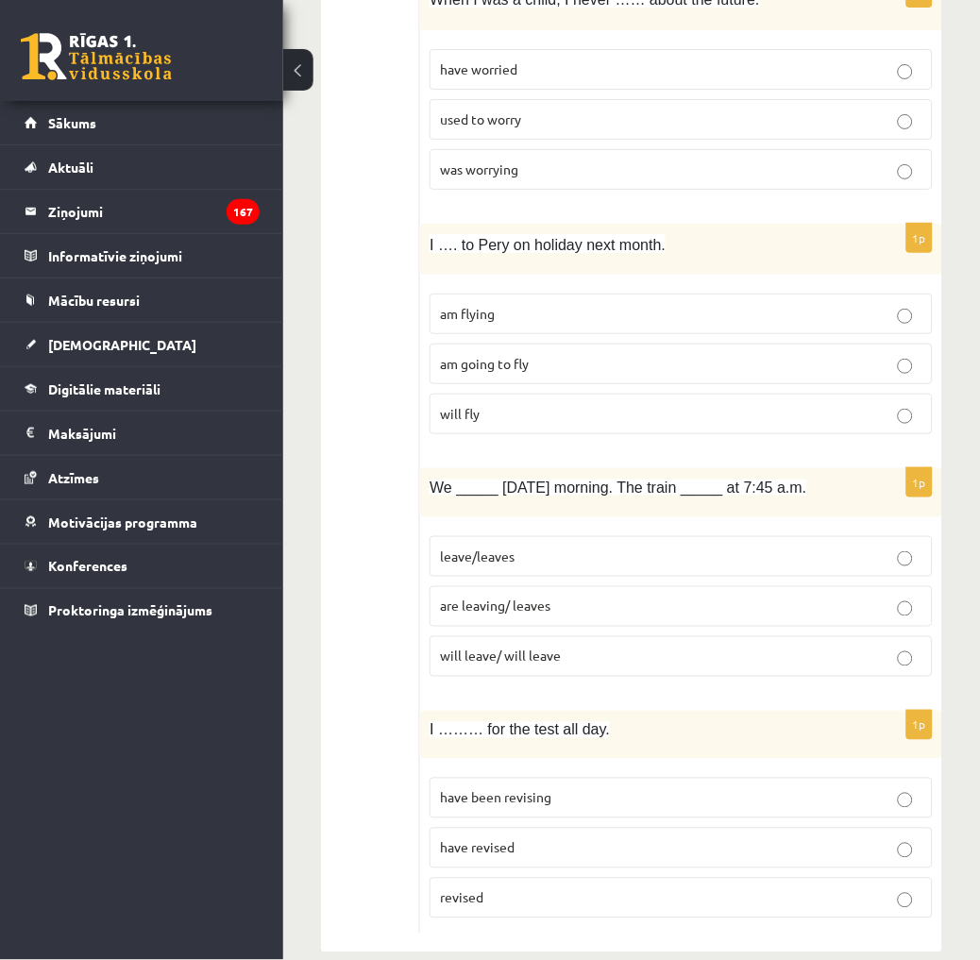
click at [553, 788] on p "have been revising" at bounding box center [681, 798] width 482 height 20
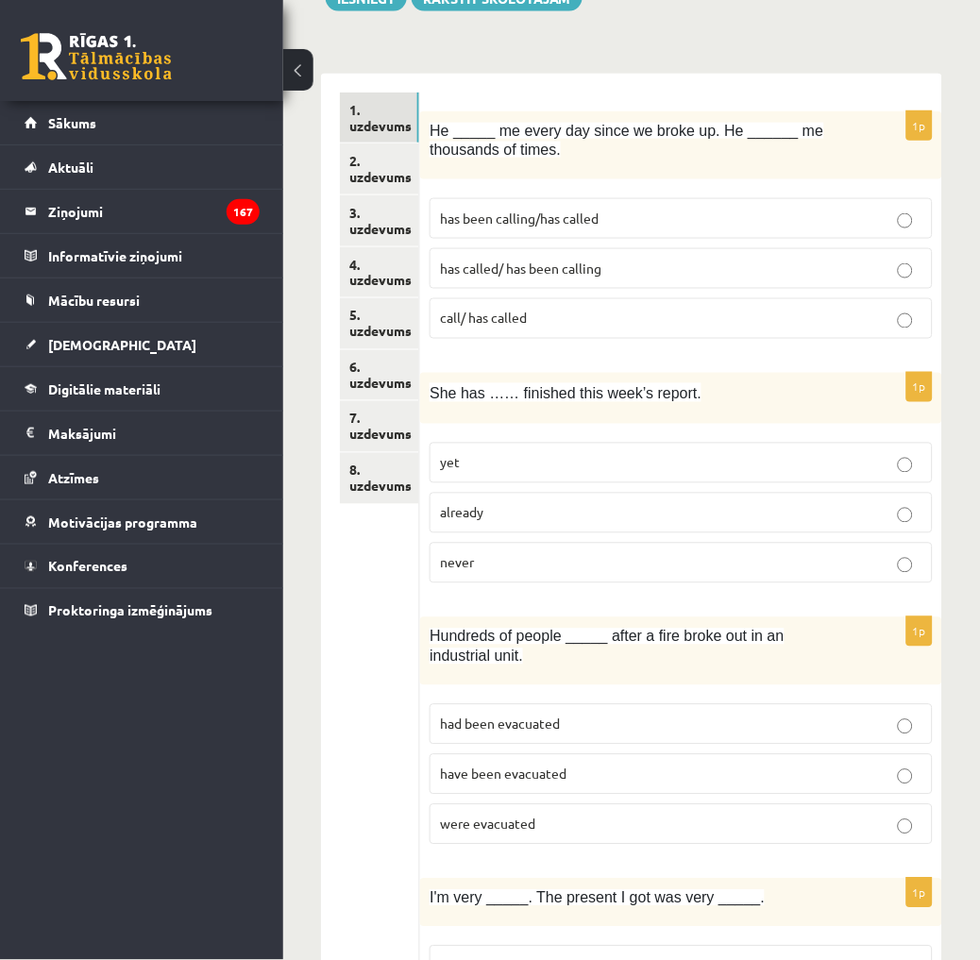
scroll to position [0, 0]
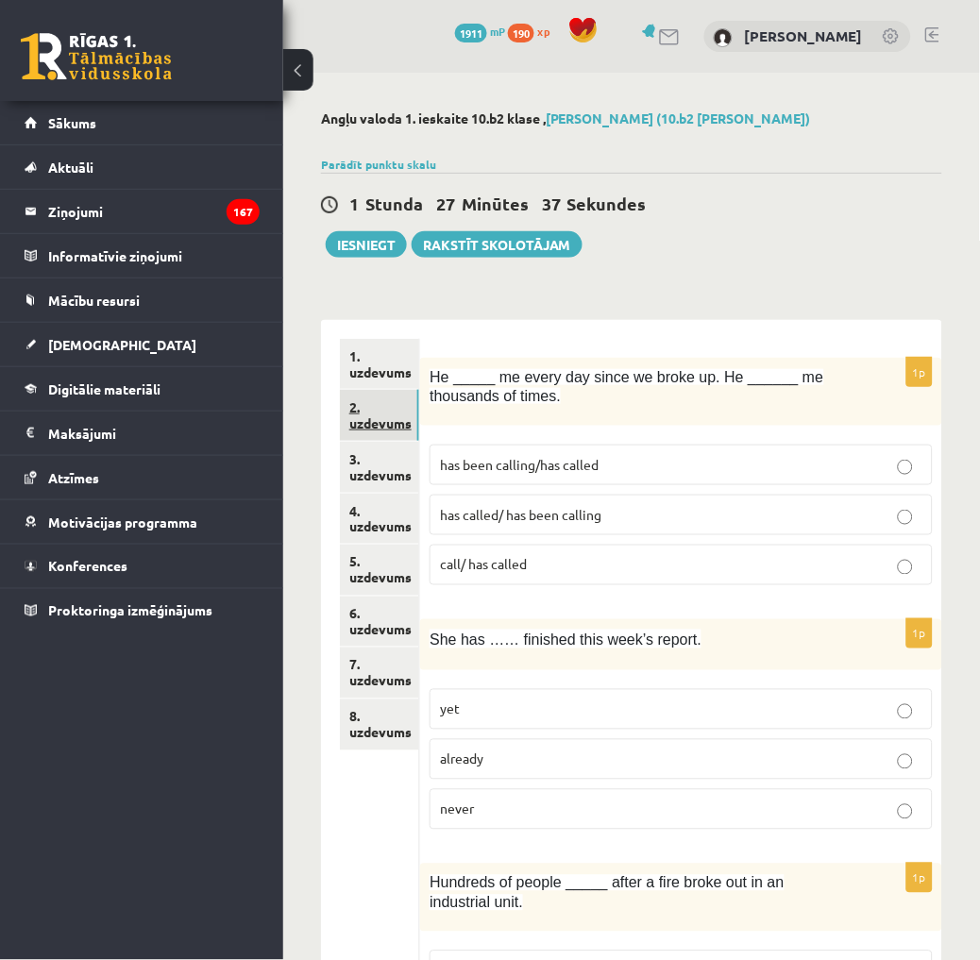
click at [387, 422] on link "2. uzdevums" at bounding box center [379, 415] width 79 height 51
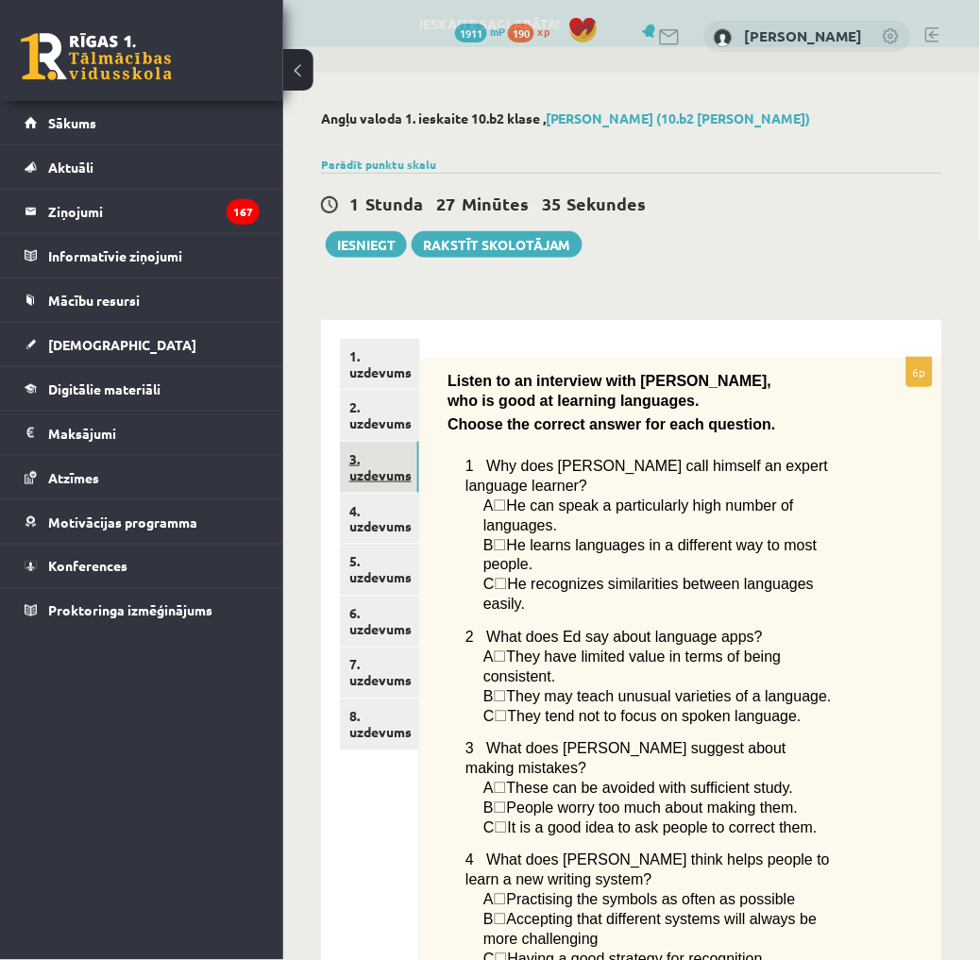
click at [362, 454] on link "3. uzdevums" at bounding box center [379, 467] width 79 height 51
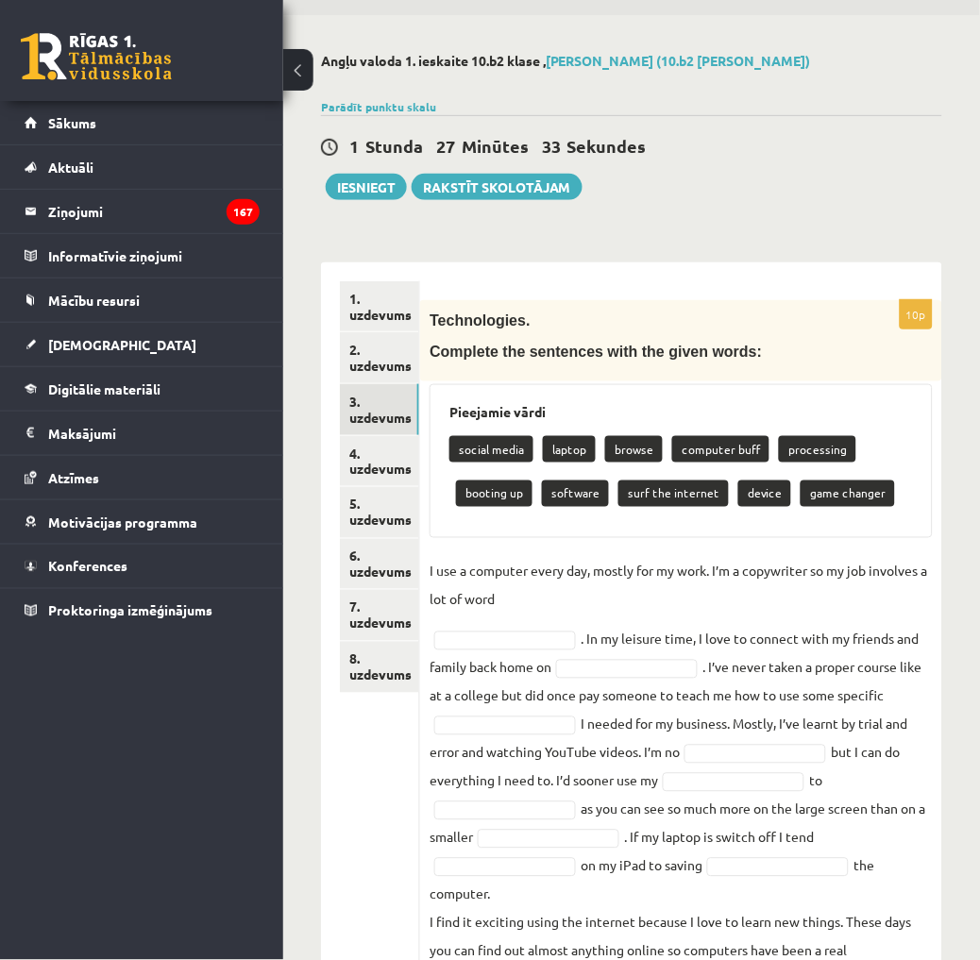
scroll to position [195, 0]
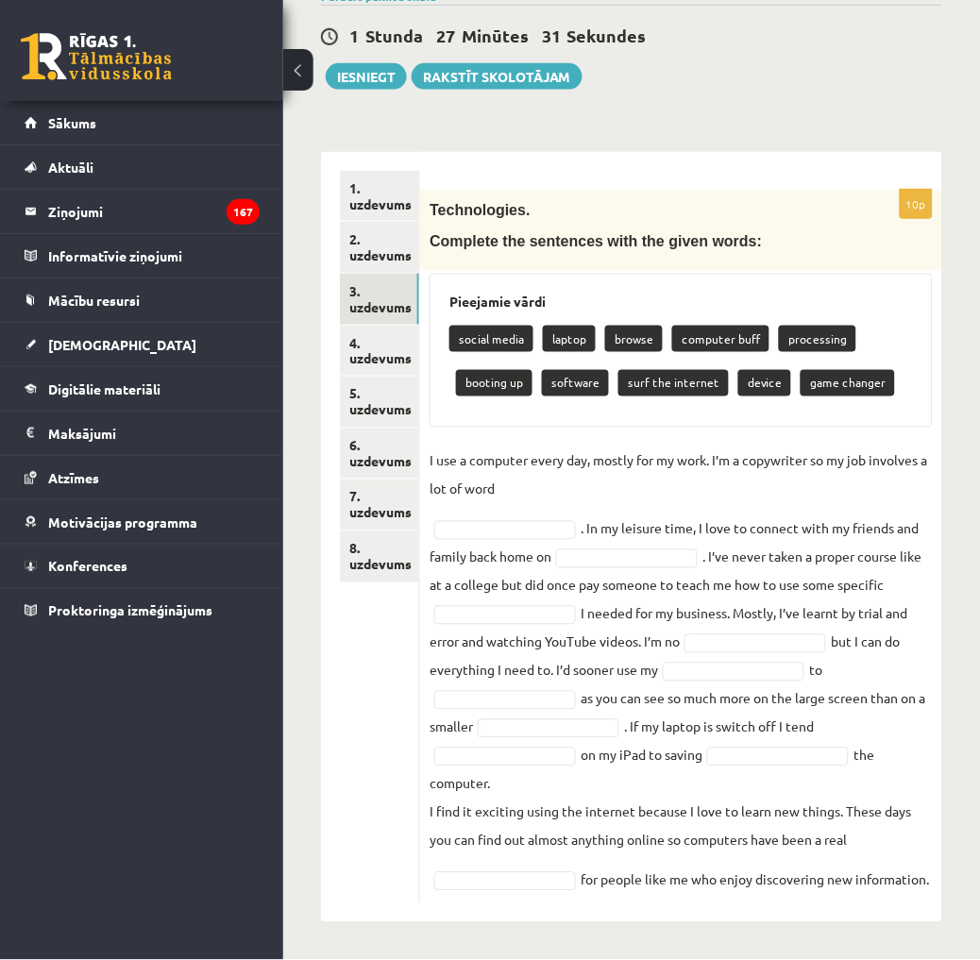
drag, startPoint x: 615, startPoint y: 879, endPoint x: 431, endPoint y: 184, distance: 718.5
click at [431, 190] on div "10p Technologies. Complete the sentences with the given words: Pieejamie vārdi …" at bounding box center [681, 546] width 522 height 713
drag, startPoint x: 431, startPoint y: 184, endPoint x: 474, endPoint y: 176, distance: 43.3
copy div "Technologies. Complete the sentences with the given words: Pieejamie vārdi soci…"
click at [904, 223] on div "Technologies. Complete the sentences with the given words:" at bounding box center [681, 230] width 522 height 81
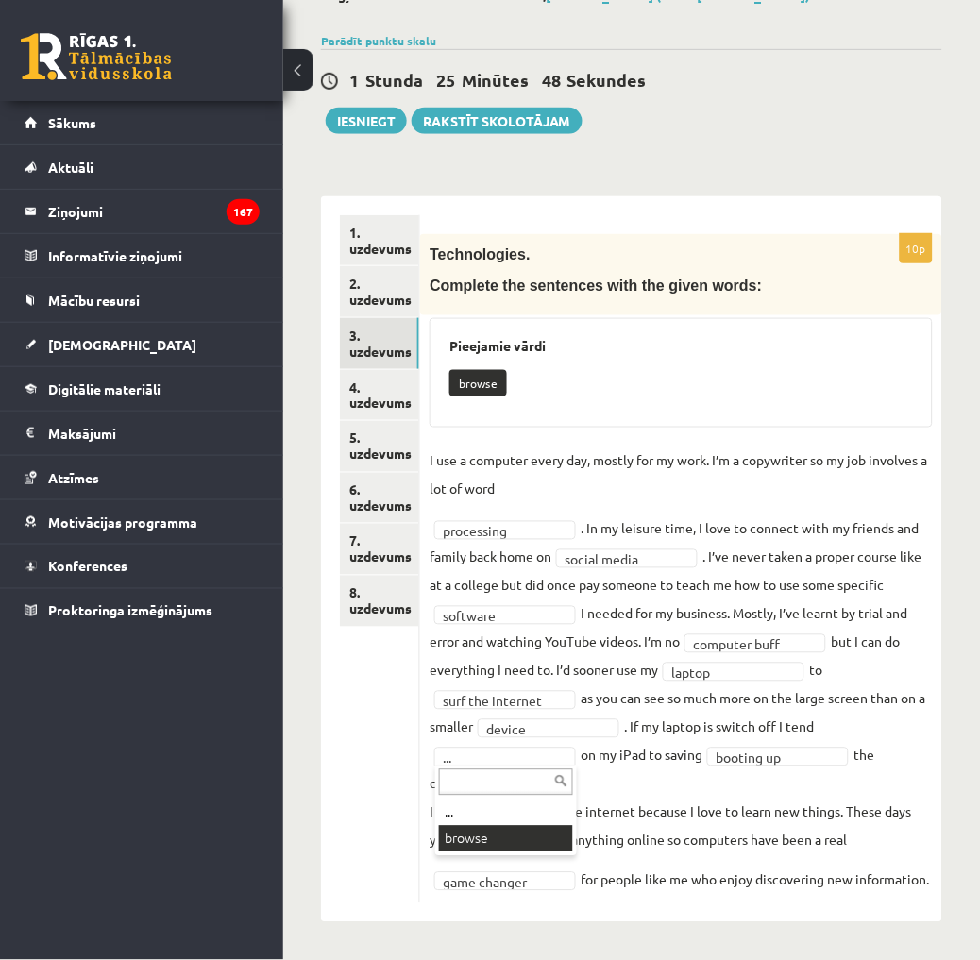
scroll to position [107, 0]
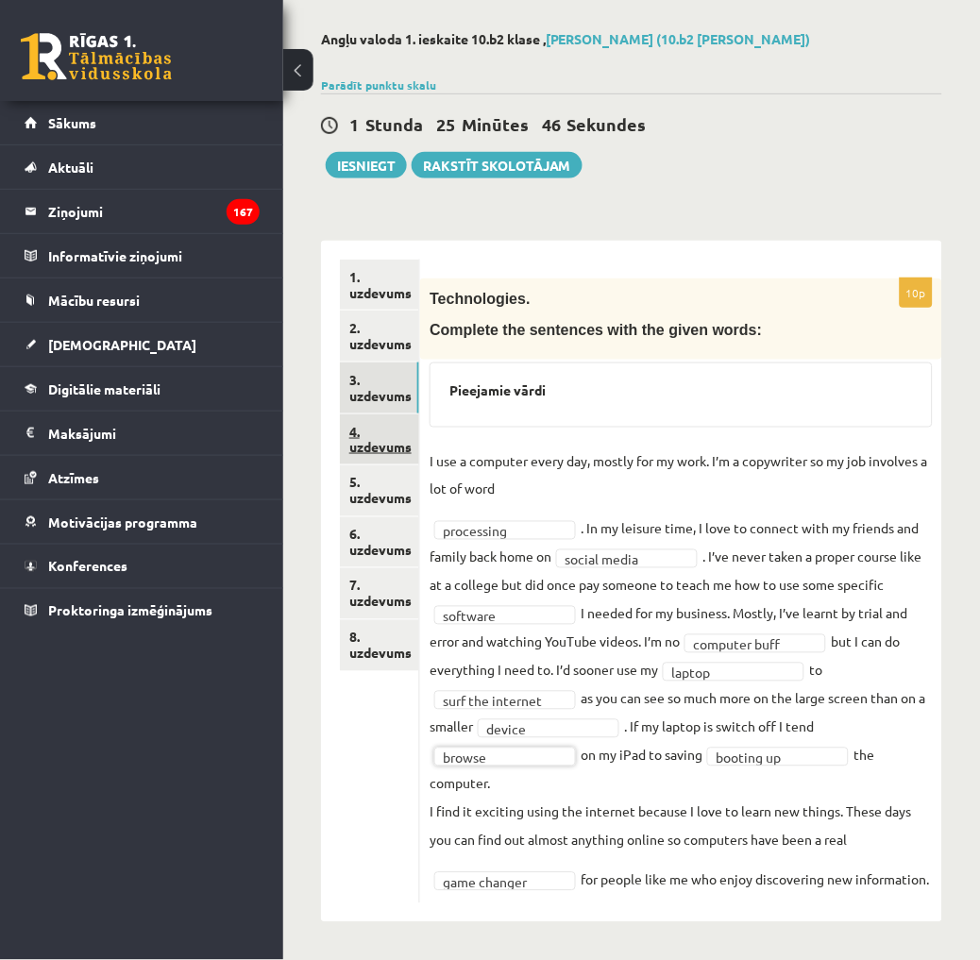
click at [400, 414] on link "4. uzdevums" at bounding box center [379, 439] width 79 height 51
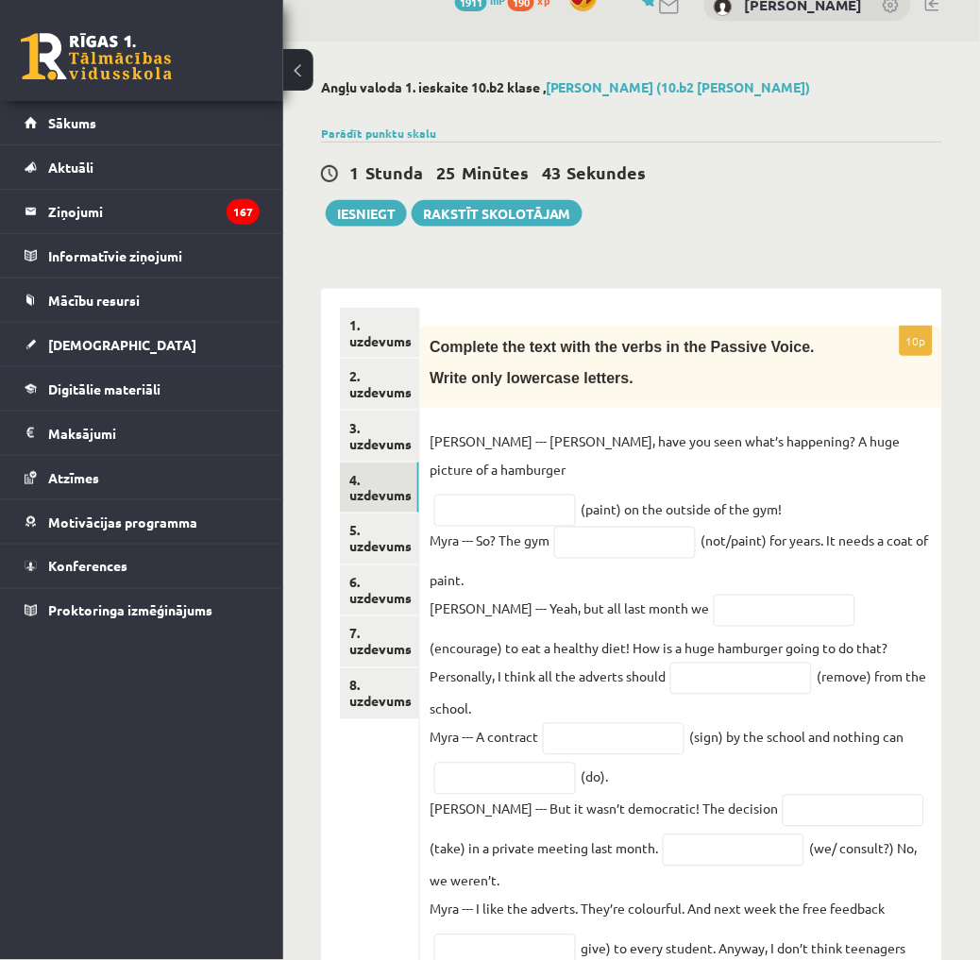
scroll to position [88, 0]
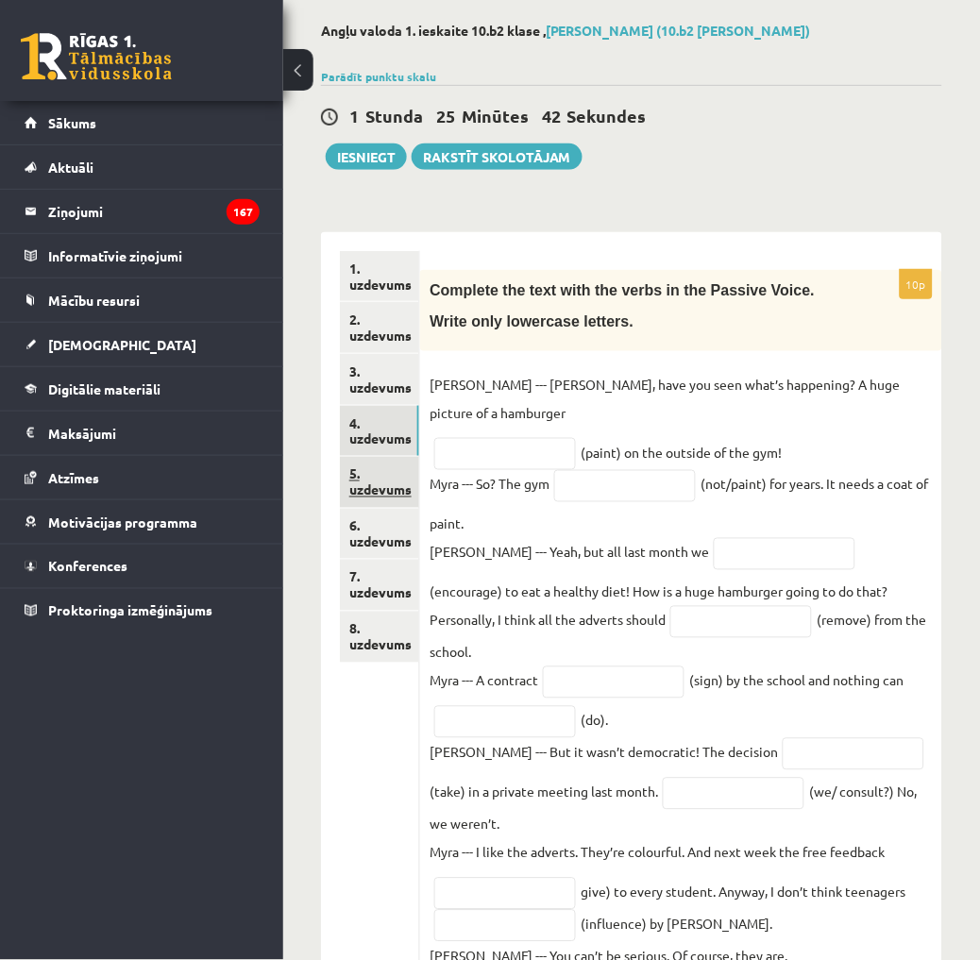
click at [398, 477] on link "5. uzdevums" at bounding box center [379, 482] width 79 height 51
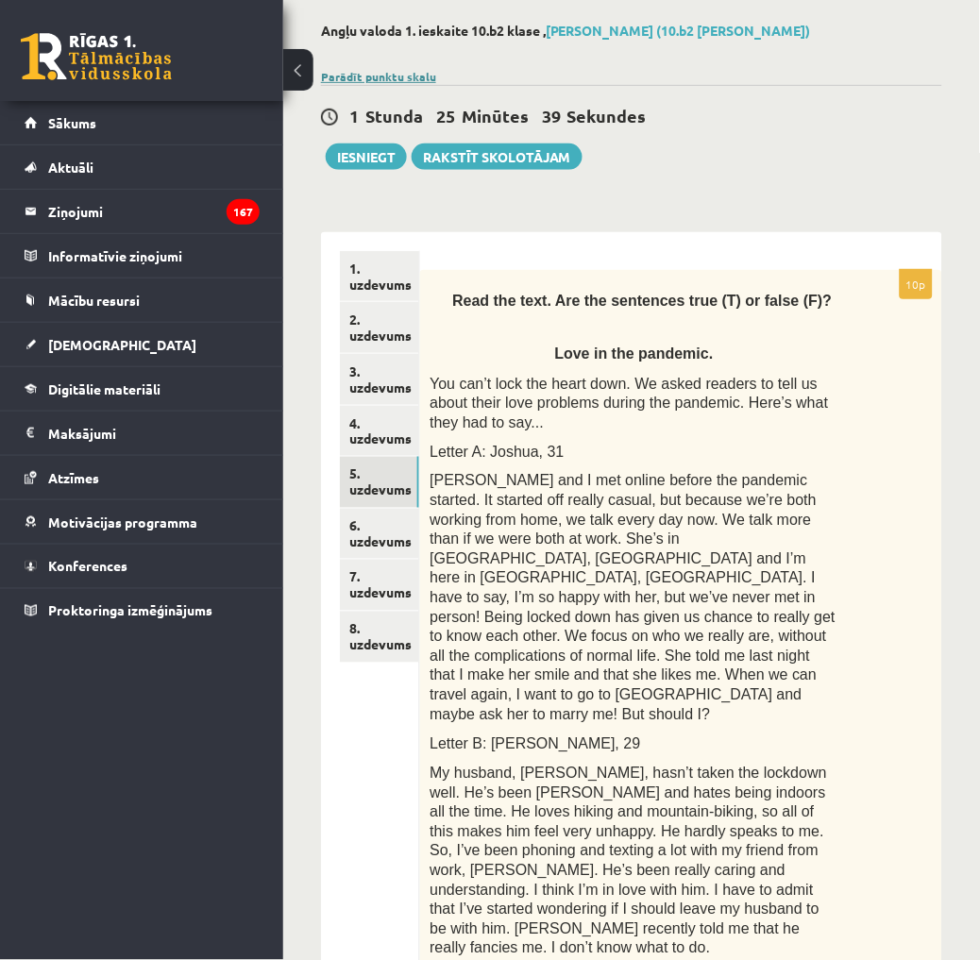
click at [383, 77] on link "Parādīt punktu skalu" at bounding box center [378, 76] width 115 height 15
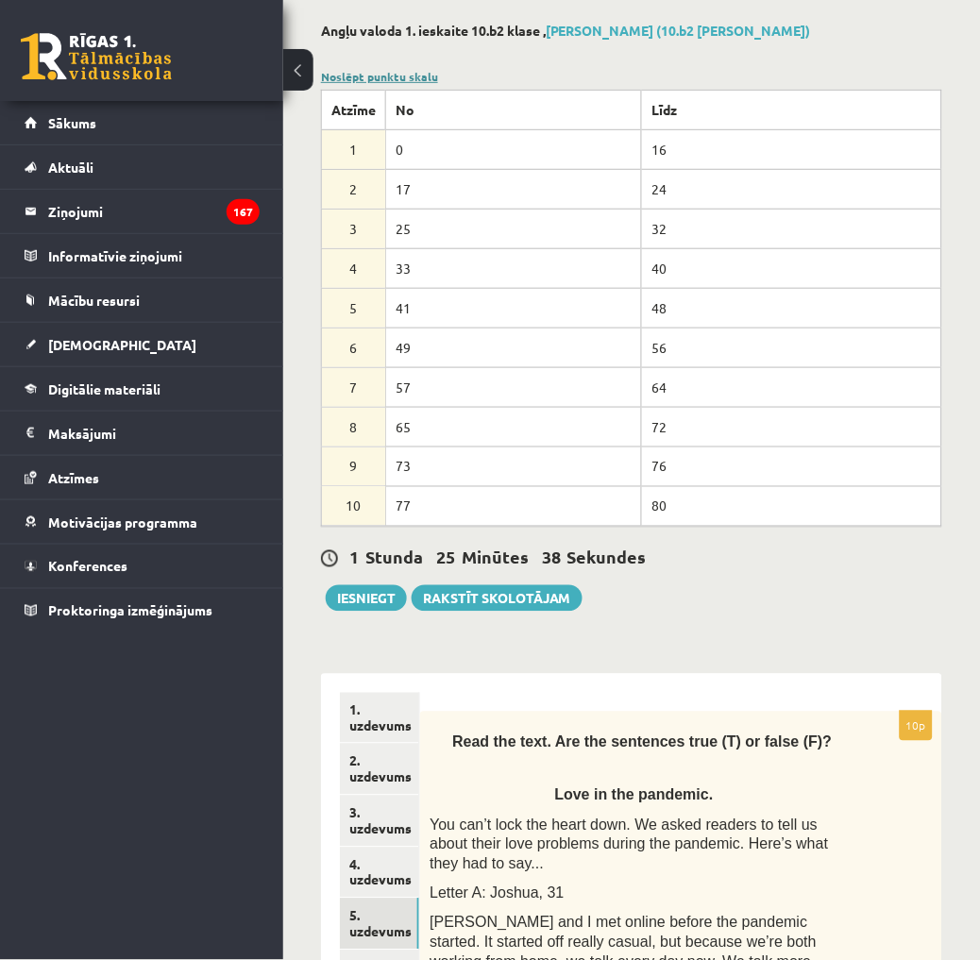
click at [383, 77] on link "Noslēpt punktu skalu" at bounding box center [379, 76] width 117 height 15
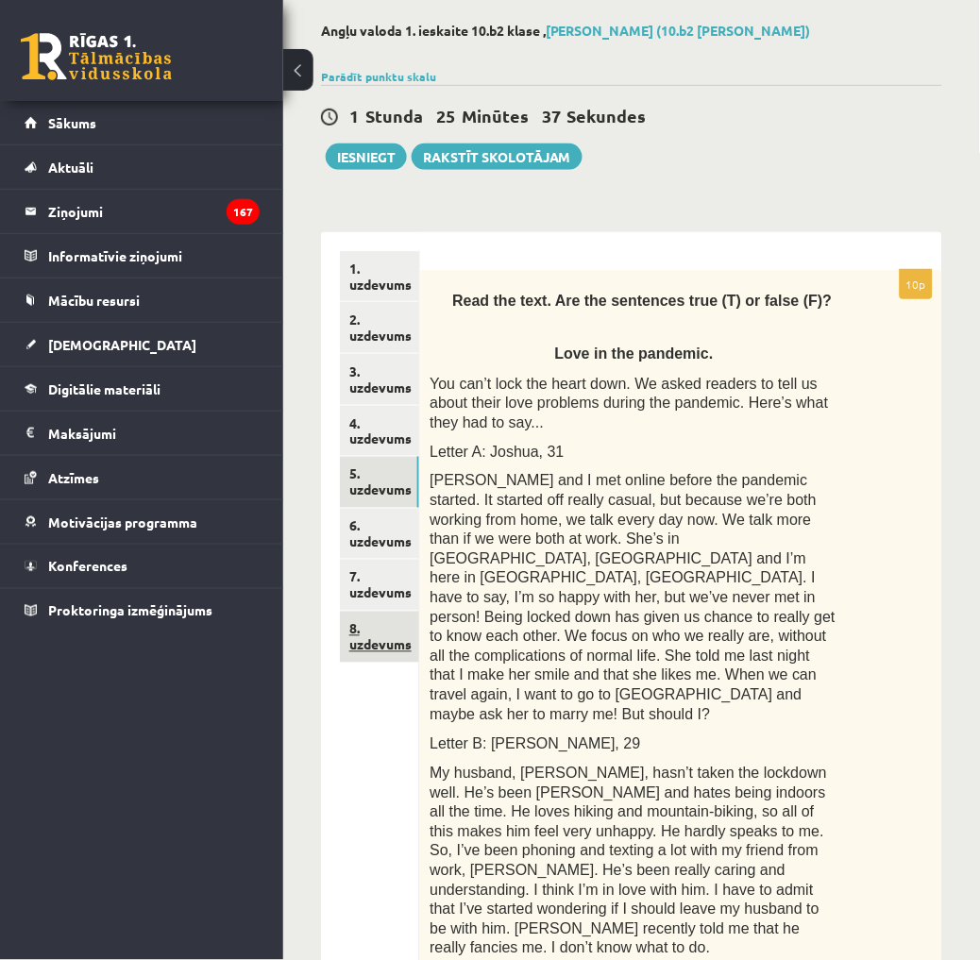
click at [378, 642] on link "8. uzdevums" at bounding box center [379, 636] width 79 height 51
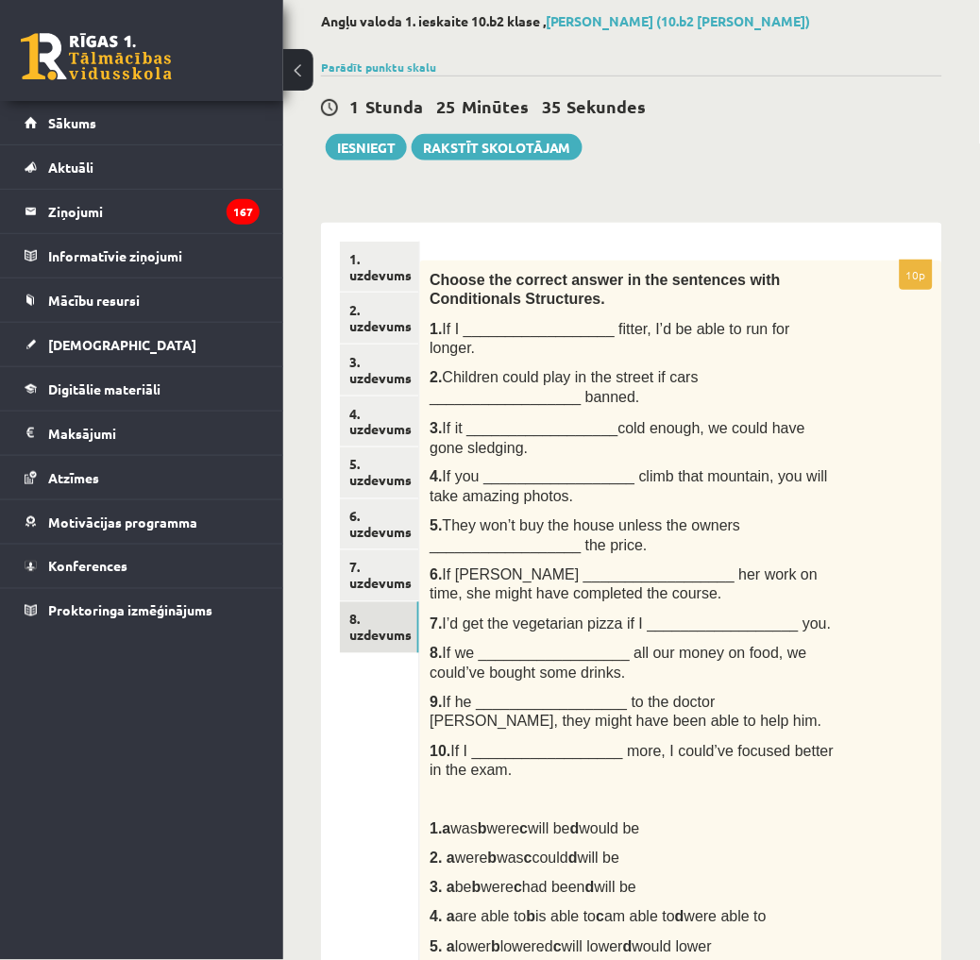
scroll to position [0, 0]
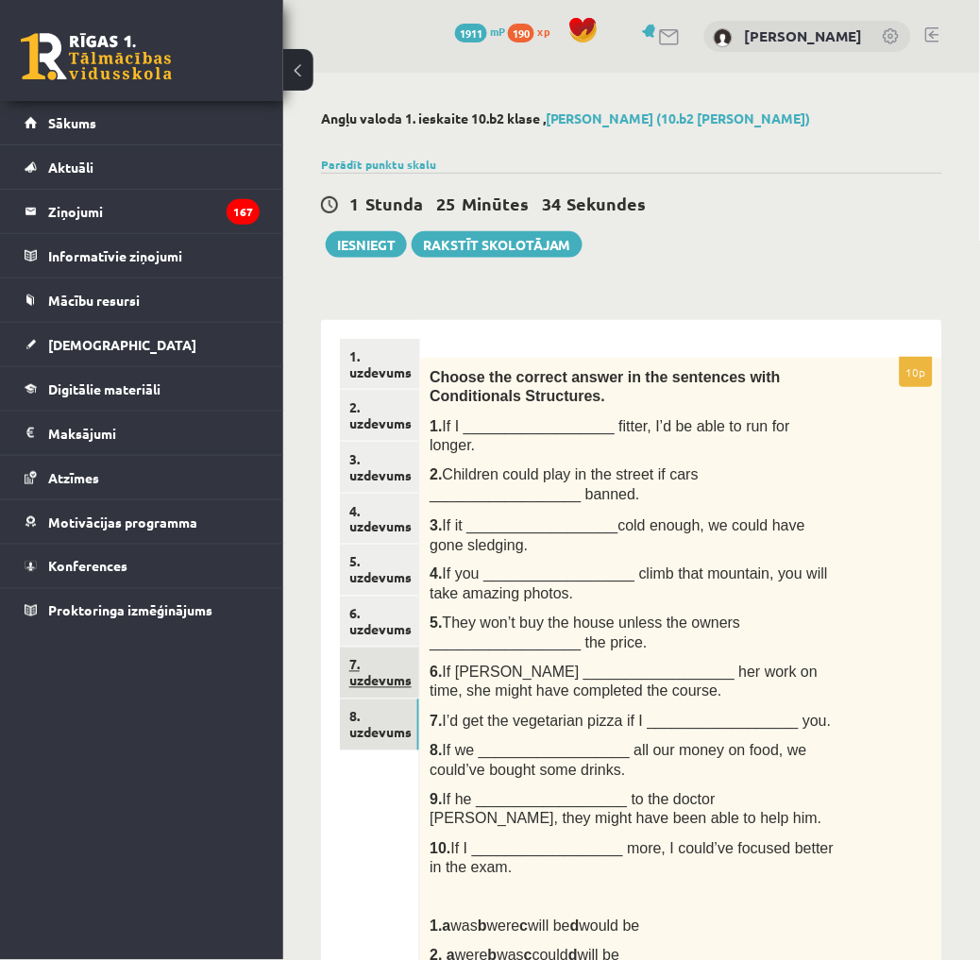
click at [376, 672] on link "7. uzdevums" at bounding box center [379, 672] width 79 height 51
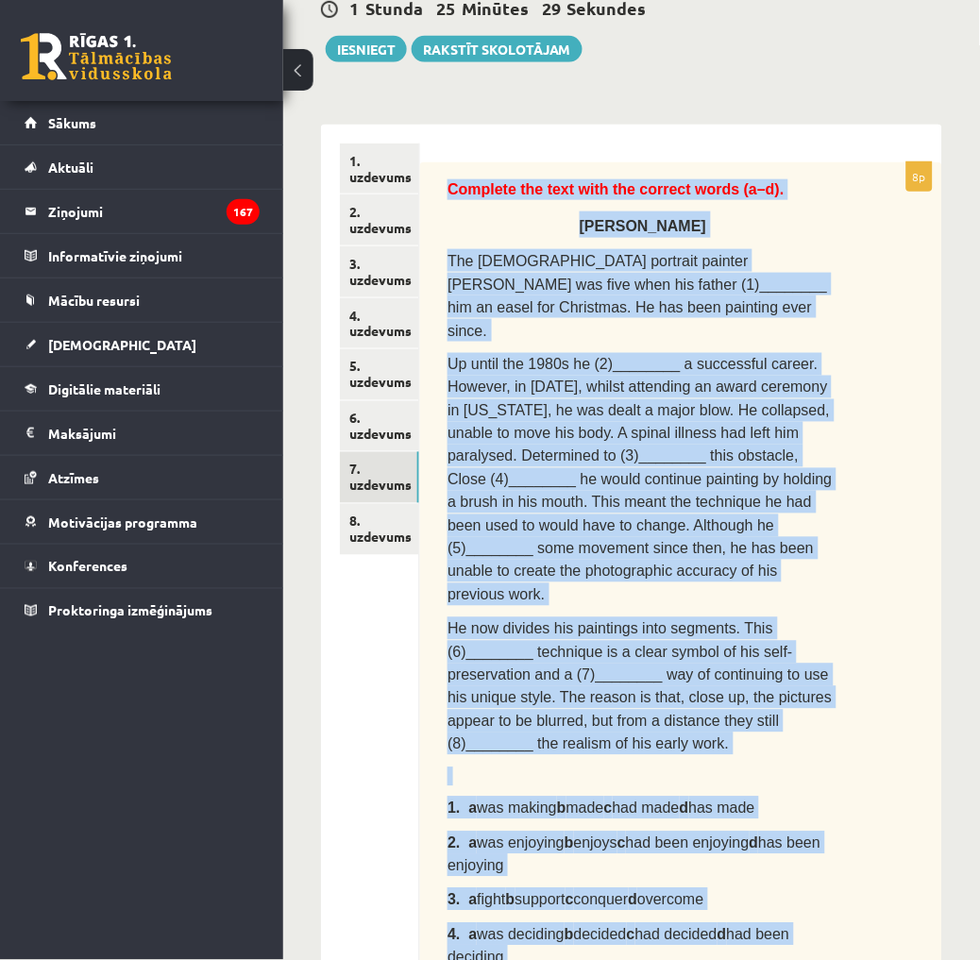
scroll to position [841, 0]
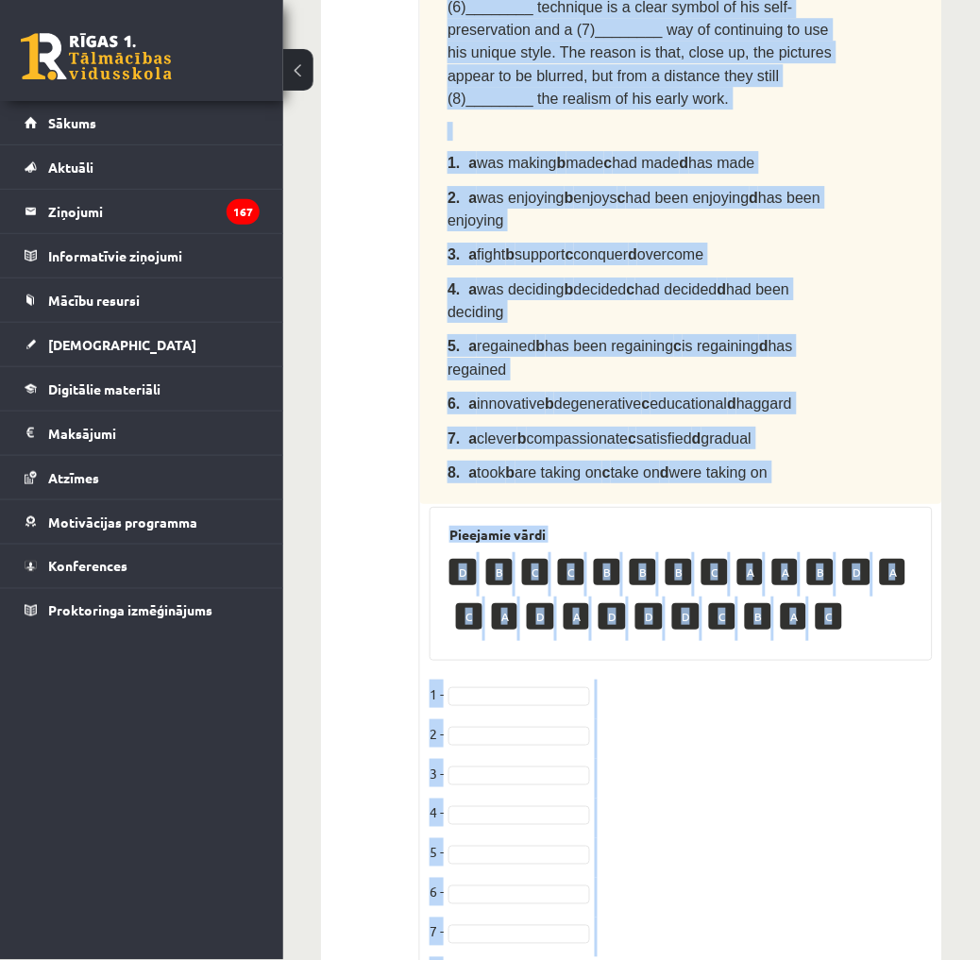
drag, startPoint x: 441, startPoint y: 268, endPoint x: 743, endPoint y: 878, distance: 680.3
click at [743, 878] on div "8p Complete the text with the correct words (a–d). Chuck Close The American por…" at bounding box center [681, 261] width 522 height 1489
copy div "Complete the text with the correct words (a–d). Chuck Close The American portra…"
click at [740, 679] on fieldset "1 - 2 - 3 - 4 - 5 - 6 - 7 - 8 -" at bounding box center [680, 837] width 503 height 317
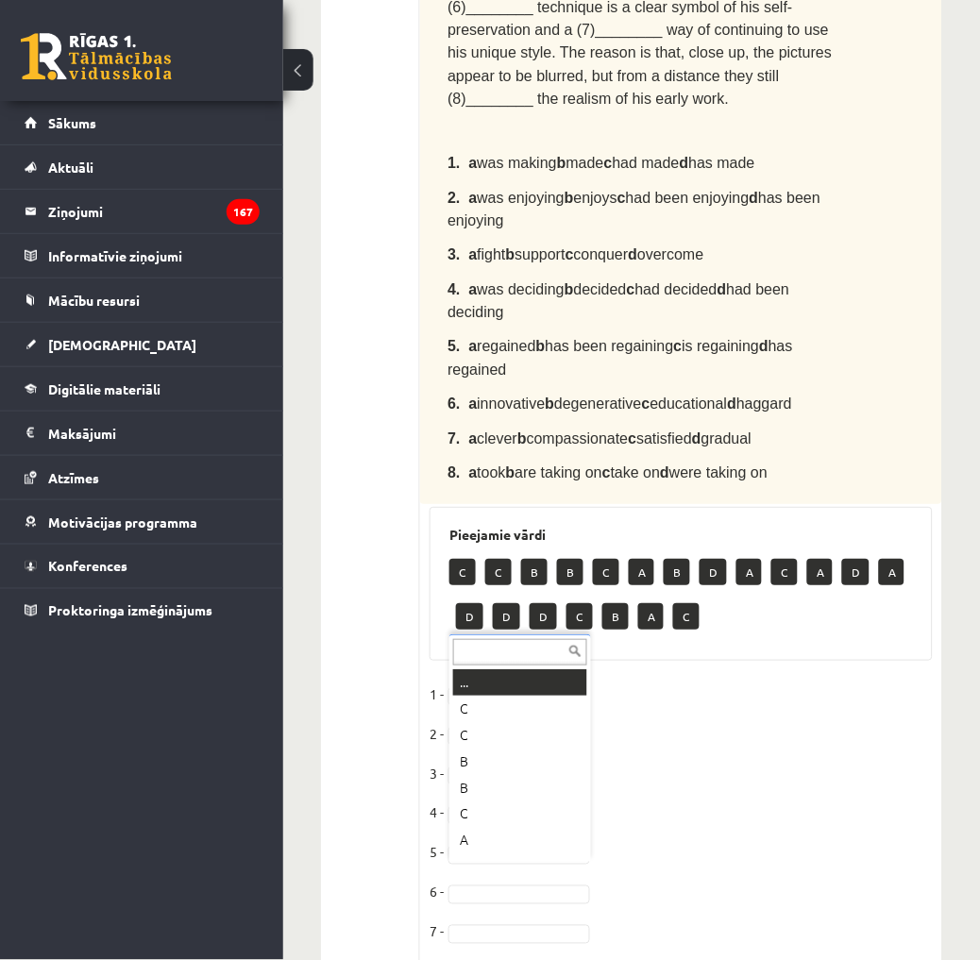
scroll to position [22, 0]
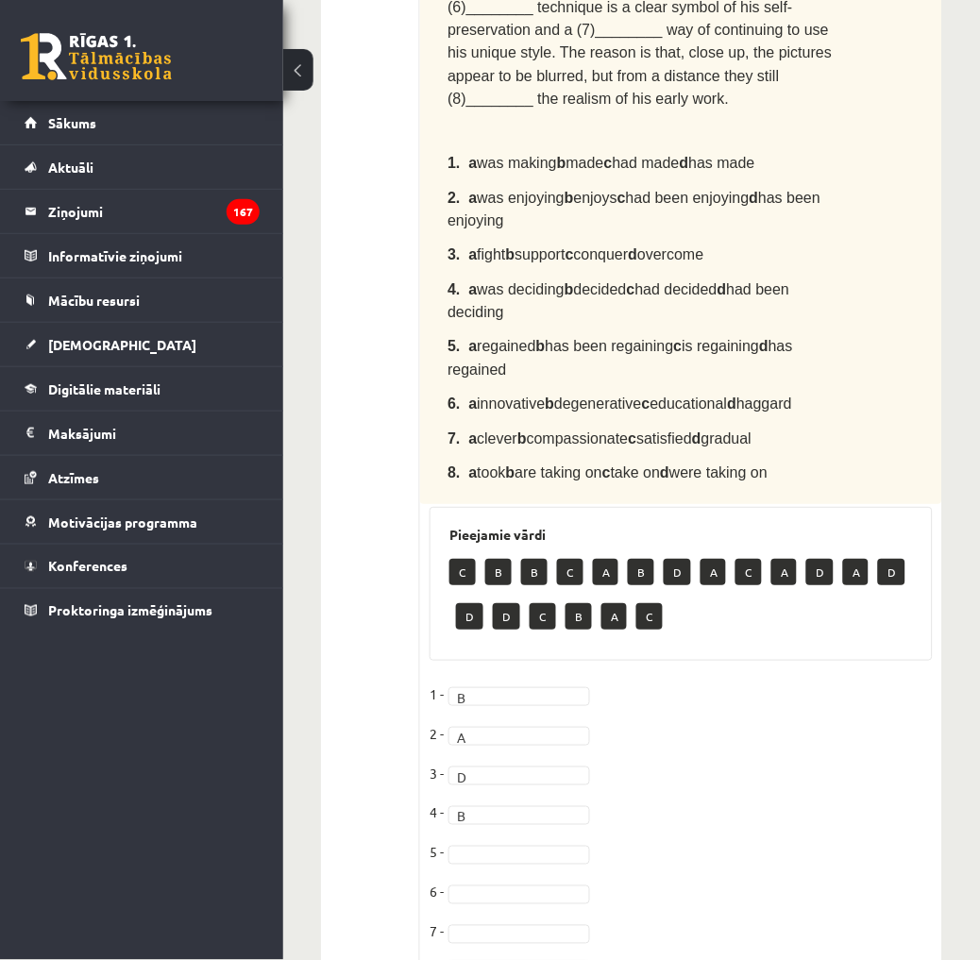
click at [494, 816] on fieldset "1 - B * 2 - A * 3 - D * 4 - B * 5 - 6 - 7 - 8 - C *" at bounding box center [680, 837] width 503 height 317
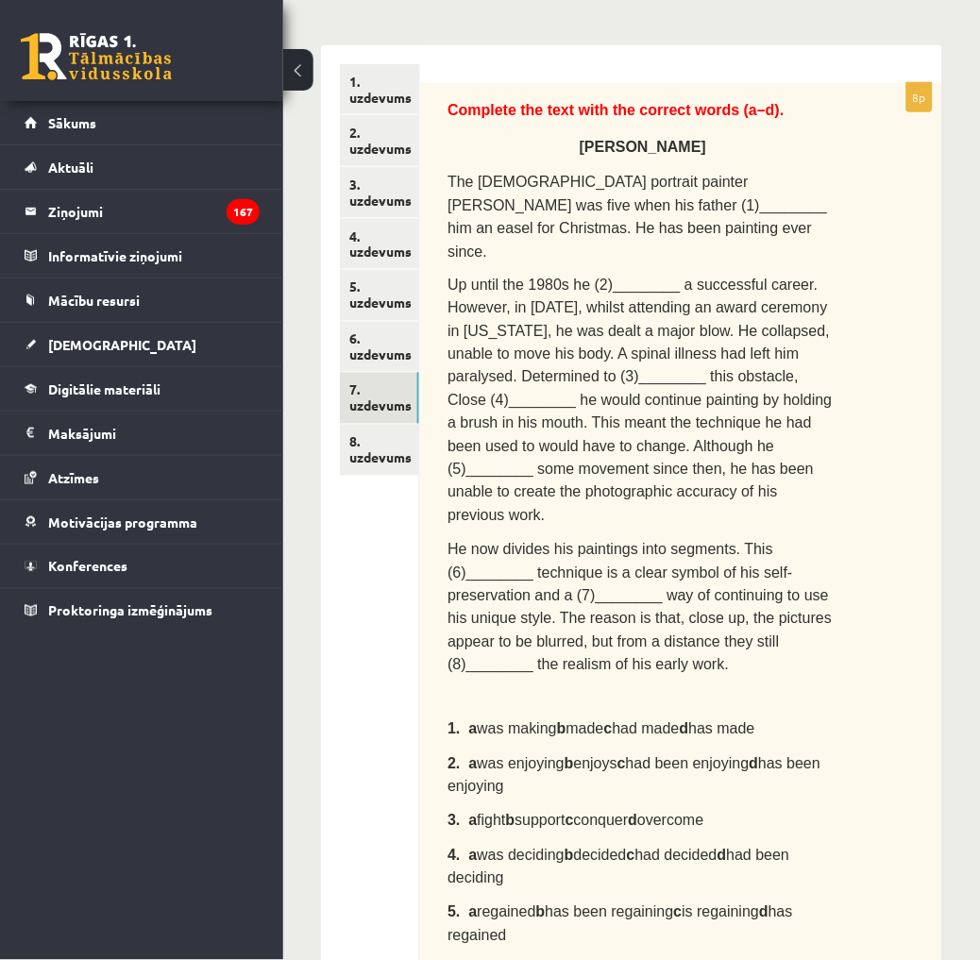
scroll to position [2, 0]
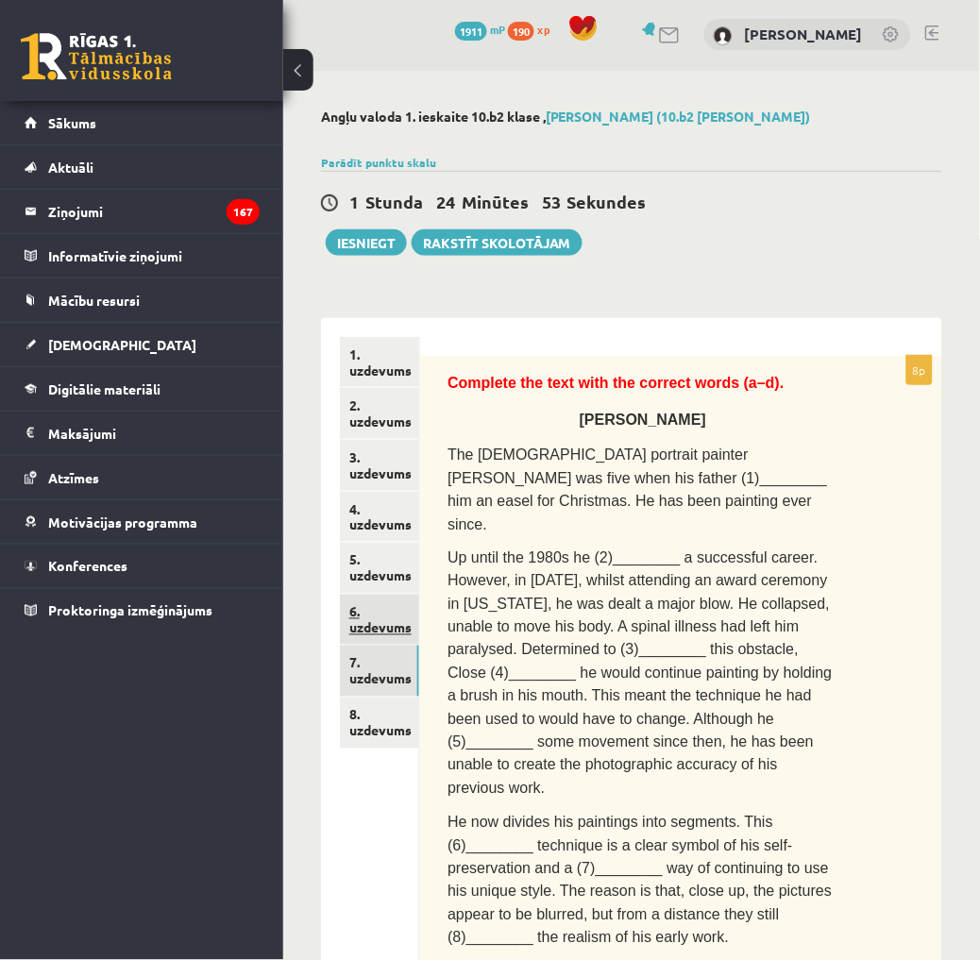
click at [403, 624] on link "6. uzdevums" at bounding box center [379, 620] width 79 height 51
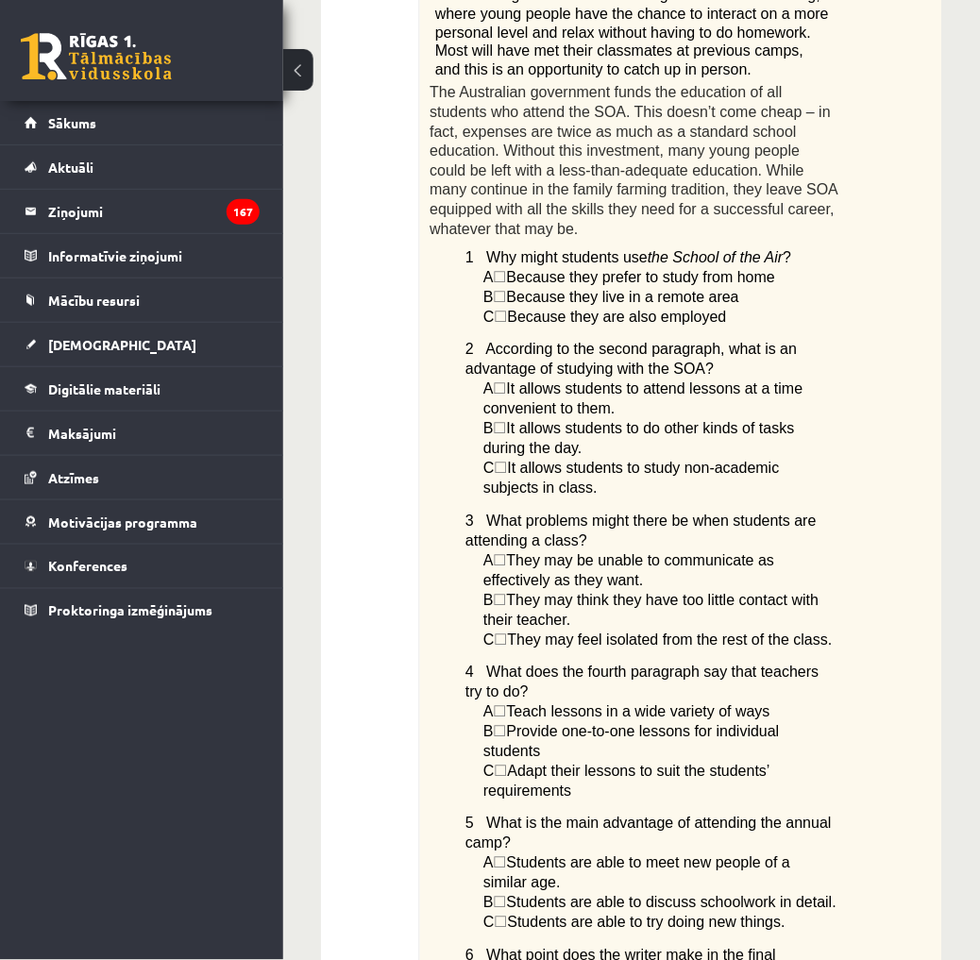
scroll to position [1879, 0]
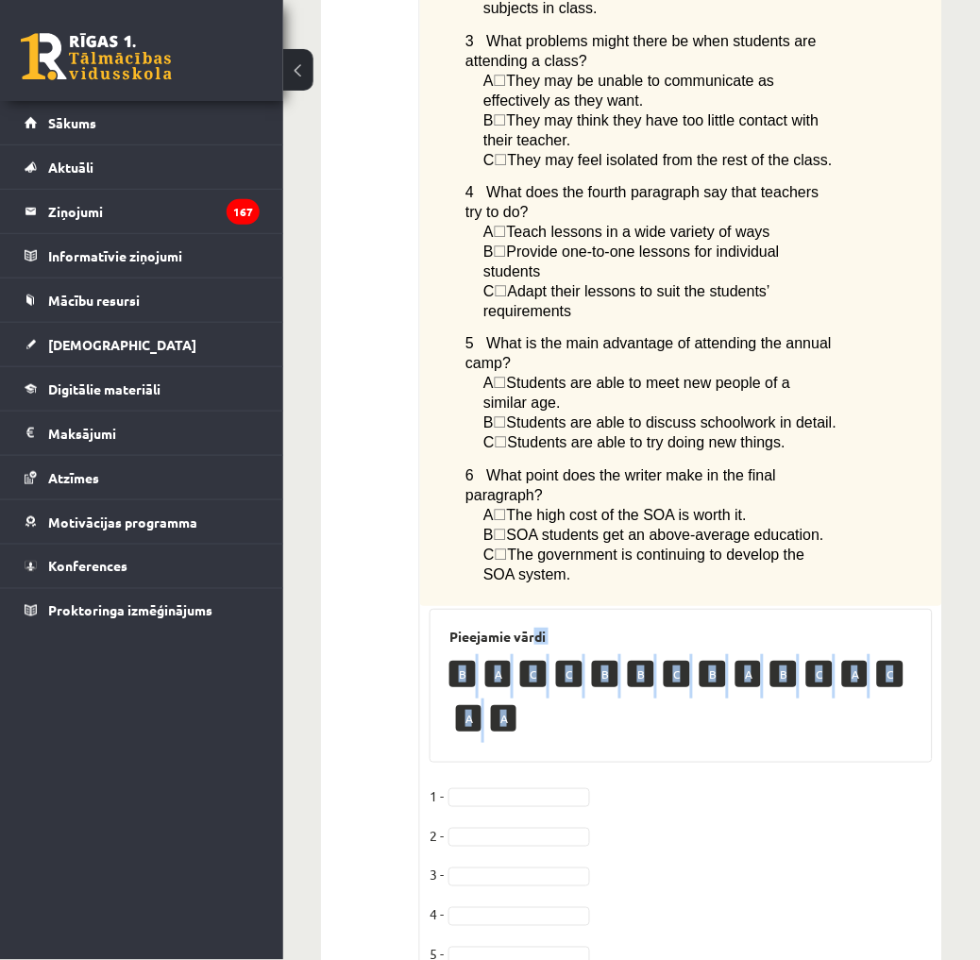
drag, startPoint x: 589, startPoint y: 591, endPoint x: 538, endPoint y: 494, distance: 108.9
click at [538, 609] on div "Pieejamie vārdi B A C C B B C B A B C A C A A" at bounding box center [680, 686] width 503 height 154
copy body
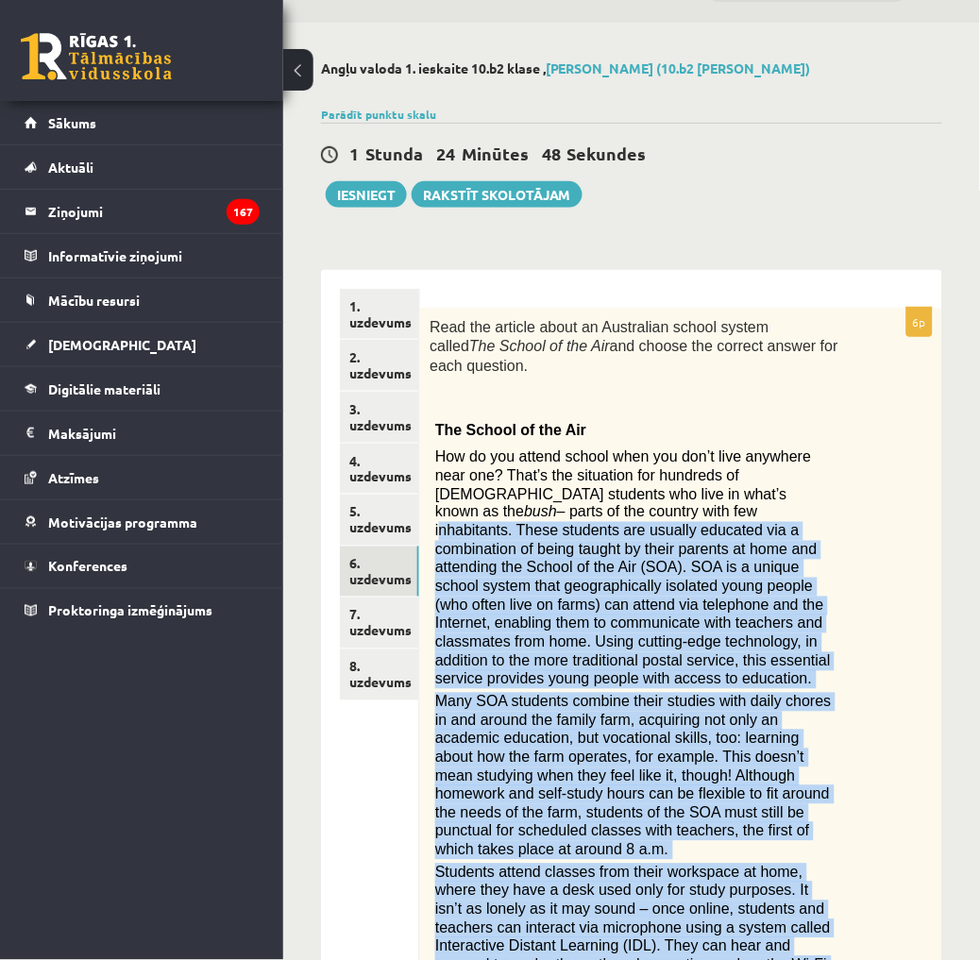
scroll to position [0, 0]
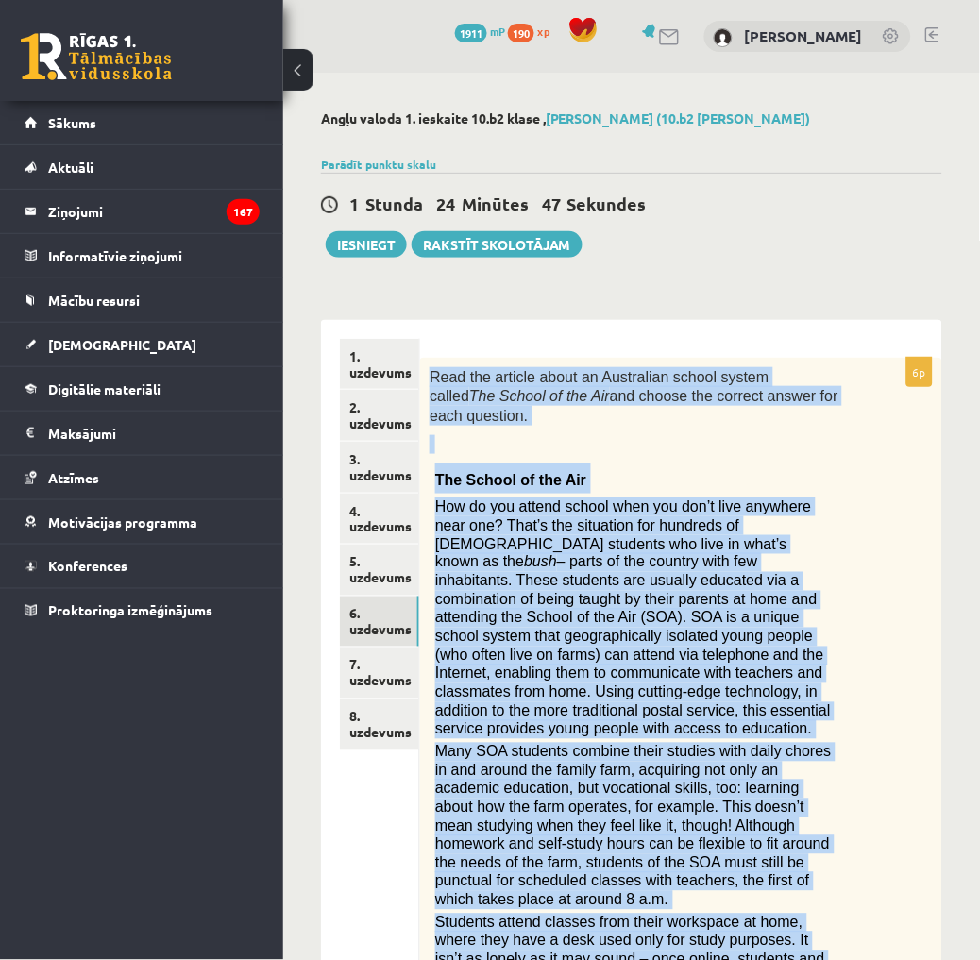
drag, startPoint x: 620, startPoint y: 884, endPoint x: 427, endPoint y: 363, distance: 555.3
drag, startPoint x: 427, startPoint y: 363, endPoint x: 488, endPoint y: 394, distance: 67.9
copy div "Read the article about an Australian school system called The School of the Air…"
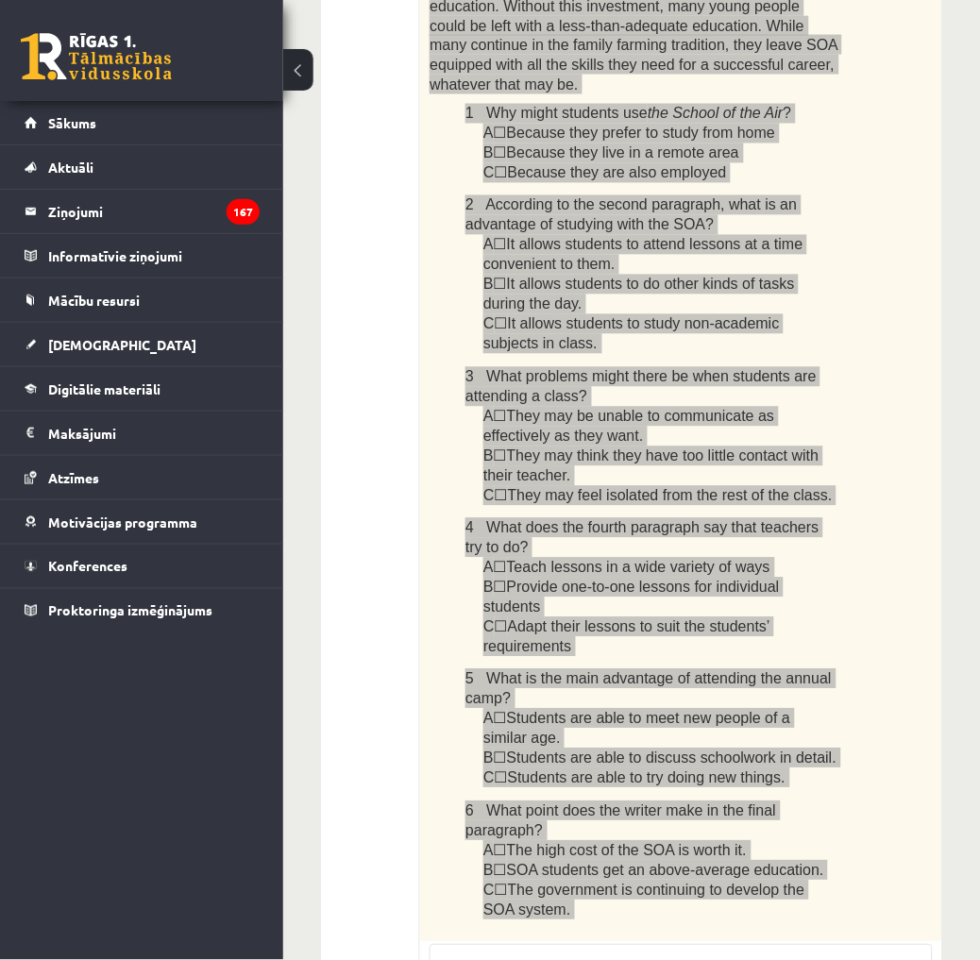
scroll to position [1879, 0]
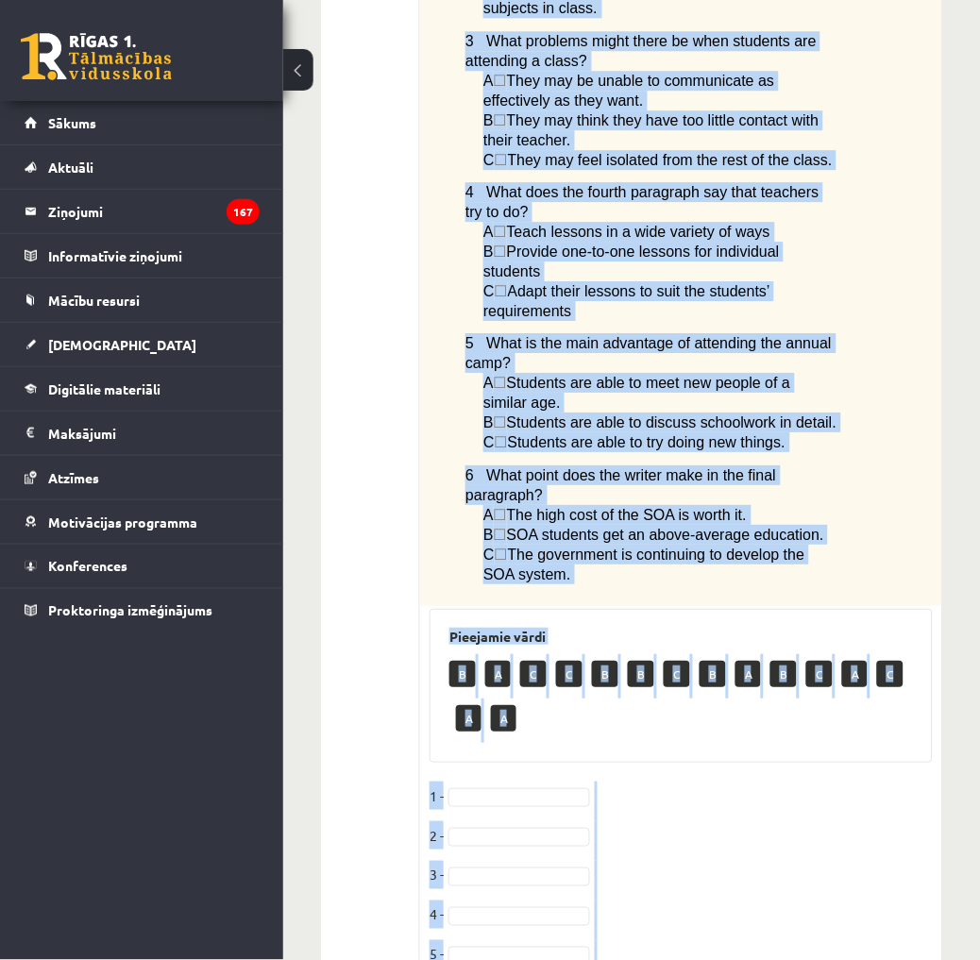
copy div "Read the article about an Australian school system called The School of the Air…"
click at [803, 781] on fieldset "1 - 2 - 3 - 4 - 5 - 6 -" at bounding box center [680, 900] width 503 height 238
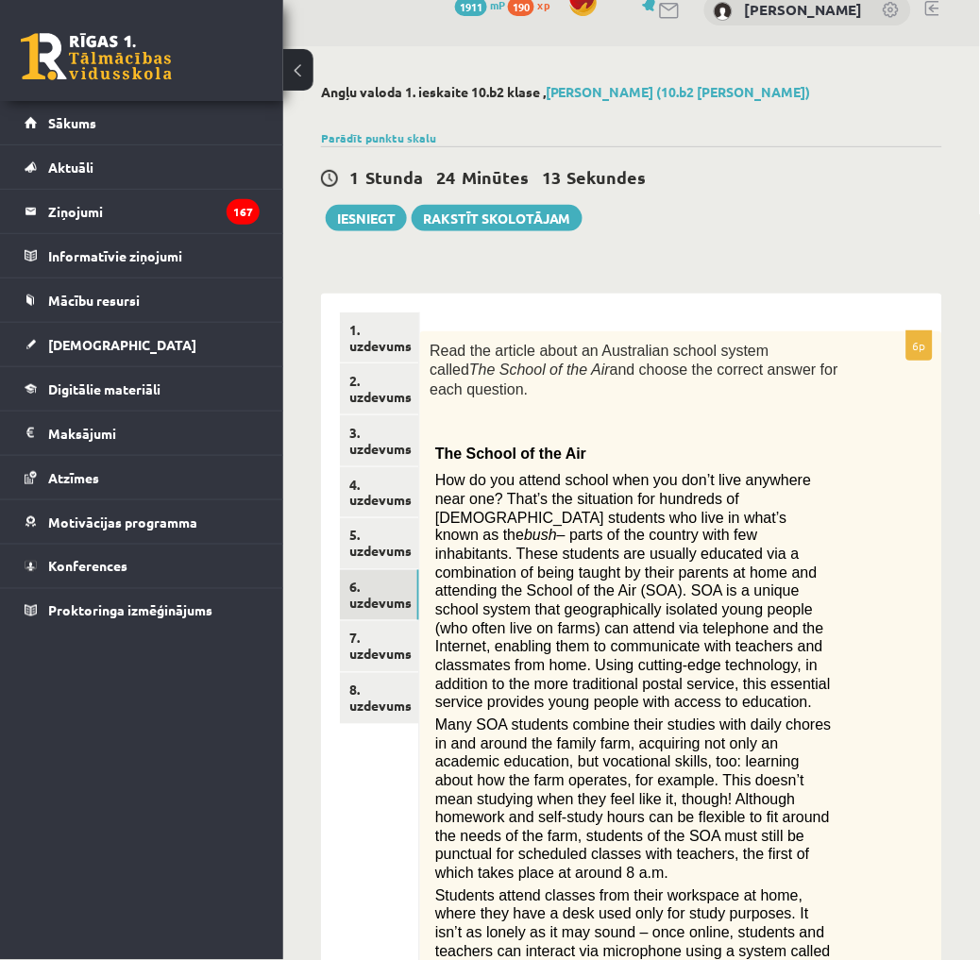
scroll to position [0, 0]
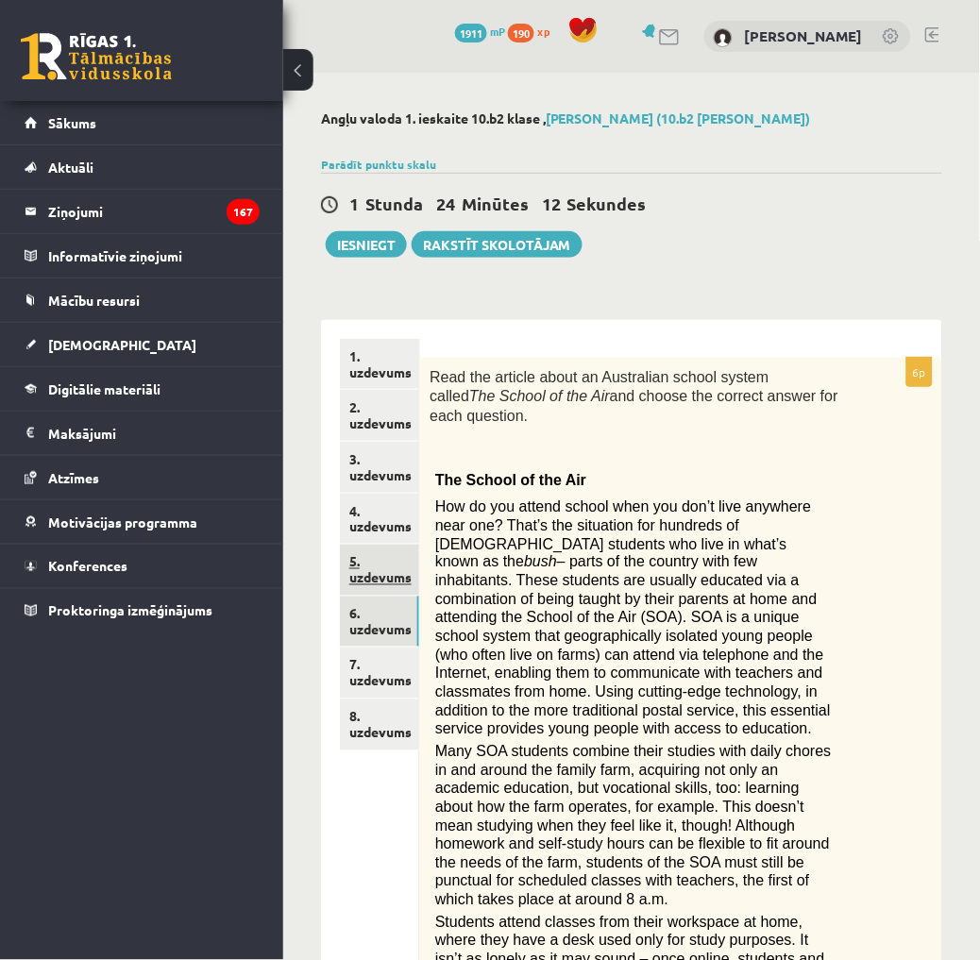
click at [382, 552] on link "5. uzdevums" at bounding box center [379, 569] width 79 height 51
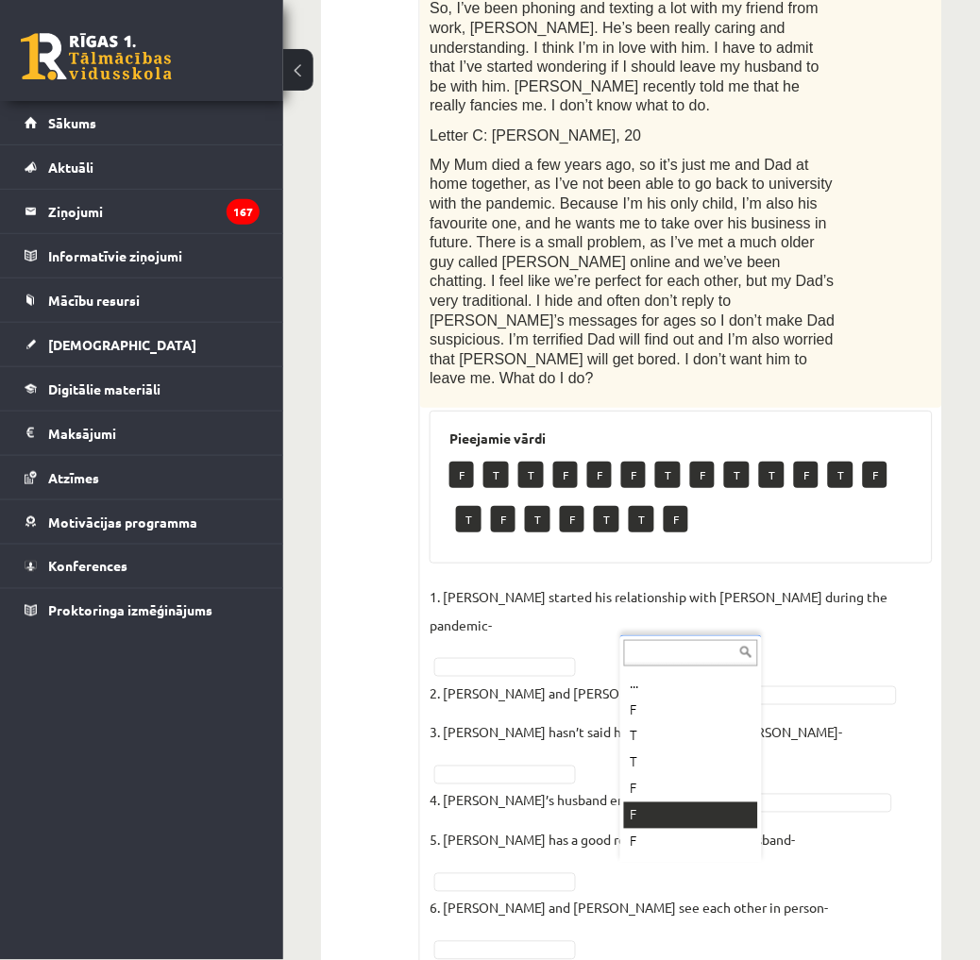
scroll to position [22, 0]
drag, startPoint x: 760, startPoint y: 874, endPoint x: 664, endPoint y: 807, distance: 116.5
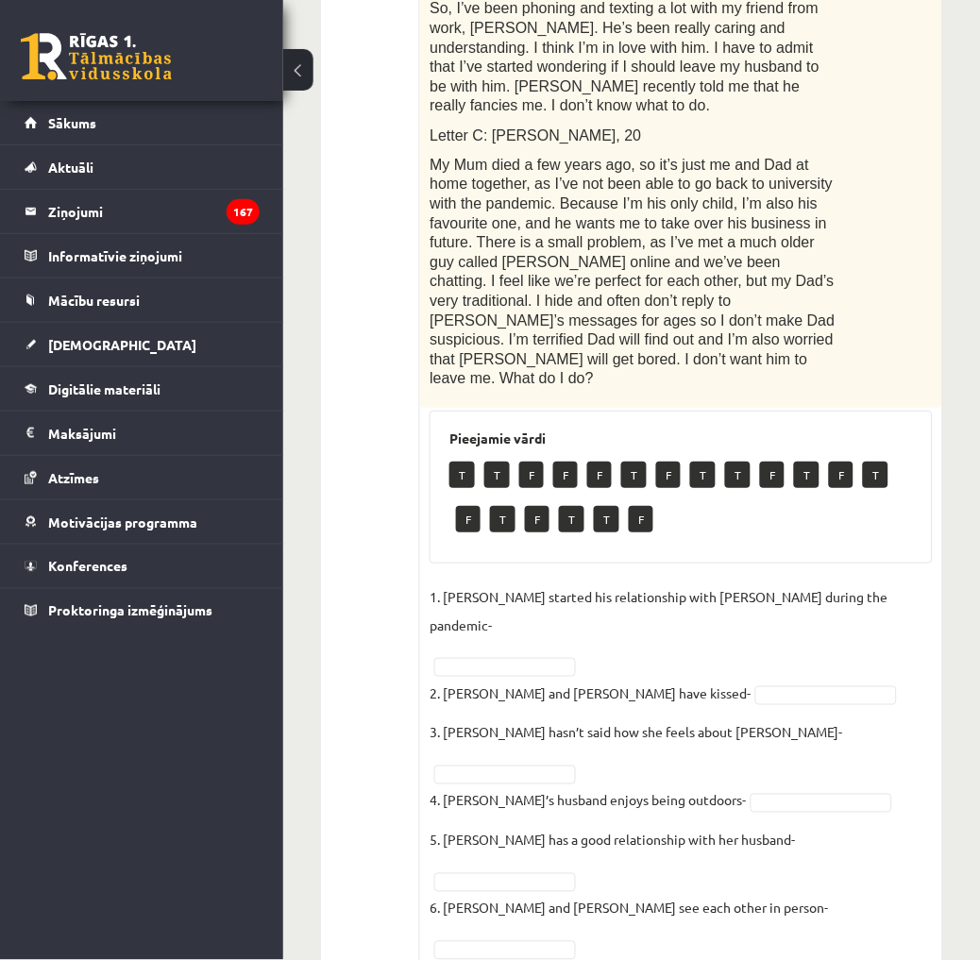
drag, startPoint x: 788, startPoint y: 872, endPoint x: 623, endPoint y: 802, distance: 179.3
click at [623, 802] on fieldset "1. Joshua started his relationship with Penny during the pandemic- 2. Joshua an…" at bounding box center [680, 865] width 503 height 566
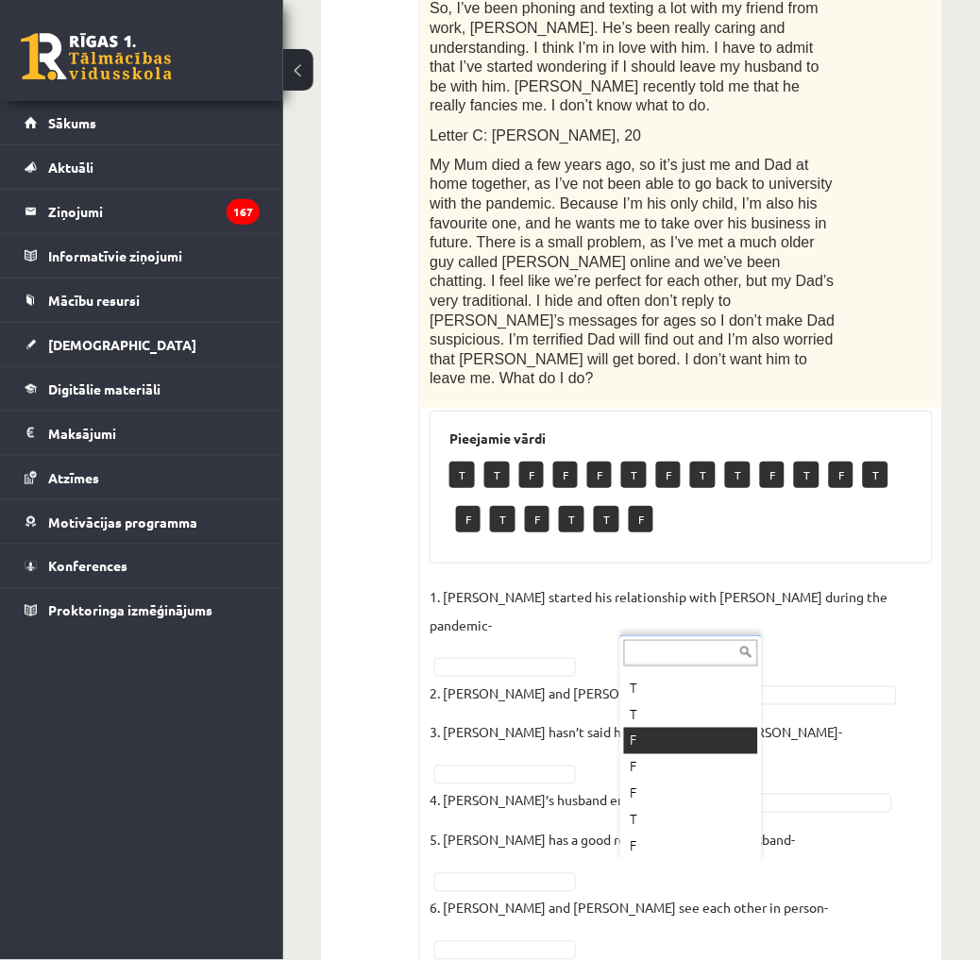
drag, startPoint x: 623, startPoint y: 802, endPoint x: 670, endPoint y: 873, distance: 85.1
click at [678, 665] on div "... T T F F F T F T T F T F T F T F T T F" at bounding box center [691, 748] width 142 height 227
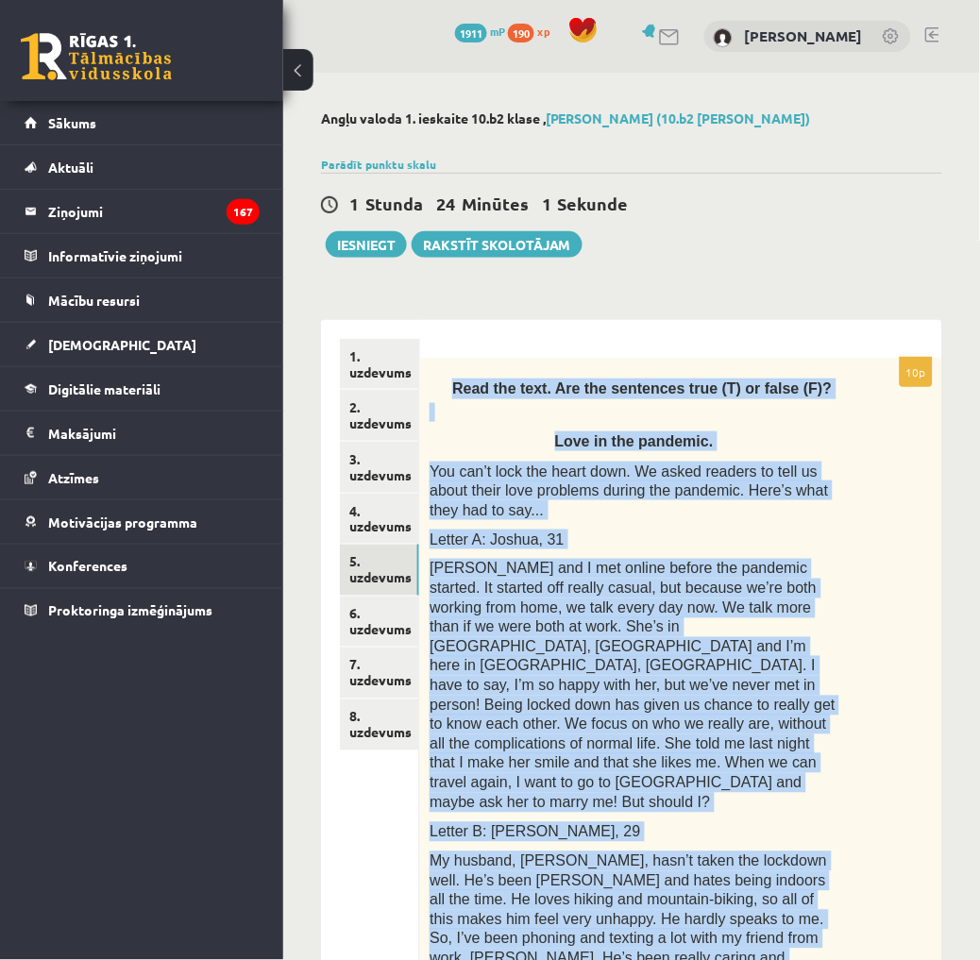
drag, startPoint x: 791, startPoint y: 881, endPoint x: 444, endPoint y: 381, distance: 608.9
drag, startPoint x: 444, startPoint y: 381, endPoint x: 543, endPoint y: 391, distance: 99.5
copy div "Read the text. Are the sentences true (T) or false (F)? Love in the pandemic. Y…"
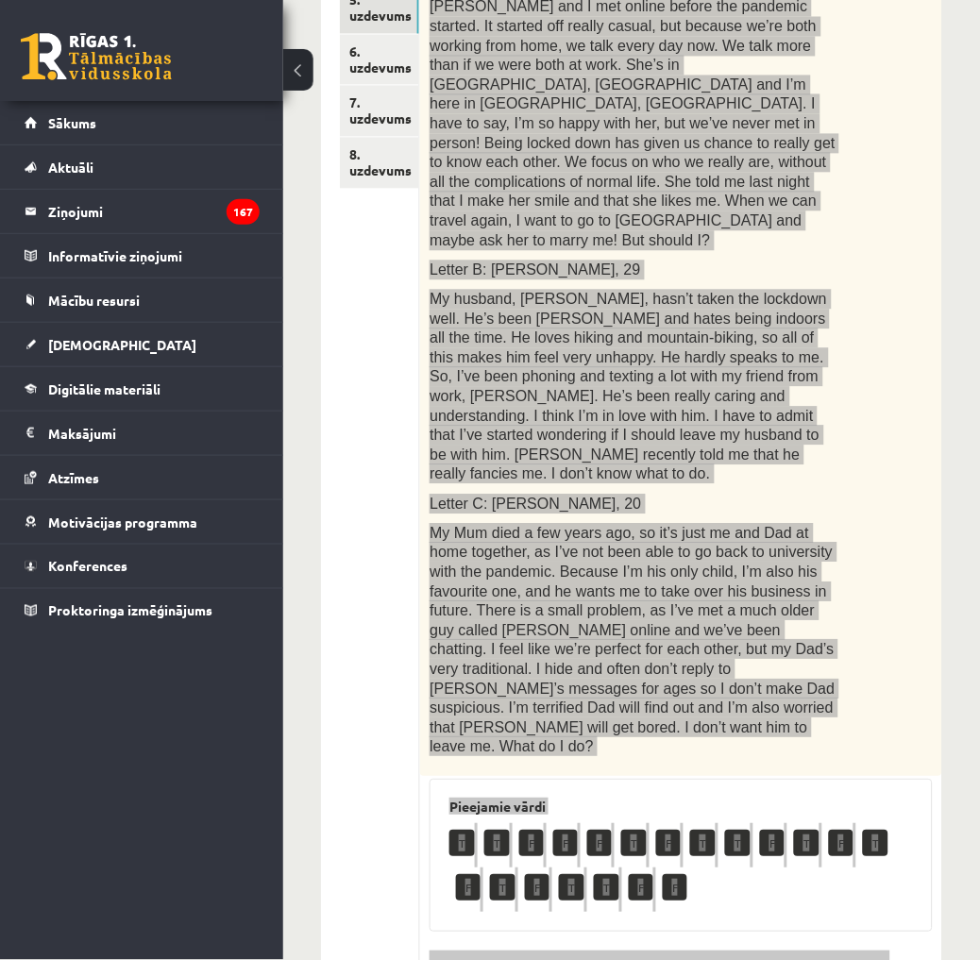
scroll to position [628, 0]
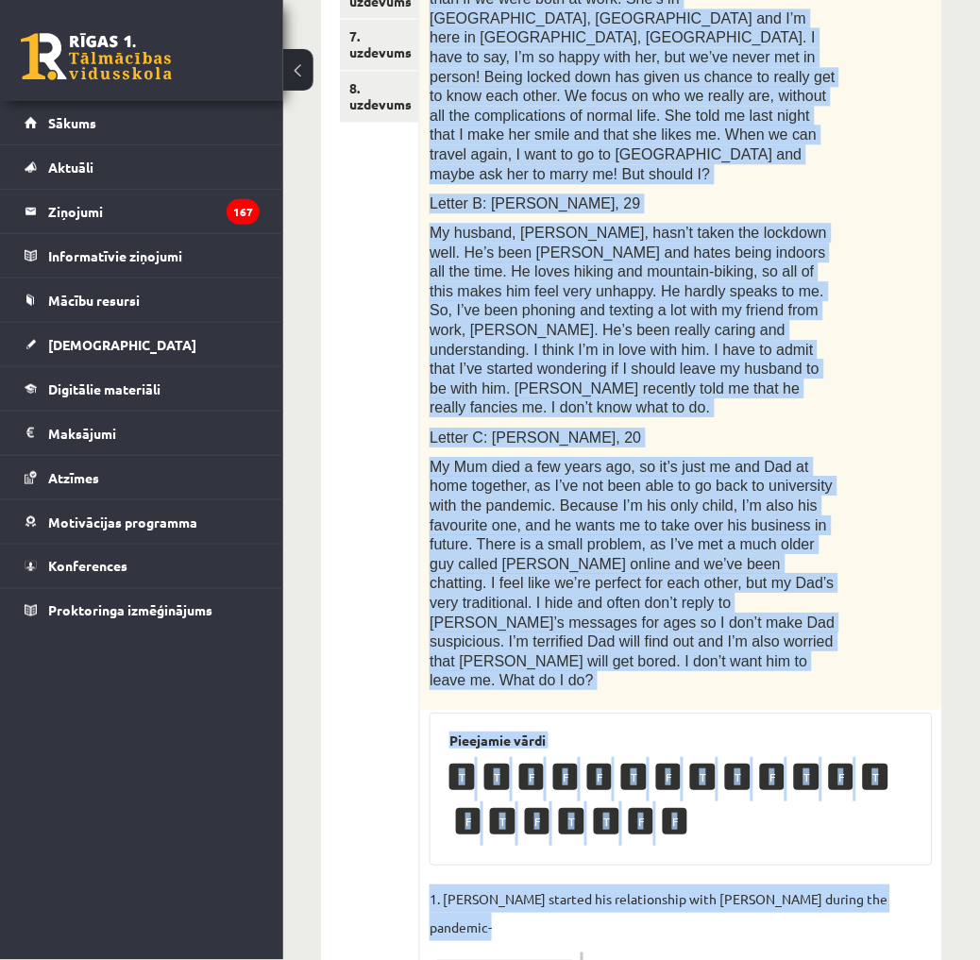
click at [829, 560] on p "My Mum died a few years ago, so it’s just me and Dad at home together, as I’ve …" at bounding box center [633, 573] width 409 height 233
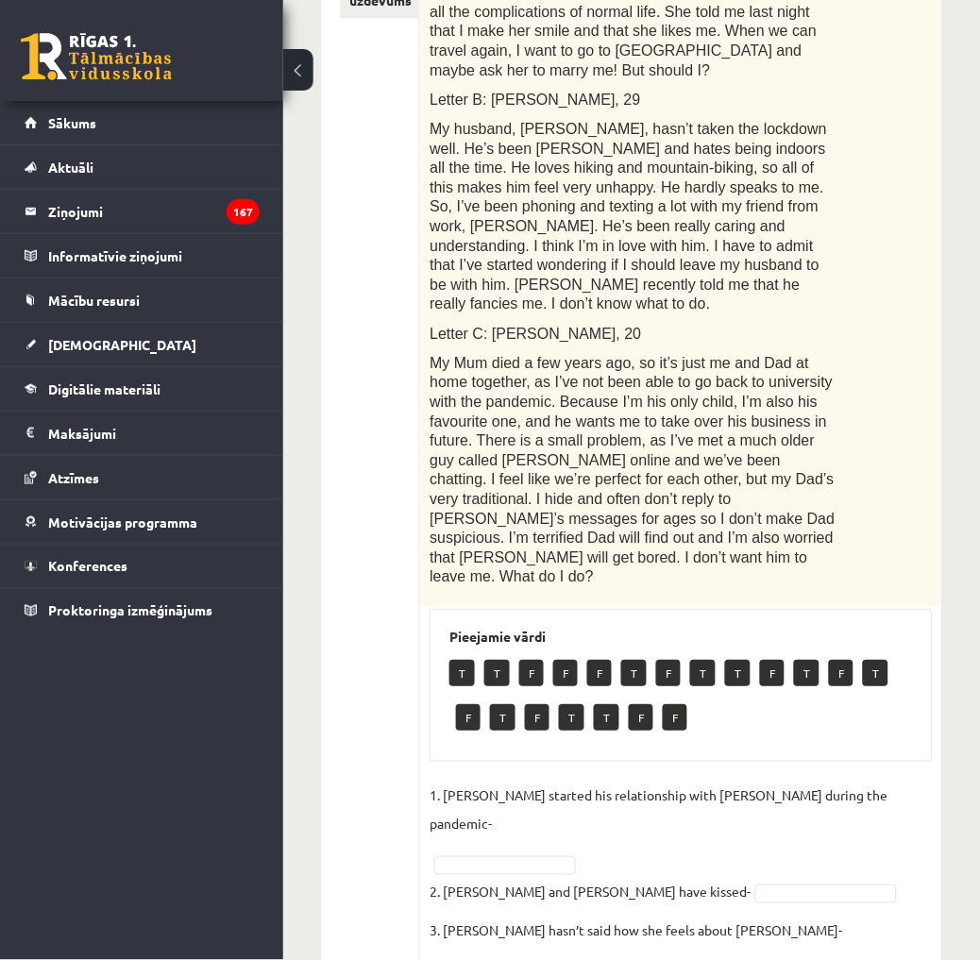
scroll to position [733, 0]
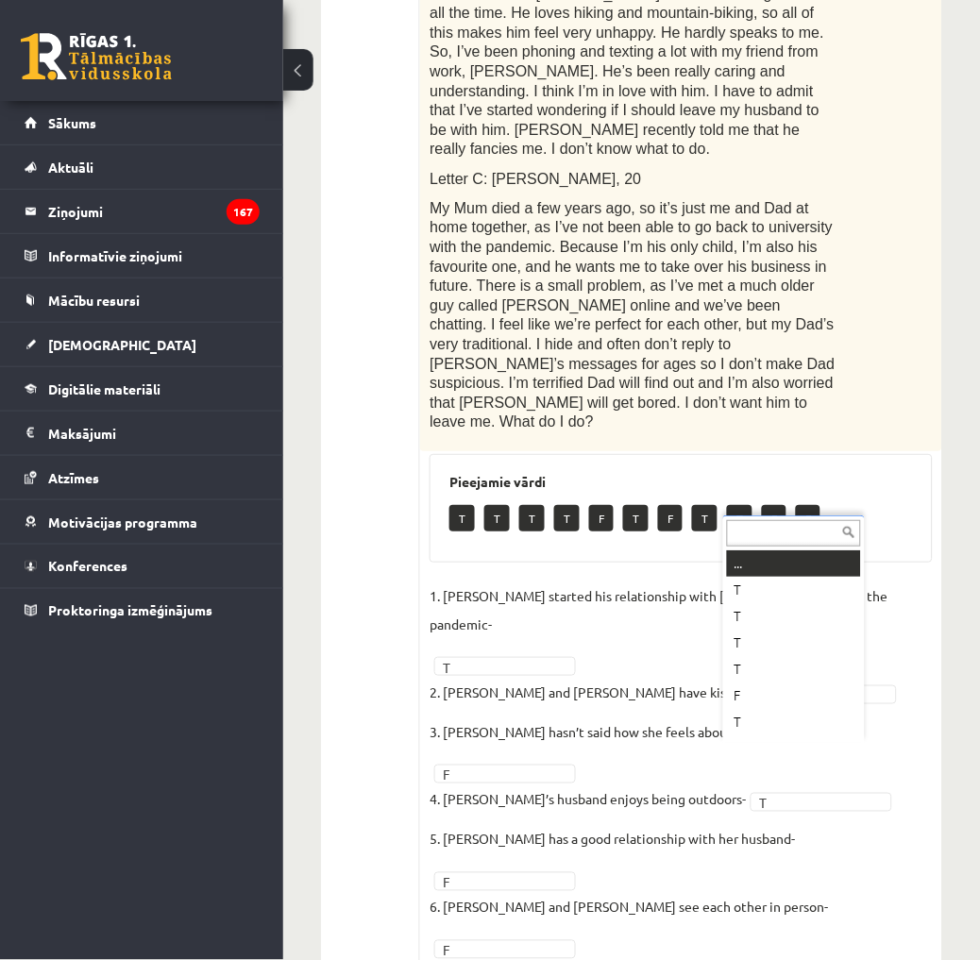
scroll to position [22, 0]
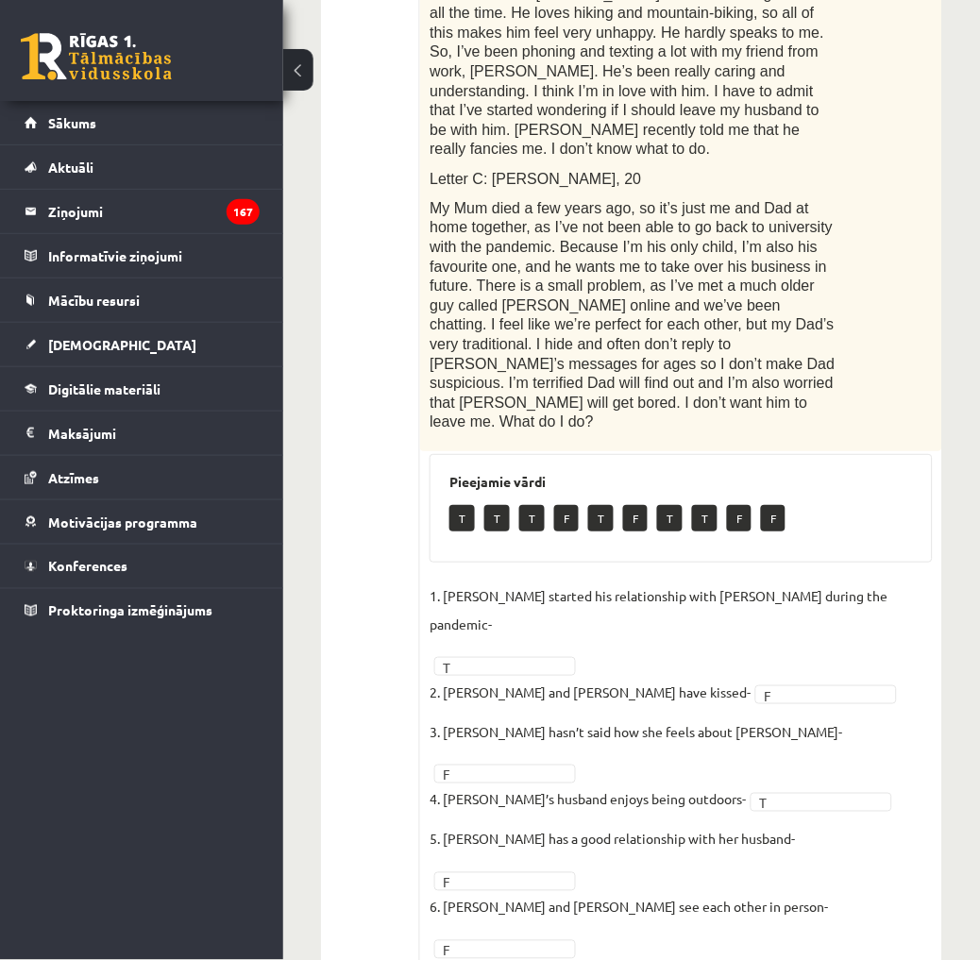
click at [879, 692] on fieldset "1. Joshua started his relationship with Penny during the pandemic- T * 2. Joshu…" at bounding box center [680, 864] width 503 height 566
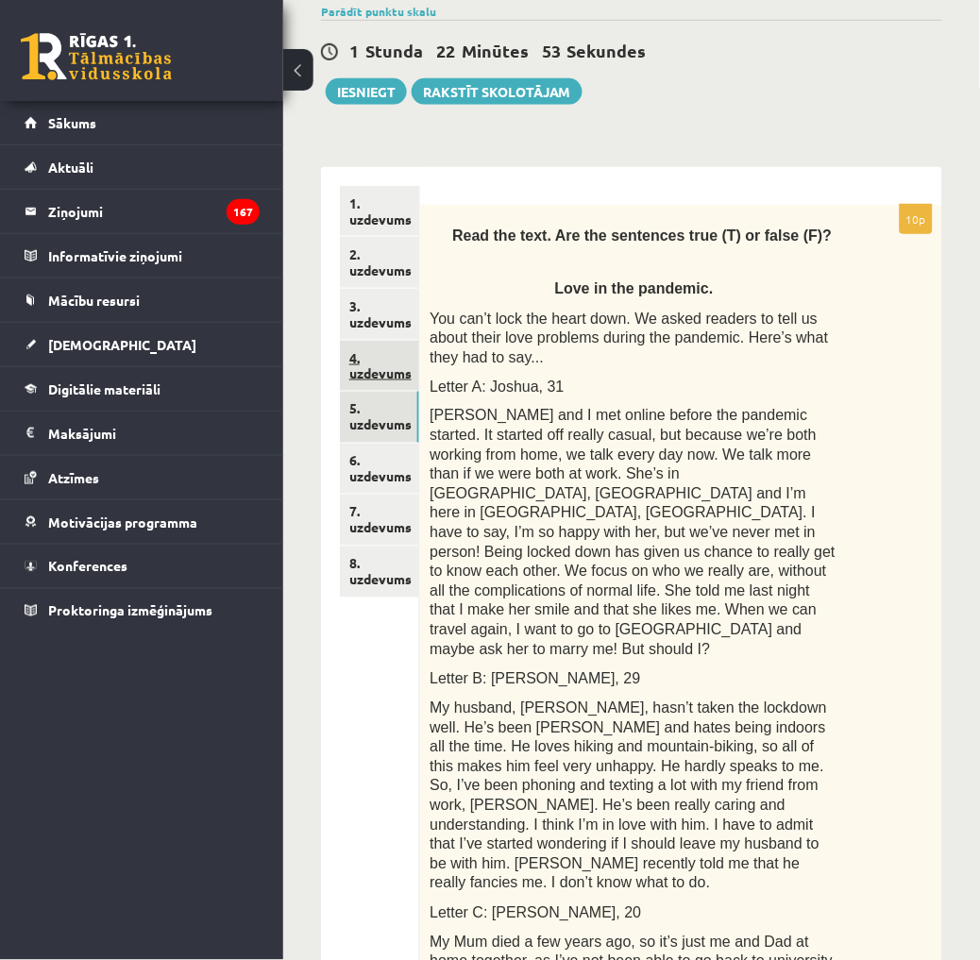
click at [392, 369] on link "4. uzdevums" at bounding box center [379, 366] width 79 height 51
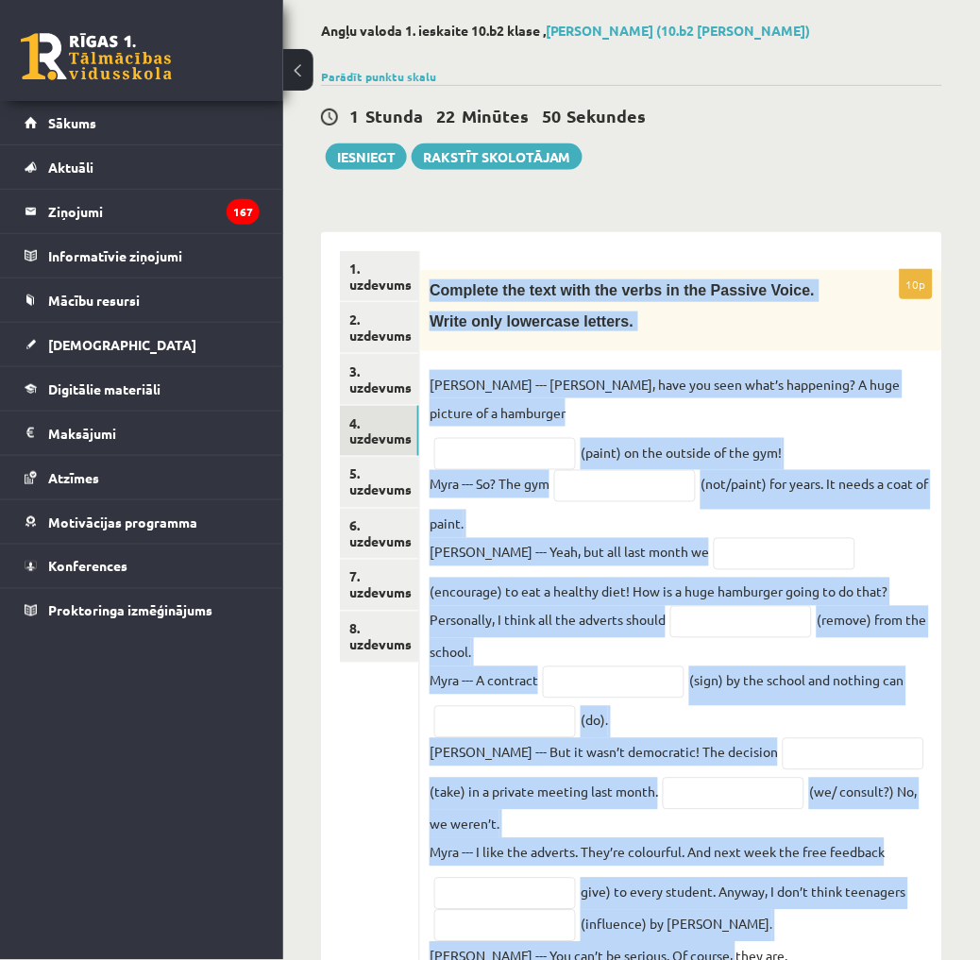
drag, startPoint x: 425, startPoint y: 284, endPoint x: 720, endPoint y: 875, distance: 660.5
click at [720, 875] on div "10p Complete the text with the verbs in the Passive Voice. Write only lowercase…" at bounding box center [681, 625] width 522 height 710
drag, startPoint x: 720, startPoint y: 875, endPoint x: 691, endPoint y: 852, distance: 37.0
copy div "Complete the text with the verbs in the Passive Voice. Write only lowercase let…"
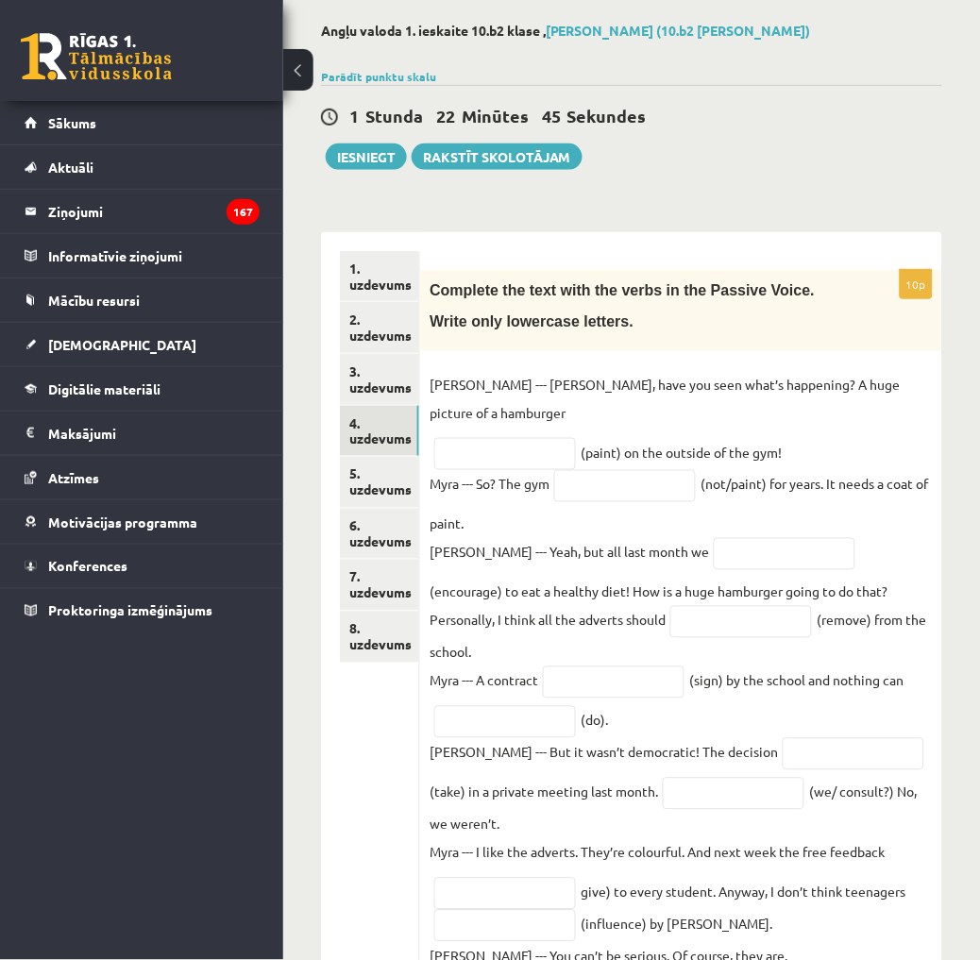
click at [760, 156] on div "1 Stunda 22 Minūtes 45 Sekundes Ieskaite saglabāta! Iesniegt Rakstīt skolotājam" at bounding box center [631, 127] width 621 height 85
click at [593, 482] on fieldset "Kyle --- Myra, have you seen what’s happening? A huge picture of a hamburger (p…" at bounding box center [680, 670] width 503 height 600
drag, startPoint x: 593, startPoint y: 482, endPoint x: 618, endPoint y: 528, distance: 52.8
click at [618, 538] on p "Kyle --- Yeah, but all last month we" at bounding box center [568, 552] width 279 height 28
click at [520, 438] on input "text" at bounding box center [505, 454] width 142 height 32
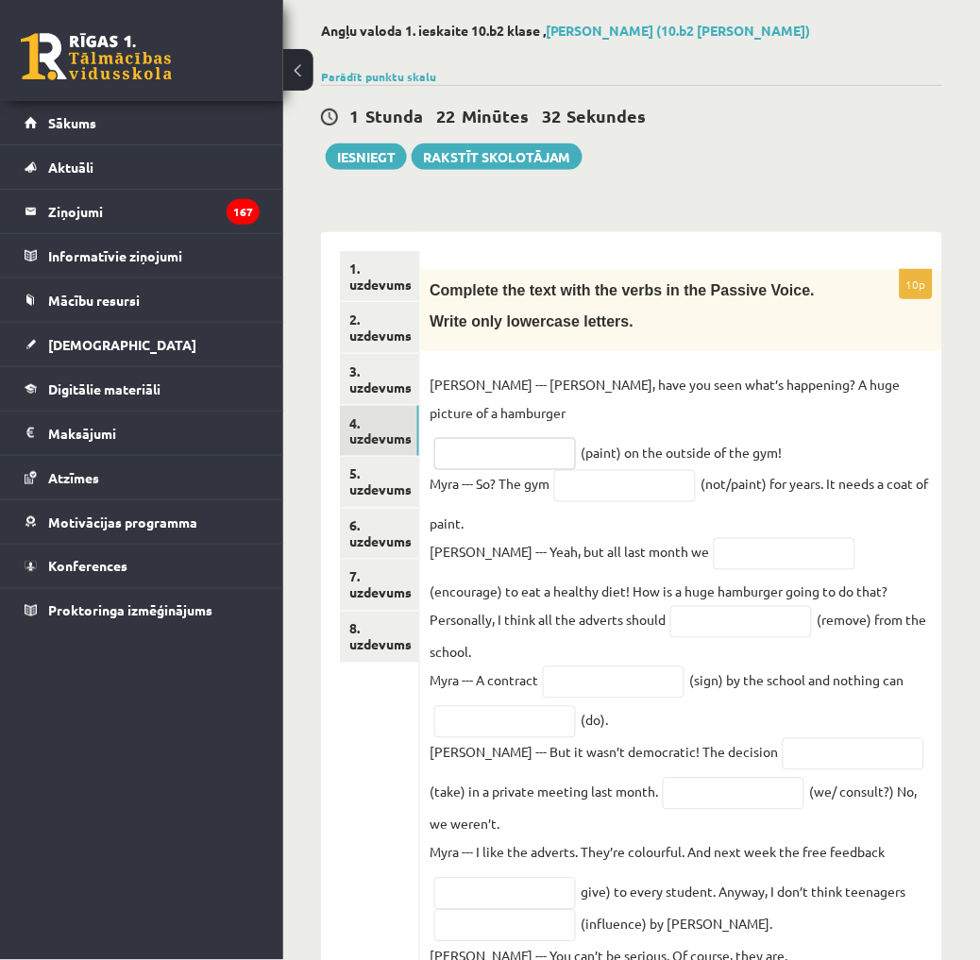
paste input "**********"
type input "**********"
click at [630, 470] on input "text" at bounding box center [625, 486] width 142 height 32
paste input "**********"
type input "**********"
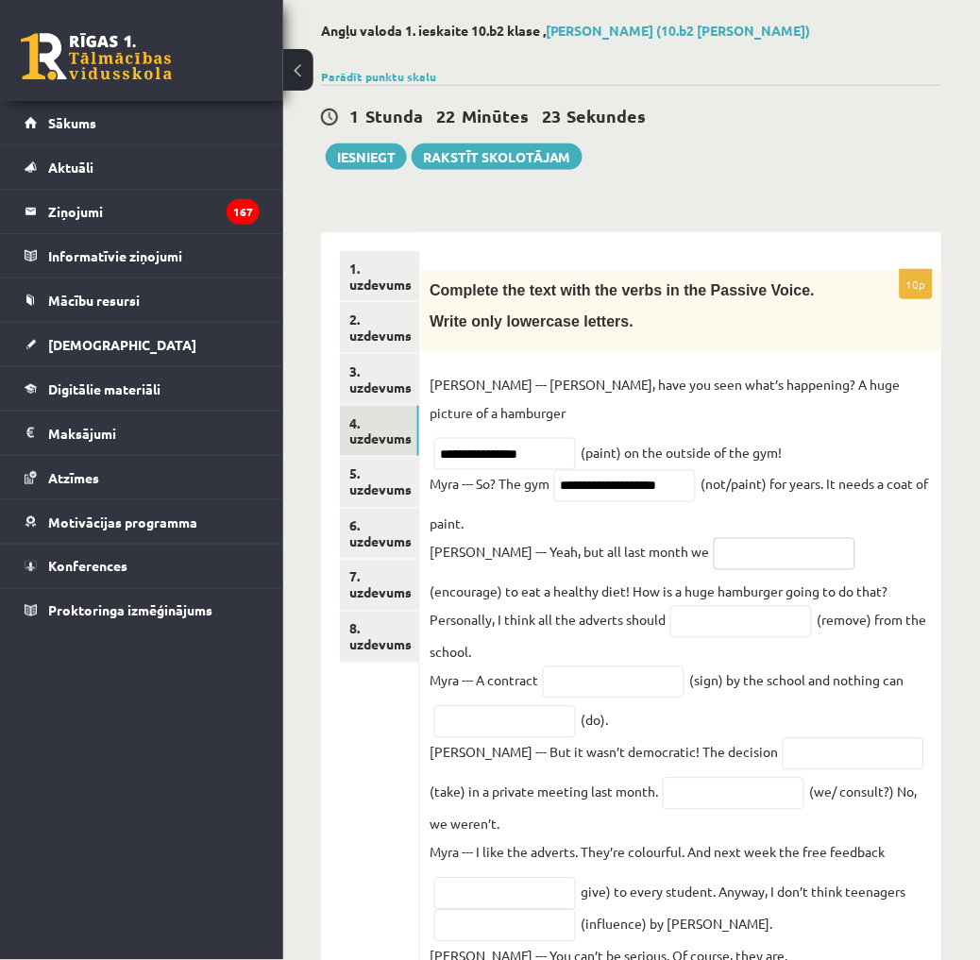
click at [713, 538] on input "text" at bounding box center [784, 554] width 142 height 32
paste input "**********"
type input "**********"
click at [670, 606] on input "text" at bounding box center [741, 622] width 142 height 32
paste input "**********"
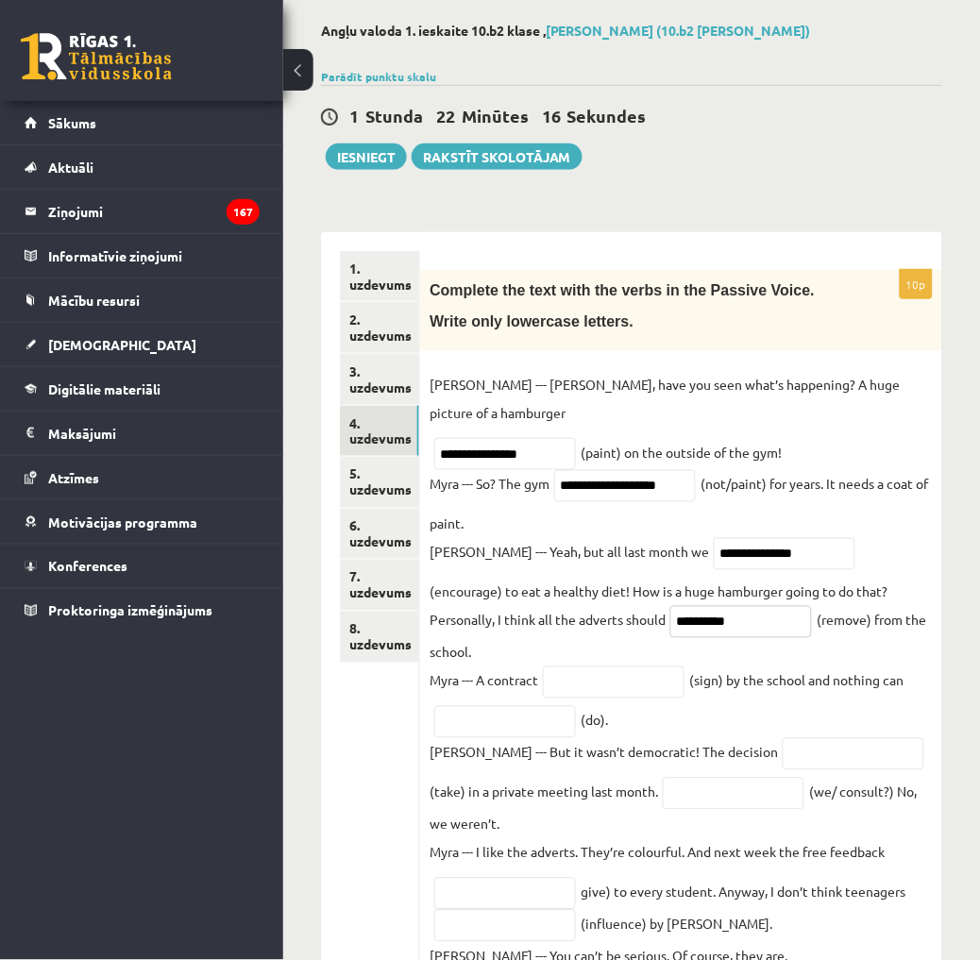
type input "**********"
click at [628, 666] on input "text" at bounding box center [614, 682] width 142 height 32
paste input "**********"
type input "**********"
click at [496, 706] on input "text" at bounding box center [505, 722] width 142 height 32
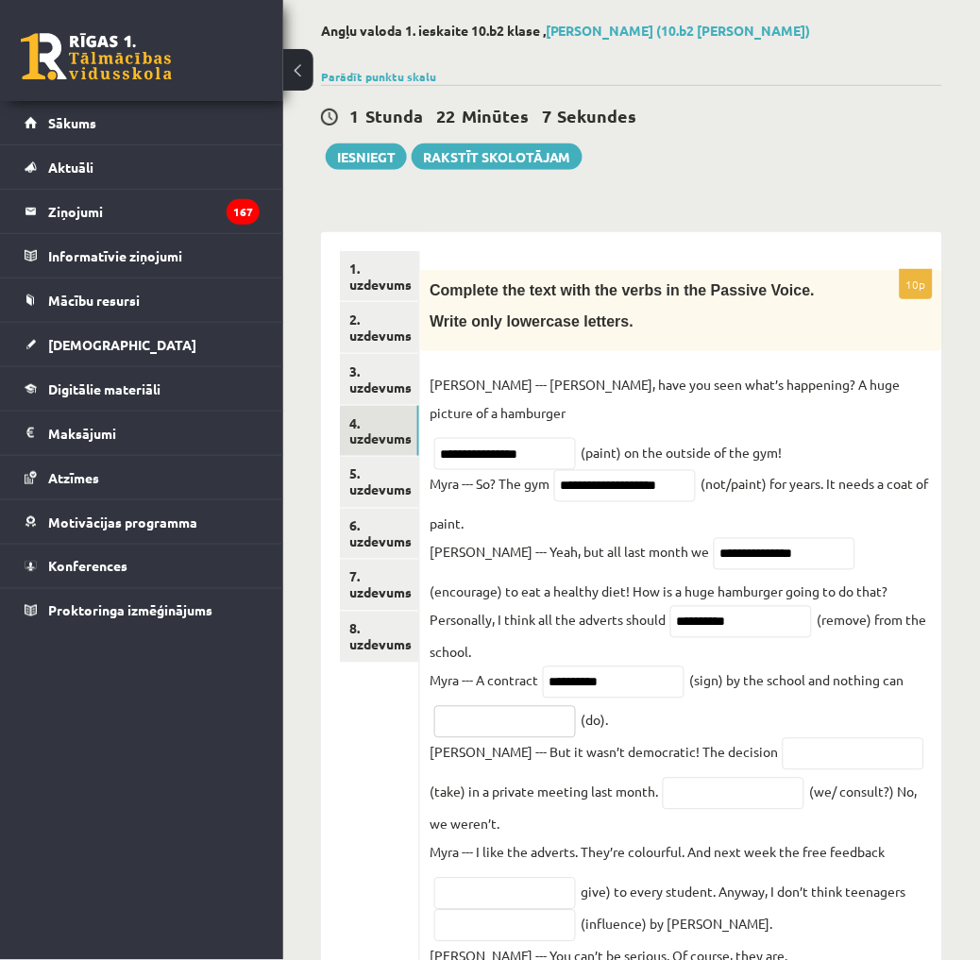
paste input "*******"
type input "*******"
click at [782, 738] on input "text" at bounding box center [853, 754] width 142 height 32
paste input "*********"
type input "*********"
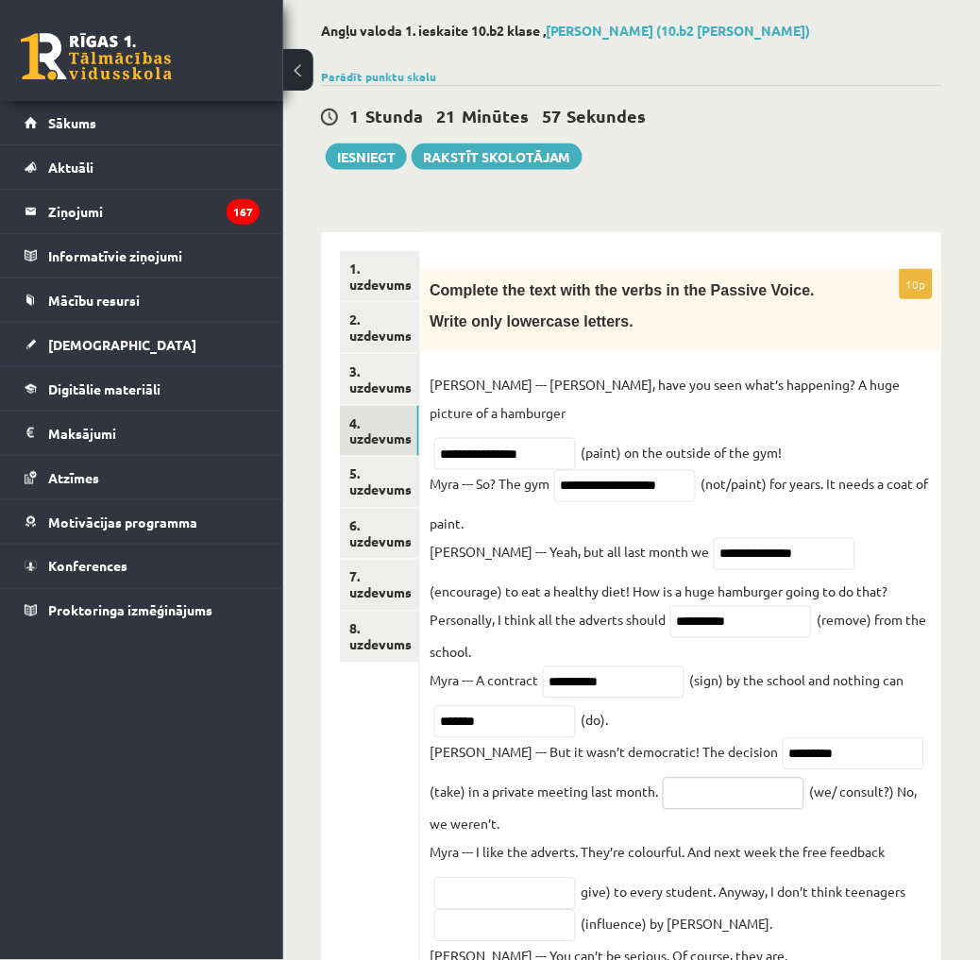
click at [668, 778] on input "text" at bounding box center [733, 794] width 142 height 32
paste input "**********"
type input "**********"
click at [528, 878] on input "text" at bounding box center [505, 894] width 142 height 32
paste input "**********"
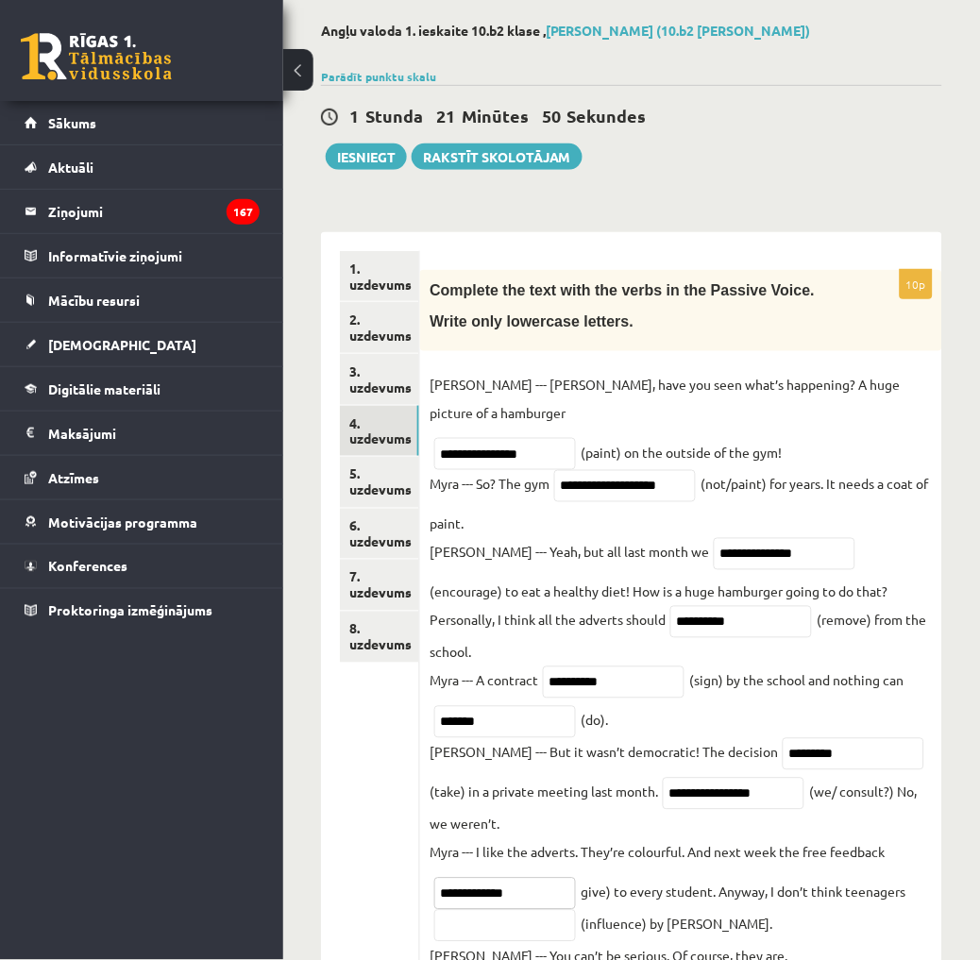
type input "**********"
click at [569, 910] on input "text" at bounding box center [505, 926] width 142 height 32
paste input "**********"
type input "**********"
click at [377, 370] on link "3. uzdevums" at bounding box center [379, 379] width 79 height 51
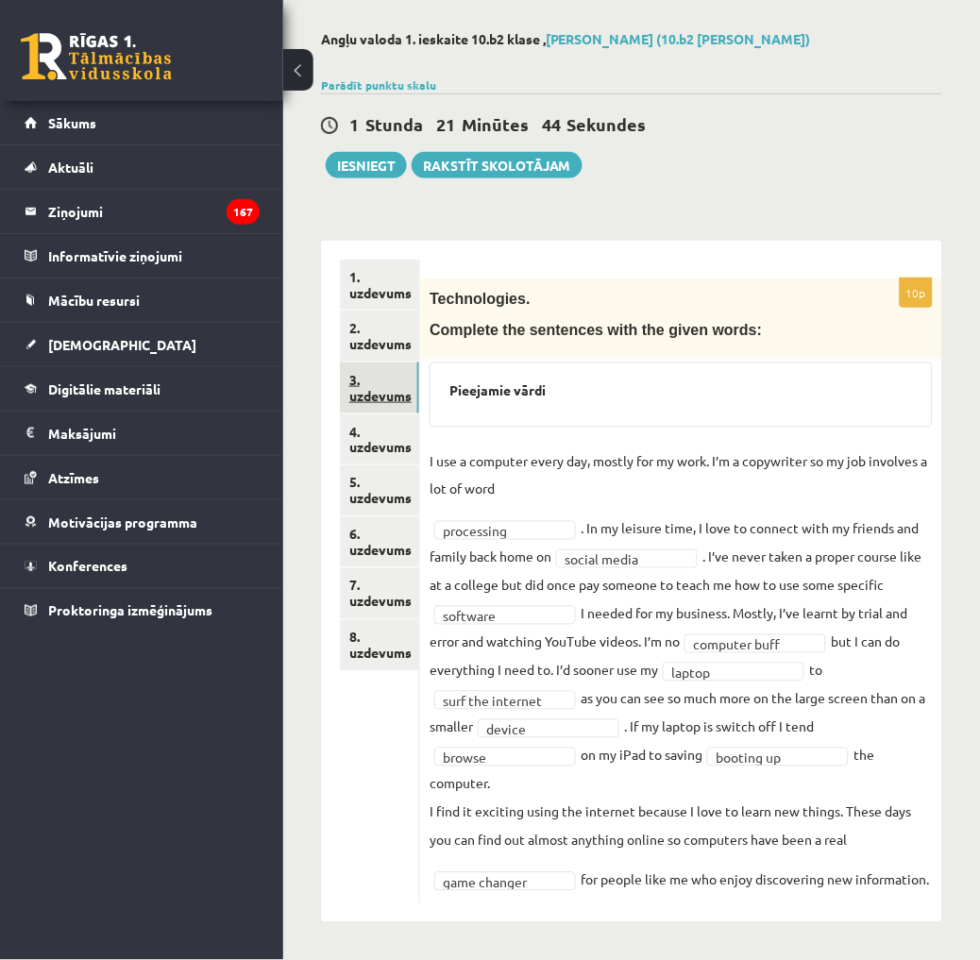
click at [401, 362] on link "3. uzdevums" at bounding box center [379, 387] width 79 height 51
click at [401, 343] on link "2. uzdevums" at bounding box center [379, 335] width 79 height 51
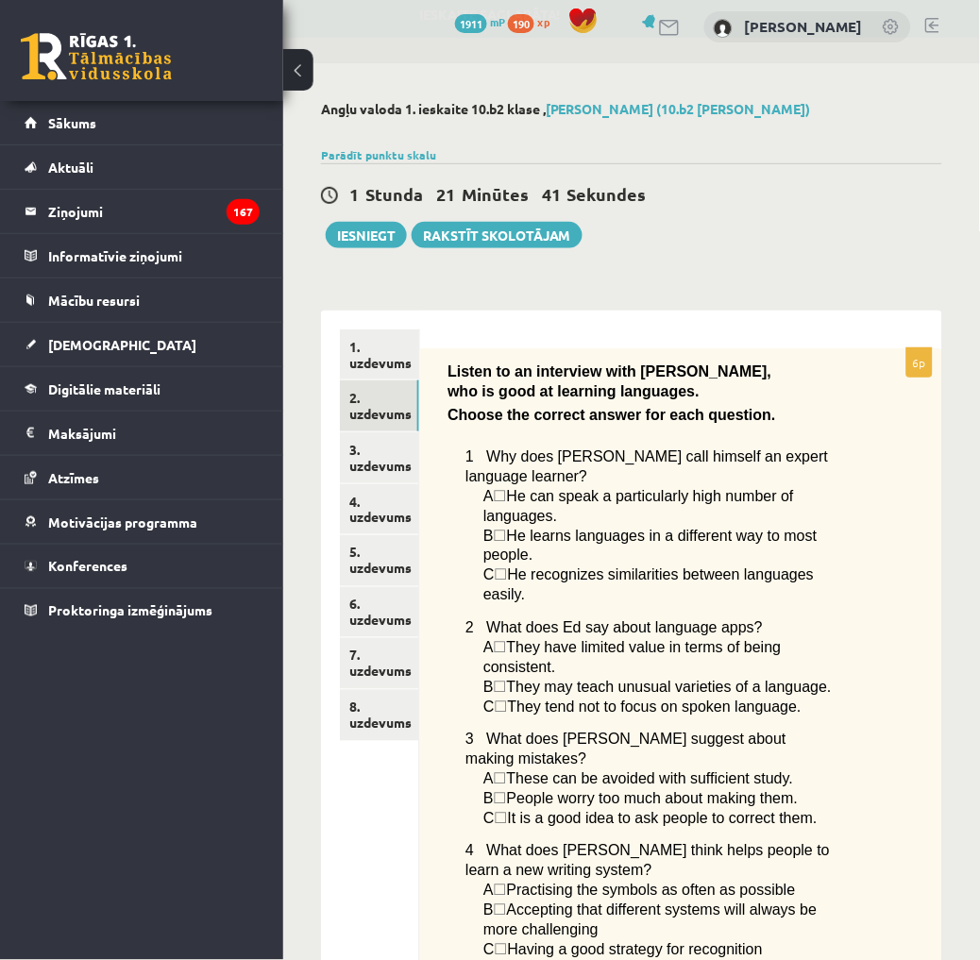
scroll to position [0, 0]
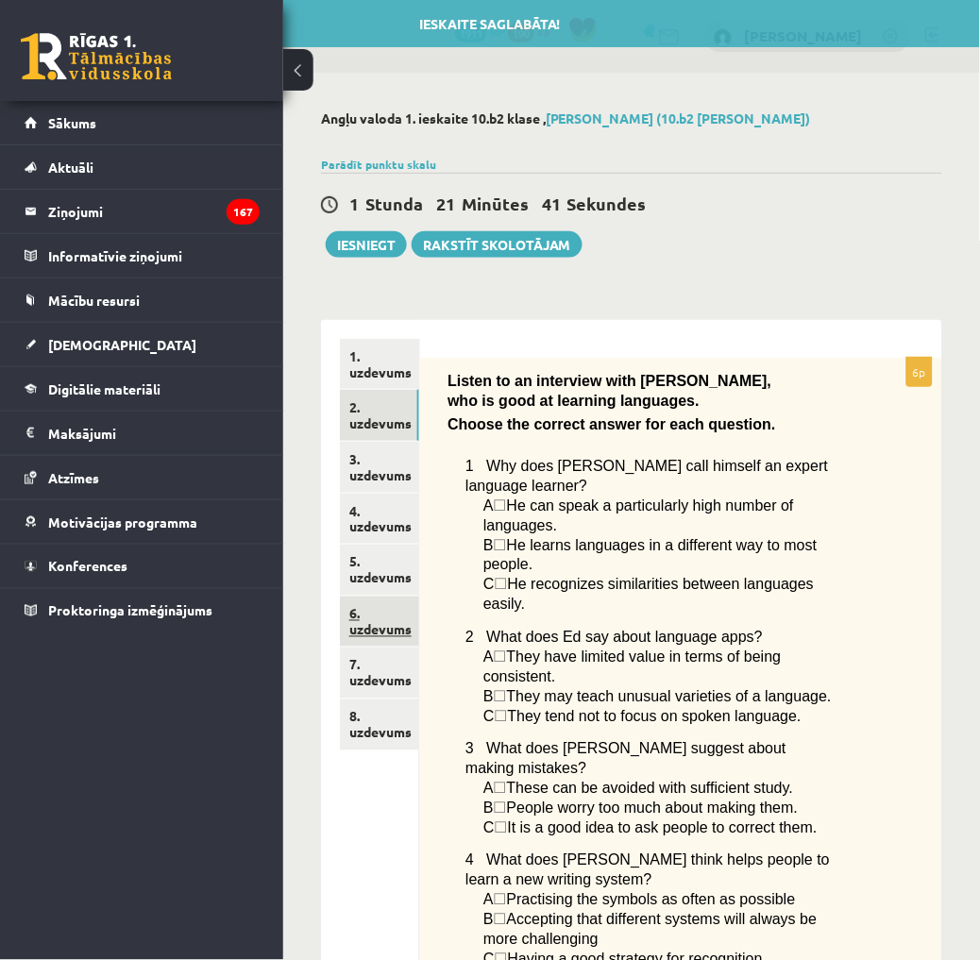
click at [378, 621] on link "6. uzdevums" at bounding box center [379, 621] width 79 height 51
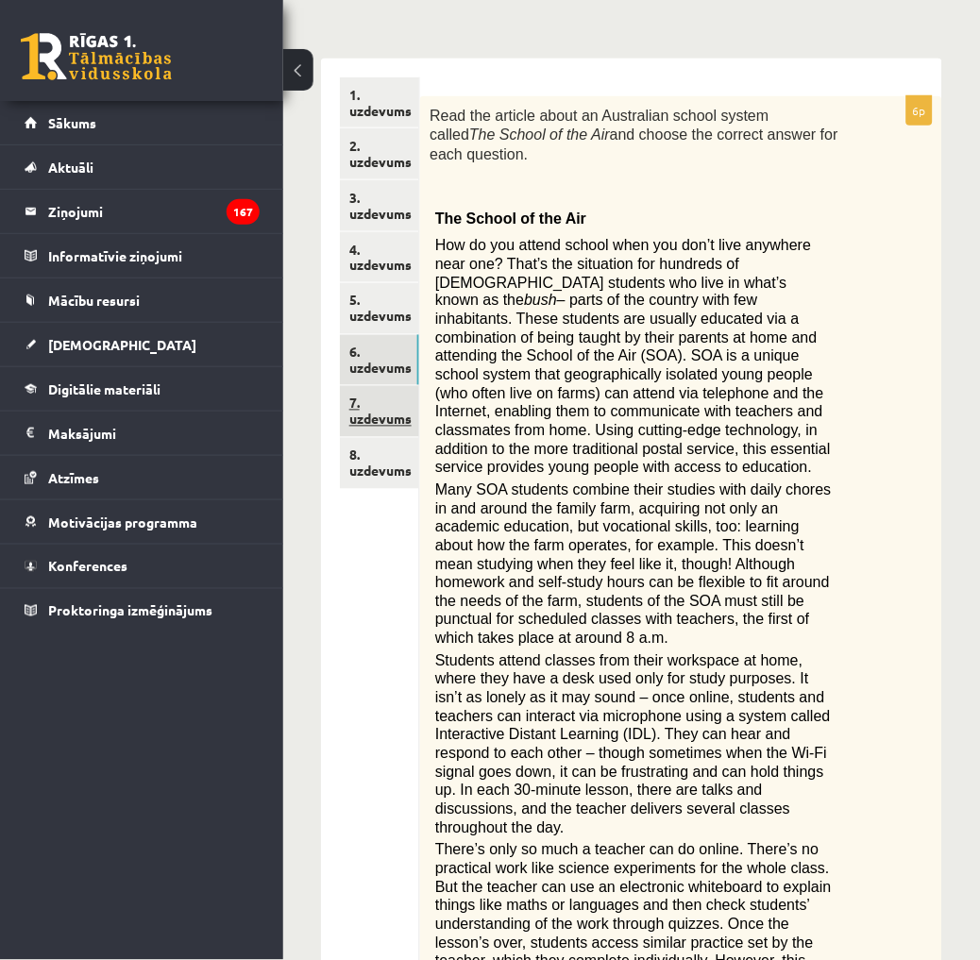
click at [385, 420] on link "7. uzdevums" at bounding box center [379, 411] width 79 height 51
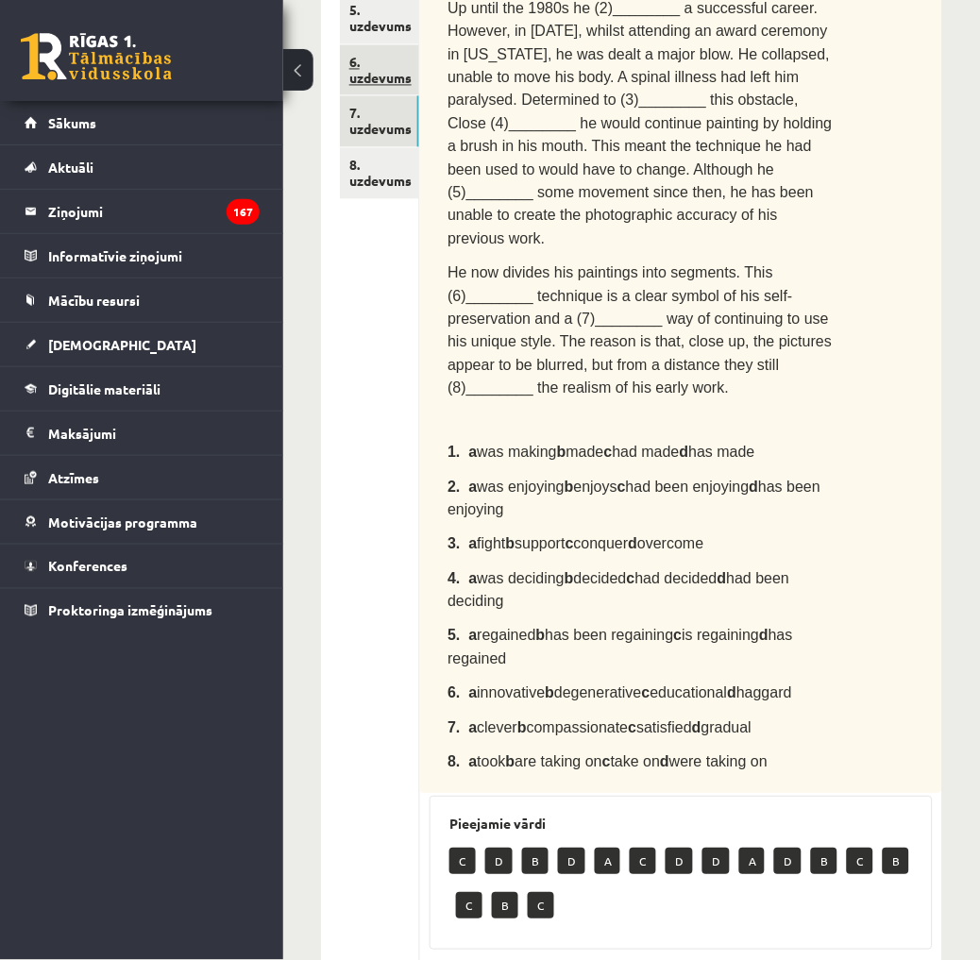
scroll to position [211, 0]
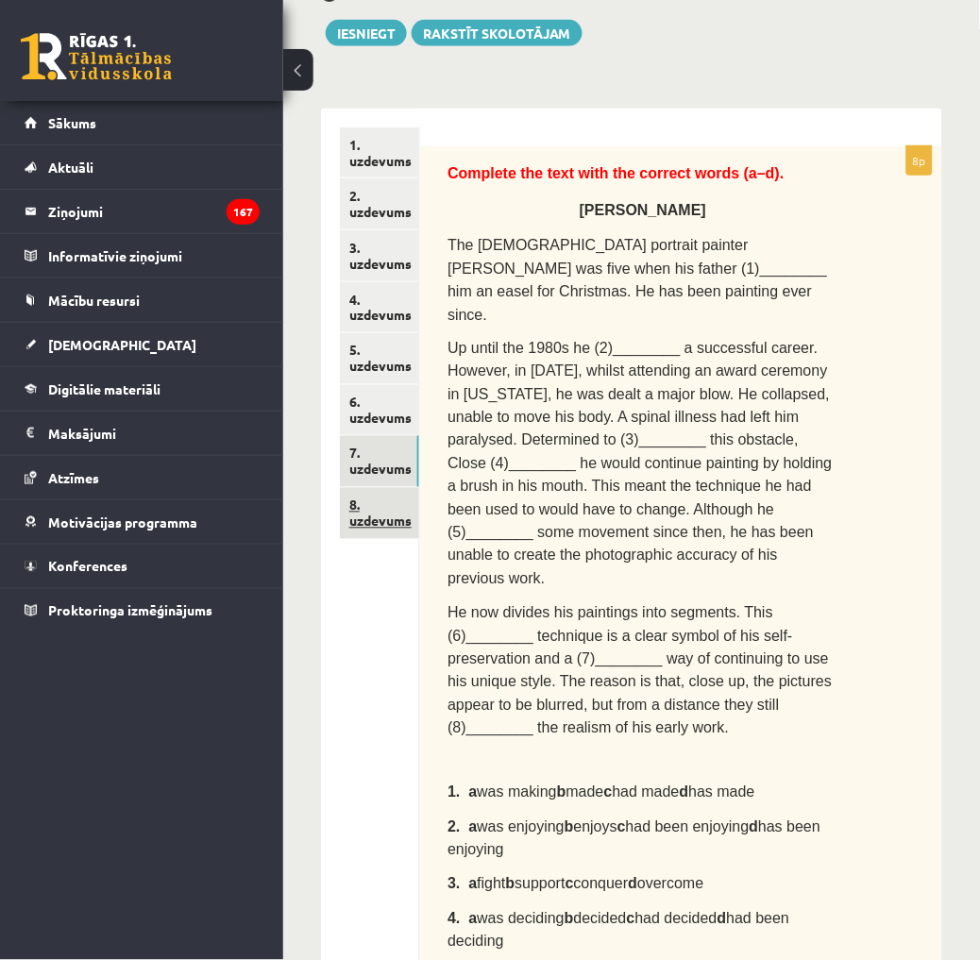
click at [377, 503] on link "8. uzdevums" at bounding box center [379, 513] width 79 height 51
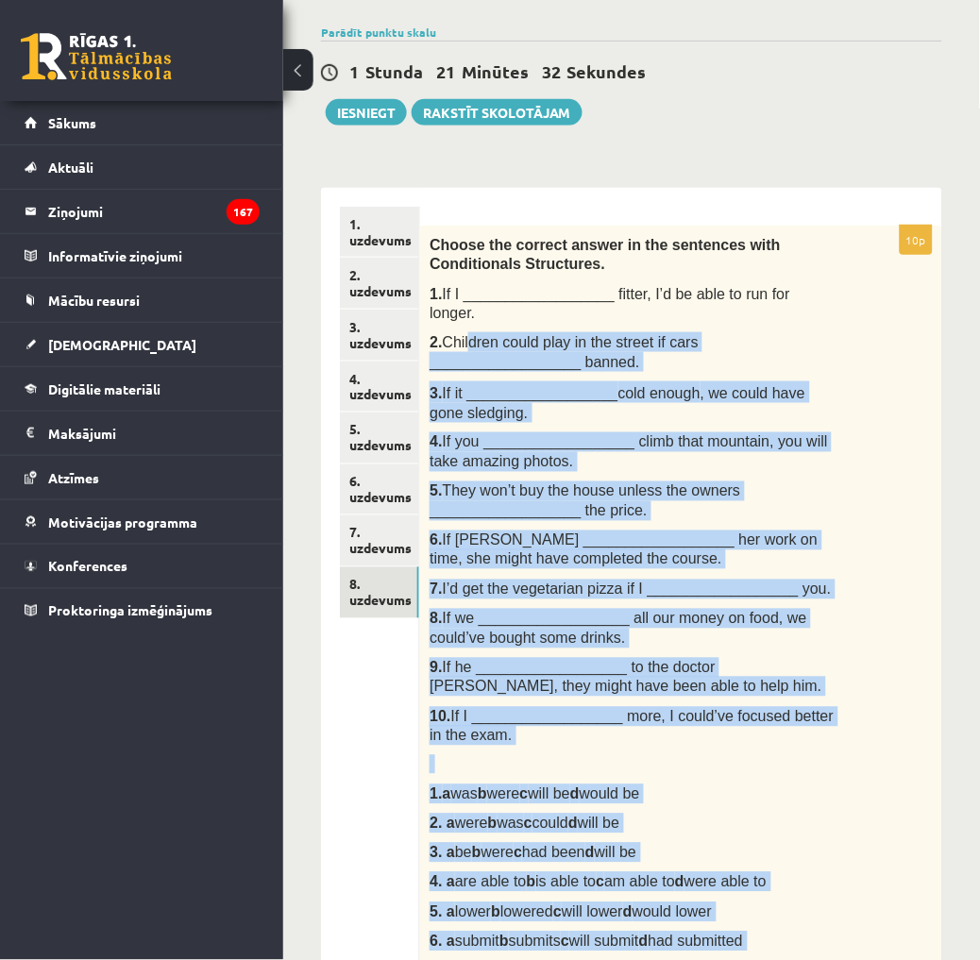
scroll to position [0, 0]
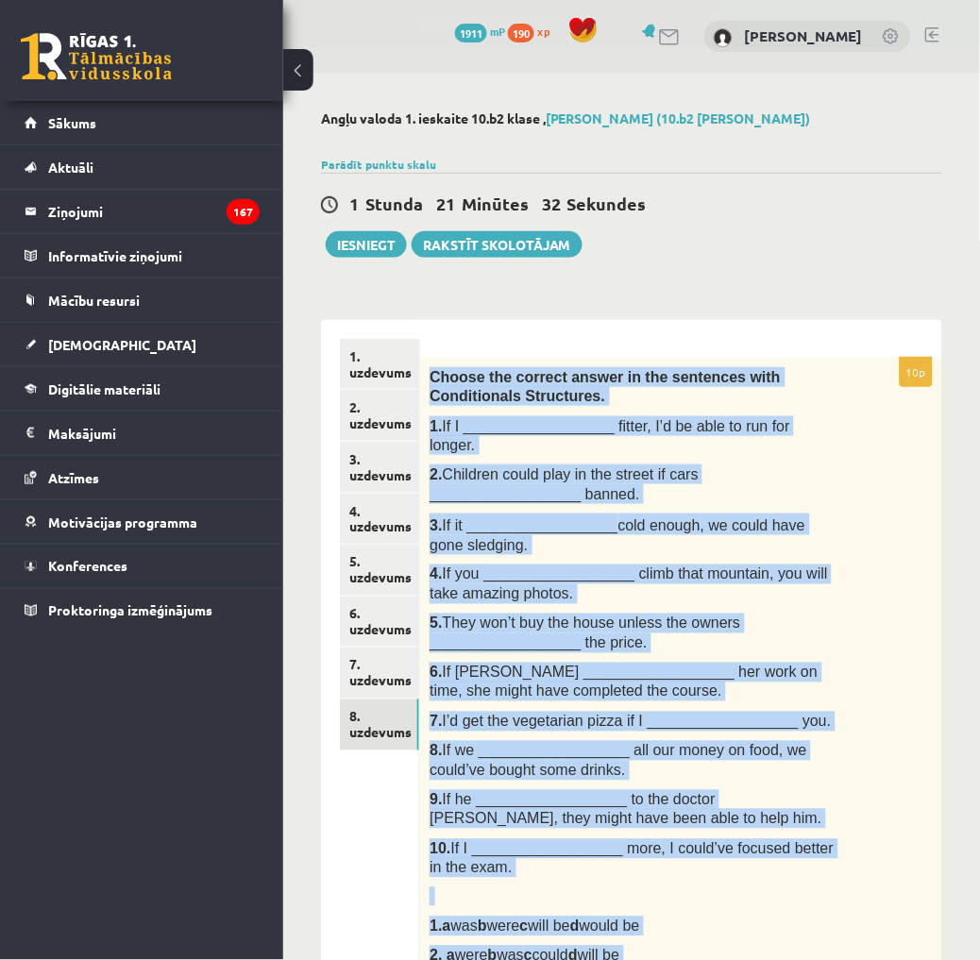
drag, startPoint x: 608, startPoint y: 872, endPoint x: 429, endPoint y: 372, distance: 531.0
drag, startPoint x: 429, startPoint y: 372, endPoint x: 457, endPoint y: 378, distance: 28.2
copy div "Choose the correct answer in the sentences with Conditionals Structures. 1. If …"
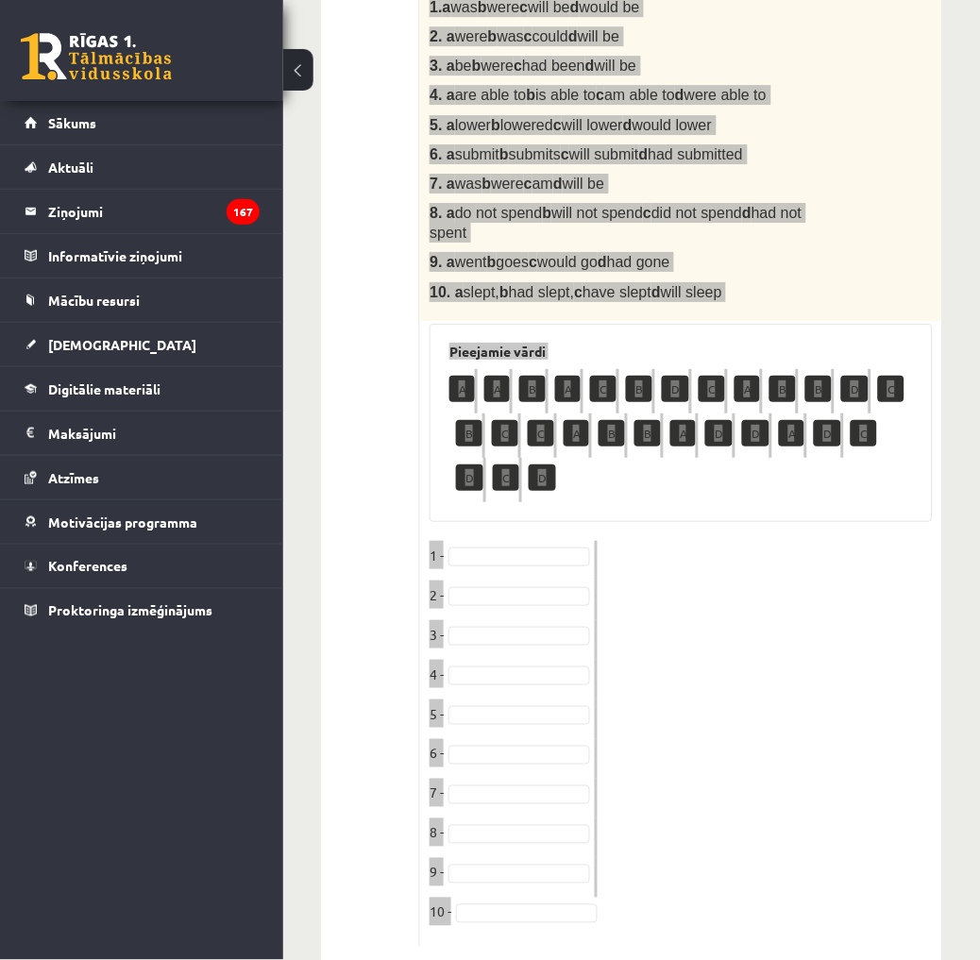
scroll to position [926, 0]
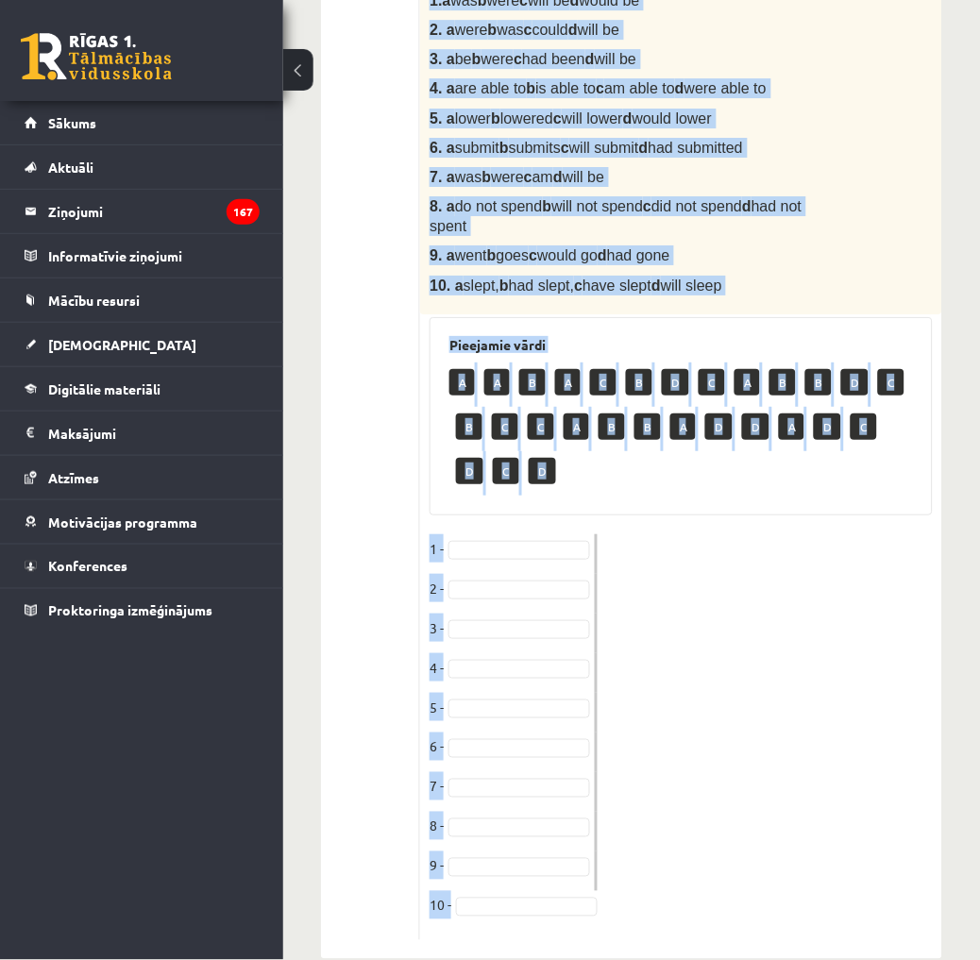
click at [818, 666] on fieldset "1 - 2 - 3 - 4 - 5 - 6 - 7 - 8 - 9 - 10 -" at bounding box center [680, 732] width 503 height 396
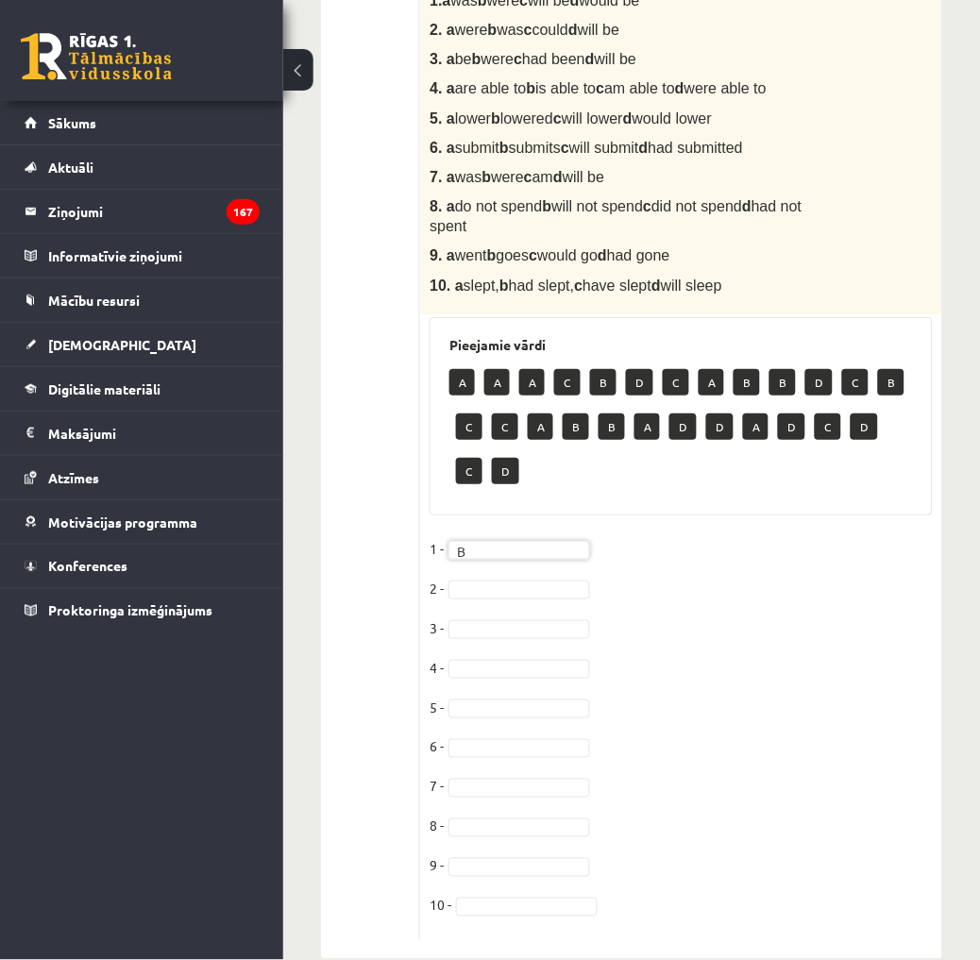
click at [524, 562] on fieldset "1 - B * 2 - 3 - 4 - 5 - 6 - 7 - 8 - 9 - 10 -" at bounding box center [680, 732] width 503 height 396
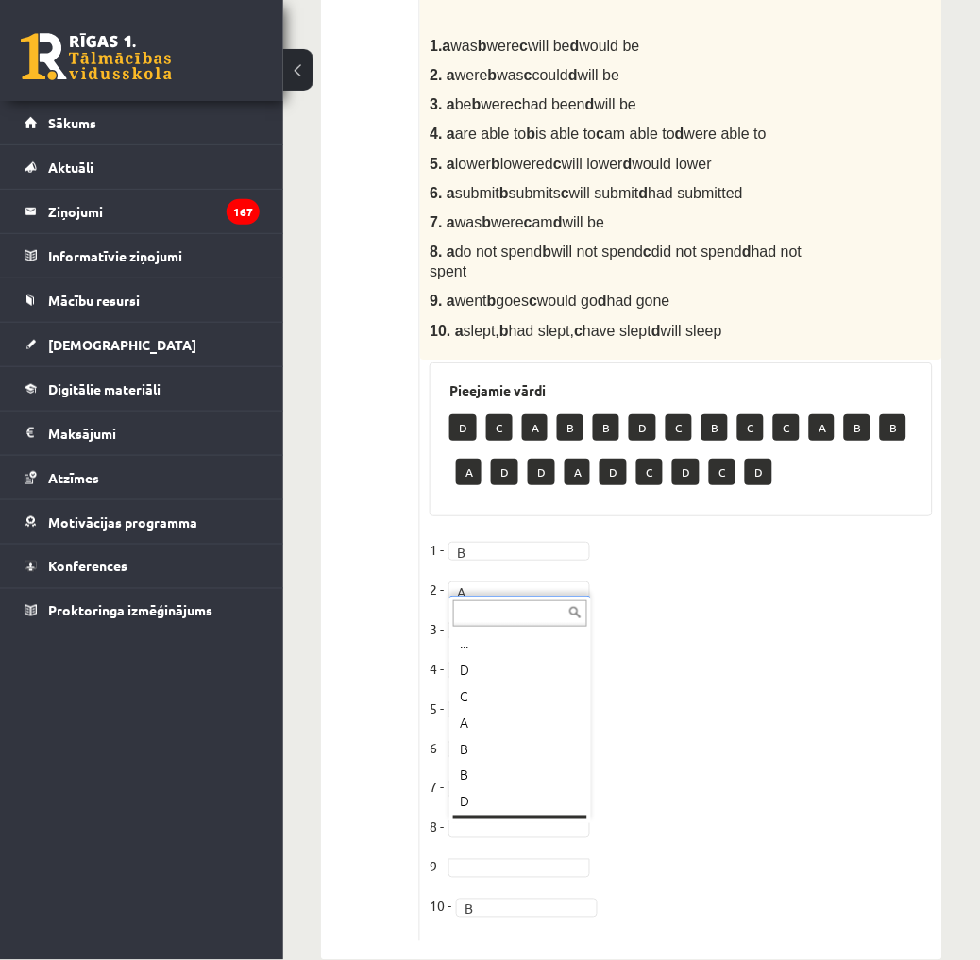
scroll to position [22, 0]
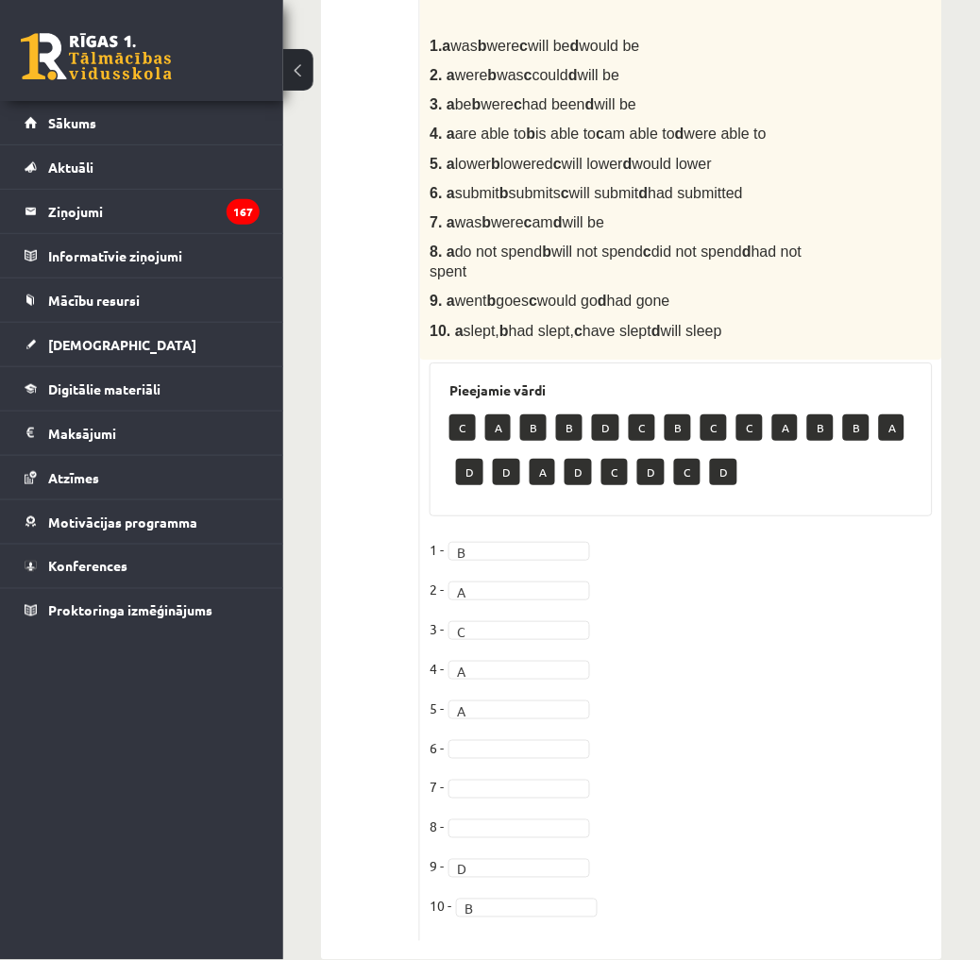
click at [501, 779] on fieldset "1 - B * 2 - A * 3 - C * 4 - A * 5 - A * 6 - 7 - 8 - 9 - D * 10 - B *" at bounding box center [680, 733] width 503 height 396
click at [511, 738] on fieldset "1 - B * 2 - A * 3 - C * 4 - A * 5 - A * 6 - 7 - 8 - D * 9 - D * 10 - B *" at bounding box center [680, 733] width 503 height 396
click at [531, 694] on fieldset "1 - B * 2 - A * 3 - C * 4 - A * 5 - A * 6 - 7 - B * 8 - D * 9 - D * 10 - B *" at bounding box center [680, 733] width 503 height 396
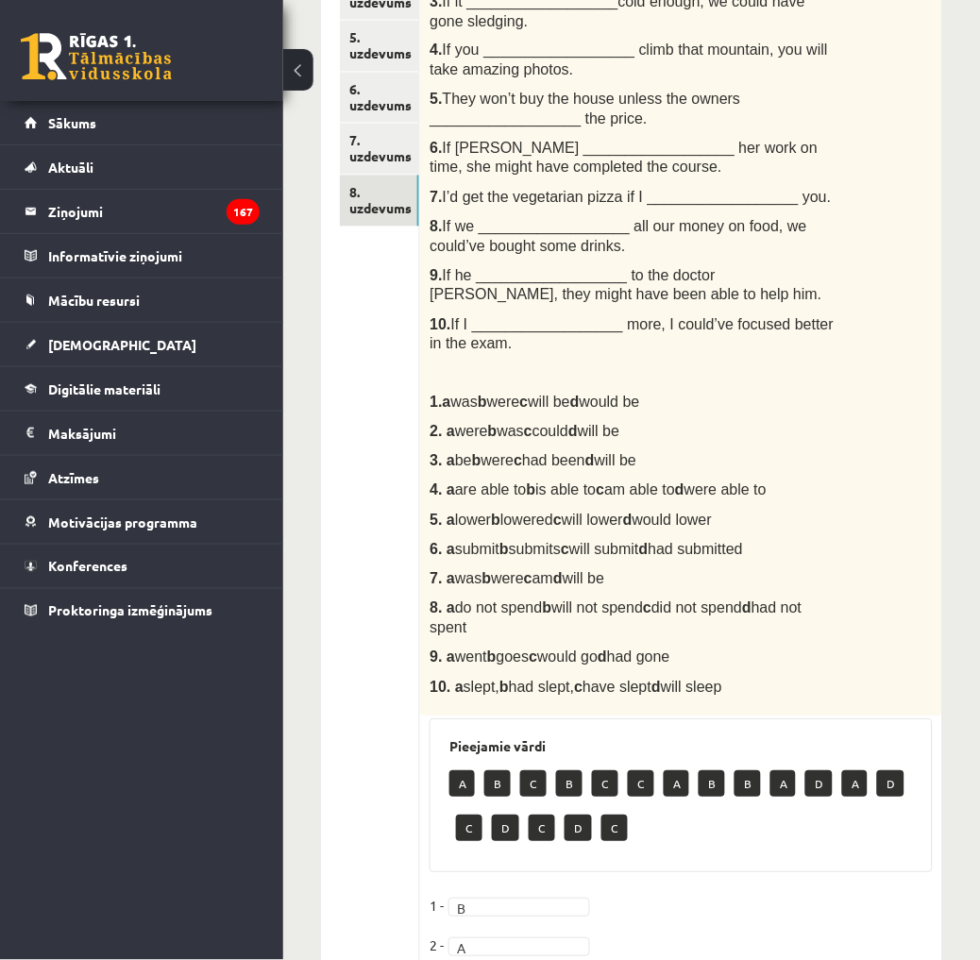
scroll to position [0, 0]
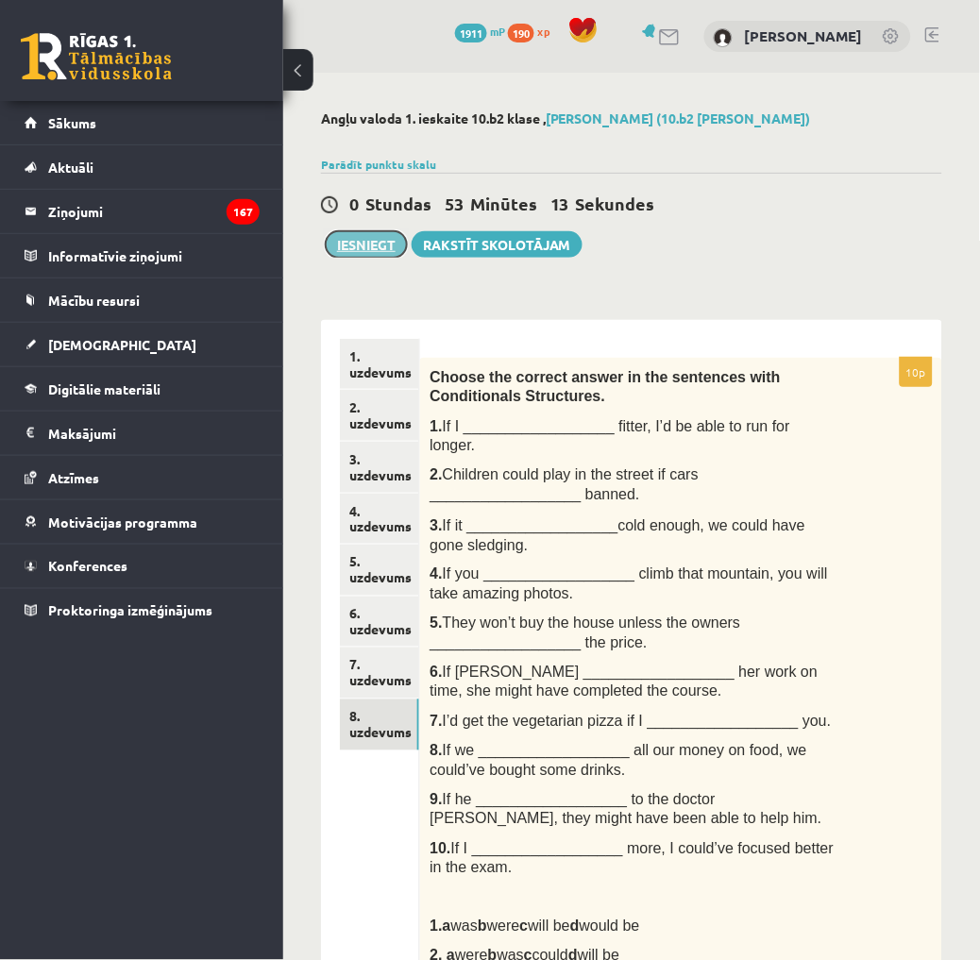
click at [384, 243] on button "Iesniegt" at bounding box center [366, 244] width 81 height 26
